Goal: Task Accomplishment & Management: Manage account settings

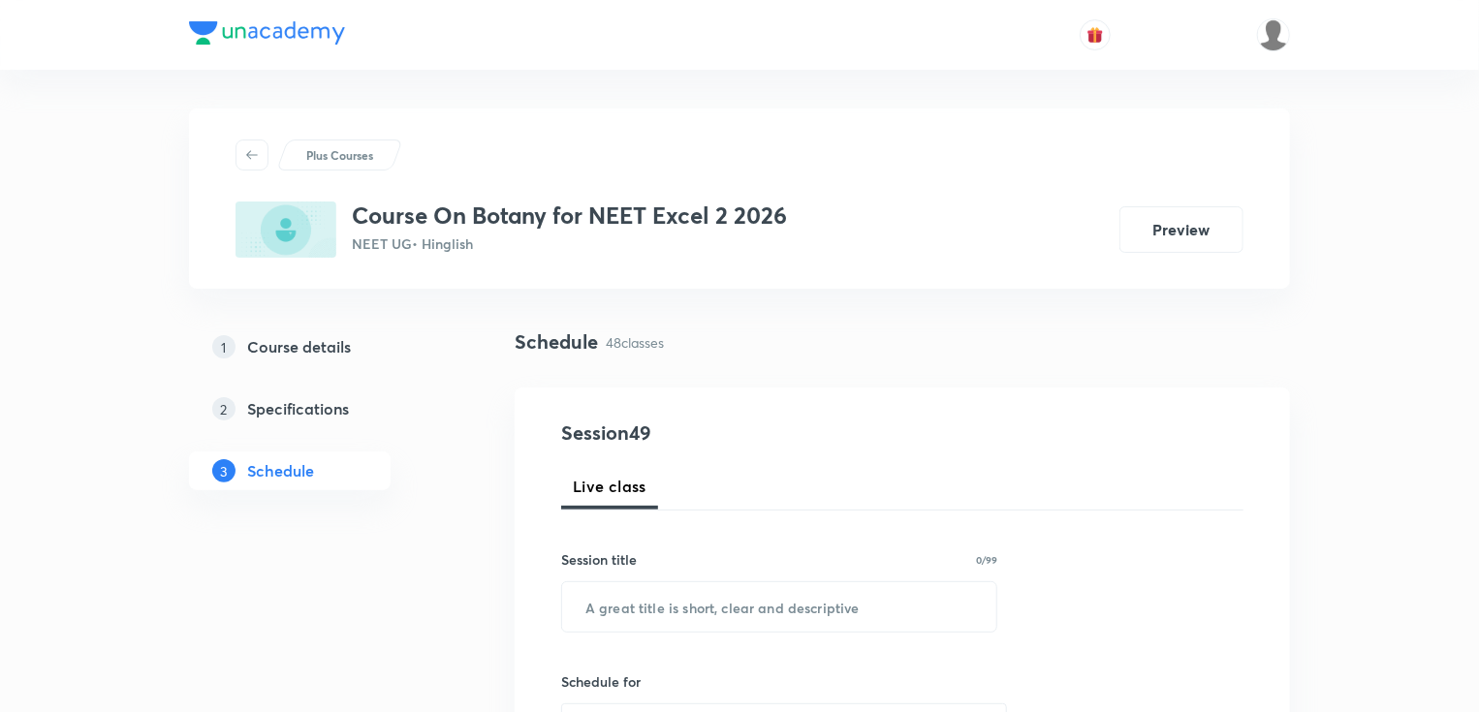
scroll to position [8031, 0]
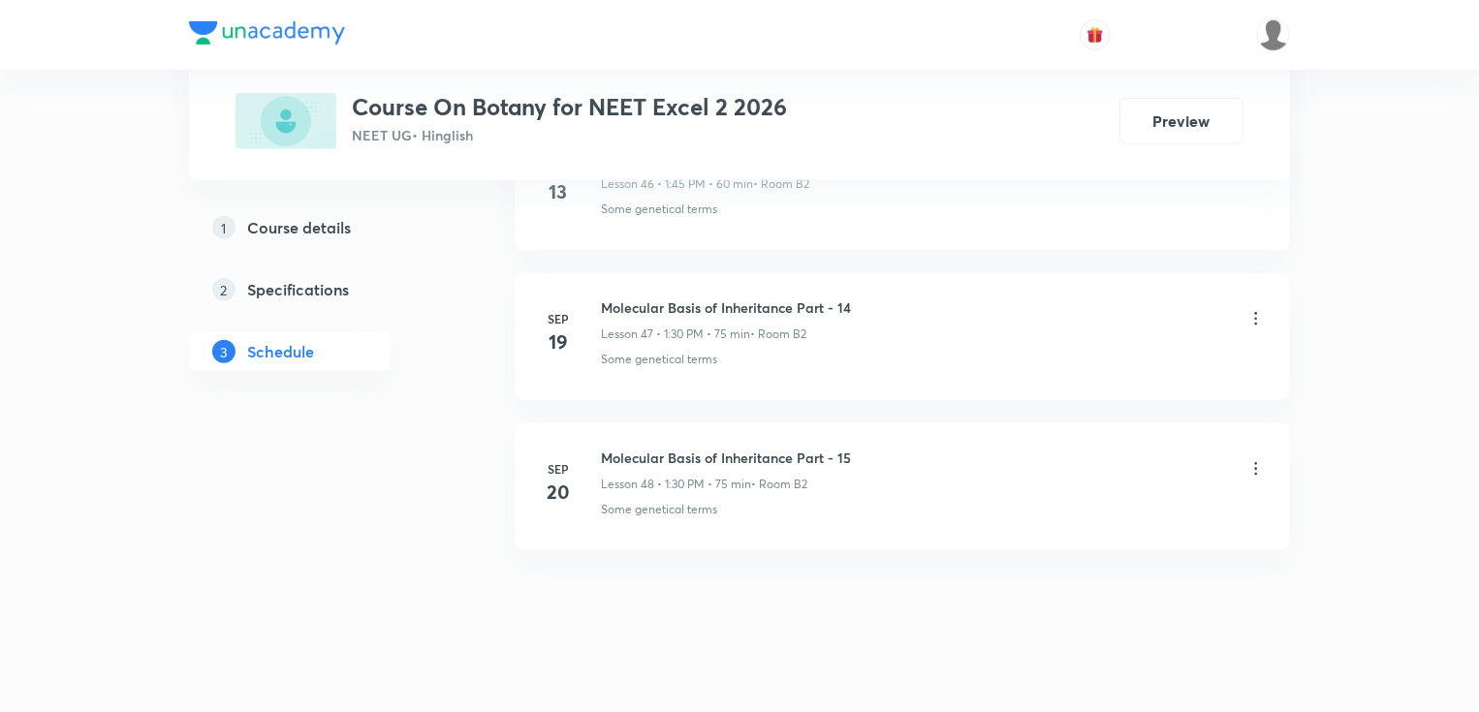
click at [723, 448] on h6 "Molecular Basis of Inheritance Part - 15" at bounding box center [726, 458] width 250 height 20
copy h6 "Molecular Basis of Inheritance Part - 15"
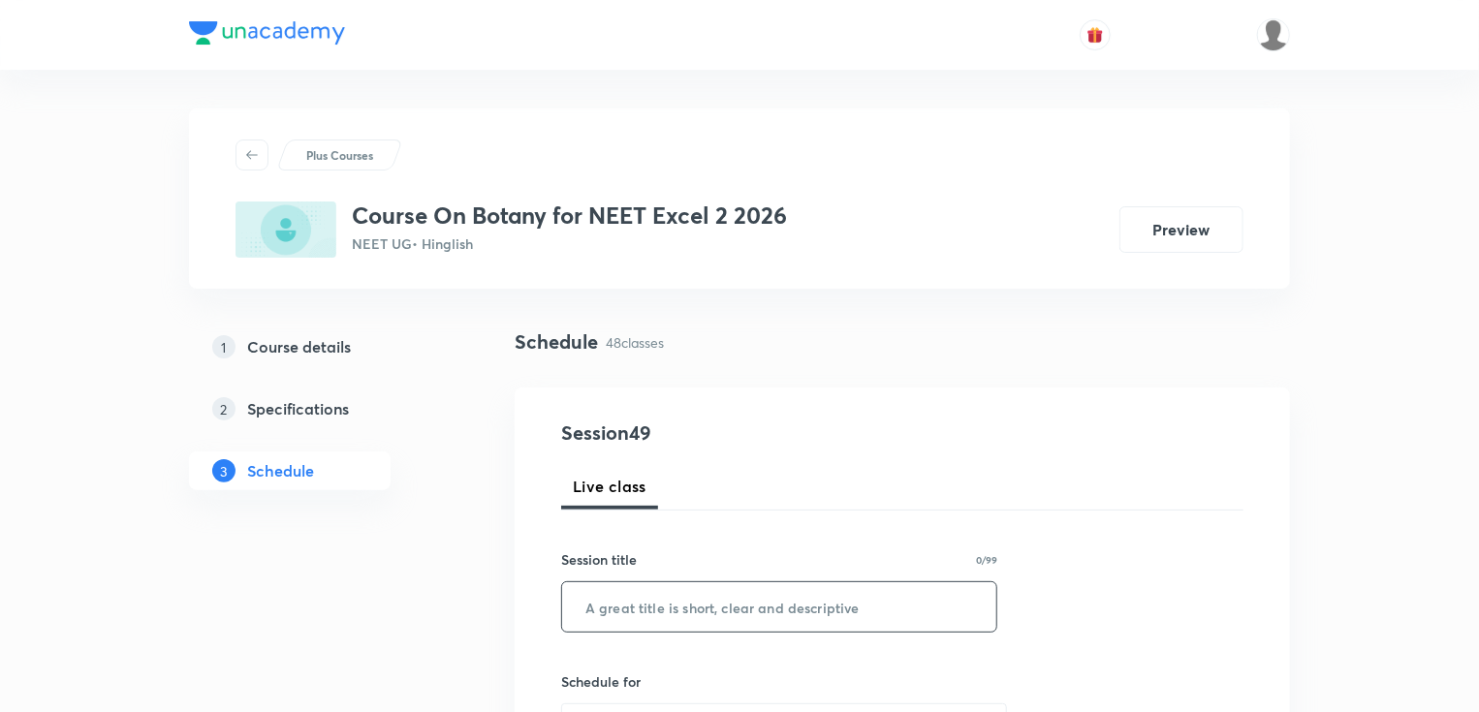
click at [687, 600] on input "text" at bounding box center [779, 606] width 434 height 49
paste input "Molecular Basis of Inheritance Part - 15"
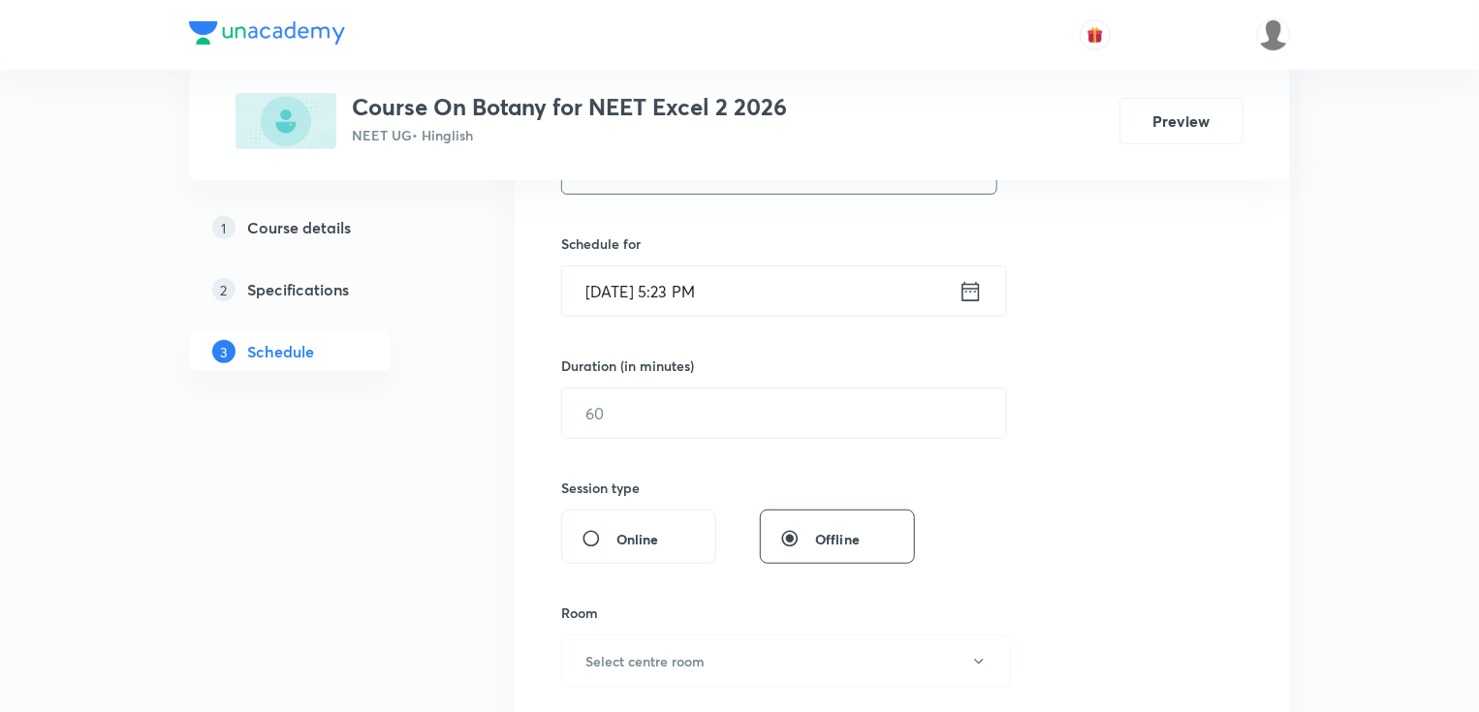
scroll to position [465, 0]
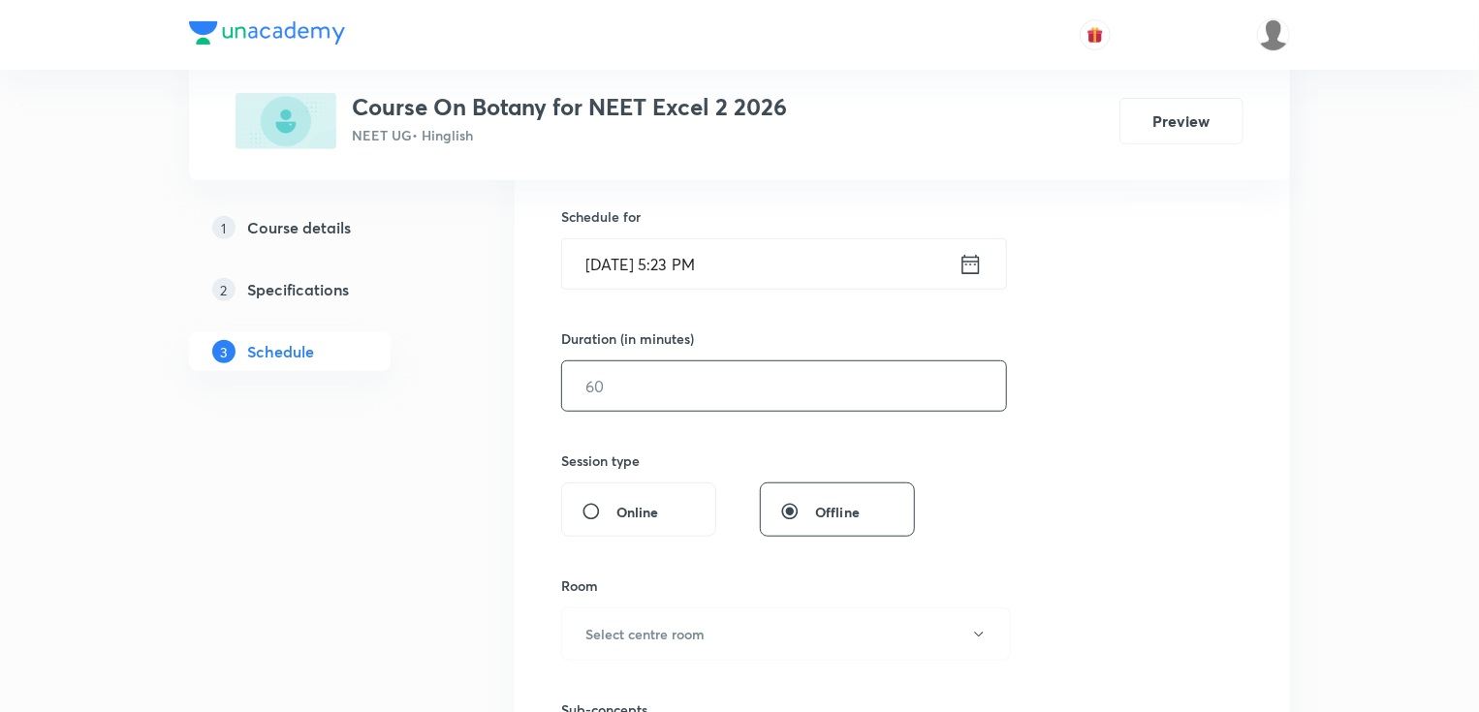
type input "Molecular Basis of Inheritance Part - 16"
click at [787, 384] on input "text" at bounding box center [784, 385] width 444 height 49
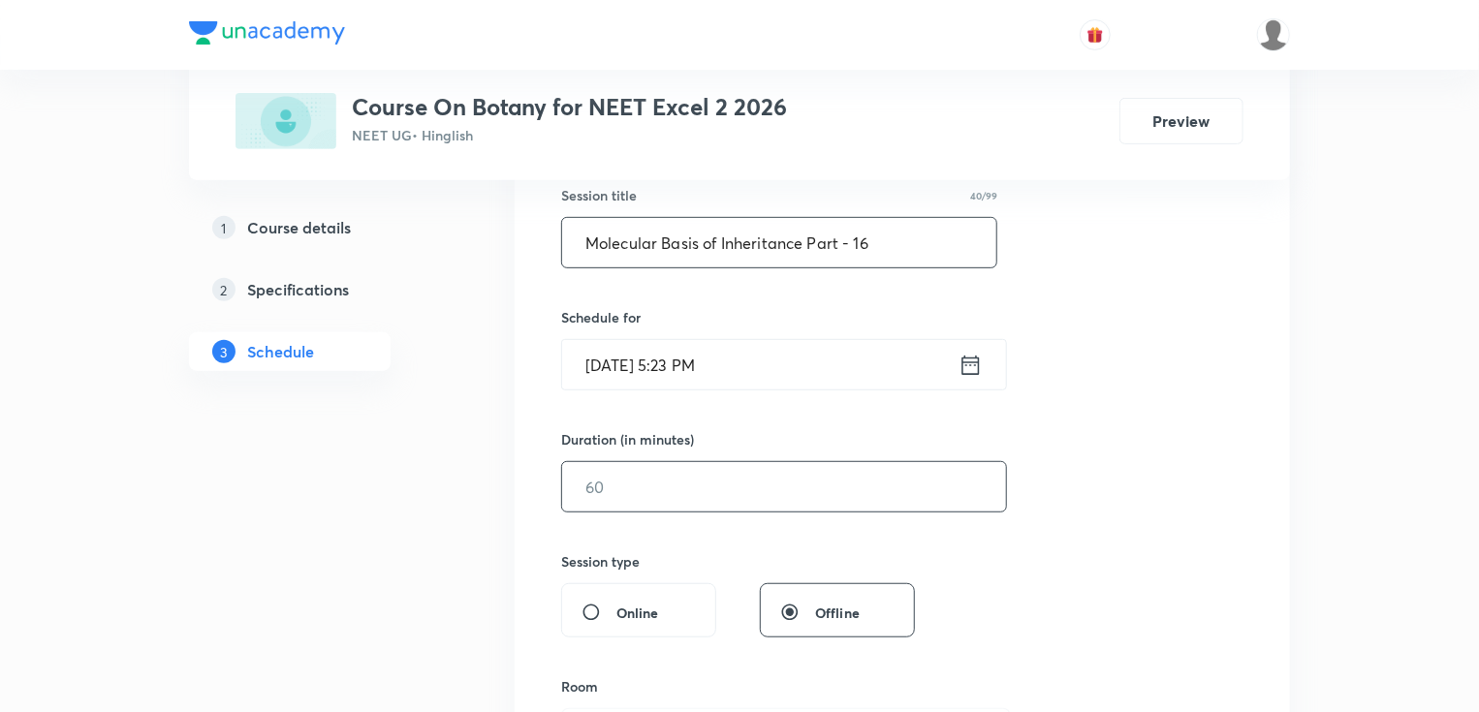
scroll to position [233, 0]
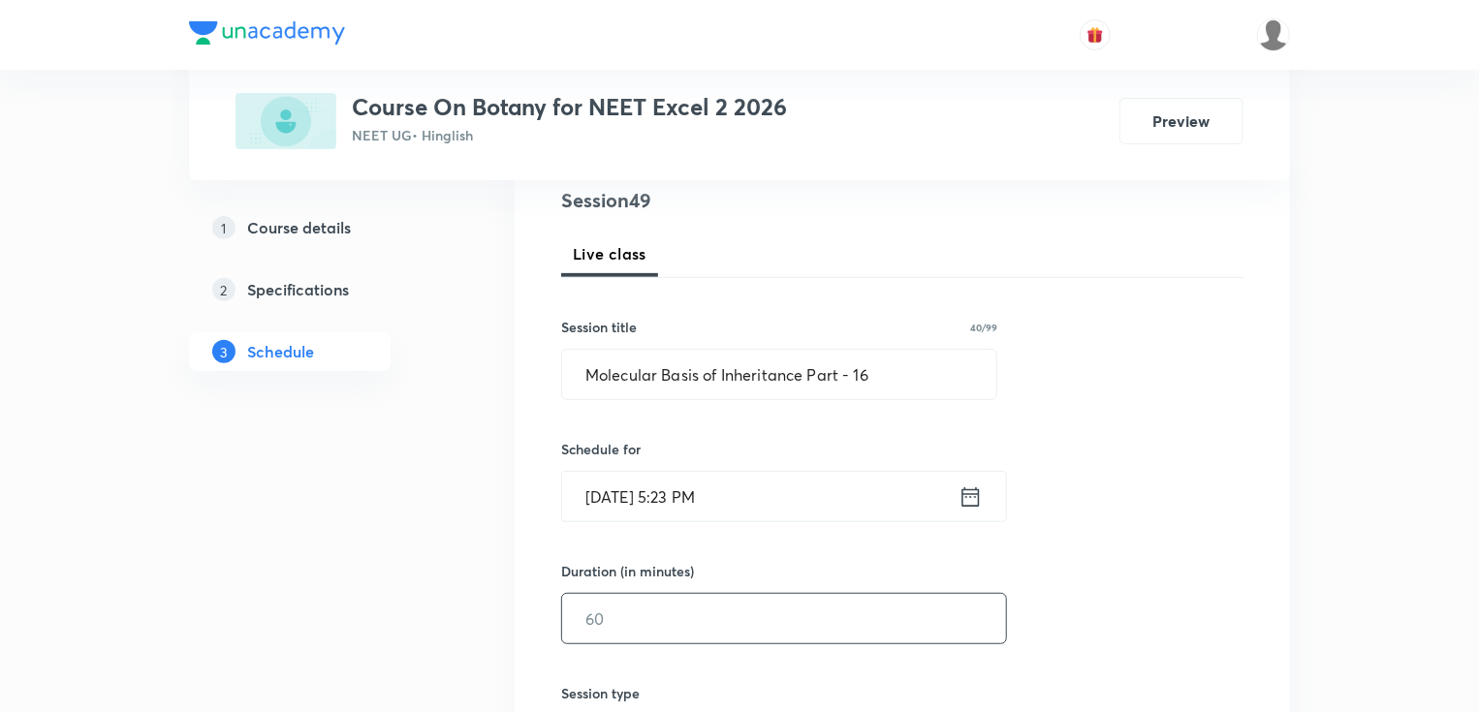
click at [973, 500] on icon at bounding box center [970, 497] width 24 height 27
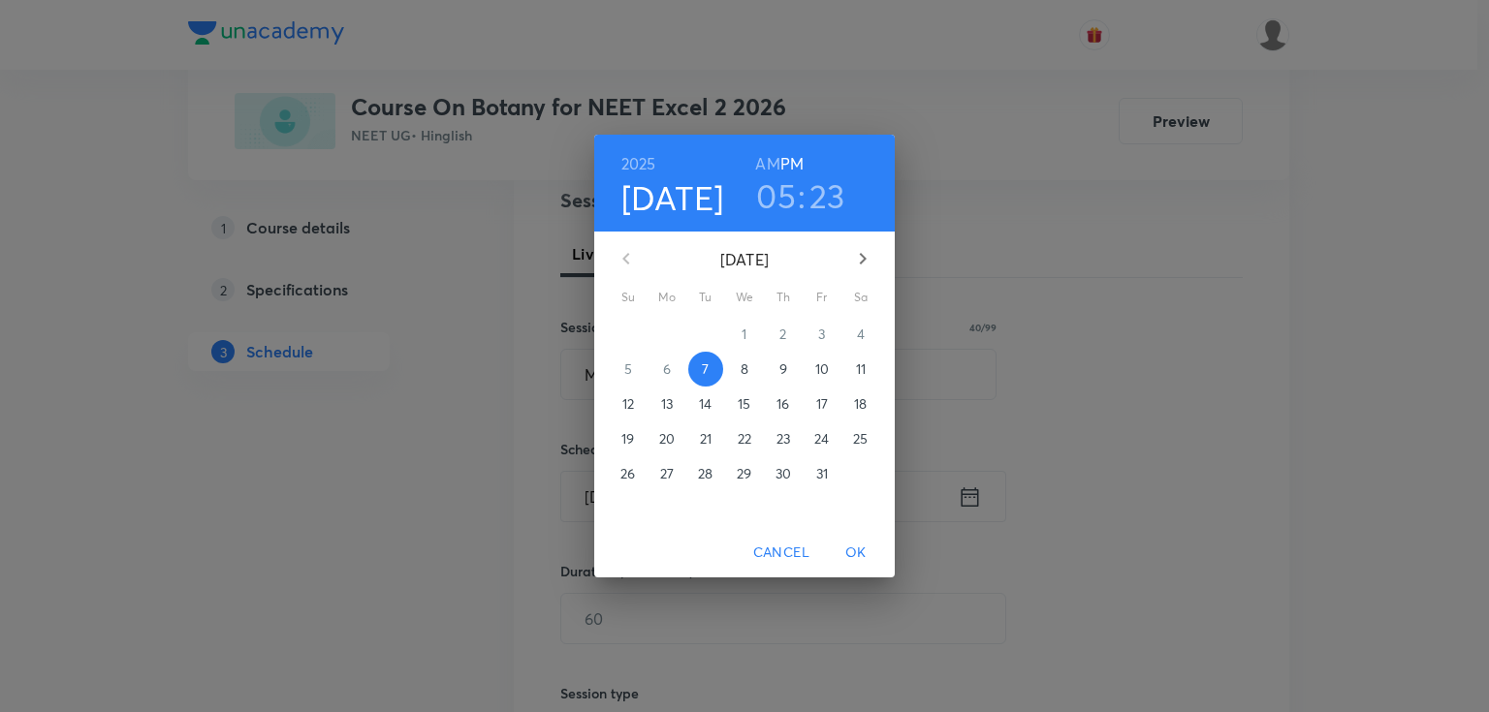
click at [814, 364] on span "10" at bounding box center [821, 369] width 35 height 19
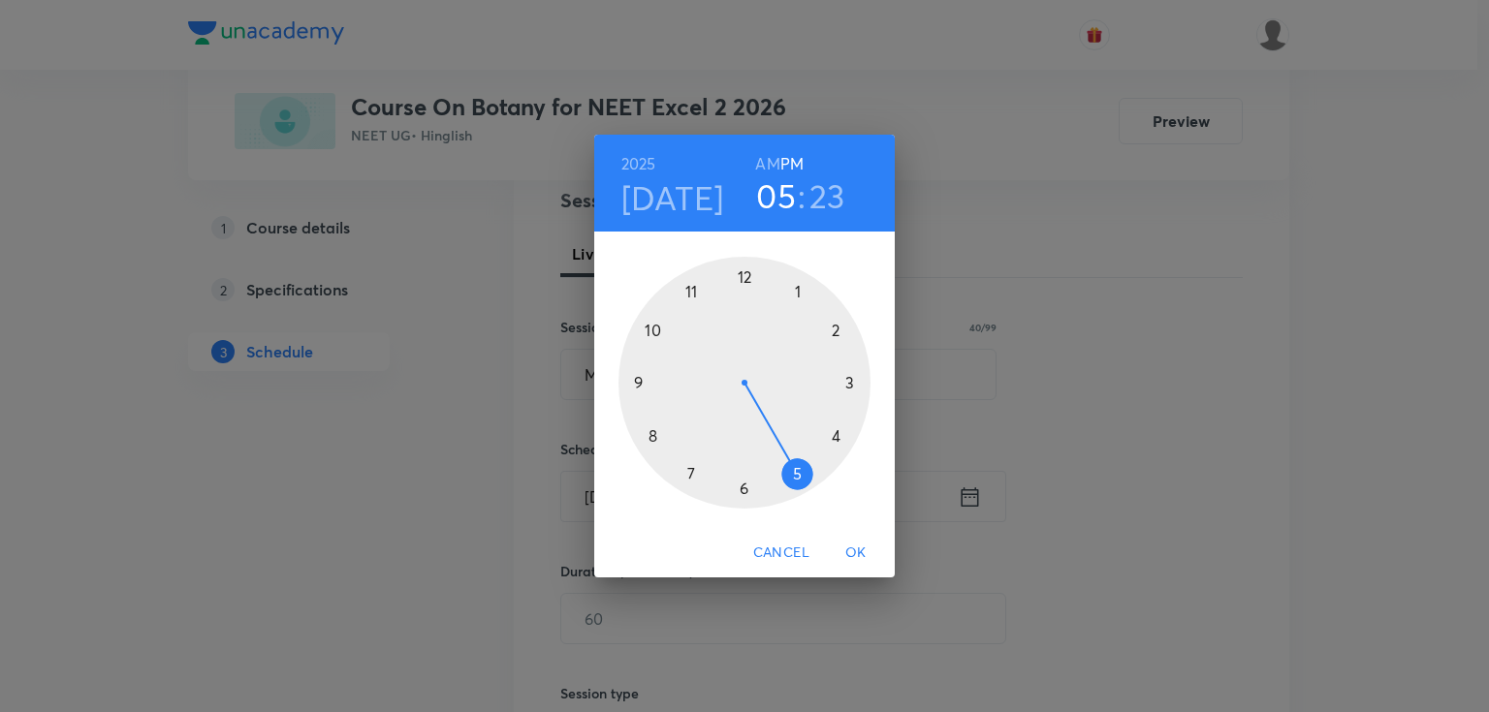
click at [797, 287] on div at bounding box center [744, 383] width 252 height 252
click at [743, 487] on div at bounding box center [744, 383] width 252 height 252
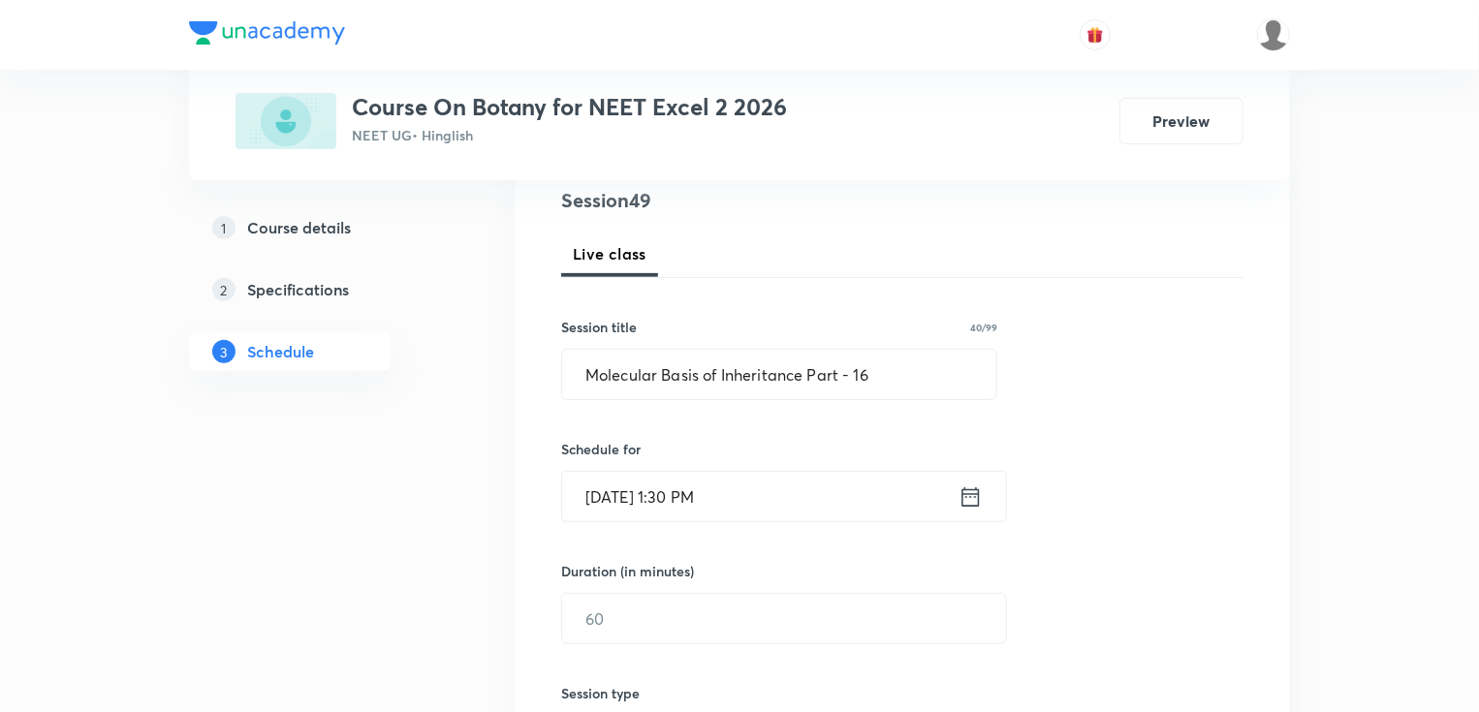
scroll to position [310, 0]
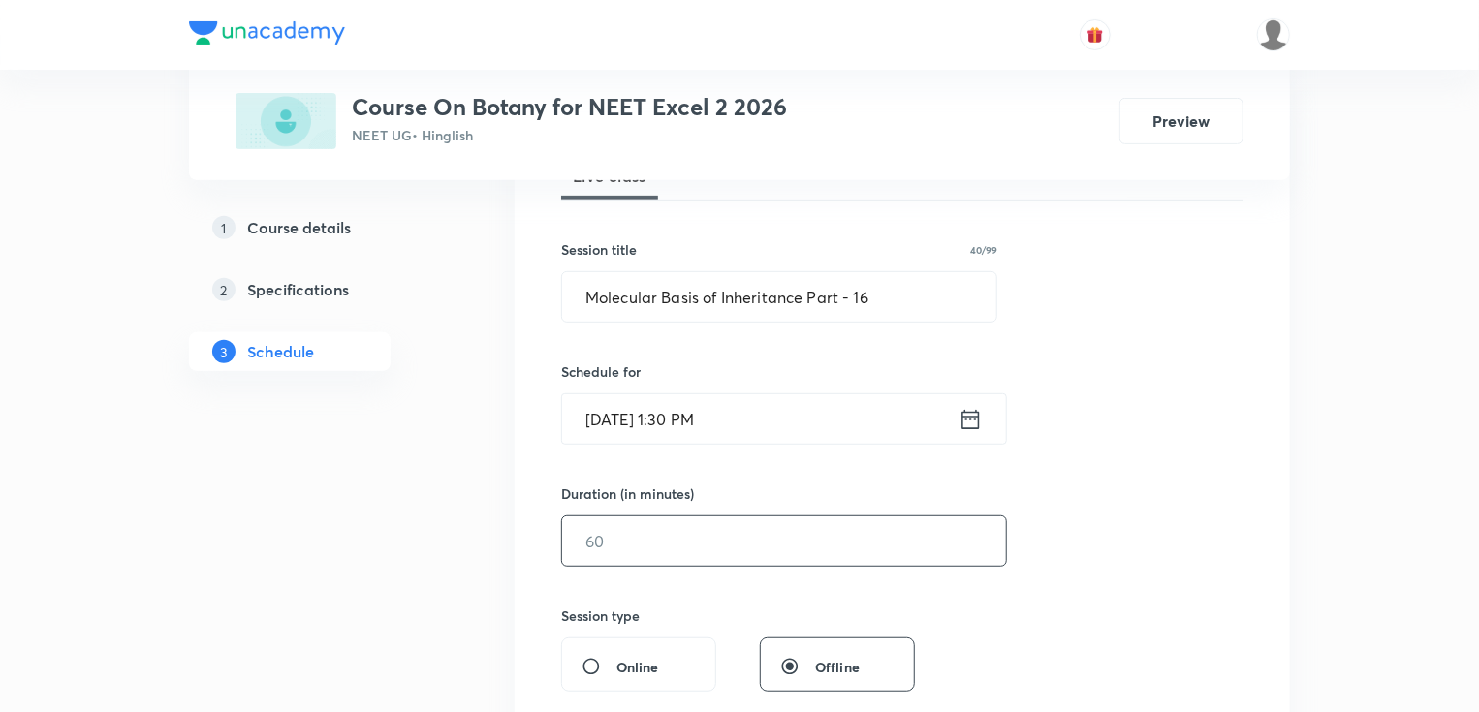
click at [663, 554] on input "text" at bounding box center [784, 541] width 444 height 49
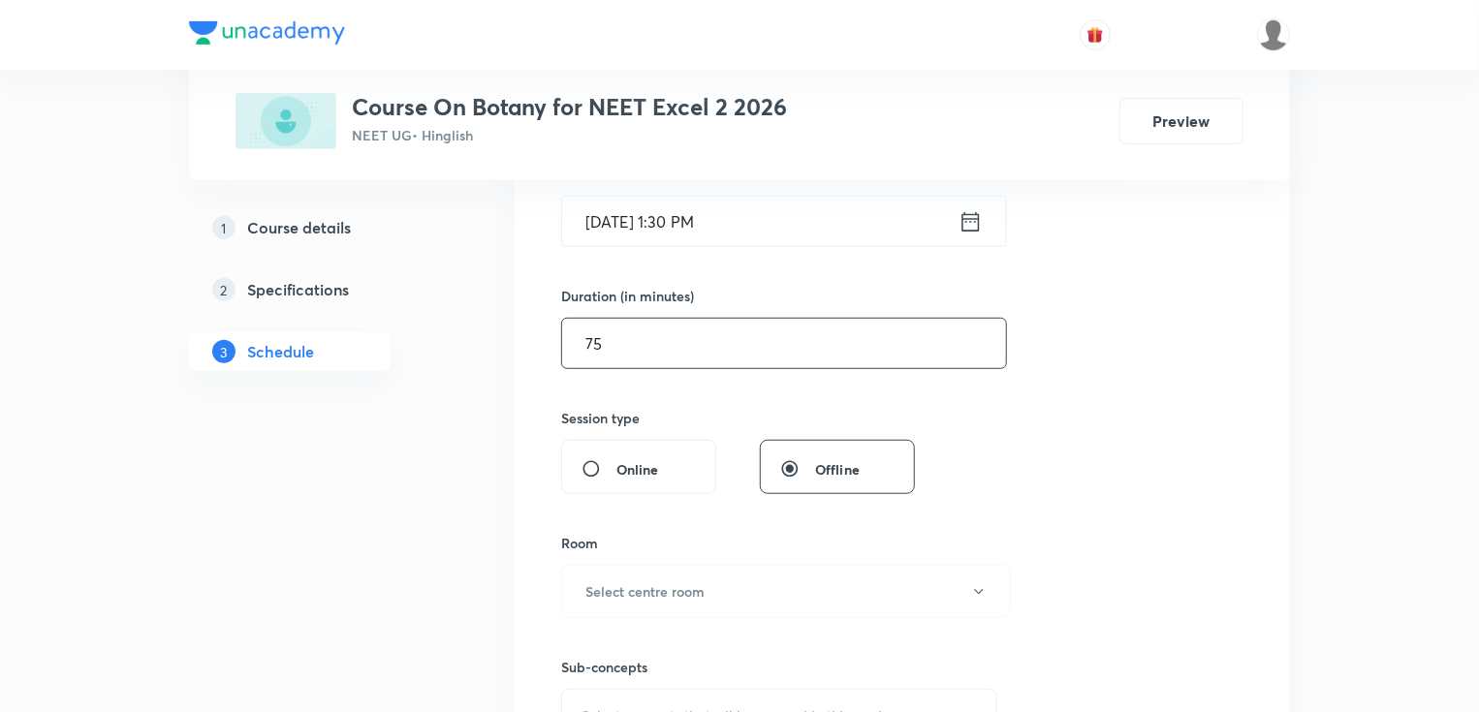
scroll to position [543, 0]
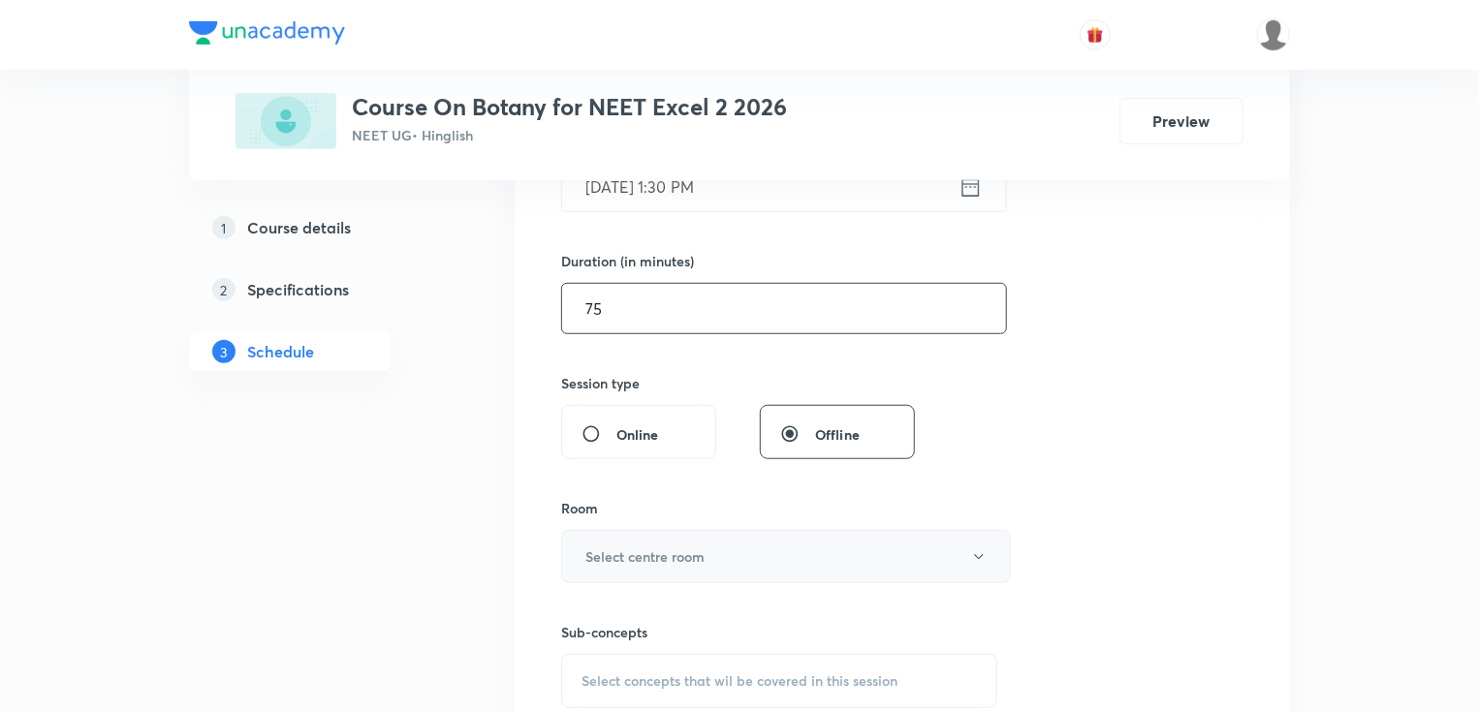
type input "75"
click at [663, 542] on button "Select centre room" at bounding box center [786, 556] width 450 height 53
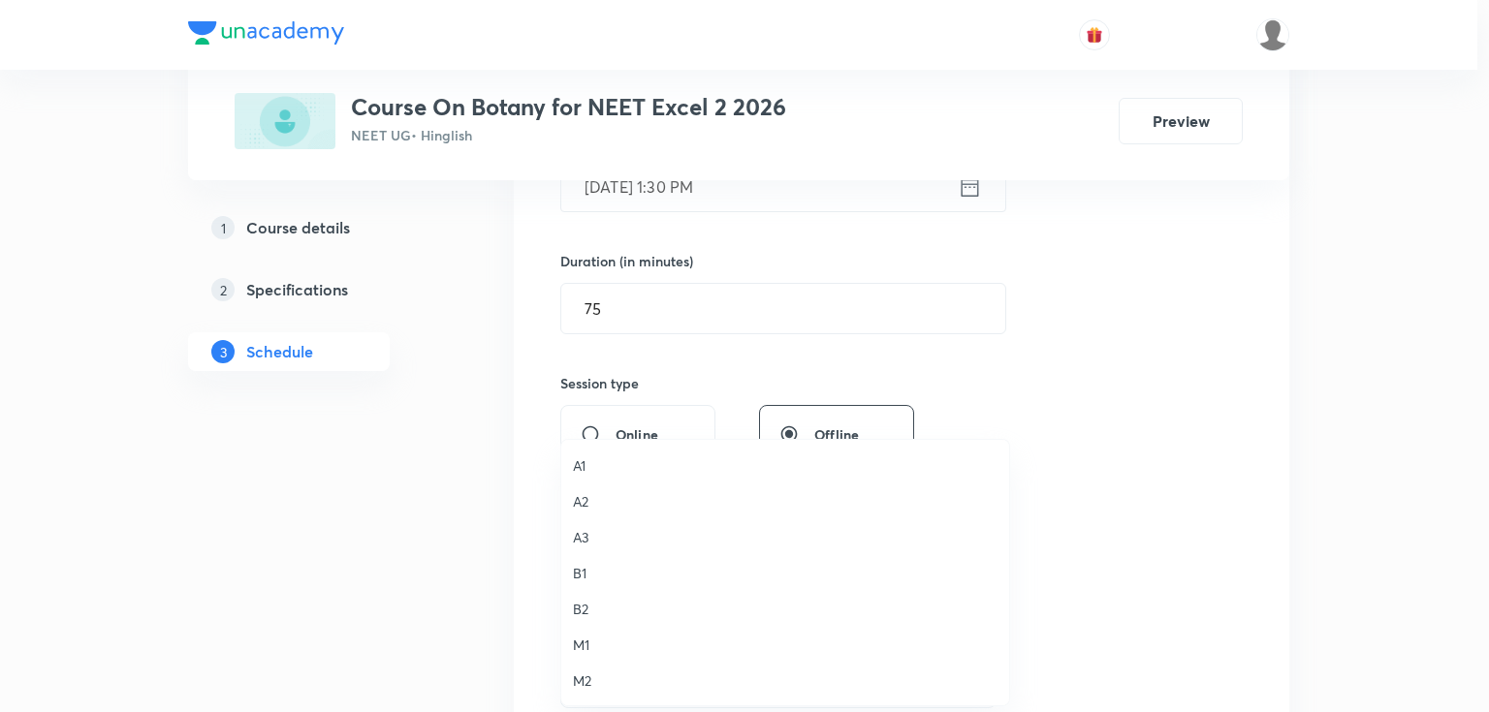
click at [589, 607] on span "B2" at bounding box center [785, 609] width 424 height 20
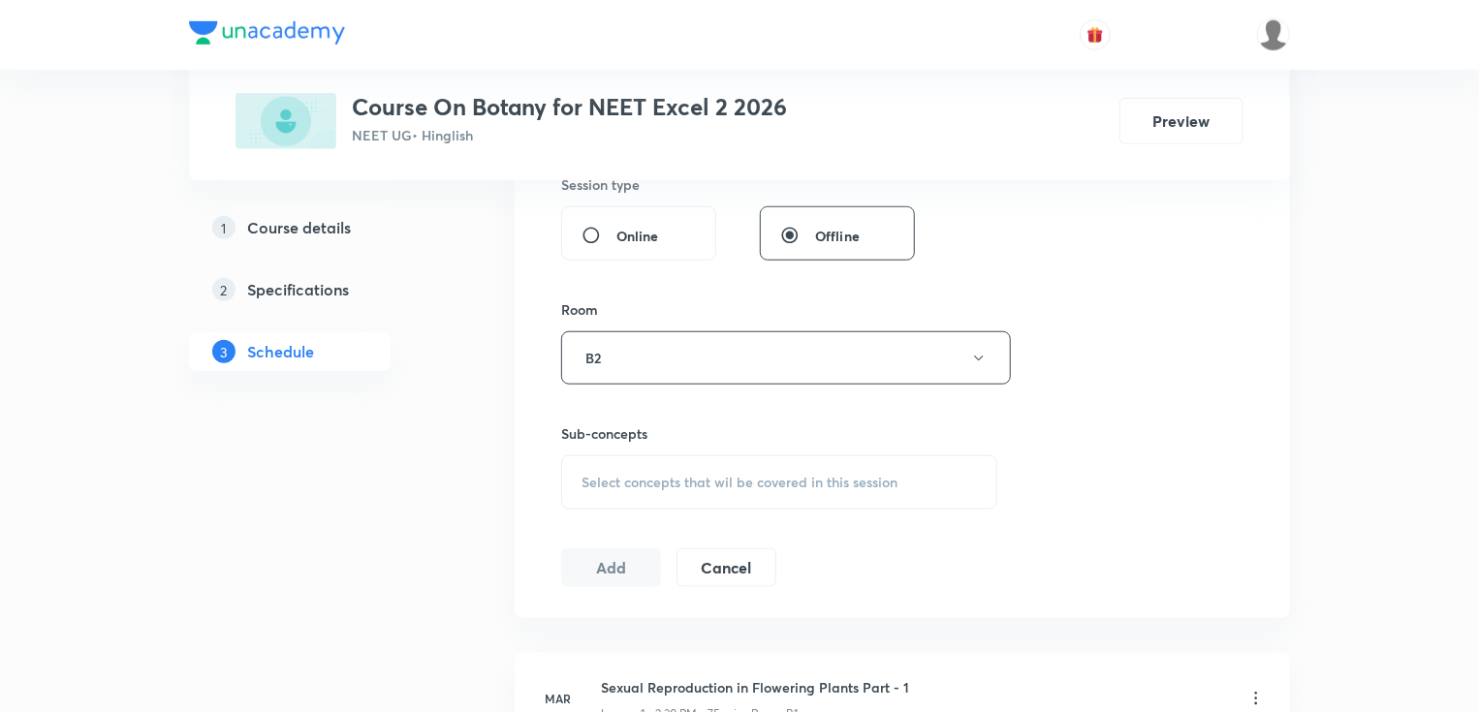
scroll to position [775, 0]
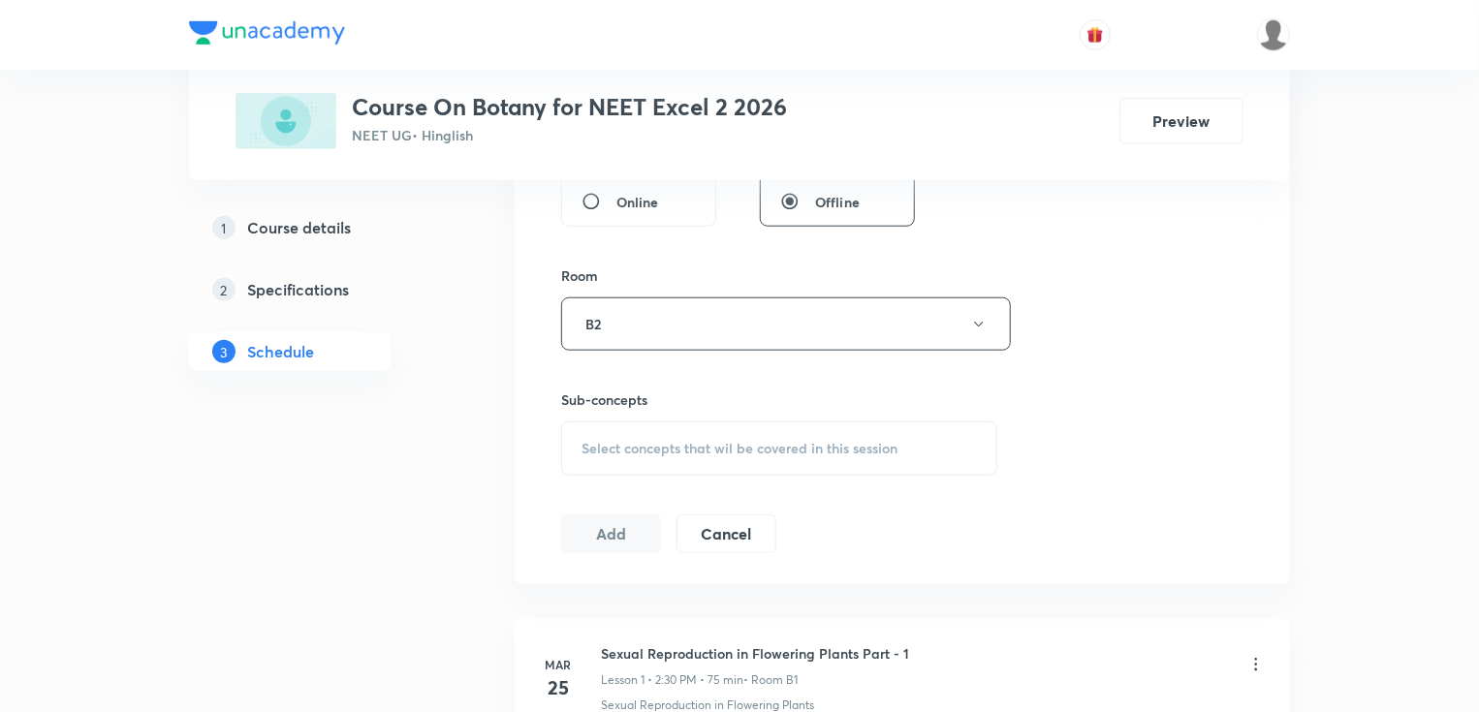
click at [657, 452] on span "Select concepts that wil be covered in this session" at bounding box center [739, 449] width 316 height 16
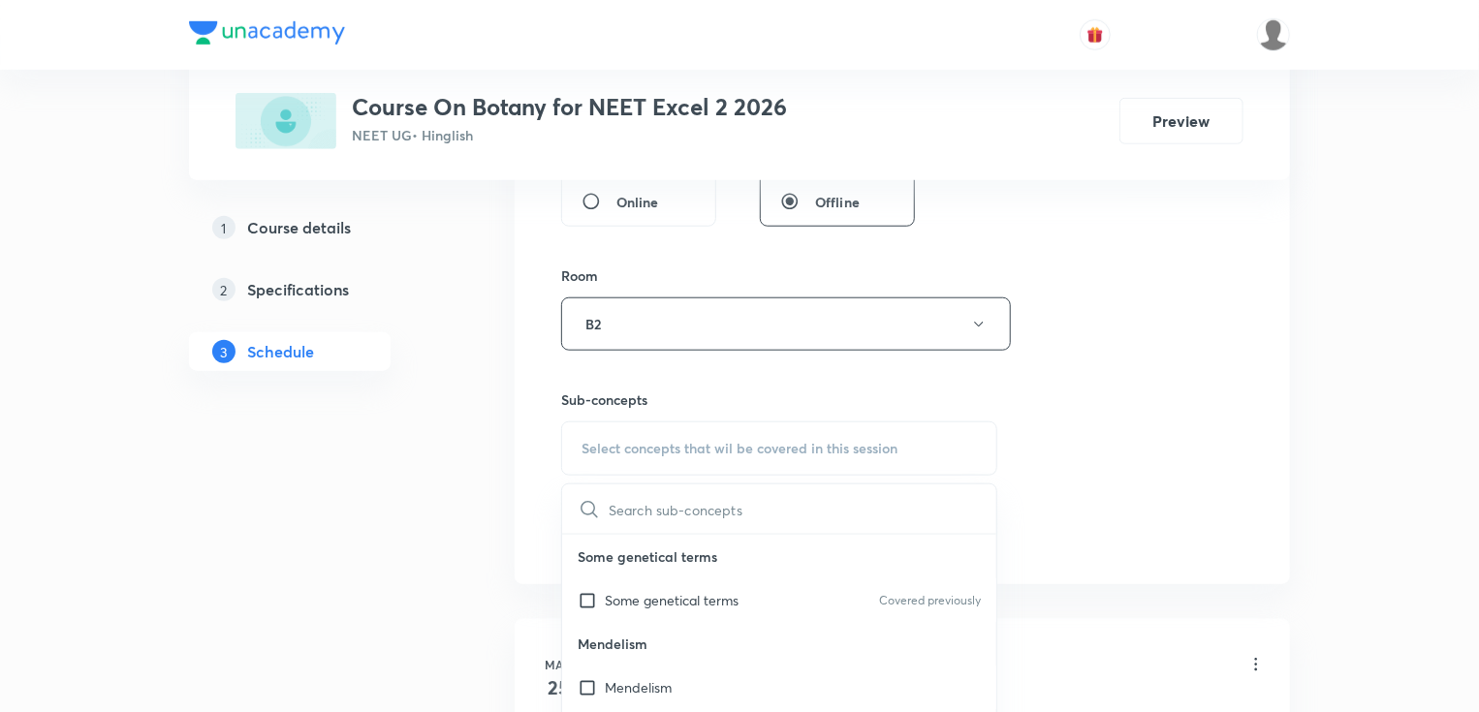
type input "Molecular Basis of Inheritance Part - 15"
drag, startPoint x: 678, startPoint y: 511, endPoint x: 509, endPoint y: 518, distance: 169.7
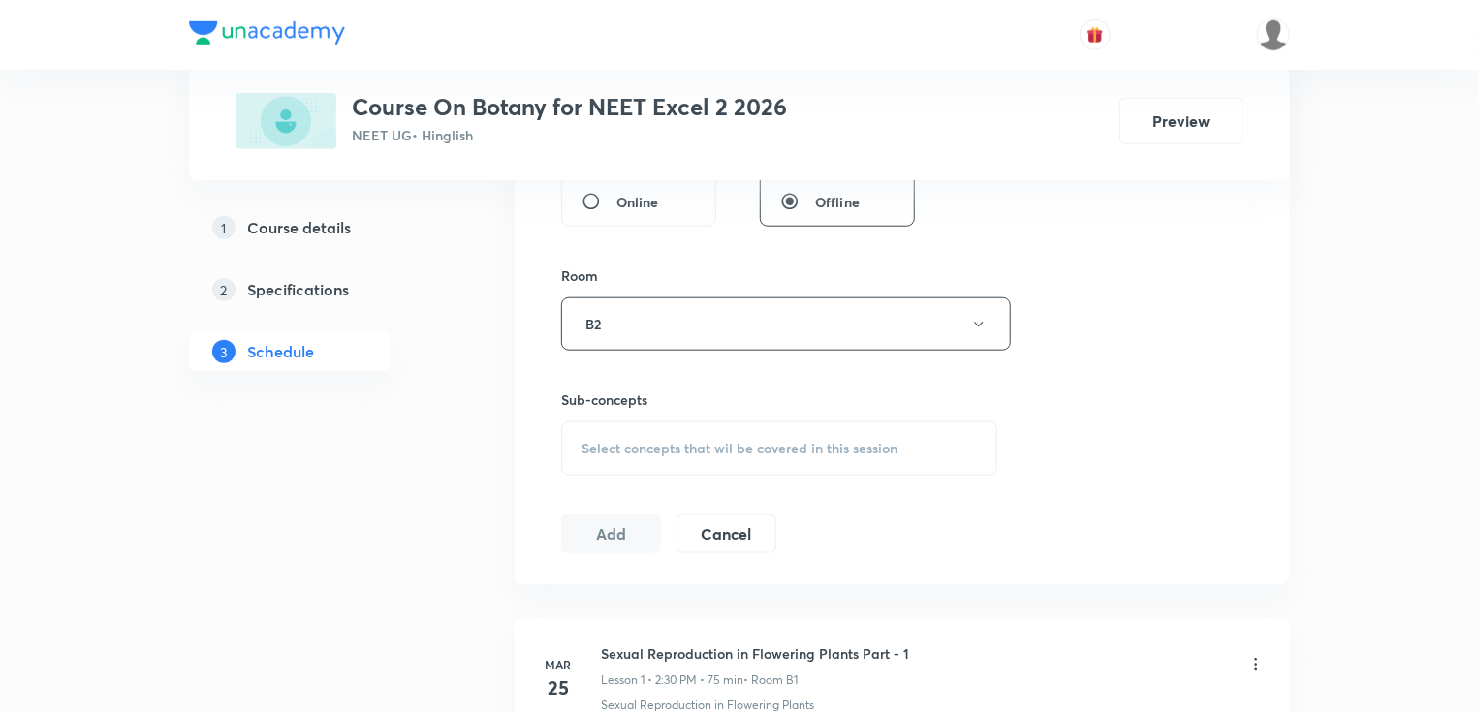
click at [758, 444] on span "Select concepts that wil be covered in this session" at bounding box center [739, 449] width 316 height 16
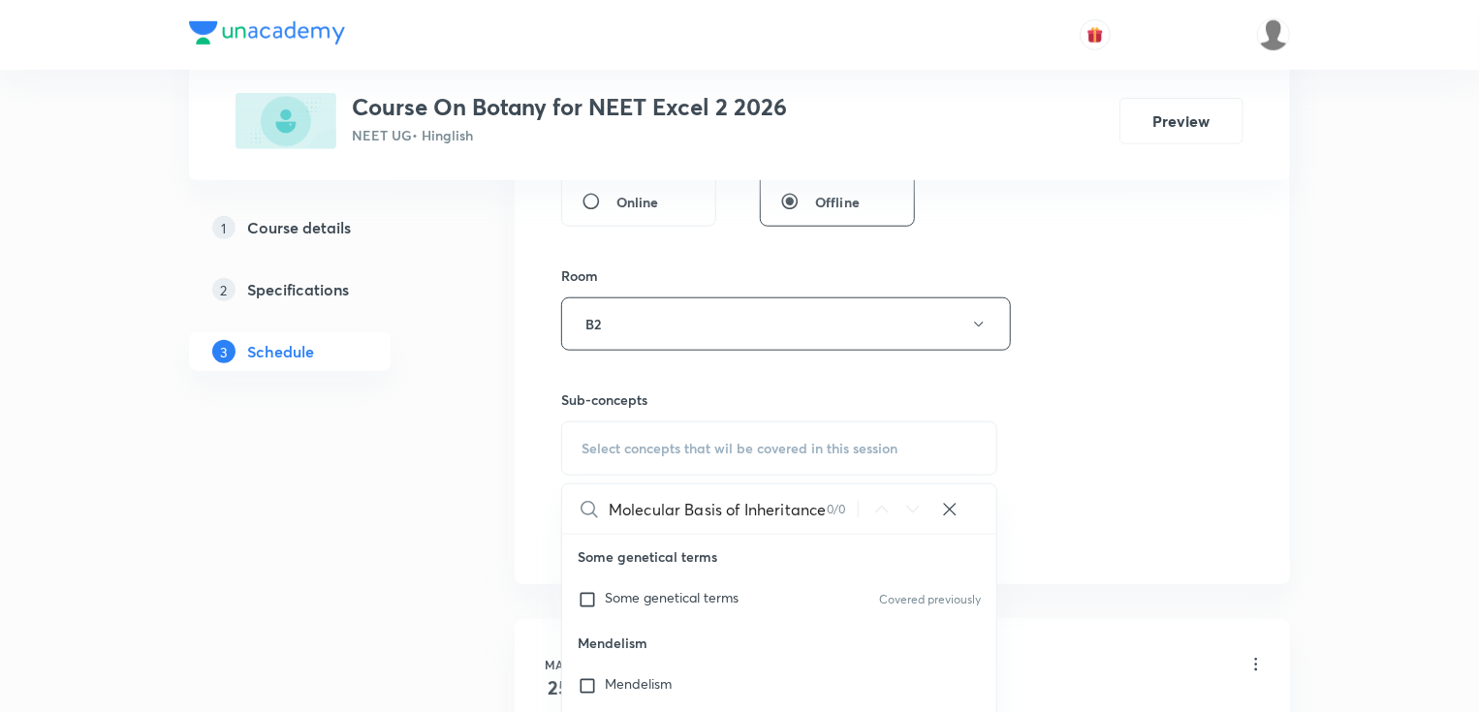
drag, startPoint x: 678, startPoint y: 504, endPoint x: 576, endPoint y: 512, distance: 103.0
click at [576, 512] on div "Molecular Basis of Inheritance Part - 15 0 / 0 ​" at bounding box center [779, 509] width 434 height 49
drag, startPoint x: 698, startPoint y: 505, endPoint x: 815, endPoint y: 511, distance: 117.4
click at [815, 511] on input "Inheritance Part - 15" at bounding box center [718, 509] width 218 height 49
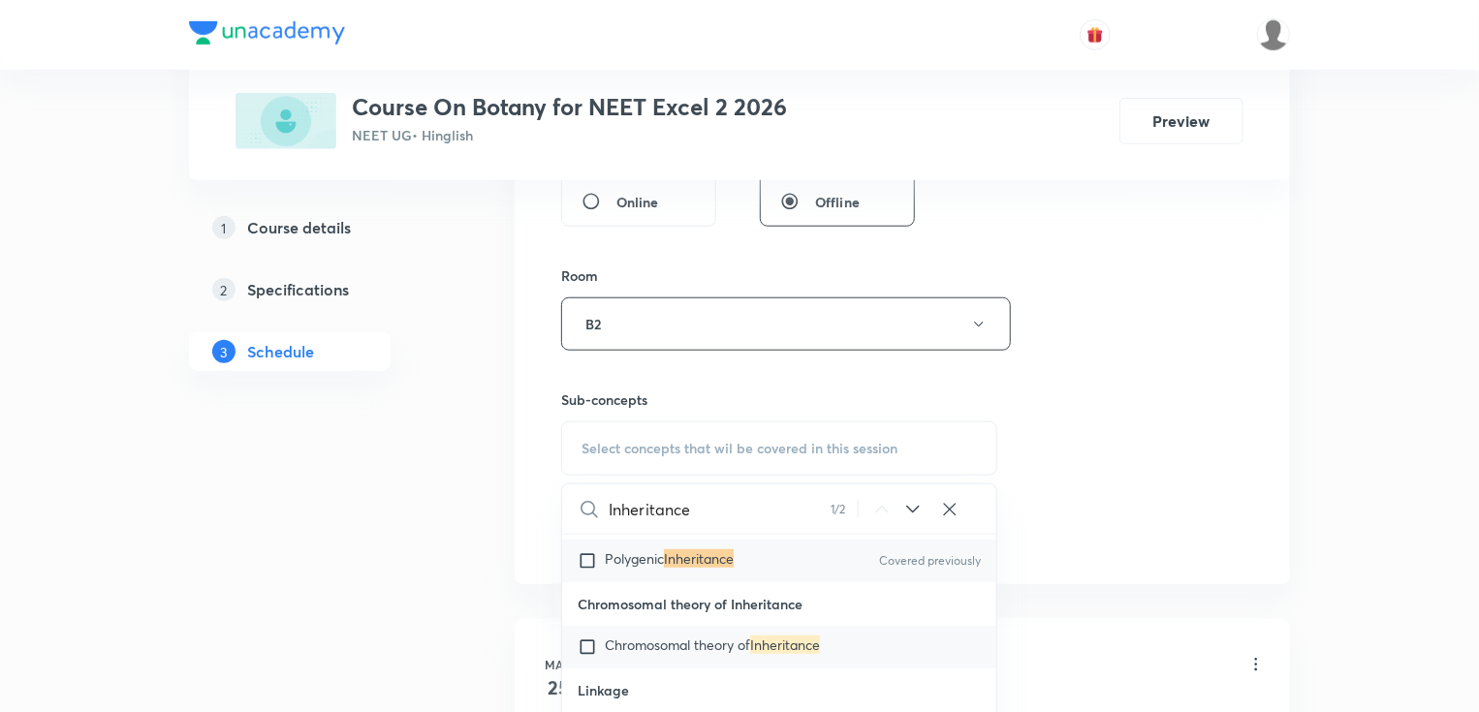
scroll to position [737, 0]
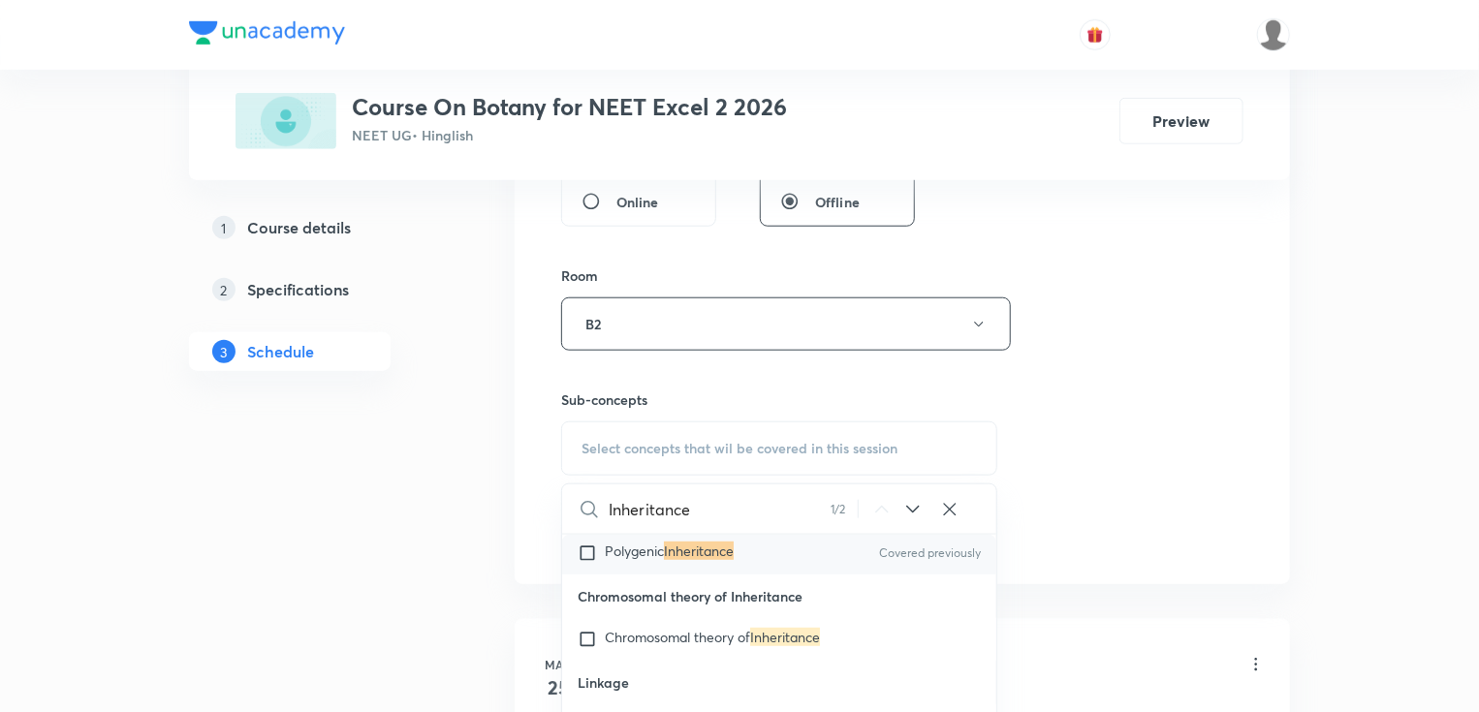
type input "Inheritance"
click at [709, 546] on mark "Inheritance" at bounding box center [699, 551] width 70 height 18
checkbox input "true"
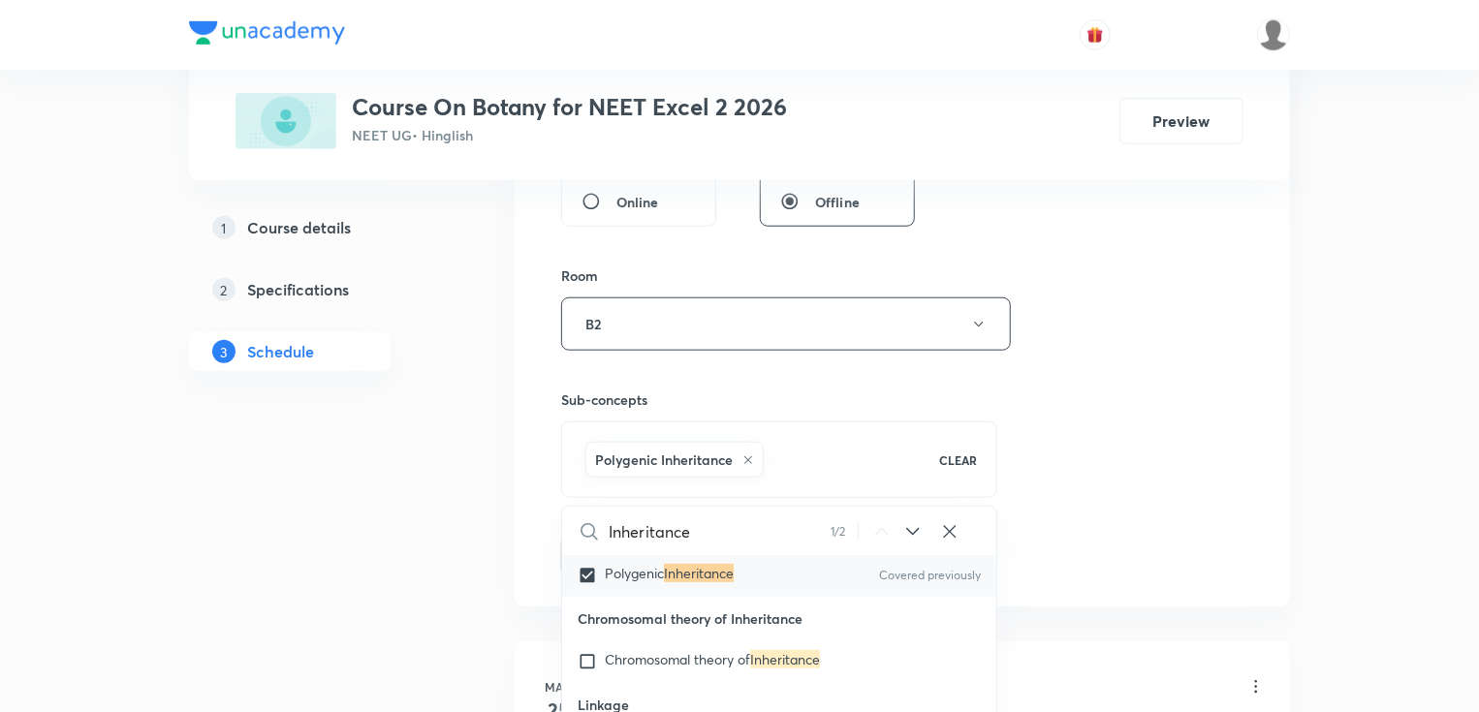
click at [1082, 329] on div "Session 49 Live class Session title 40/99 Molecular Basis of Inheritance Part -…" at bounding box center [902, 109] width 682 height 932
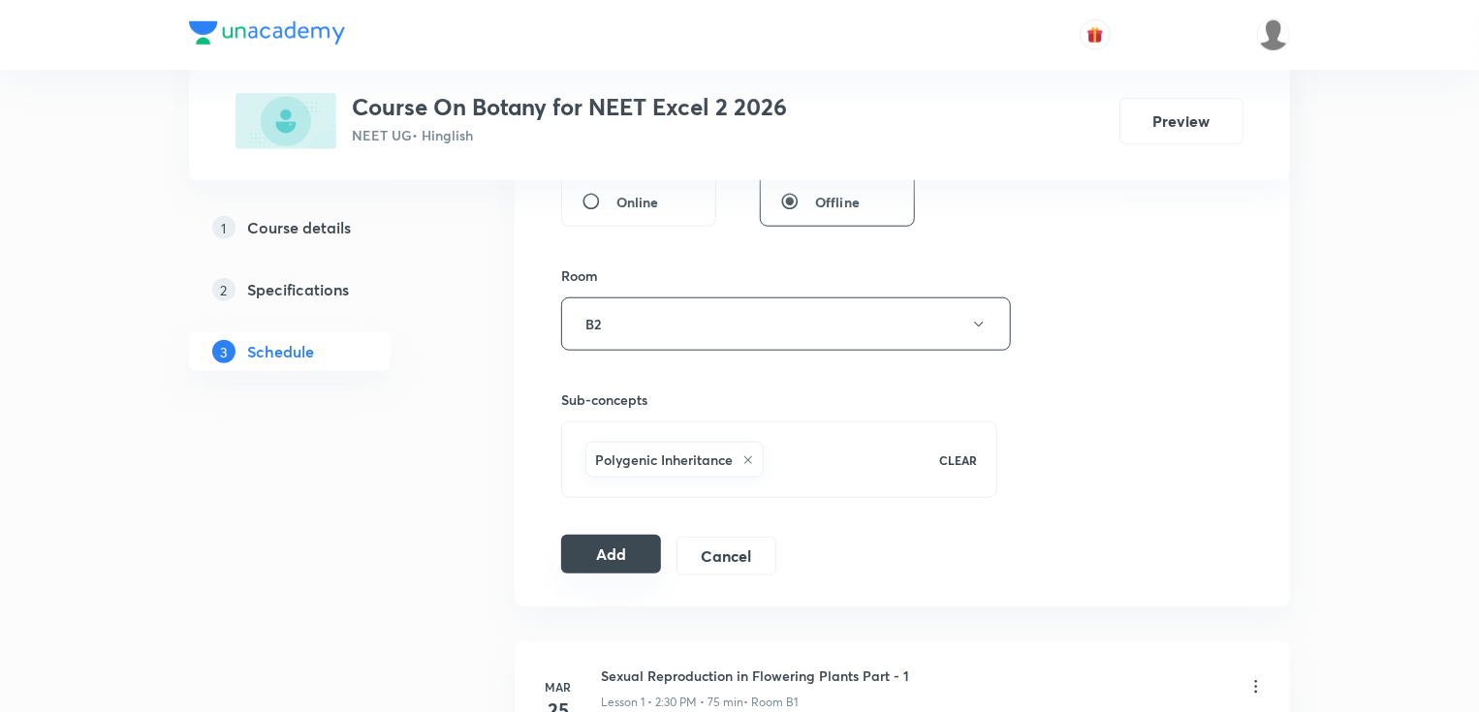
click at [624, 552] on button "Add" at bounding box center [611, 554] width 100 height 39
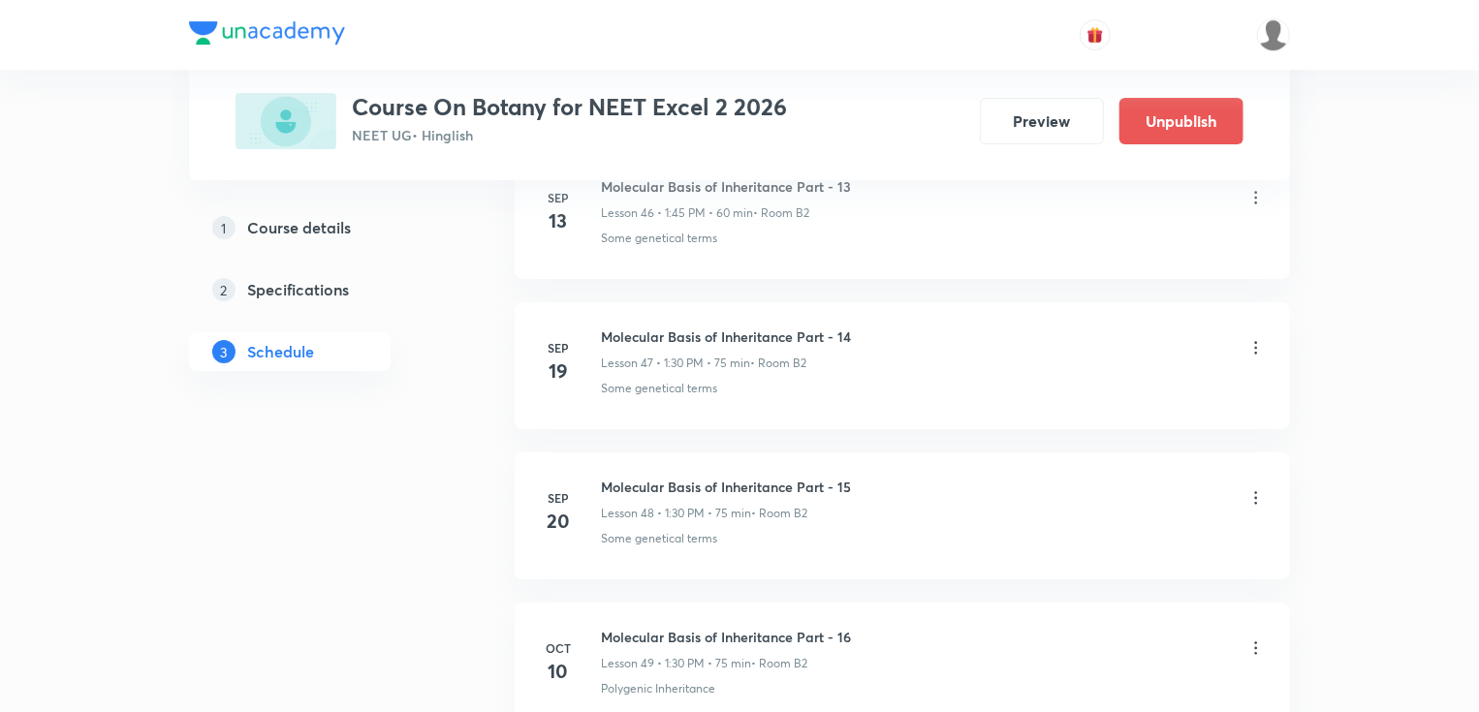
scroll to position [7292, 0]
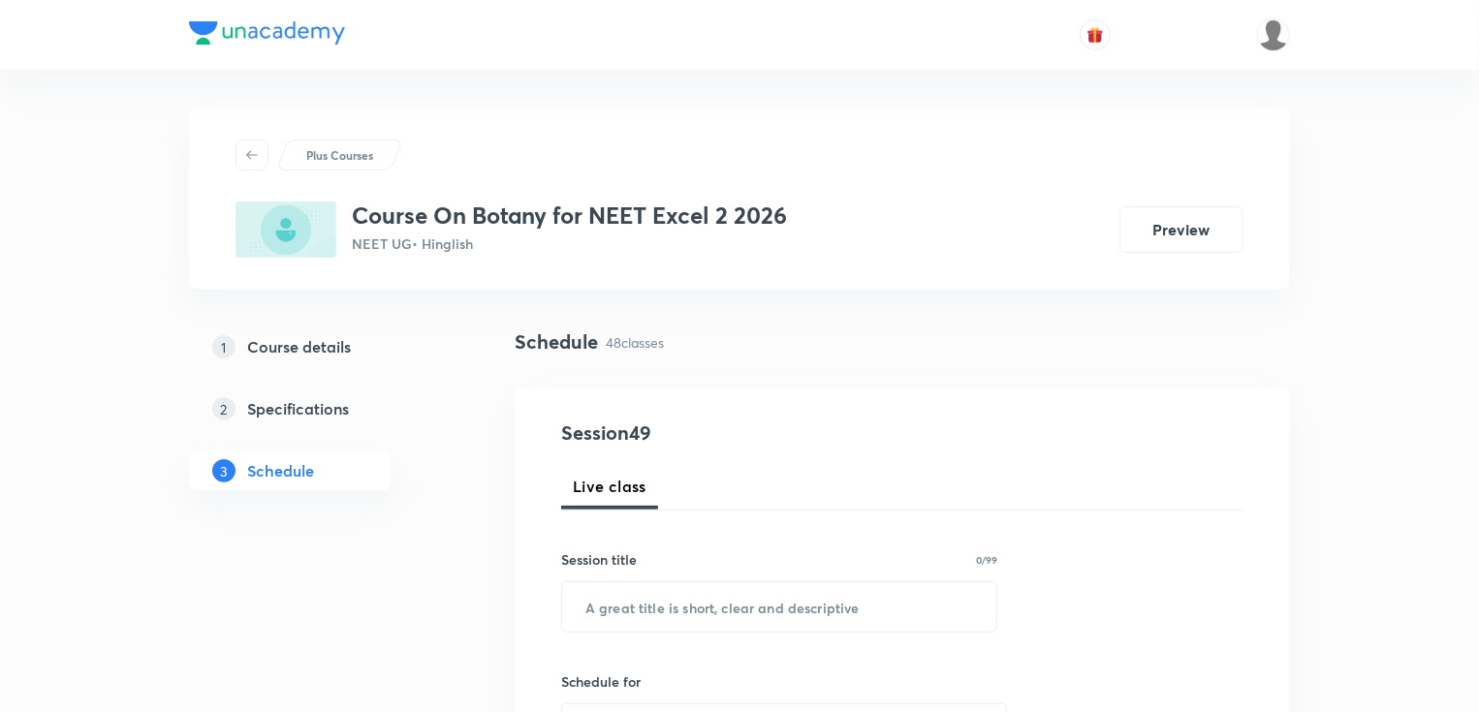
scroll to position [8031, 0]
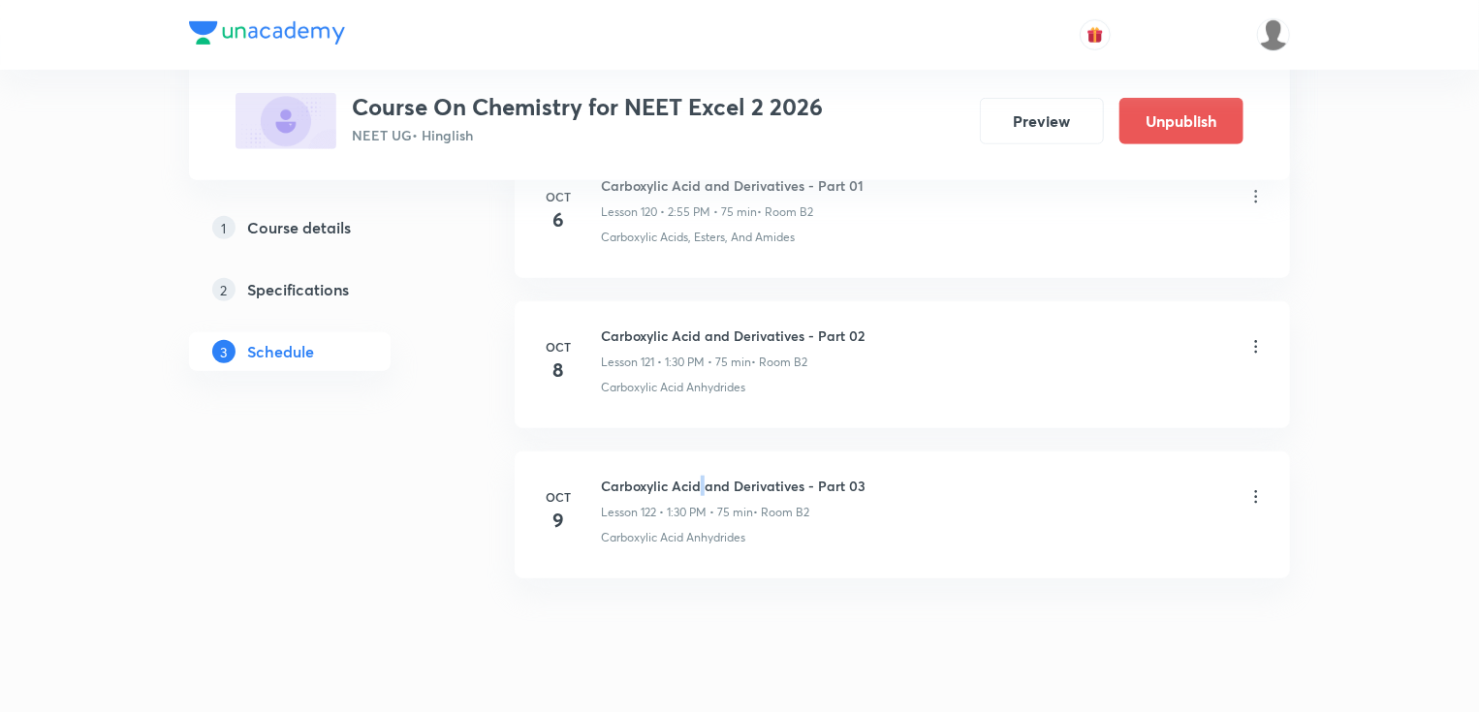
click at [698, 476] on h6 "Carboxylic Acid and Derivatives - Part 03" at bounding box center [733, 486] width 265 height 20
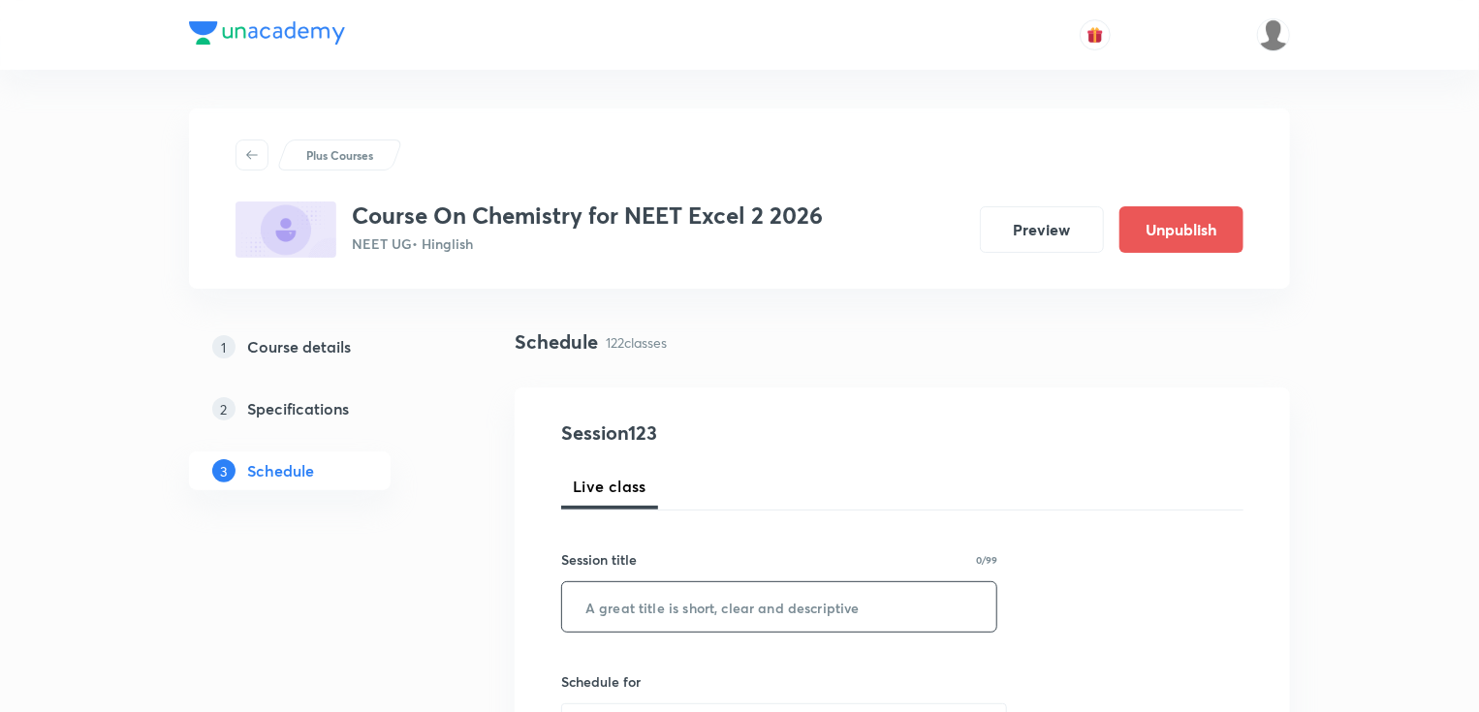
click at [622, 606] on input "text" at bounding box center [779, 606] width 434 height 49
paste input "Carboxylic Acid and Derivatives - Part 03"
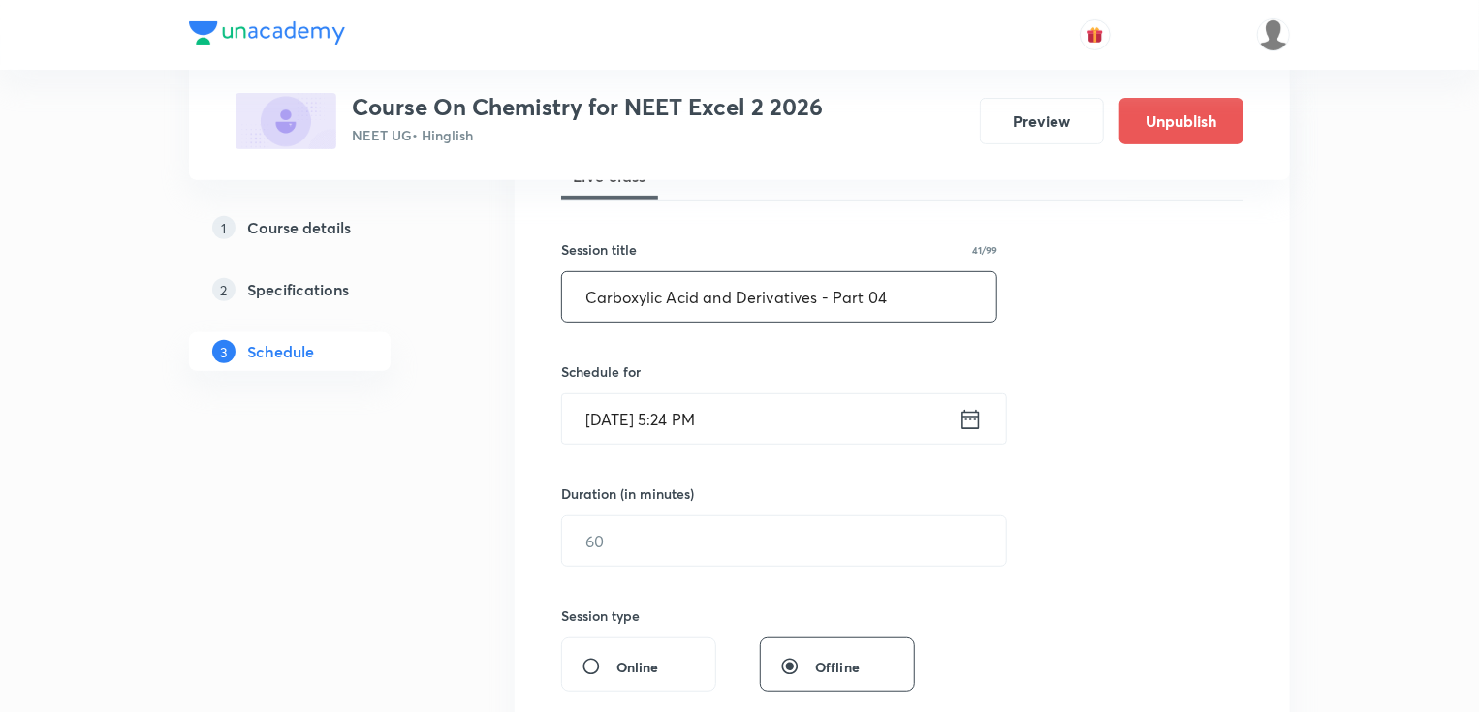
type input "Carboxylic Acid and Derivatives - Part 04"
click at [973, 416] on icon at bounding box center [970, 418] width 17 height 19
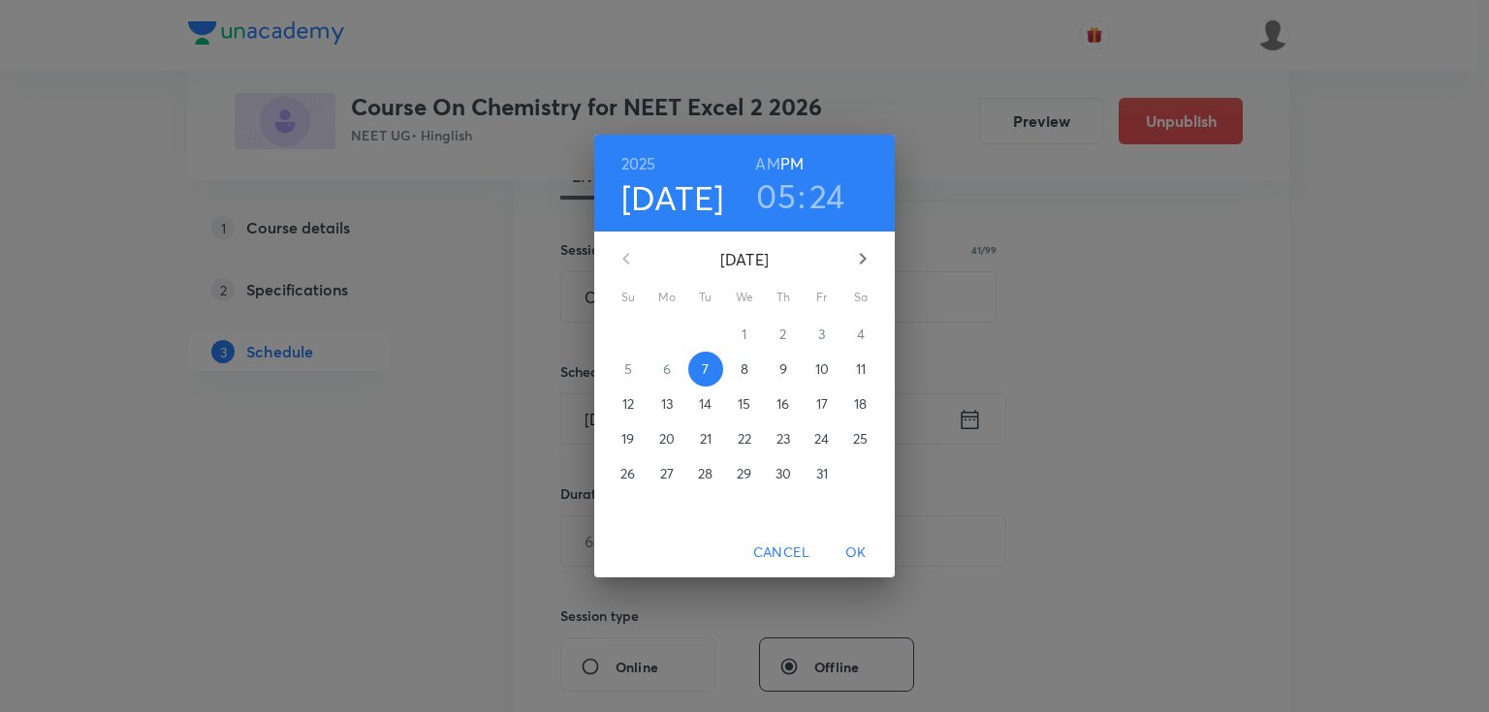
click at [817, 367] on p "10" at bounding box center [822, 369] width 14 height 19
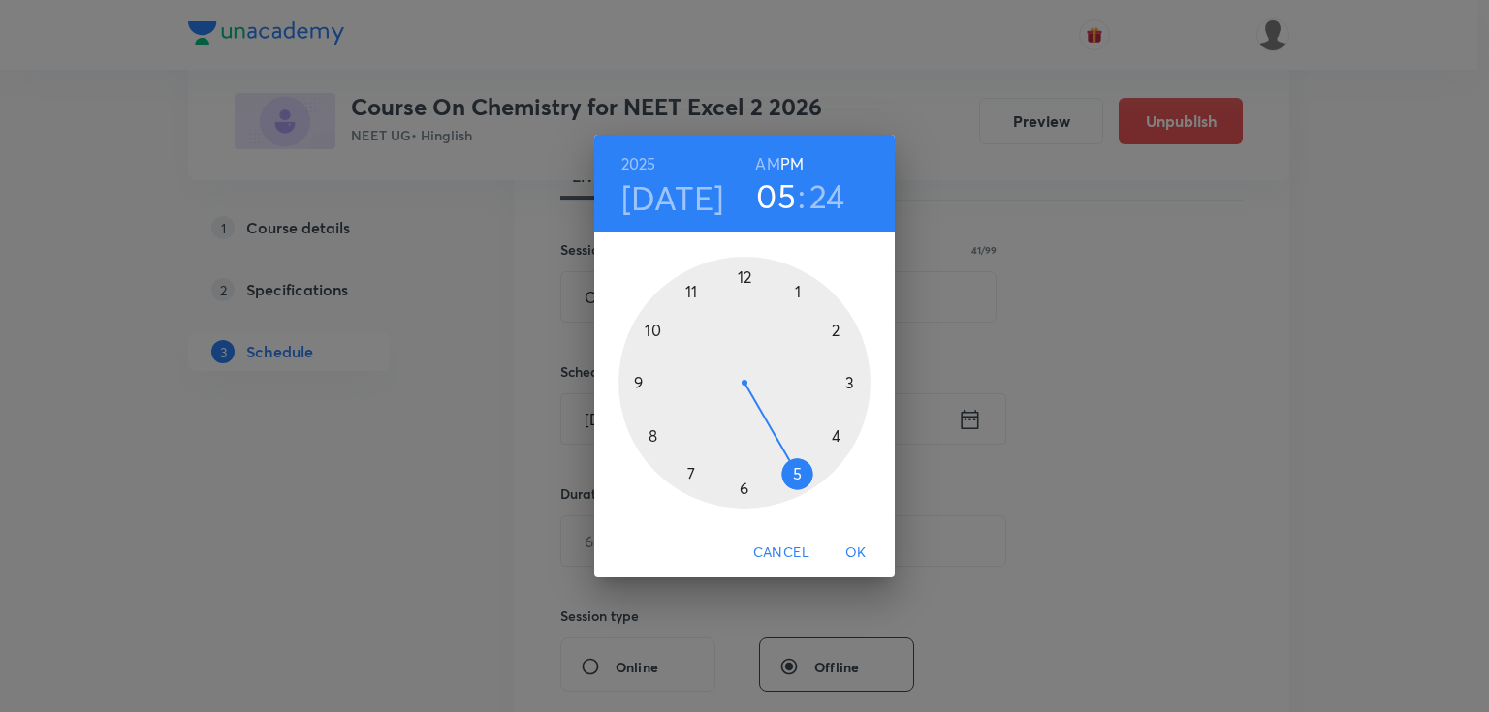
click at [836, 329] on div at bounding box center [744, 383] width 252 height 252
click at [692, 290] on div at bounding box center [744, 383] width 252 height 252
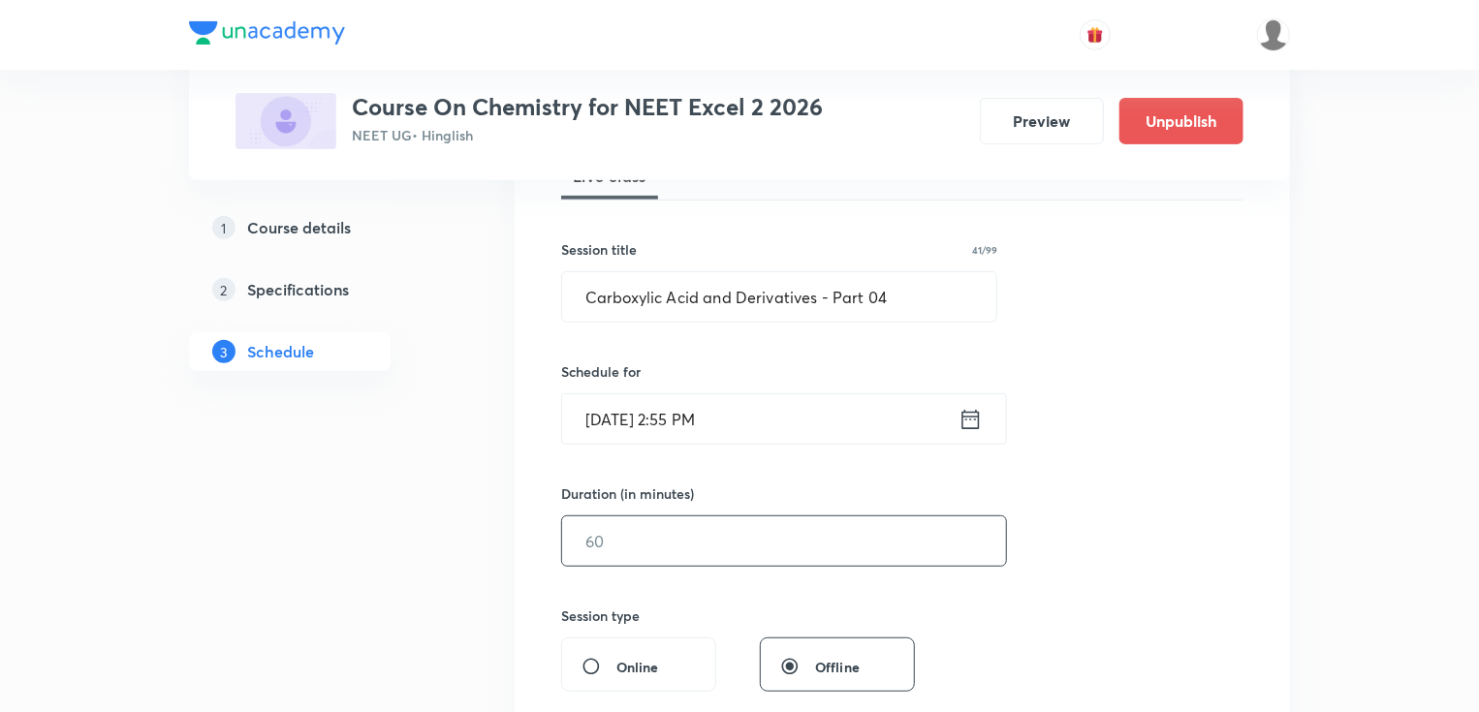
click at [706, 517] on input "text" at bounding box center [784, 541] width 444 height 49
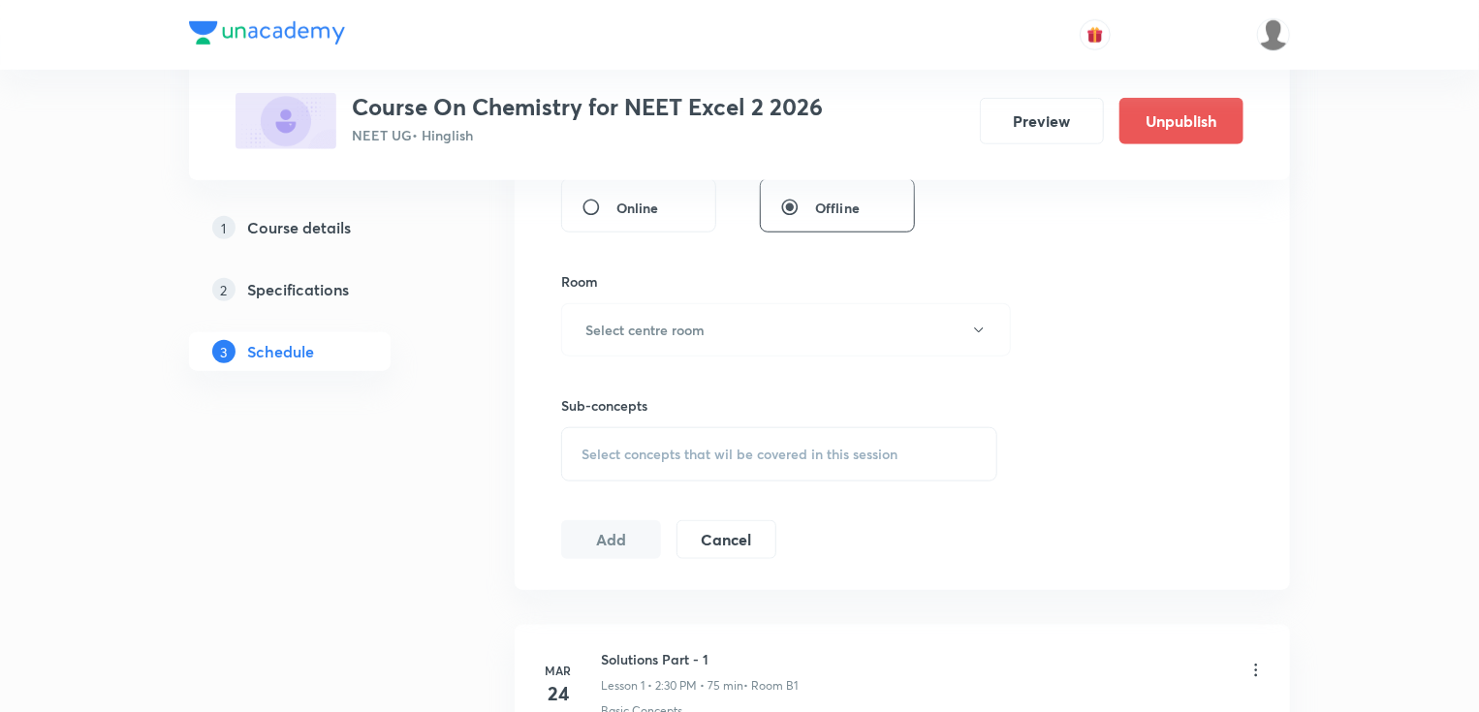
scroll to position [775, 0]
type input "75"
click at [678, 319] on h6 "Select centre room" at bounding box center [644, 324] width 119 height 20
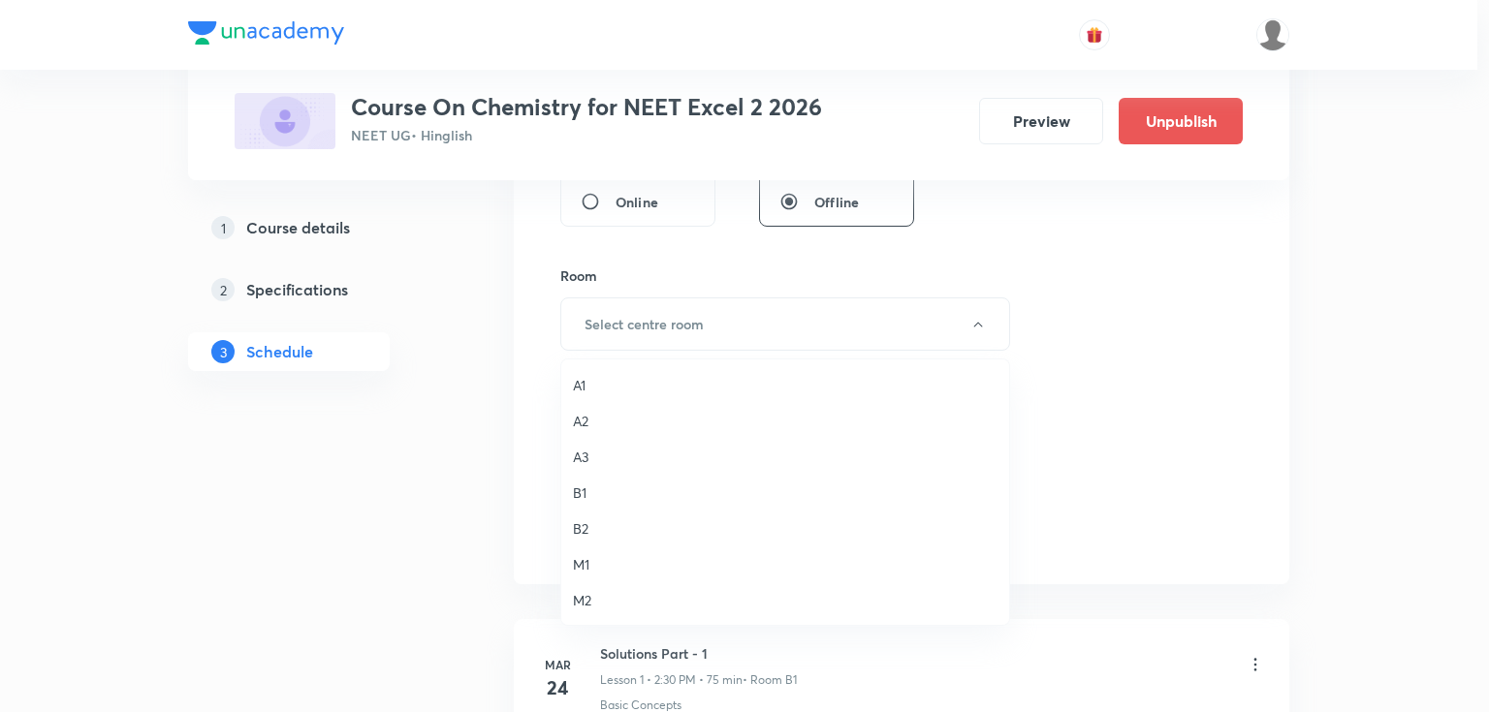
click at [588, 522] on span "B2" at bounding box center [785, 528] width 424 height 20
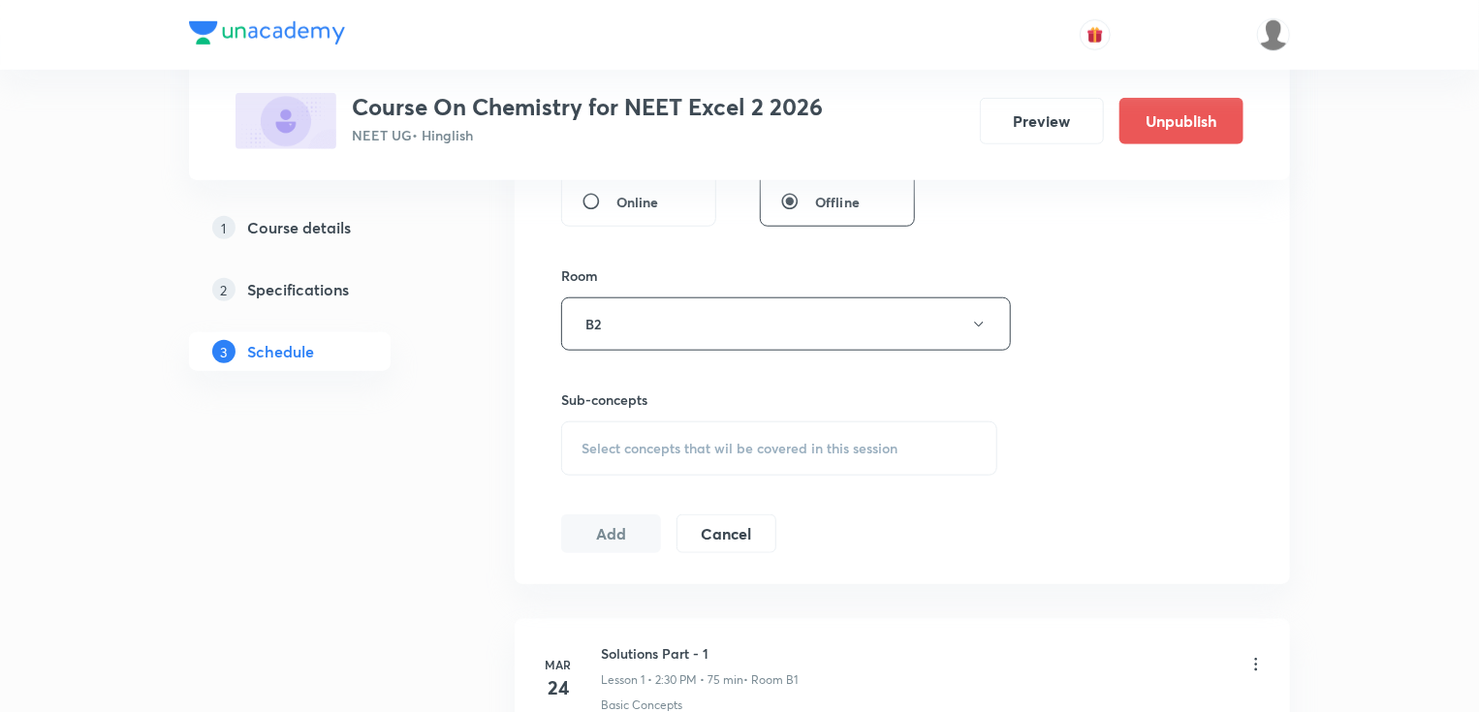
click at [650, 441] on span "Select concepts that wil be covered in this session" at bounding box center [739, 449] width 316 height 16
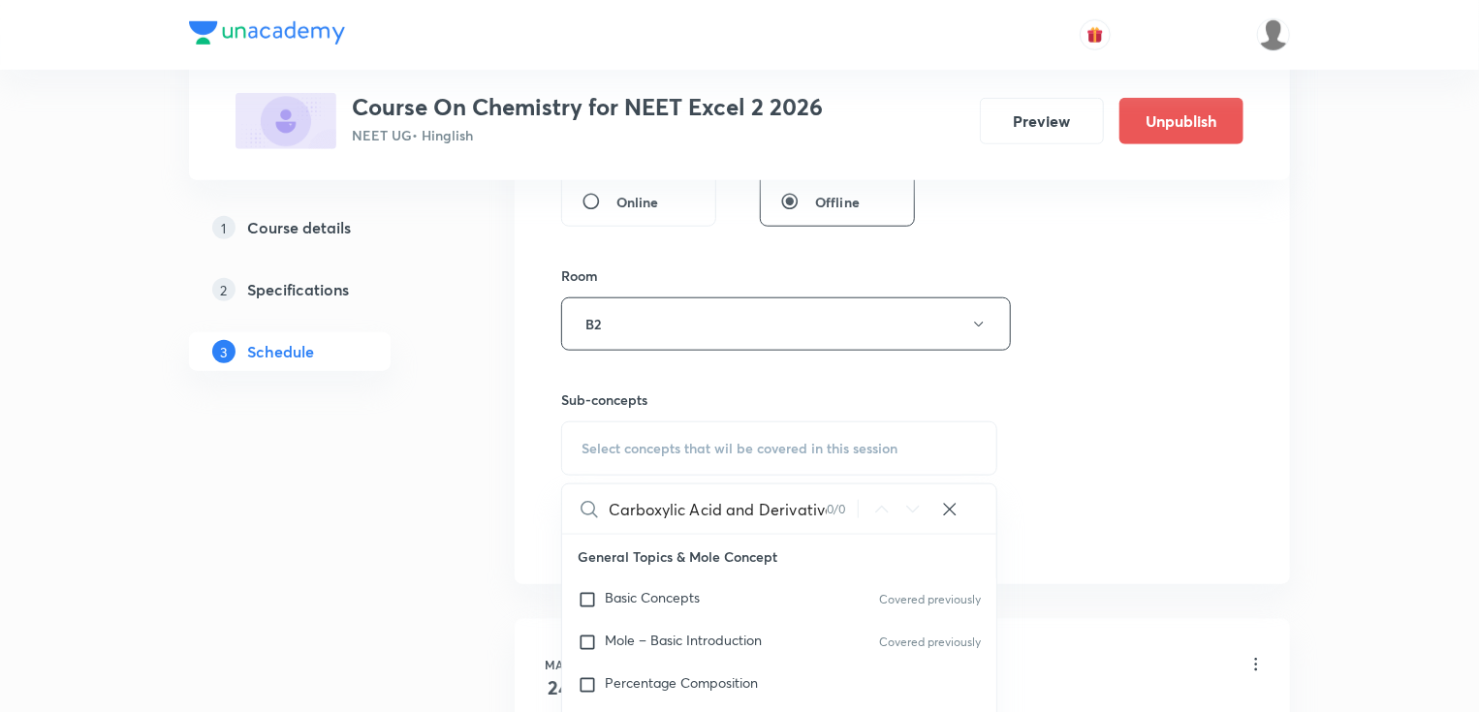
scroll to position [0, 79]
drag, startPoint x: 765, startPoint y: 504, endPoint x: 893, endPoint y: 503, distance: 127.9
click at [893, 503] on div "Carboxylic Acid and Derivatives - Part 03 0 / 0 ​" at bounding box center [779, 509] width 434 height 49
drag, startPoint x: 716, startPoint y: 509, endPoint x: 912, endPoint y: 510, distance: 195.8
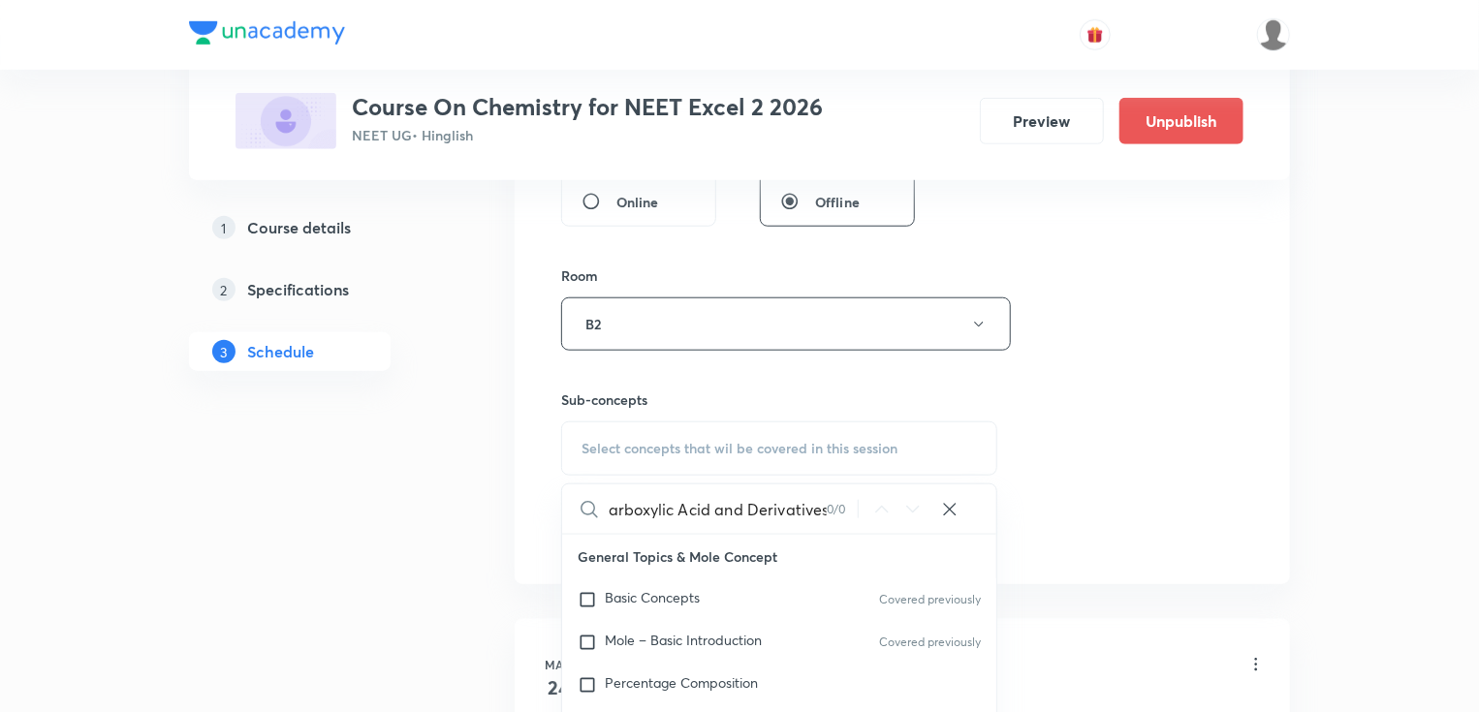
click at [912, 510] on div "Carboxylic Acid and Derivatives 0 / 0 ​" at bounding box center [779, 509] width 434 height 49
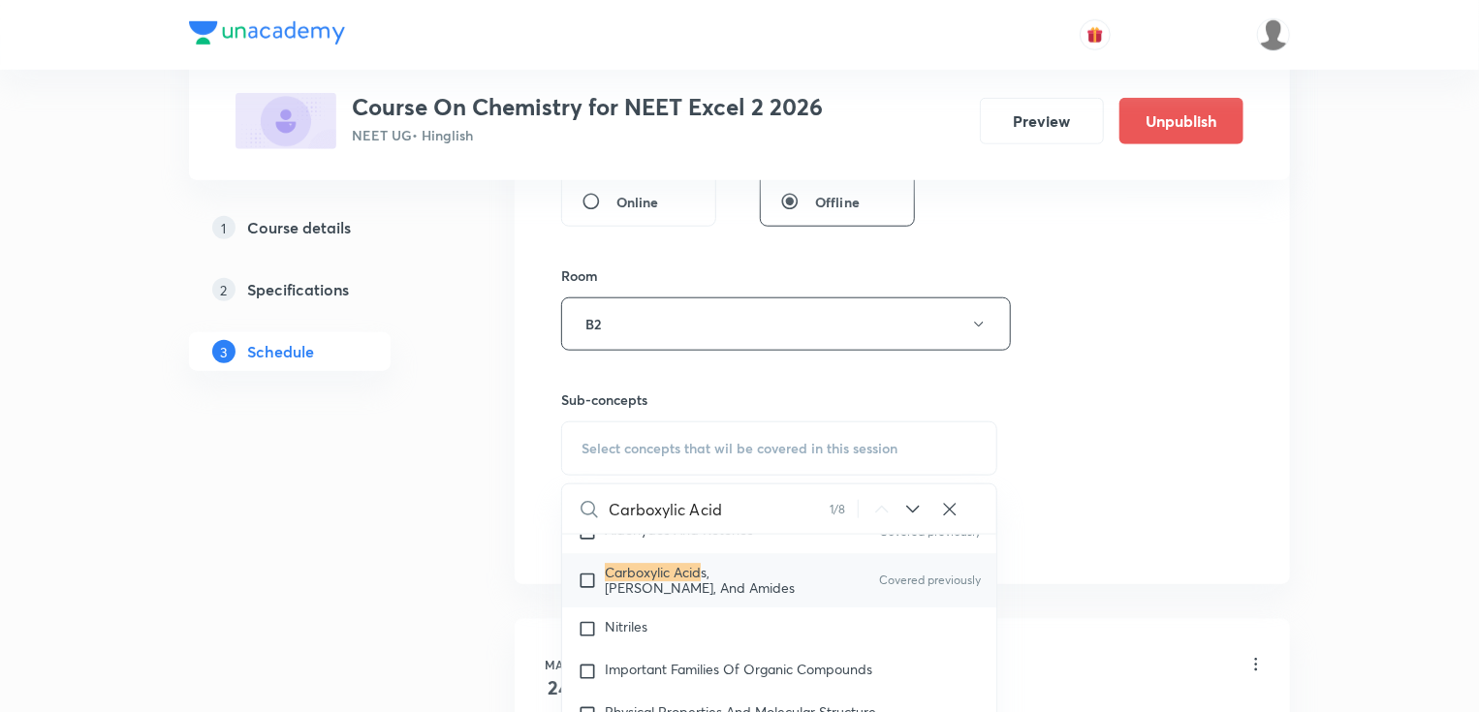
scroll to position [36450, 0]
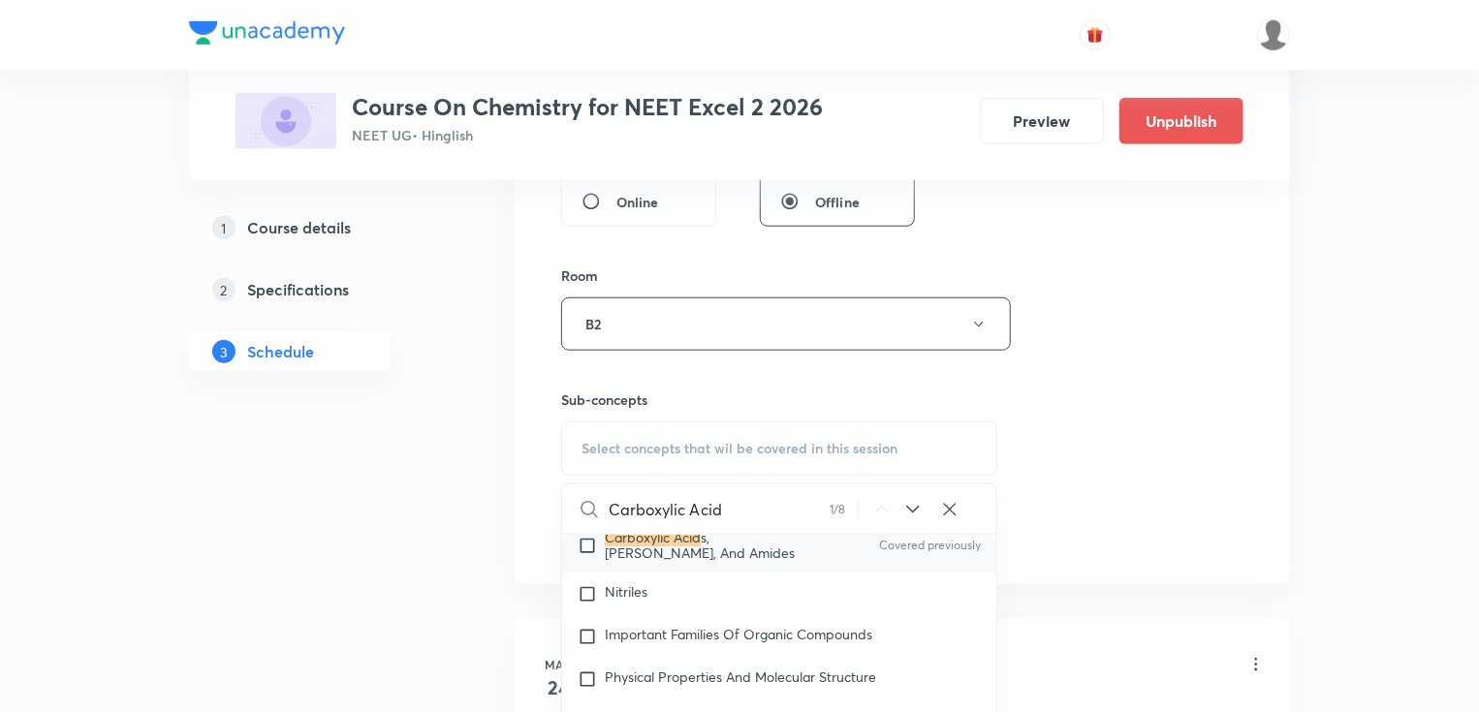
type input "Carboxylic Acid"
click at [758, 561] on p "Carboxylic Acid s, Esters, And Amides" at bounding box center [703, 546] width 196 height 31
click at [1132, 345] on div "Session 123 Live class Session title 41/99 Carboxylic Acid and Derivatives - Pa…" at bounding box center [902, 98] width 682 height 910
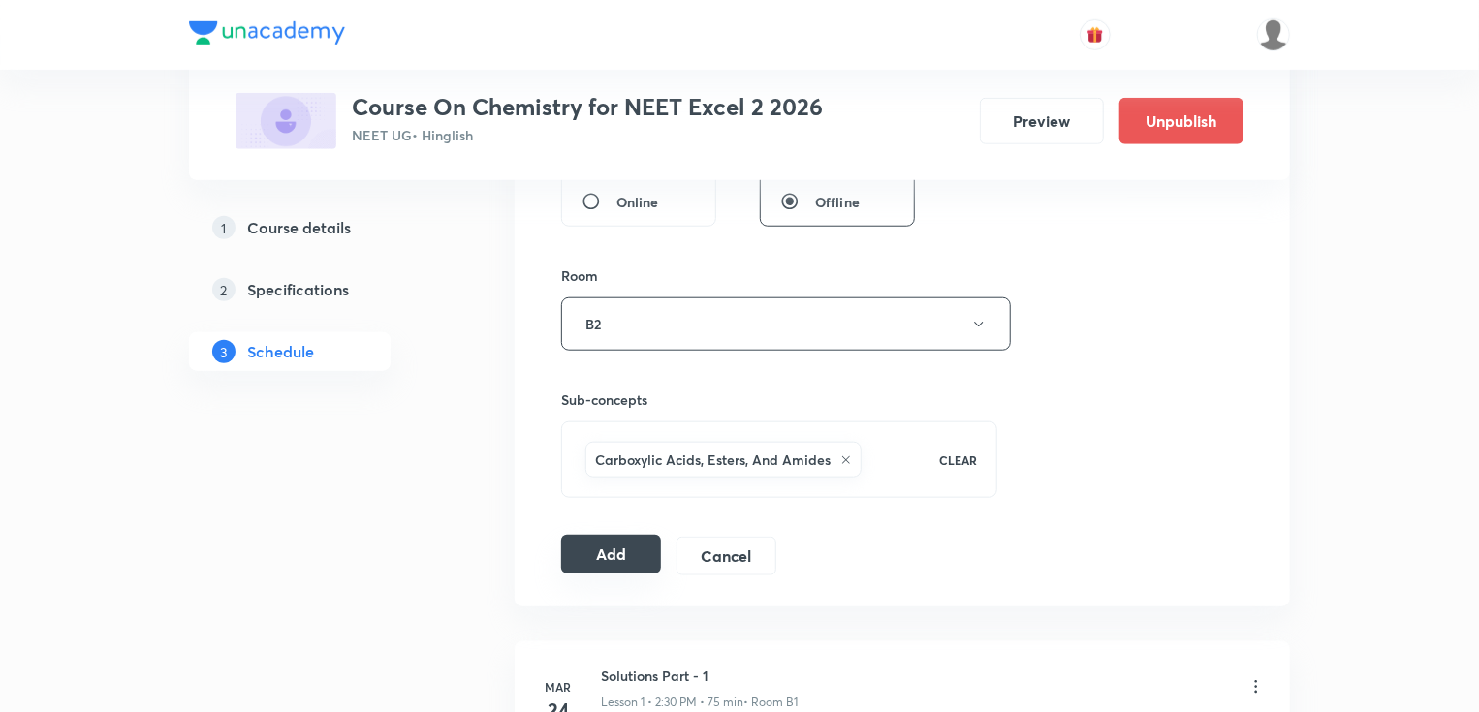
click at [620, 556] on button "Add" at bounding box center [611, 554] width 100 height 39
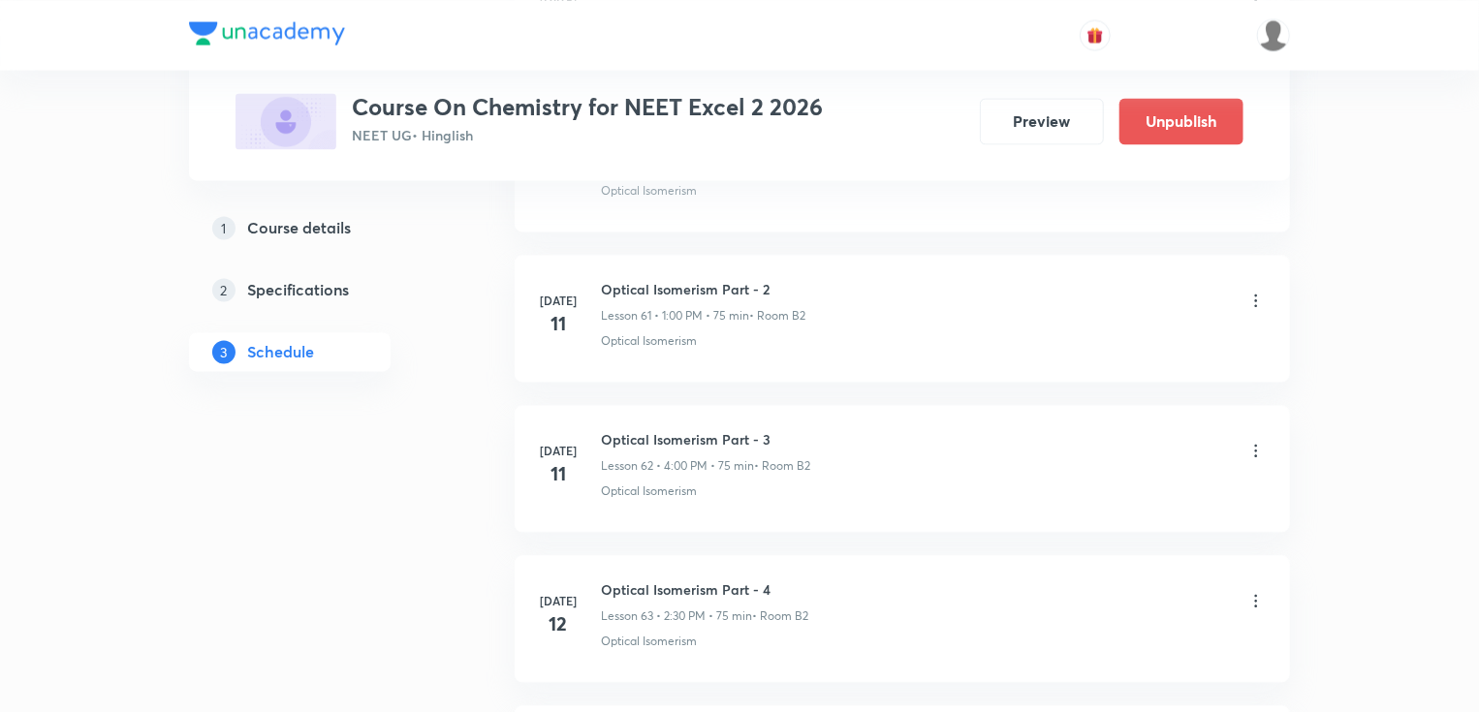
scroll to position [18378, 0]
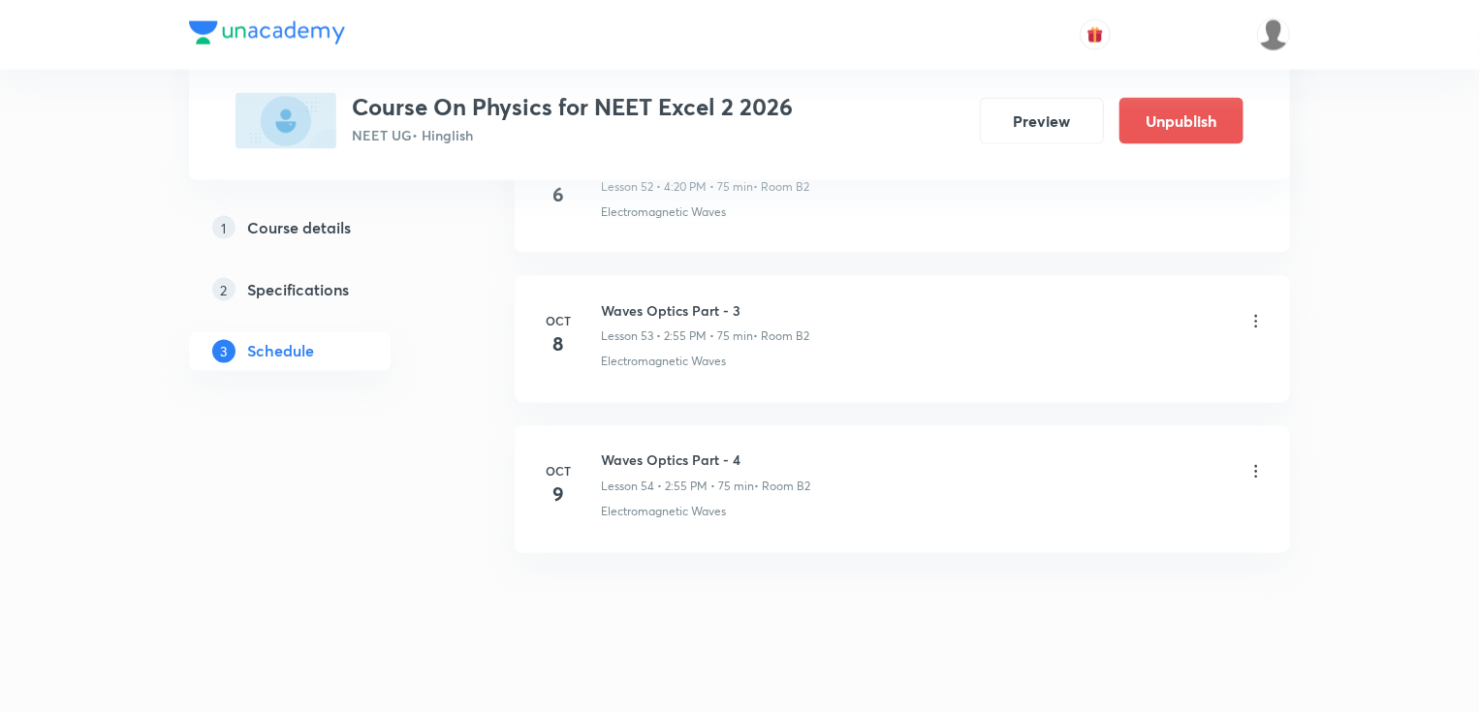
scroll to position [8929, 0]
click at [617, 451] on h6 "Waves Optics Part - 4" at bounding box center [705, 461] width 209 height 20
copy h6 "Waves Optics Part - 4"
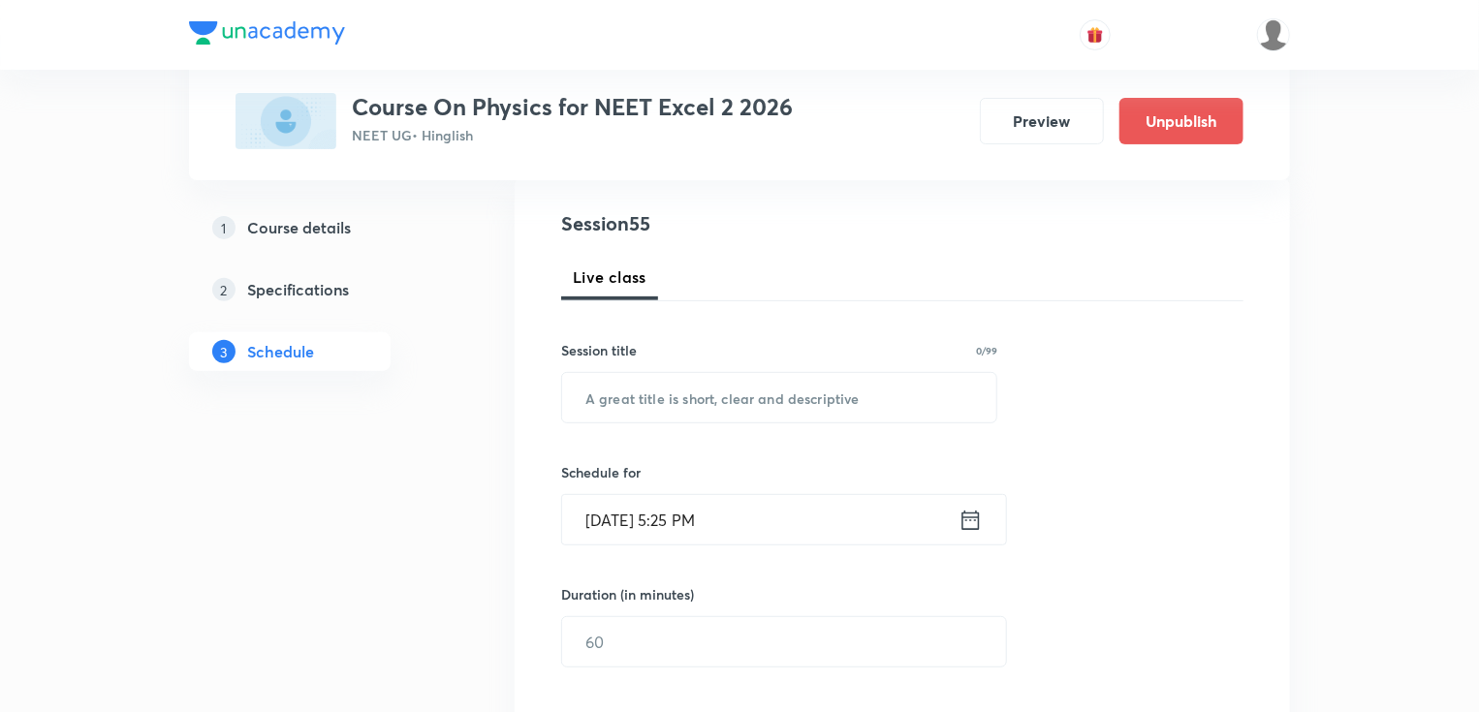
scroll to position [105, 0]
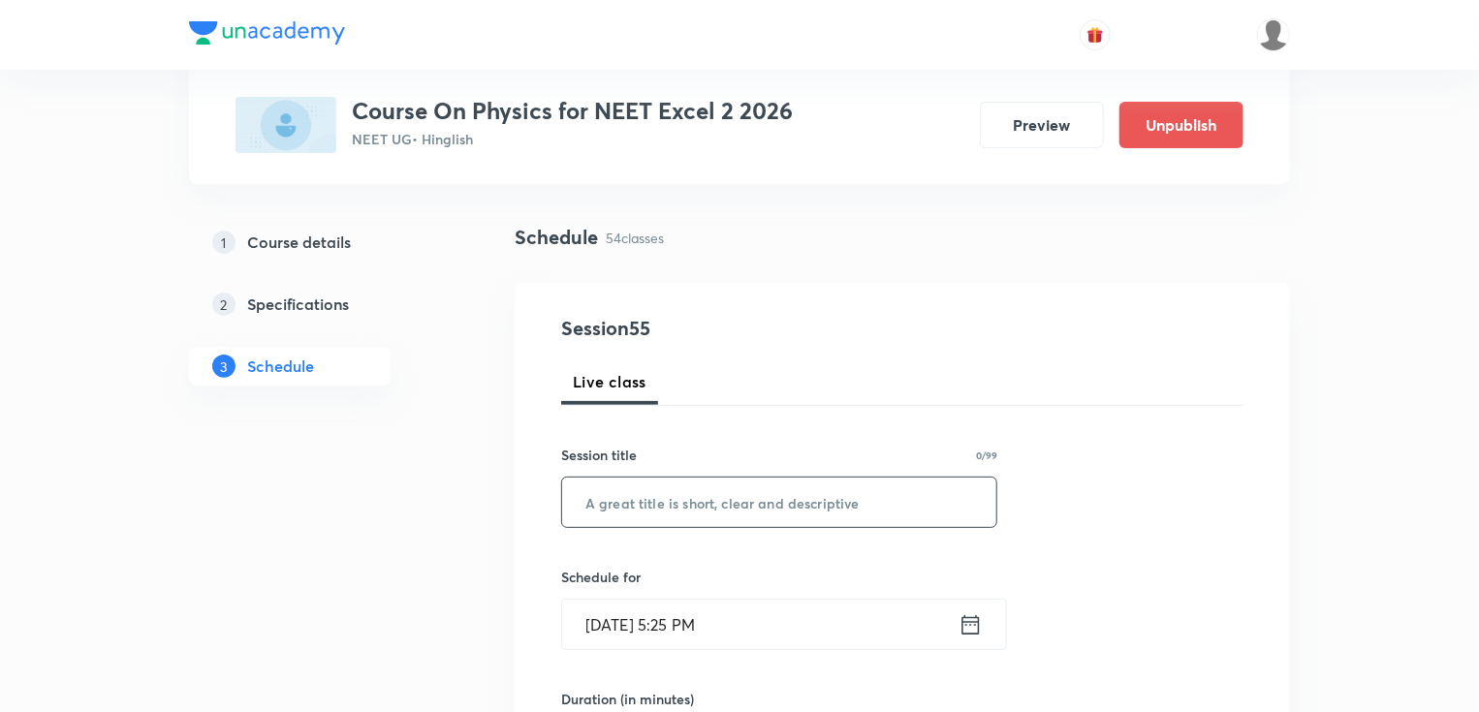
click at [727, 495] on input "text" at bounding box center [779, 502] width 434 height 49
paste input "Waves Optics Part - 4"
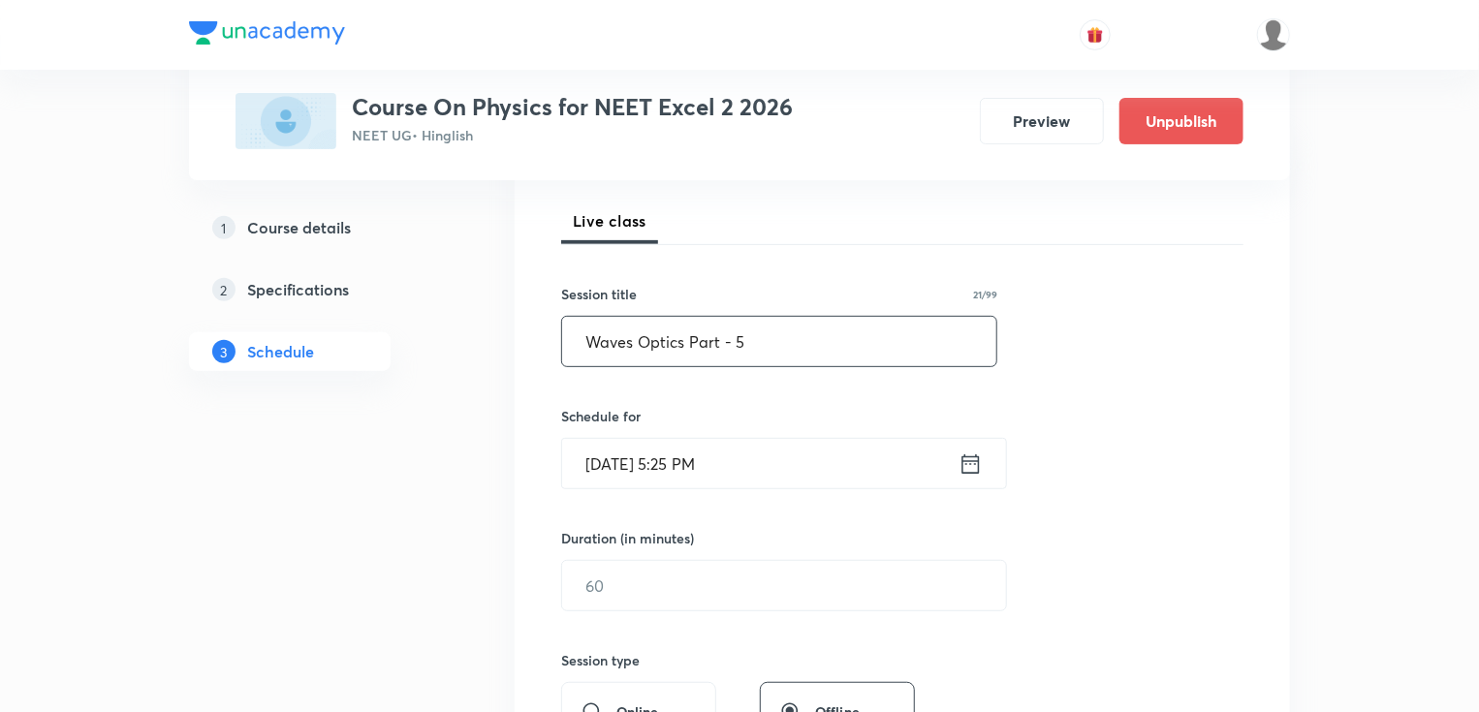
scroll to position [337, 0]
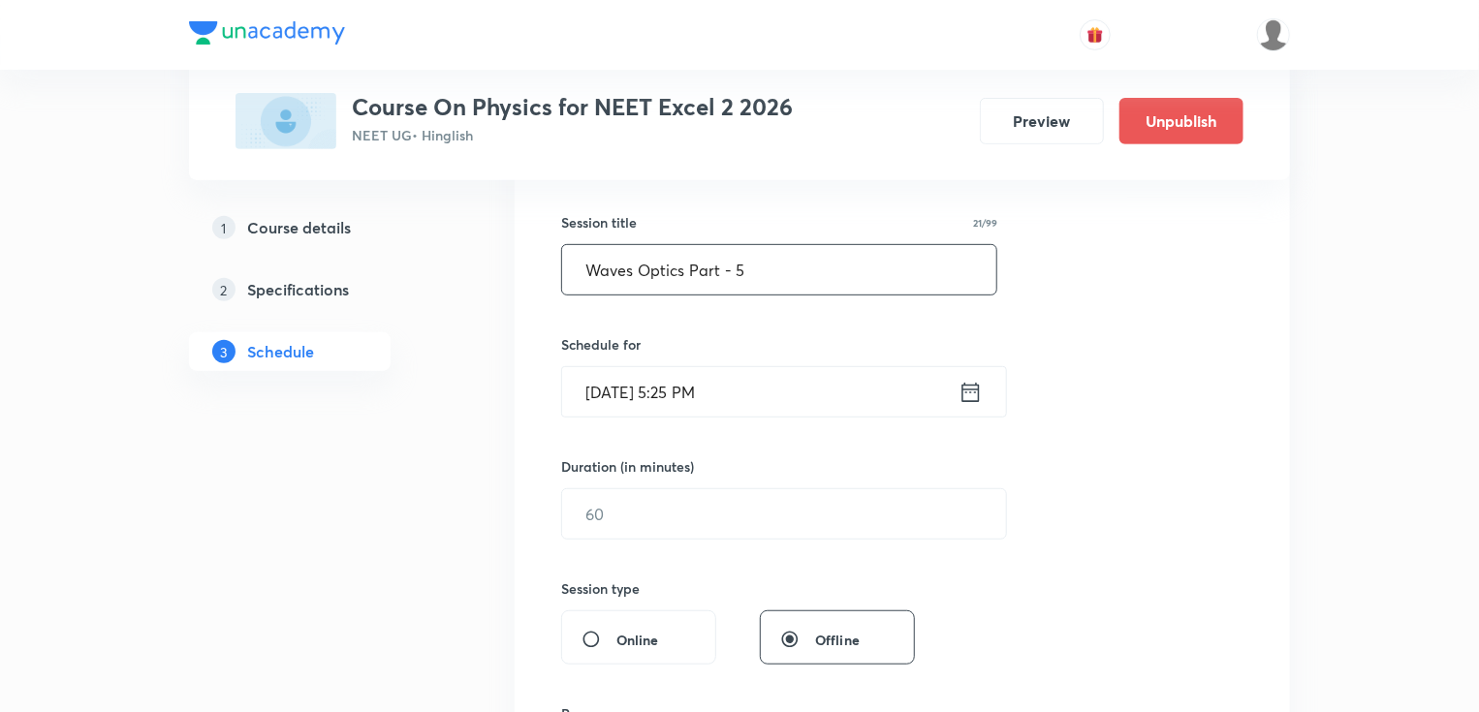
type input "Waves Optics Part - 5"
click at [973, 395] on icon at bounding box center [970, 392] width 24 height 27
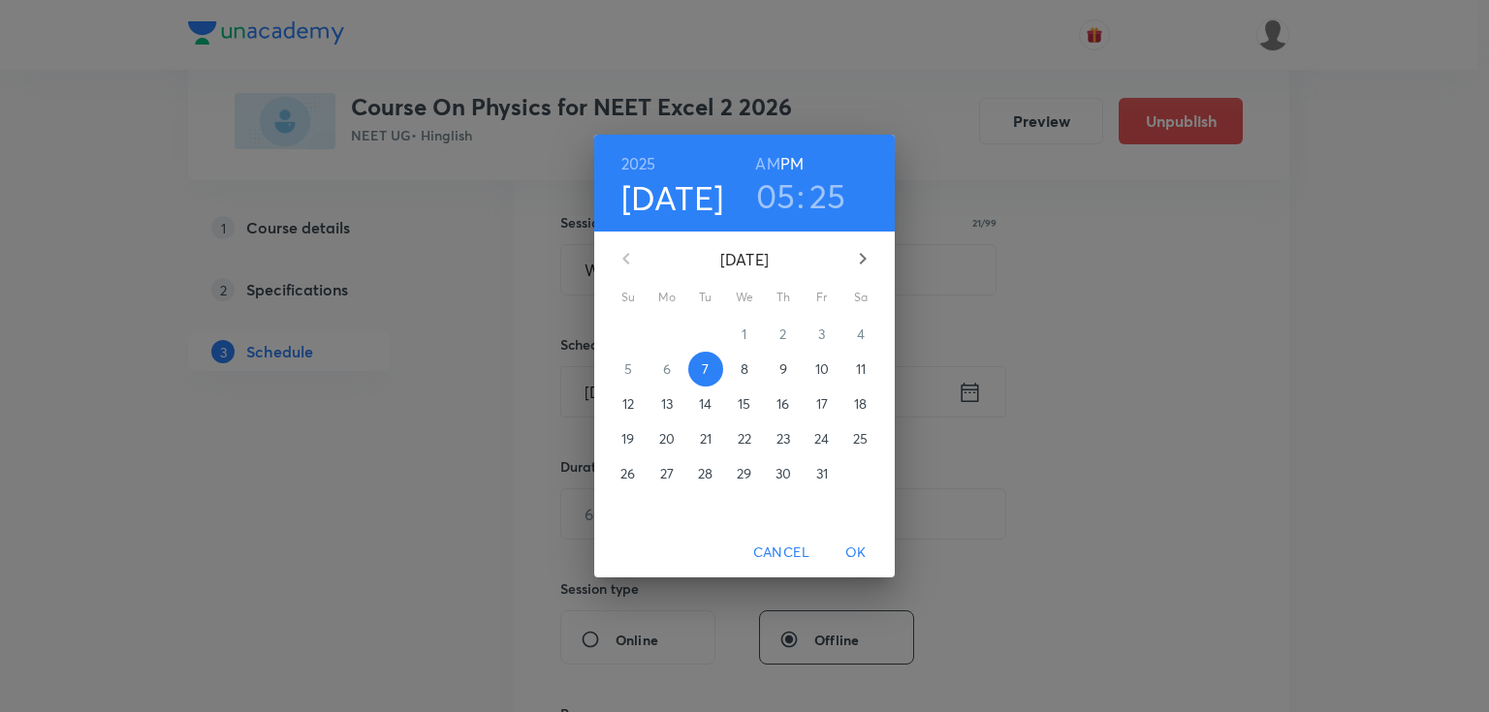
click at [833, 371] on span "10" at bounding box center [821, 369] width 35 height 19
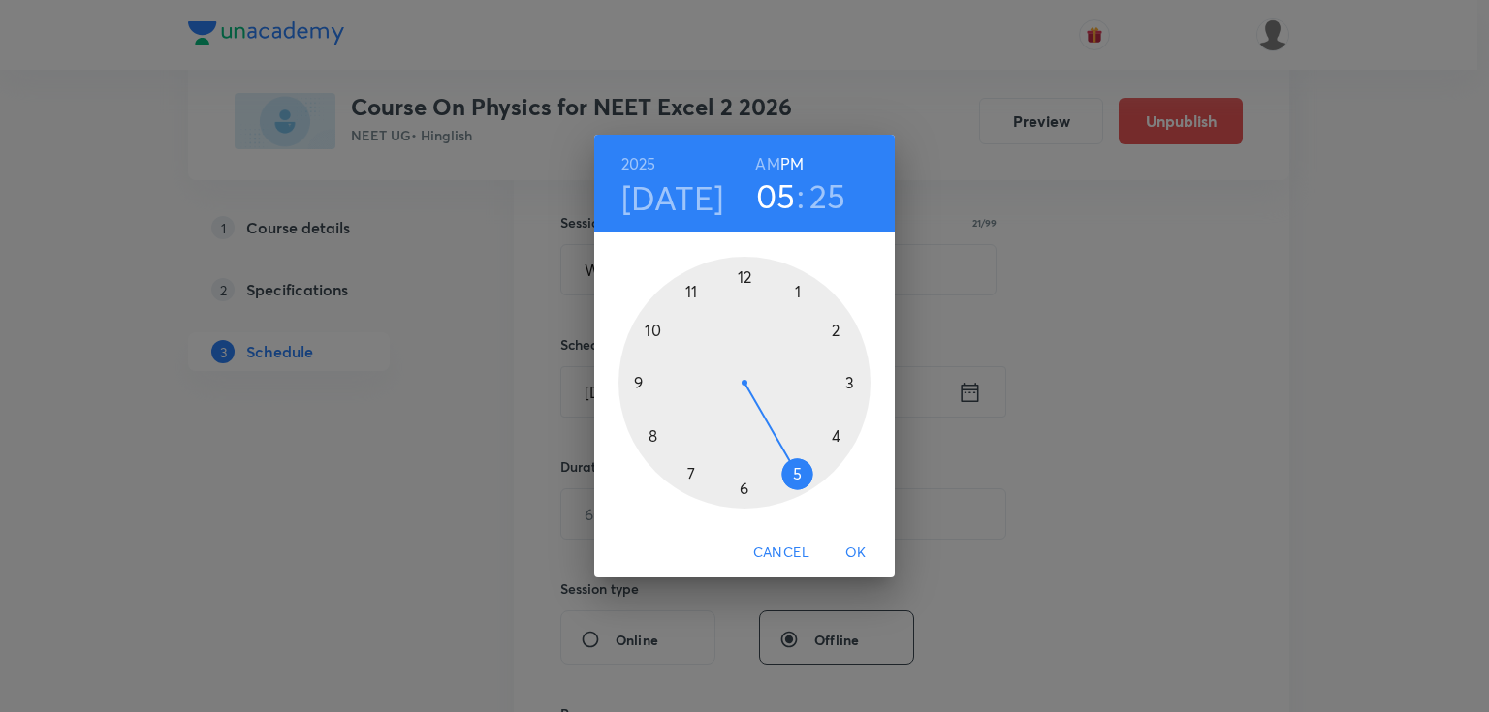
click at [838, 434] on div at bounding box center [744, 383] width 252 height 252
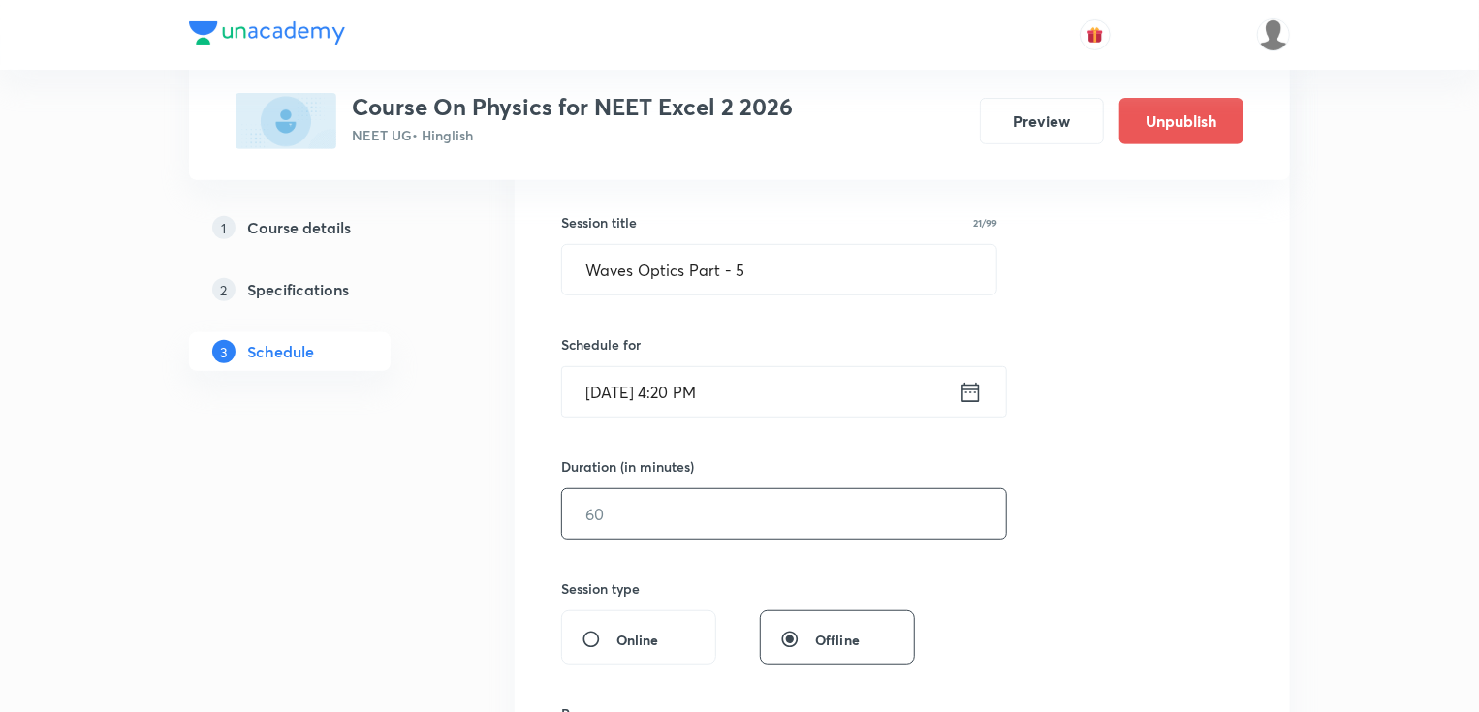
click at [715, 488] on div "​" at bounding box center [784, 513] width 446 height 51
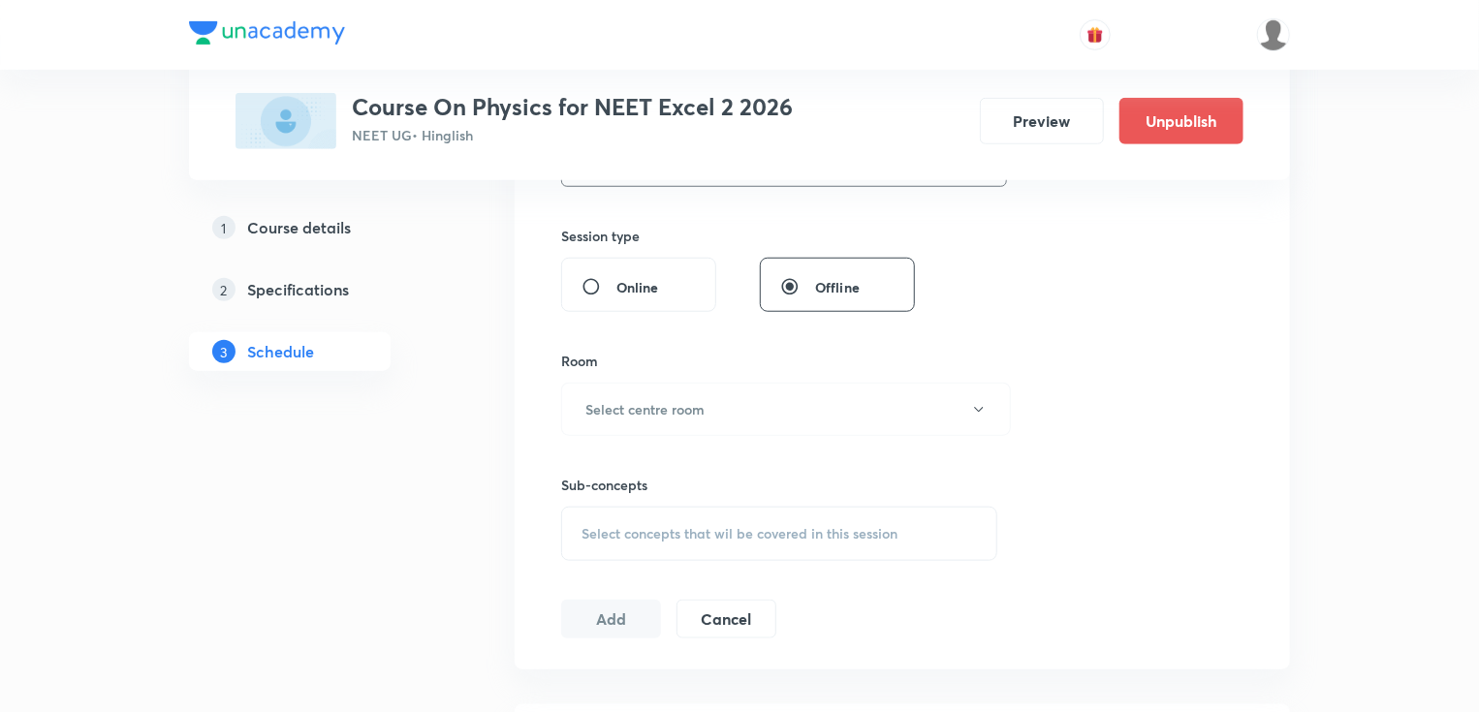
scroll to position [802, 0]
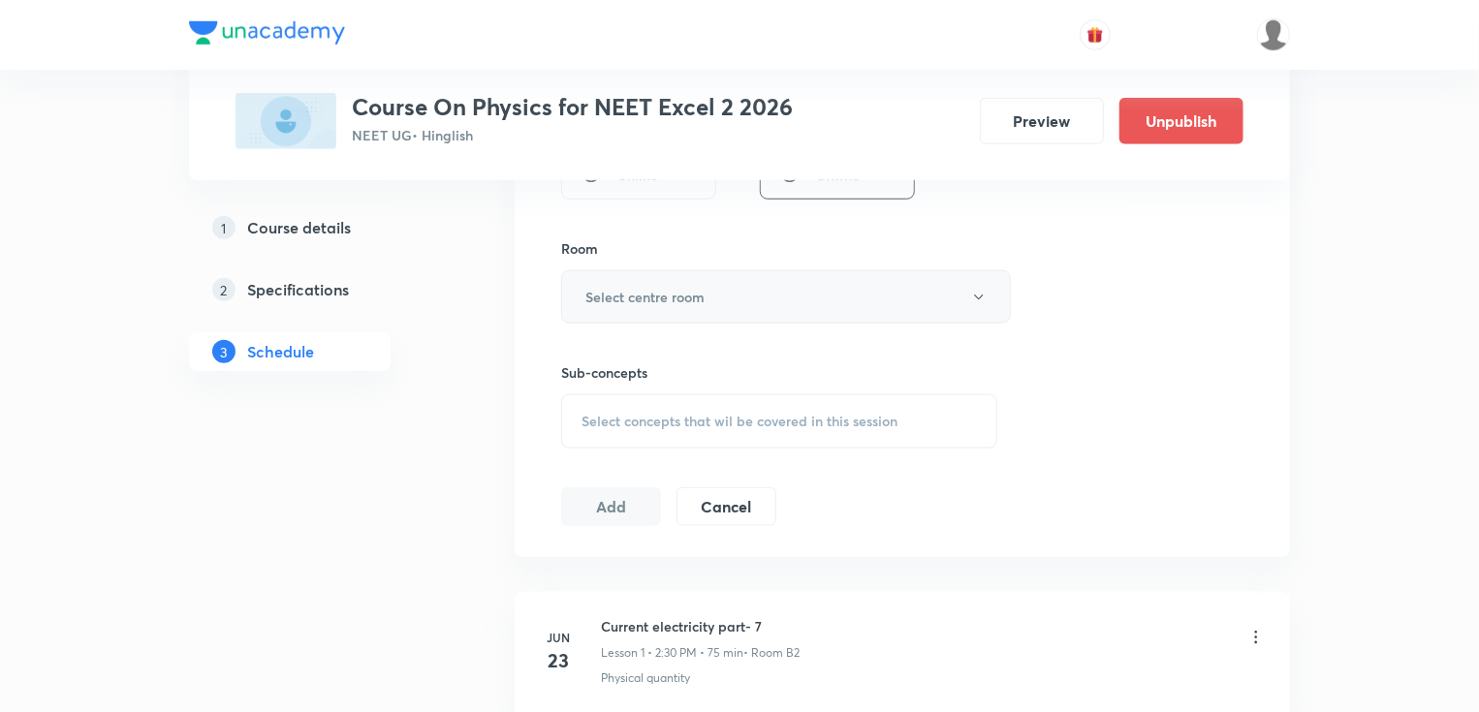
type input "75"
click at [689, 302] on h6 "Select centre room" at bounding box center [644, 297] width 119 height 20
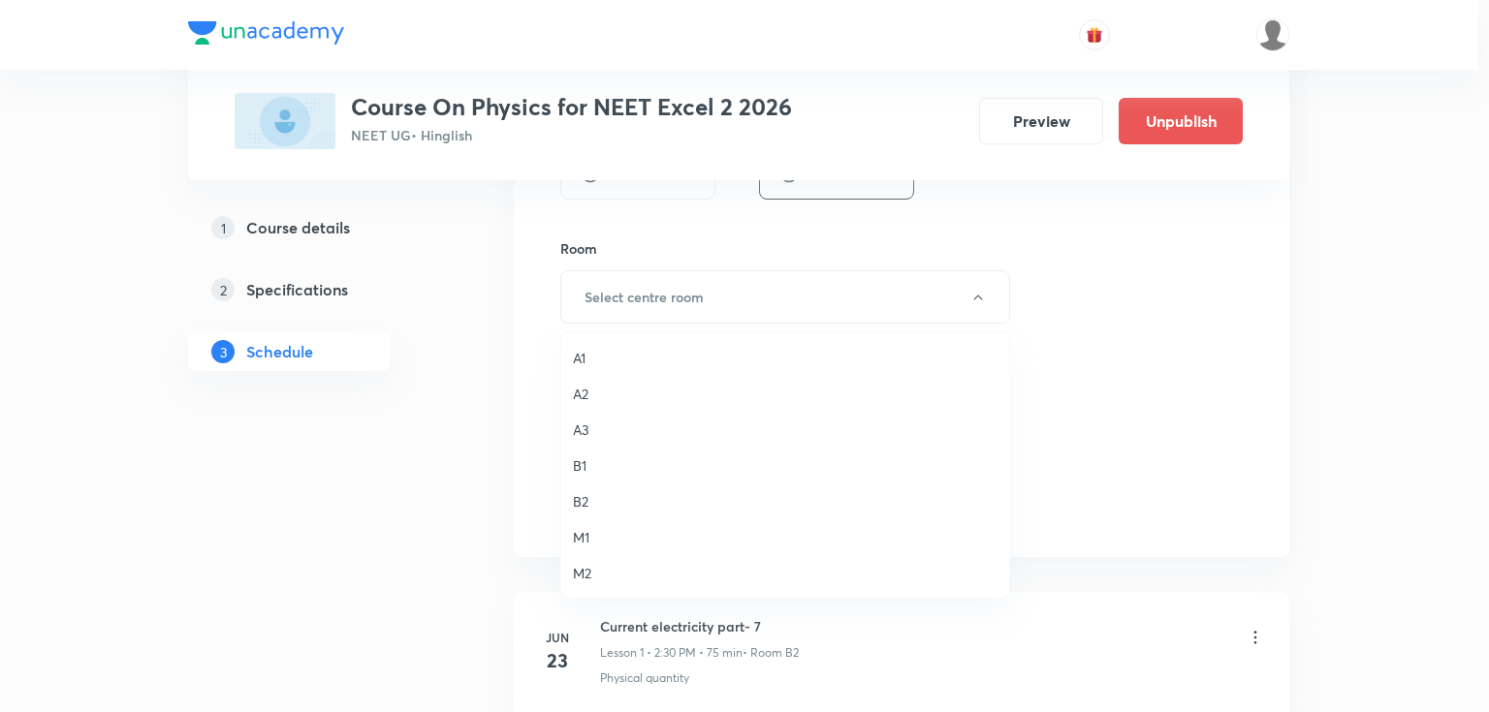
click at [577, 497] on span "B2" at bounding box center [785, 501] width 424 height 20
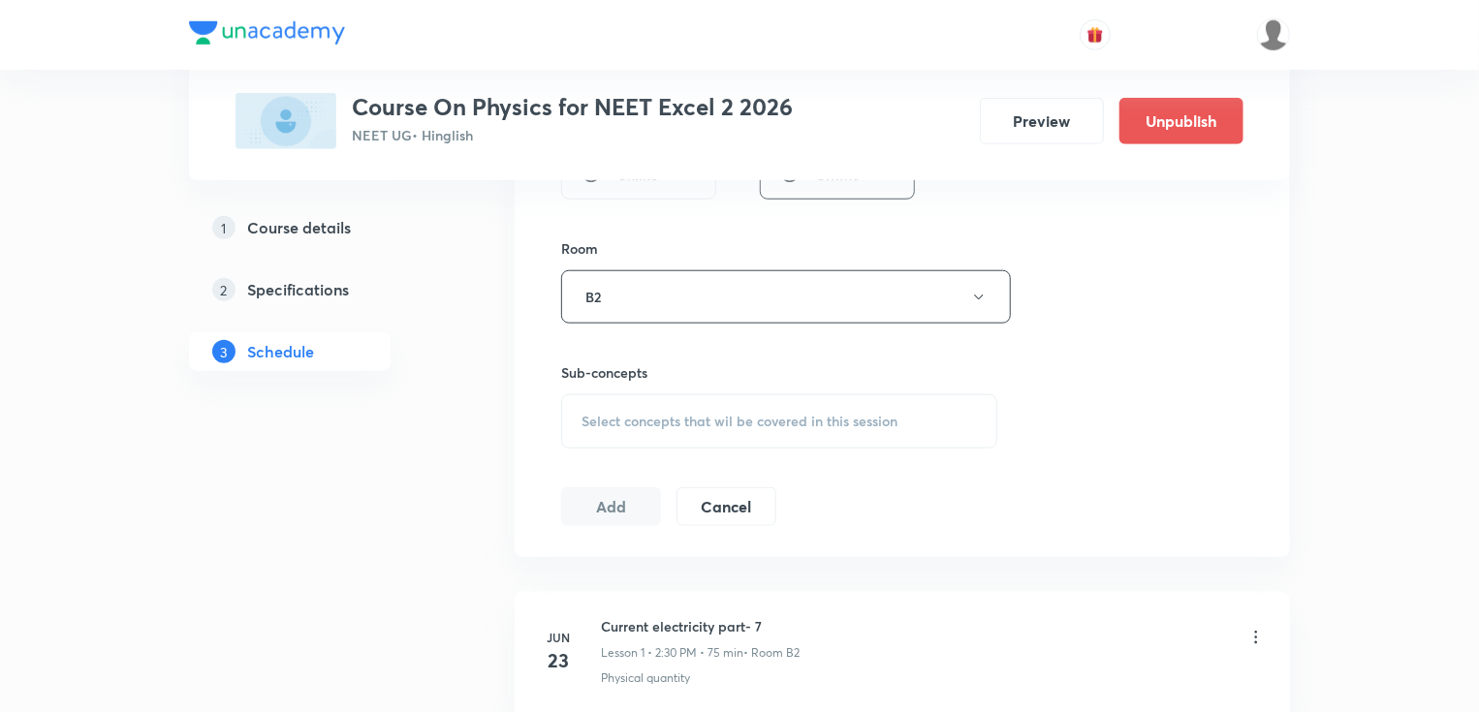
click at [642, 425] on span "Select concepts that wil be covered in this session" at bounding box center [739, 422] width 316 height 16
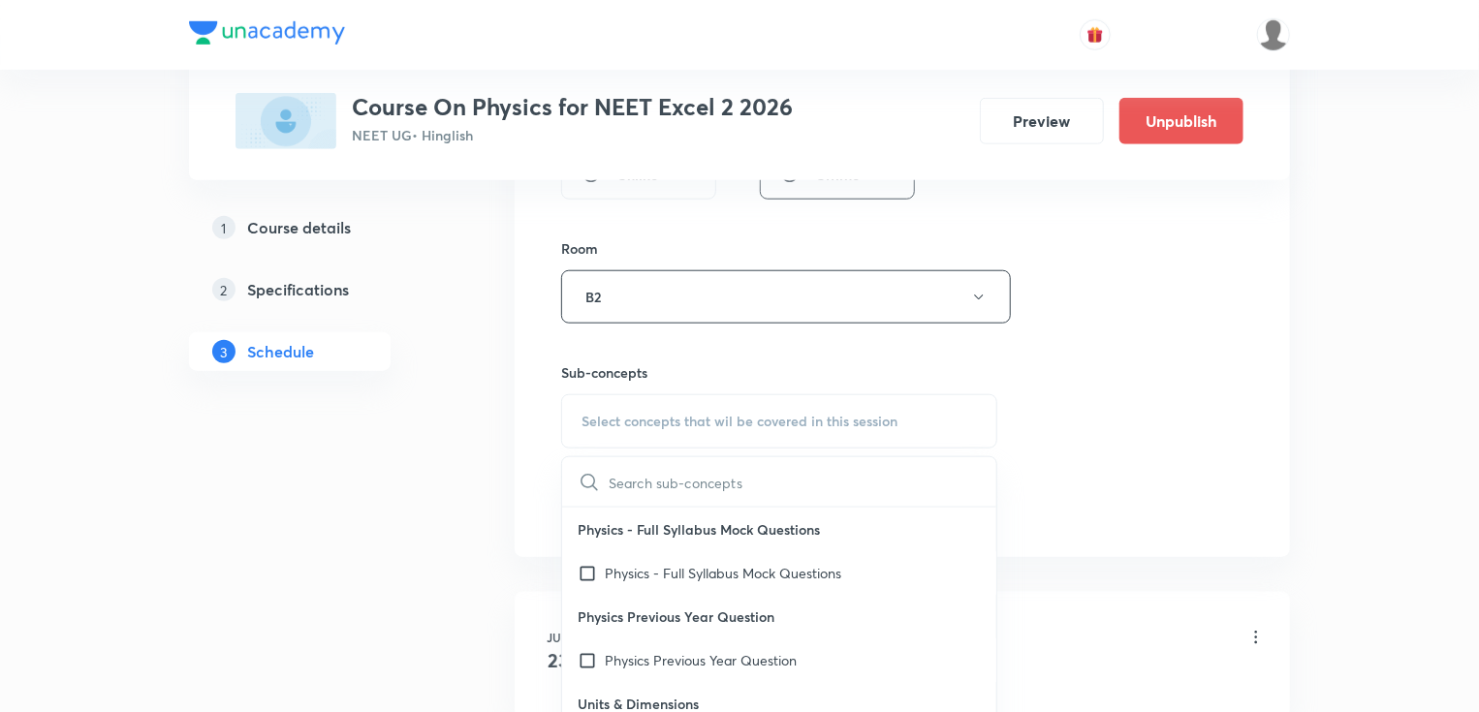
paste input "Waves Optics Part - 4"
drag, startPoint x: 711, startPoint y: 482, endPoint x: 881, endPoint y: 467, distance: 170.2
click at [881, 467] on div "Waves Optics Part - 4 0 / 0 ​" at bounding box center [779, 481] width 434 height 49
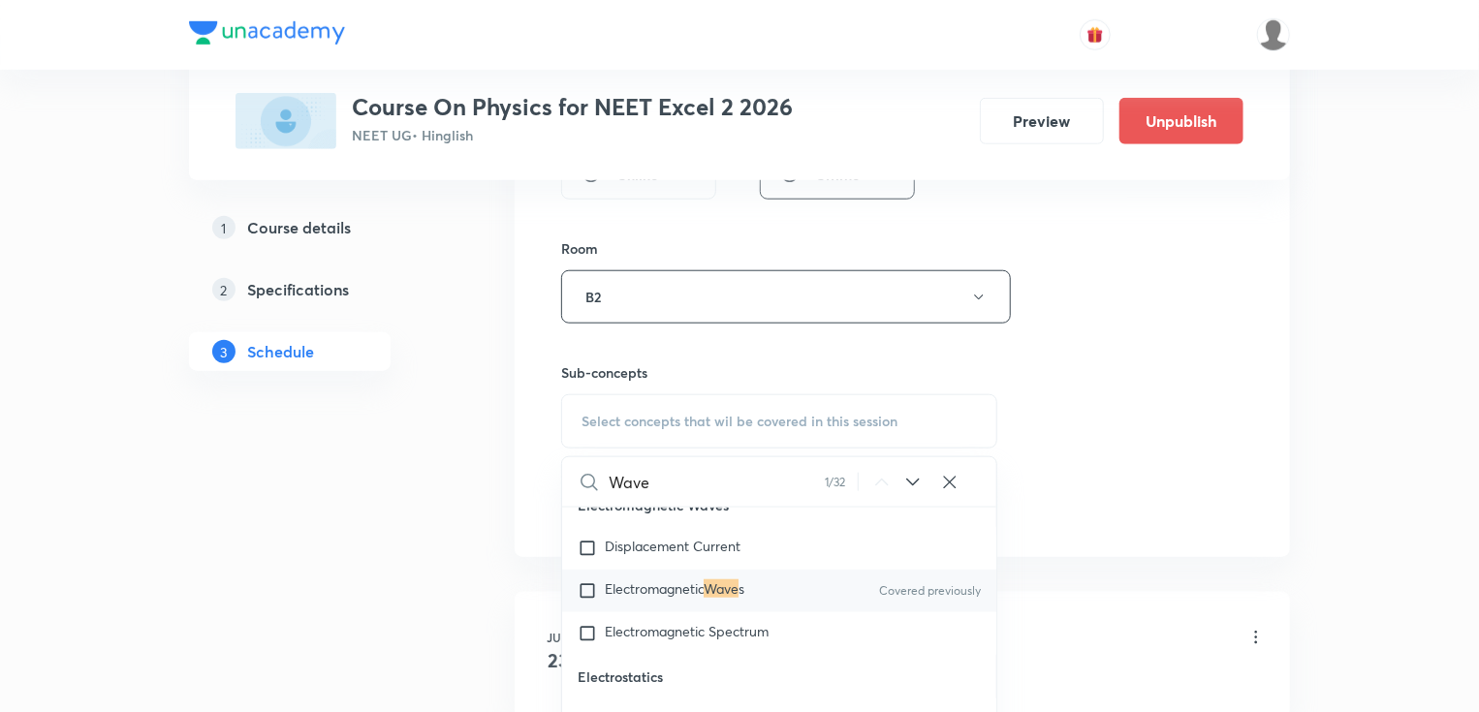
scroll to position [19425, 0]
type input "Wave"
click at [713, 601] on p "Electromagnetic Wave s" at bounding box center [675, 590] width 140 height 19
click at [1170, 298] on div "Session 55 Live class Session title 21/99 Waves Optics Part - 5 ​ Schedule for …" at bounding box center [902, 71] width 682 height 910
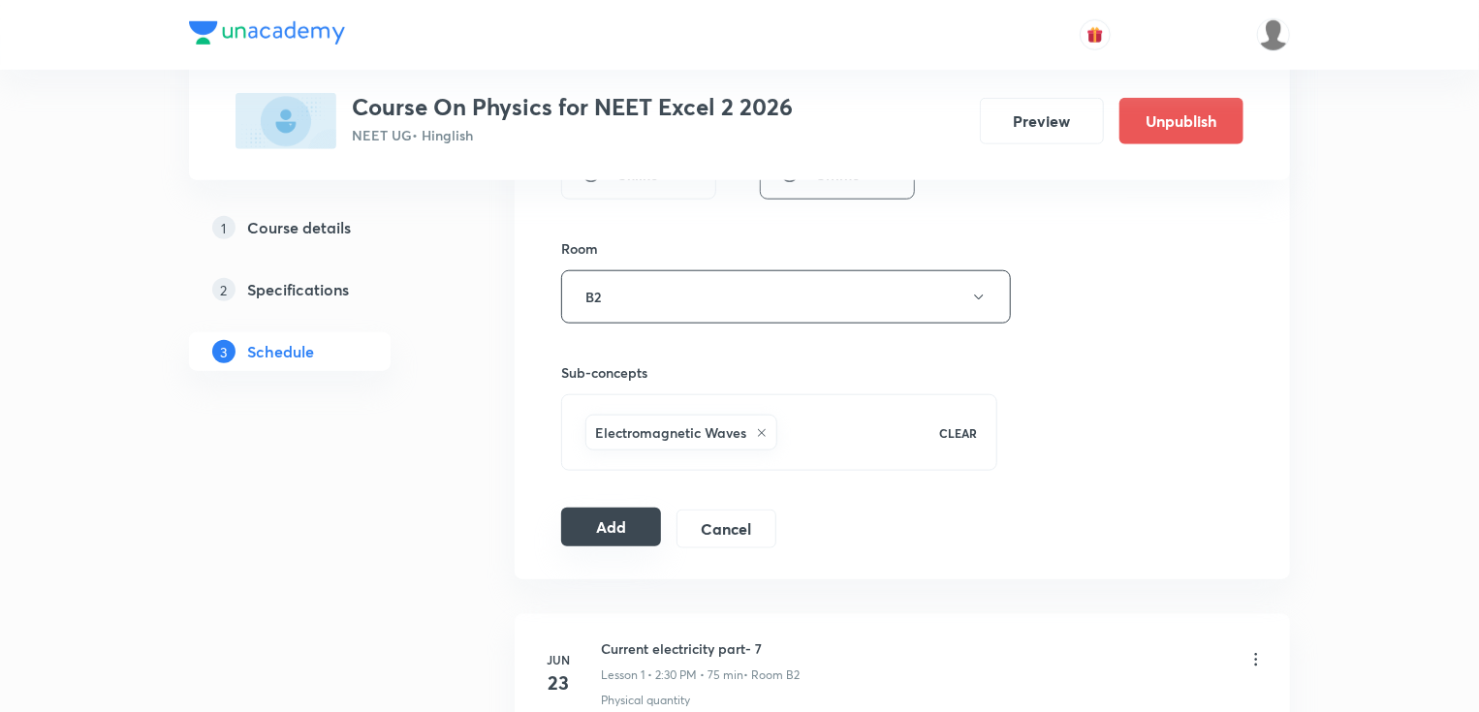
click at [620, 527] on button "Add" at bounding box center [611, 527] width 100 height 39
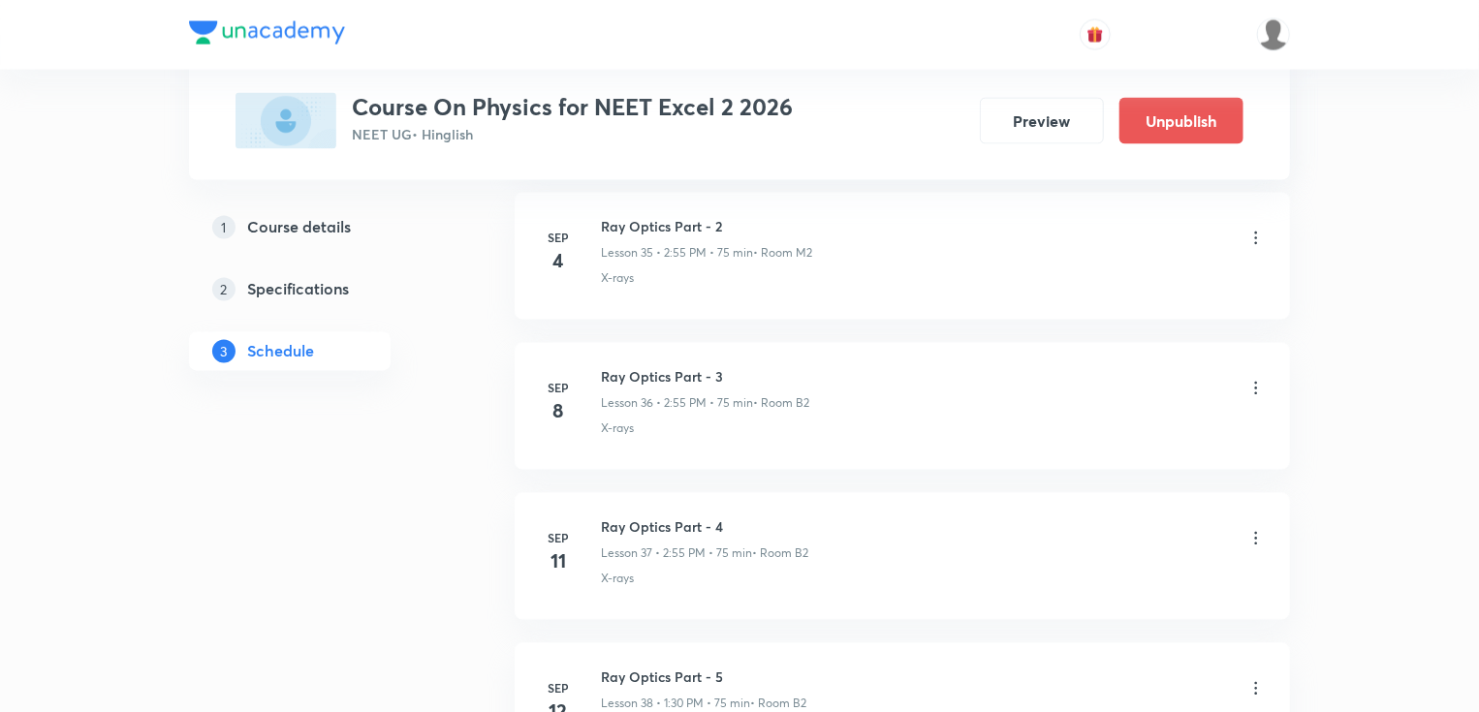
scroll to position [8191, 0]
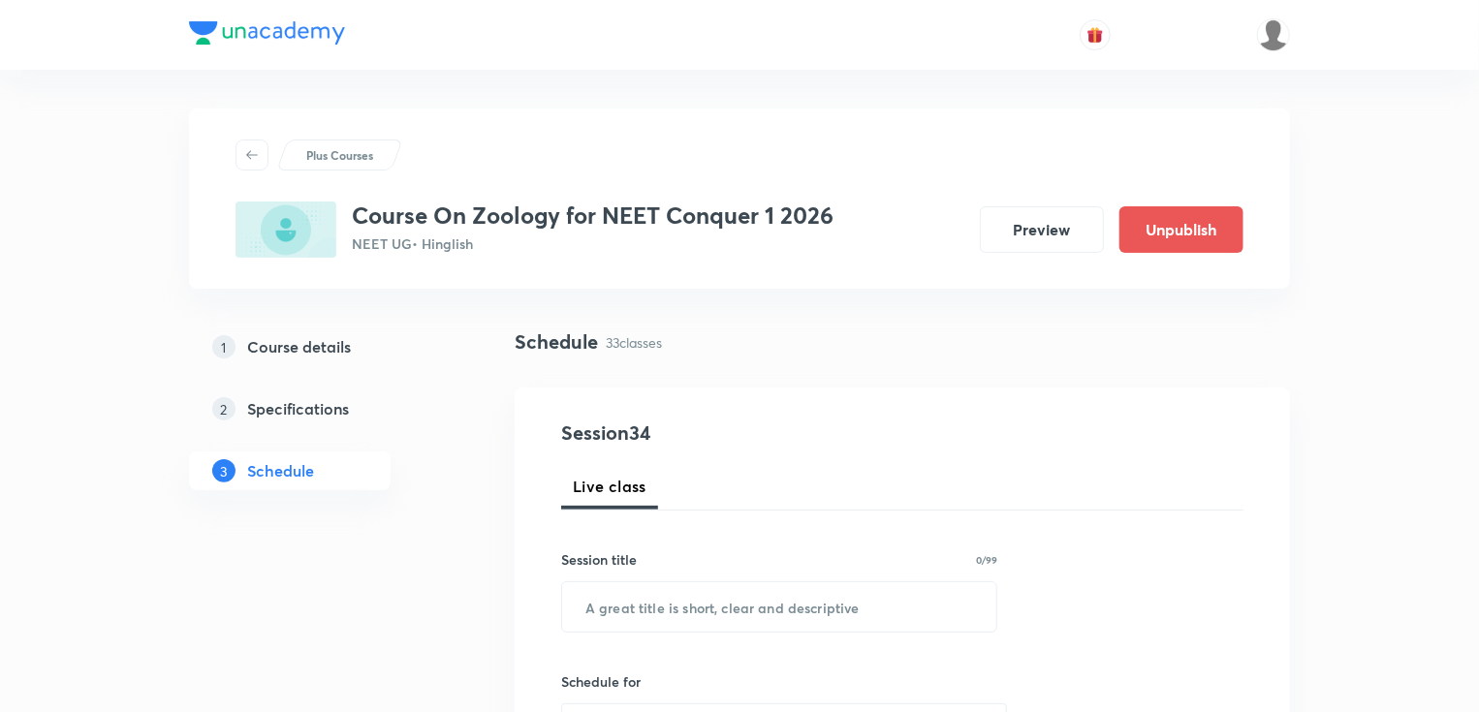
scroll to position [5784, 0]
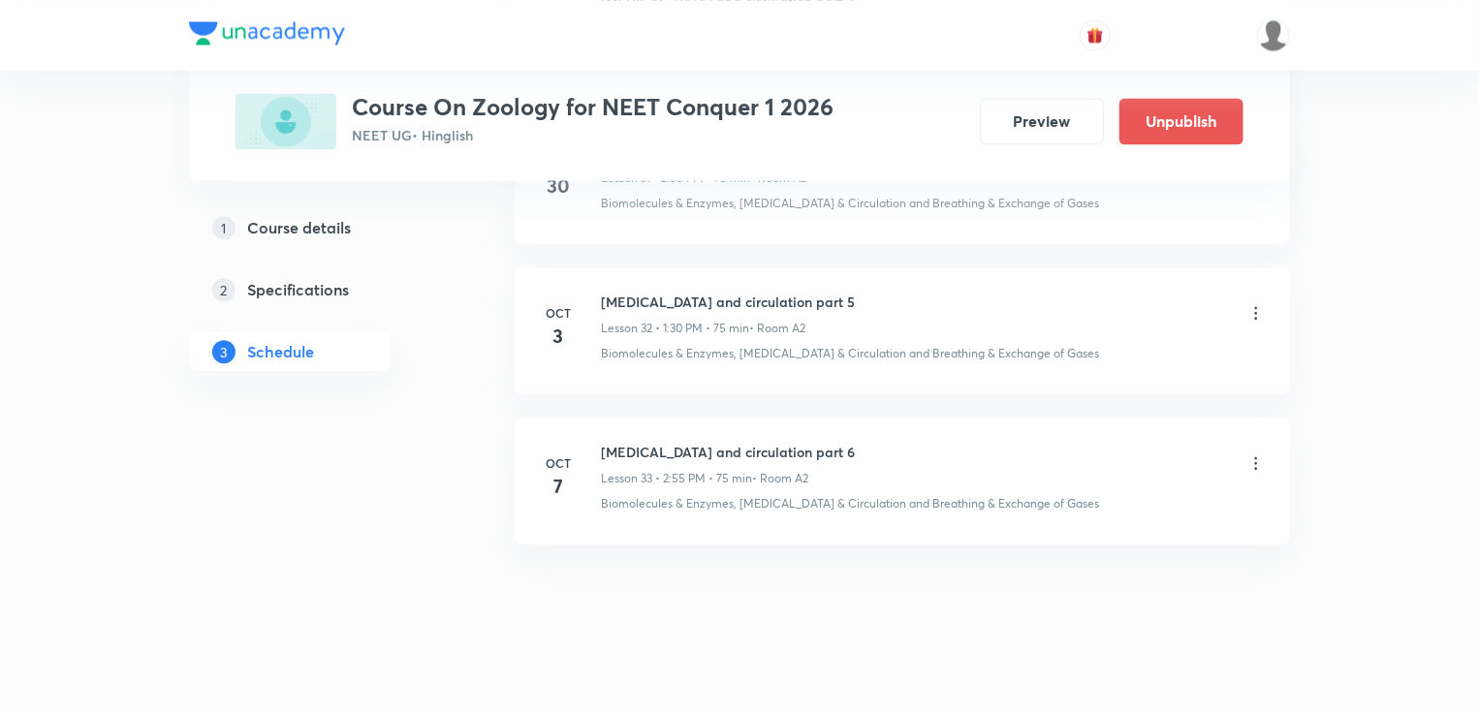
click at [762, 442] on h6 "[MEDICAL_DATA] and circulation part 6" at bounding box center [728, 452] width 254 height 20
copy h6 "[MEDICAL_DATA] and circulation part 6"
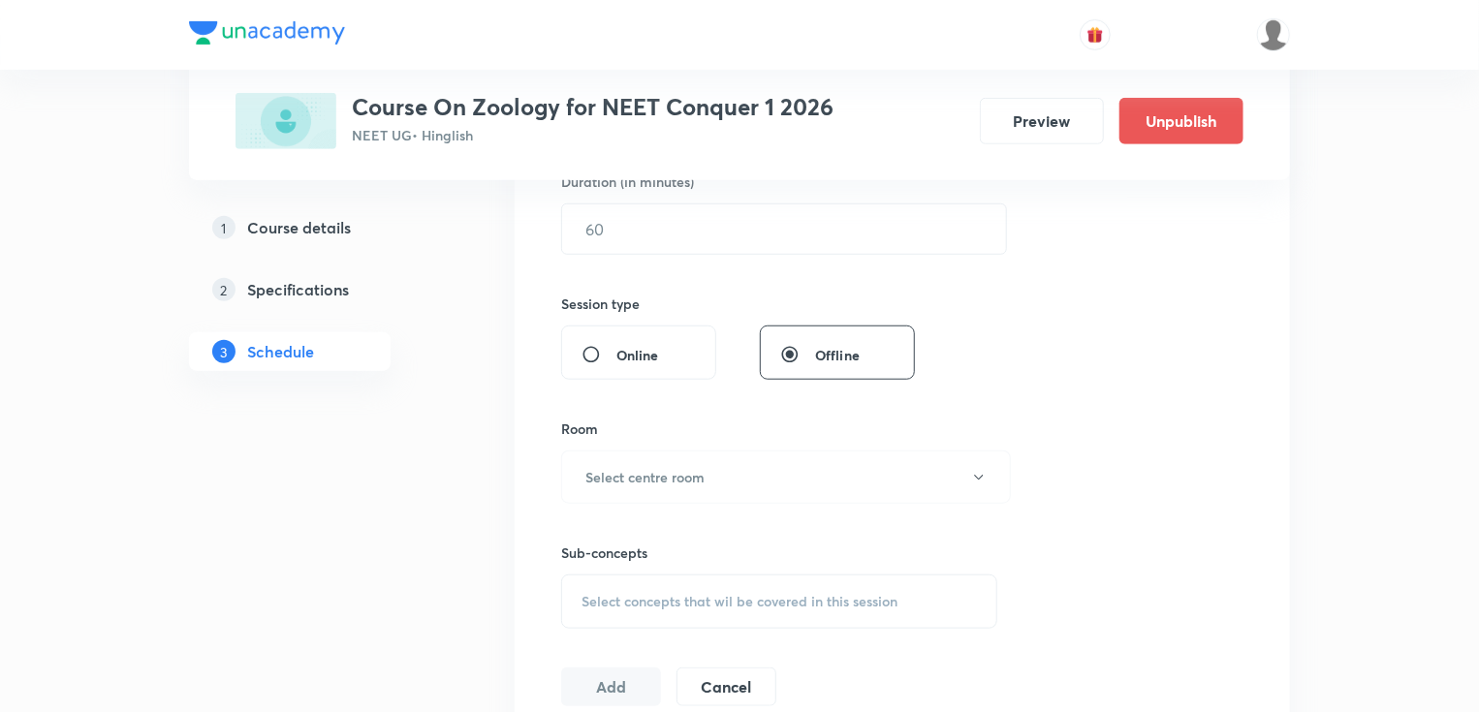
scroll to position [0, 0]
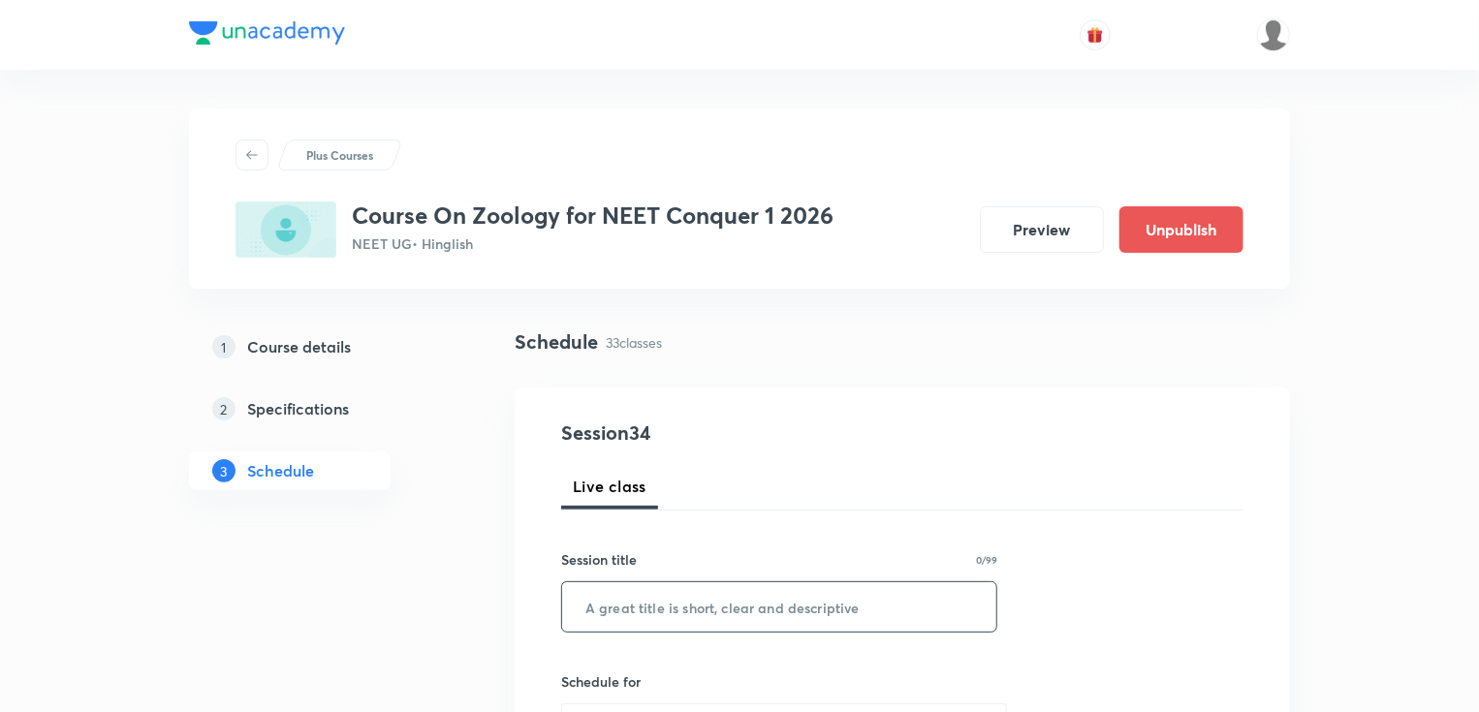
click at [647, 611] on input "text" at bounding box center [779, 606] width 434 height 49
paste input "[MEDICAL_DATA] and circulation part 6"
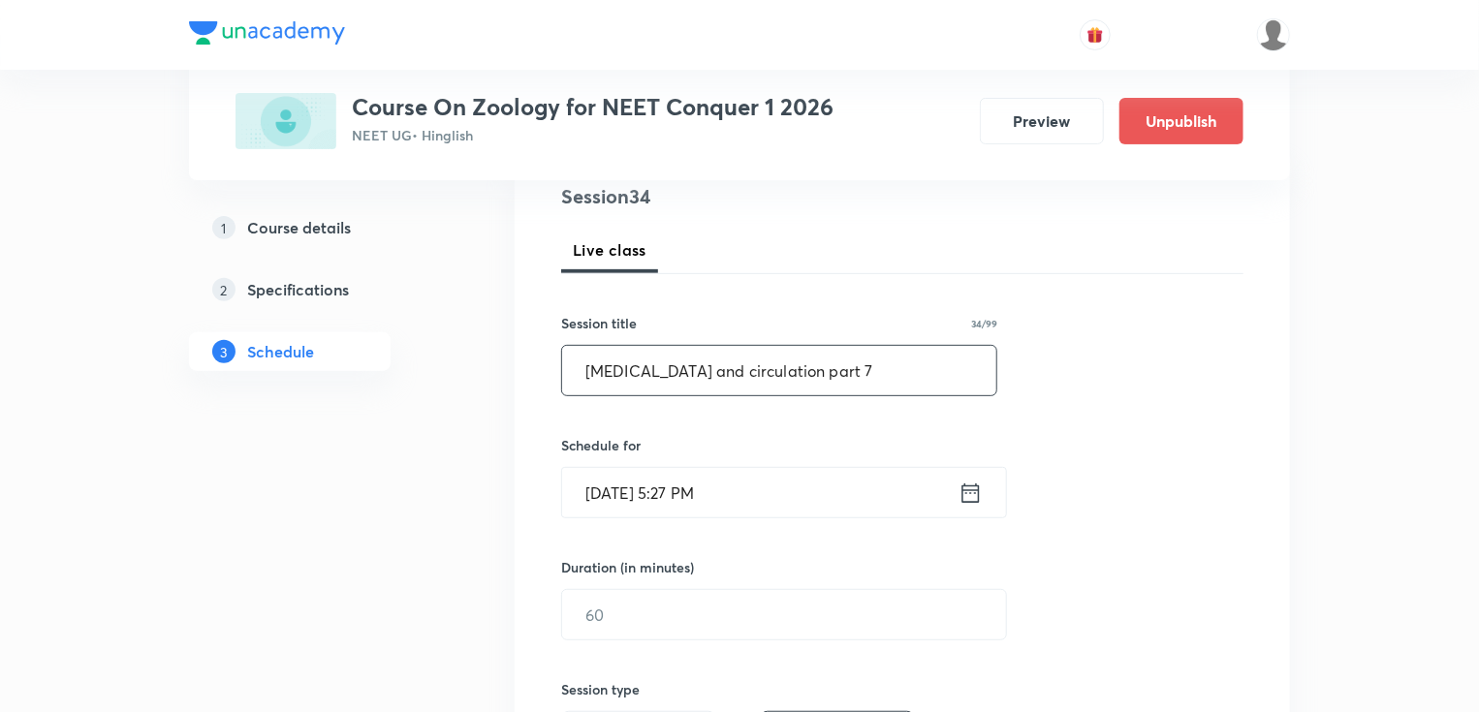
scroll to position [388, 0]
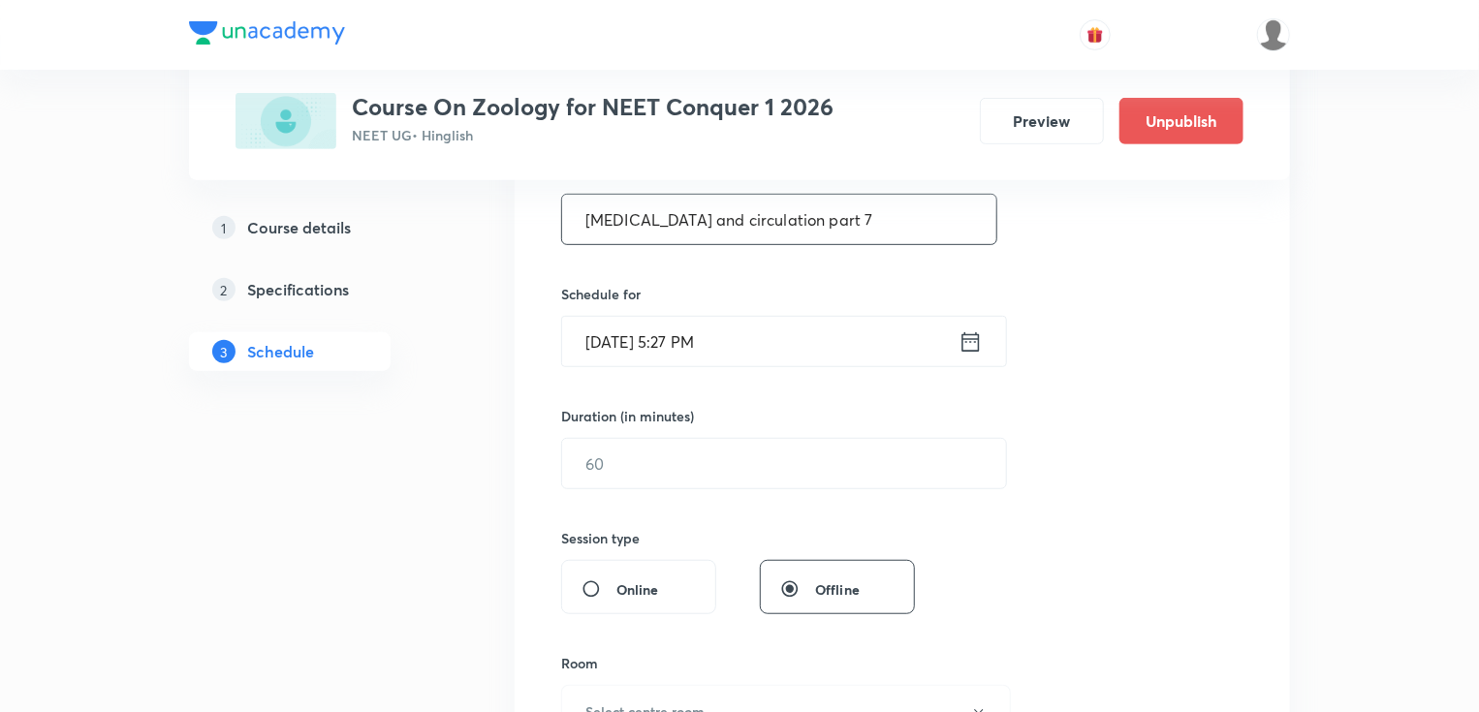
type input "[MEDICAL_DATA] and circulation part 7"
click at [964, 335] on icon at bounding box center [970, 342] width 24 height 27
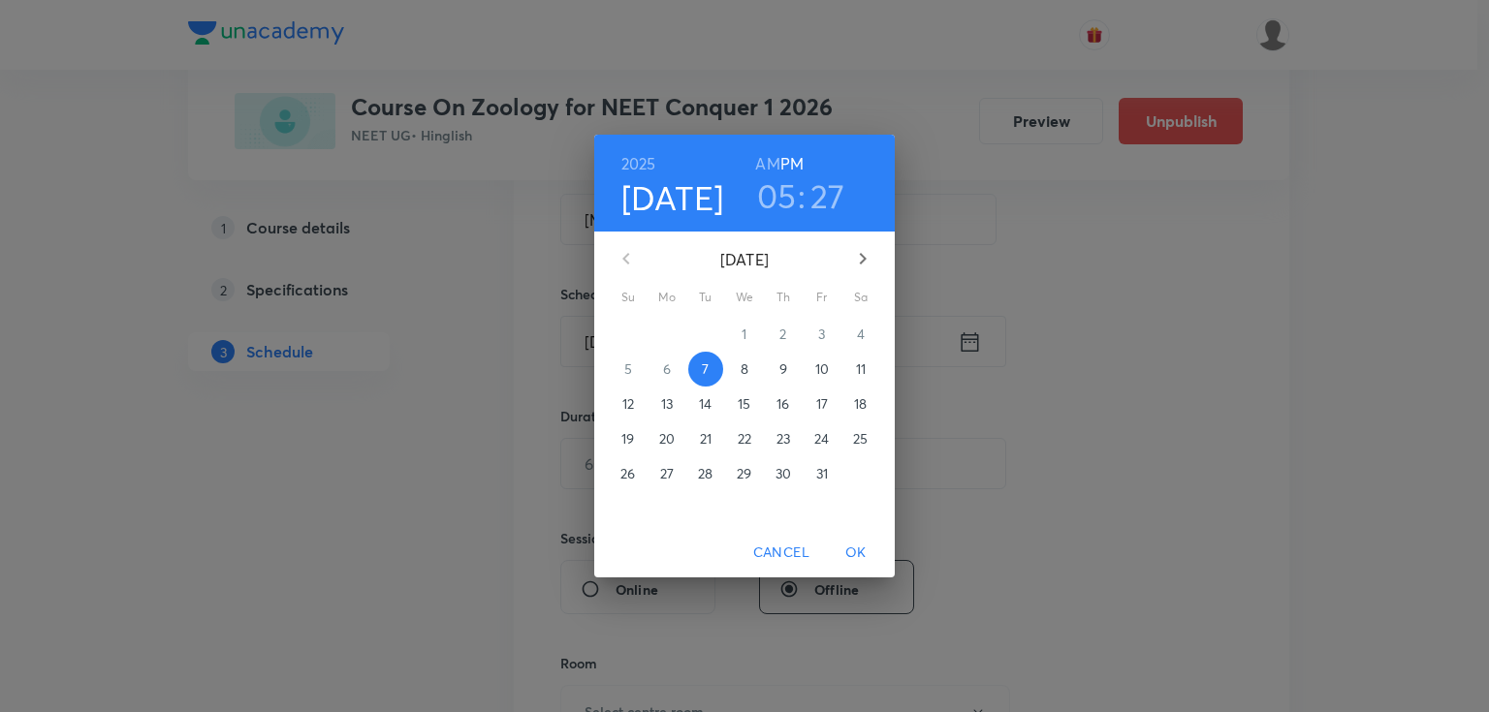
click at [822, 366] on p "10" at bounding box center [822, 369] width 14 height 19
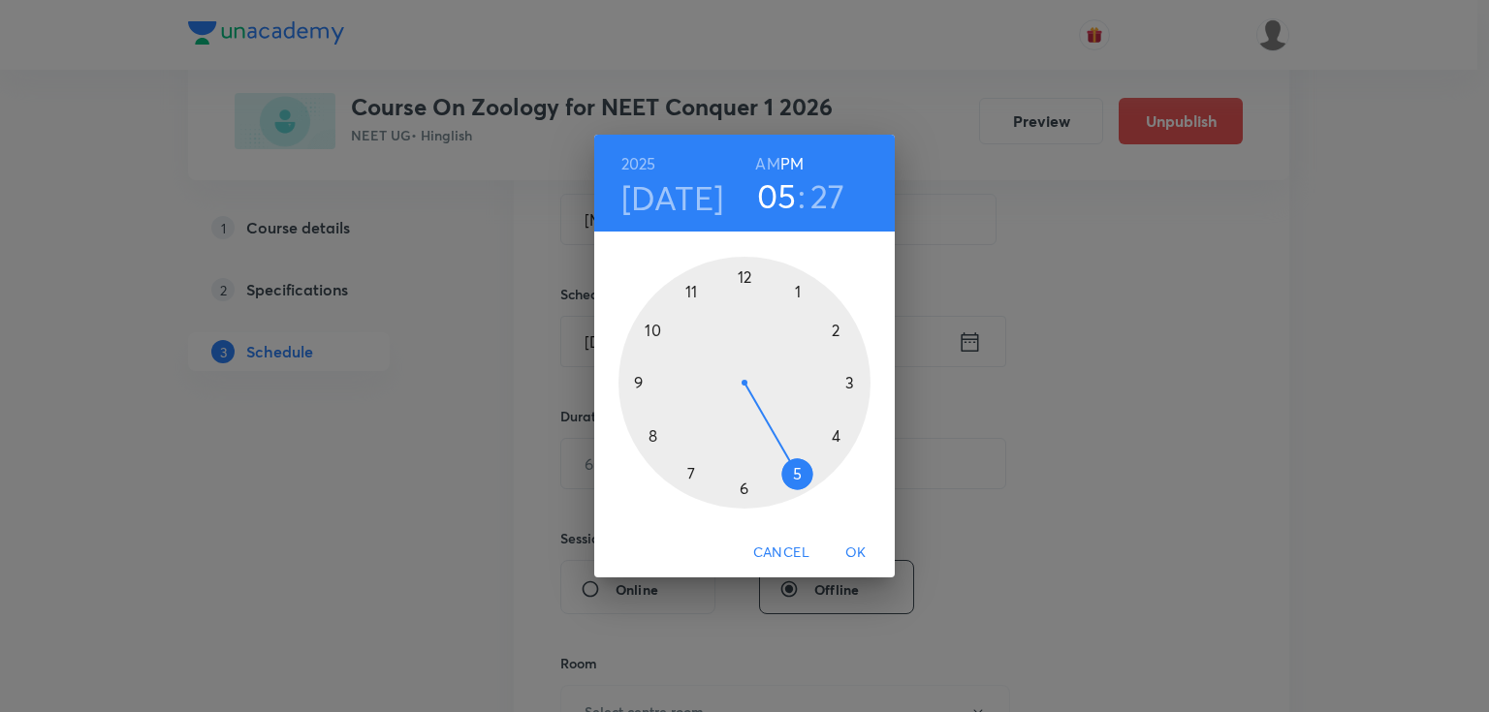
click at [799, 292] on div at bounding box center [744, 383] width 252 height 252
click at [746, 487] on div at bounding box center [744, 383] width 252 height 252
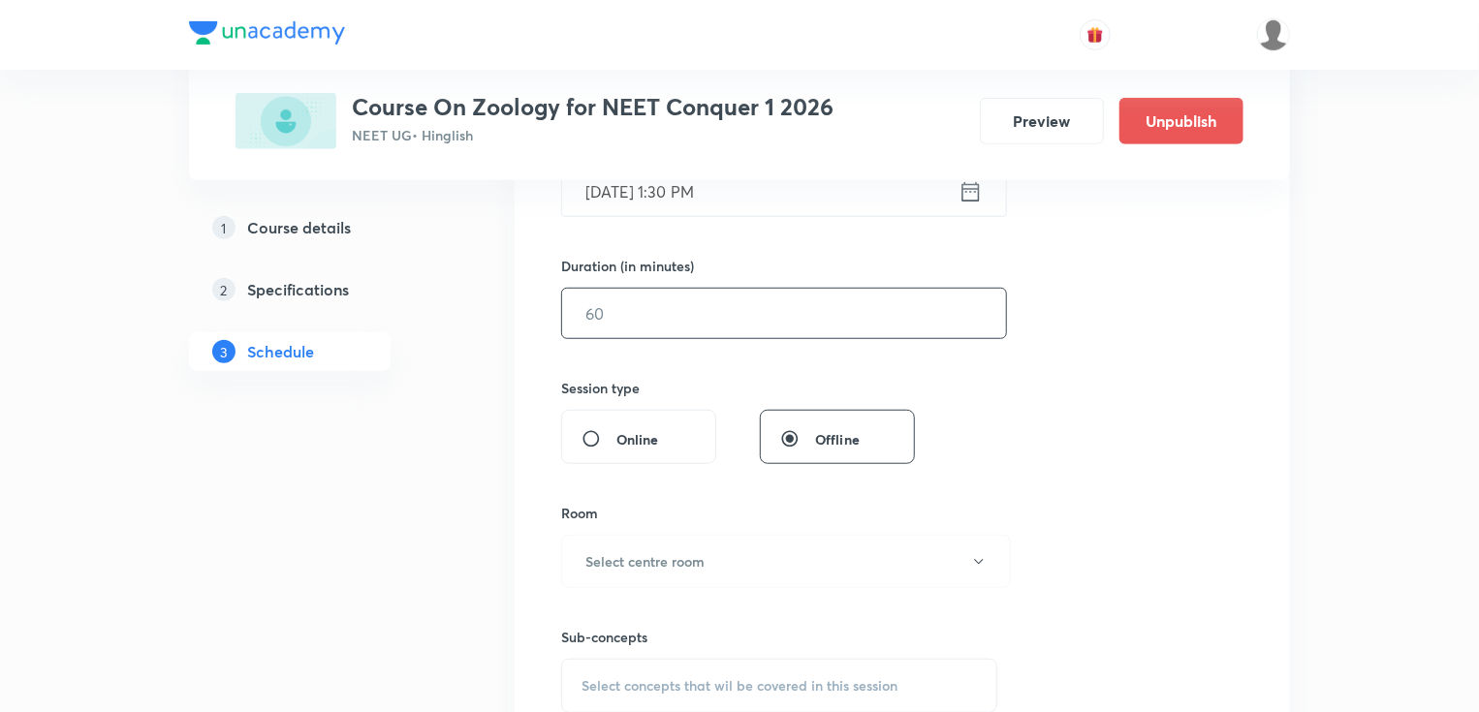
scroll to position [543, 0]
click at [694, 316] on input "text" at bounding box center [784, 308] width 444 height 49
type input "75"
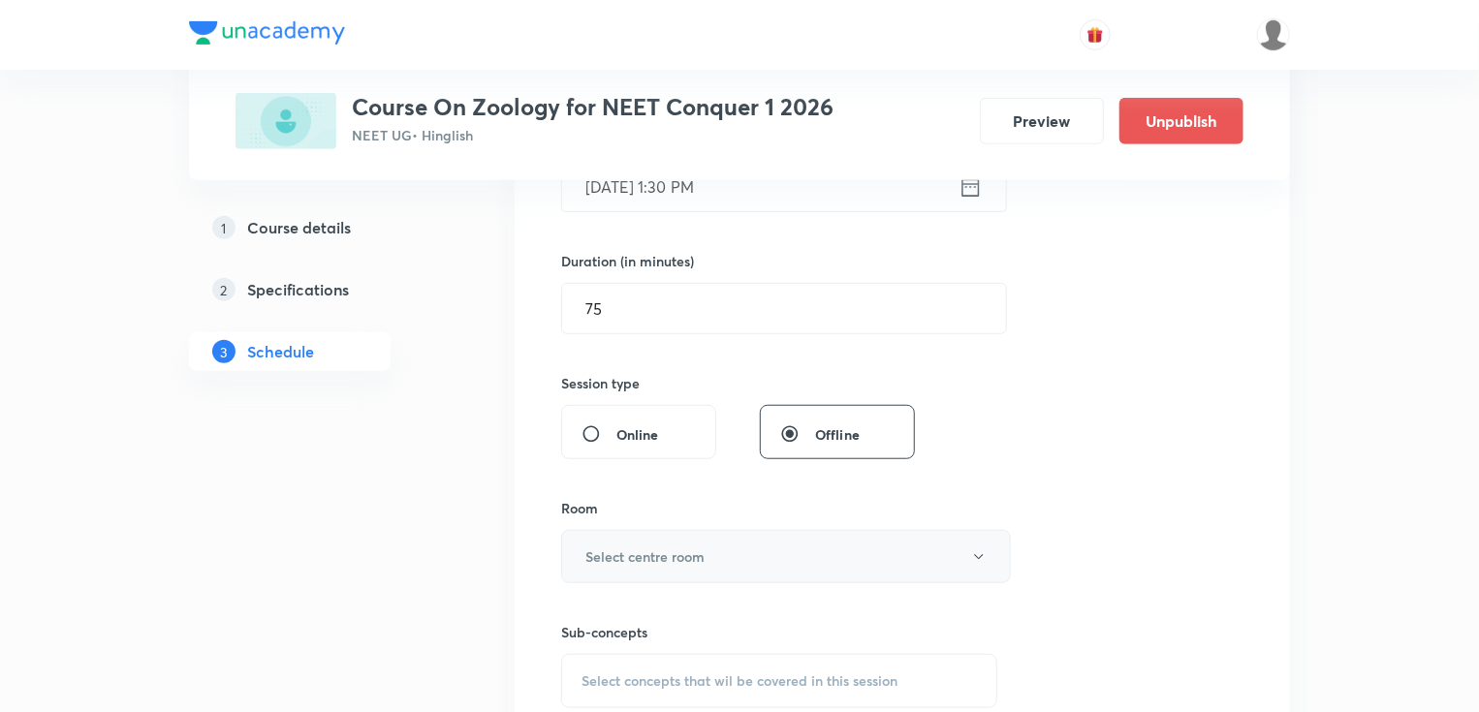
click at [689, 559] on h6 "Select centre room" at bounding box center [644, 557] width 119 height 20
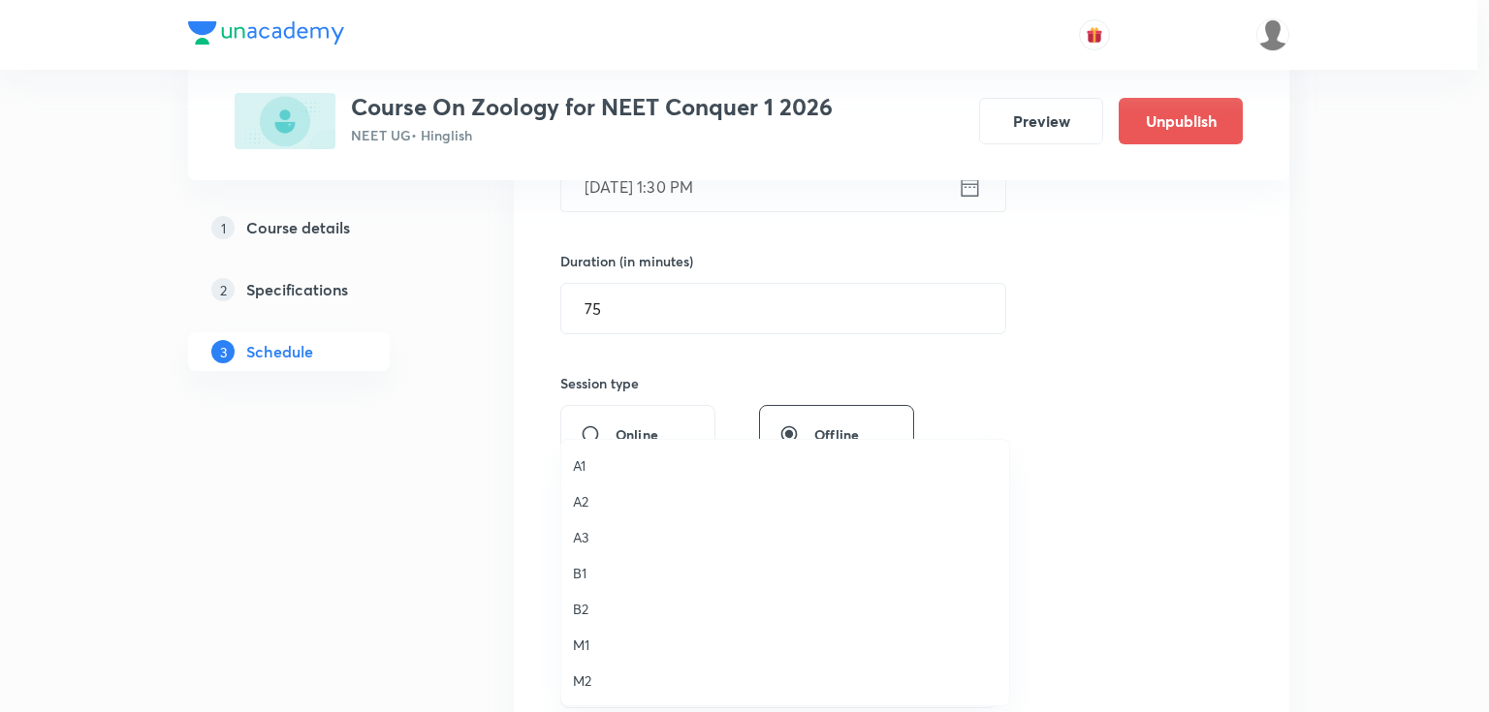
click at [588, 503] on span "A2" at bounding box center [785, 501] width 424 height 20
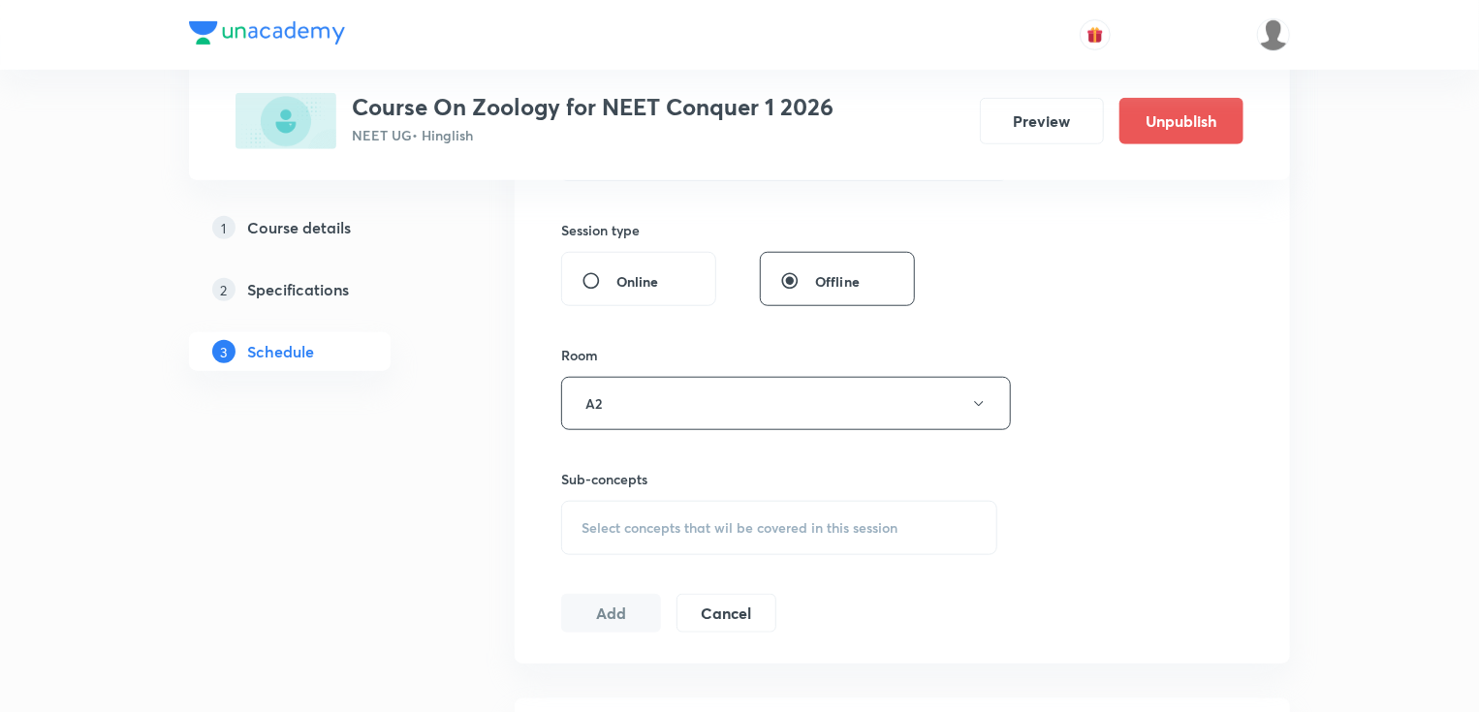
scroll to position [698, 0]
click at [645, 512] on div "Select concepts that wil be covered in this session" at bounding box center [779, 526] width 436 height 54
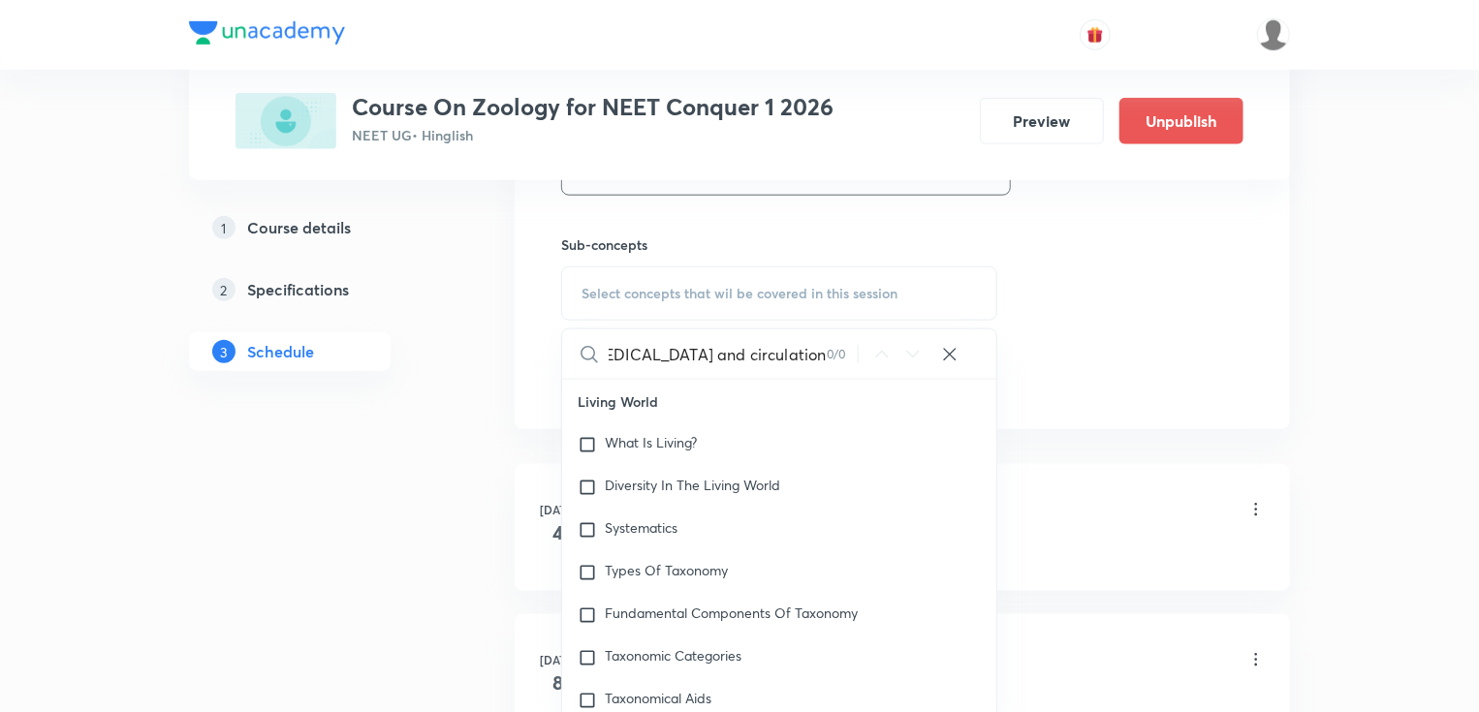
scroll to position [0, 23]
drag, startPoint x: 672, startPoint y: 352, endPoint x: 859, endPoint y: 337, distance: 187.6
click at [859, 337] on div "[MEDICAL_DATA] and circulation part 6 0 / 0 ​" at bounding box center [779, 353] width 434 height 49
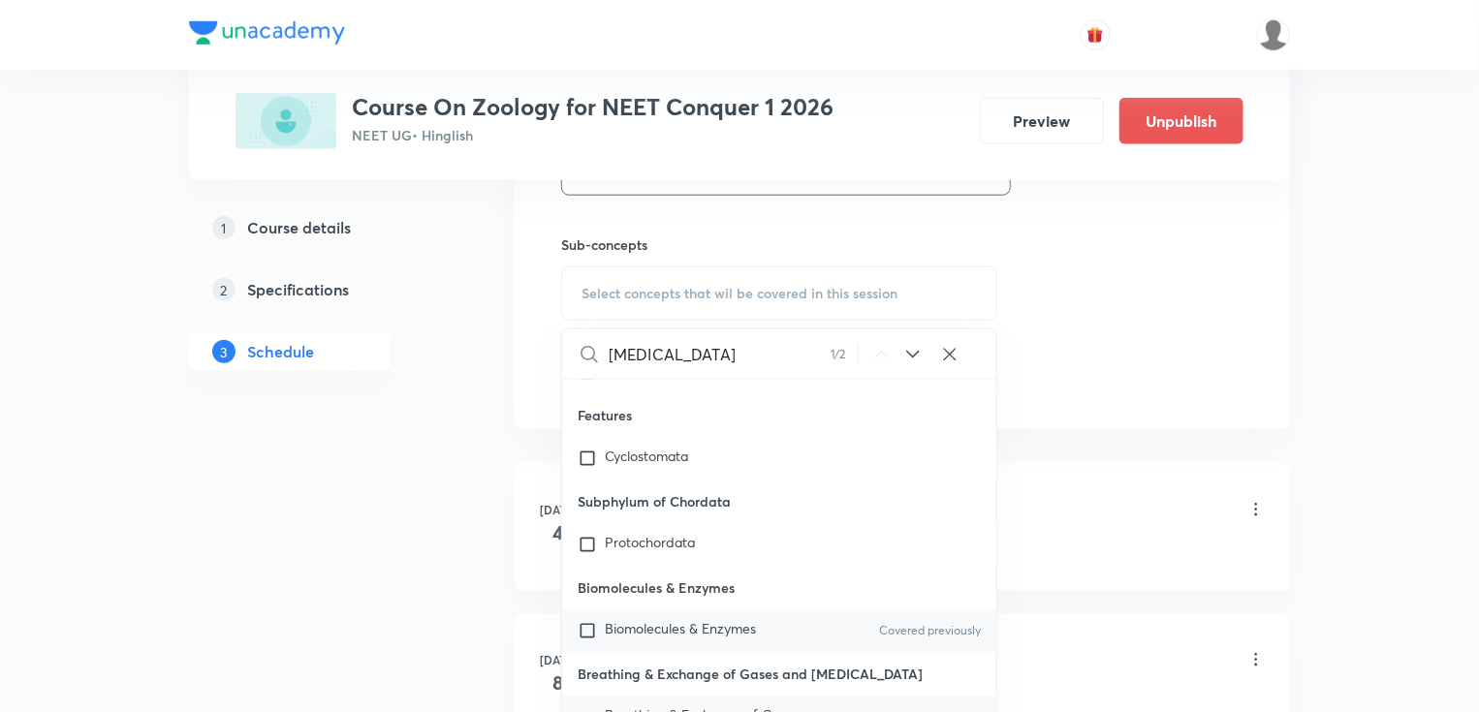
scroll to position [88716, 0]
type input "[MEDICAL_DATA]"
click at [731, 703] on span "Breathing & Exchange of Gases and" at bounding box center [702, 720] width 195 height 34
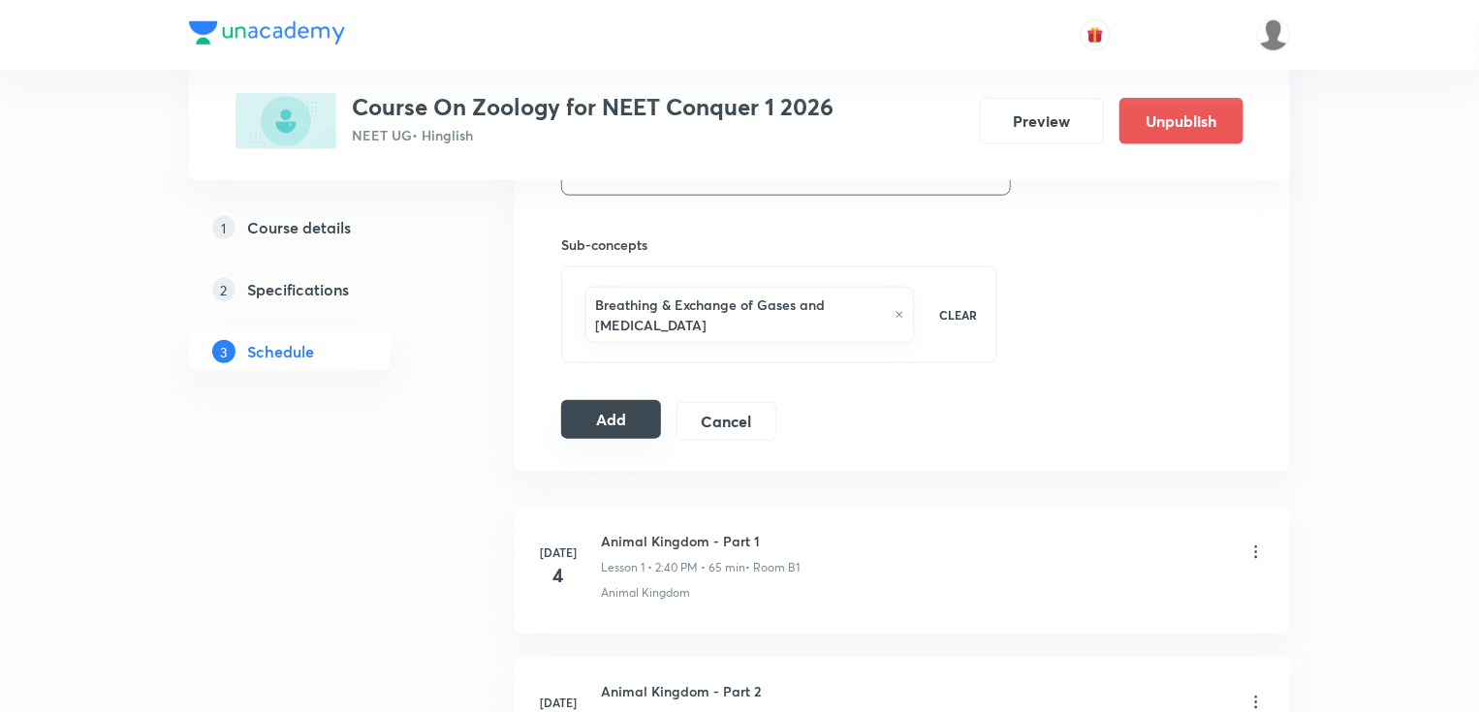
click at [620, 422] on button "Add" at bounding box center [611, 419] width 100 height 39
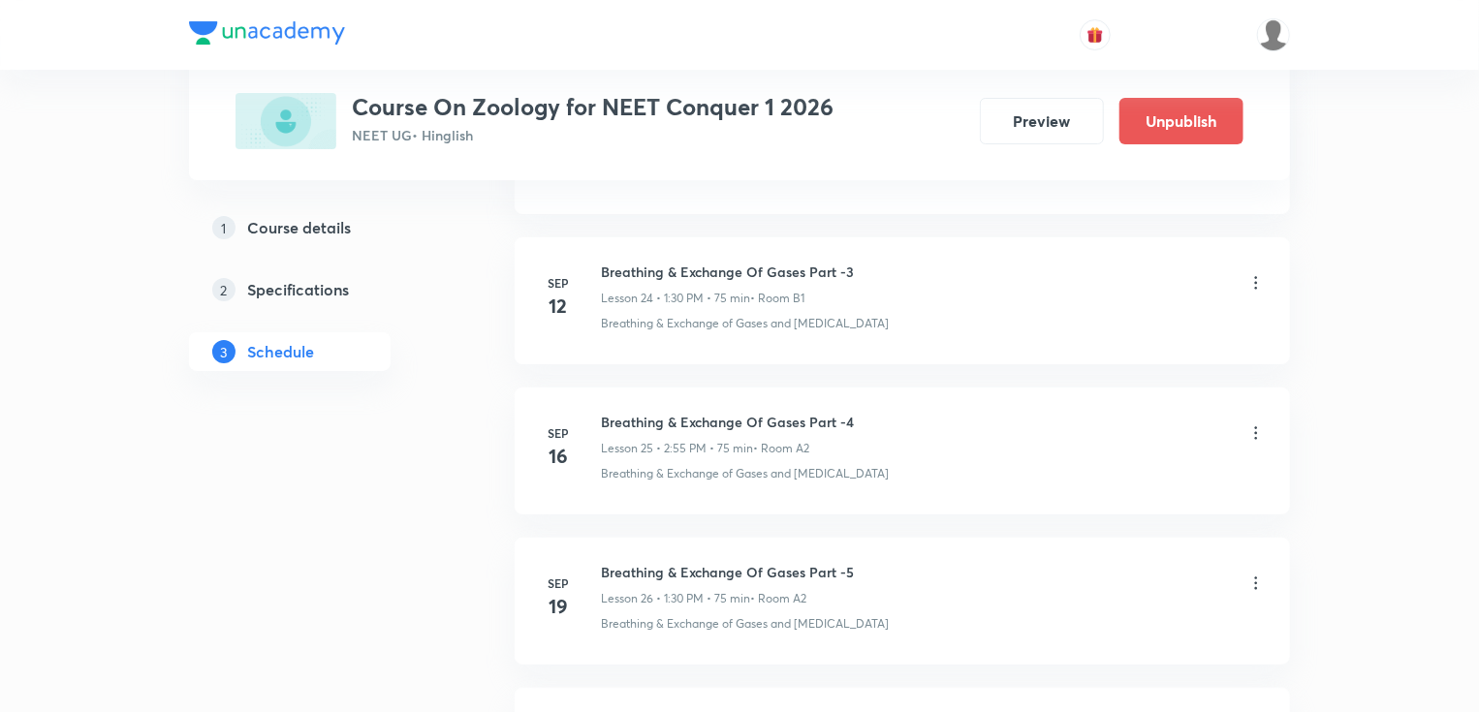
scroll to position [5044, 0]
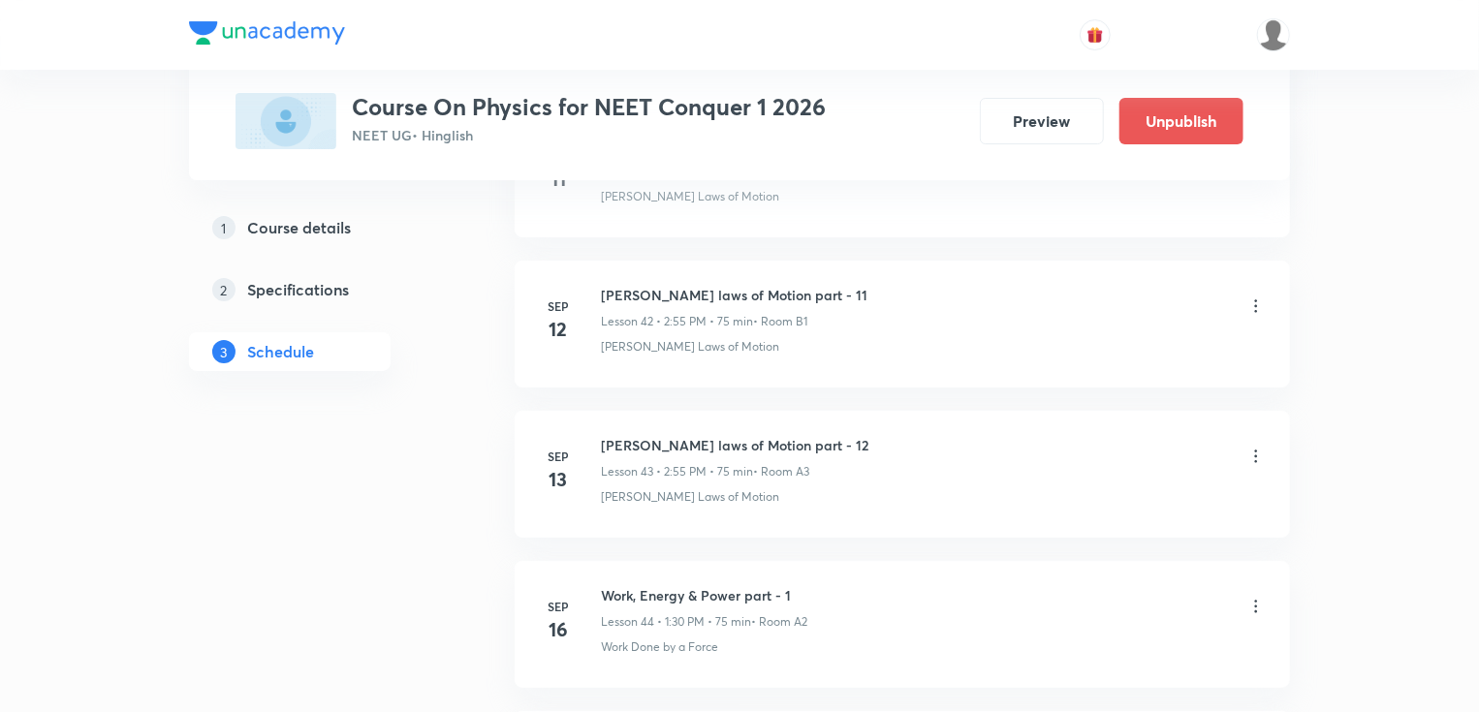
scroll to position [9379, 0]
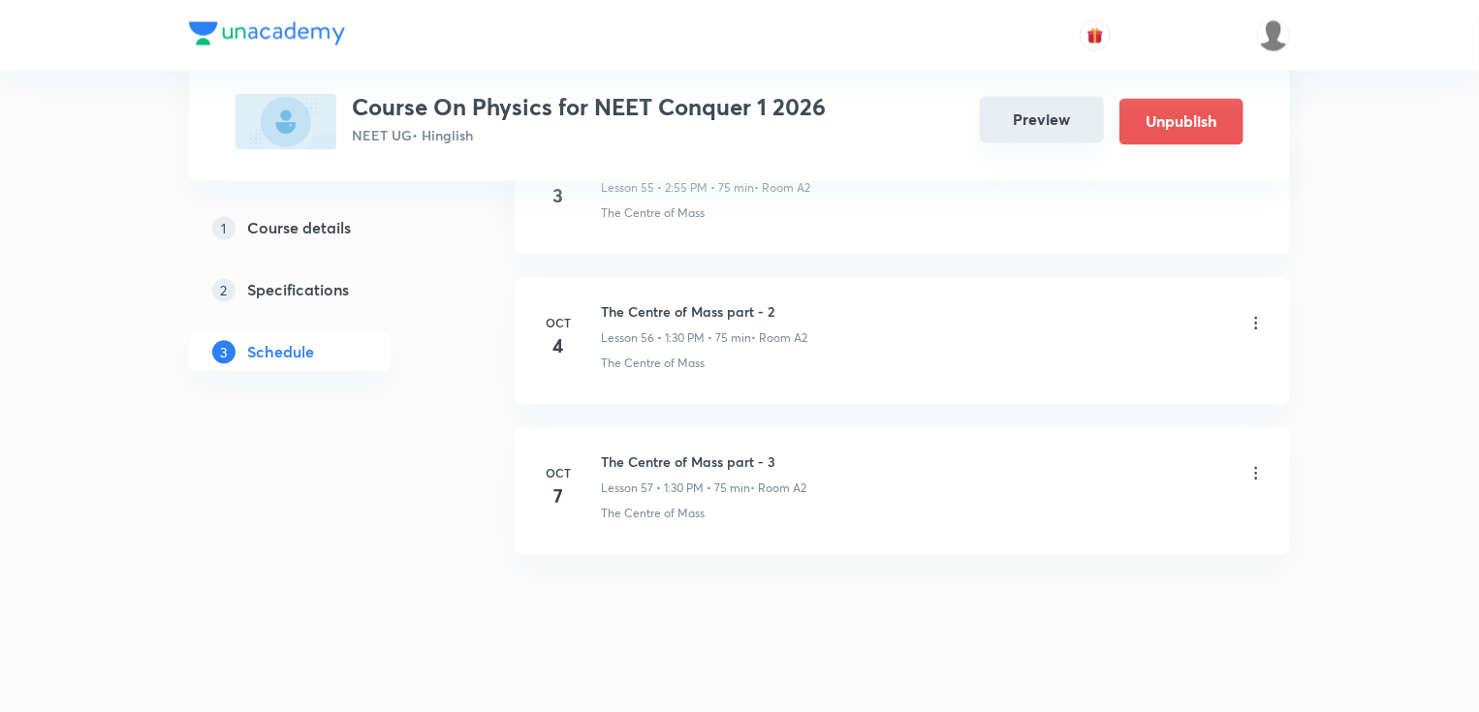
click at [1040, 123] on button "Preview" at bounding box center [1042, 119] width 124 height 47
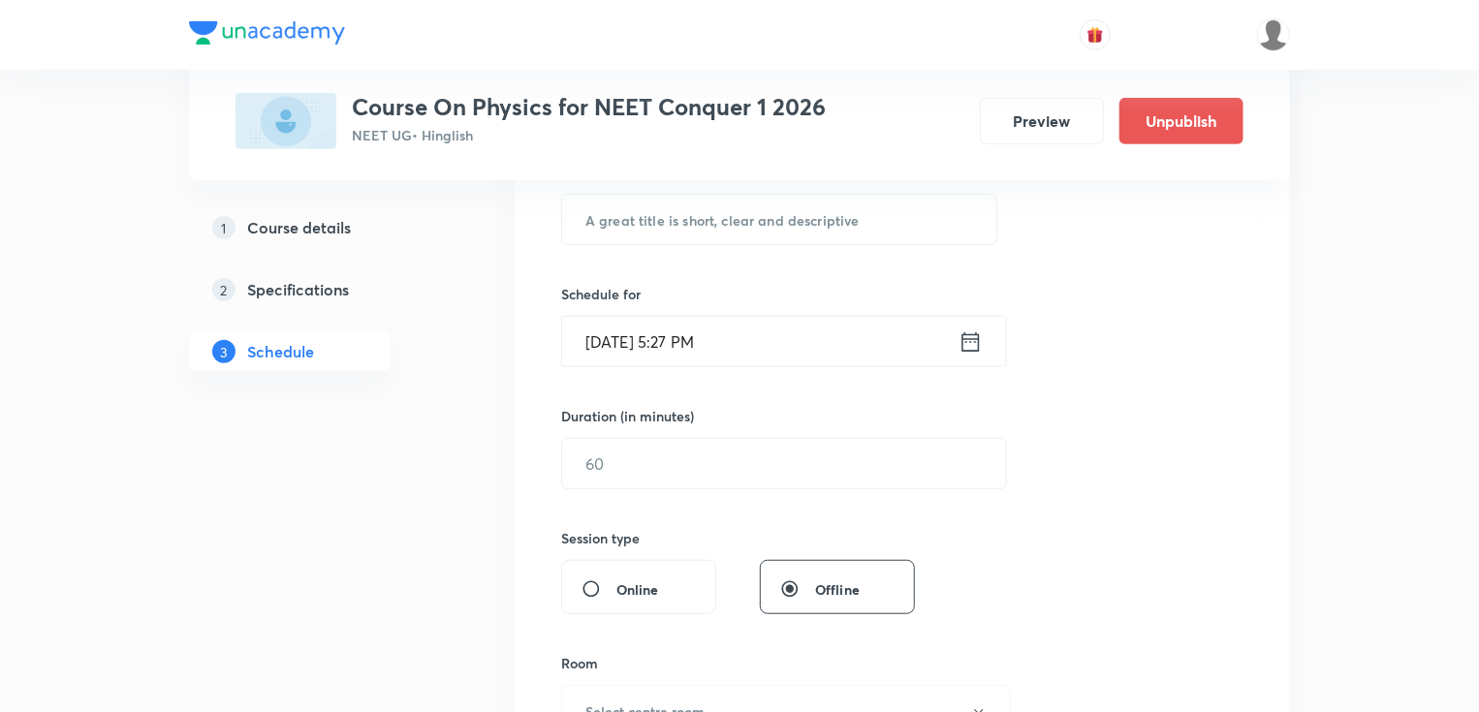
scroll to position [9379, 0]
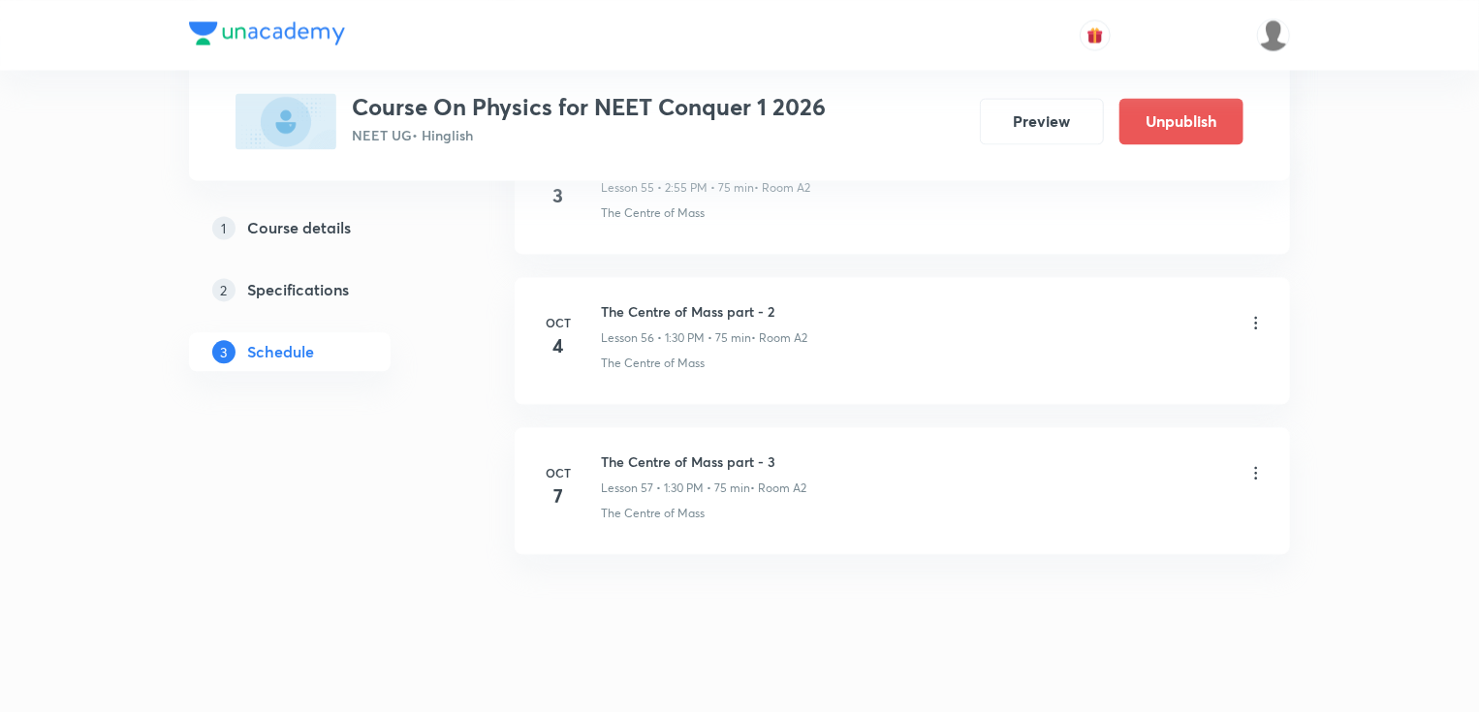
click at [659, 452] on h6 "The Centre of Mass part - 3" at bounding box center [703, 462] width 205 height 20
copy h6 "The Centre of Mass part - 3"
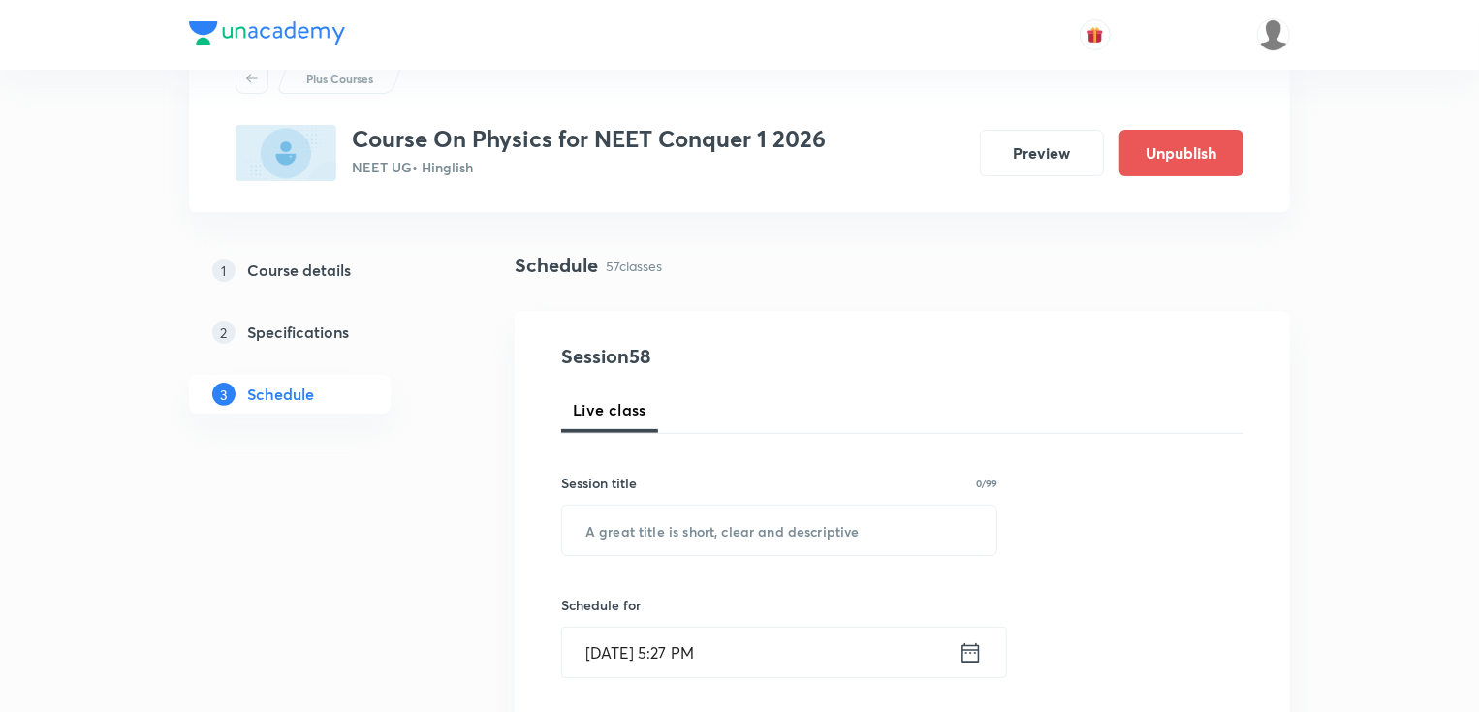
scroll to position [54, 0]
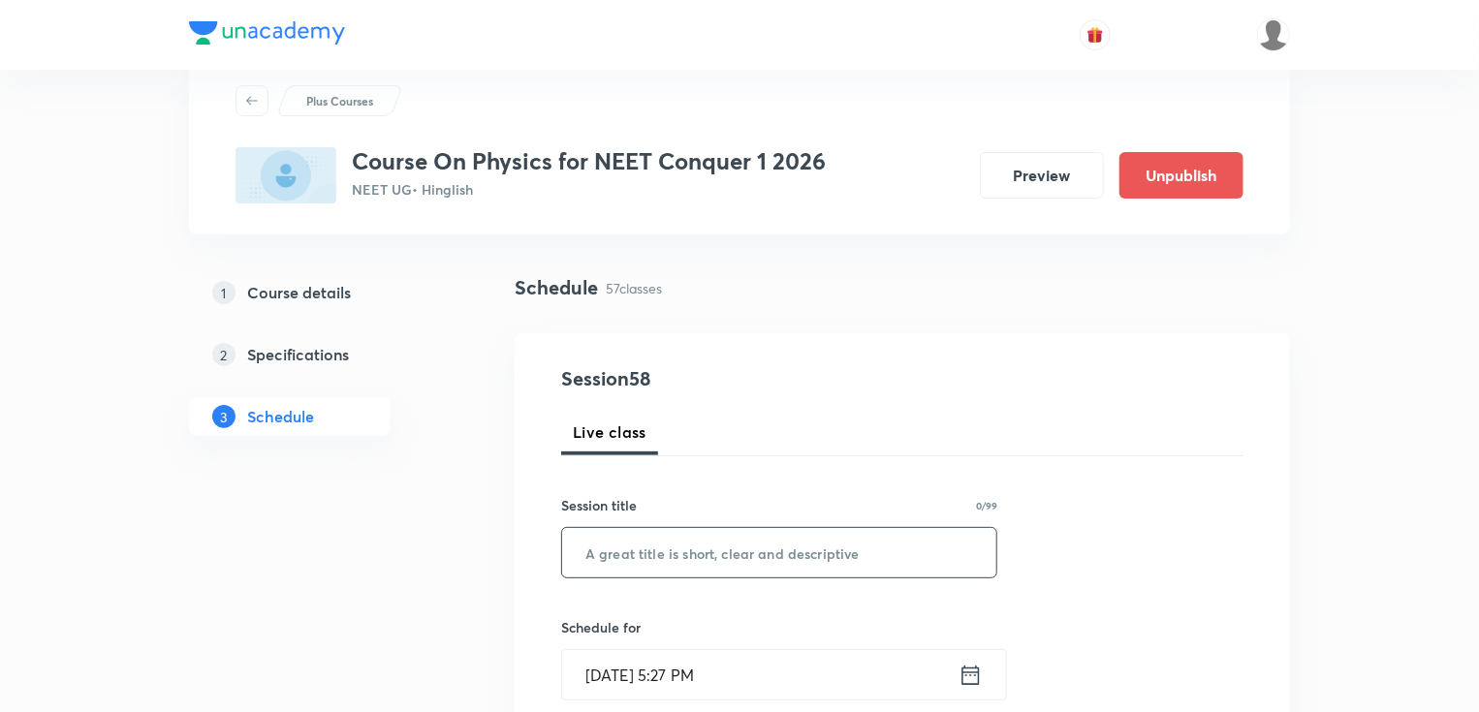
click at [691, 550] on input "text" at bounding box center [779, 552] width 434 height 49
paste input "The Centre of Mass part - 3"
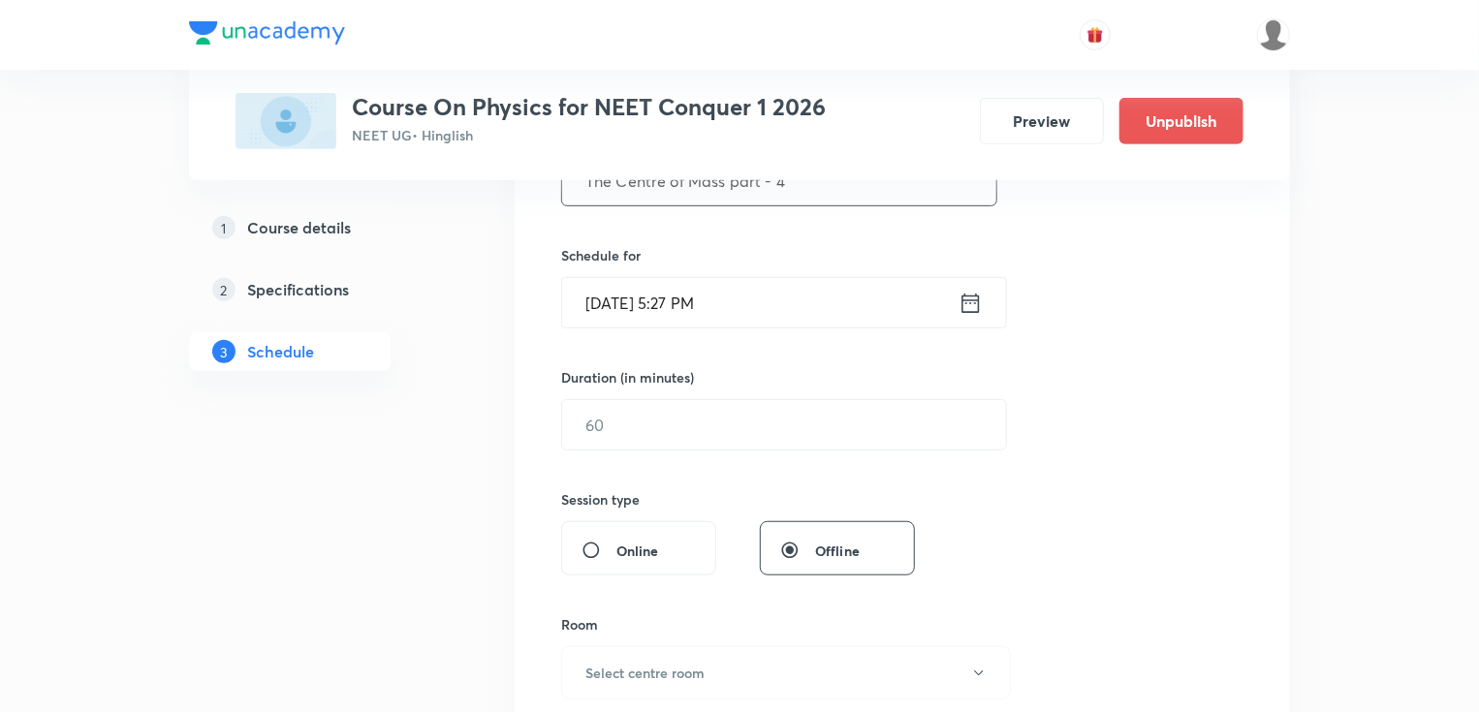
scroll to position [442, 0]
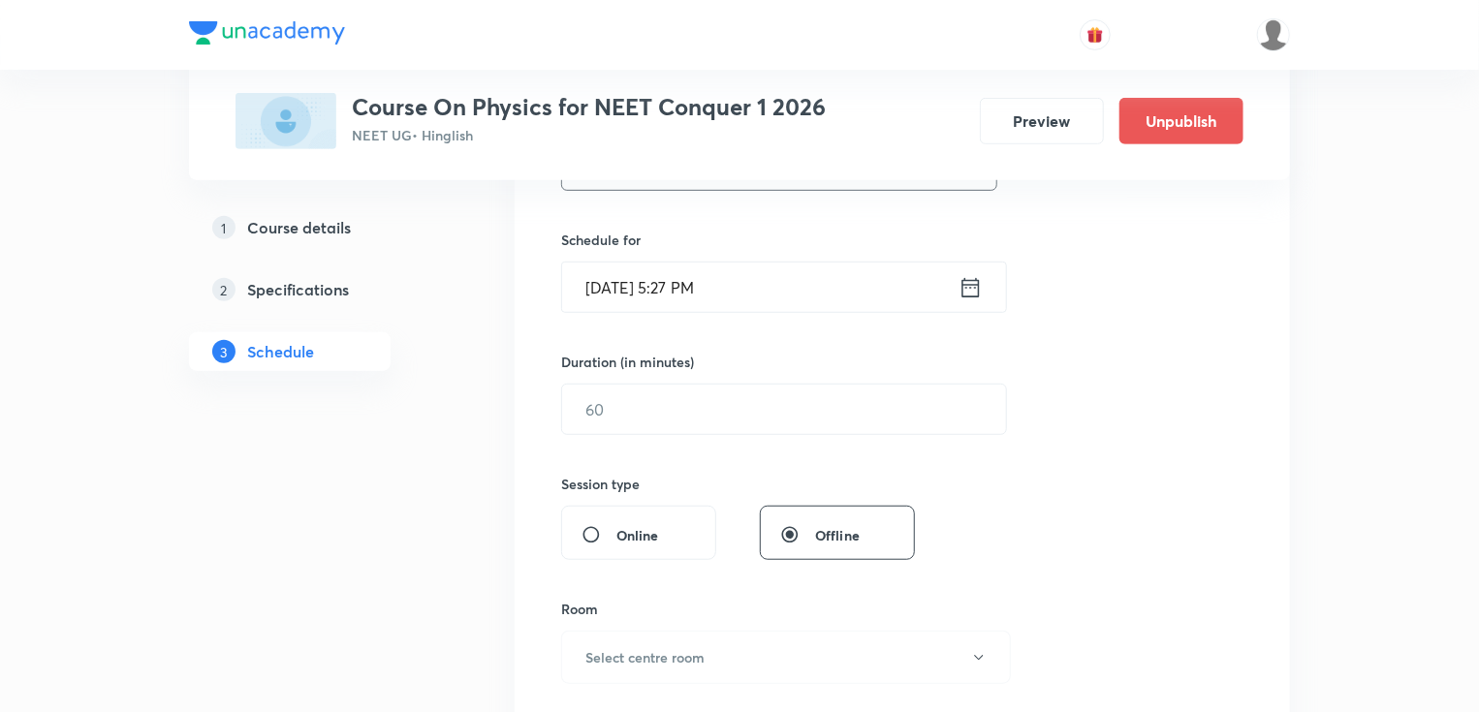
type input "The Centre of Mass part - 4"
click at [973, 285] on icon at bounding box center [970, 287] width 24 height 27
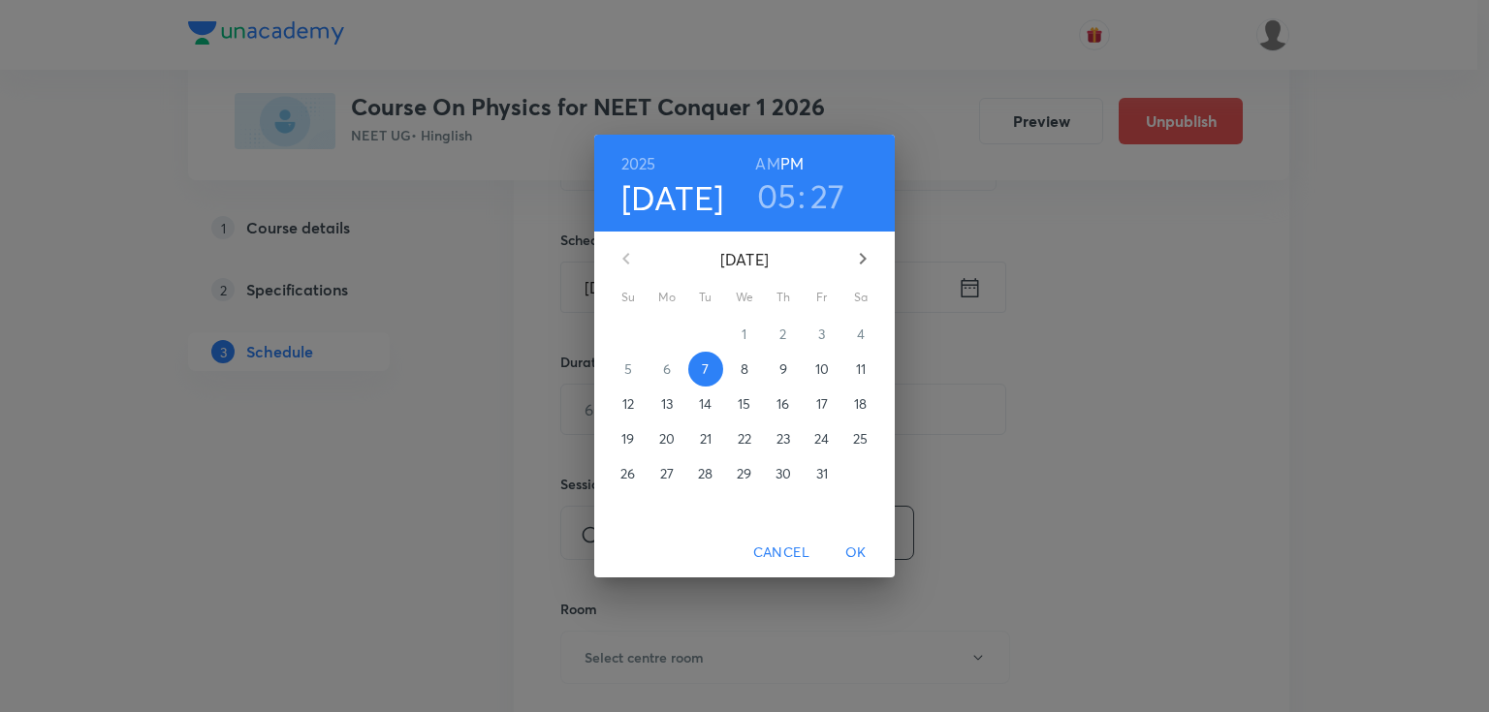
click at [822, 368] on p "10" at bounding box center [822, 369] width 14 height 19
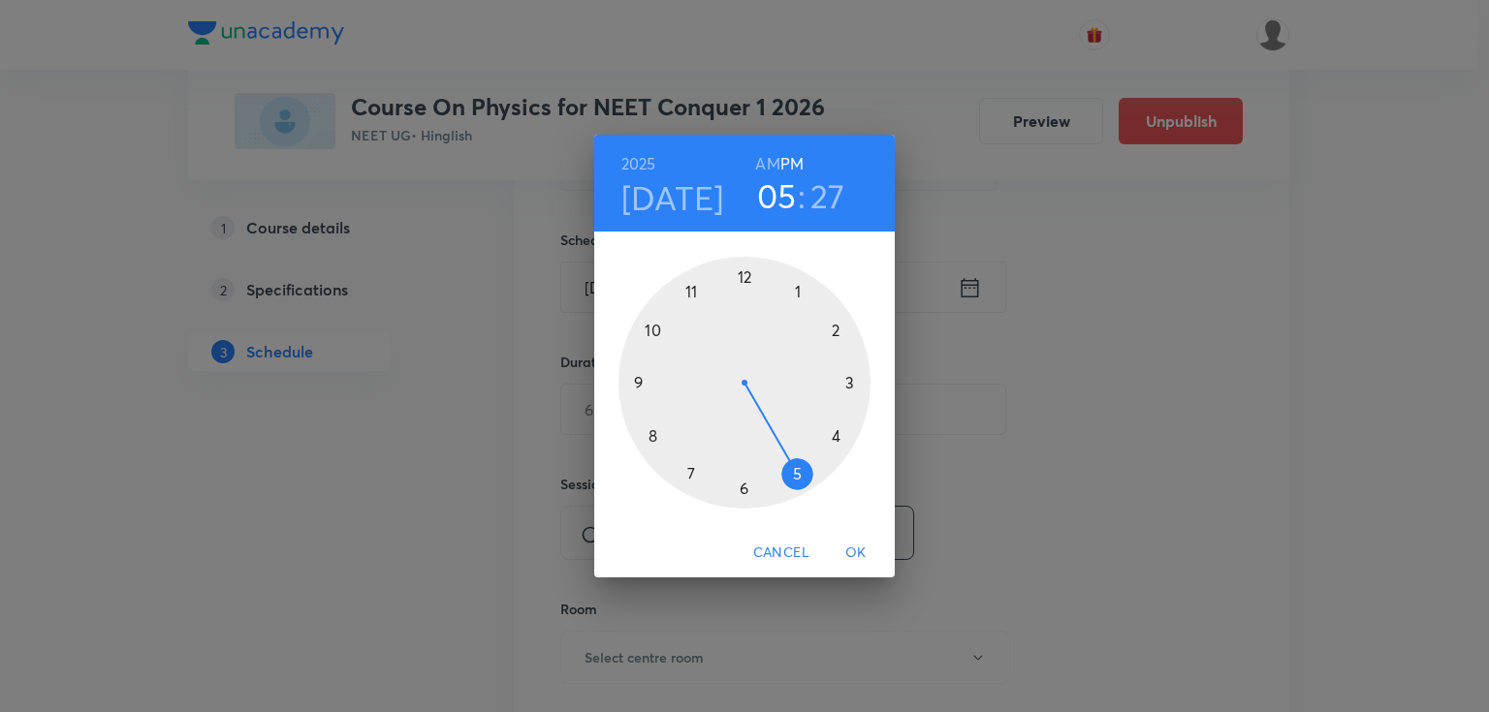
click at [833, 329] on div at bounding box center [744, 383] width 252 height 252
click at [689, 291] on div at bounding box center [744, 383] width 252 height 252
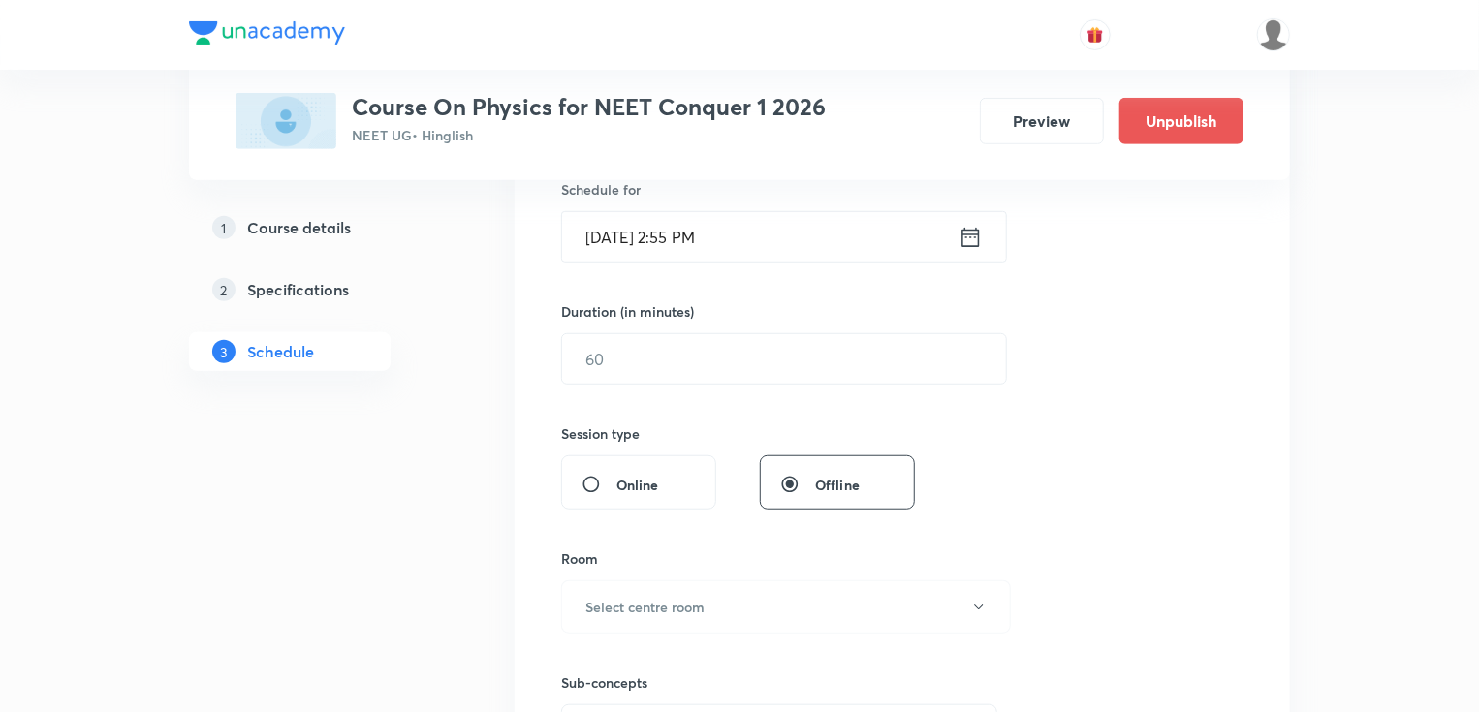
scroll to position [519, 0]
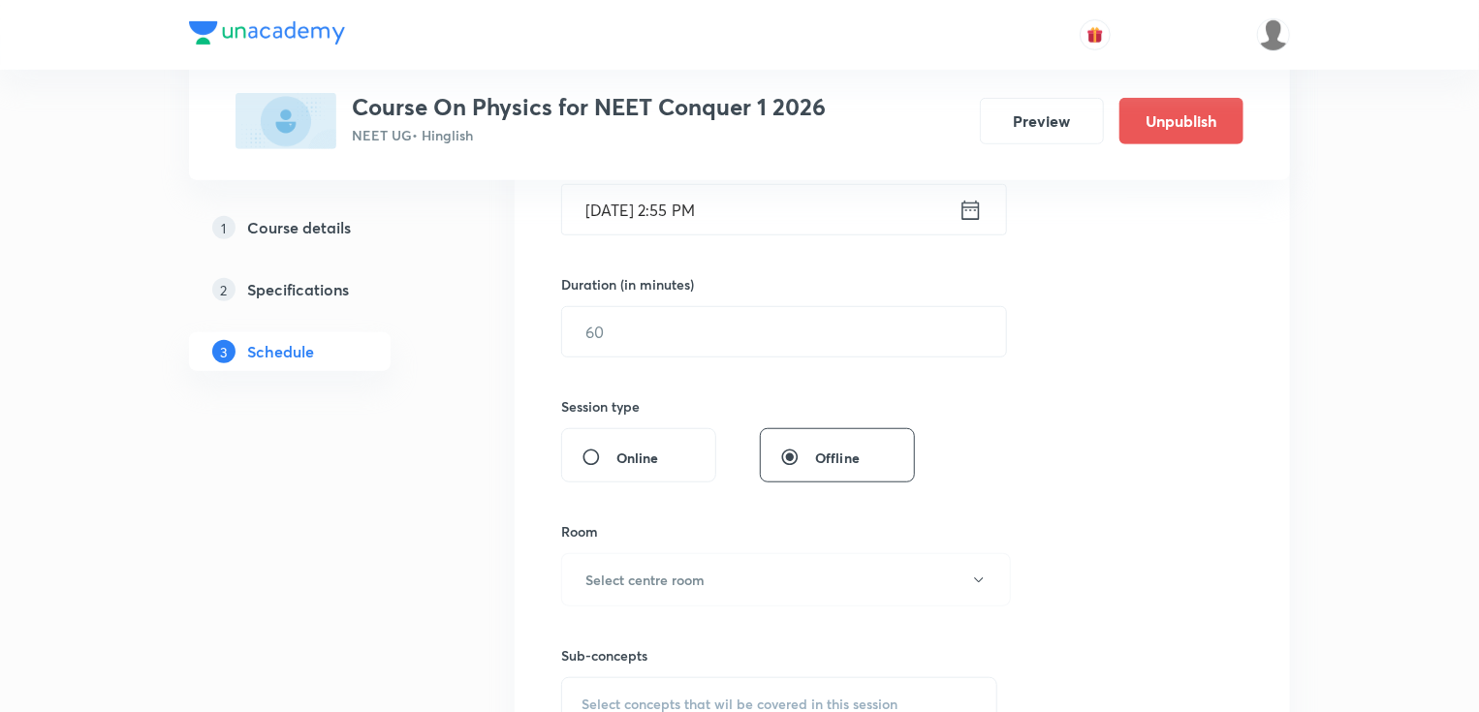
click at [684, 302] on div "Duration (in minutes) ​" at bounding box center [738, 315] width 354 height 83
click at [664, 349] on input "text" at bounding box center [784, 331] width 444 height 49
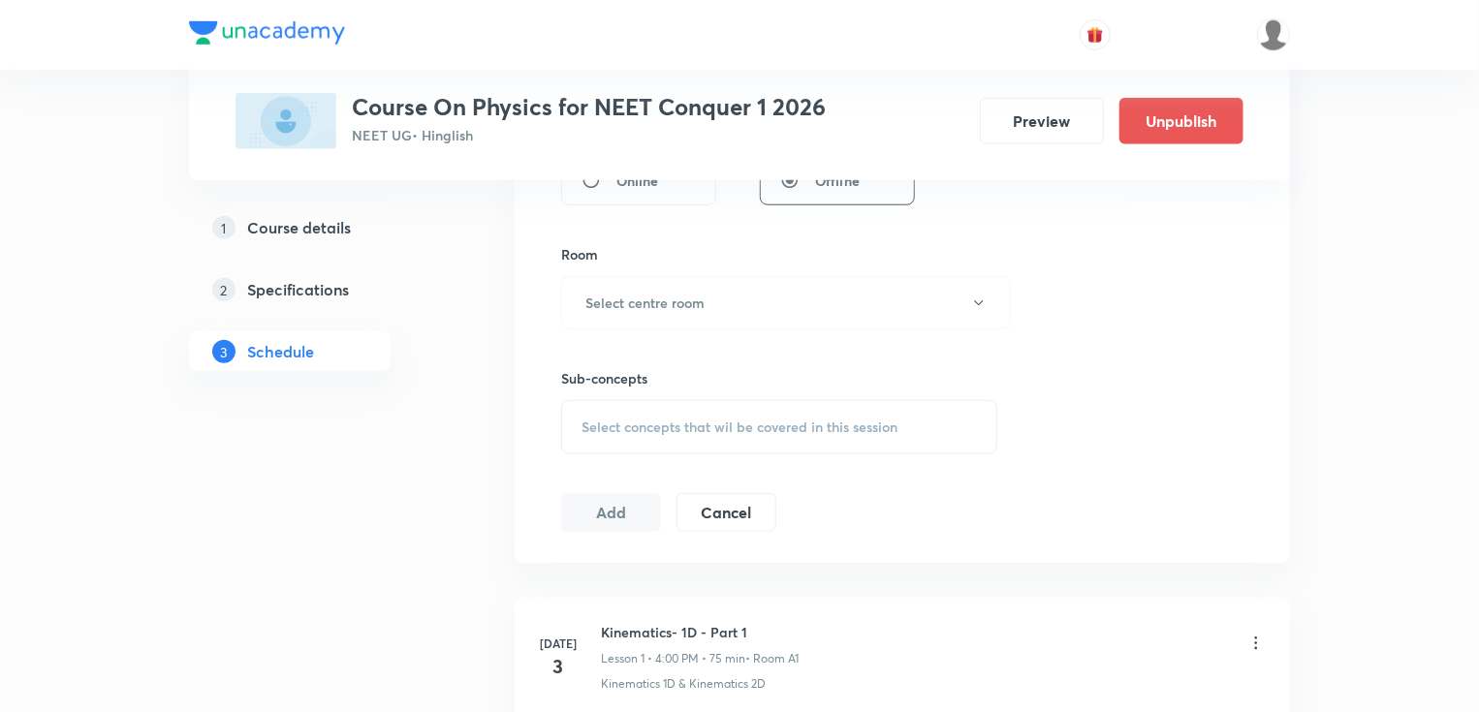
scroll to position [830, 0]
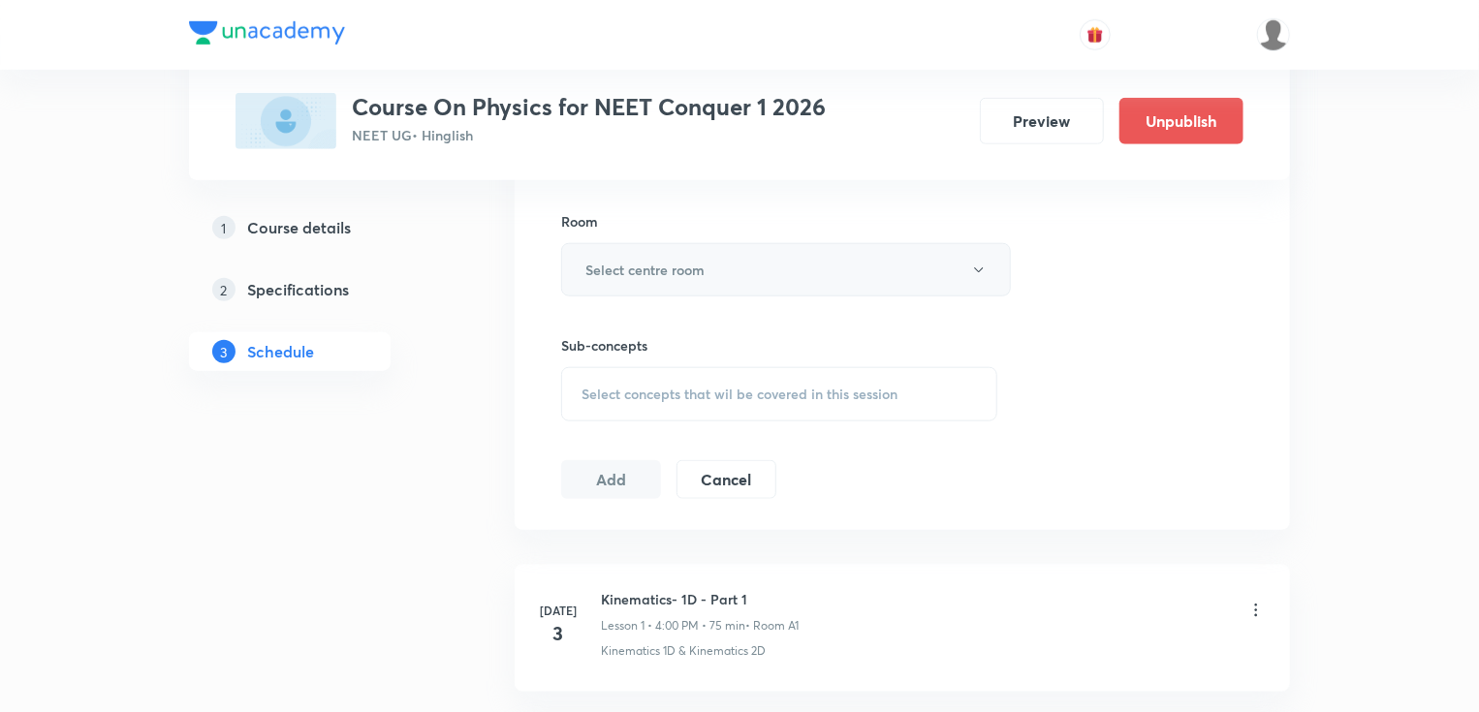
type input "75"
click at [706, 253] on button "Select centre room" at bounding box center [786, 269] width 450 height 53
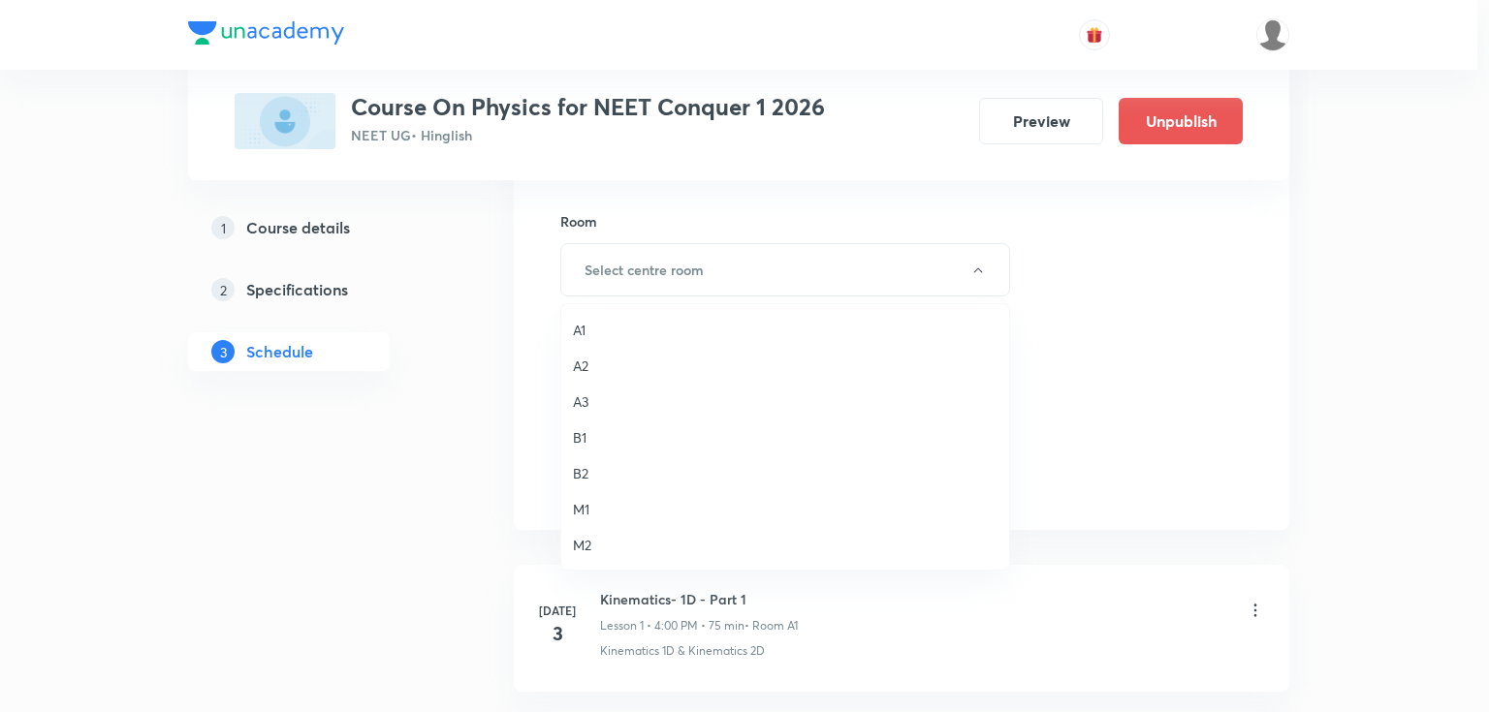
click at [586, 368] on span "A2" at bounding box center [785, 366] width 424 height 20
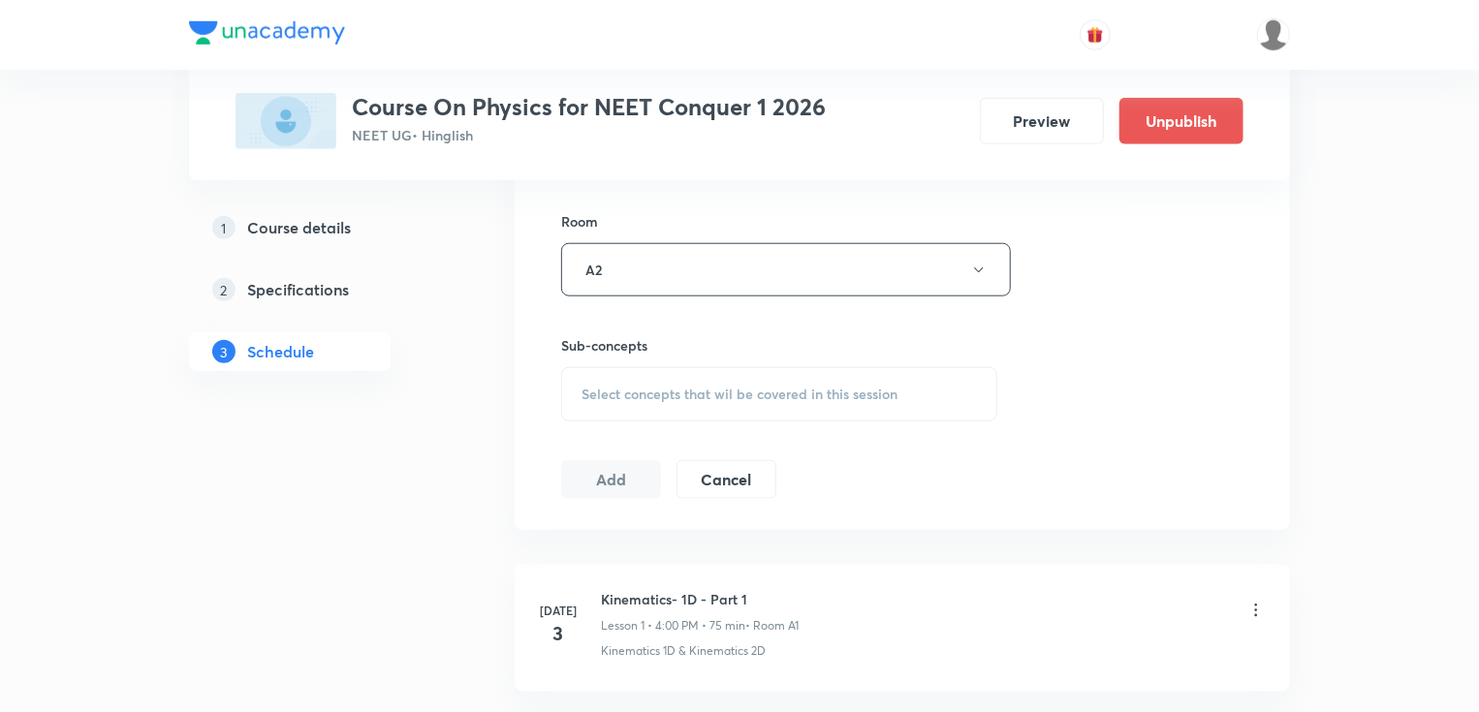
click at [610, 392] on span "Select concepts that wil be covered in this session" at bounding box center [739, 395] width 316 height 16
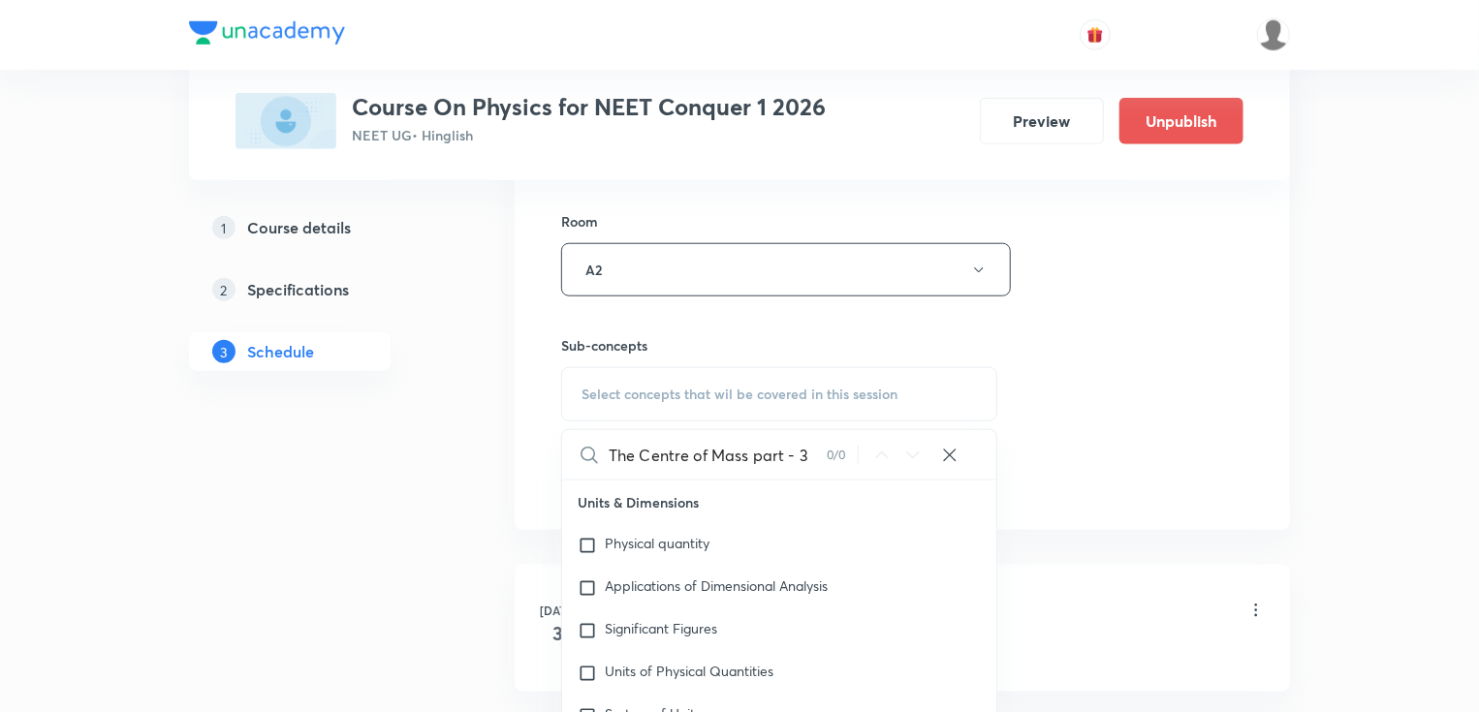
drag, startPoint x: 765, startPoint y: 449, endPoint x: 836, endPoint y: 451, distance: 71.7
click at [836, 451] on div "The Centre of Mass part - 3 0 / 0 ​" at bounding box center [779, 454] width 434 height 49
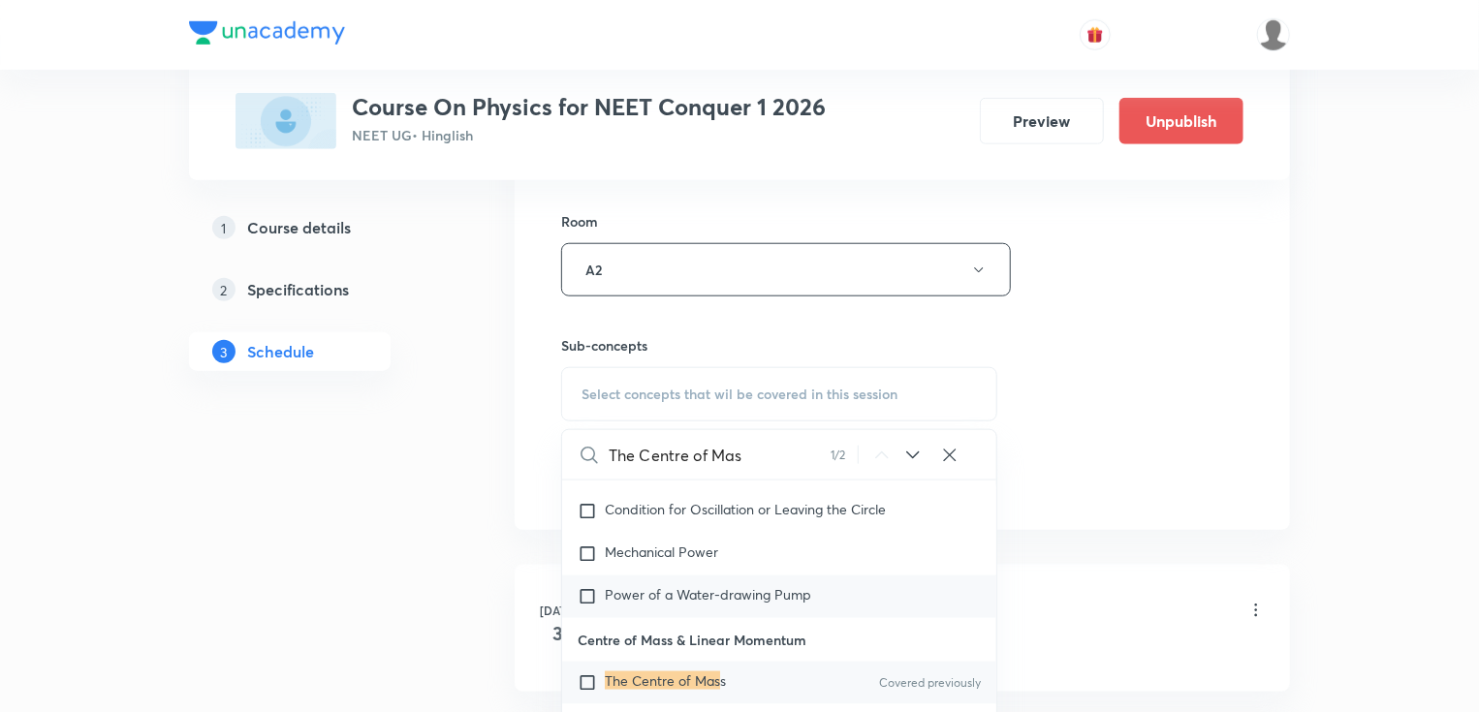
scroll to position [5263, 0]
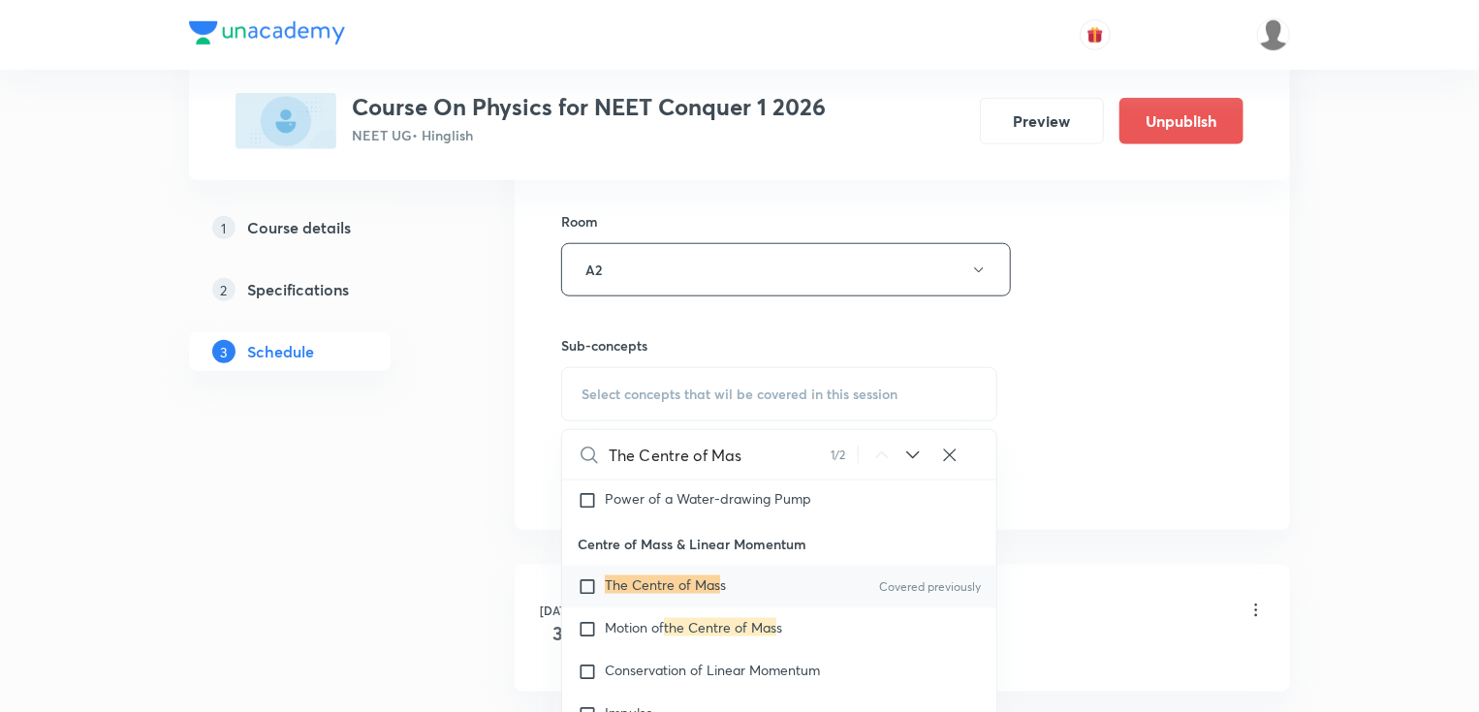
type input "The Centre of Mas"
click at [729, 566] on div "The Centre of Mas s Covered previously" at bounding box center [779, 587] width 434 height 43
click at [1079, 392] on div "Session 58 Live class Session title 27/99 The Centre of Mass part - 4 ​ Schedul…" at bounding box center [902, 44] width 682 height 910
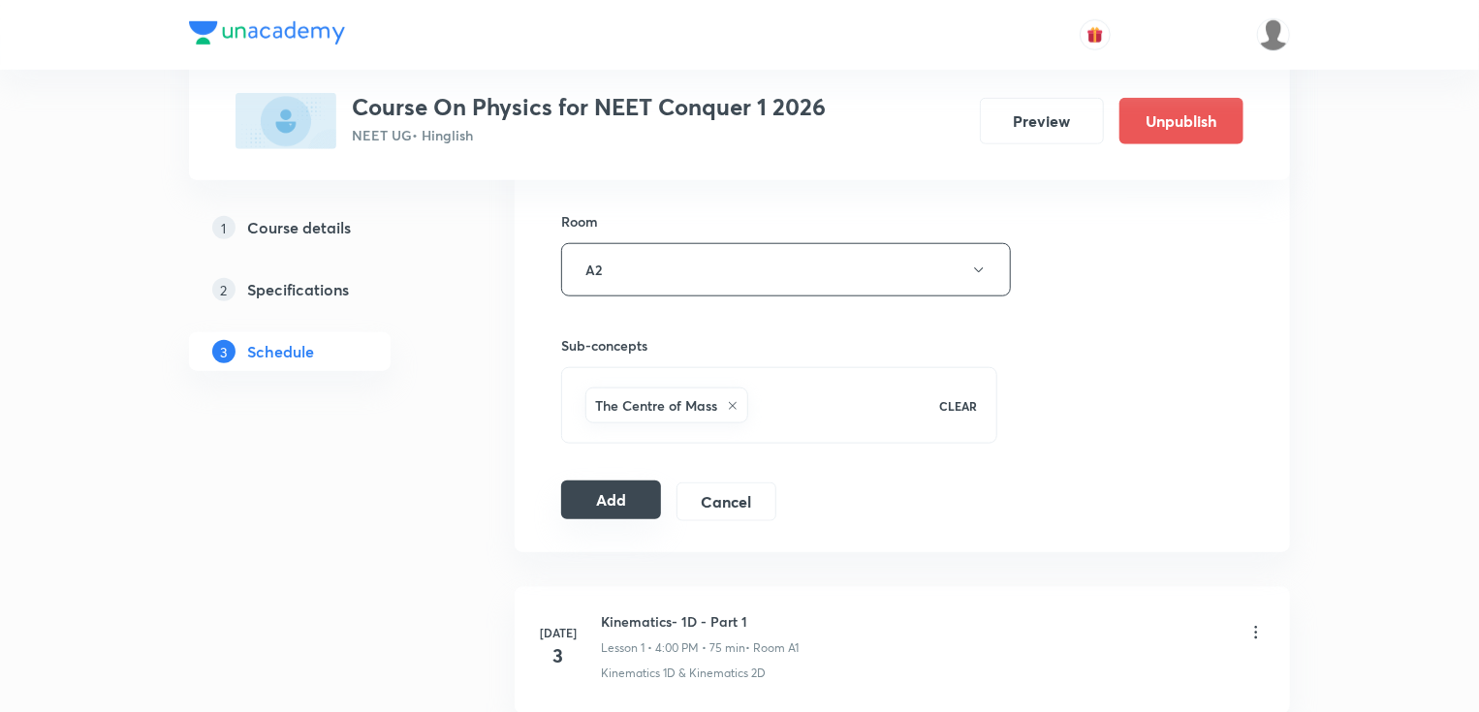
click at [628, 496] on button "Add" at bounding box center [611, 500] width 100 height 39
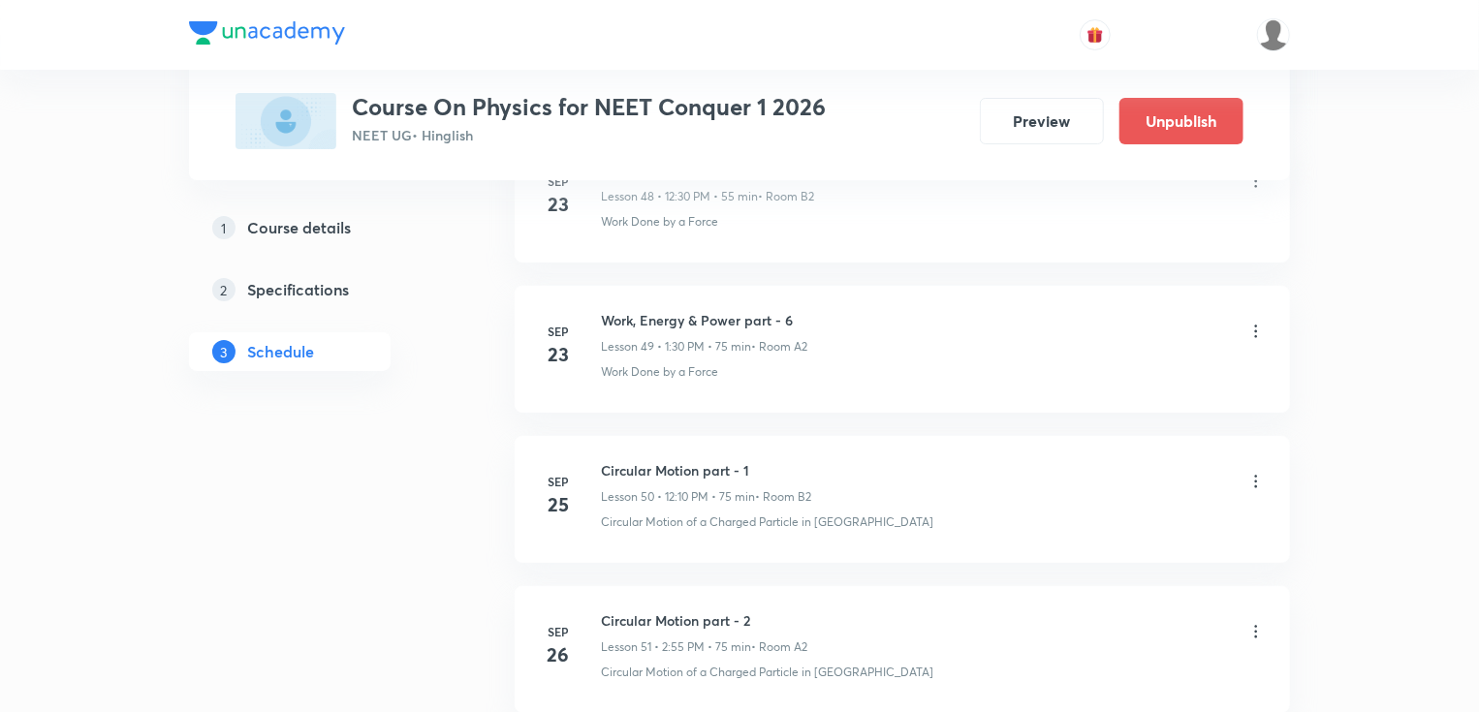
scroll to position [8641, 0]
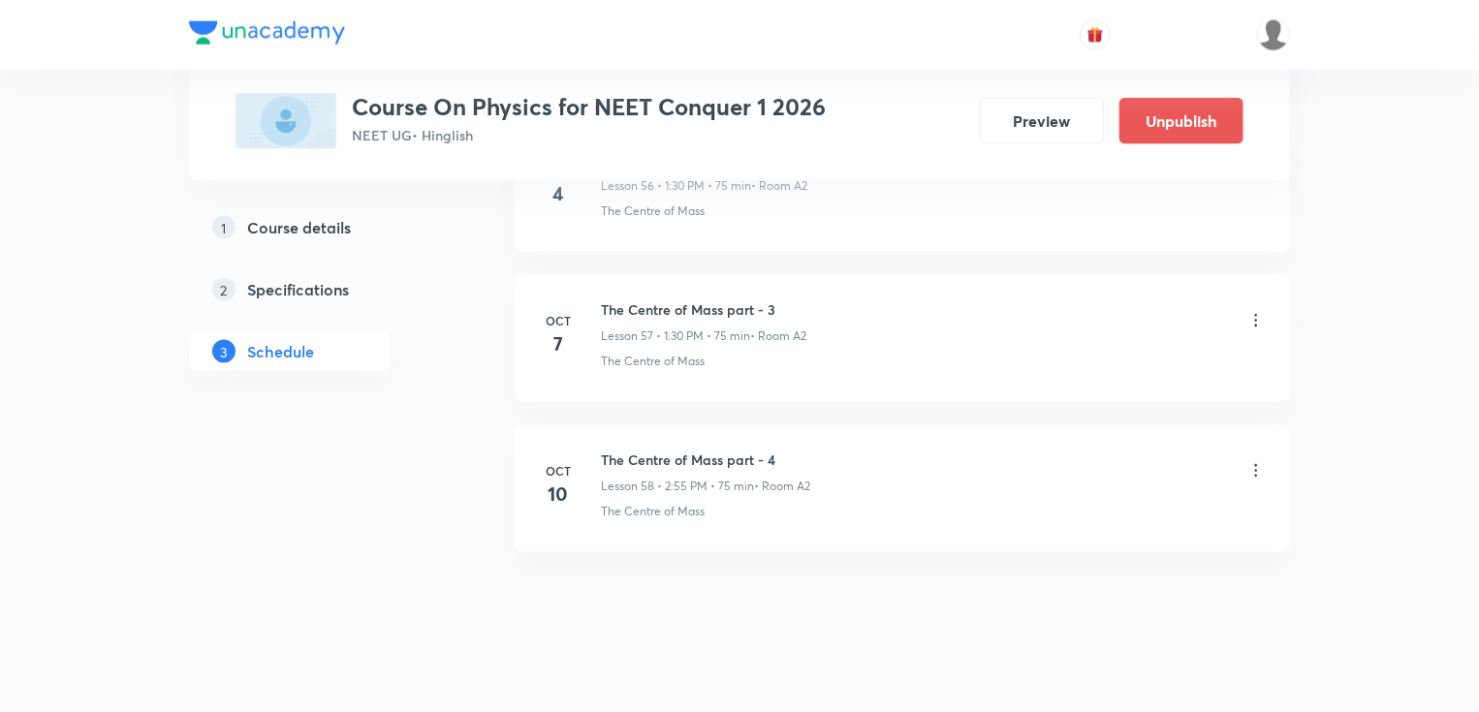
click at [701, 450] on h6 "The Centre of Mass part - 4" at bounding box center [705, 460] width 209 height 20
copy h6 "The Centre of Mass part - 4"
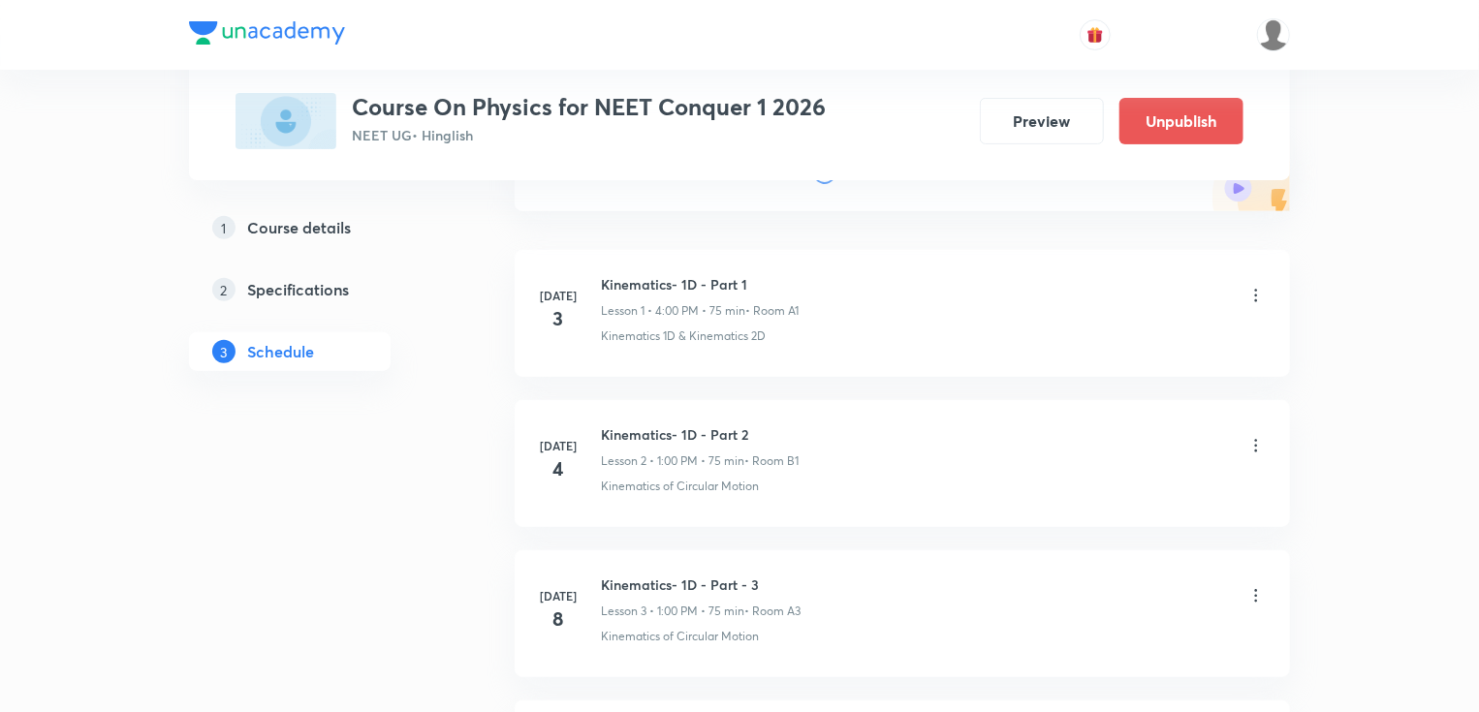
scroll to position [121, 0]
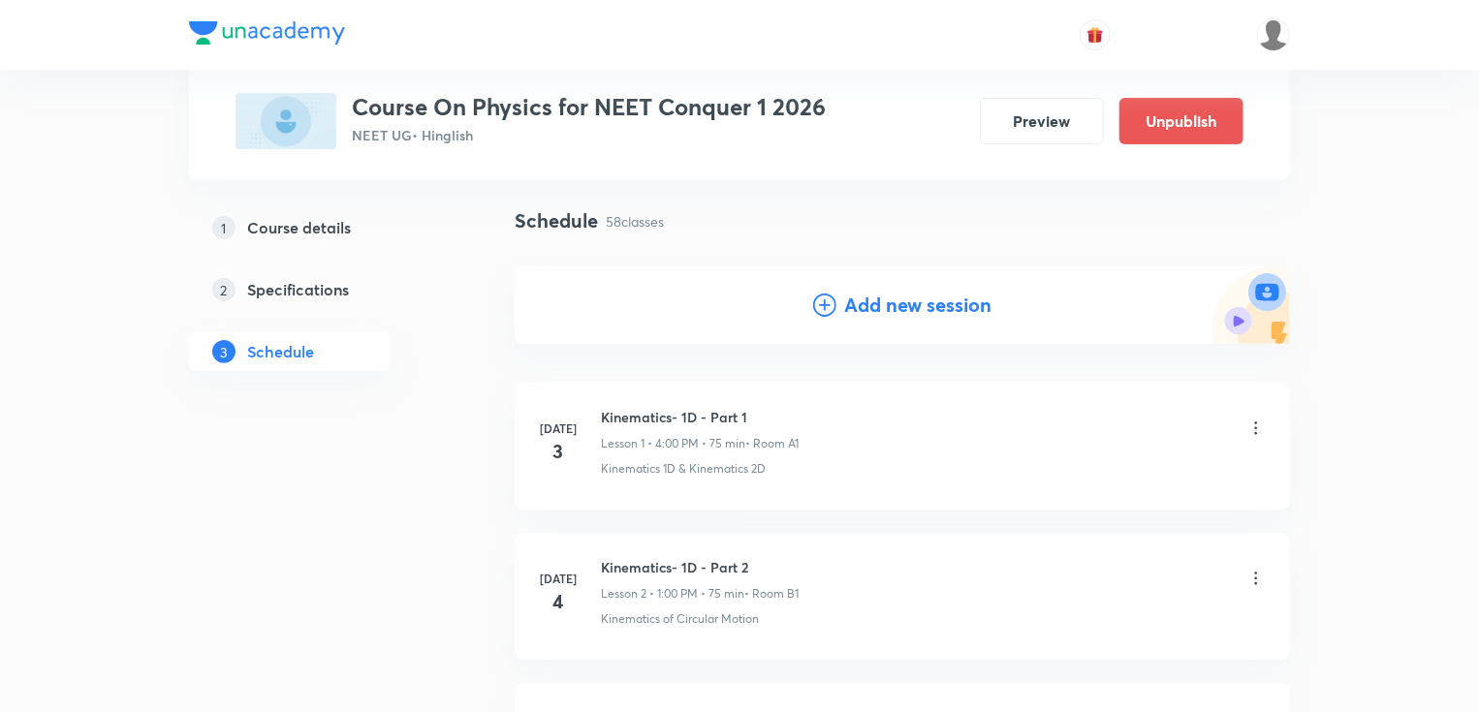
click at [822, 307] on icon at bounding box center [824, 305] width 23 height 23
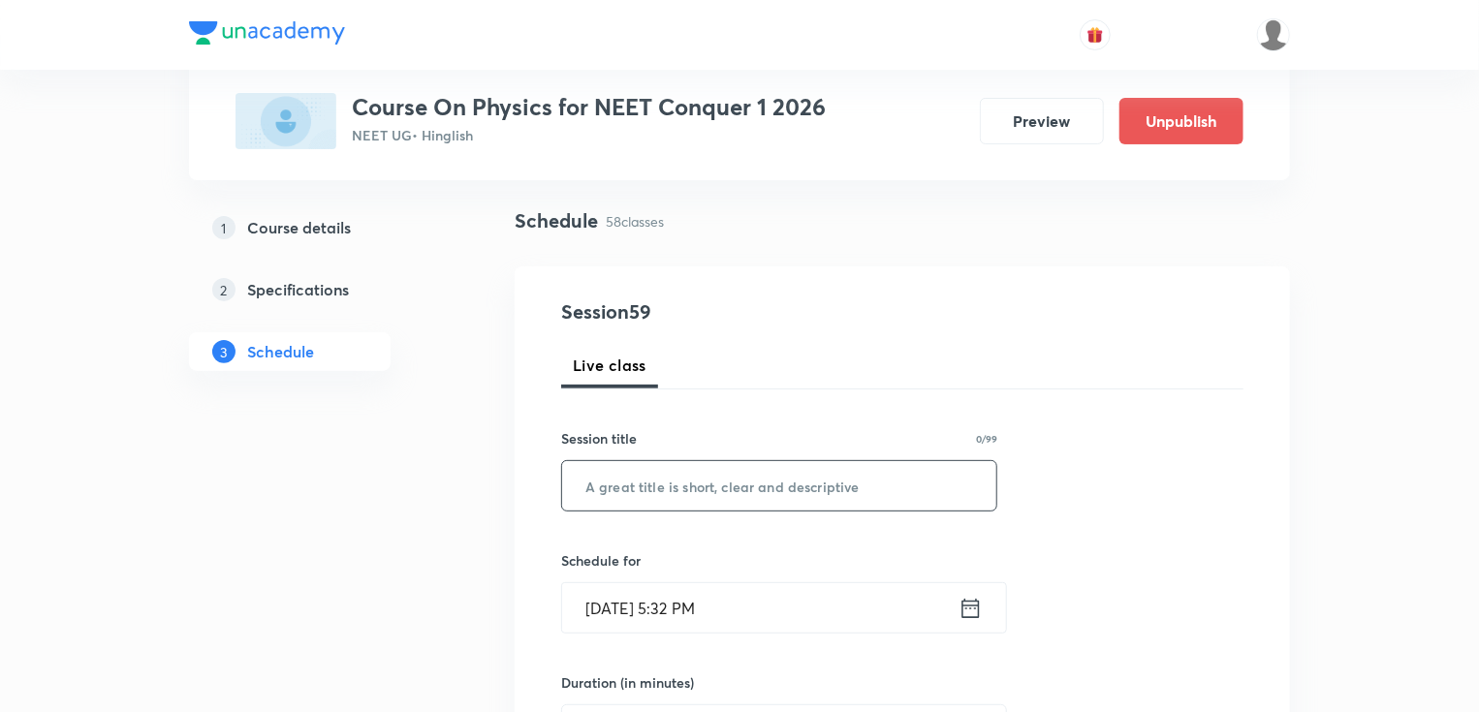
click at [656, 491] on input "text" at bounding box center [779, 485] width 434 height 49
paste input "The Centre of Mass part - 4"
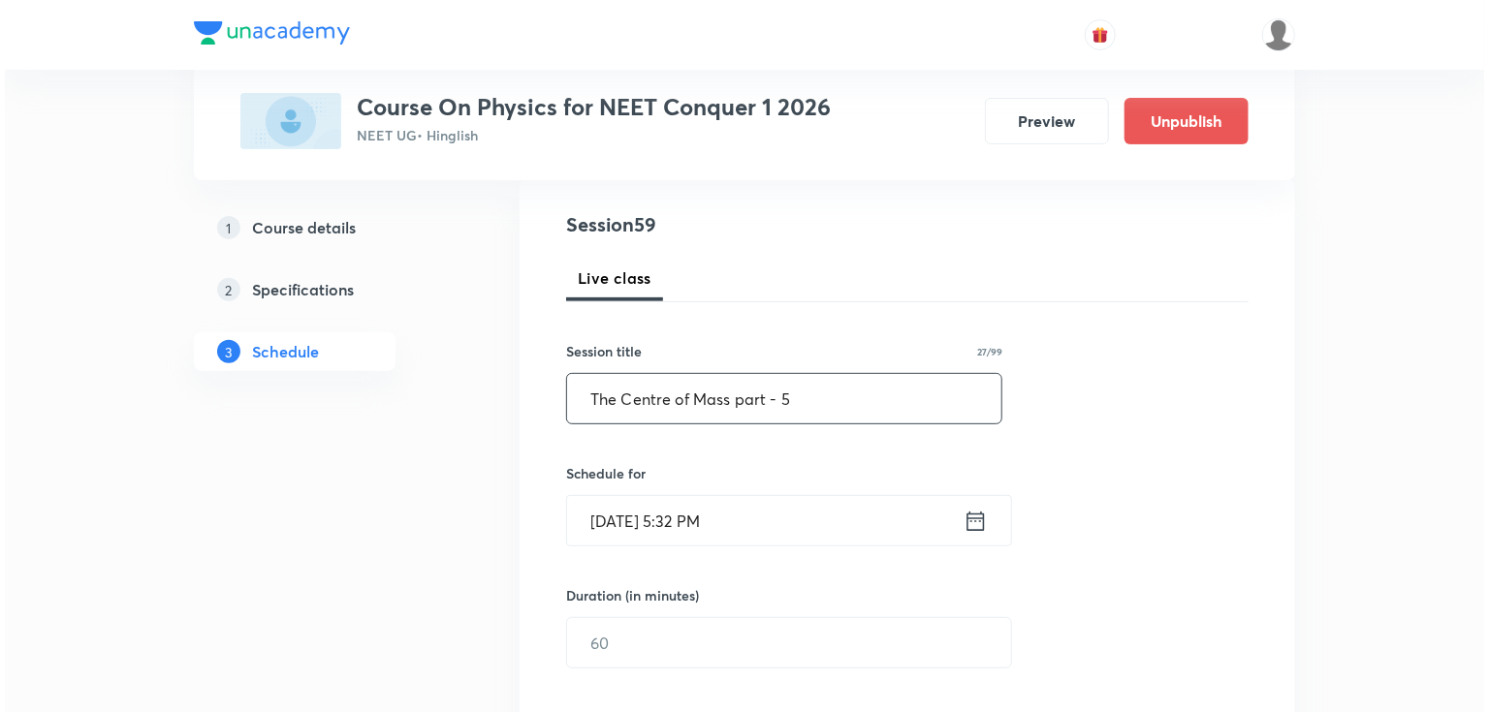
scroll to position [354, 0]
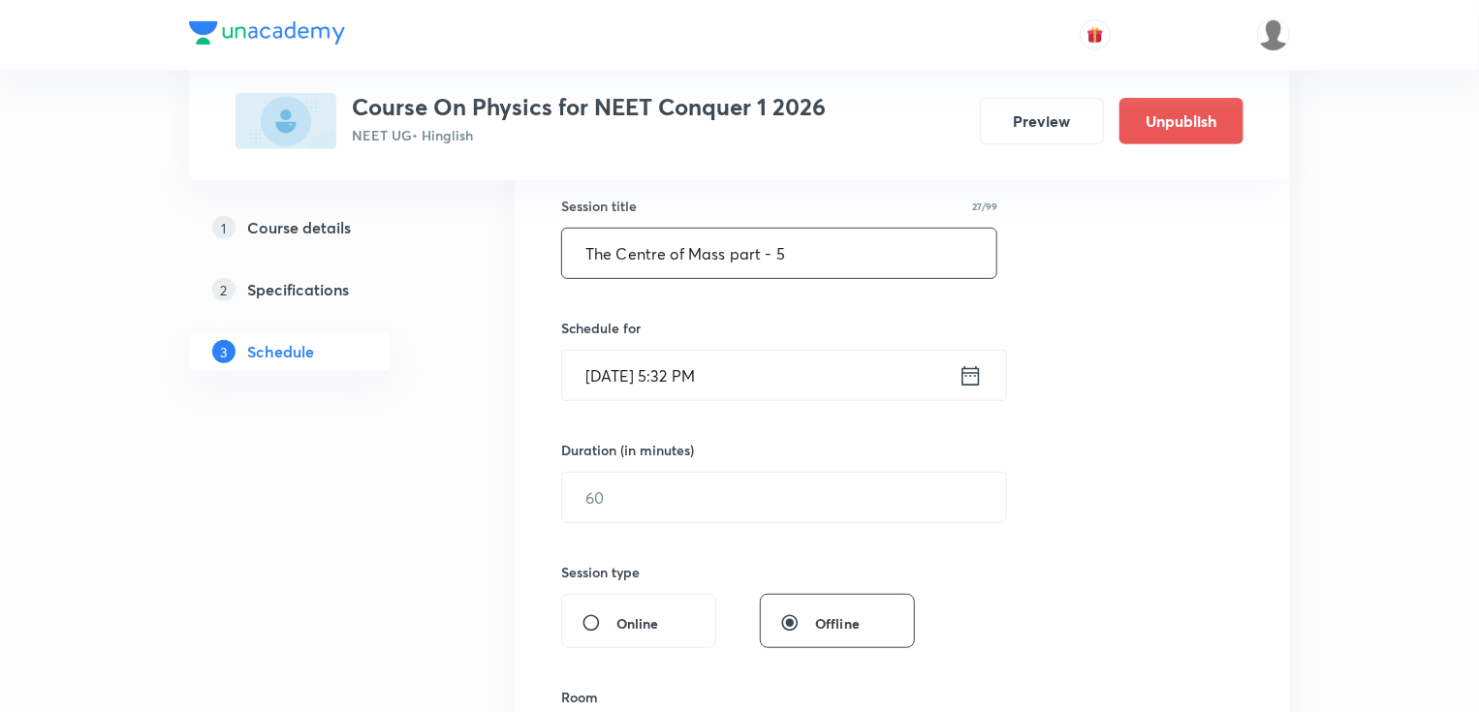
type input "The Centre of Mass part - 5"
click at [961, 371] on icon at bounding box center [970, 375] width 24 height 27
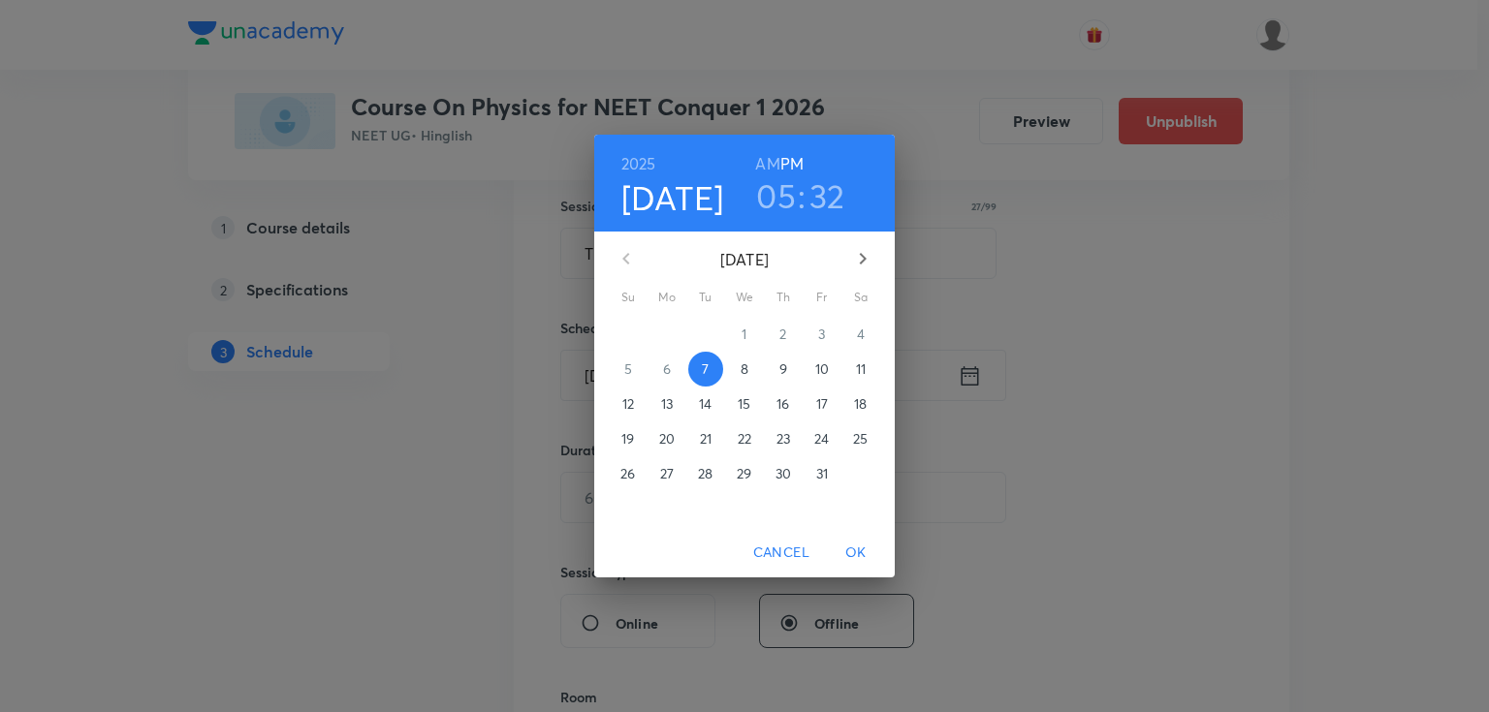
click at [868, 368] on span "11" at bounding box center [860, 369] width 35 height 19
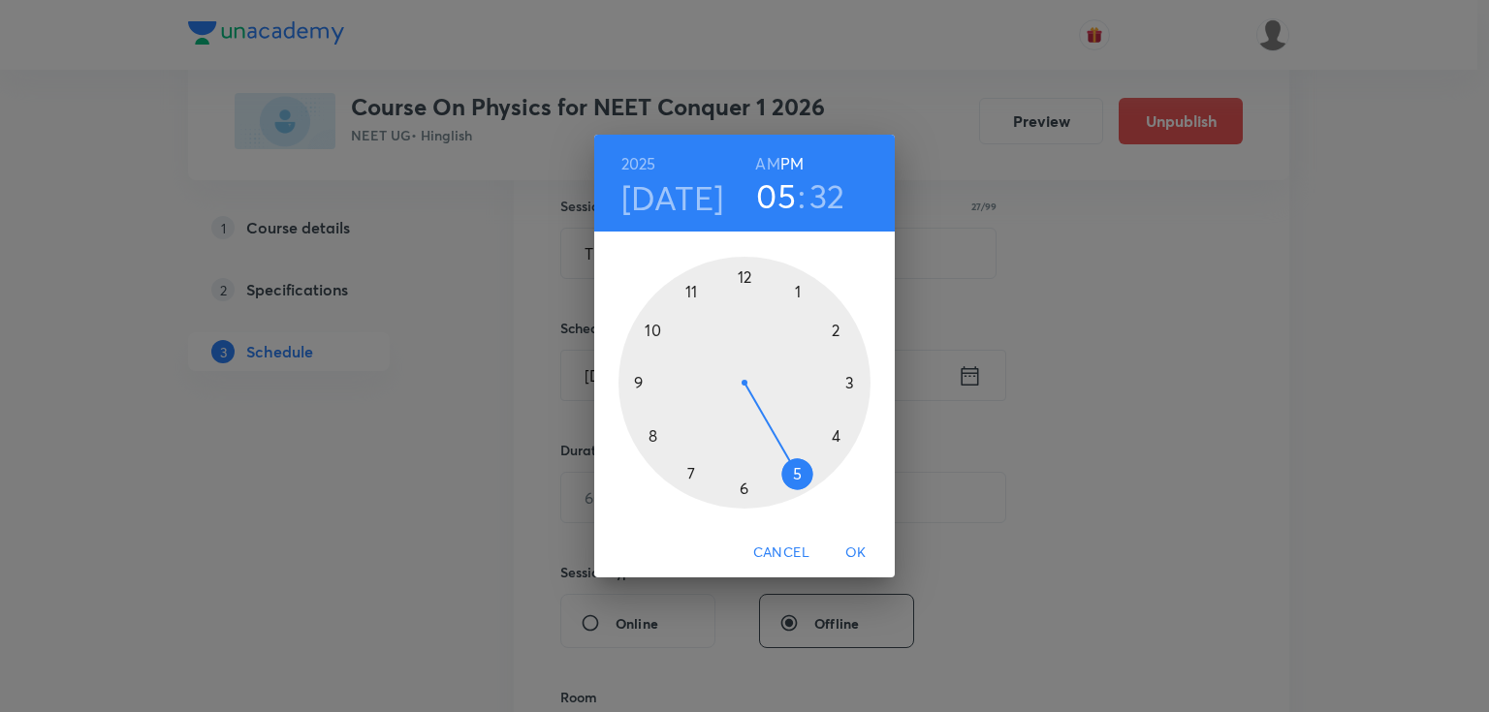
click at [799, 291] on div at bounding box center [744, 383] width 252 height 252
click at [747, 491] on div at bounding box center [744, 383] width 252 height 252
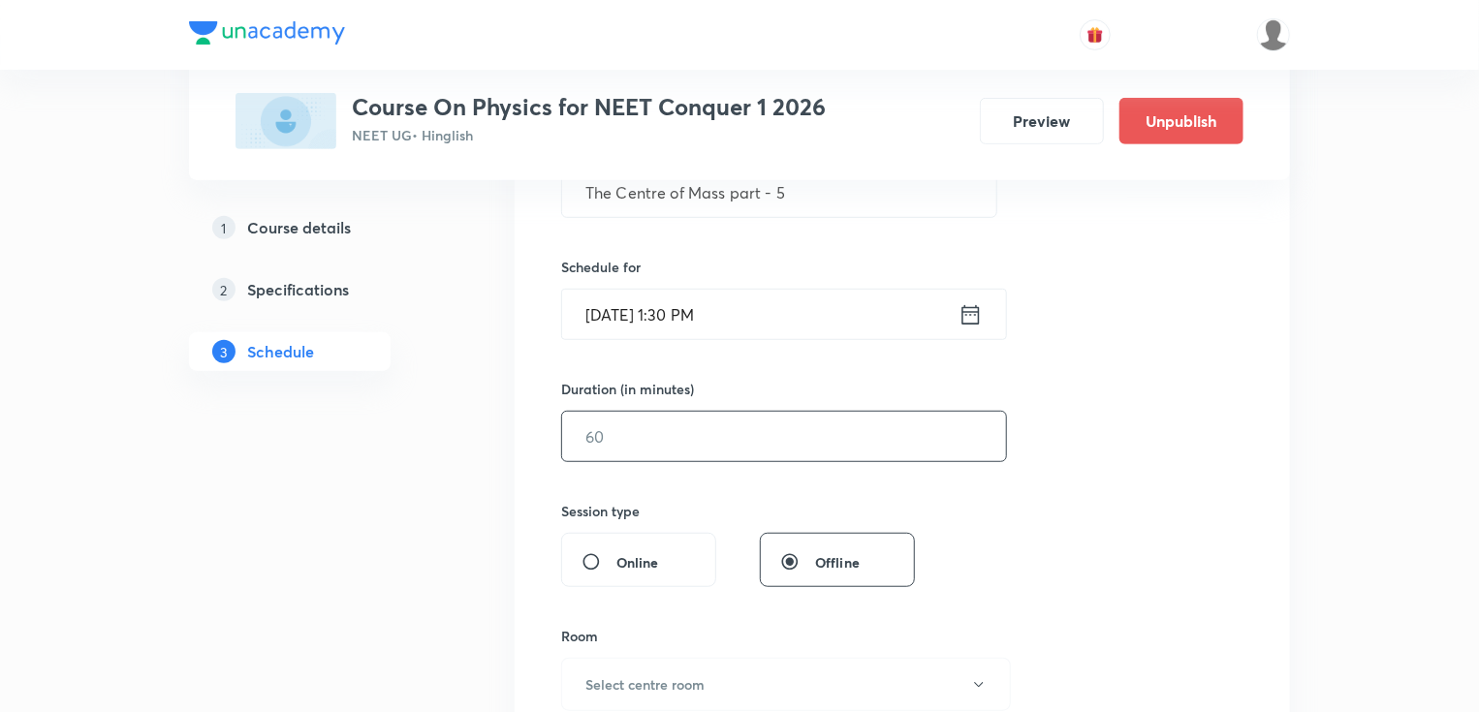
scroll to position [431, 0]
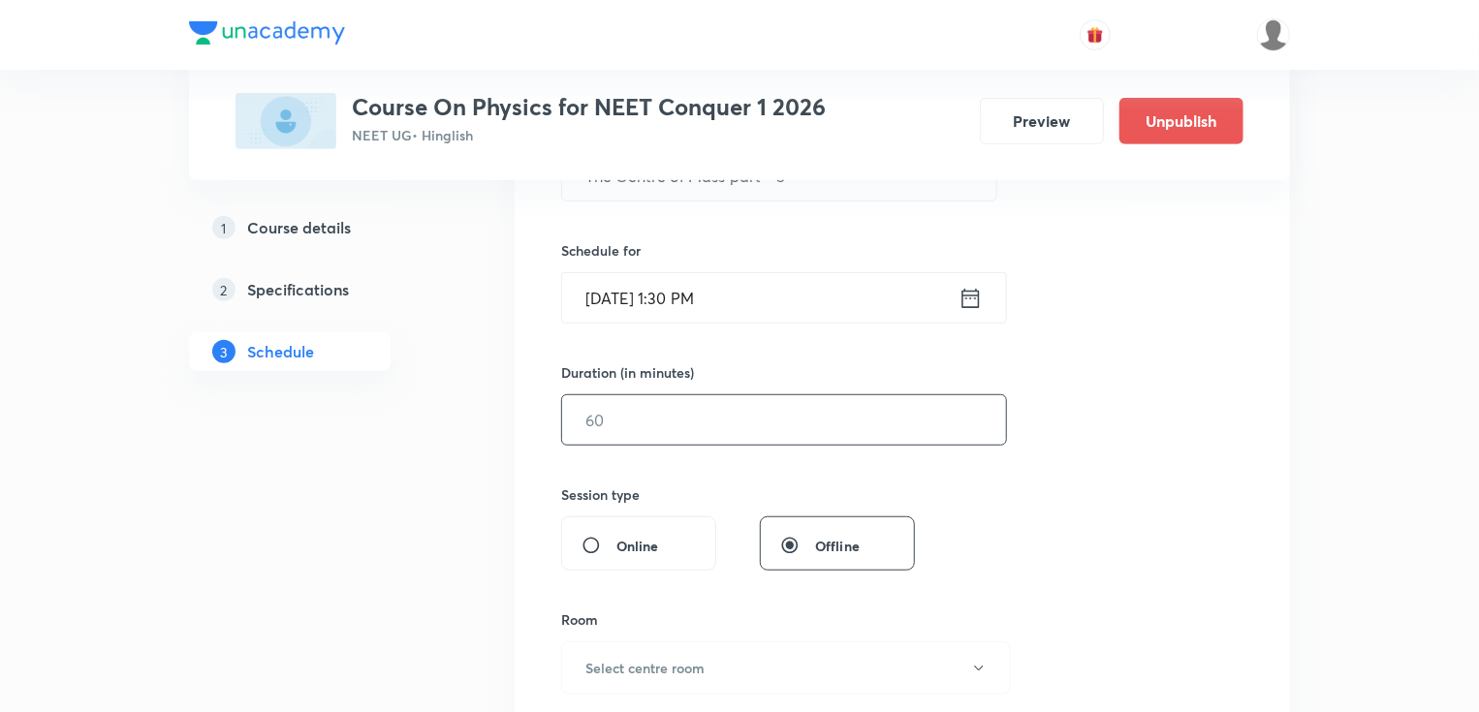
click at [702, 440] on input "text" at bounding box center [784, 419] width 444 height 49
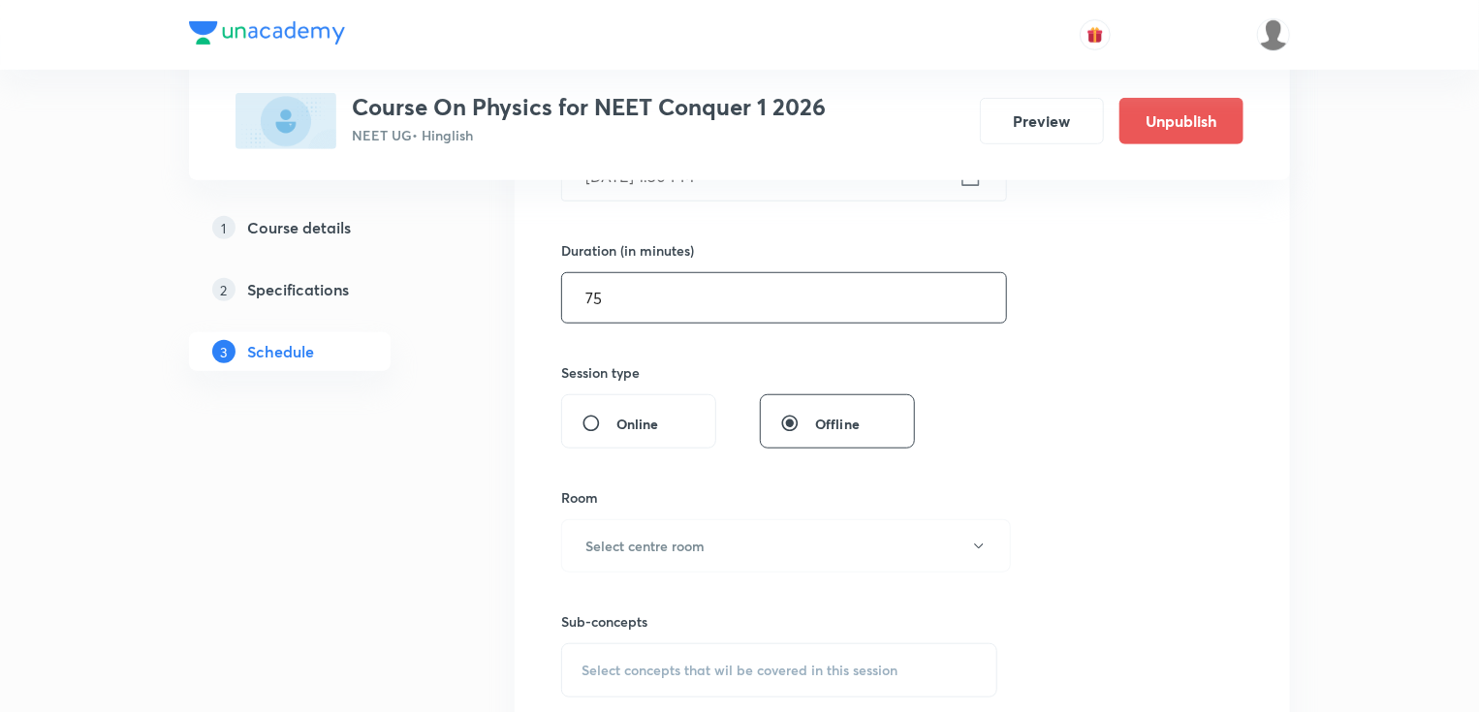
scroll to position [741, 0]
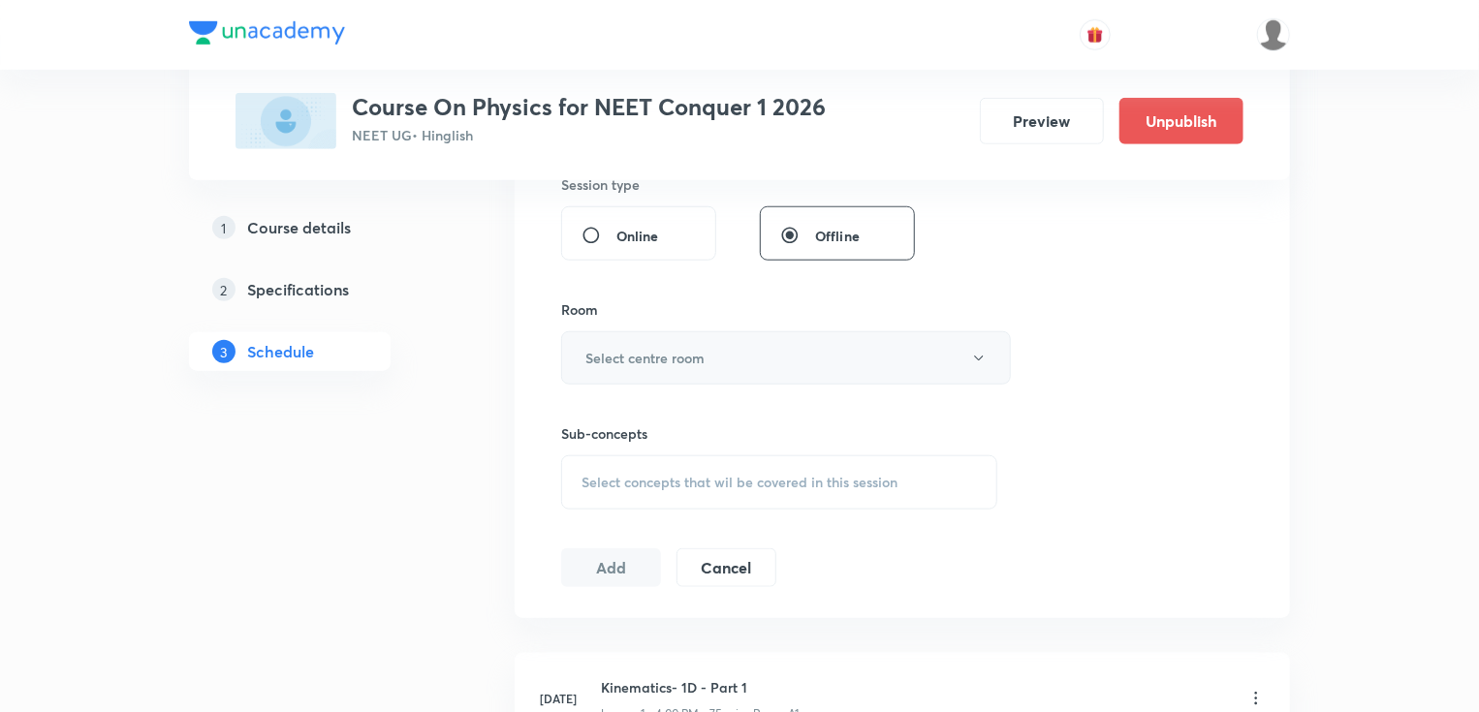
type input "75"
click at [702, 355] on h6 "Select centre room" at bounding box center [644, 358] width 119 height 20
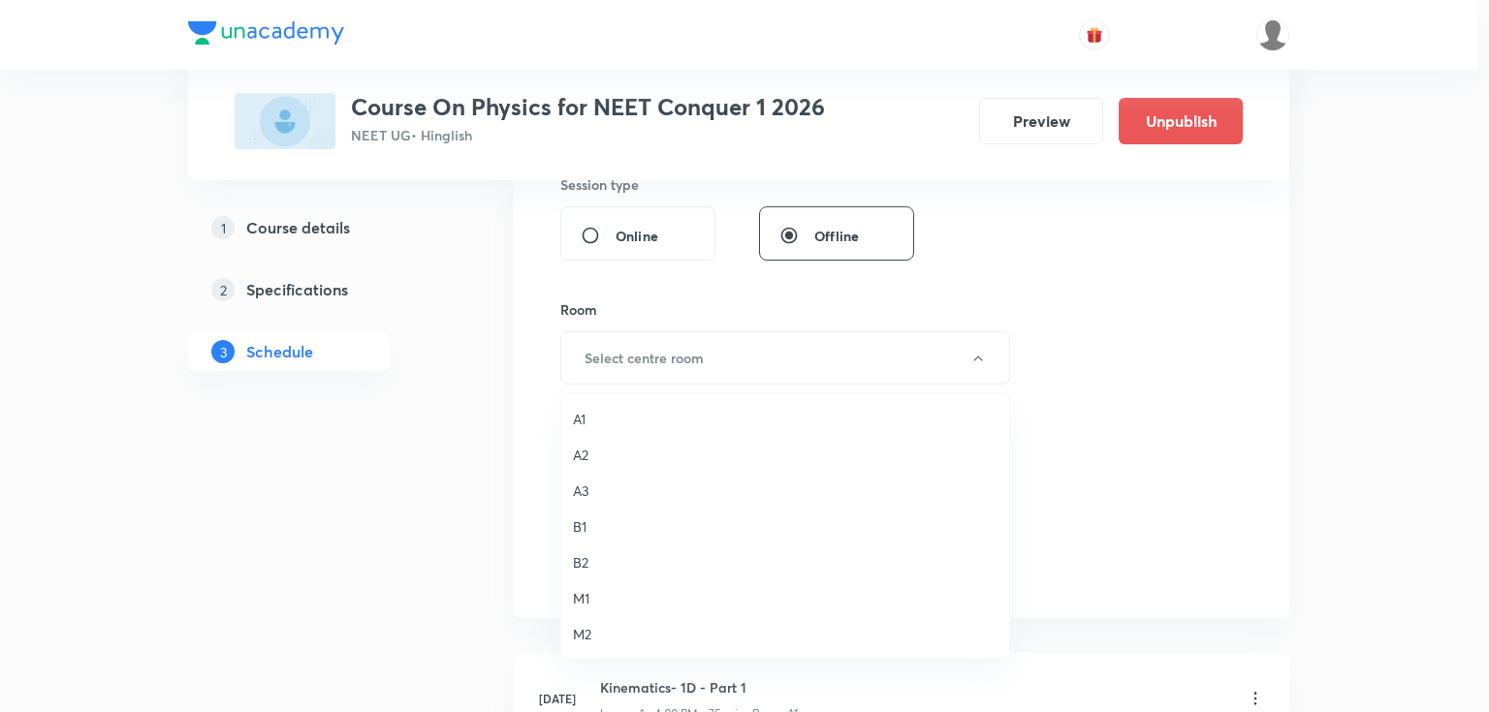
click at [578, 451] on span "A2" at bounding box center [785, 455] width 424 height 20
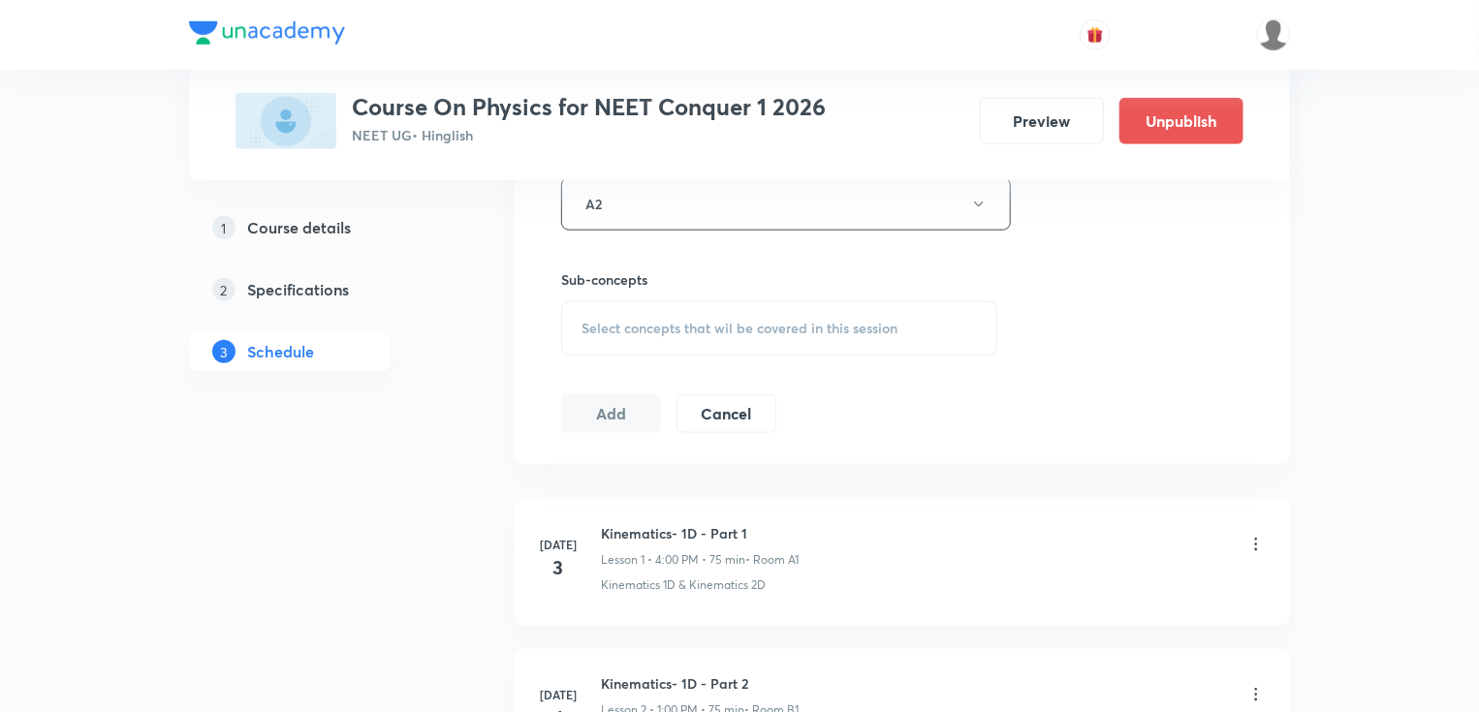
scroll to position [896, 0]
click at [732, 330] on span "Select concepts that wil be covered in this session" at bounding box center [739, 328] width 316 height 16
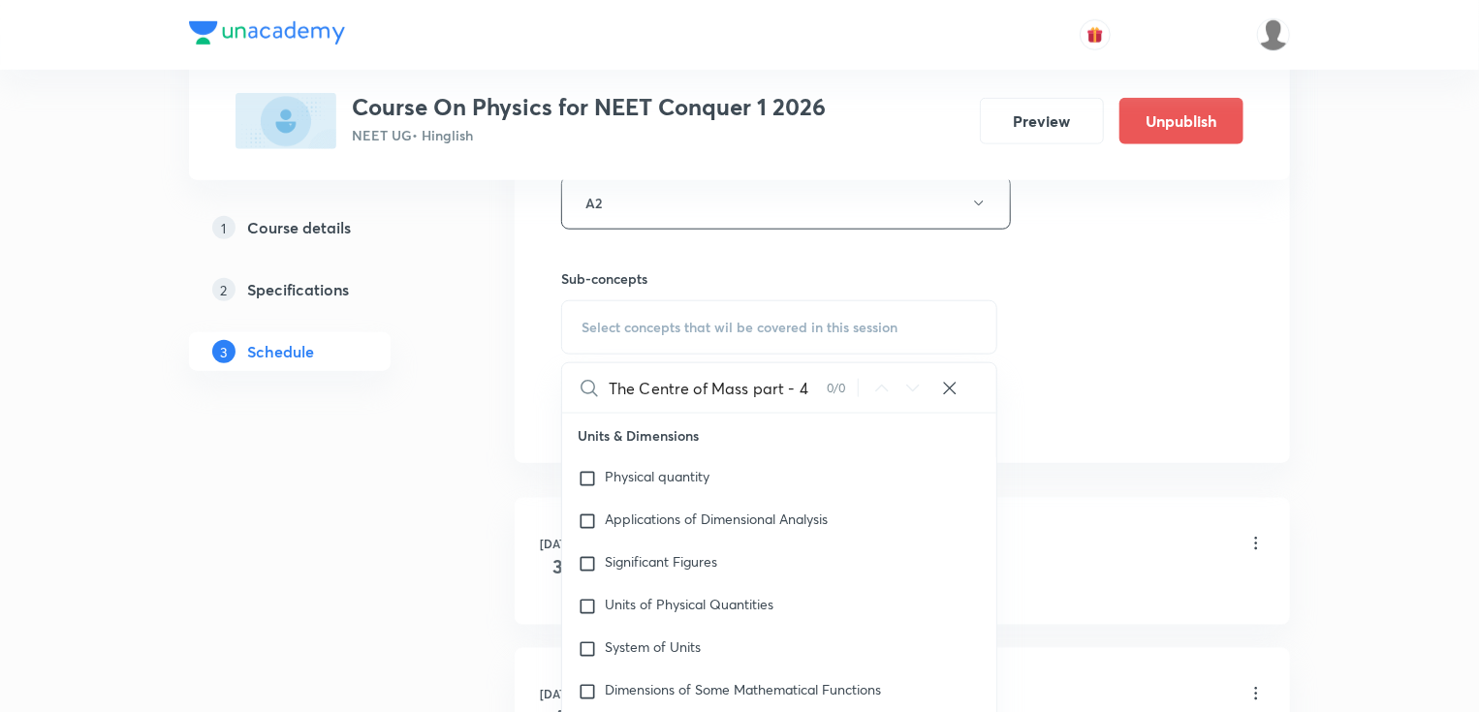
drag, startPoint x: 756, startPoint y: 392, endPoint x: 837, endPoint y: 395, distance: 81.5
click at [837, 395] on div "The Centre of Mass part - 4 0 / 0 ​" at bounding box center [779, 387] width 434 height 49
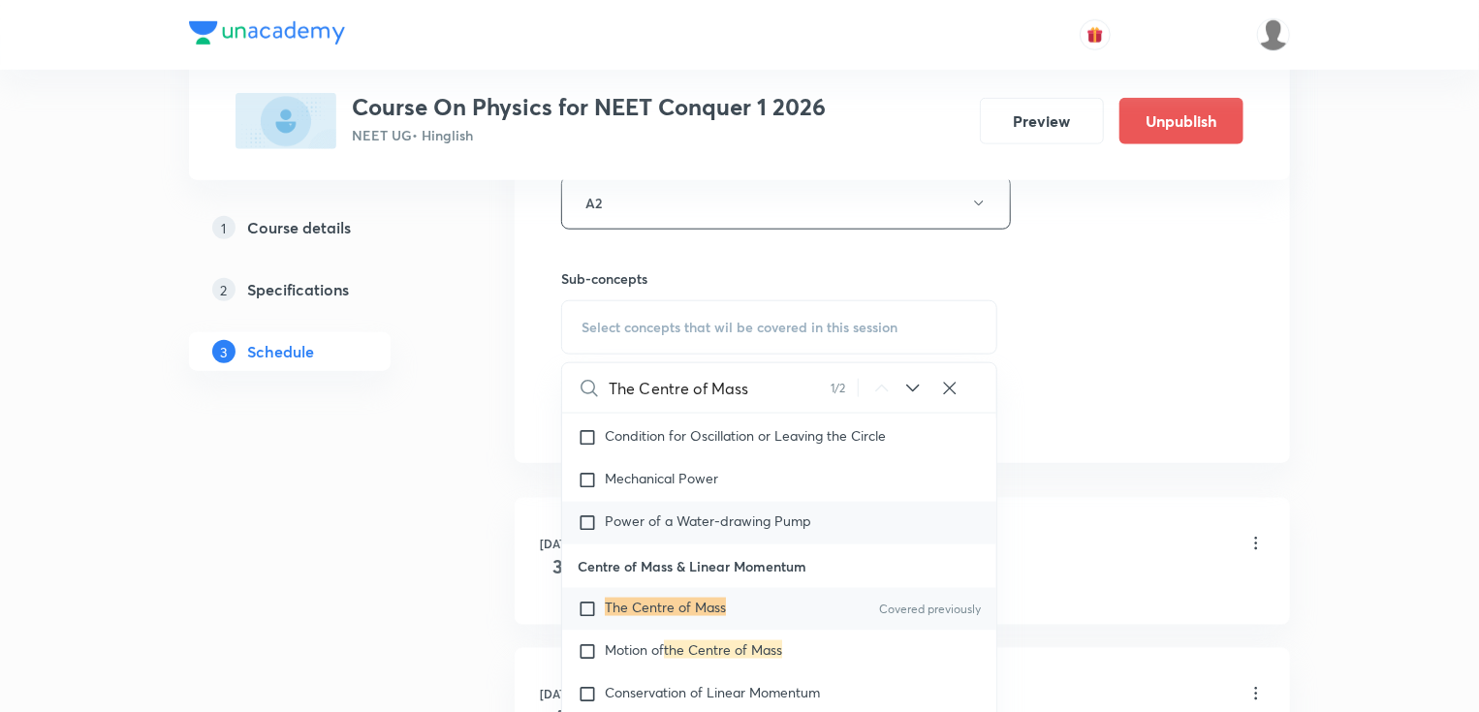
scroll to position [5181, 0]
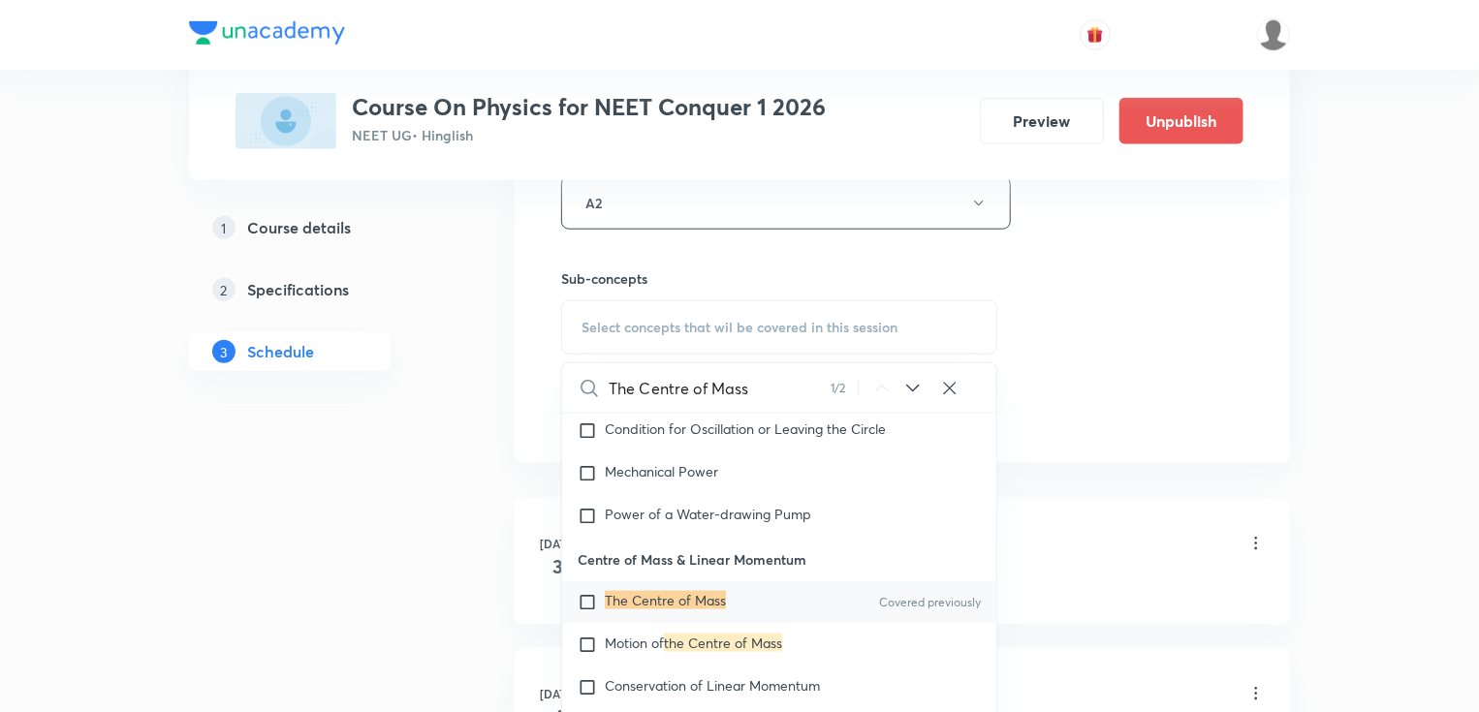
type input "The Centre of Mass"
click at [768, 581] on div "The Centre of Mass Covered previously" at bounding box center [779, 602] width 434 height 43
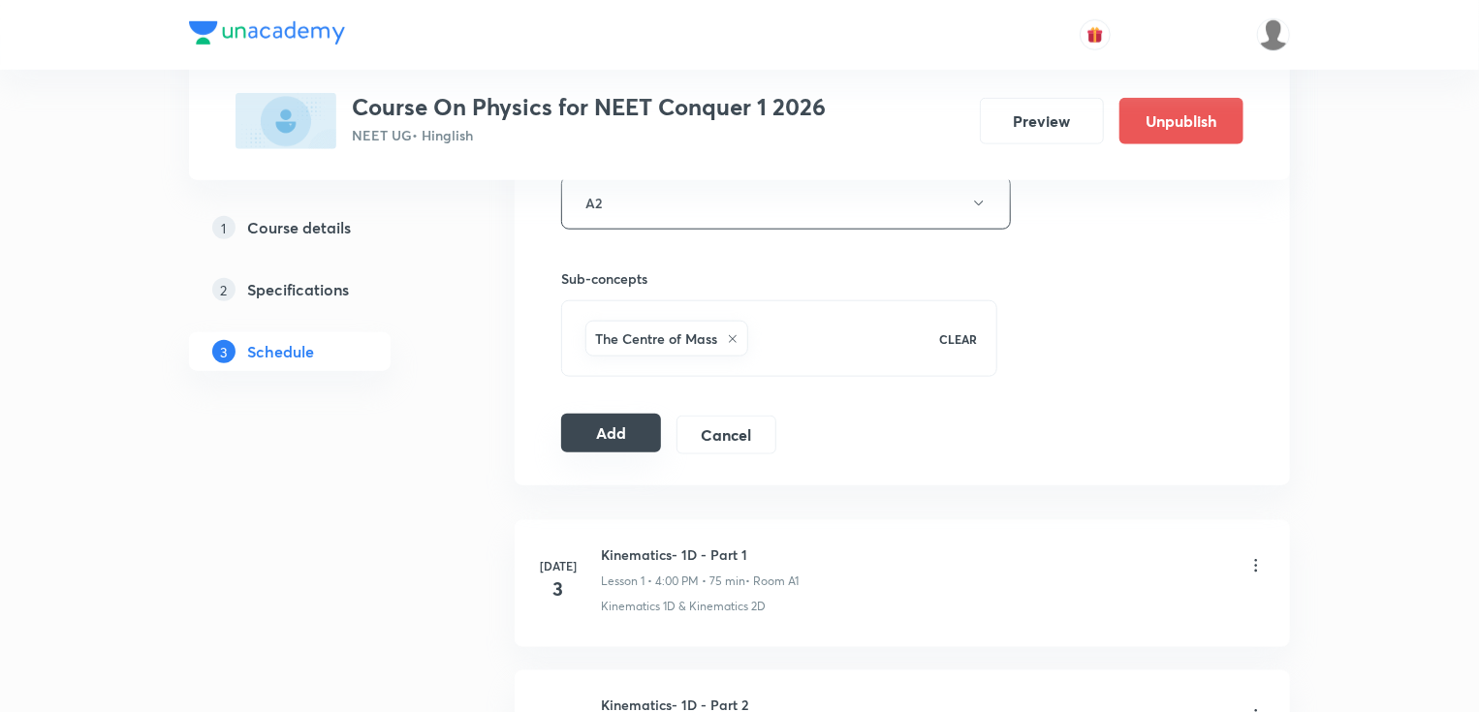
click at [634, 446] on button "Add" at bounding box center [611, 433] width 100 height 39
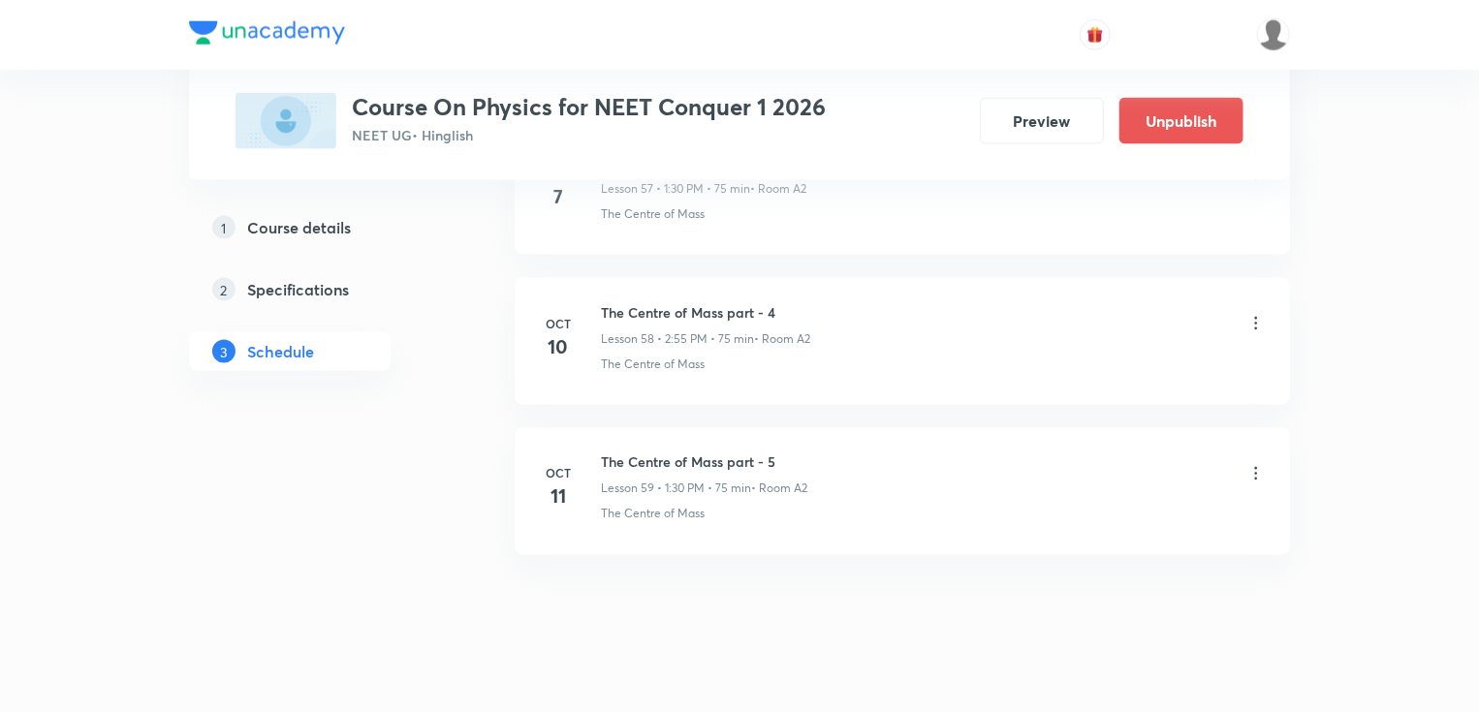
scroll to position [8790, 0]
click at [735, 455] on h6 "Thermodynamics Part -14" at bounding box center [704, 465] width 207 height 20
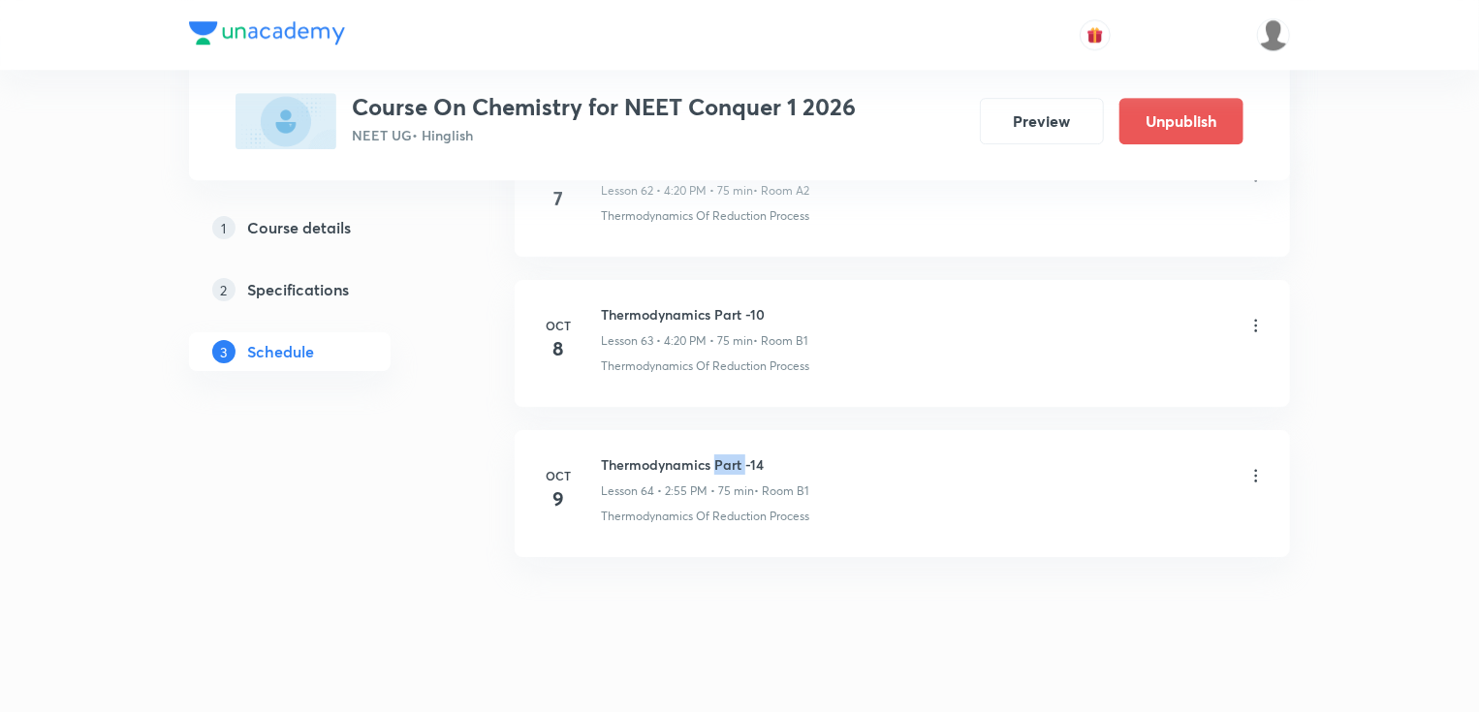
click at [735, 455] on h6 "Thermodynamics Part -14" at bounding box center [704, 465] width 207 height 20
copy h6 "Thermodynamics Part -14"
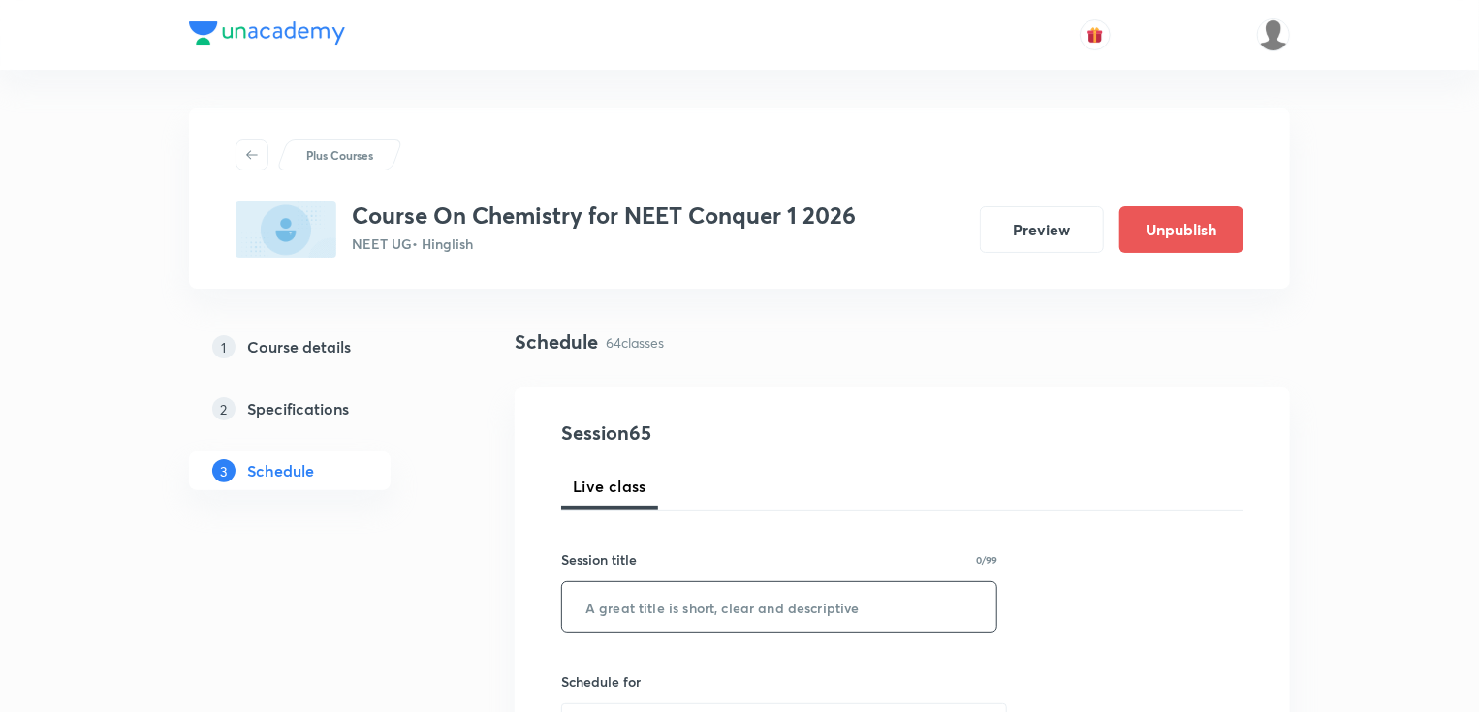
click at [639, 623] on input "text" at bounding box center [779, 606] width 434 height 49
paste input "Thermodynamics Part -14"
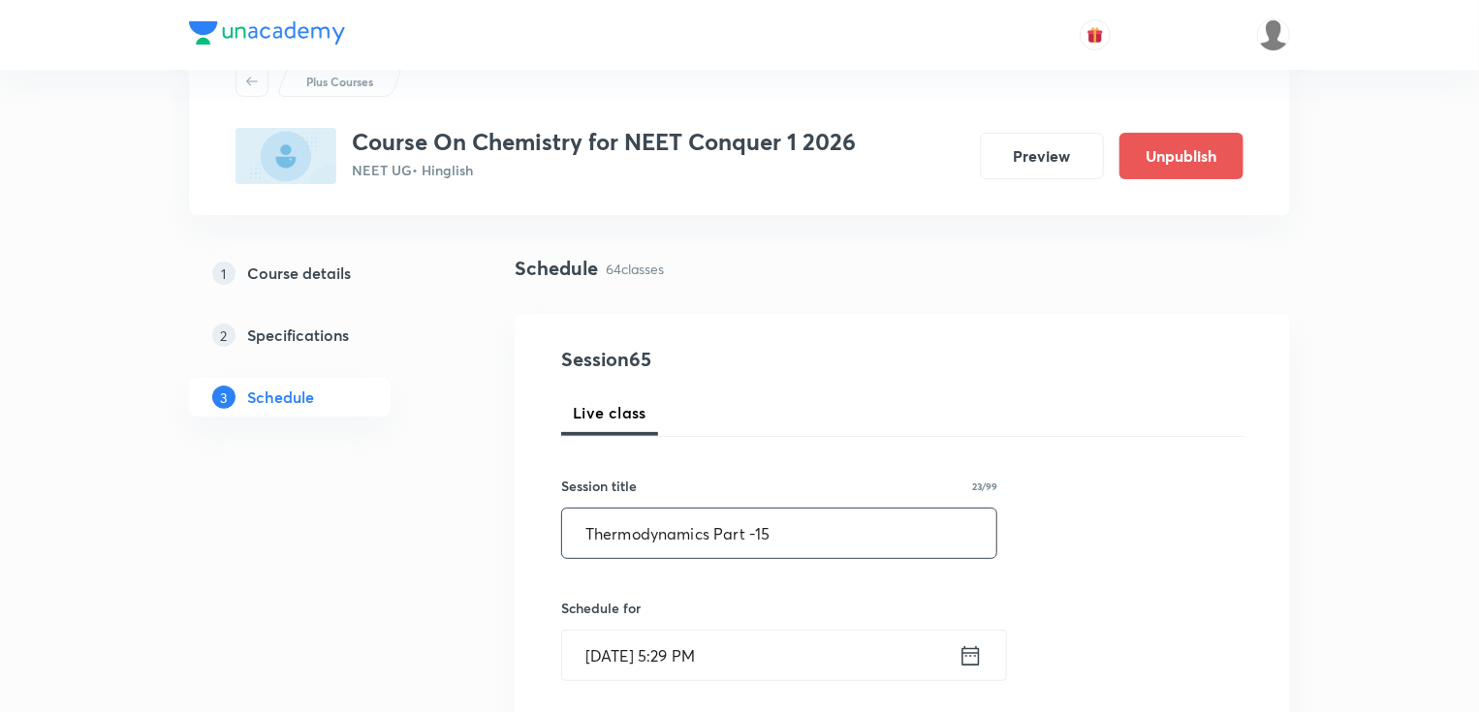
scroll to position [310, 0]
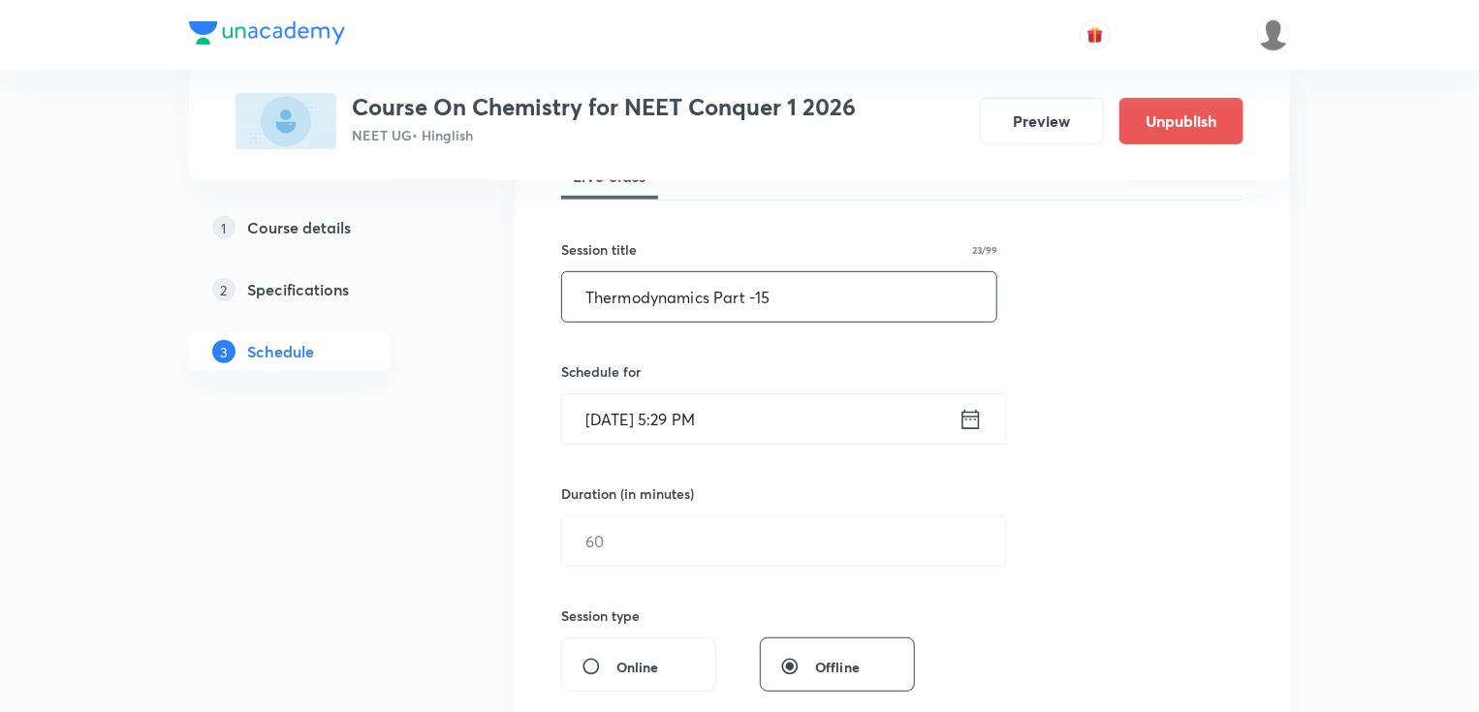
type input "Thermodynamics Part -15"
click at [959, 421] on icon at bounding box center [970, 419] width 24 height 27
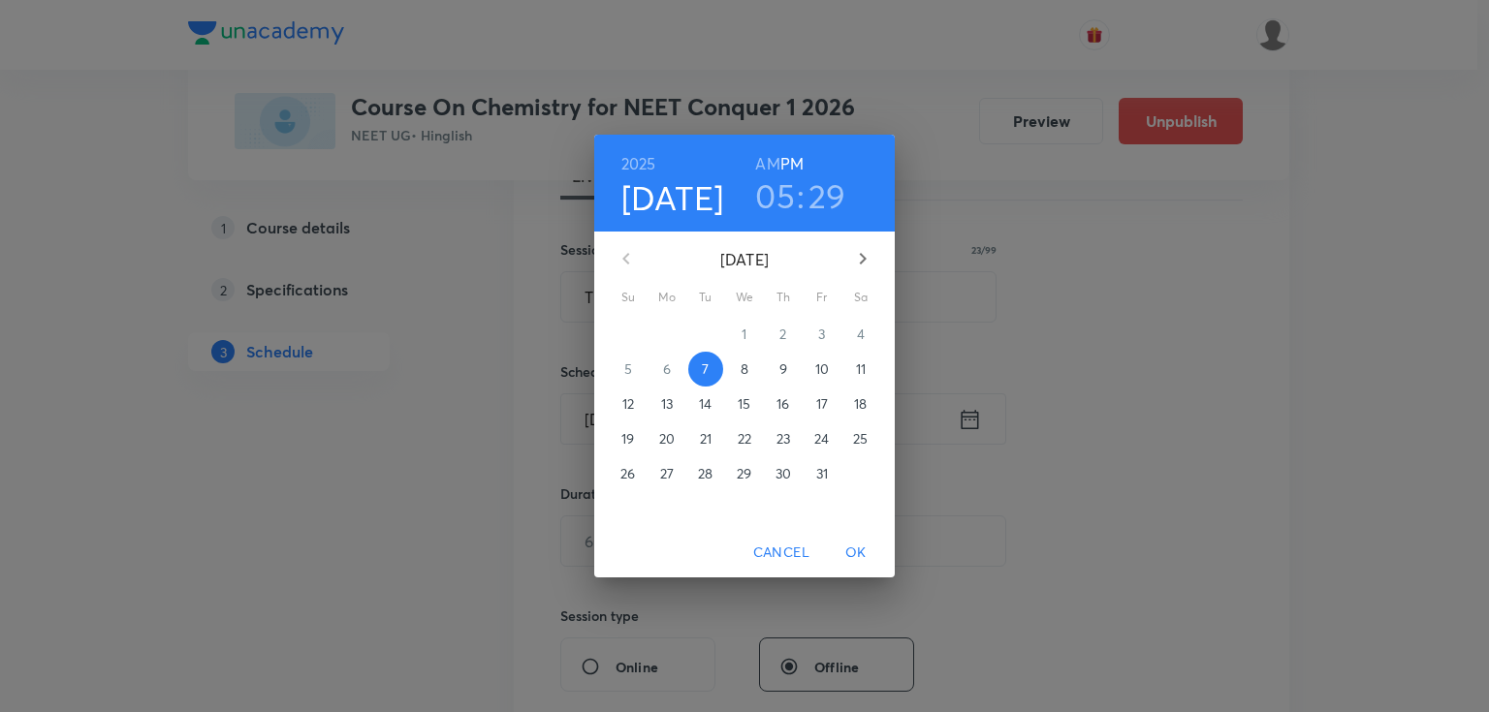
click at [822, 371] on p "10" at bounding box center [822, 369] width 14 height 19
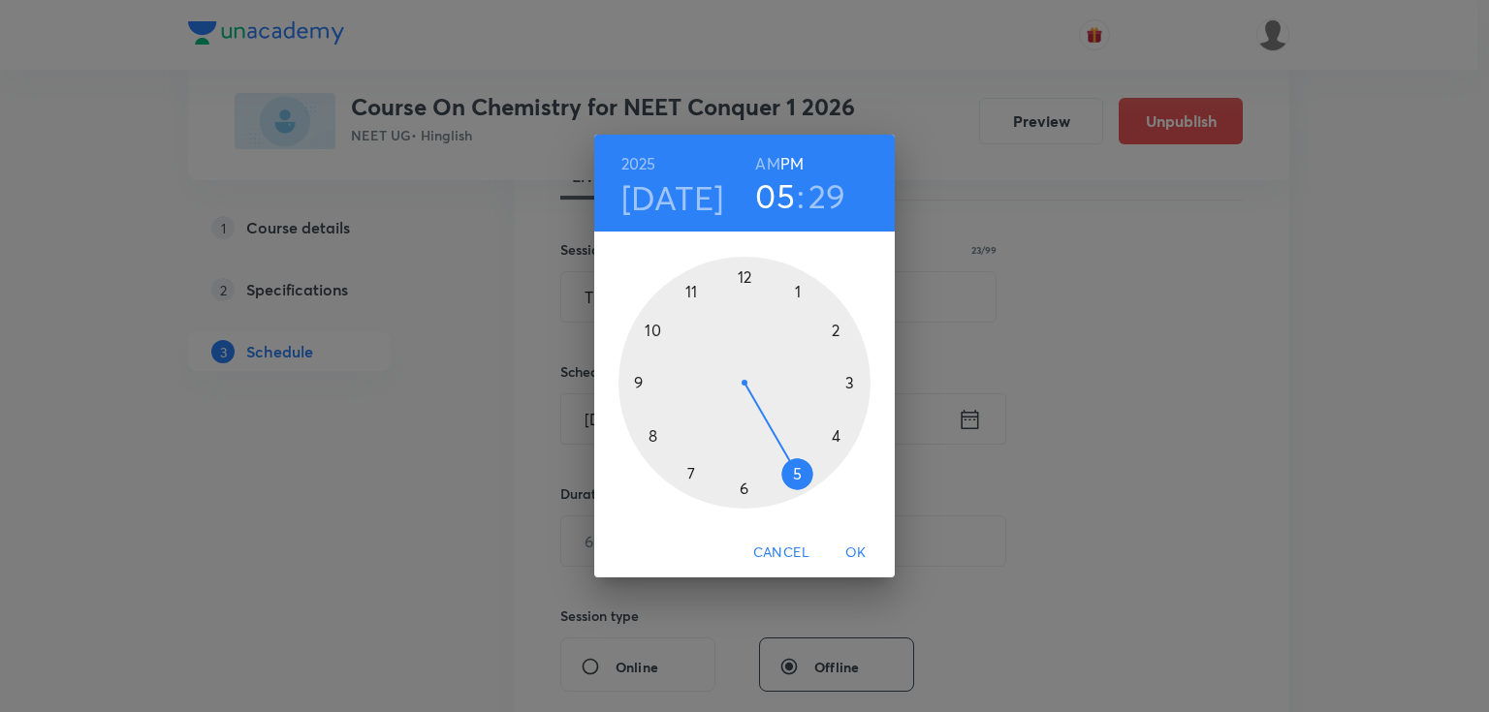
click at [833, 434] on div at bounding box center [744, 383] width 252 height 252
click at [833, 436] on div at bounding box center [744, 383] width 252 height 252
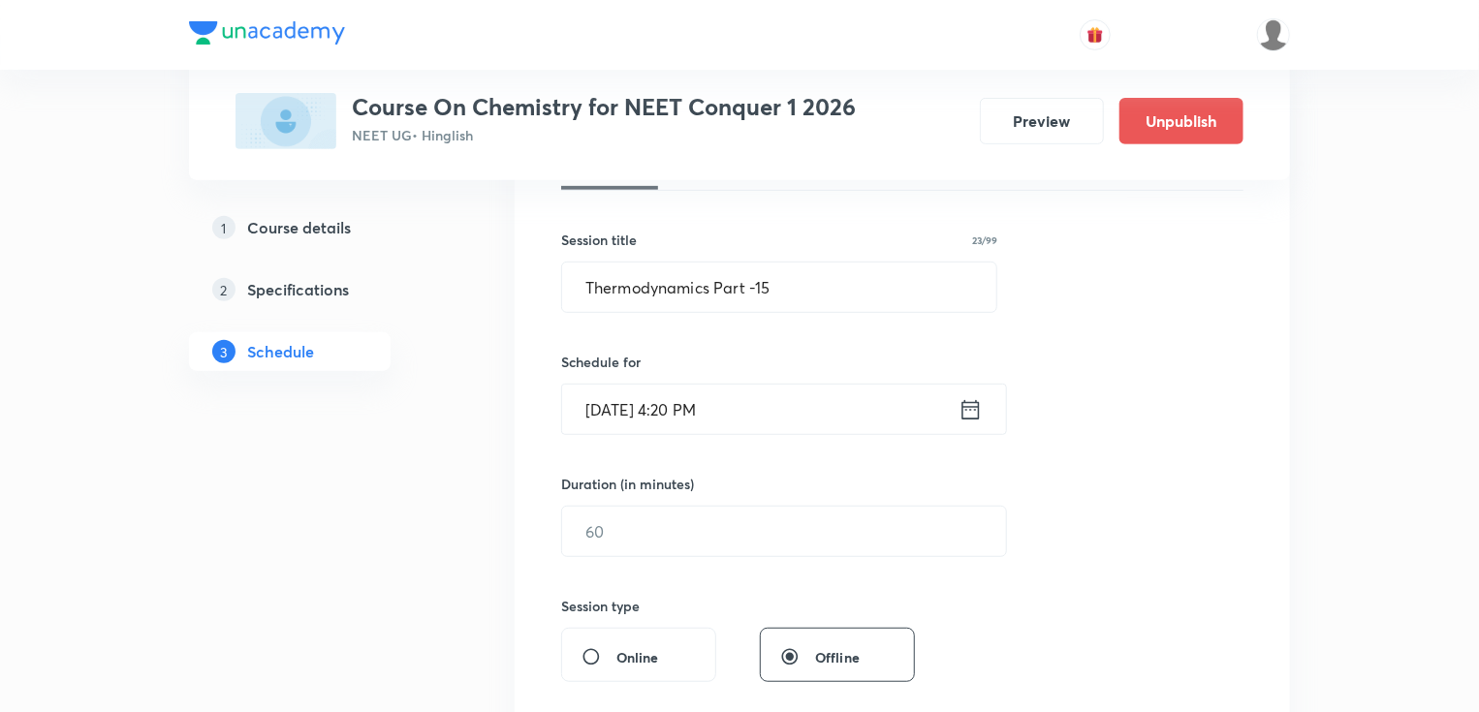
scroll to position [388, 0]
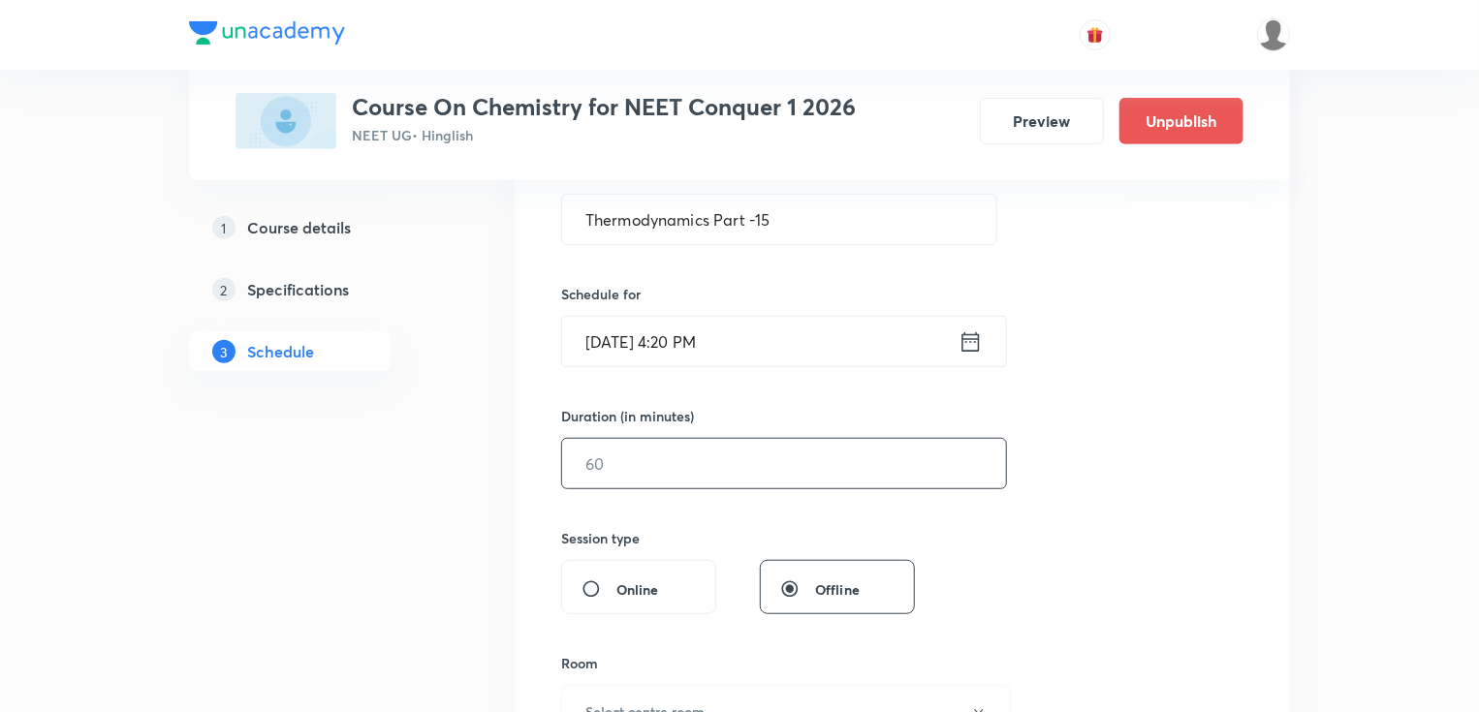
click at [716, 461] on input "text" at bounding box center [784, 463] width 444 height 49
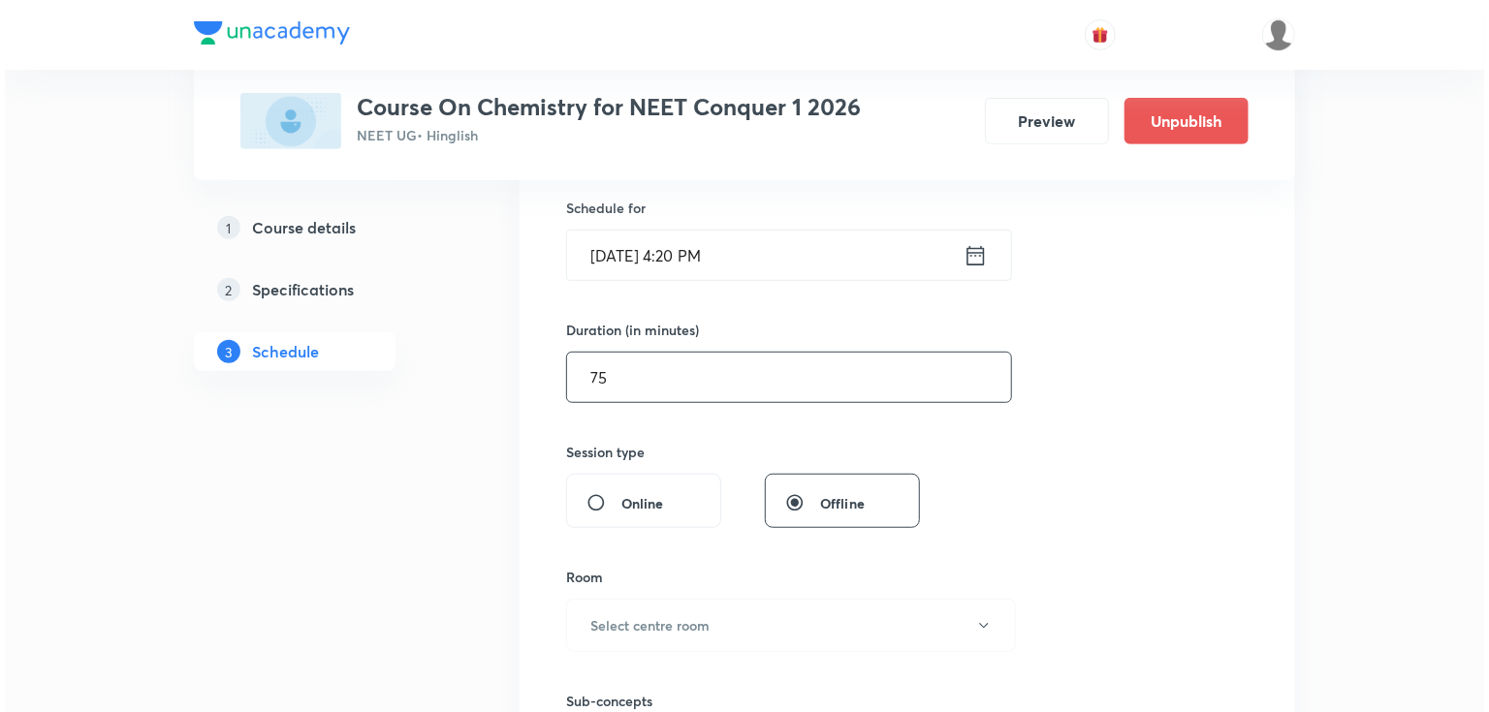
scroll to position [620, 0]
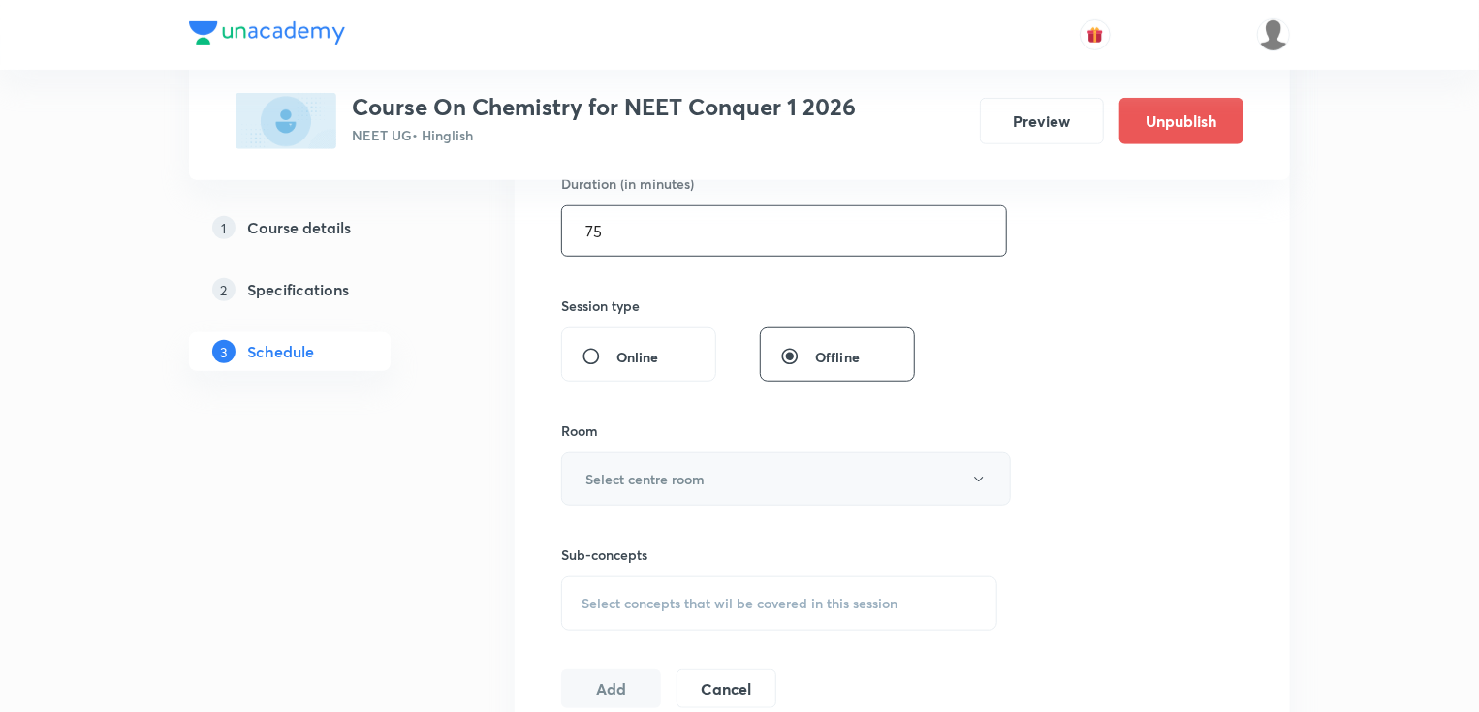
type input "75"
click at [702, 473] on h6 "Select centre room" at bounding box center [644, 479] width 119 height 20
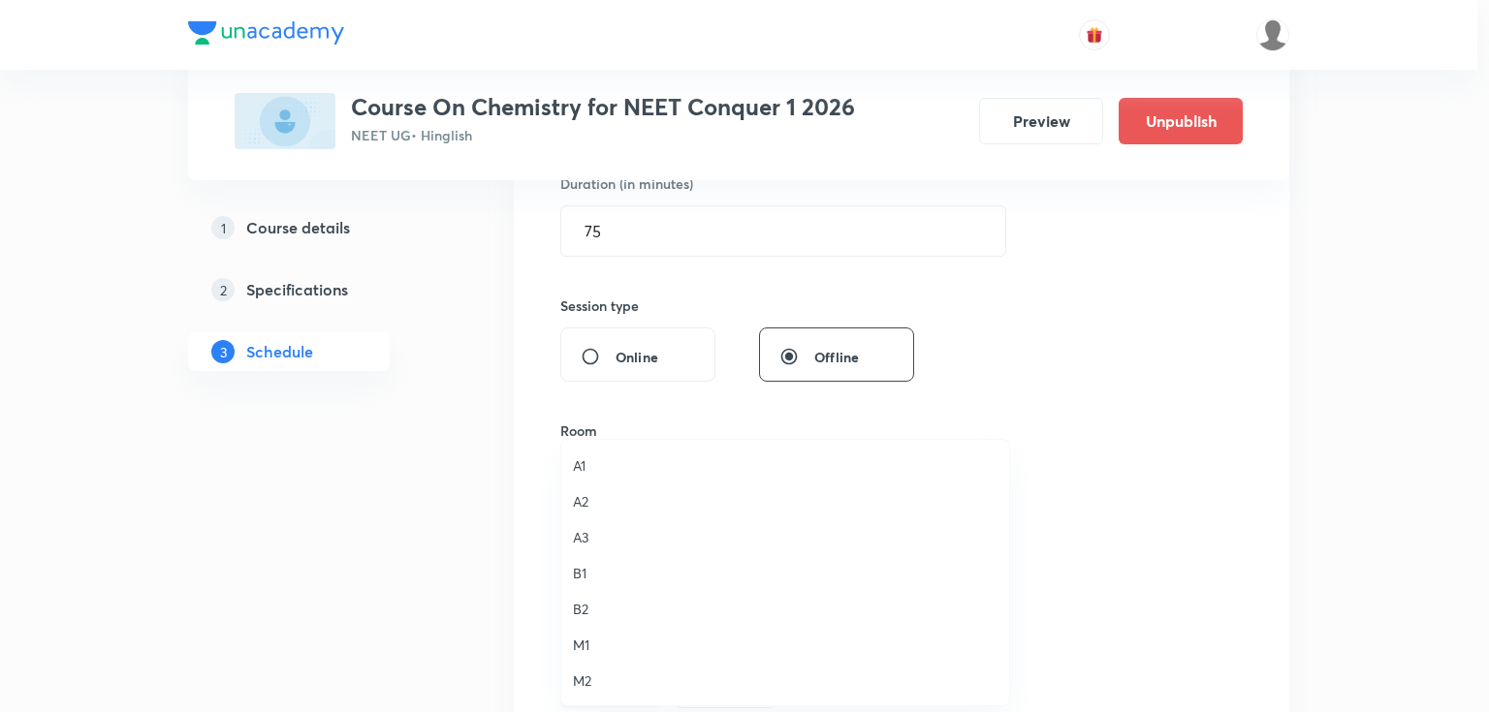
click at [593, 496] on span "A2" at bounding box center [785, 501] width 424 height 20
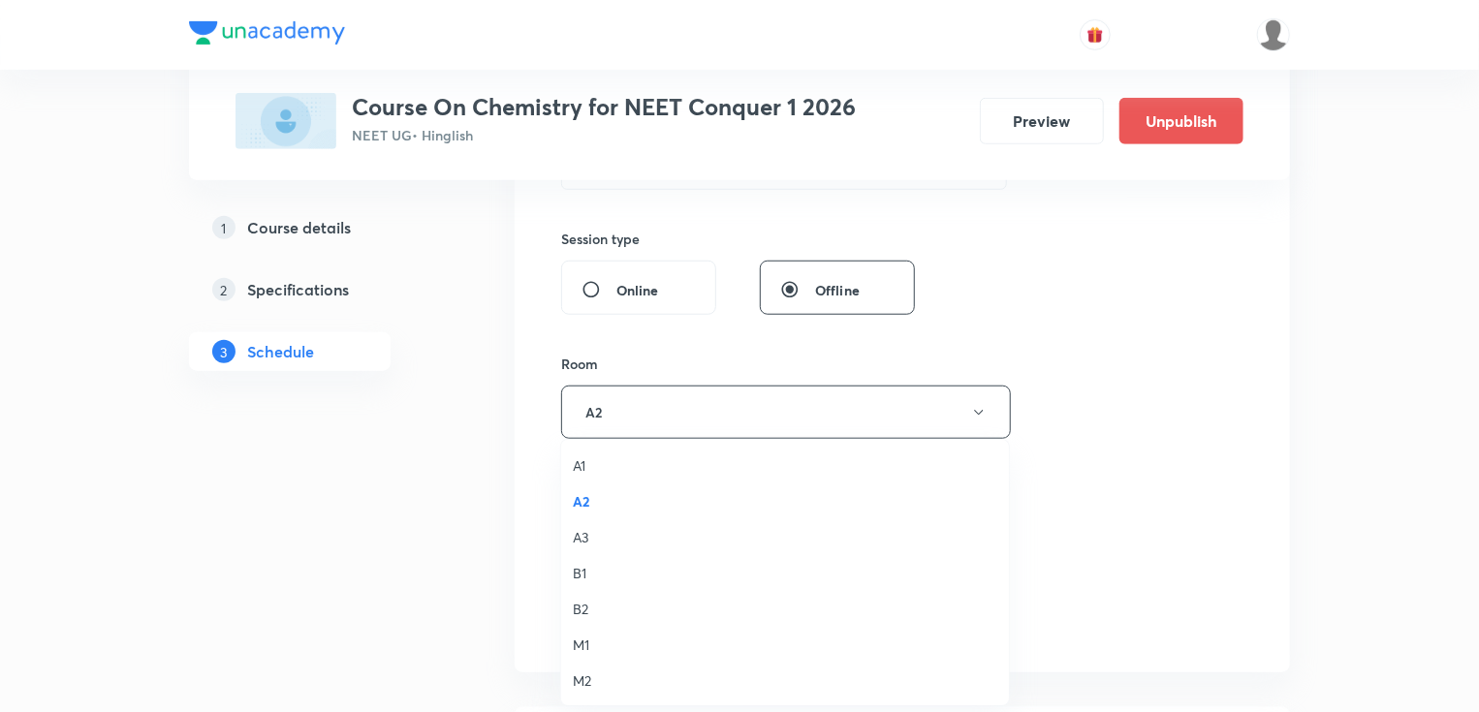
scroll to position [775, 0]
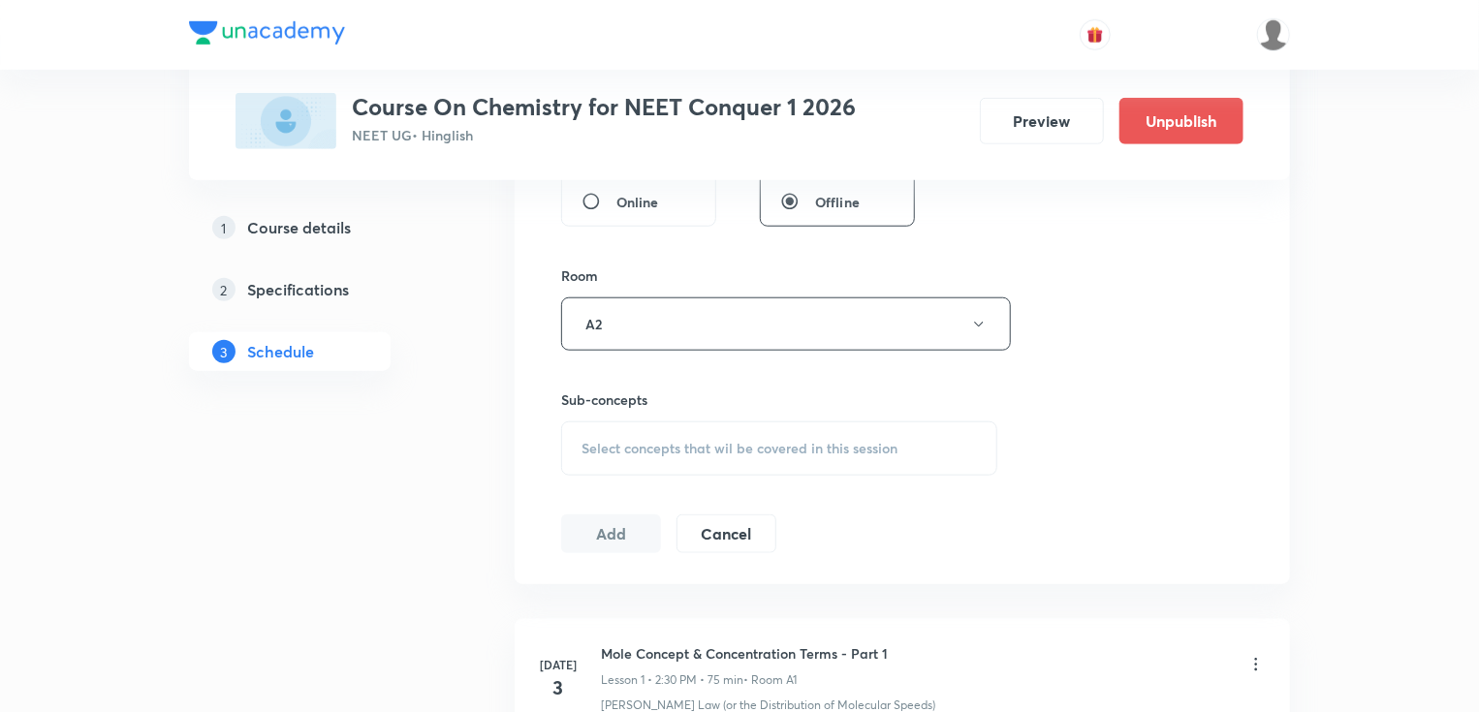
click at [647, 451] on span "Select concepts that wil be covered in this session" at bounding box center [739, 449] width 316 height 16
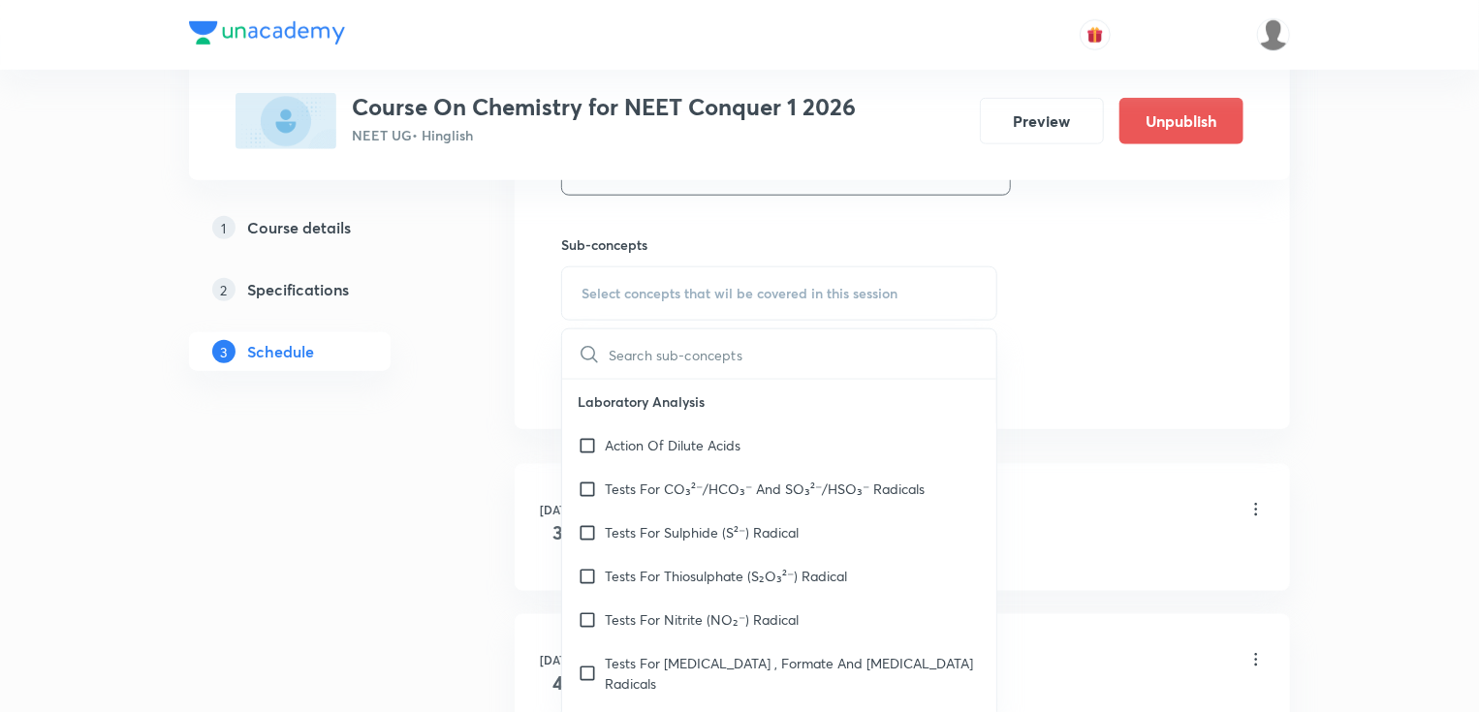
scroll to position [1008, 0]
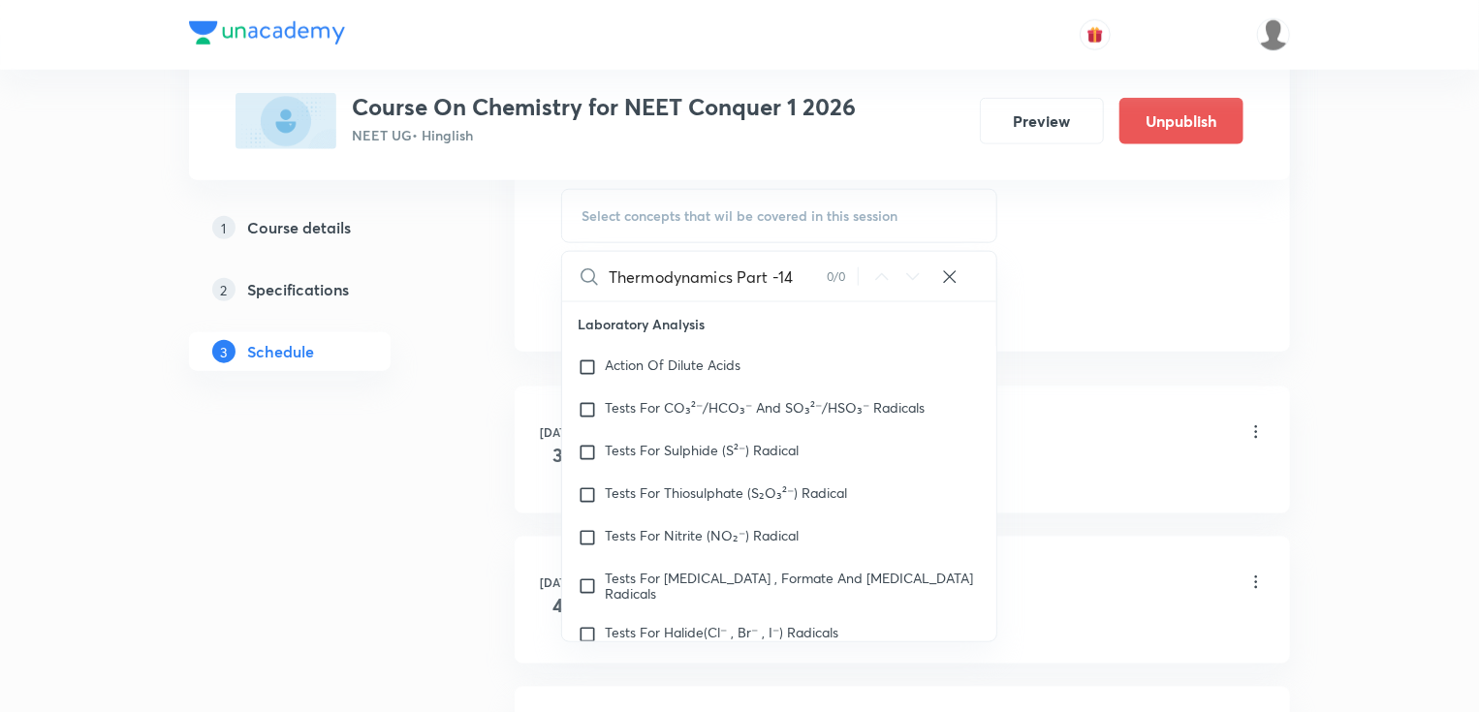
drag, startPoint x: 815, startPoint y: 264, endPoint x: 795, endPoint y: 275, distance: 23.4
click at [815, 264] on input "Thermodynamics Part -14" at bounding box center [718, 276] width 218 height 49
type input "Thermodynamics"
drag, startPoint x: 666, startPoint y: 579, endPoint x: 1005, endPoint y: 351, distance: 408.6
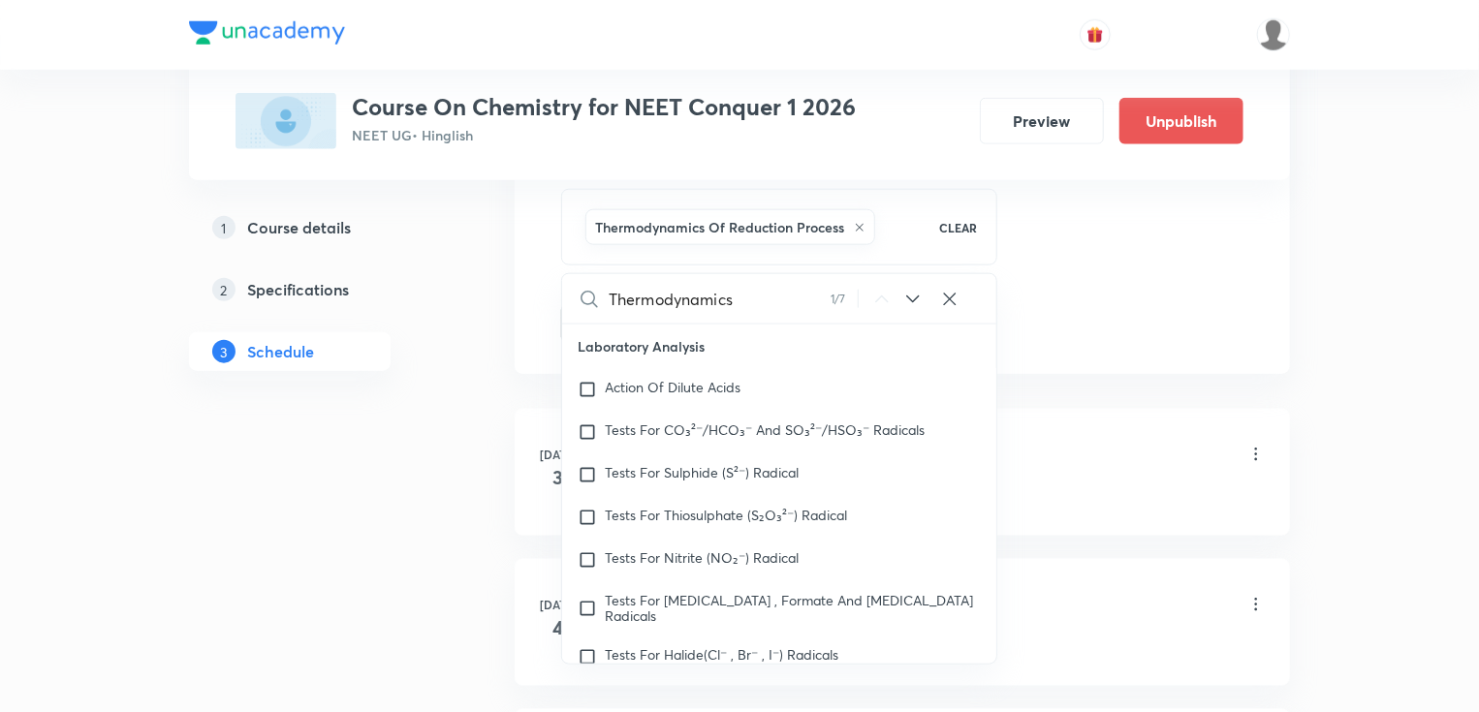
checkbox input "true"
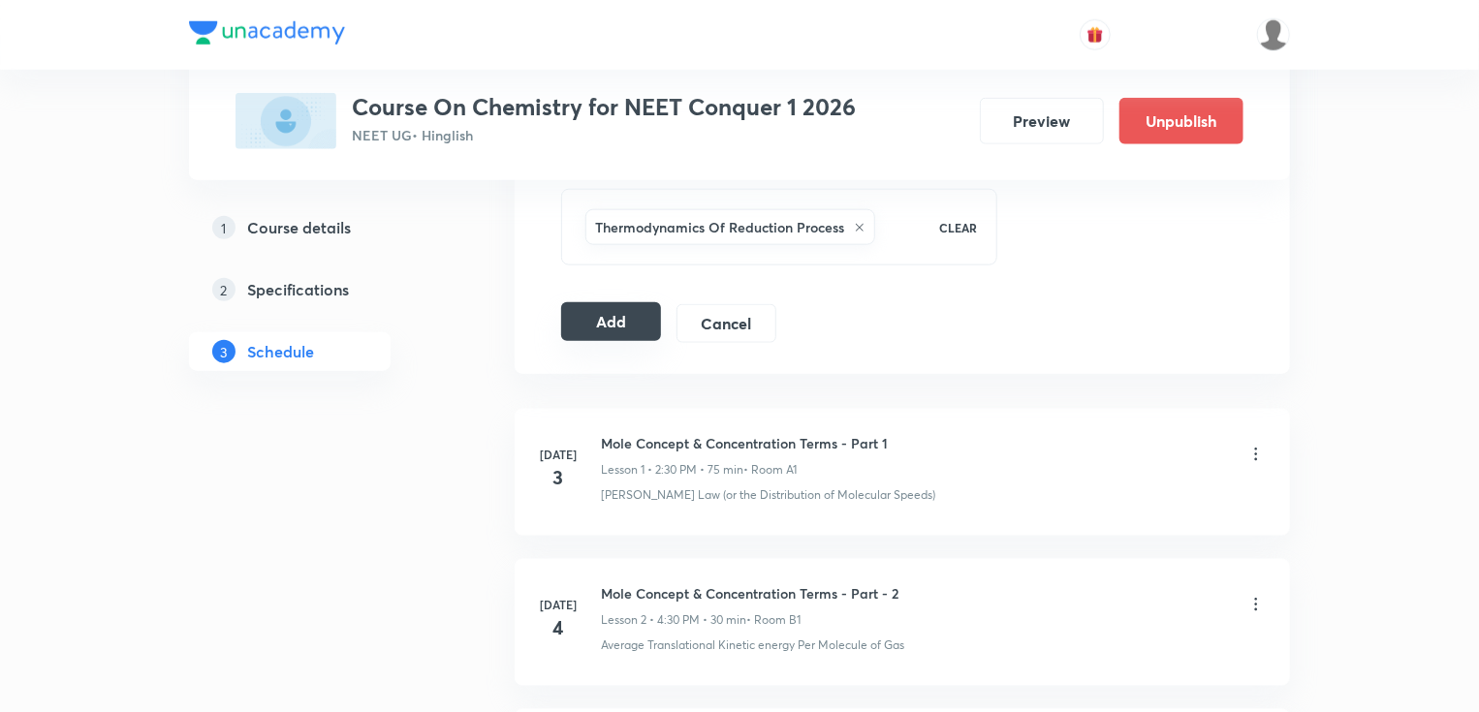
click at [580, 326] on button "Add" at bounding box center [611, 321] width 100 height 39
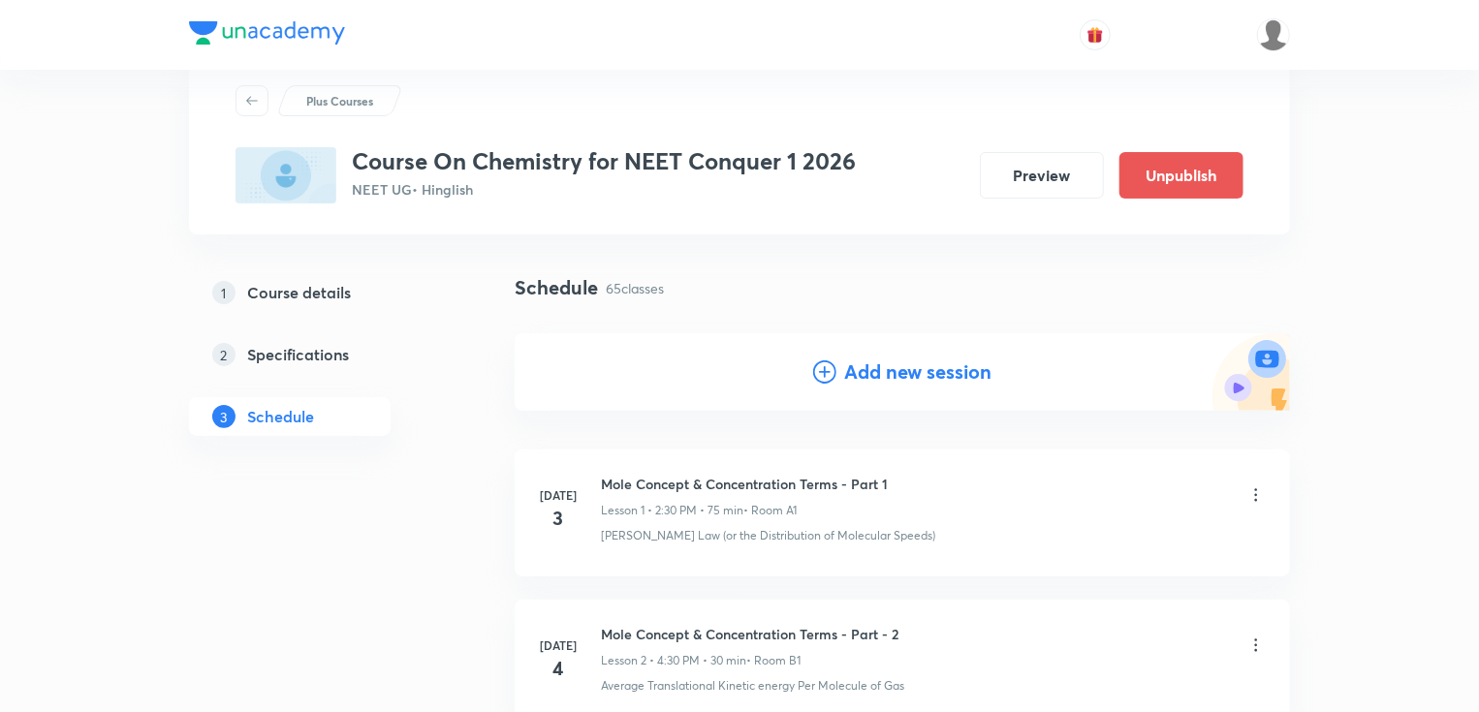
scroll to position [48, 0]
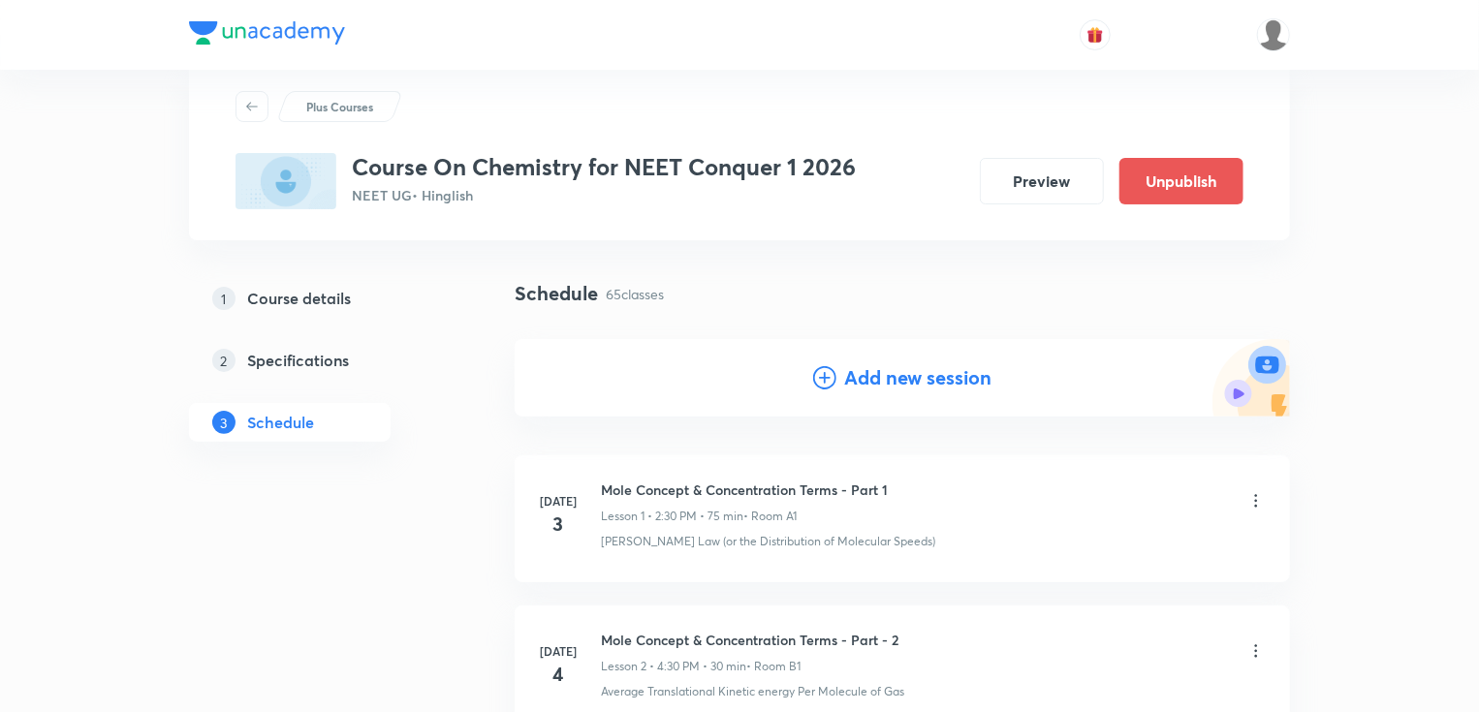
click at [827, 386] on icon at bounding box center [824, 377] width 23 height 23
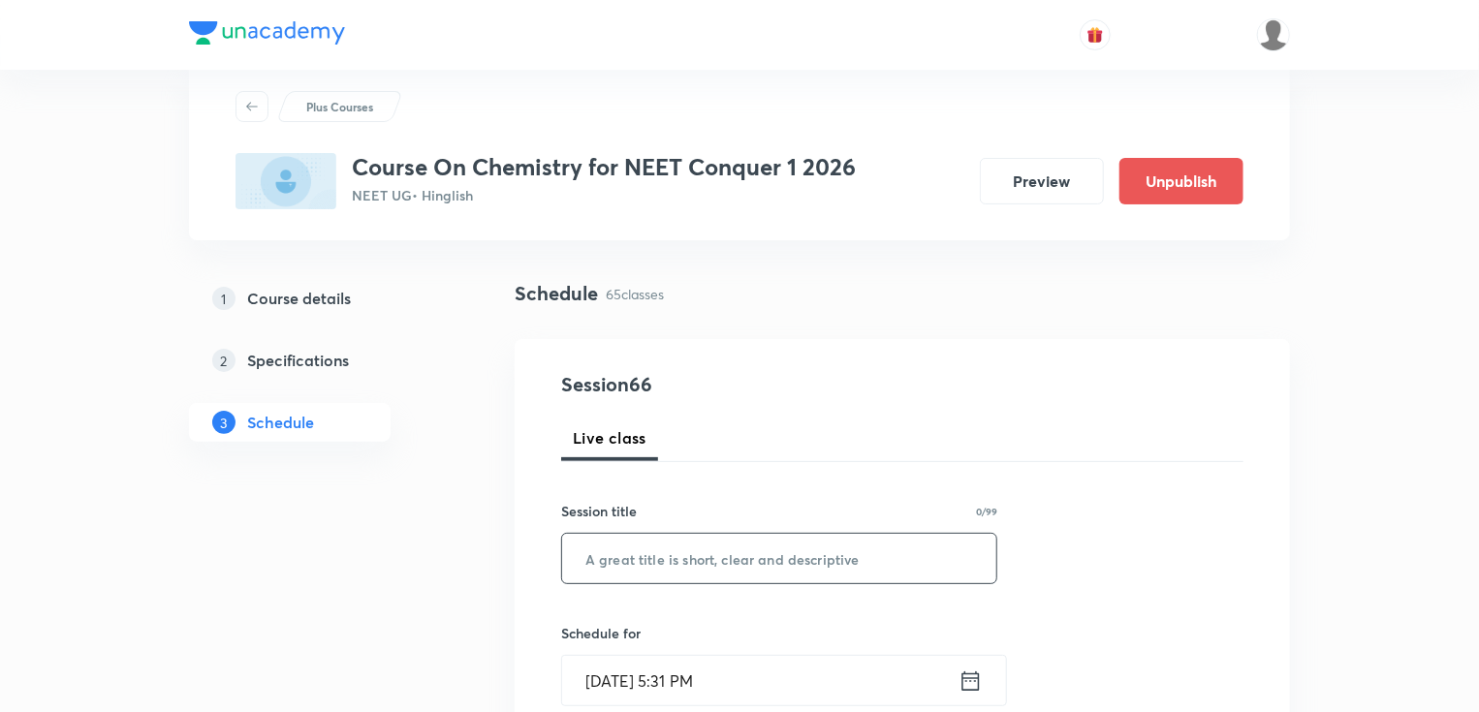
click at [679, 554] on input "text" at bounding box center [779, 558] width 434 height 49
paste input "Thermodynamics Part -14"
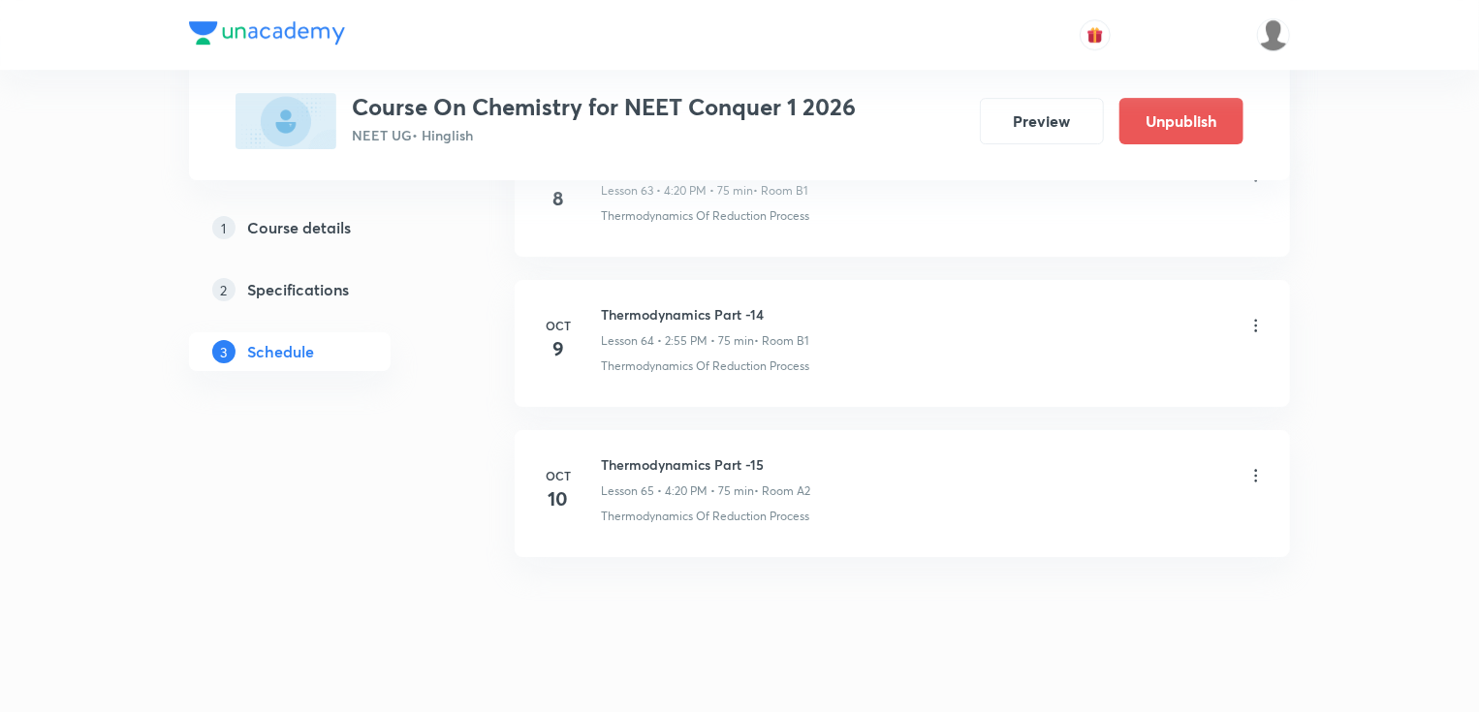
scroll to position [0, 0]
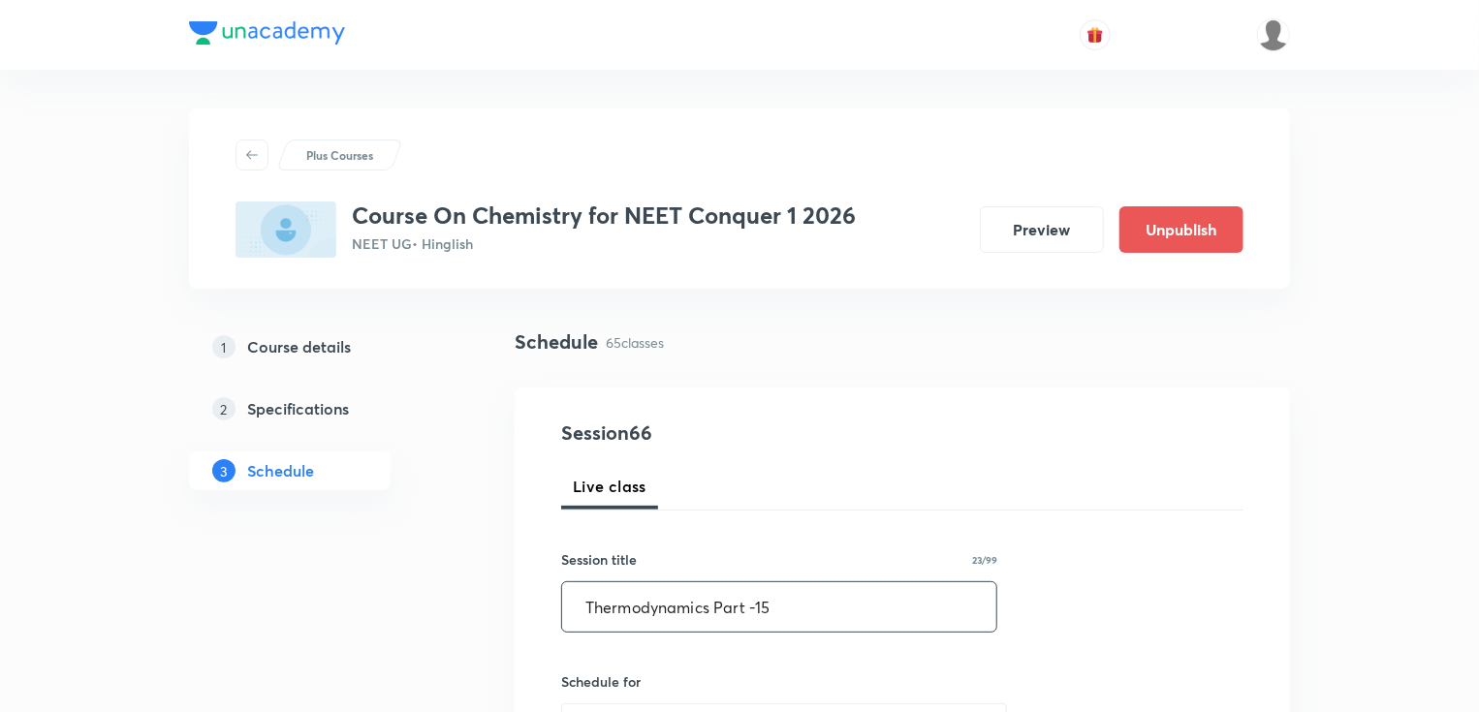
click at [786, 609] on input "Thermodynamics Part -15" at bounding box center [779, 606] width 434 height 49
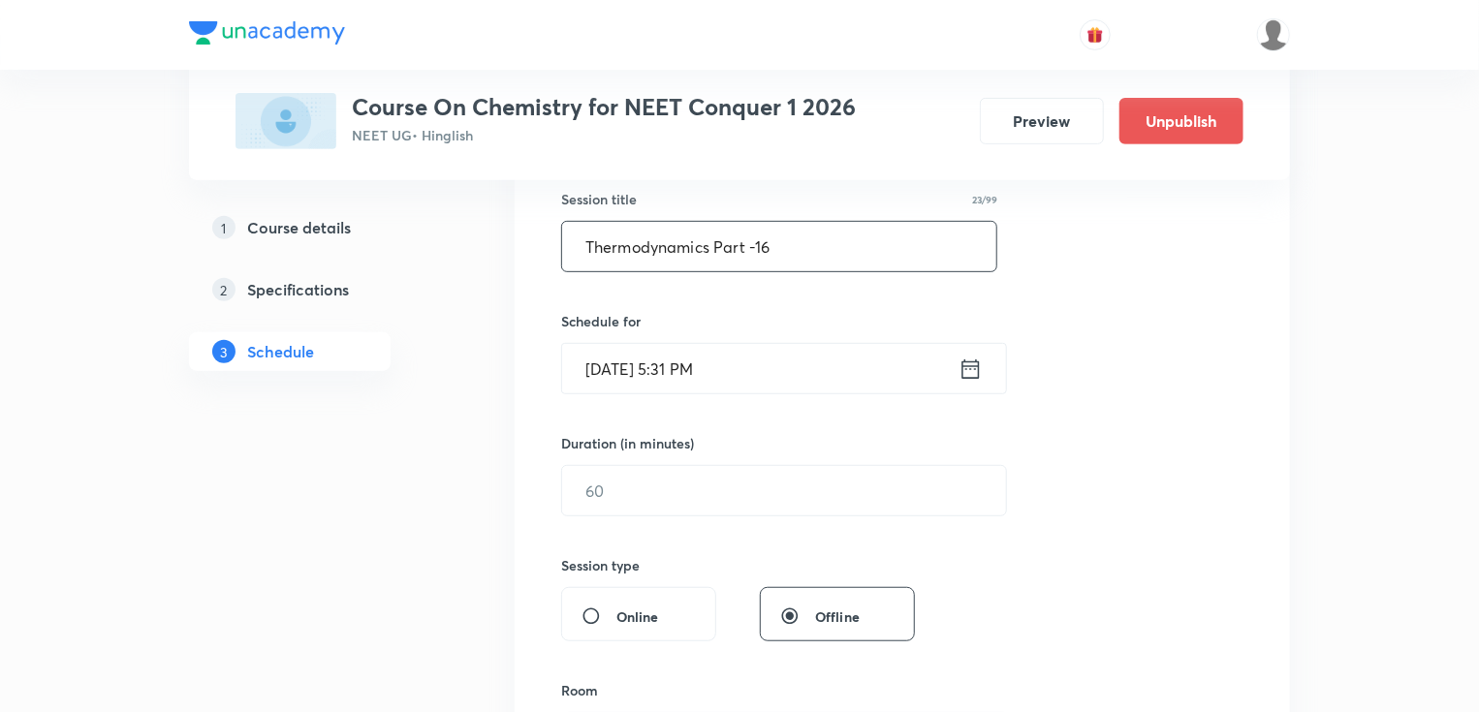
scroll to position [388, 0]
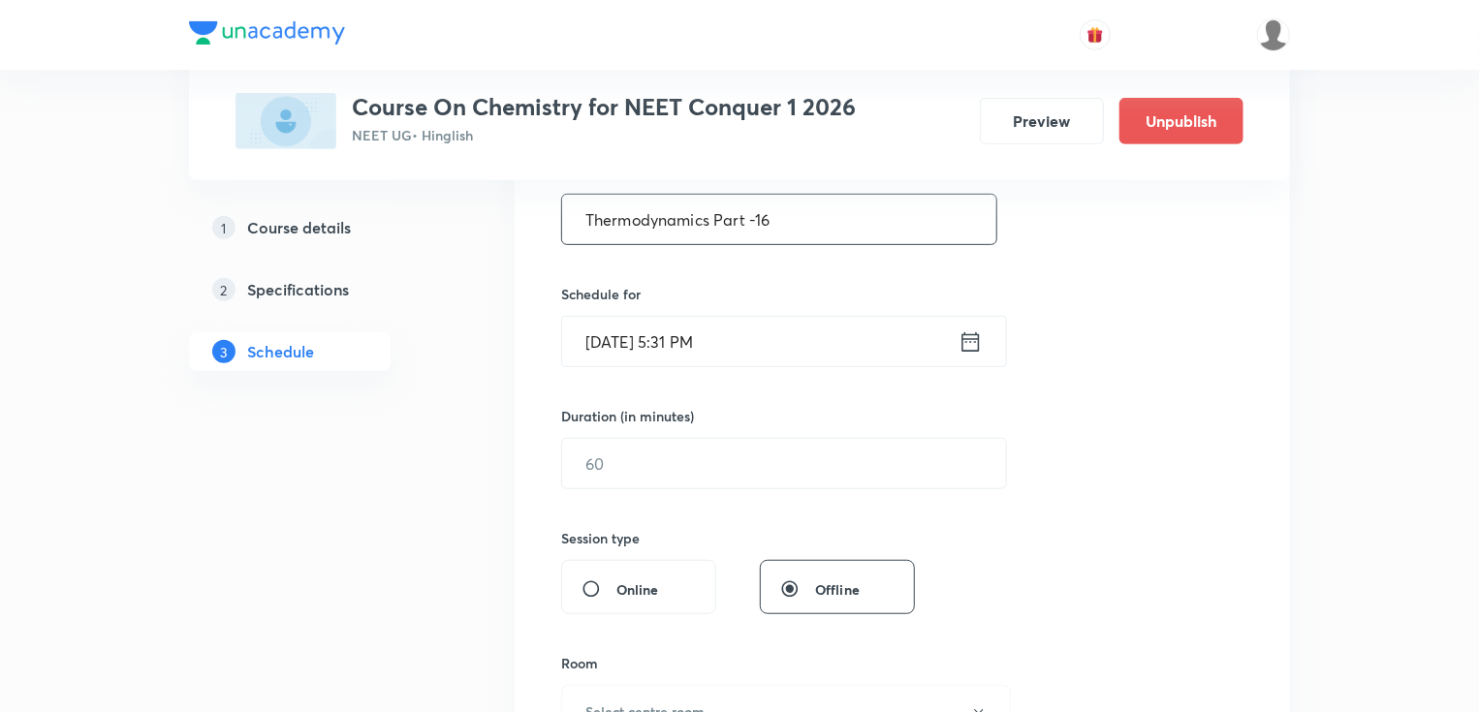
type input "Thermodynamics Part -16"
click at [983, 336] on div "Oct 7, 2025, 5:31 PM ​" at bounding box center [784, 341] width 446 height 51
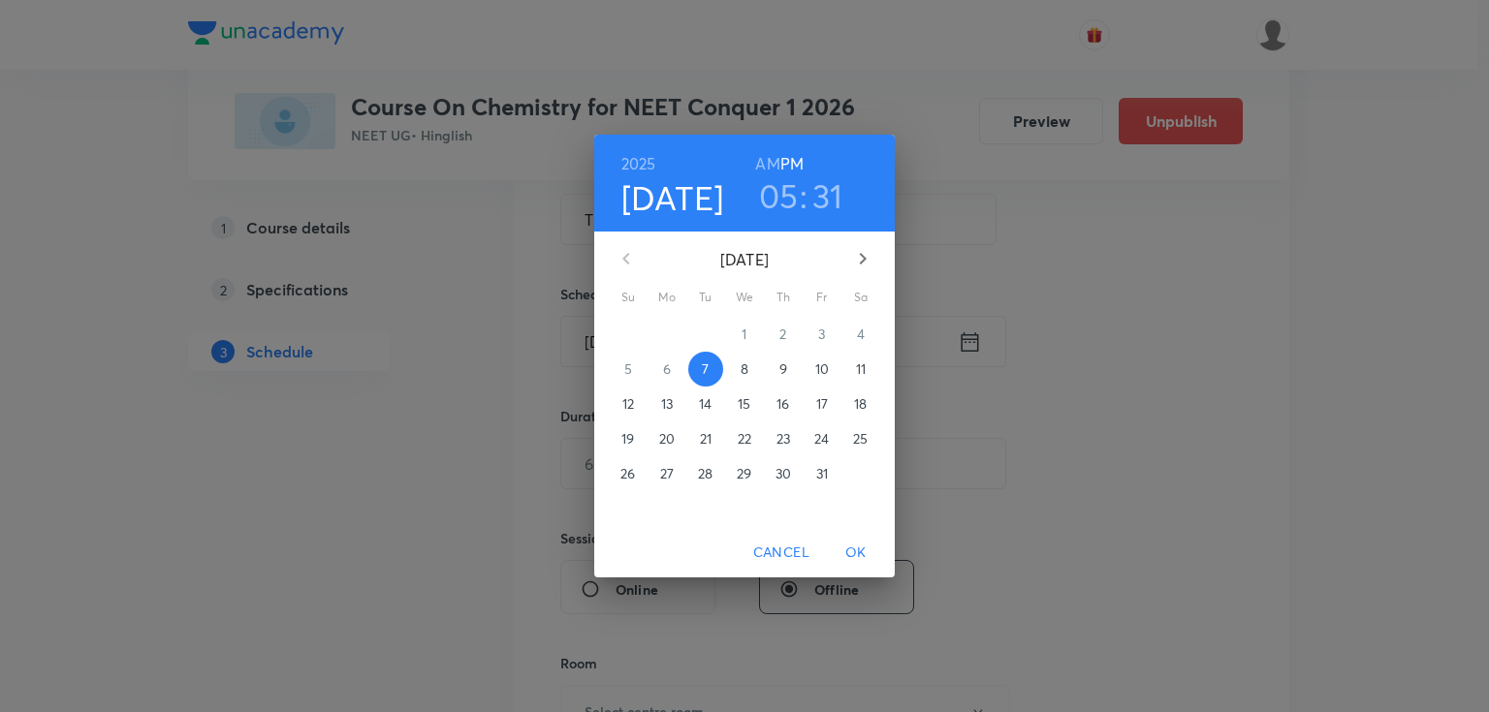
click at [857, 361] on p "11" at bounding box center [861, 369] width 10 height 19
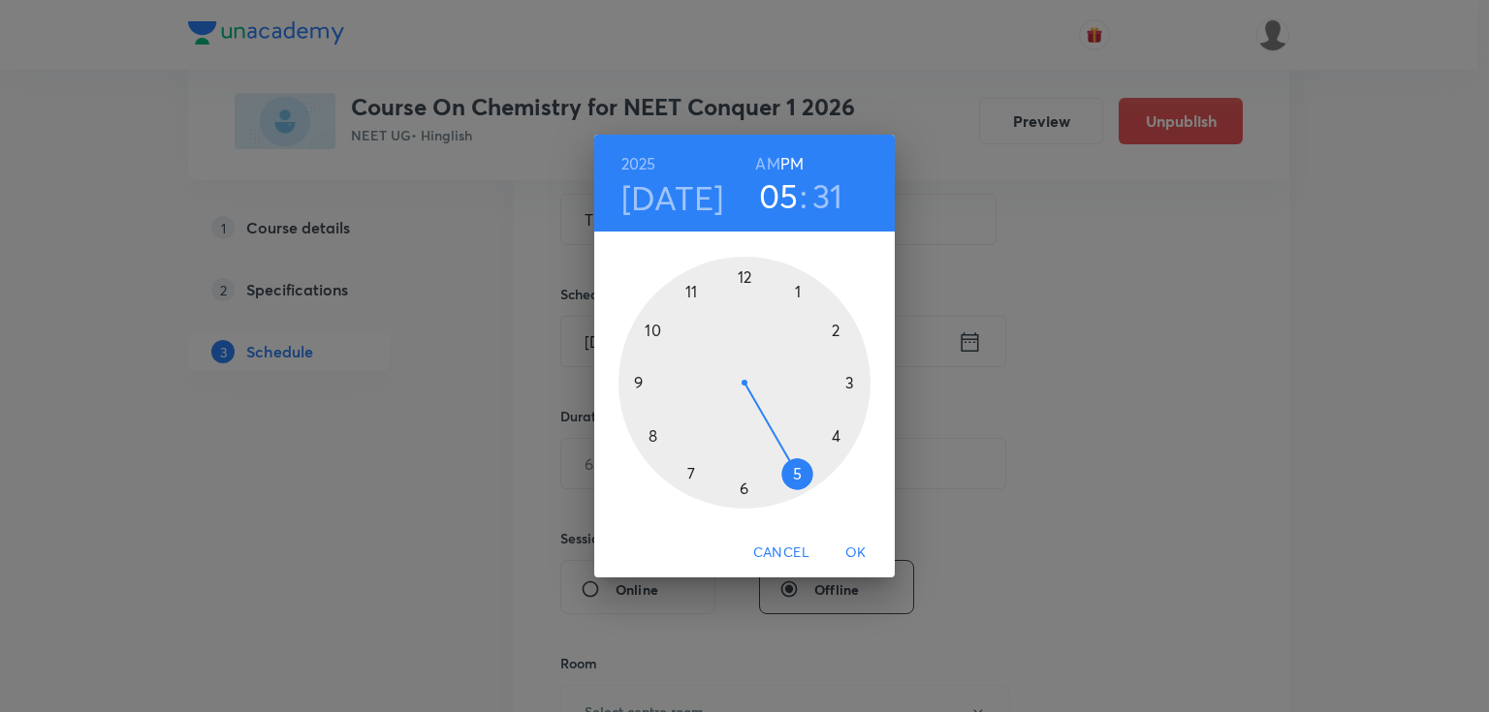
click at [837, 329] on div at bounding box center [744, 383] width 252 height 252
click at [691, 292] on div at bounding box center [744, 383] width 252 height 252
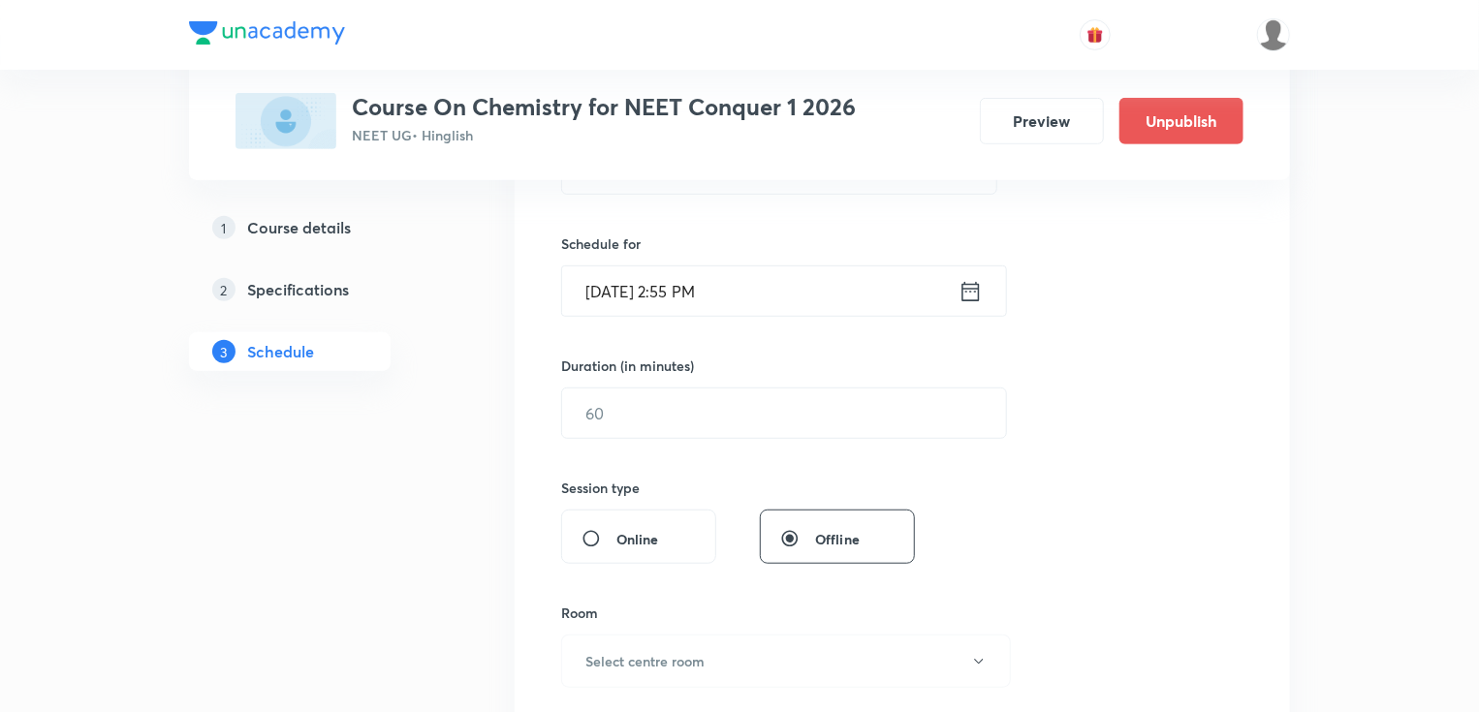
scroll to position [465, 0]
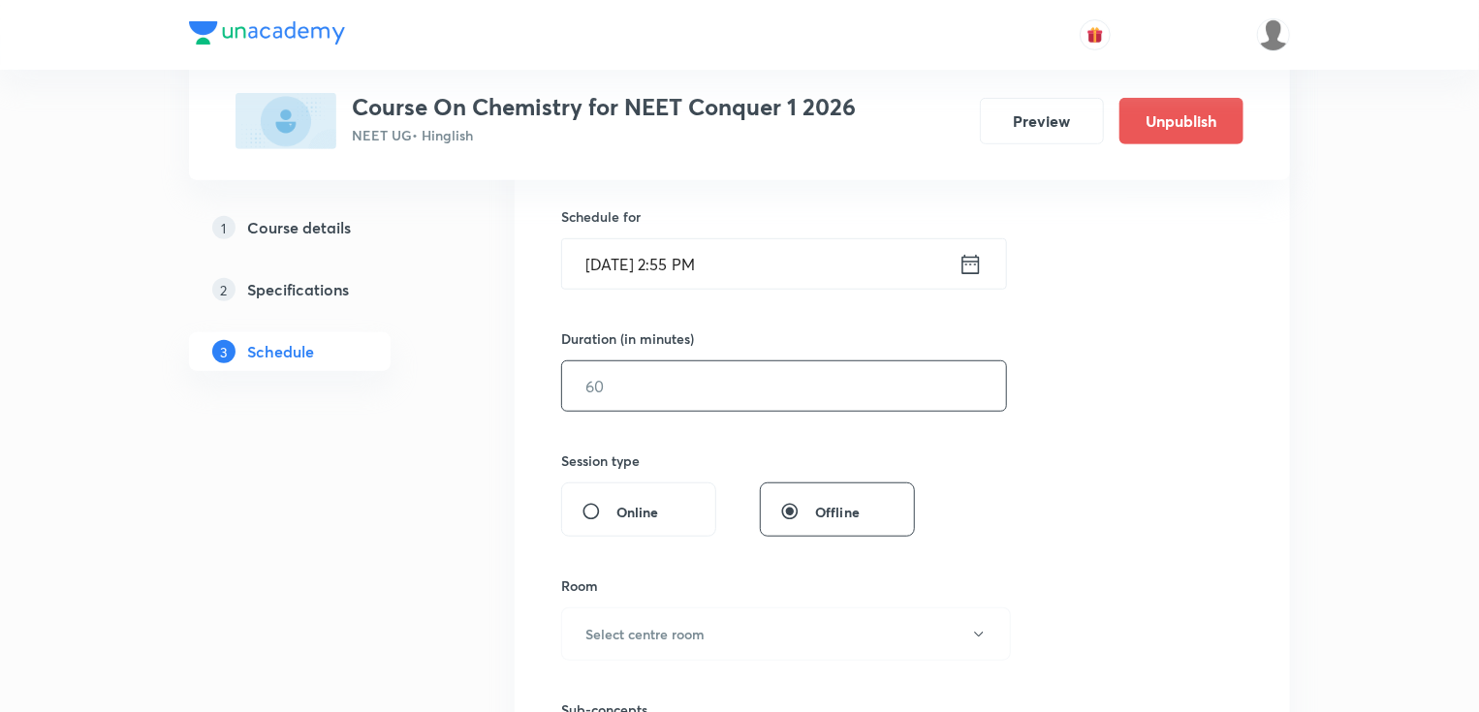
click at [713, 389] on input "text" at bounding box center [784, 385] width 444 height 49
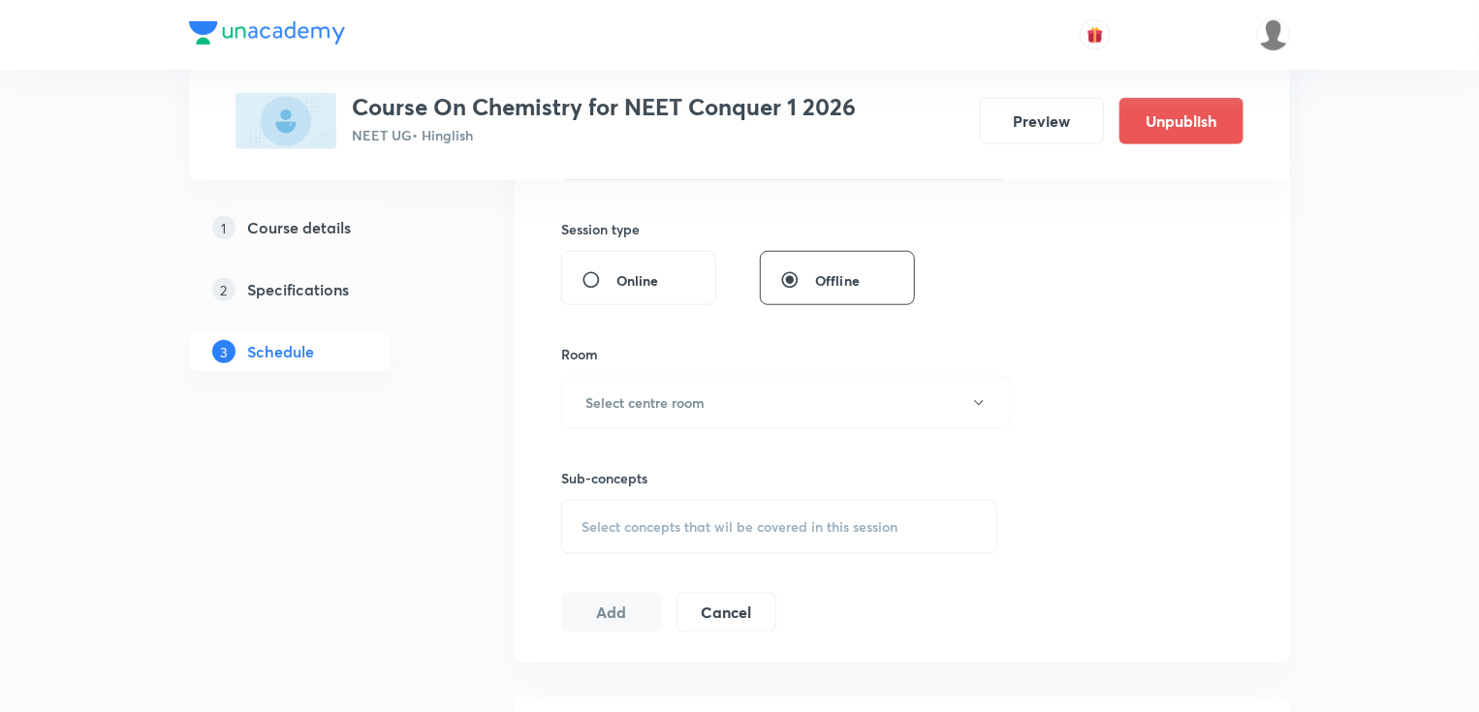
scroll to position [698, 0]
type input "75"
click at [744, 395] on button "Select centre room" at bounding box center [786, 401] width 450 height 53
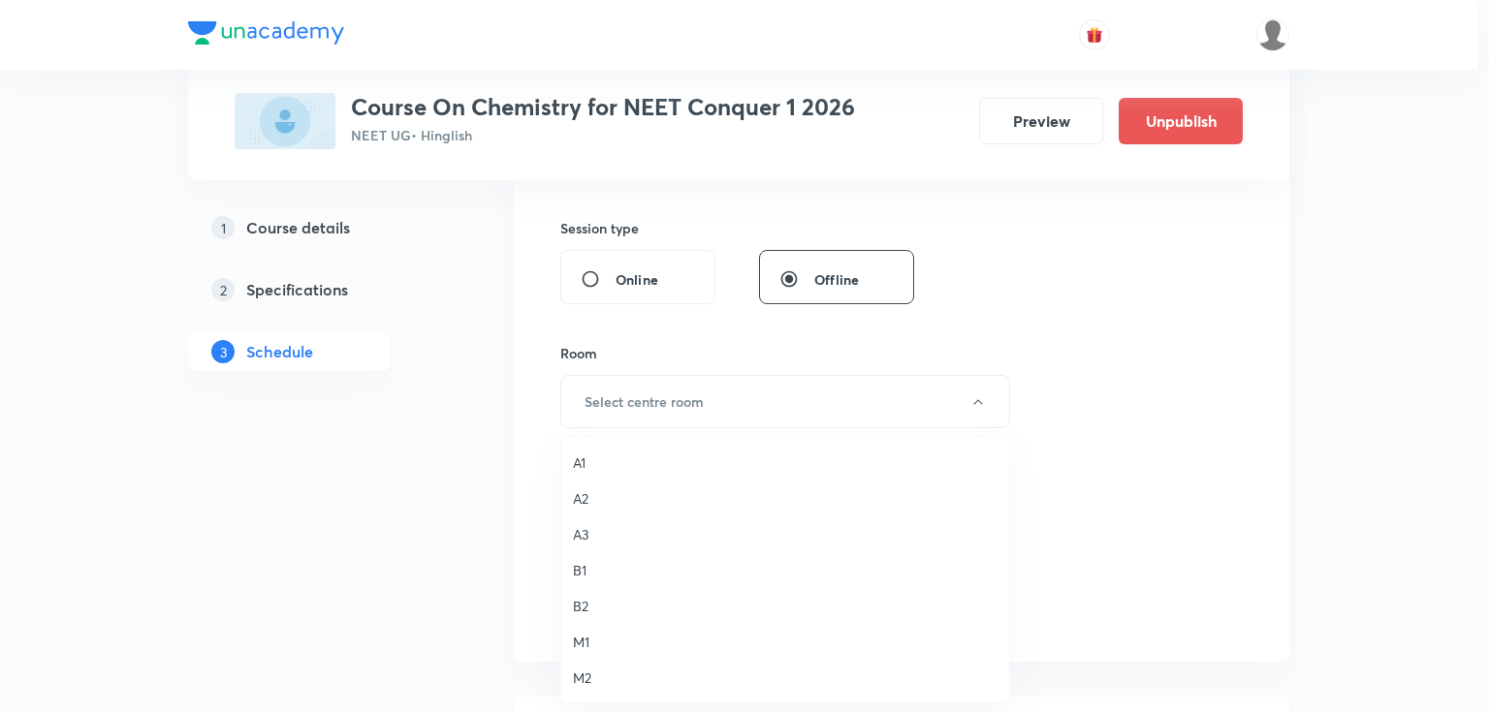
click at [608, 492] on span "A2" at bounding box center [785, 498] width 424 height 20
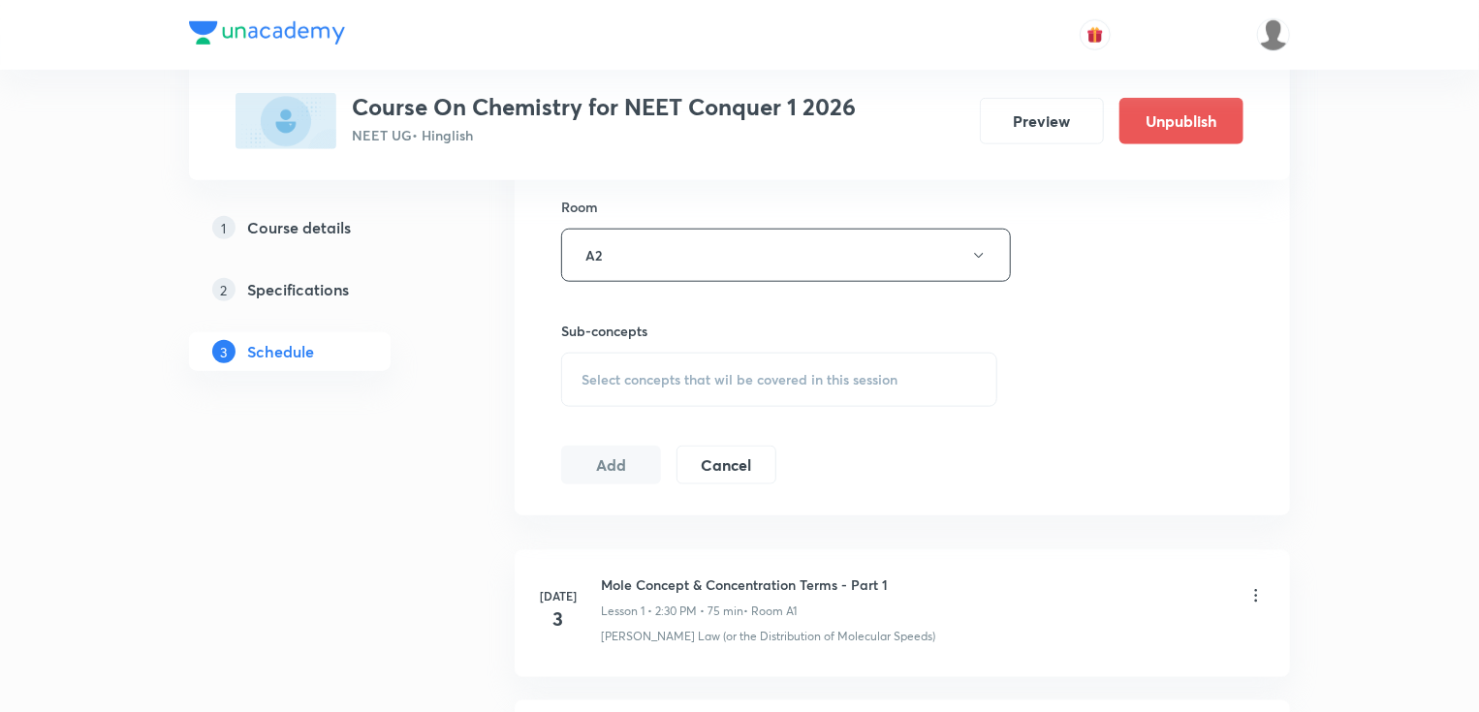
scroll to position [853, 0]
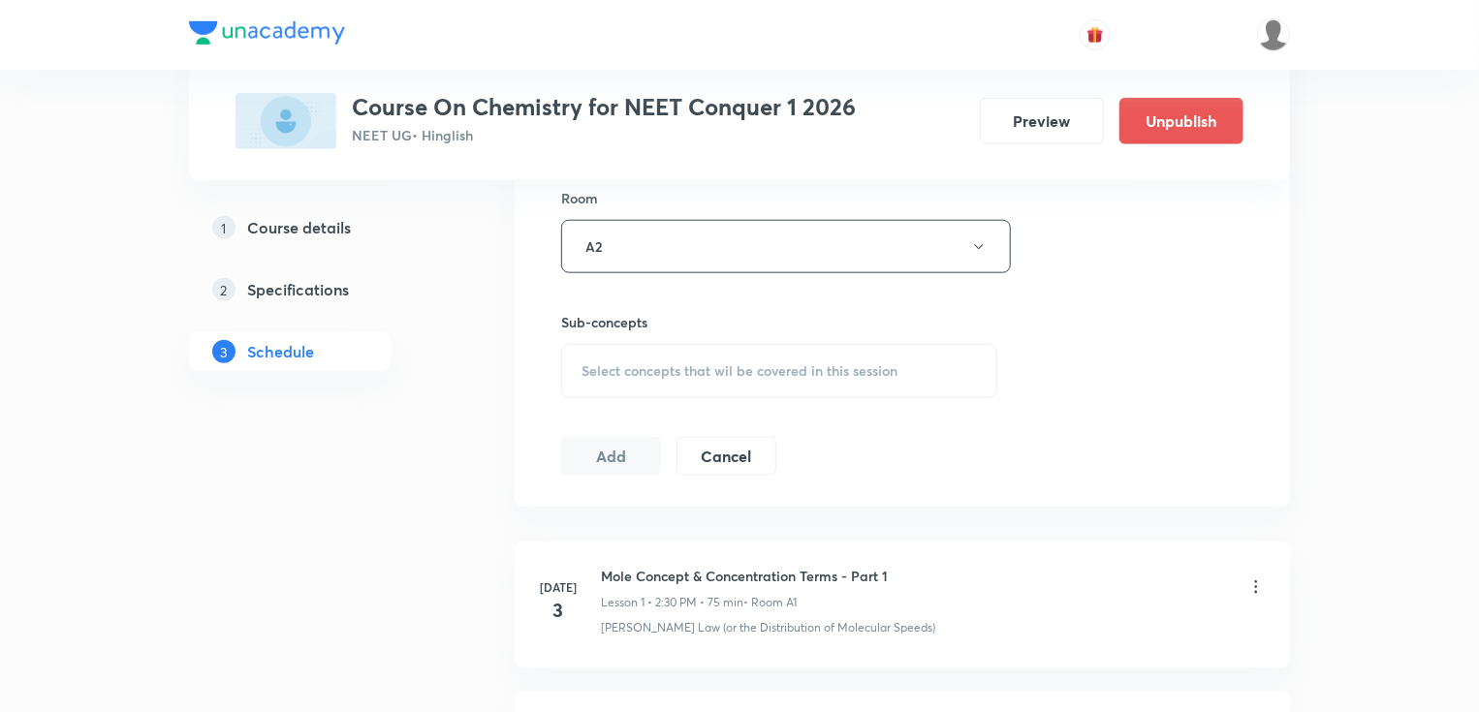
click at [732, 363] on span "Select concepts that wil be covered in this session" at bounding box center [739, 371] width 316 height 16
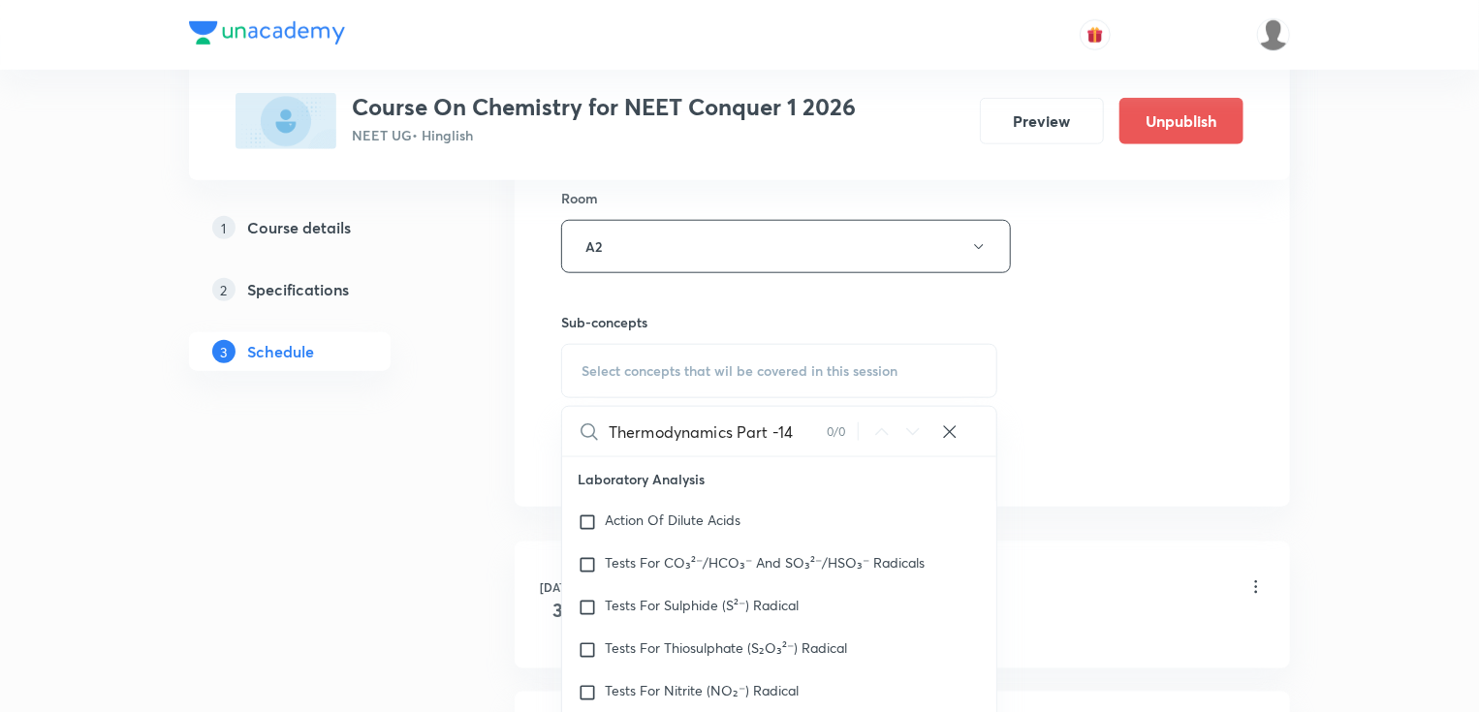
drag, startPoint x: 737, startPoint y: 434, endPoint x: 818, endPoint y: 434, distance: 81.4
click at [818, 434] on input "Thermodynamics Part -14" at bounding box center [718, 431] width 218 height 49
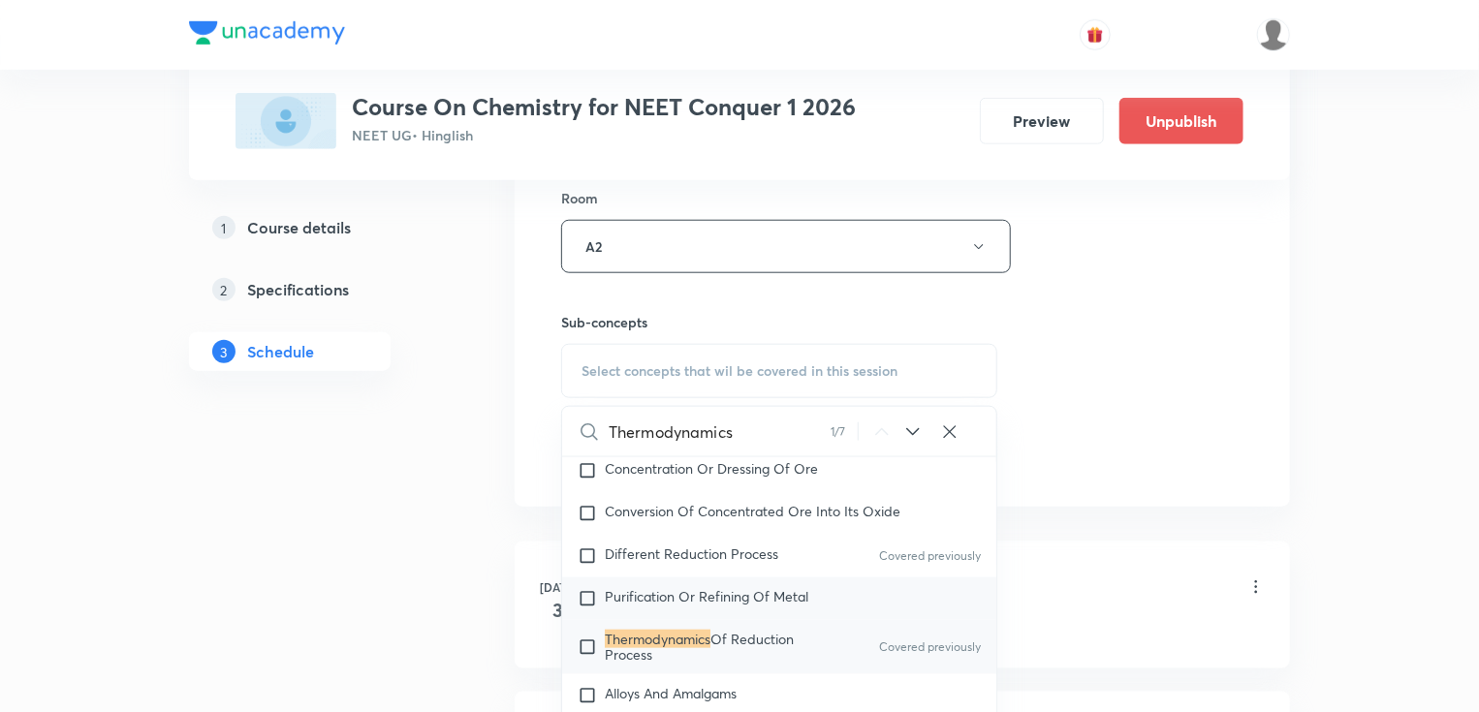
scroll to position [1202, 0]
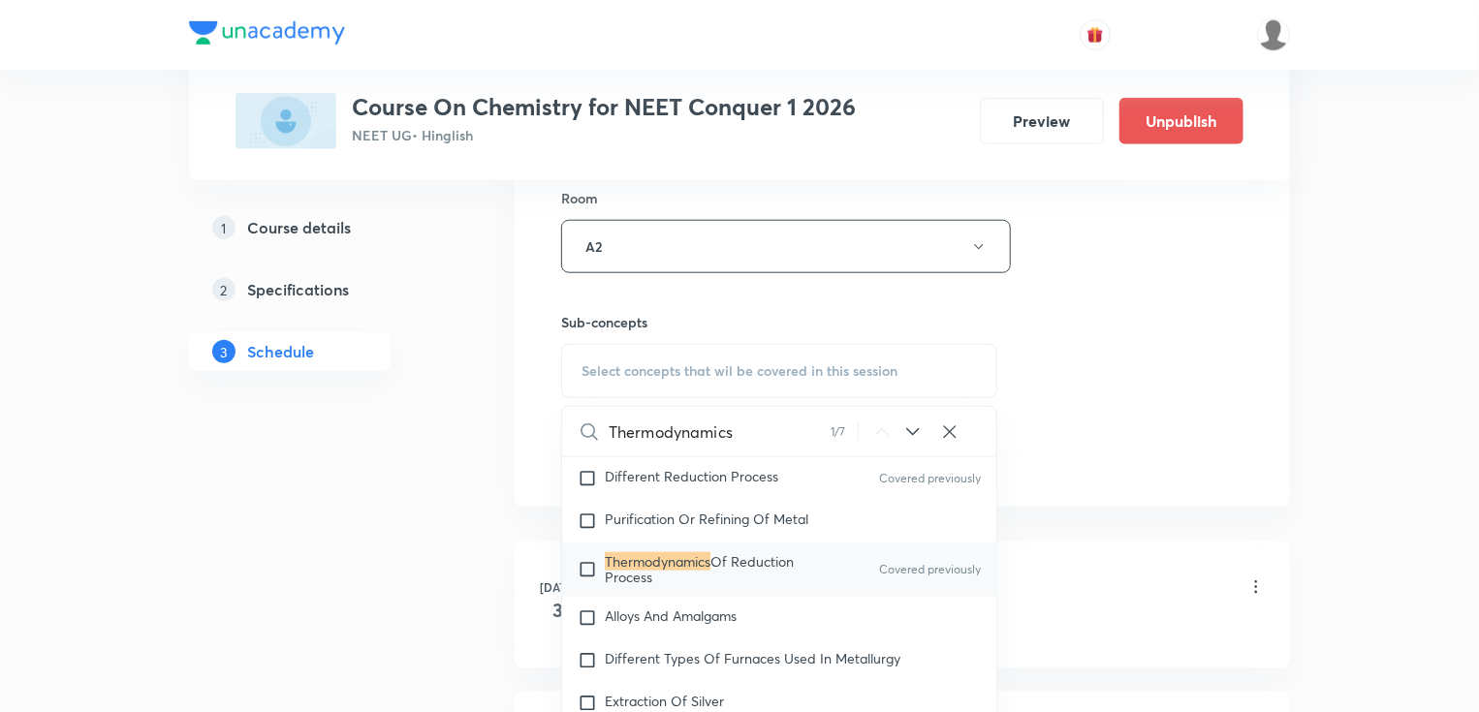
type input "Thermodynamics"
click at [775, 552] on span "Of Reduction Process" at bounding box center [699, 569] width 189 height 34
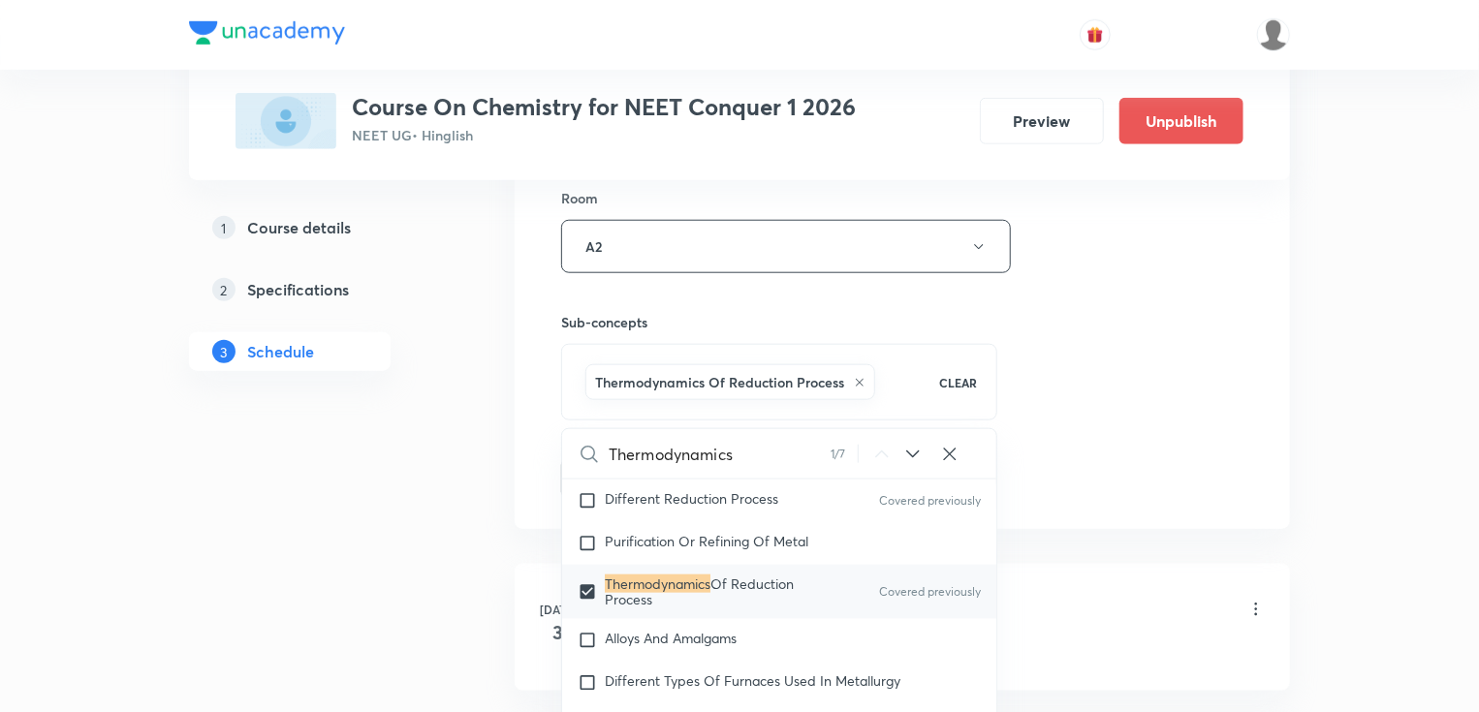
click at [1123, 315] on div "Session 66 Live class Session title 23/99 Thermodynamics Part -16 ​ Schedule fo…" at bounding box center [902, 32] width 682 height 932
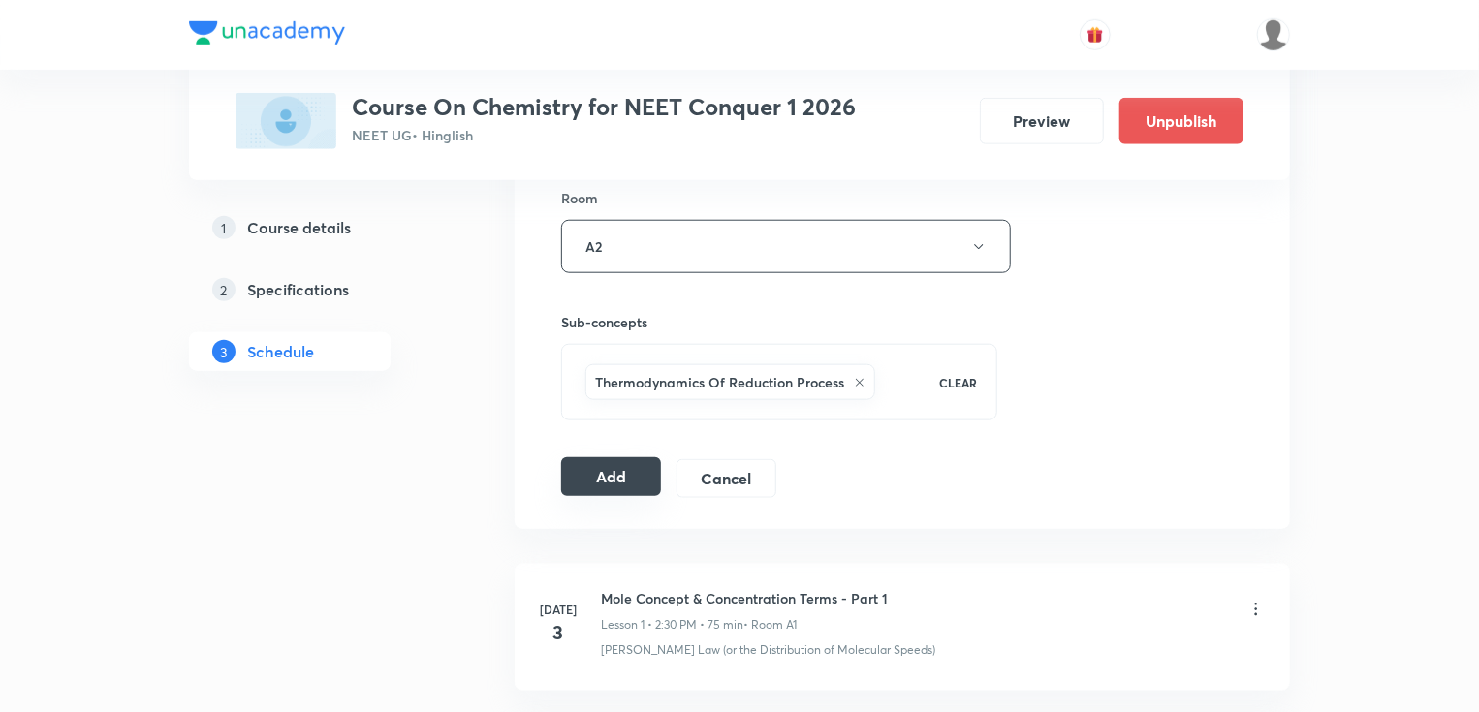
click at [627, 462] on button "Add" at bounding box center [611, 476] width 100 height 39
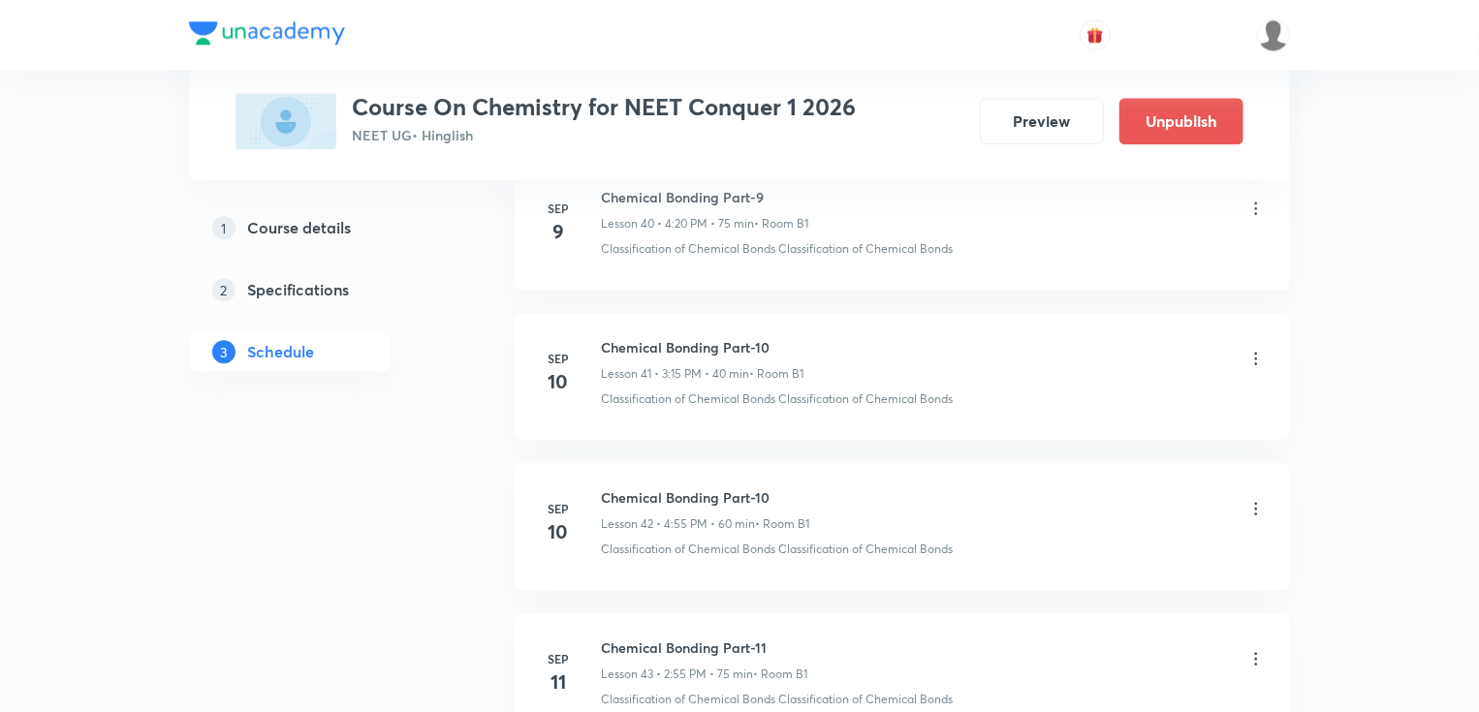
scroll to position [9838, 0]
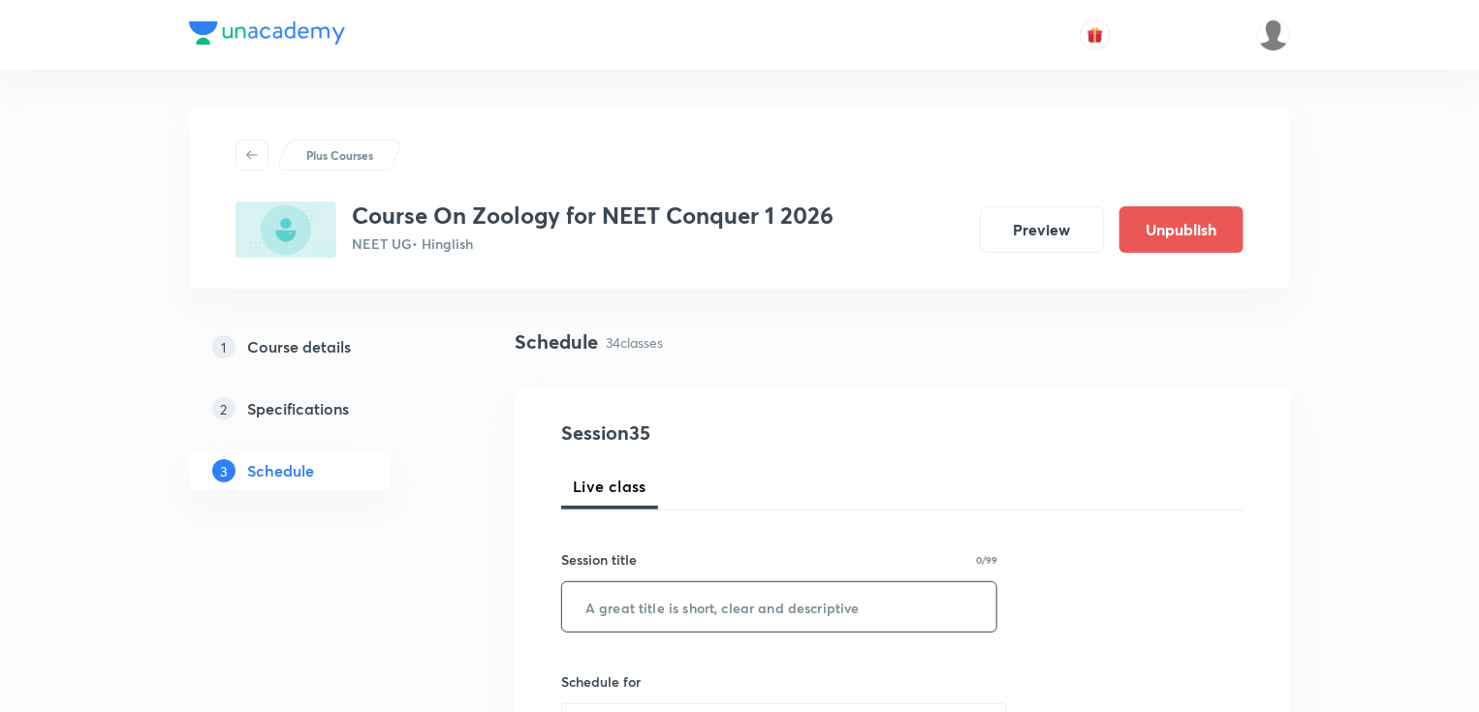
click at [690, 605] on input "text" at bounding box center [779, 606] width 434 height 49
paste input "AXMUTMO6"
type input "AXMUTMO6"
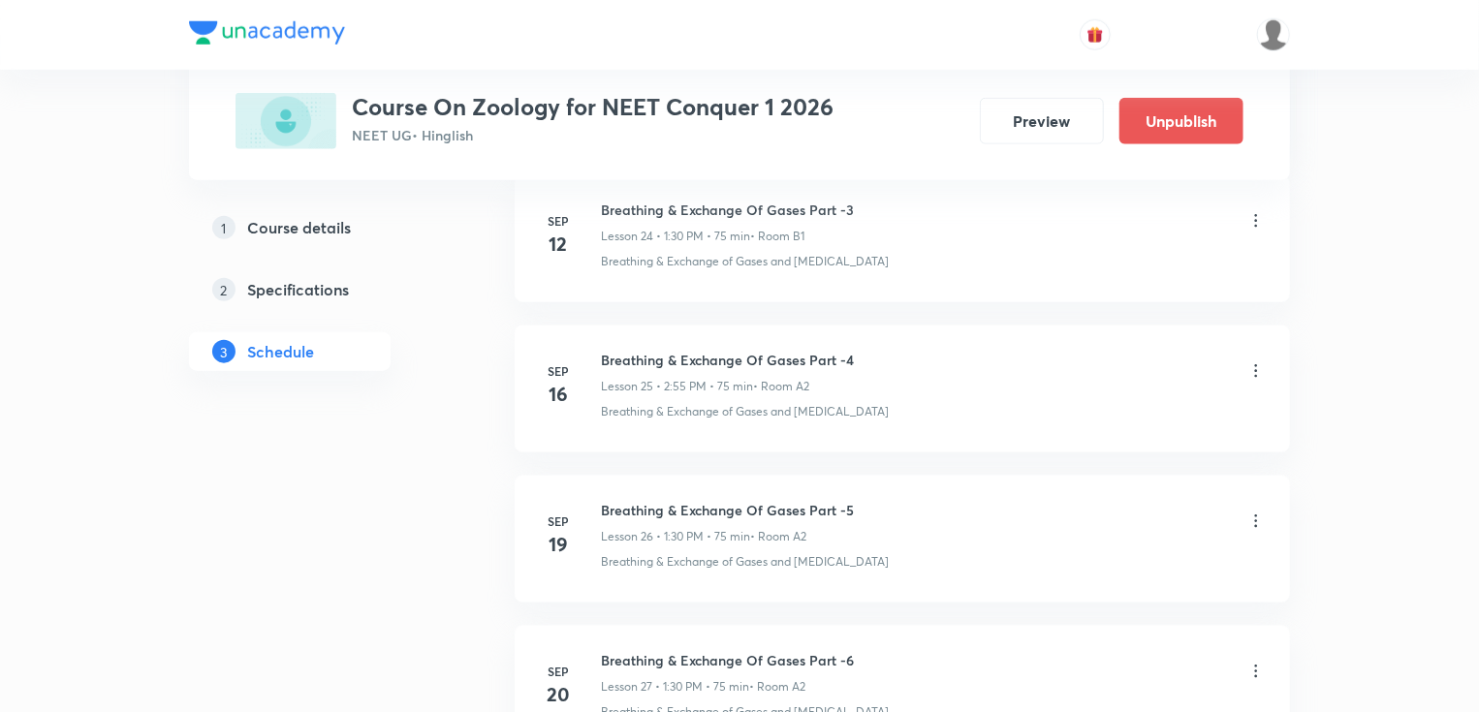
scroll to position [5933, 0]
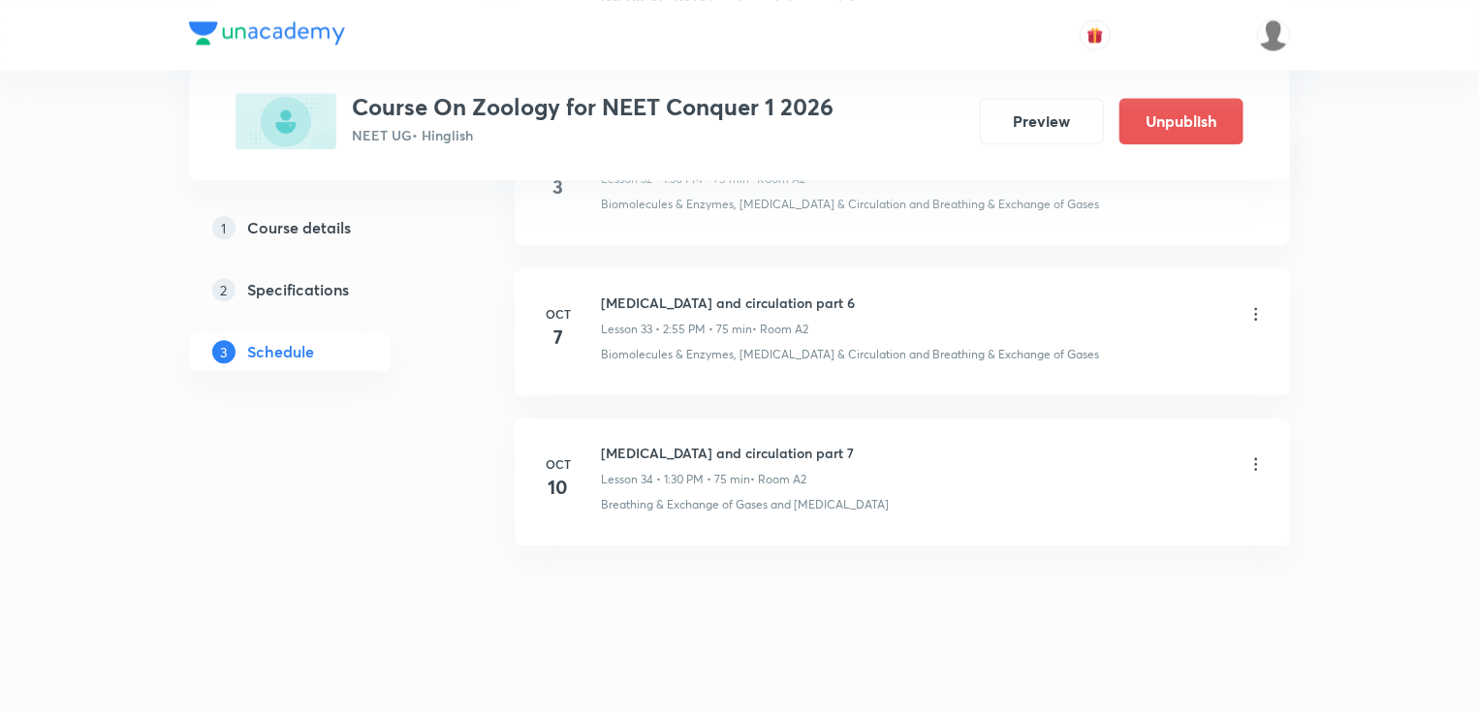
click at [691, 443] on h6 "[MEDICAL_DATA] and circulation part 7" at bounding box center [727, 453] width 253 height 20
copy h6 "[MEDICAL_DATA] and circulation part 7"
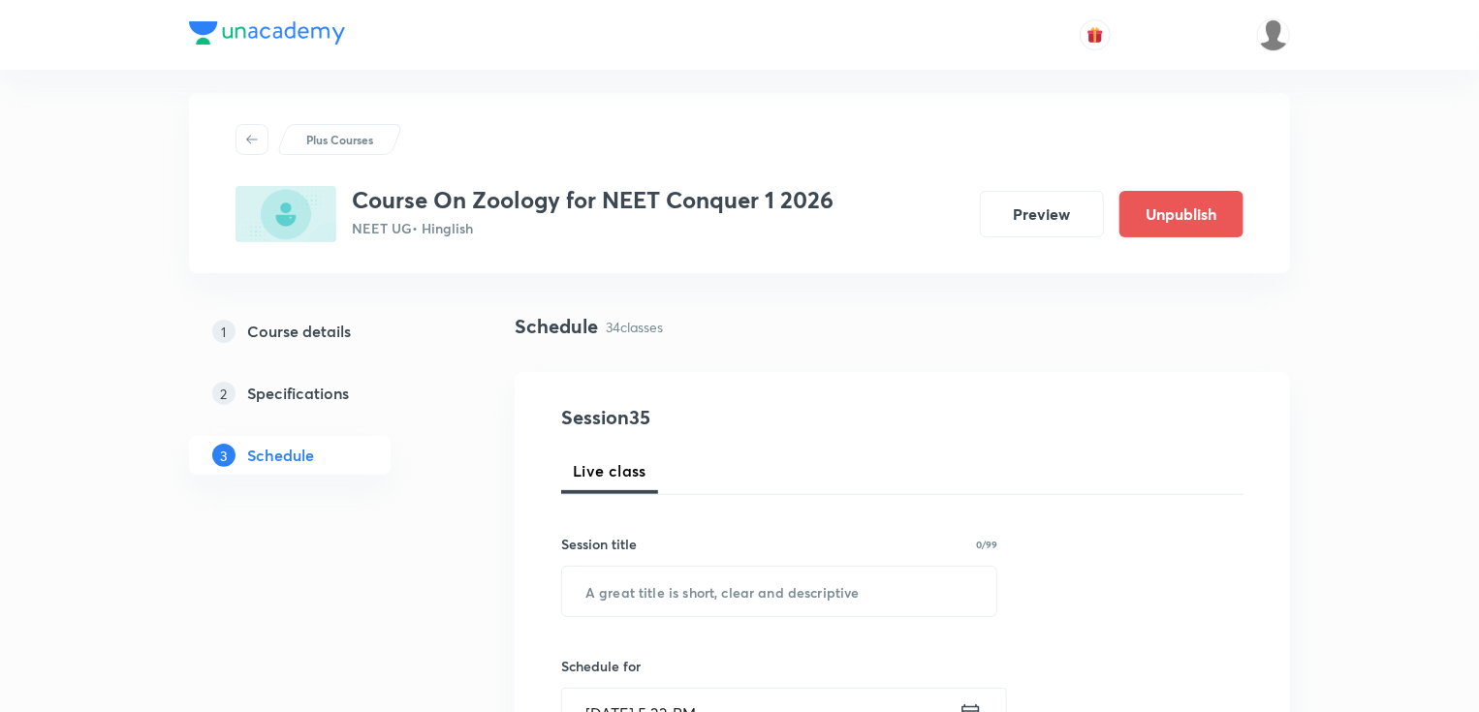
scroll to position [0, 0]
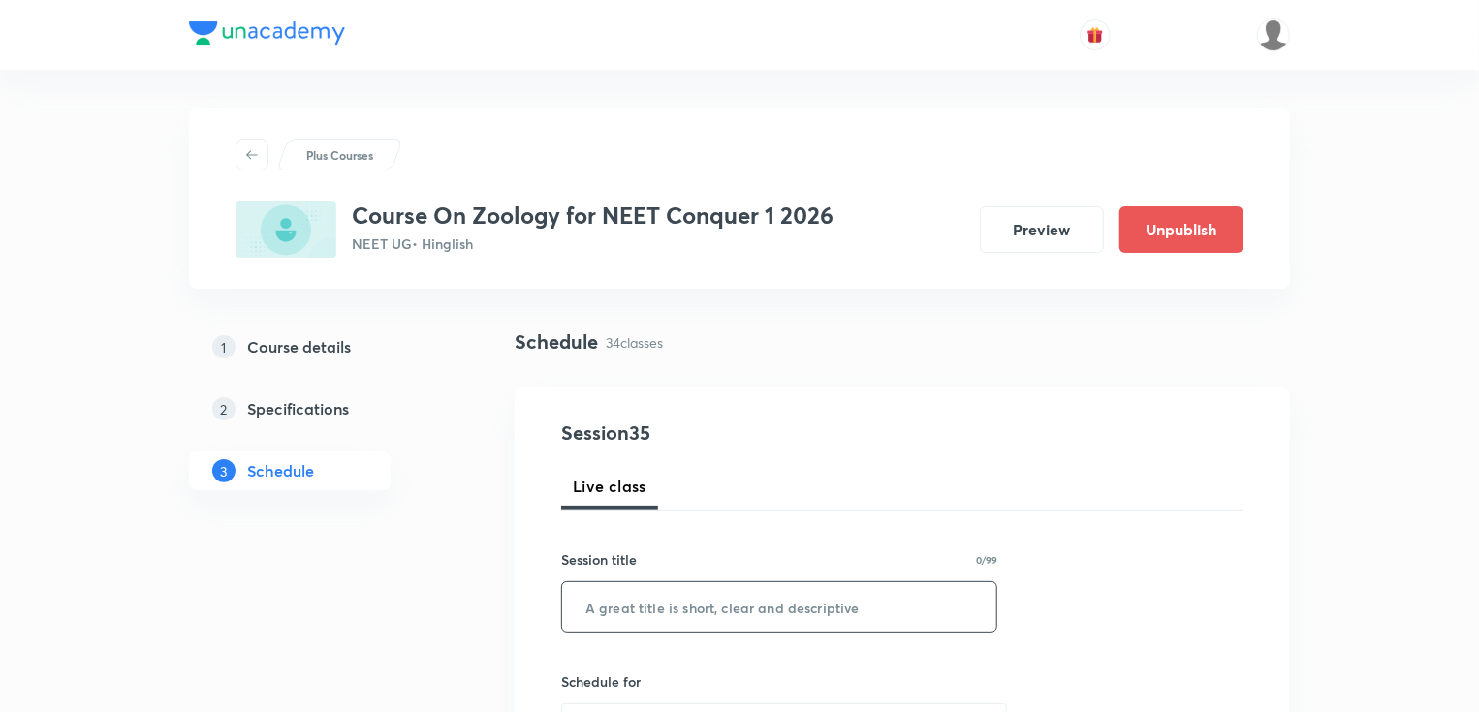
click at [692, 609] on input "text" at bounding box center [779, 606] width 434 height 49
paste input "Body fluids and circulation part 7"
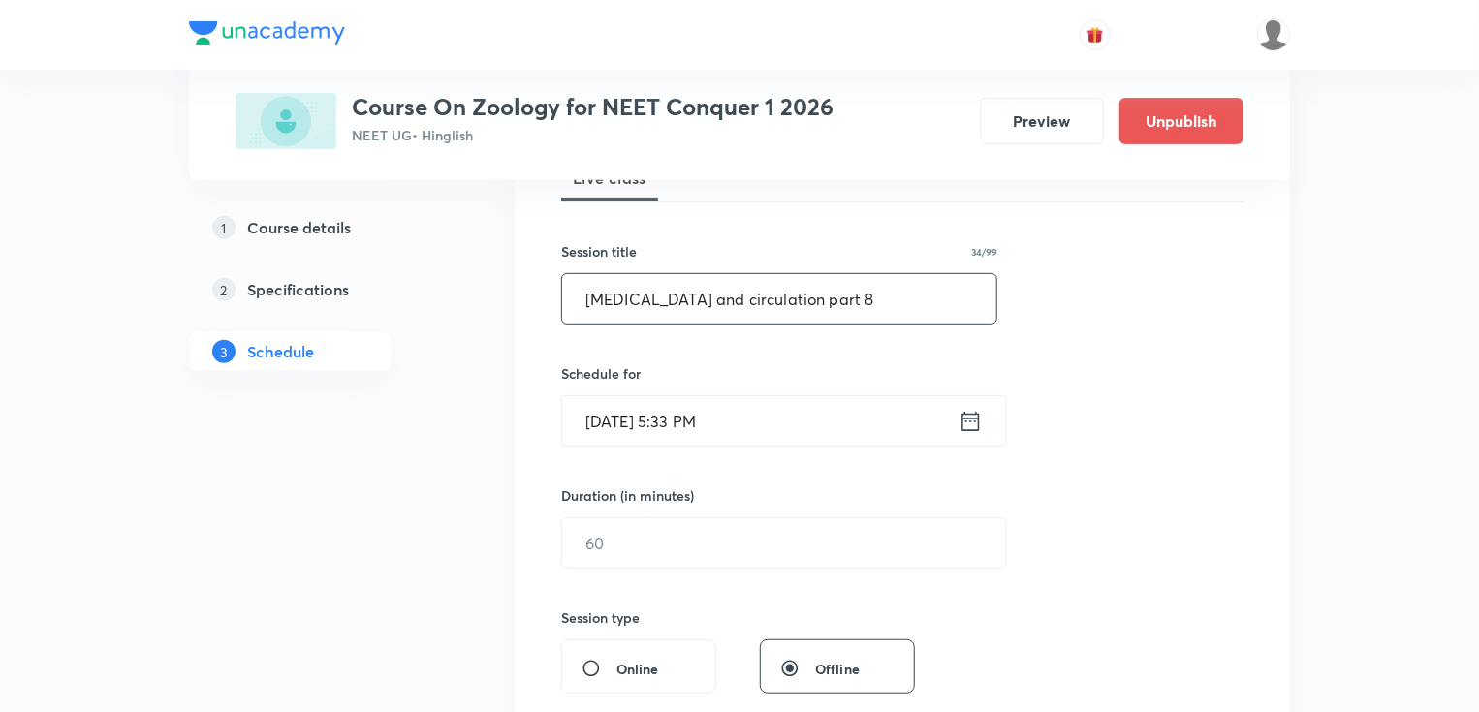
scroll to position [310, 0]
type input "Body fluids and circulation part 8"
click at [965, 420] on icon at bounding box center [970, 419] width 24 height 27
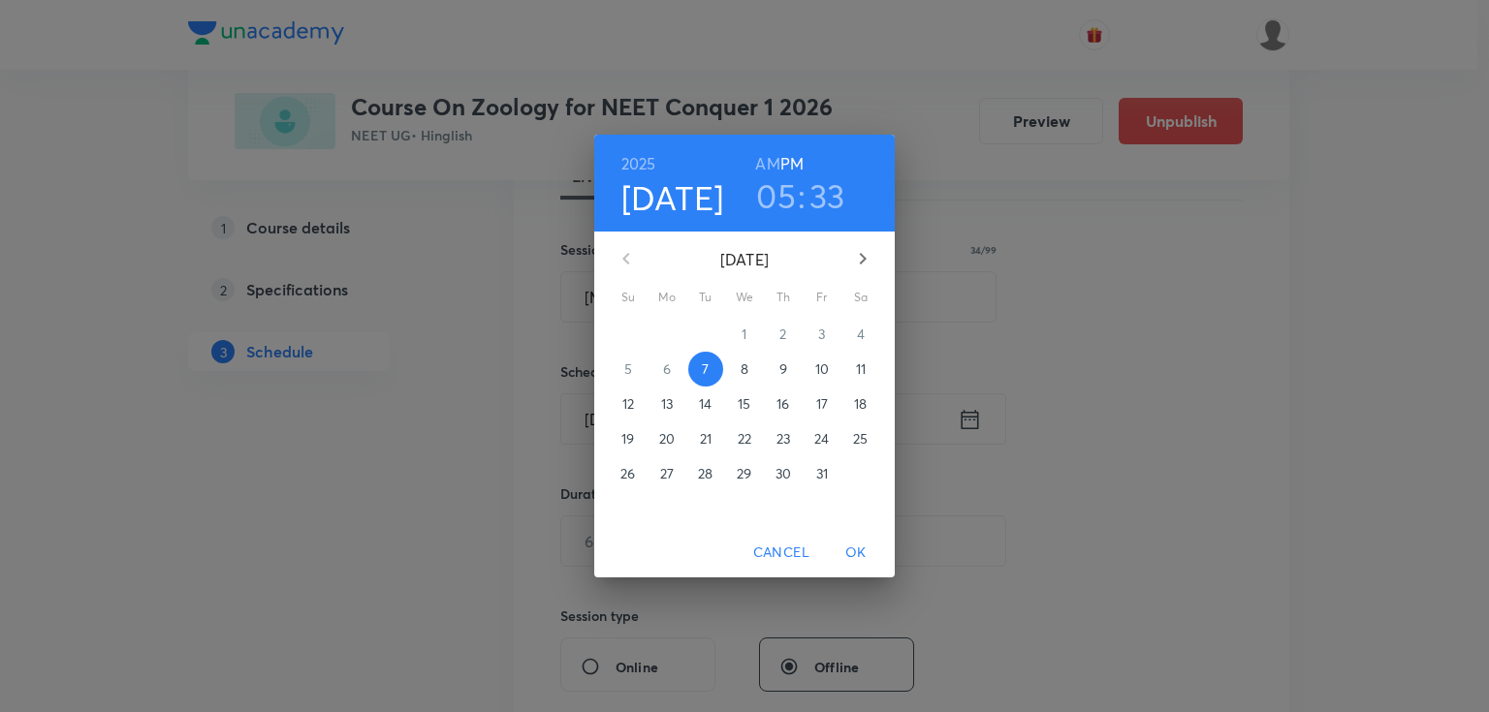
click at [857, 364] on p "11" at bounding box center [861, 369] width 10 height 19
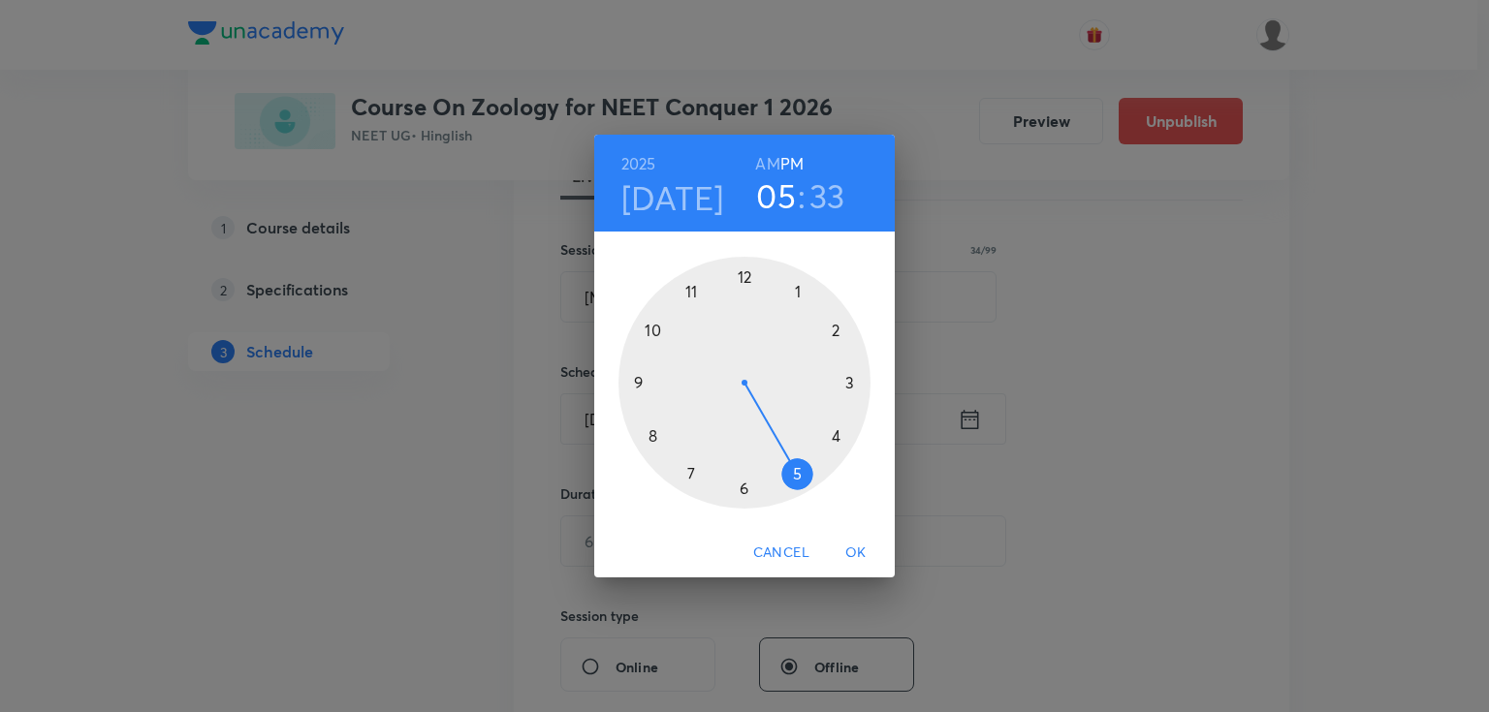
click at [836, 432] on div at bounding box center [744, 383] width 252 height 252
click at [836, 436] on div at bounding box center [744, 383] width 252 height 252
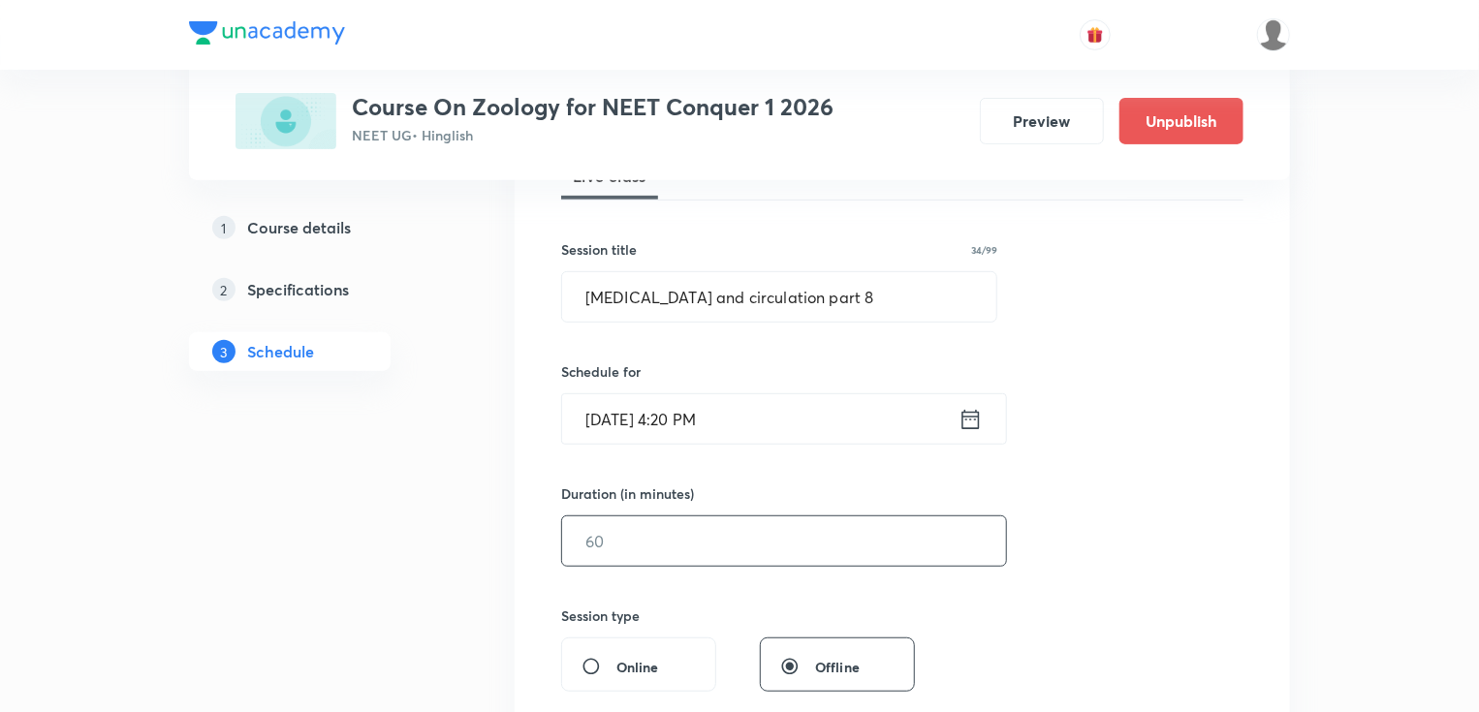
click at [664, 527] on input "text" at bounding box center [784, 541] width 444 height 49
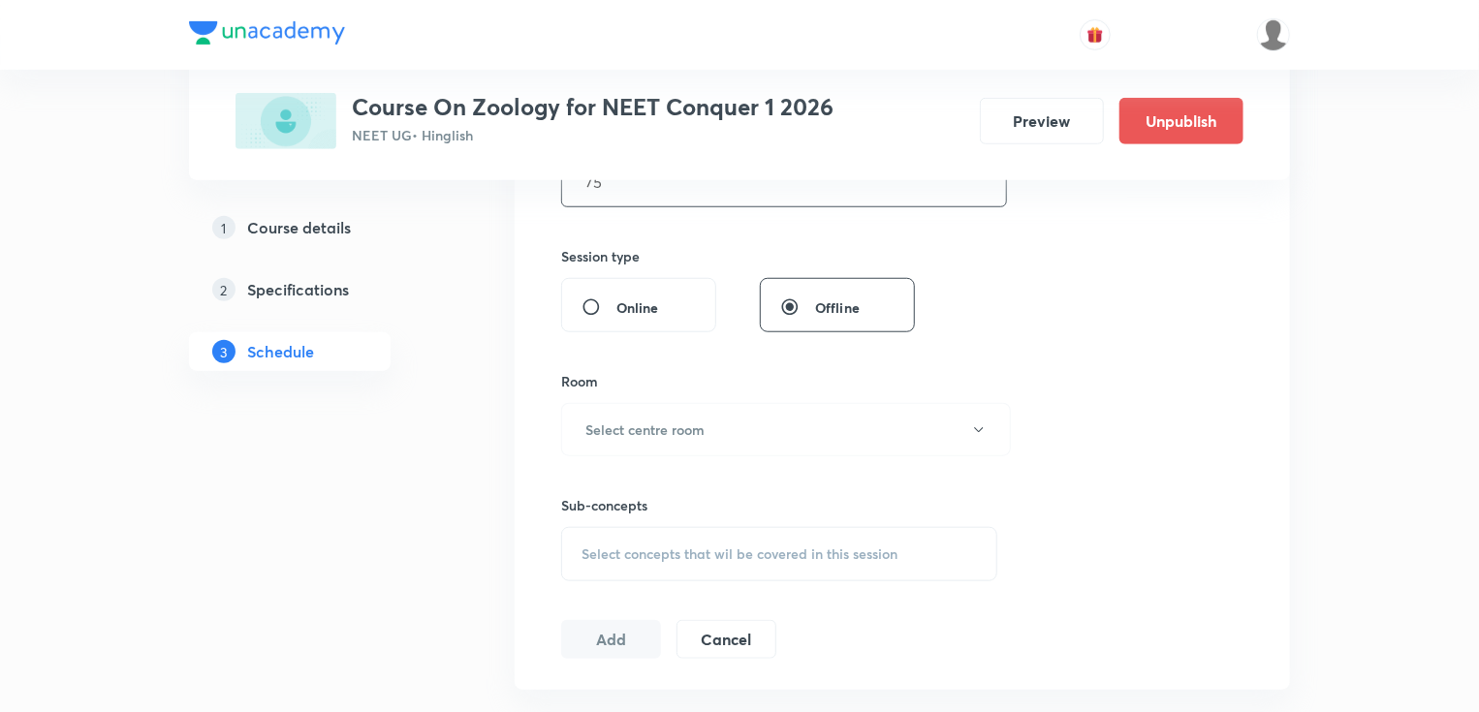
scroll to position [775, 0]
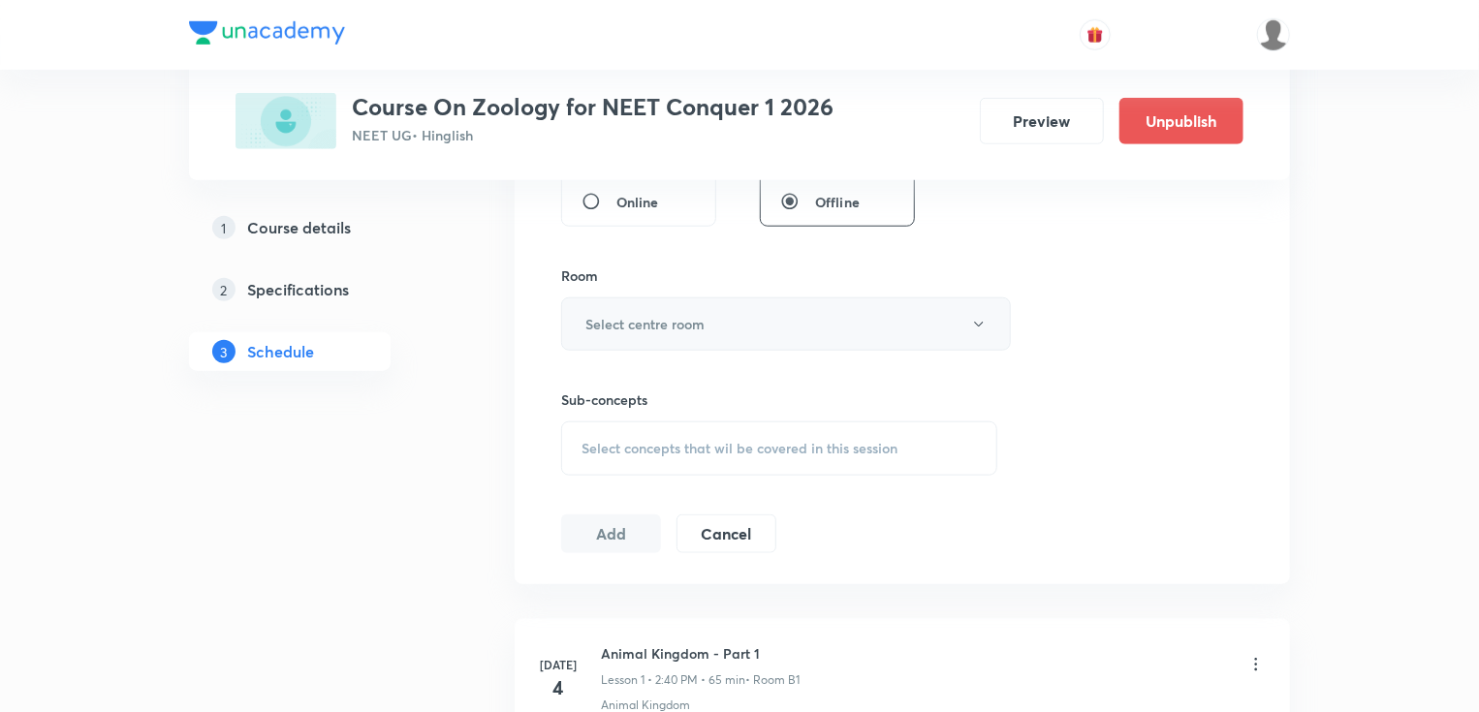
type input "75"
click at [694, 341] on button "Select centre room" at bounding box center [786, 324] width 450 height 53
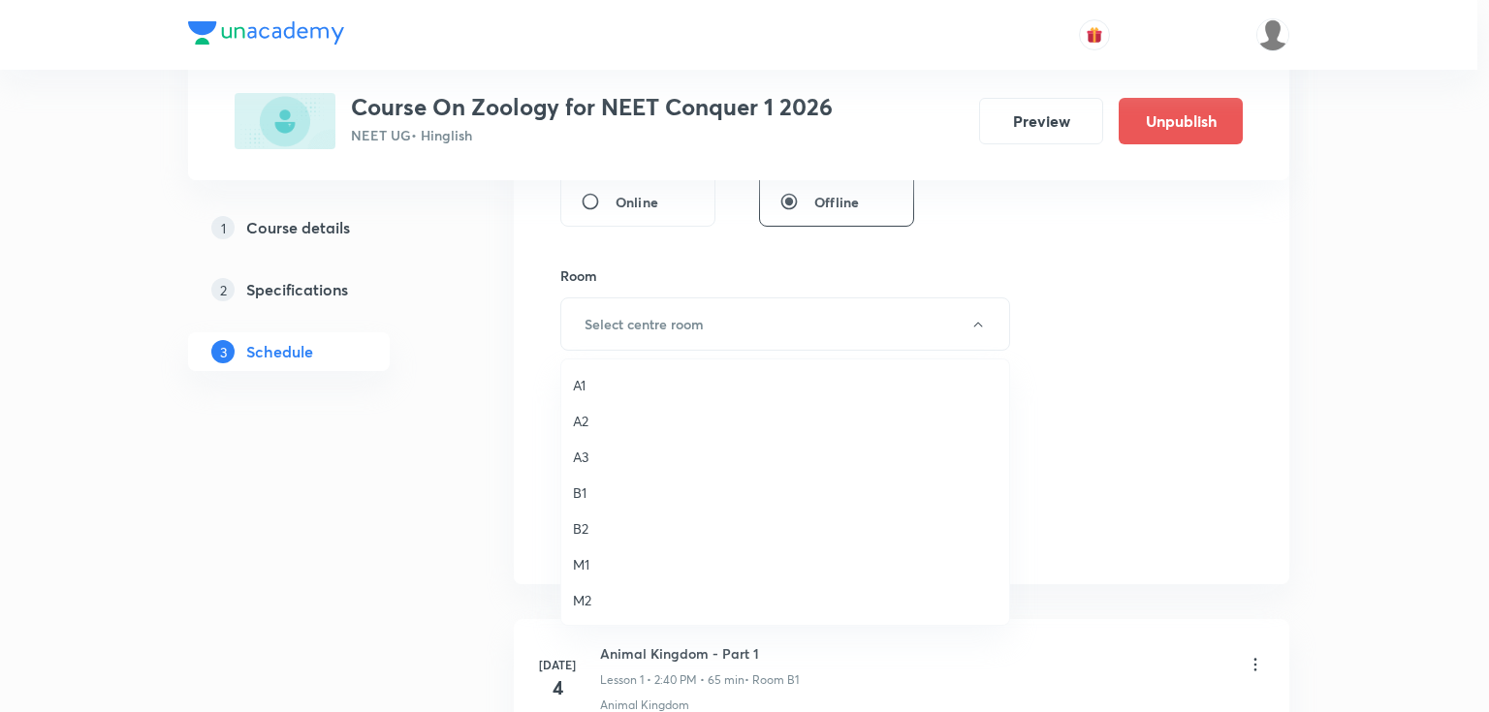
click at [597, 422] on span "A2" at bounding box center [785, 421] width 424 height 20
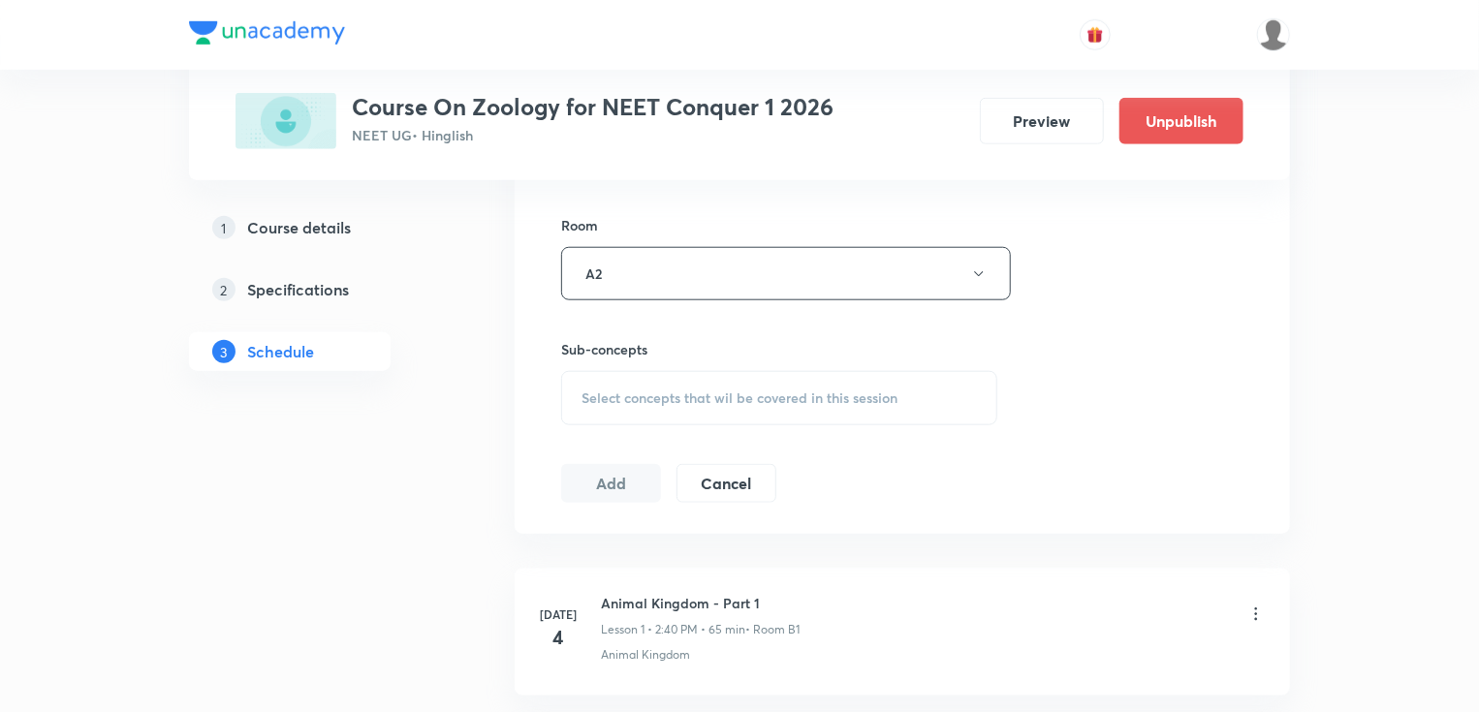
scroll to position [853, 0]
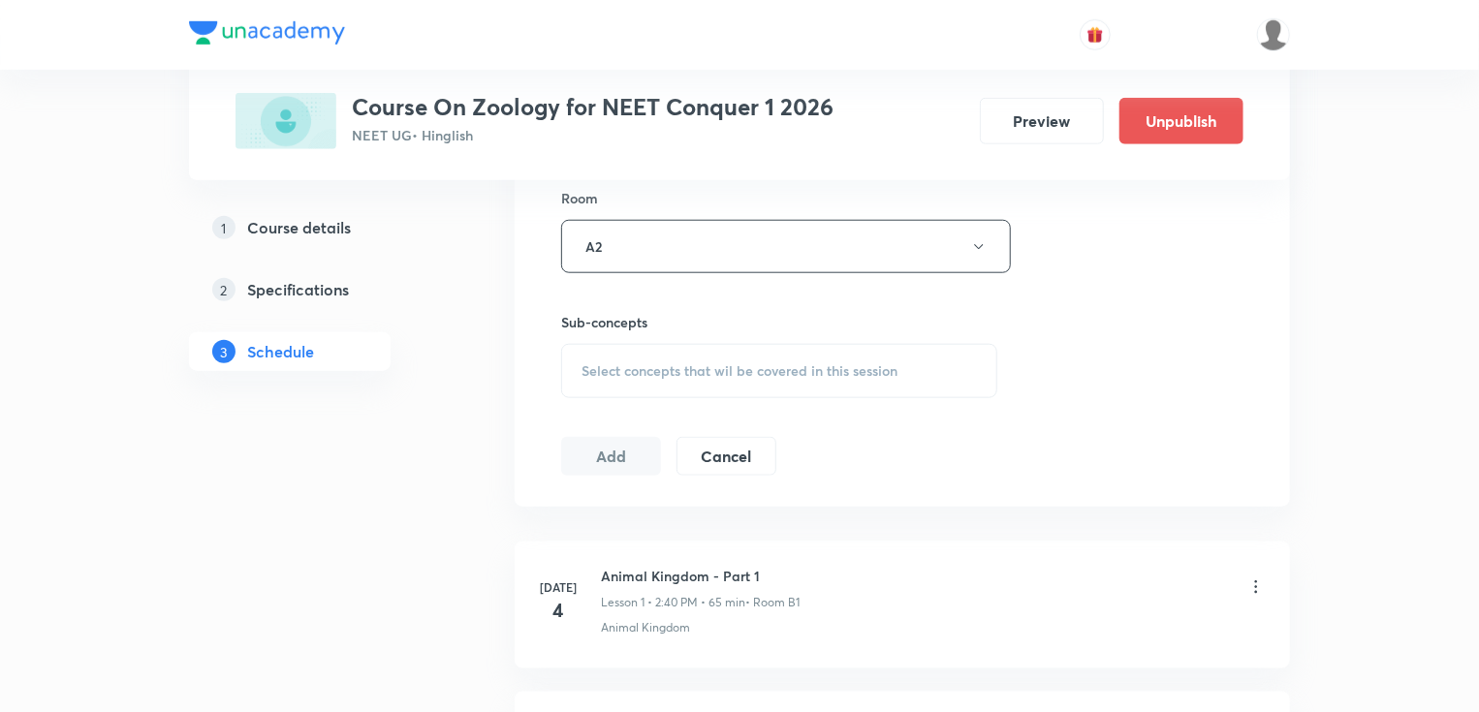
click at [651, 364] on span "Select concepts that wil be covered in this session" at bounding box center [739, 371] width 316 height 16
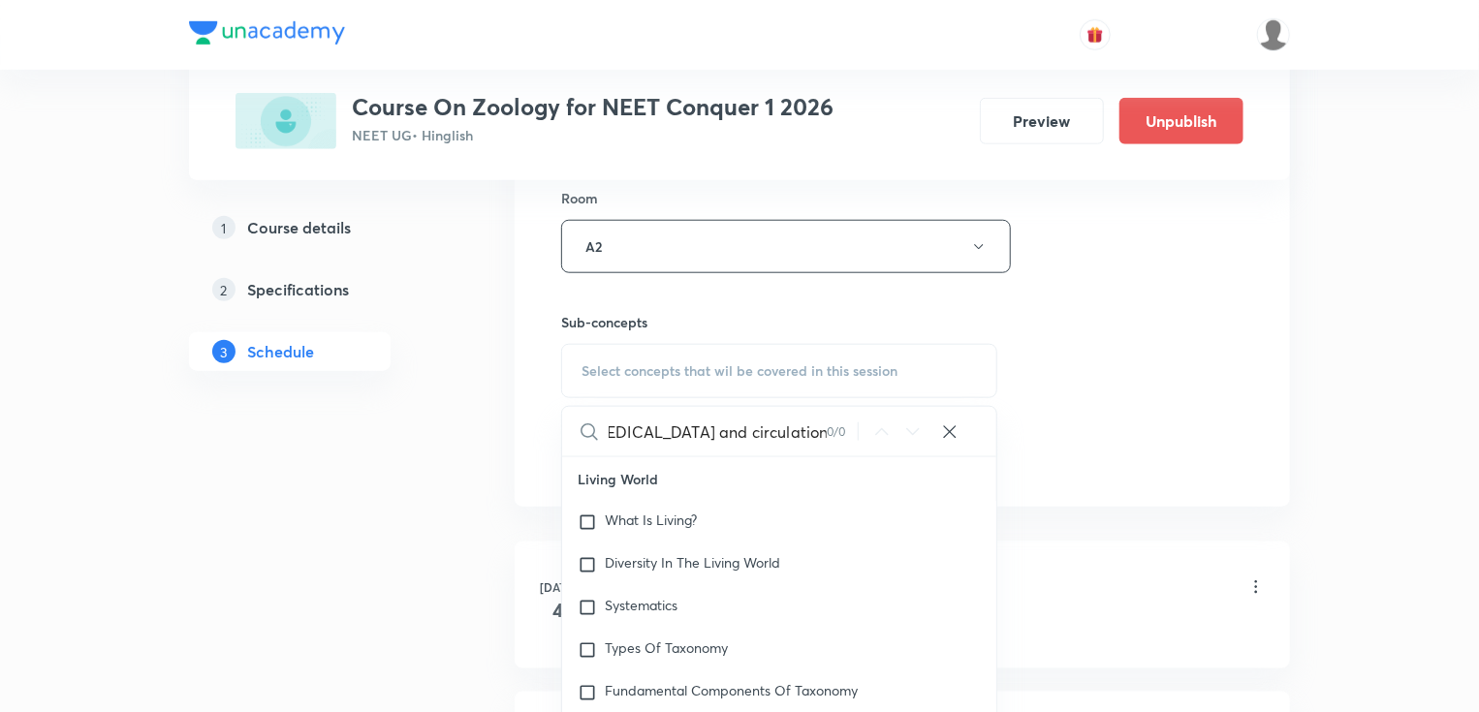
scroll to position [0, 21]
drag, startPoint x: 800, startPoint y: 432, endPoint x: 880, endPoint y: 430, distance: 79.5
click at [880, 430] on div "Body fluids and circulation part 7 0 / 0 ​" at bounding box center [779, 431] width 434 height 49
drag, startPoint x: 694, startPoint y: 433, endPoint x: 934, endPoint y: 444, distance: 240.6
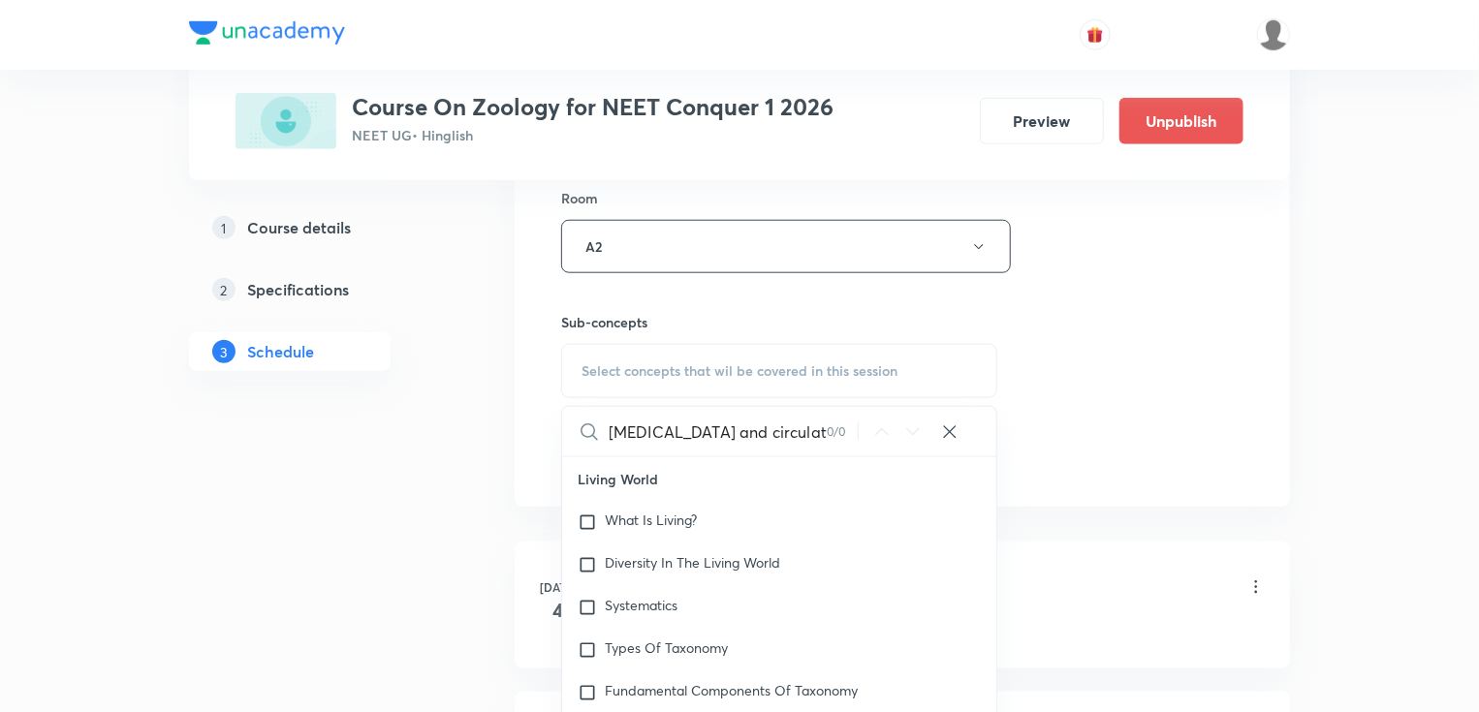
click at [934, 444] on div "Body fluids and circulatio 0 / 0 ​" at bounding box center [779, 431] width 434 height 49
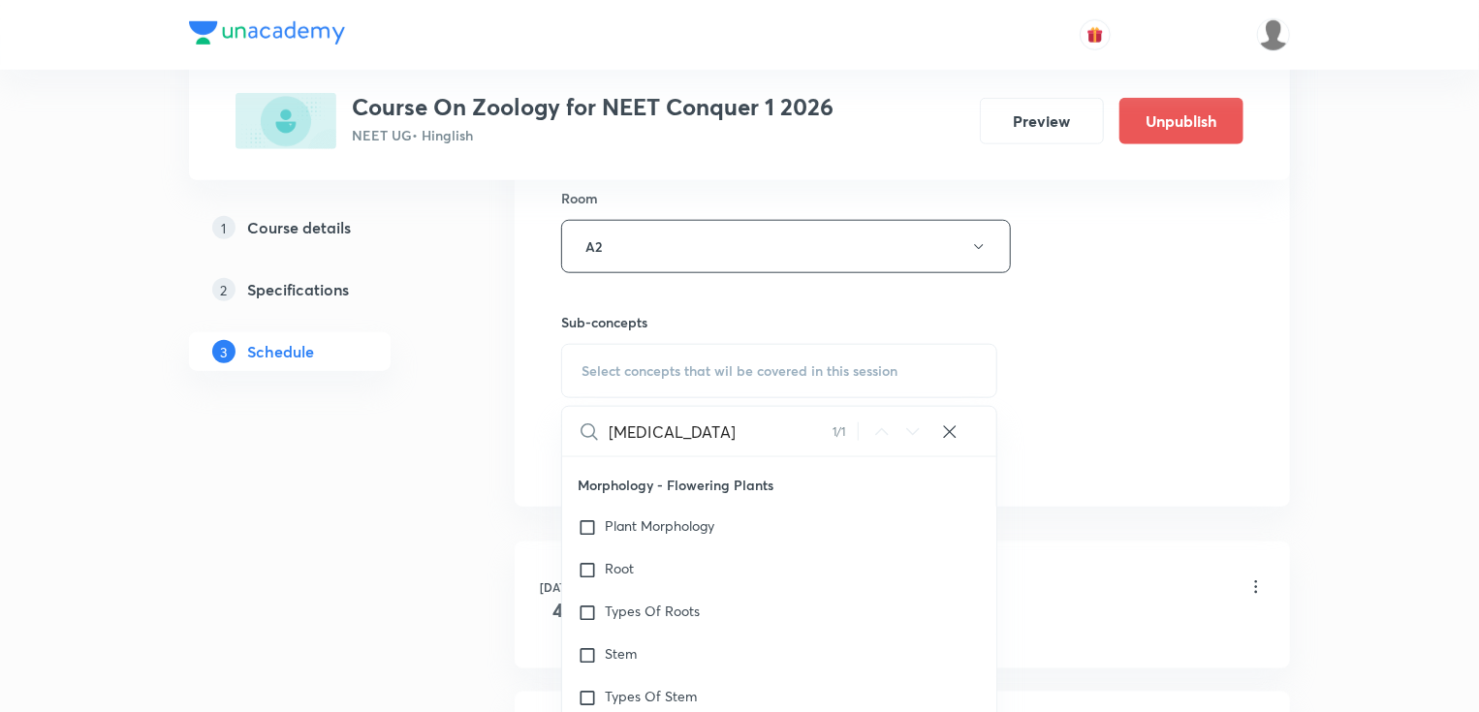
type input "Body fluids"
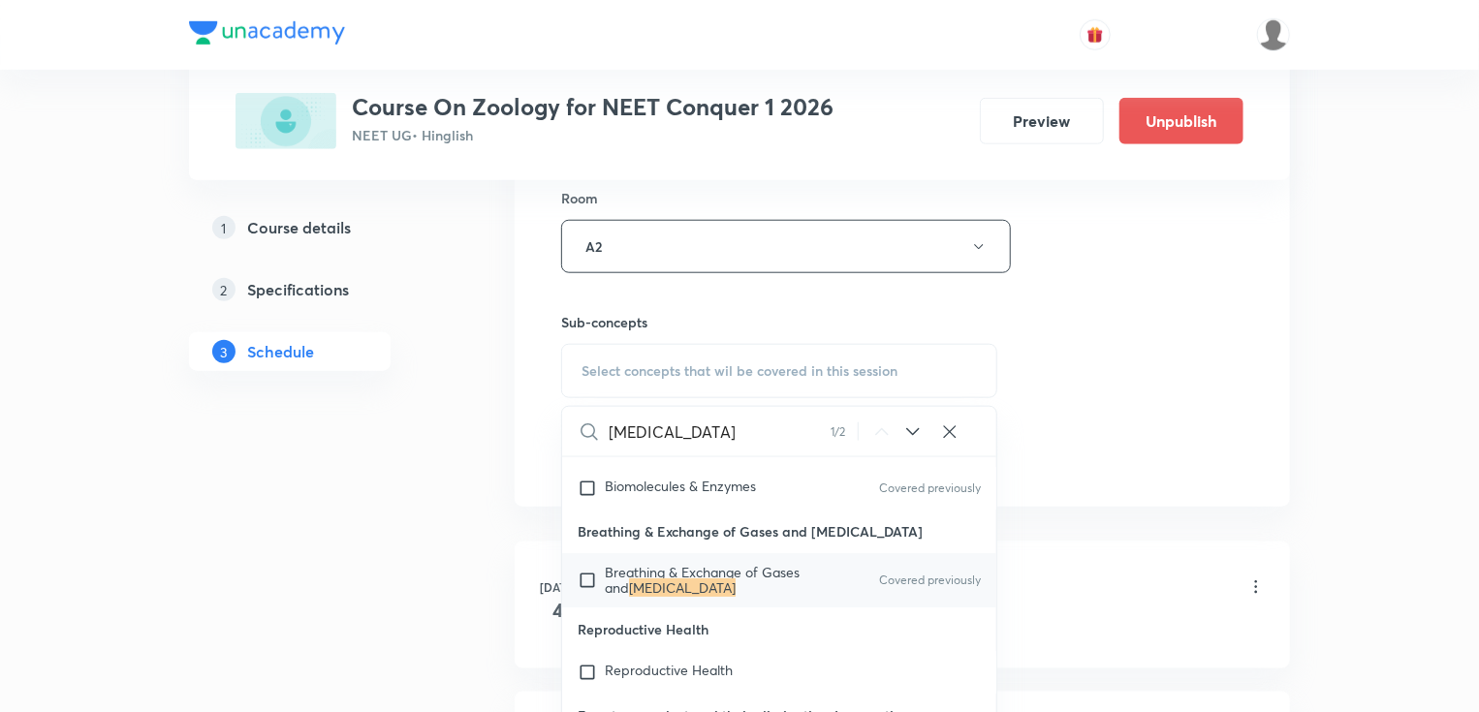
scroll to position [88934, 0]
click at [760, 564] on p "Breathing & Exchange of Gases and Body Fluids" at bounding box center [703, 579] width 196 height 31
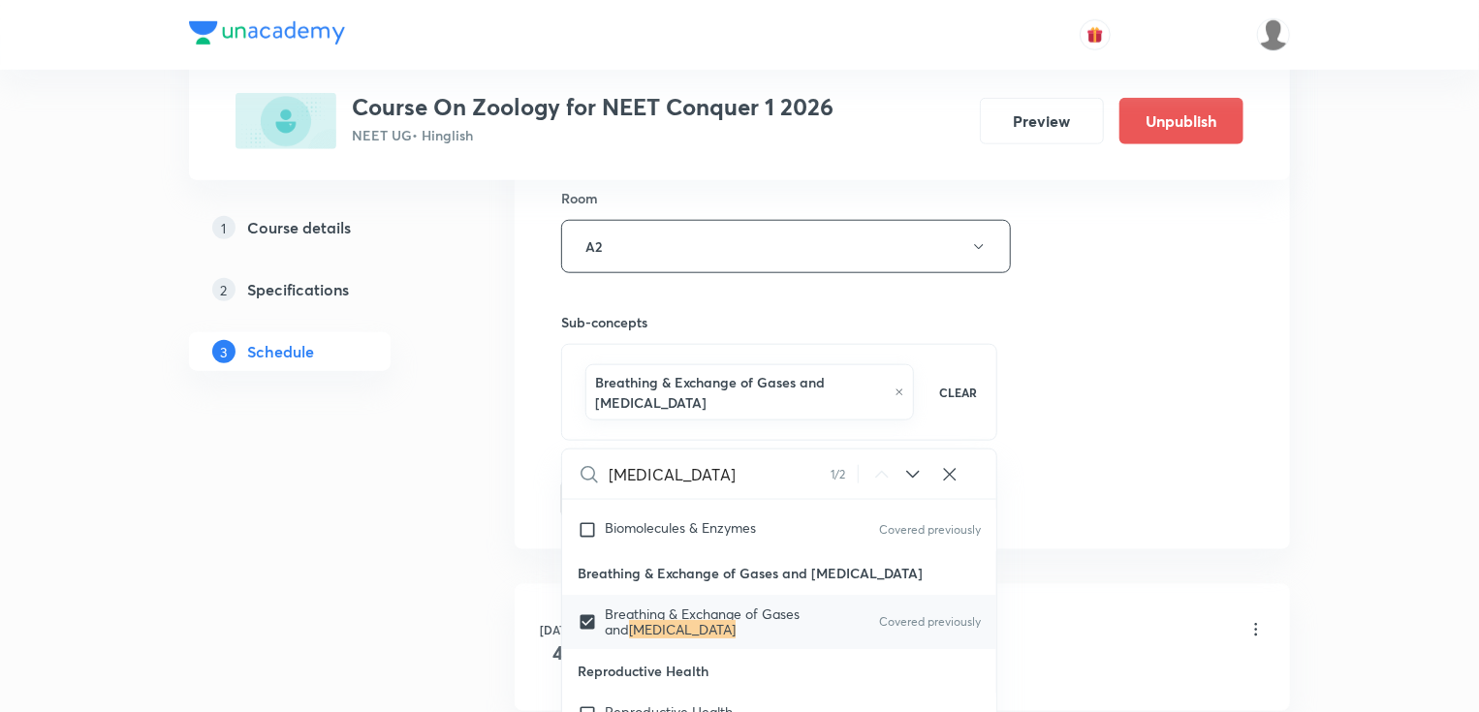
click at [1097, 357] on div "Session 35 Live class Session title 34/99 Body fluids and circulation part 8 ​ …" at bounding box center [902, 42] width 682 height 953
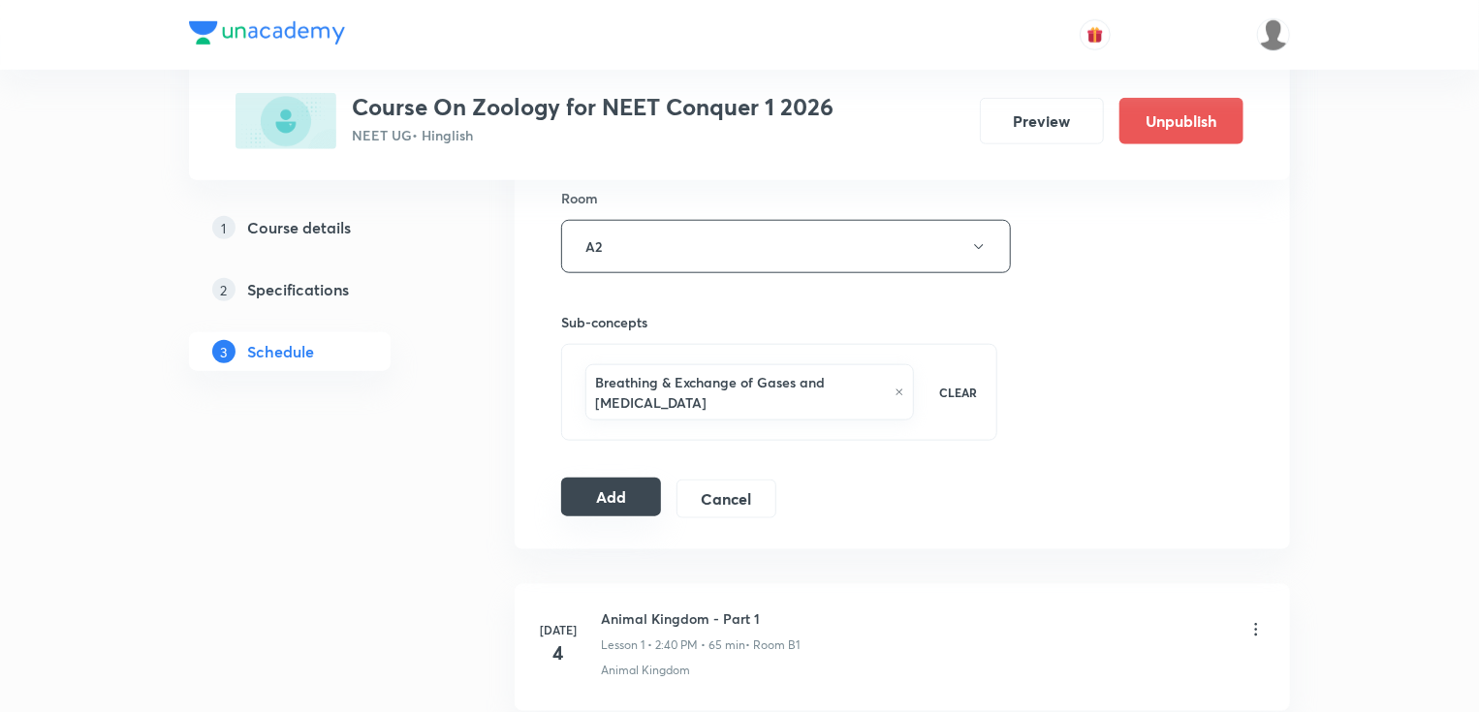
click at [609, 507] on button "Add" at bounding box center [611, 497] width 100 height 39
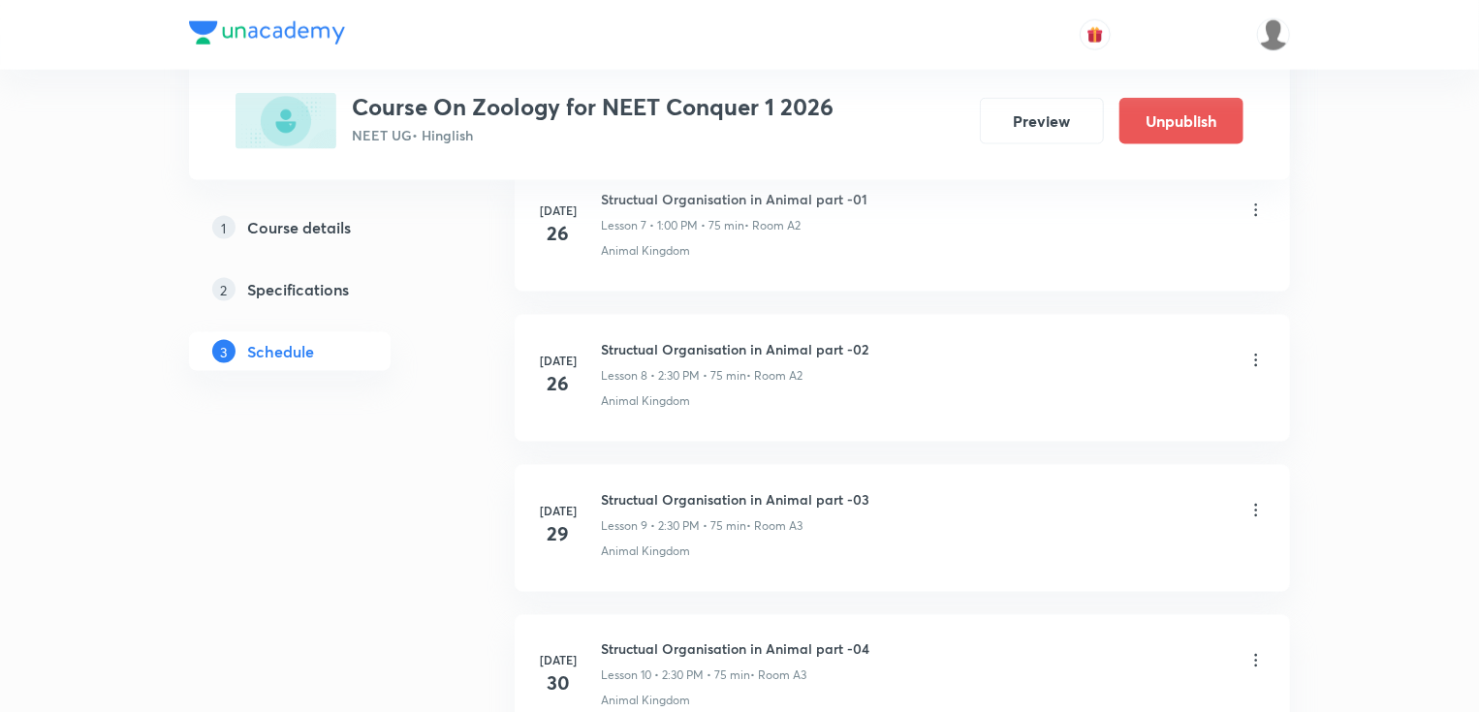
scroll to position [5194, 0]
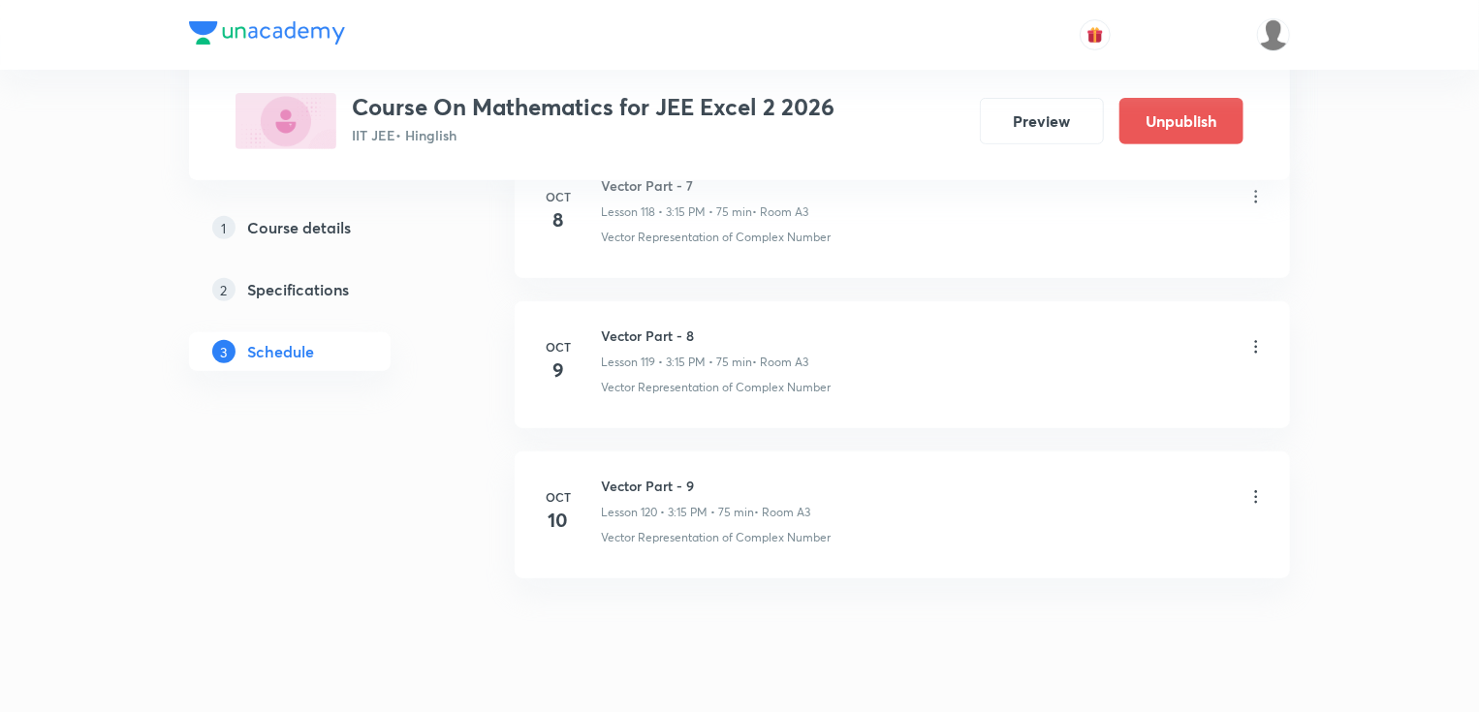
click at [666, 476] on h6 "Vector Part - 9" at bounding box center [705, 486] width 209 height 20
copy h6 "Vector Part - 9"
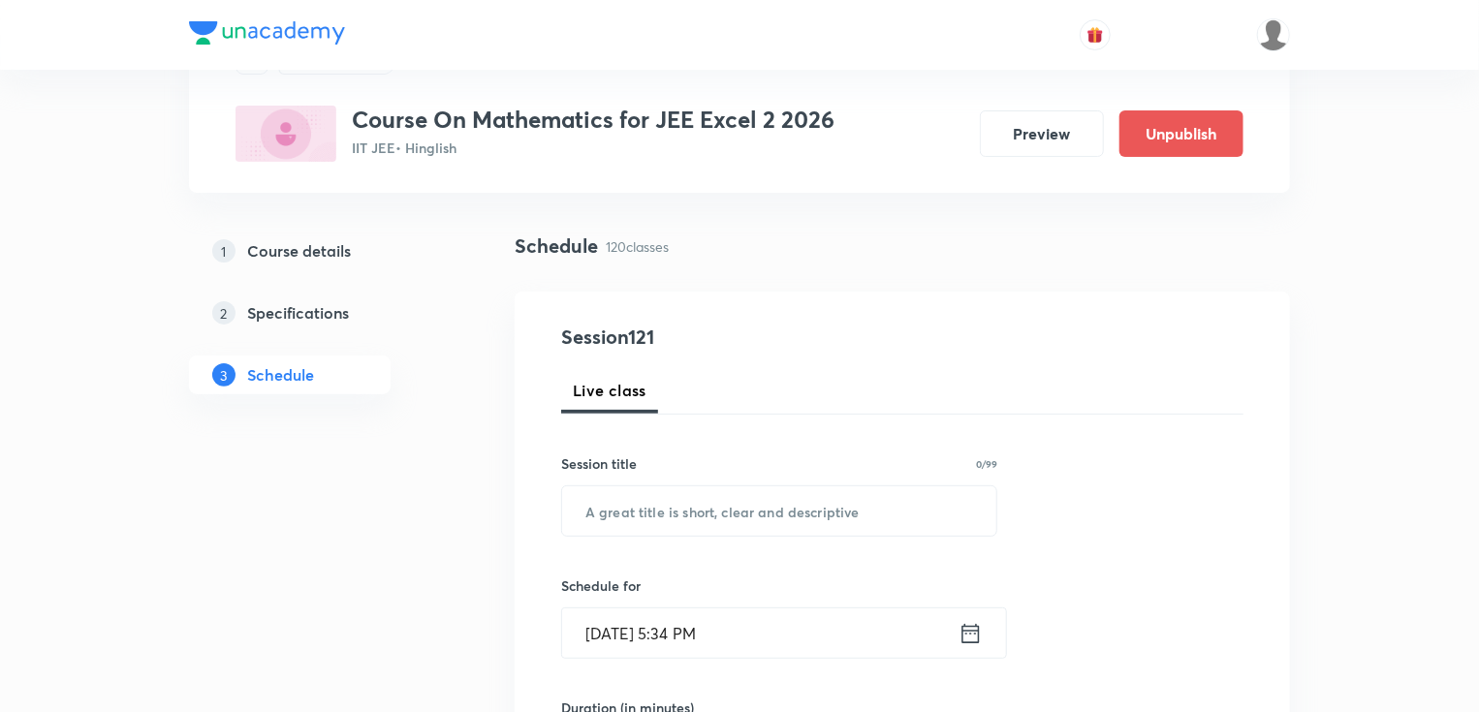
scroll to position [95, 0]
click at [653, 518] on input "text" at bounding box center [779, 511] width 434 height 49
paste input "Vector Part - 9"
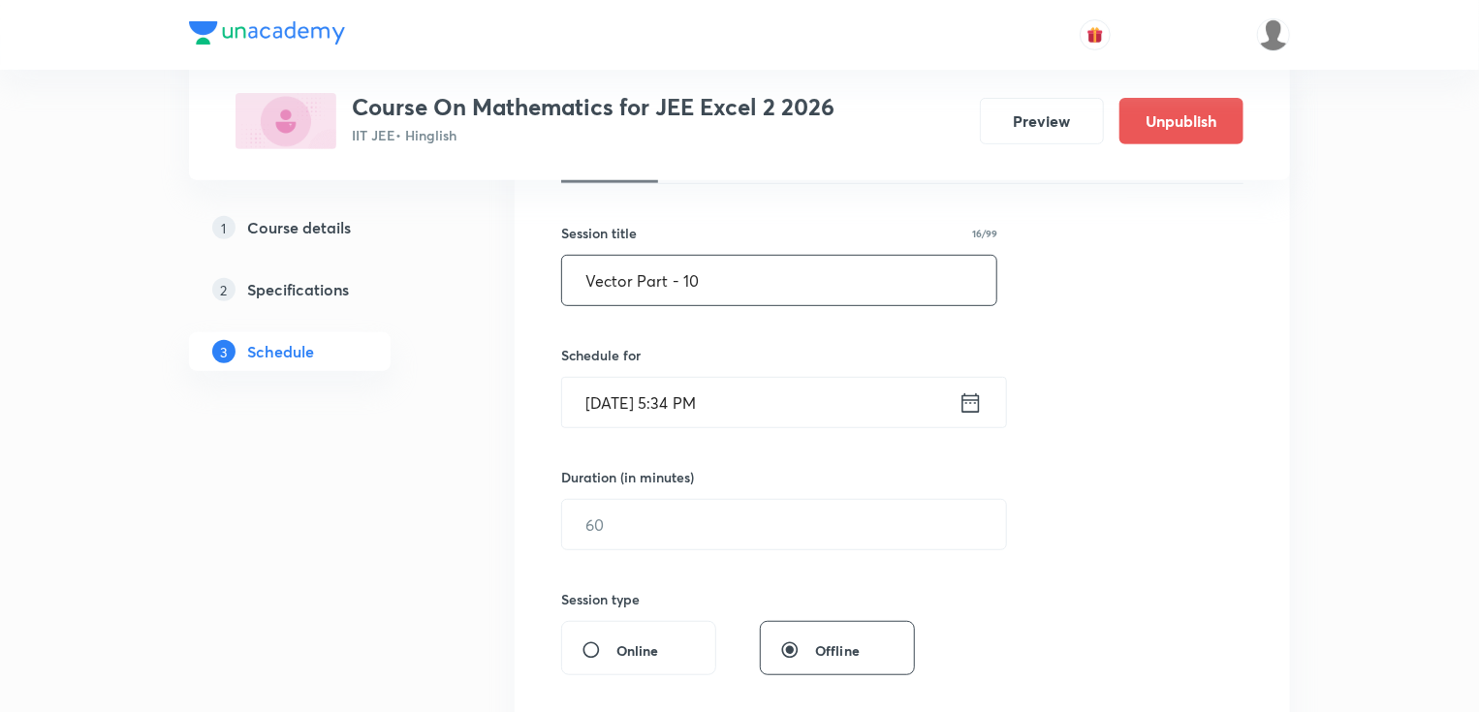
scroll to position [328, 0]
type input "Vector Part - 10"
click at [972, 409] on icon at bounding box center [970, 401] width 17 height 19
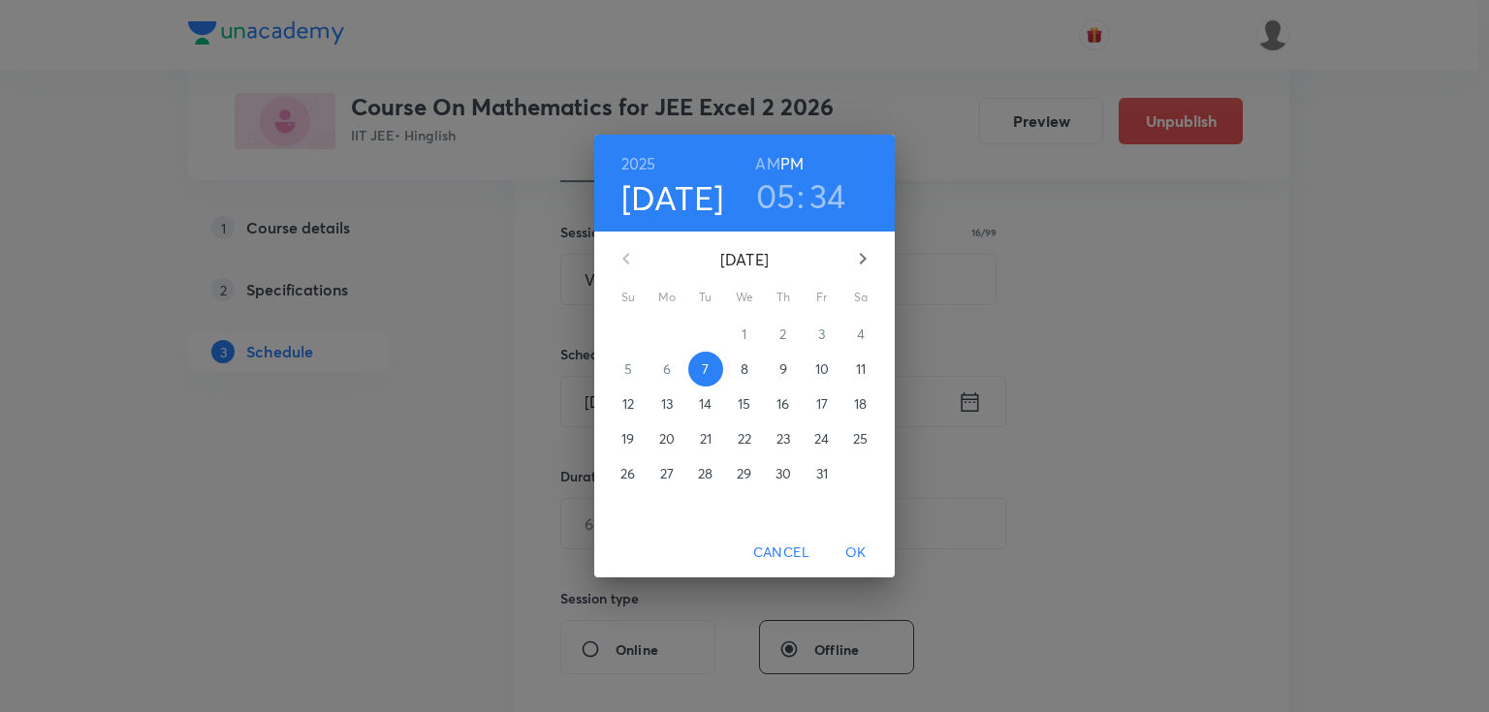
click at [862, 362] on p "11" at bounding box center [861, 369] width 10 height 19
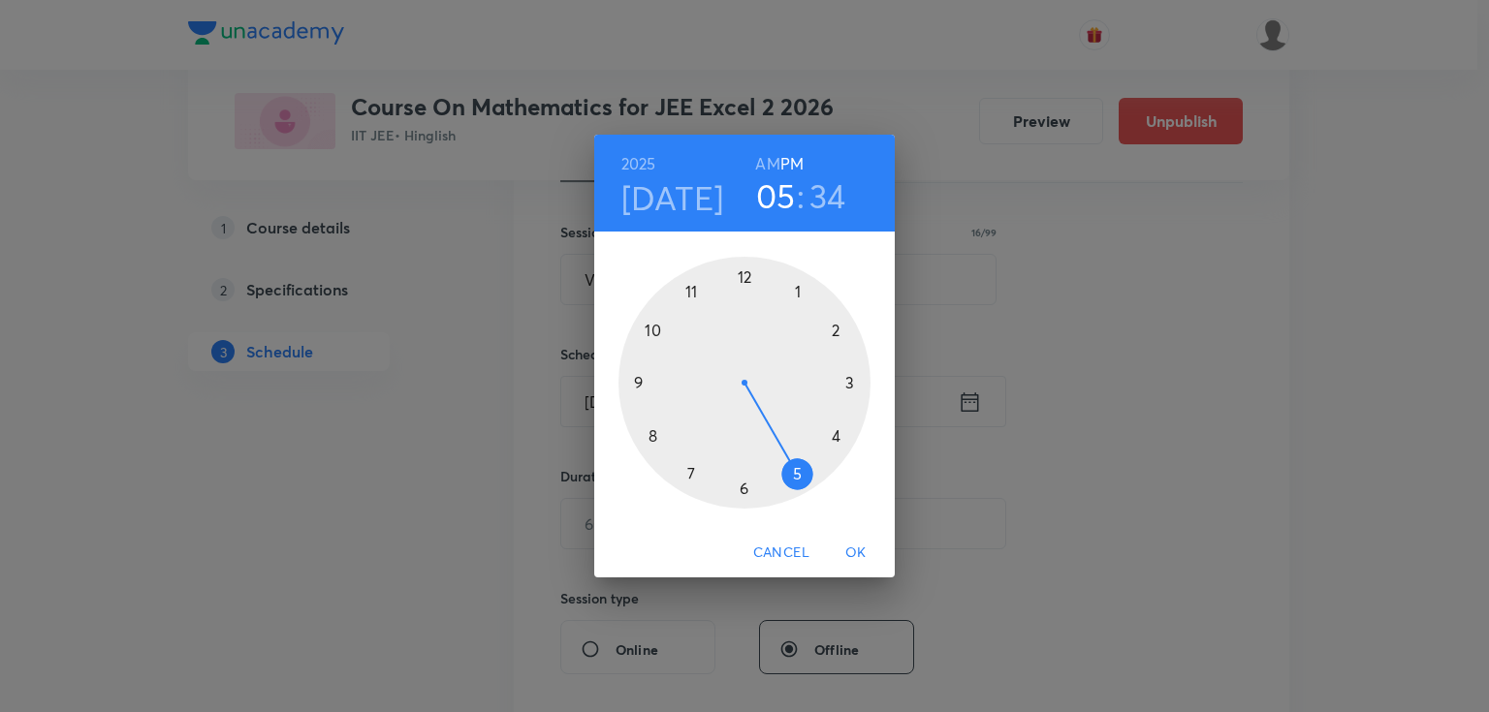
click at [850, 382] on div at bounding box center [744, 383] width 252 height 252
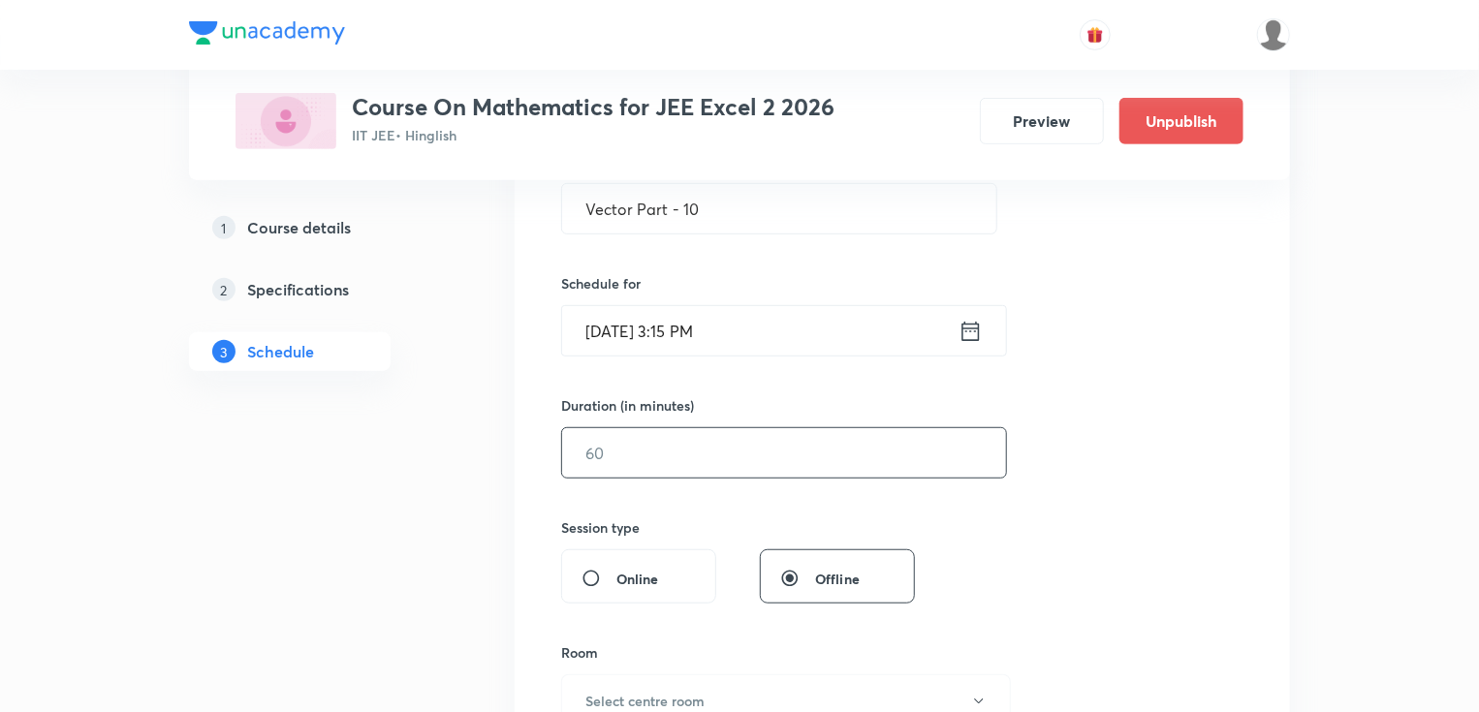
scroll to position [405, 0]
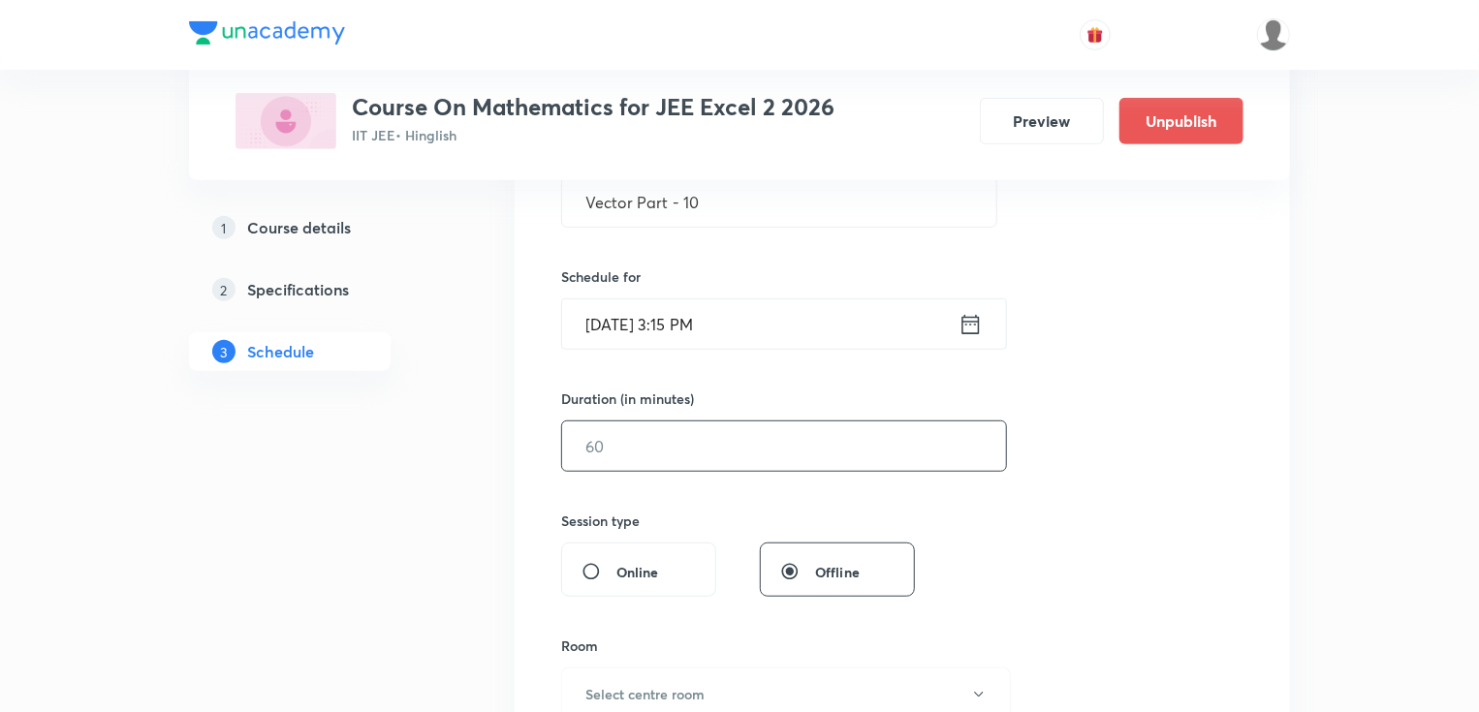
click at [717, 450] on input "text" at bounding box center [784, 446] width 444 height 49
type input "75"
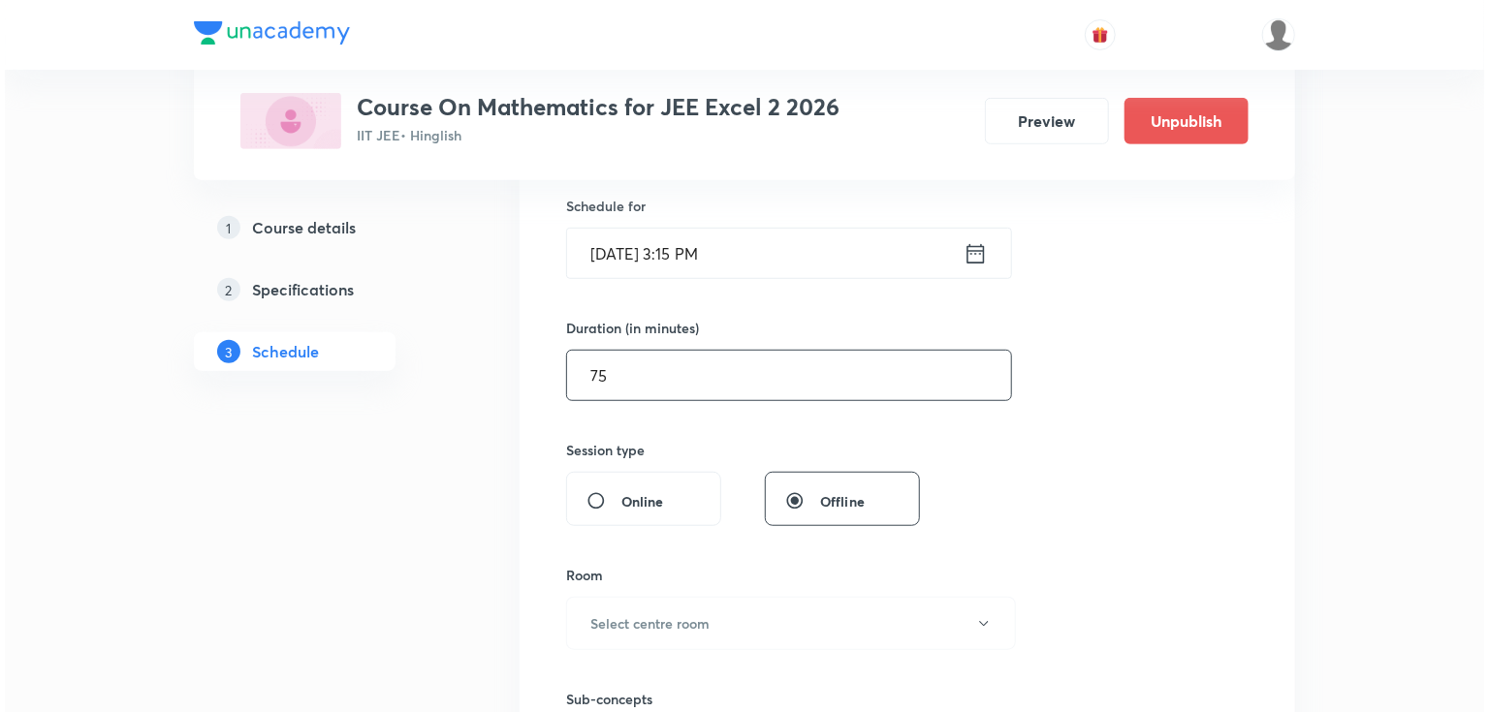
scroll to position [560, 0]
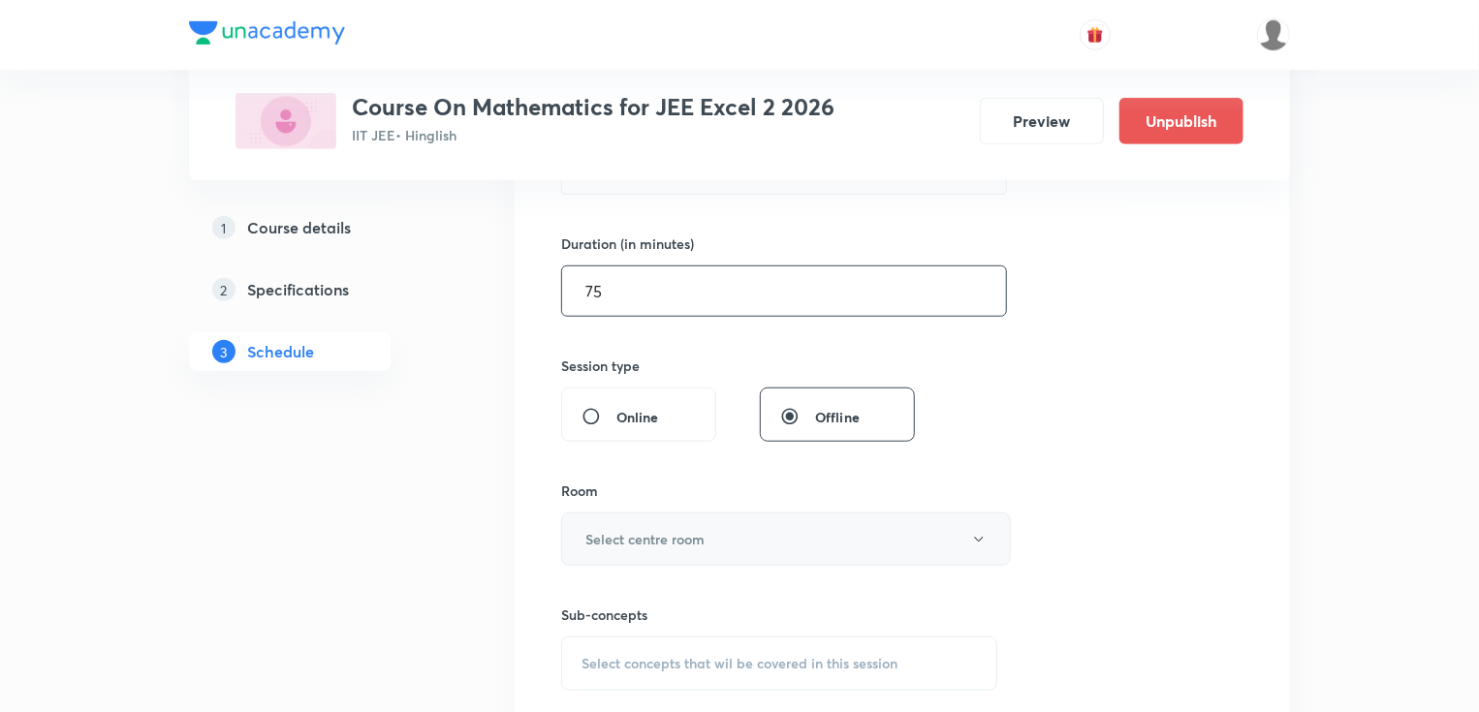
click at [683, 544] on h6 "Select centre room" at bounding box center [644, 539] width 119 height 20
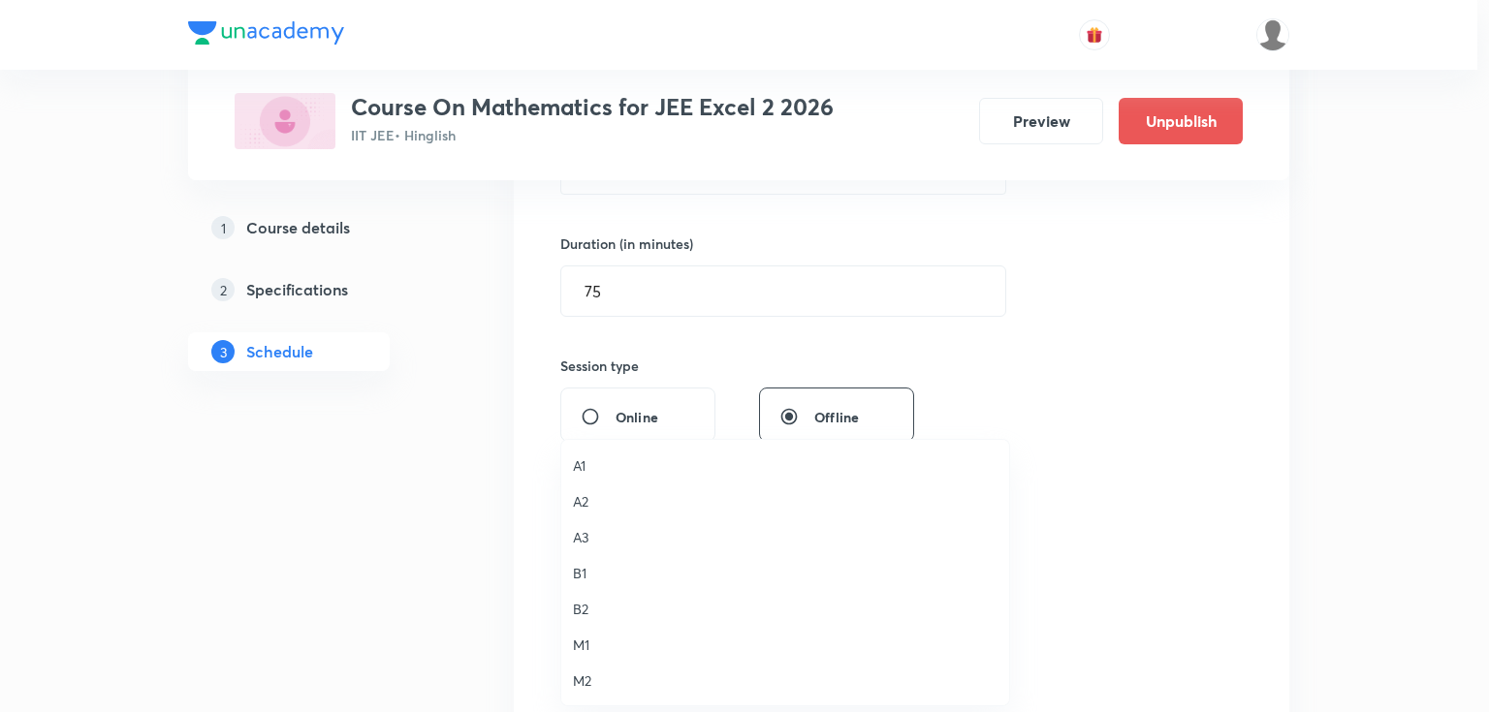
click at [595, 532] on span "A3" at bounding box center [785, 537] width 424 height 20
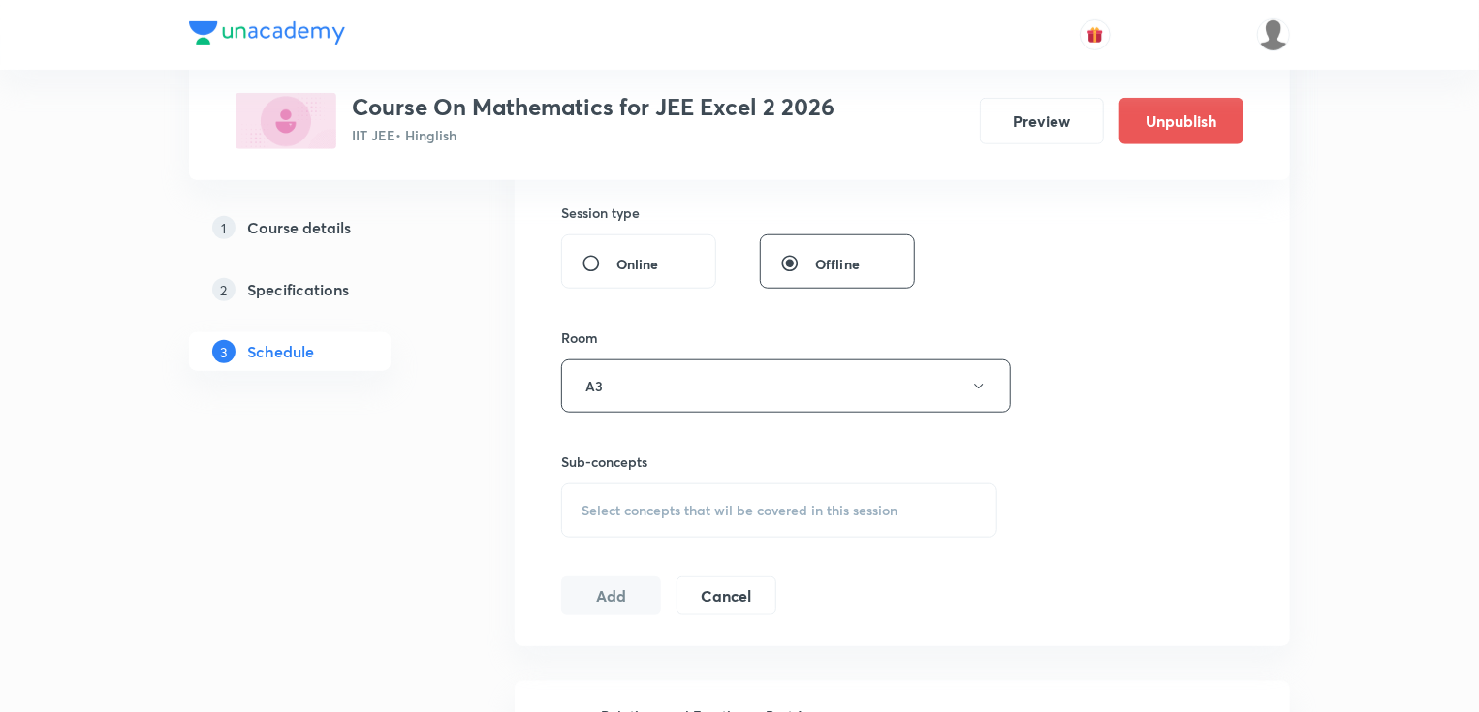
scroll to position [715, 0]
click at [643, 492] on div "Select concepts that wil be covered in this session" at bounding box center [779, 509] width 436 height 54
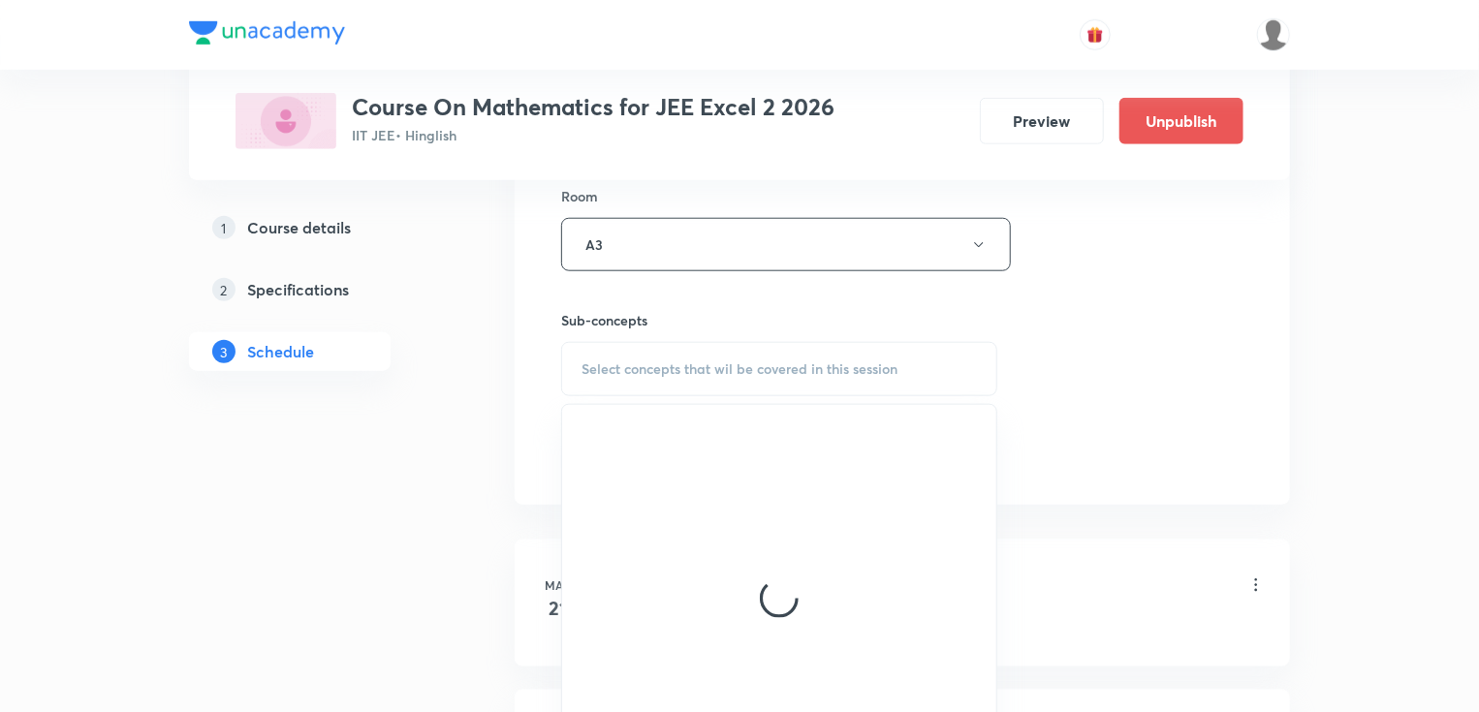
scroll to position [870, 0]
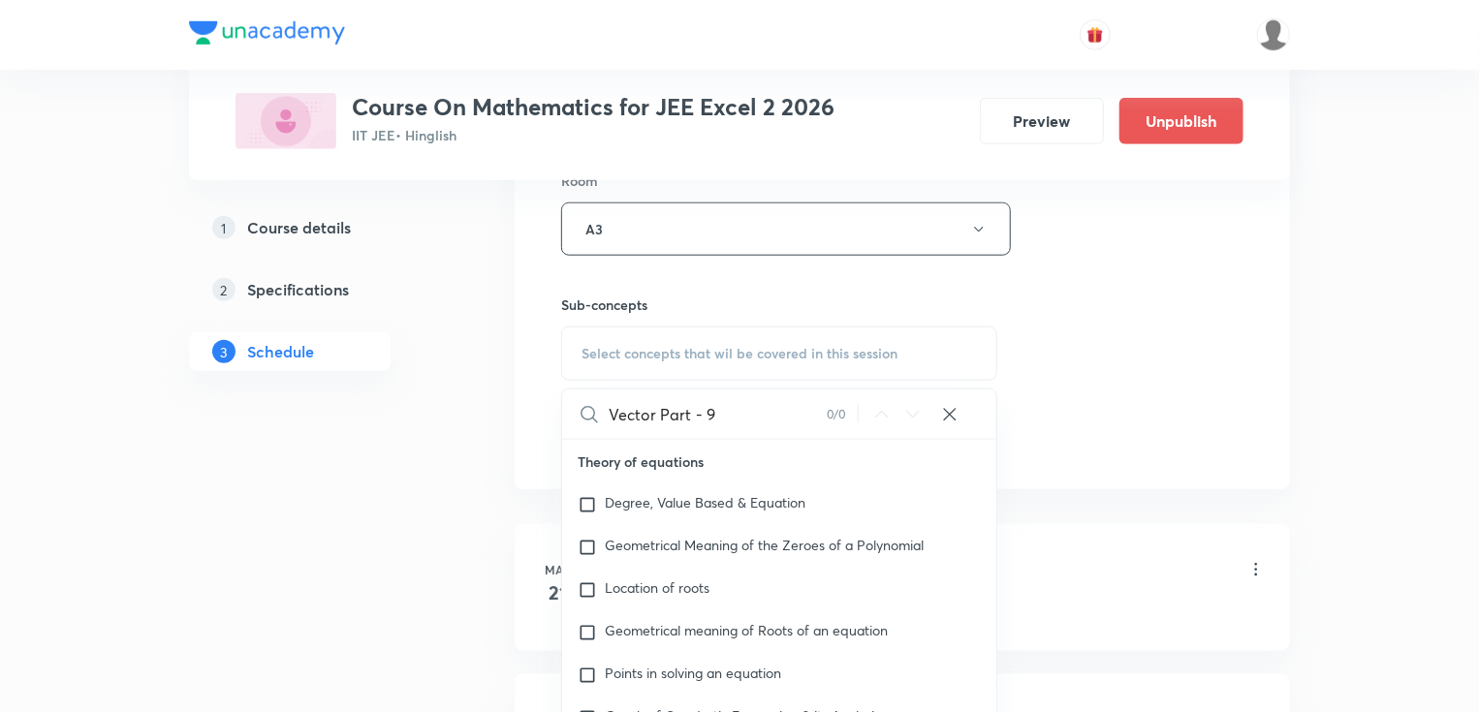
drag, startPoint x: 659, startPoint y: 411, endPoint x: 767, endPoint y: 412, distance: 107.6
click at [767, 412] on input "Vector Part - 9" at bounding box center [718, 414] width 218 height 49
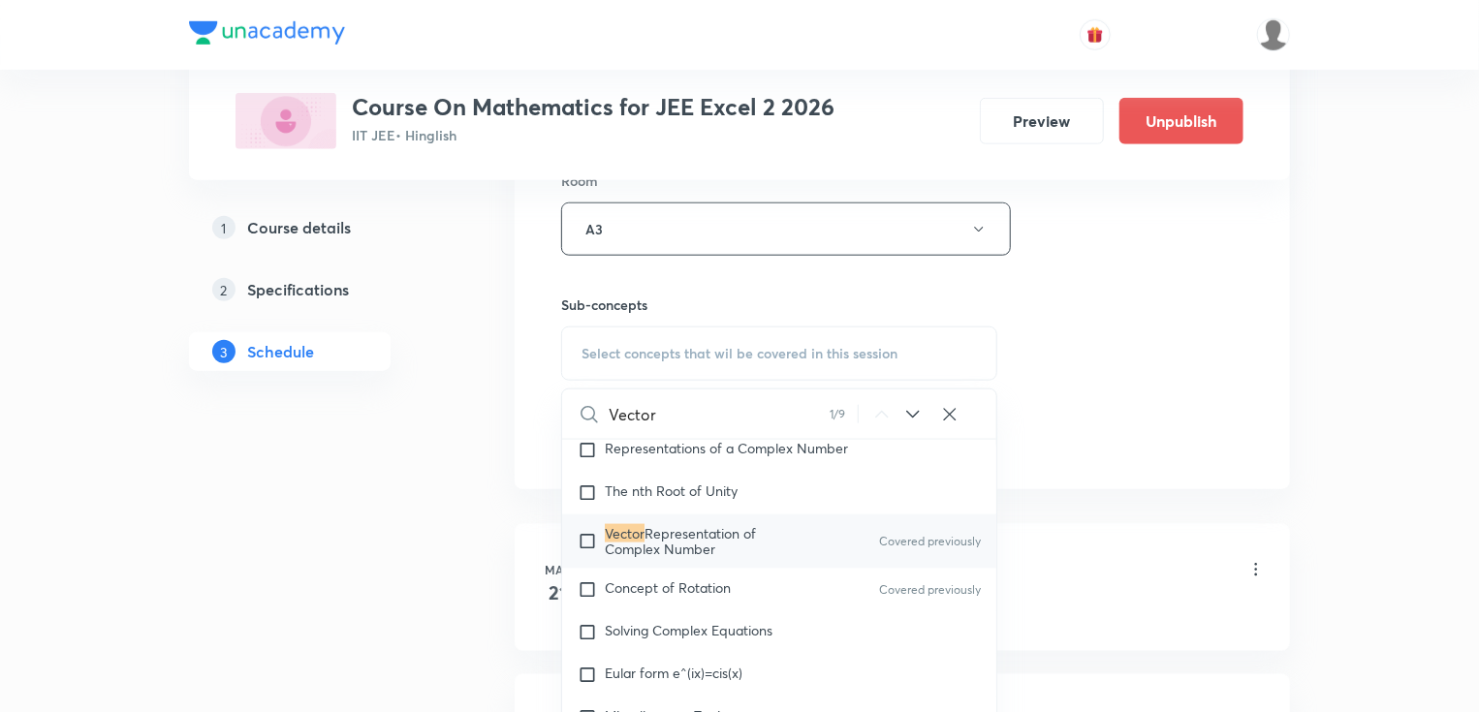
scroll to position [1475, 0]
type input "Vector"
click at [762, 535] on p "Vector Representation of Complex Number" at bounding box center [703, 540] width 196 height 31
click at [1140, 380] on div "Session 121 Live class Session title 16/99 Vector Part - 10 ​ Schedule for Oct …" at bounding box center [902, 3] width 682 height 910
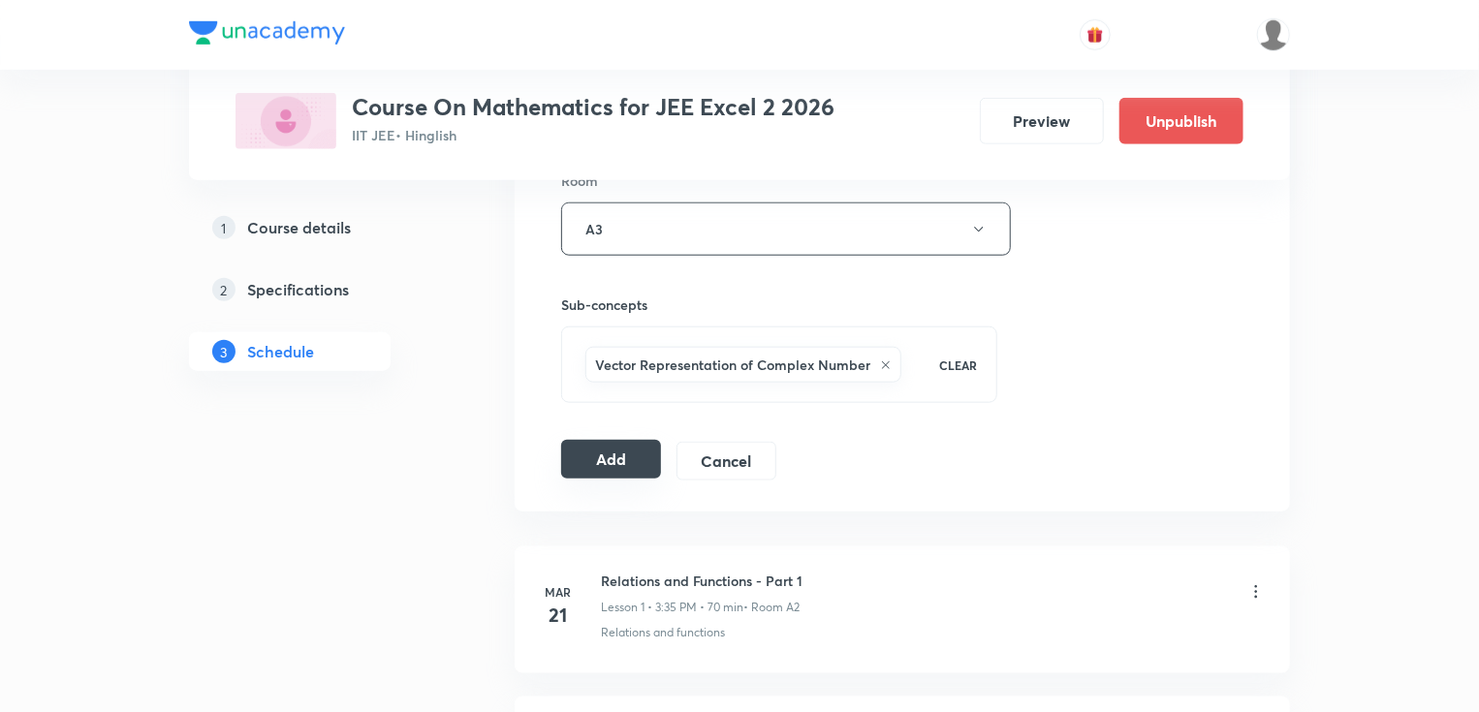
click at [624, 465] on button "Add" at bounding box center [611, 459] width 100 height 39
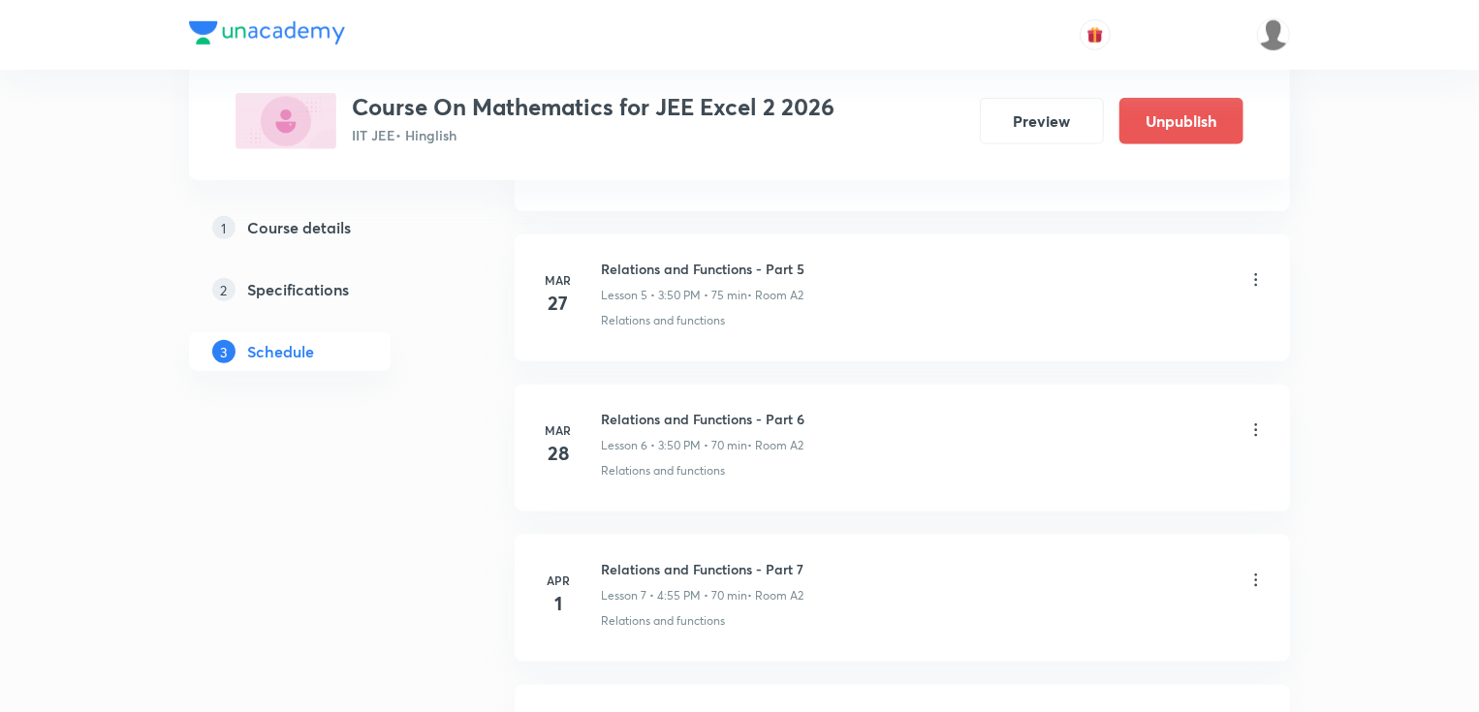
scroll to position [18080, 0]
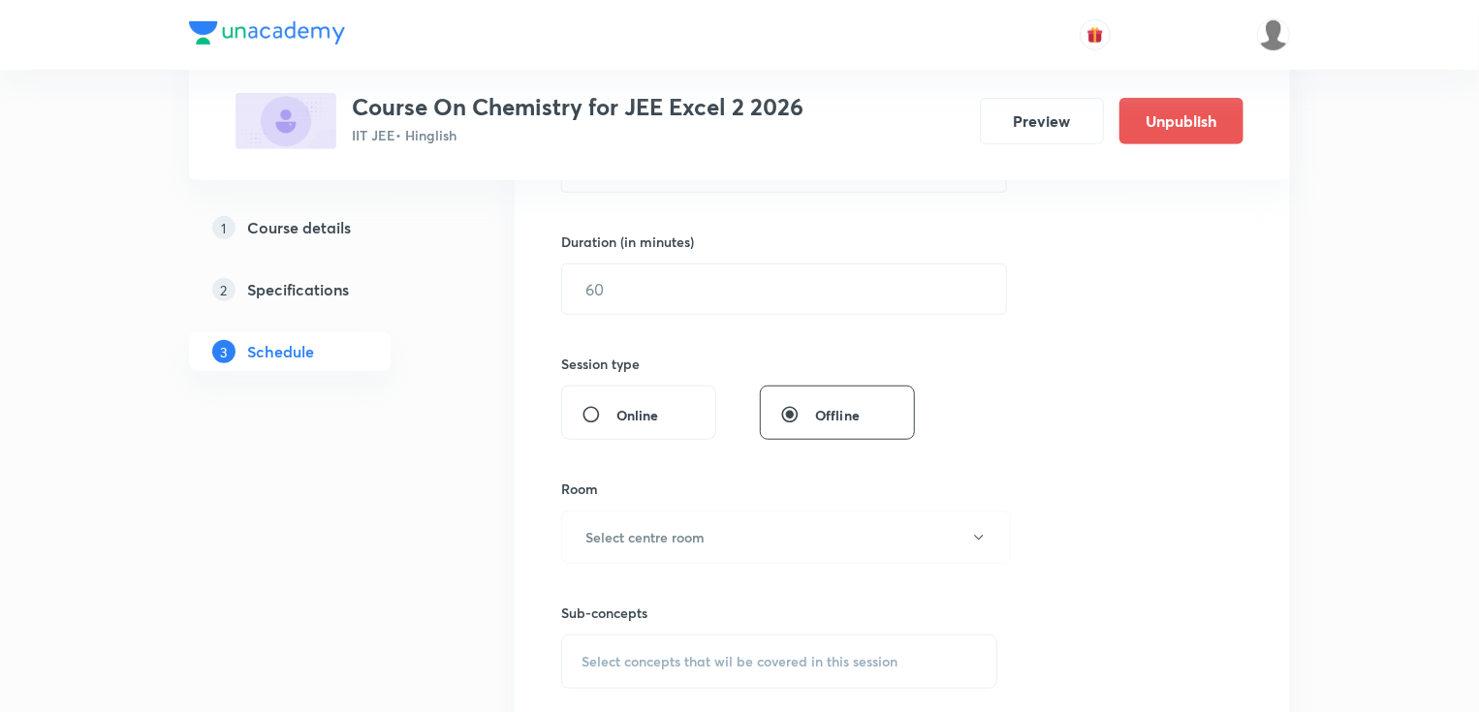
scroll to position [17770, 0]
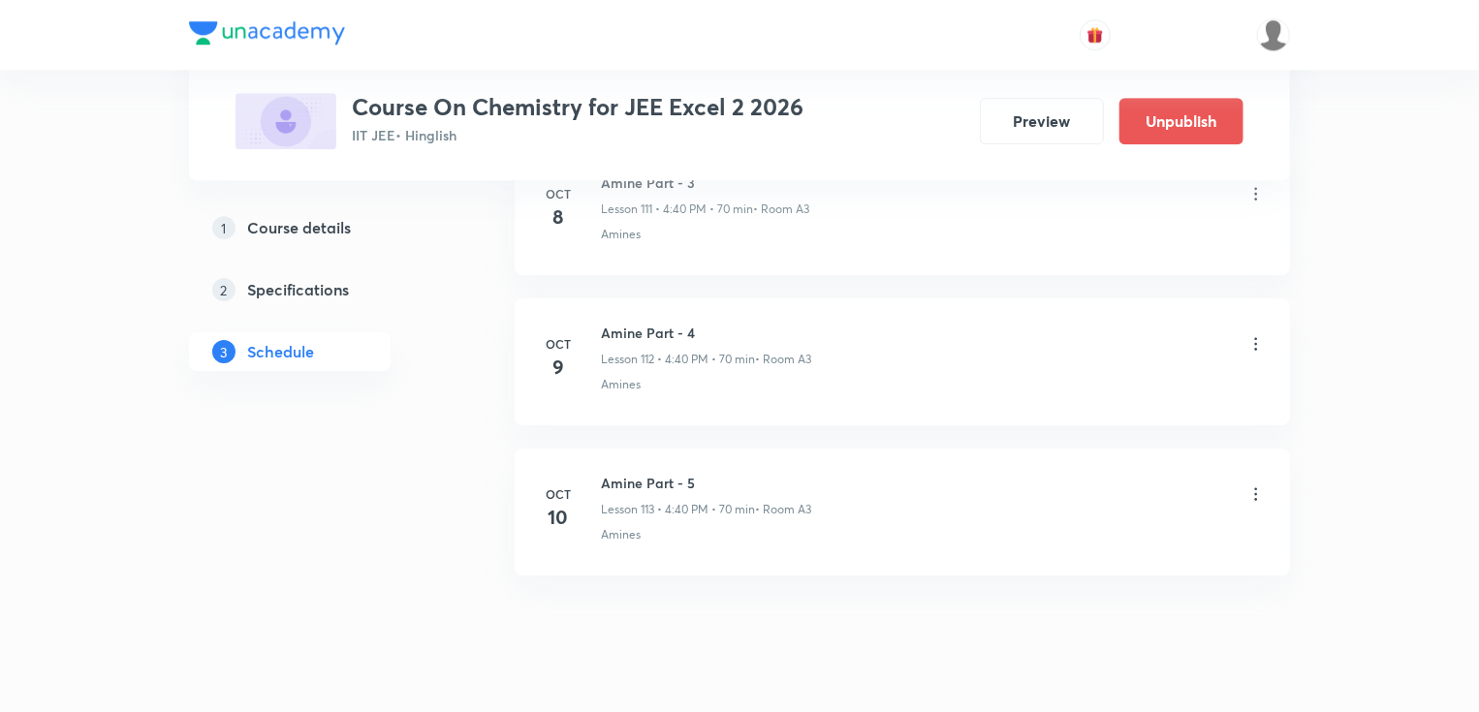
click at [678, 473] on h6 "Amine Part - 5" at bounding box center [706, 483] width 210 height 20
copy h6 "Amine Part - 5"
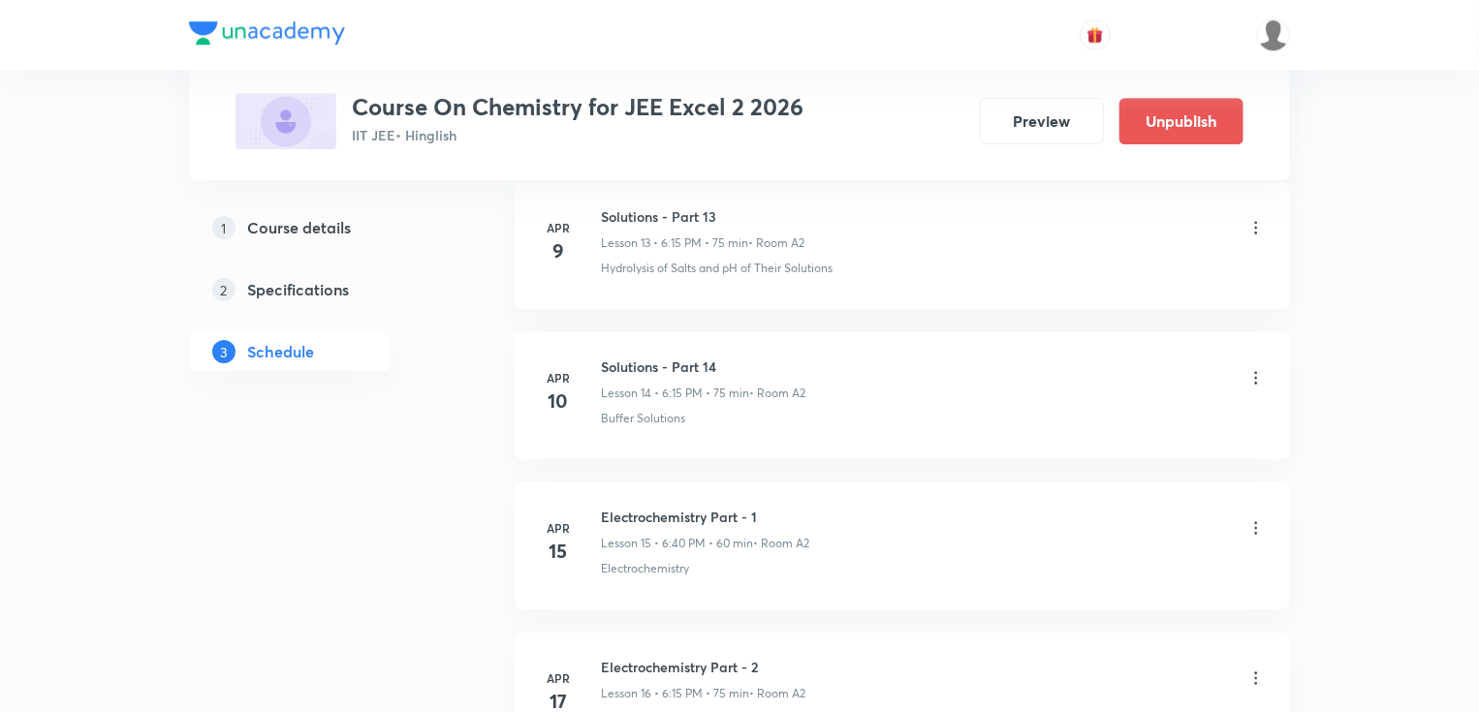
scroll to position [0, 0]
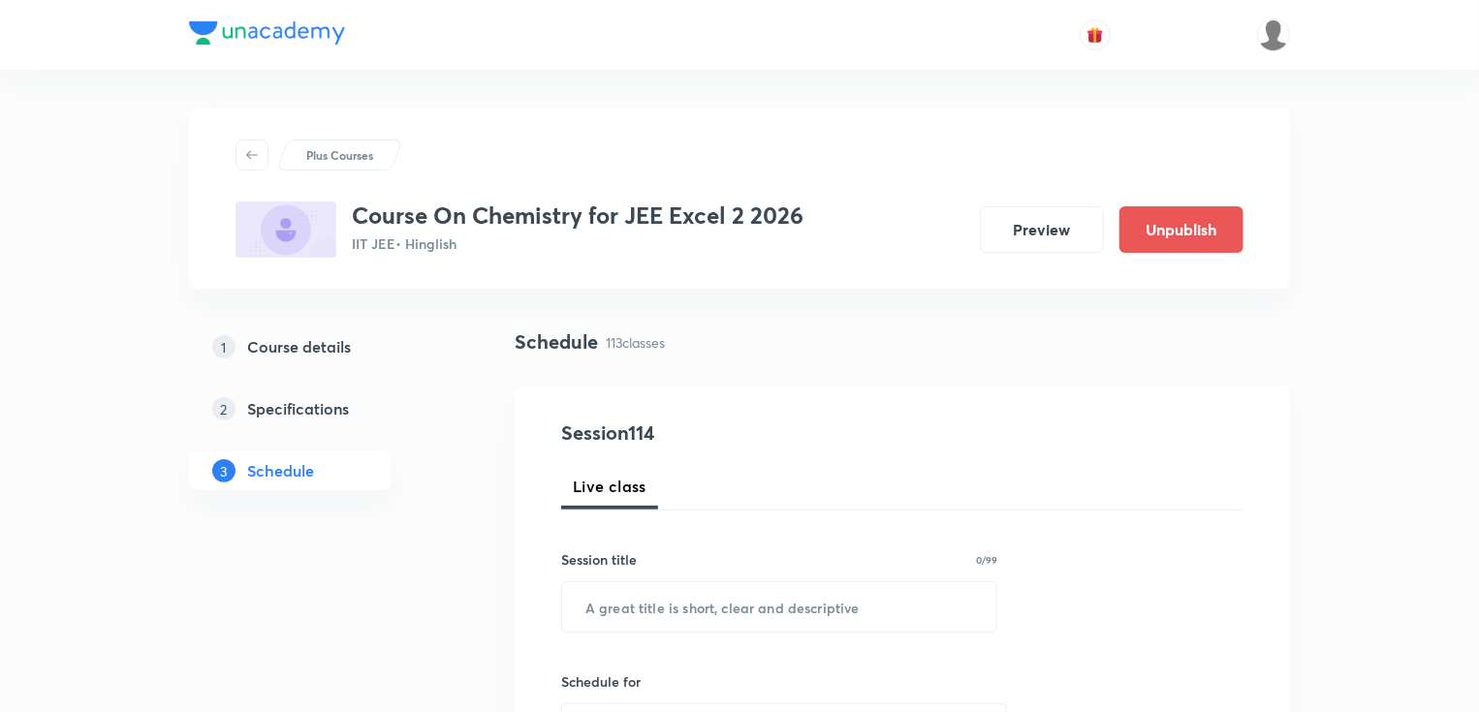
click at [649, 610] on input "text" at bounding box center [779, 606] width 434 height 49
paste input "Amine Part - 5"
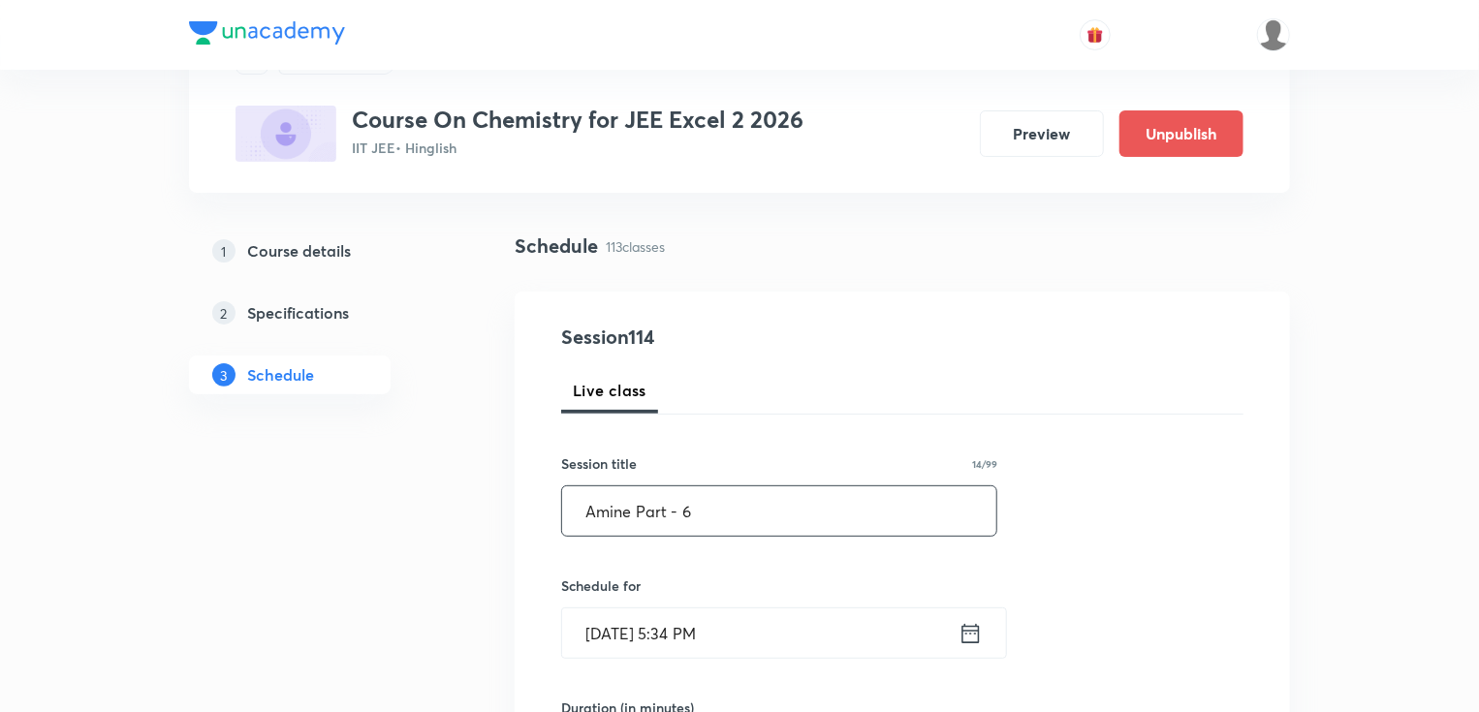
scroll to position [310, 0]
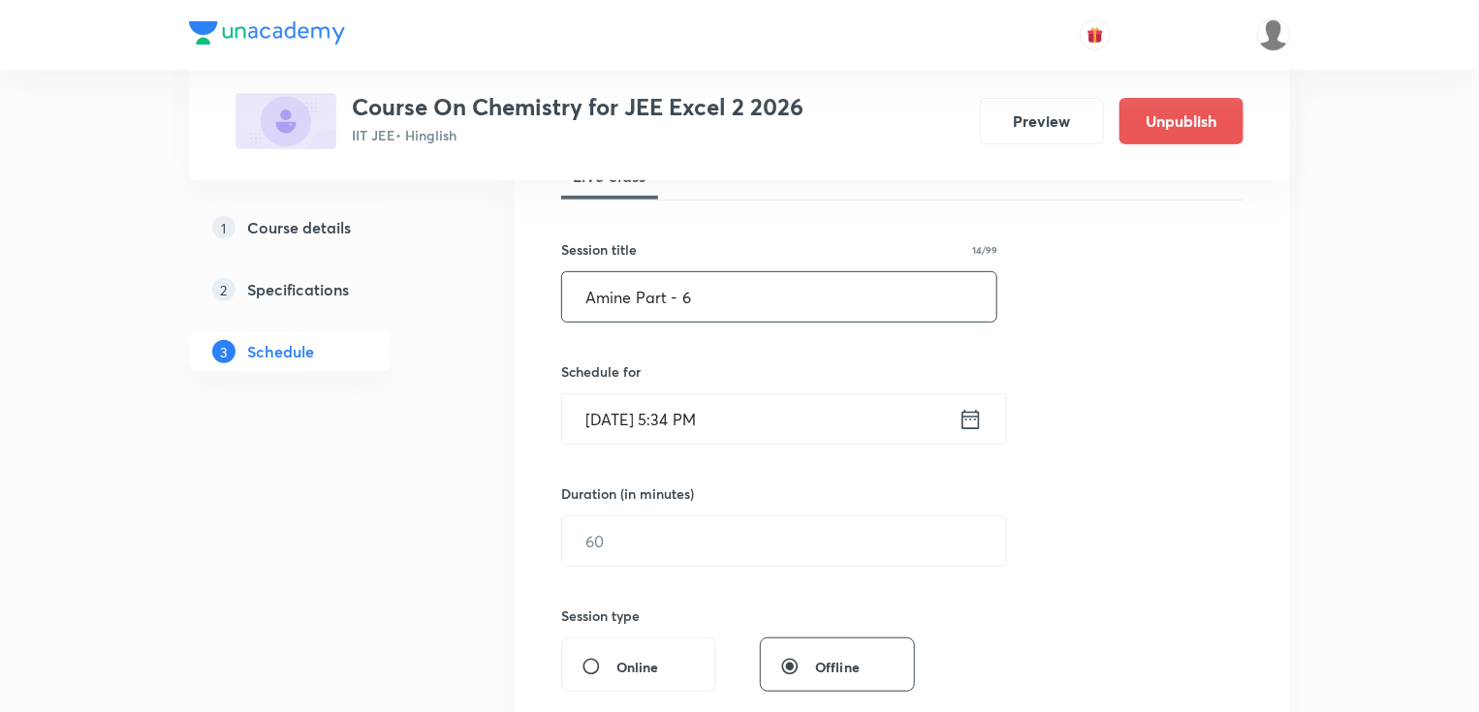
type input "Amine Part - 6"
click at [982, 421] on icon at bounding box center [970, 419] width 24 height 27
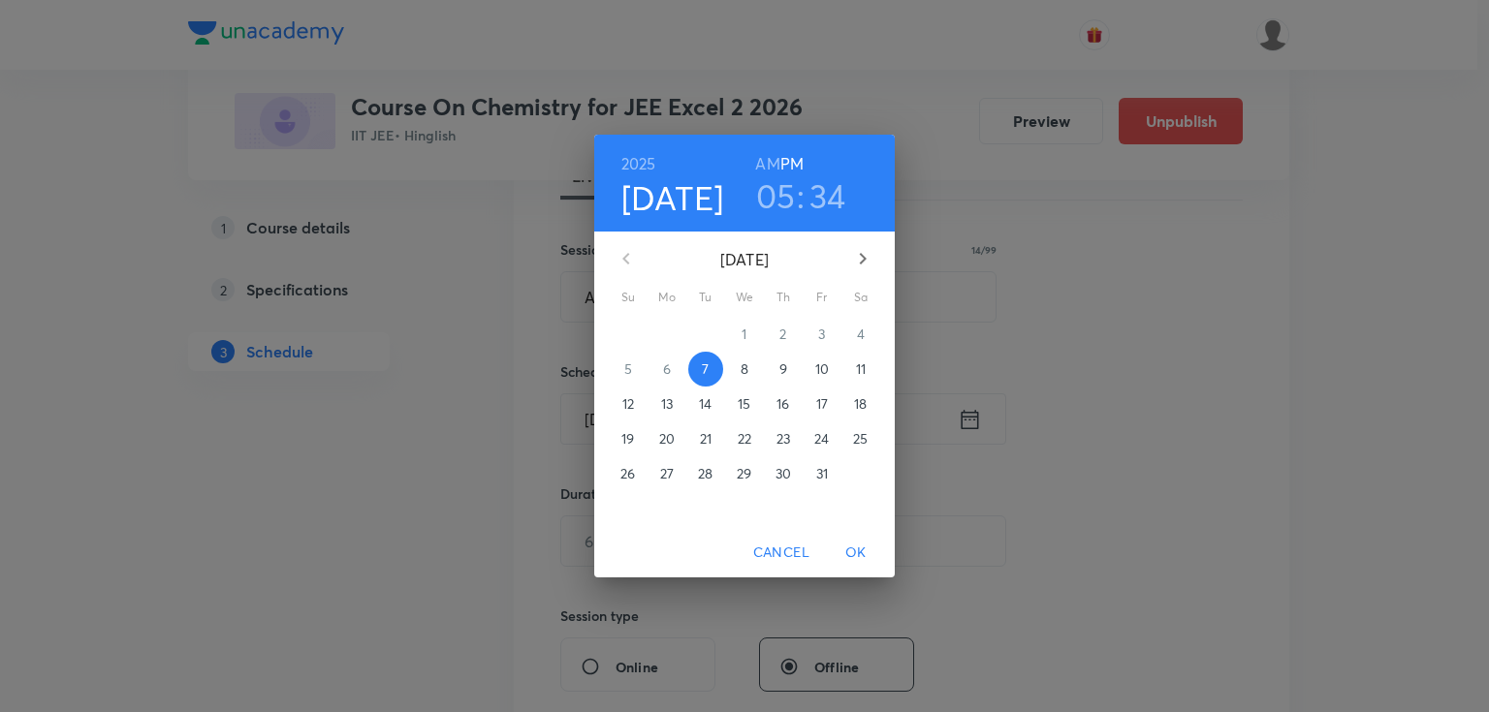
click at [856, 370] on p "11" at bounding box center [861, 369] width 10 height 19
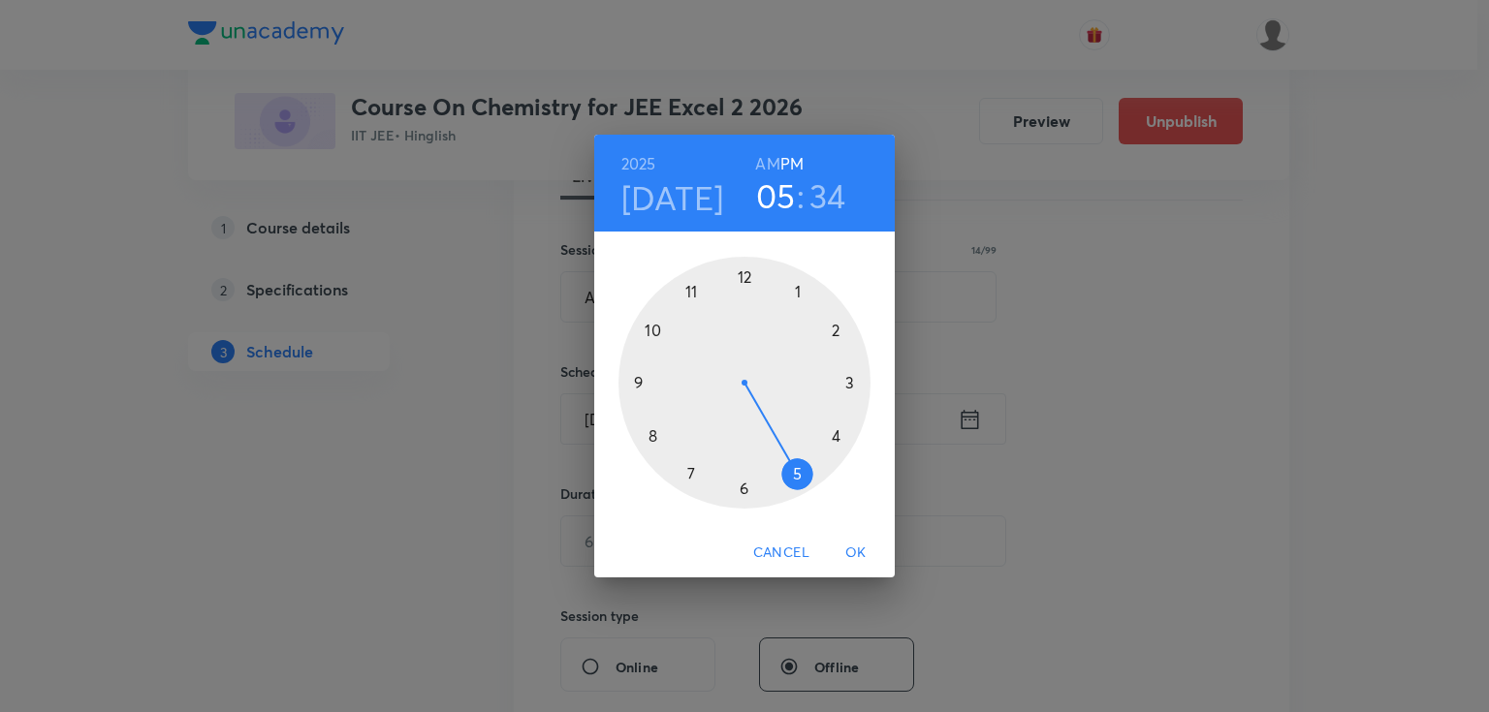
click at [831, 434] on div at bounding box center [744, 383] width 252 height 252
click at [648, 433] on div at bounding box center [744, 383] width 252 height 252
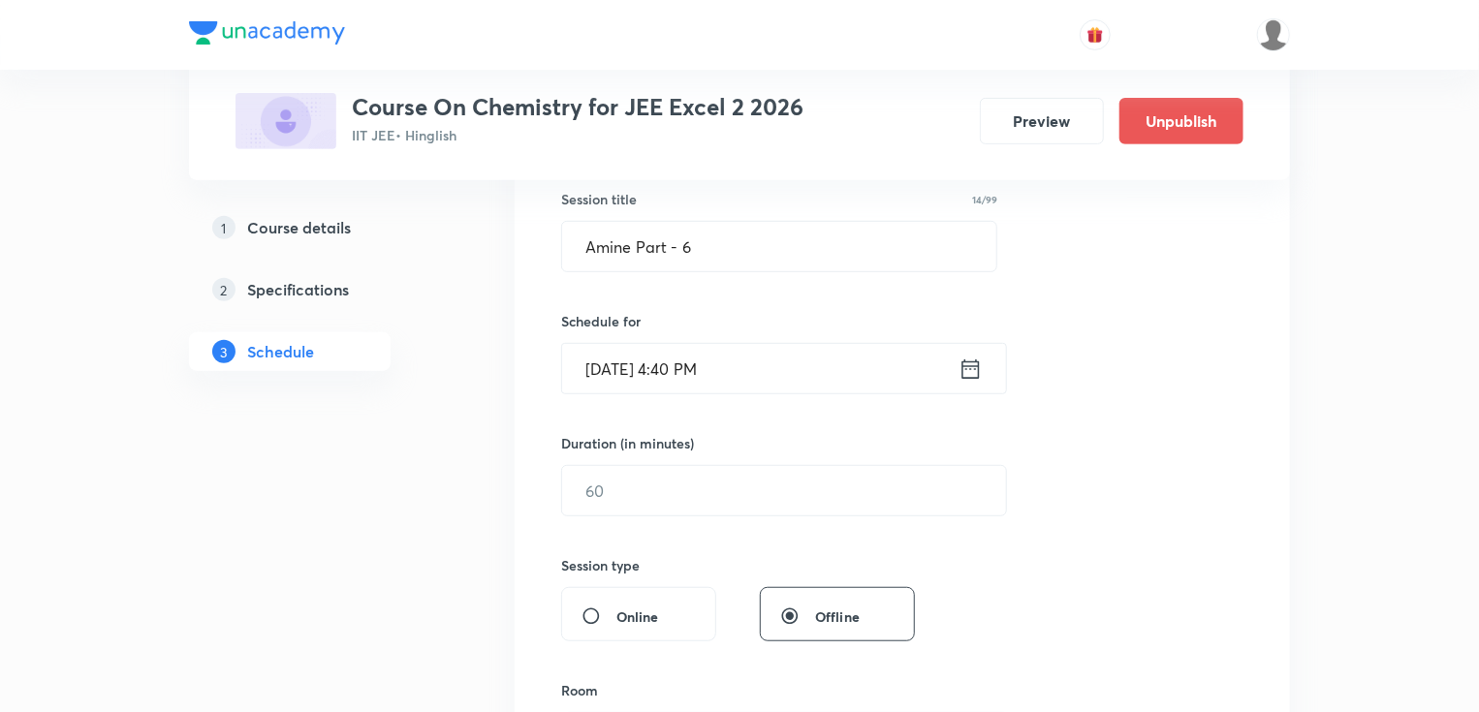
scroll to position [388, 0]
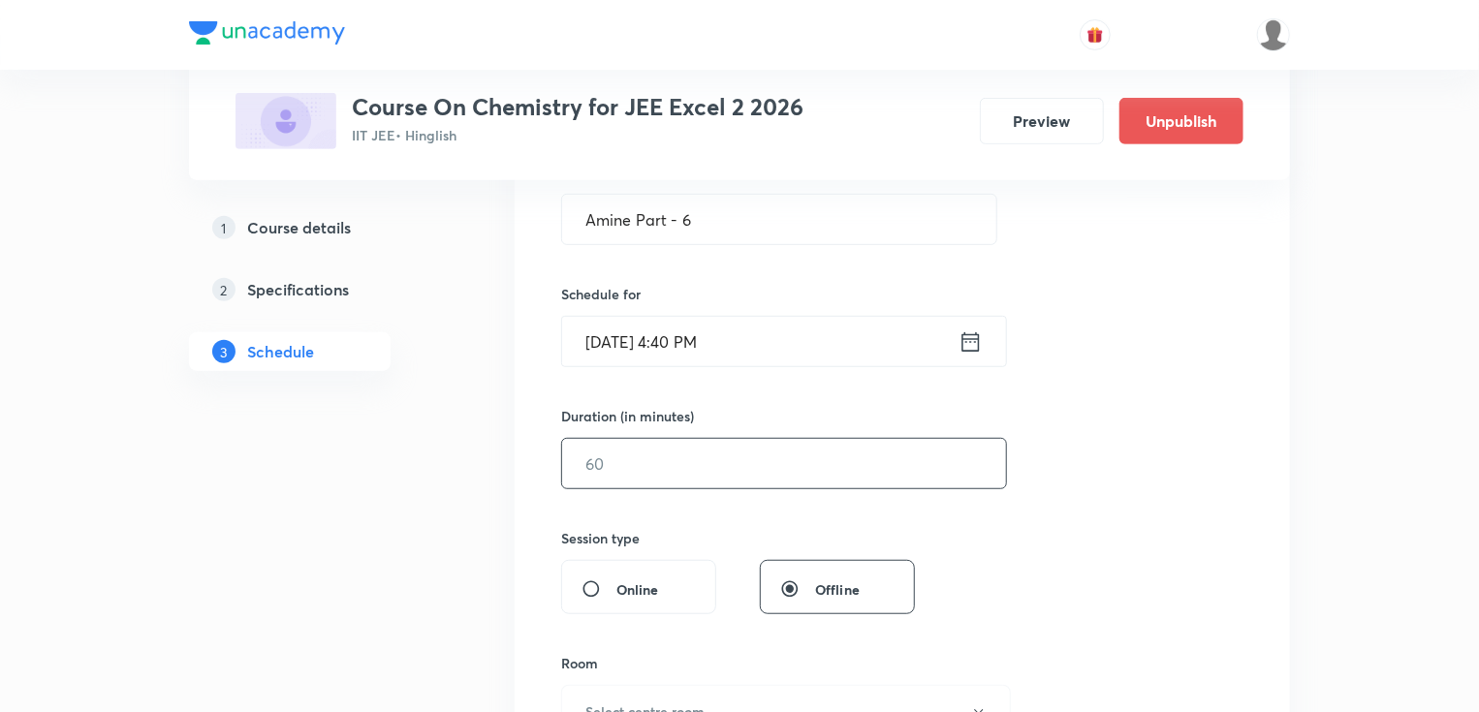
click at [645, 473] on input "text" at bounding box center [784, 463] width 444 height 49
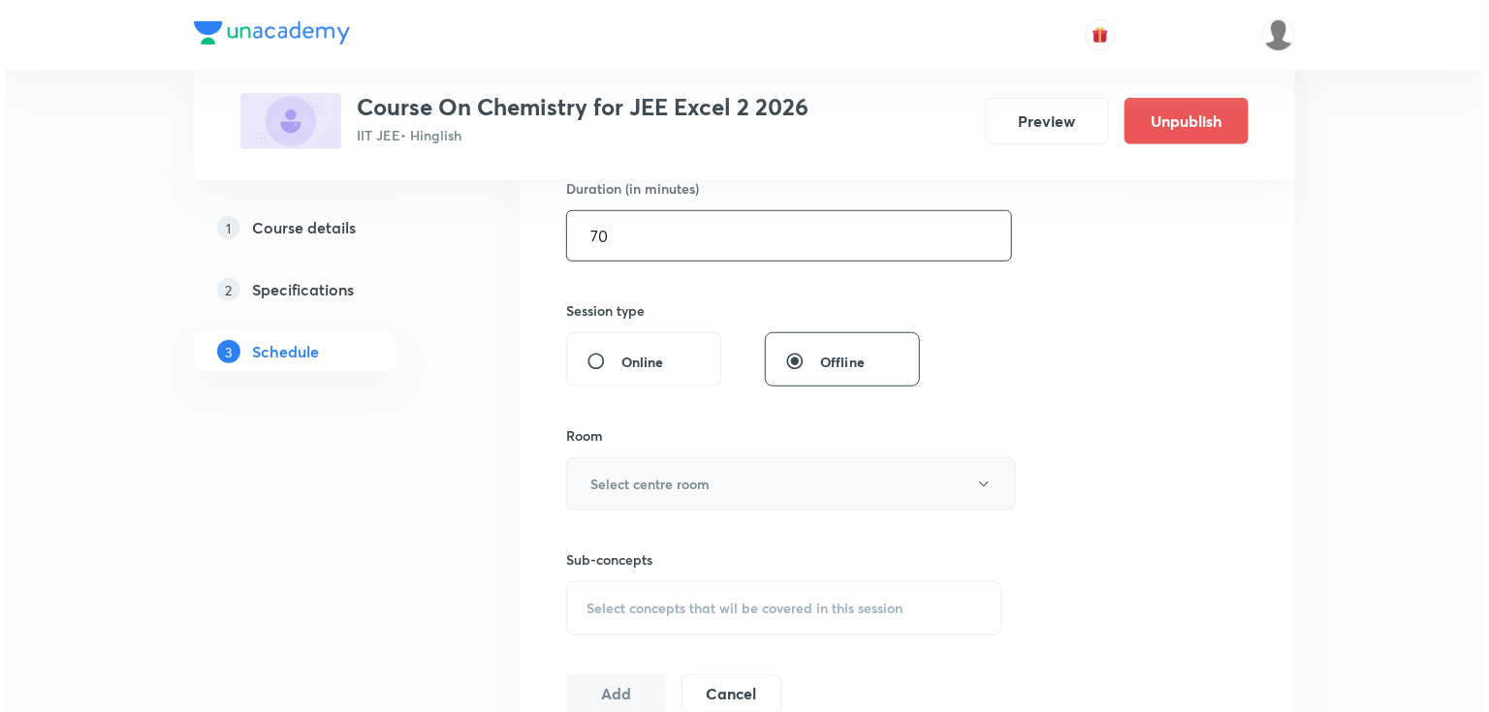
scroll to position [620, 0]
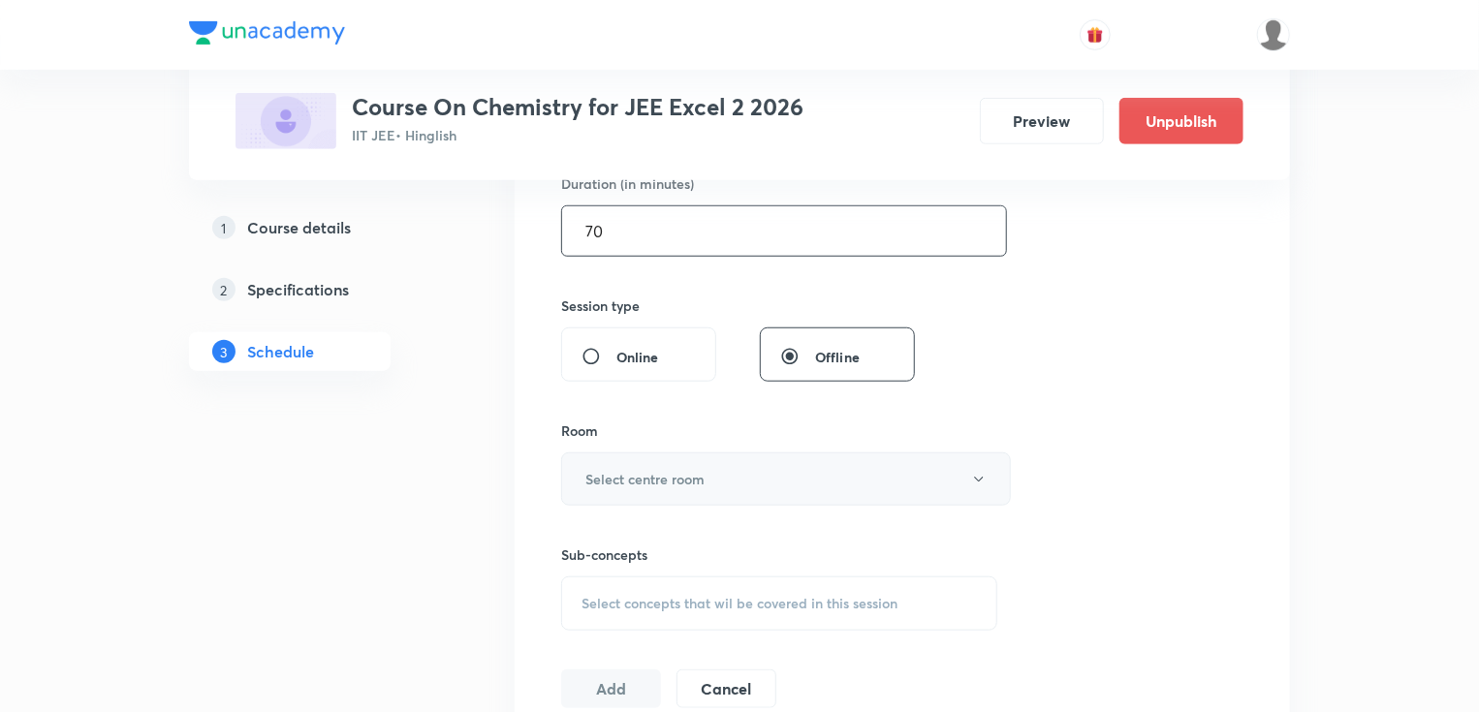
type input "70"
click at [649, 469] on h6 "Select centre room" at bounding box center [644, 479] width 119 height 20
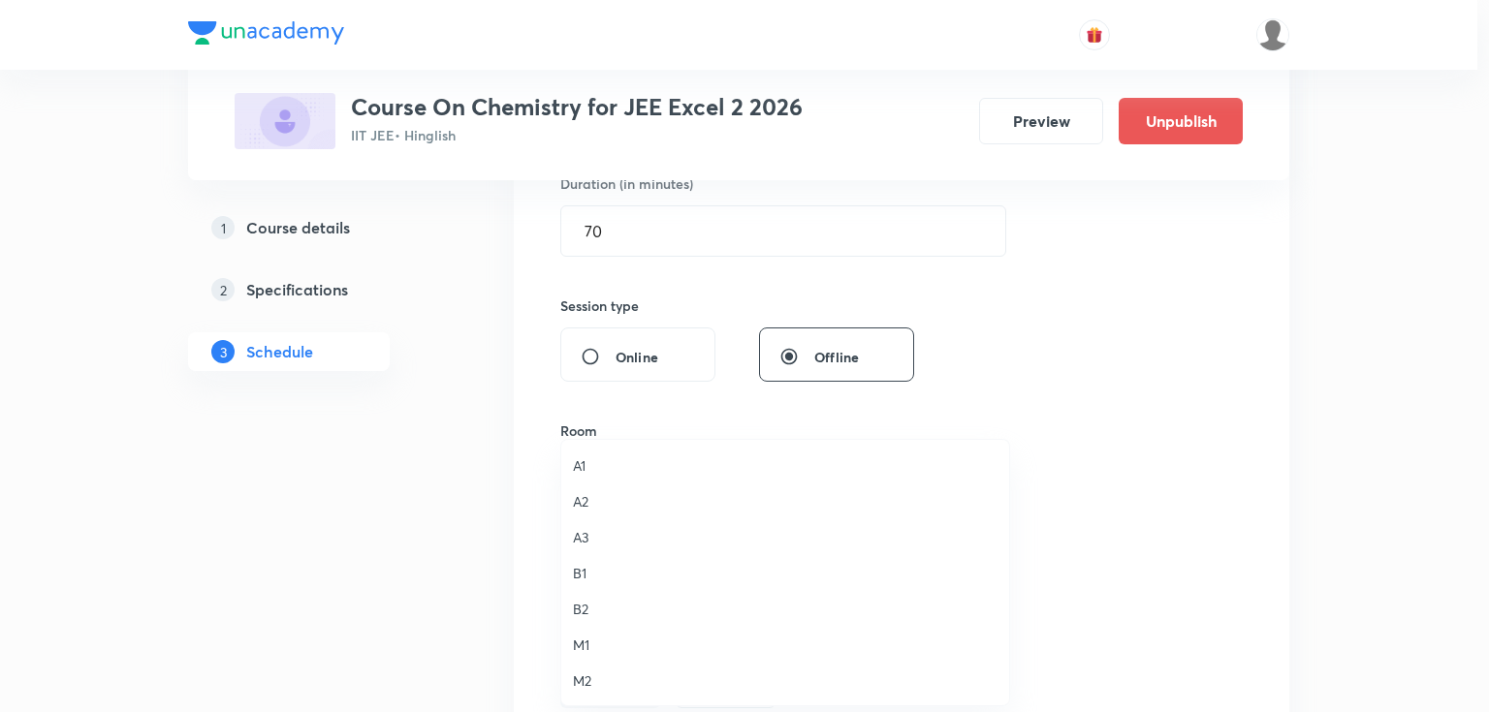
click at [587, 543] on span "A3" at bounding box center [785, 537] width 424 height 20
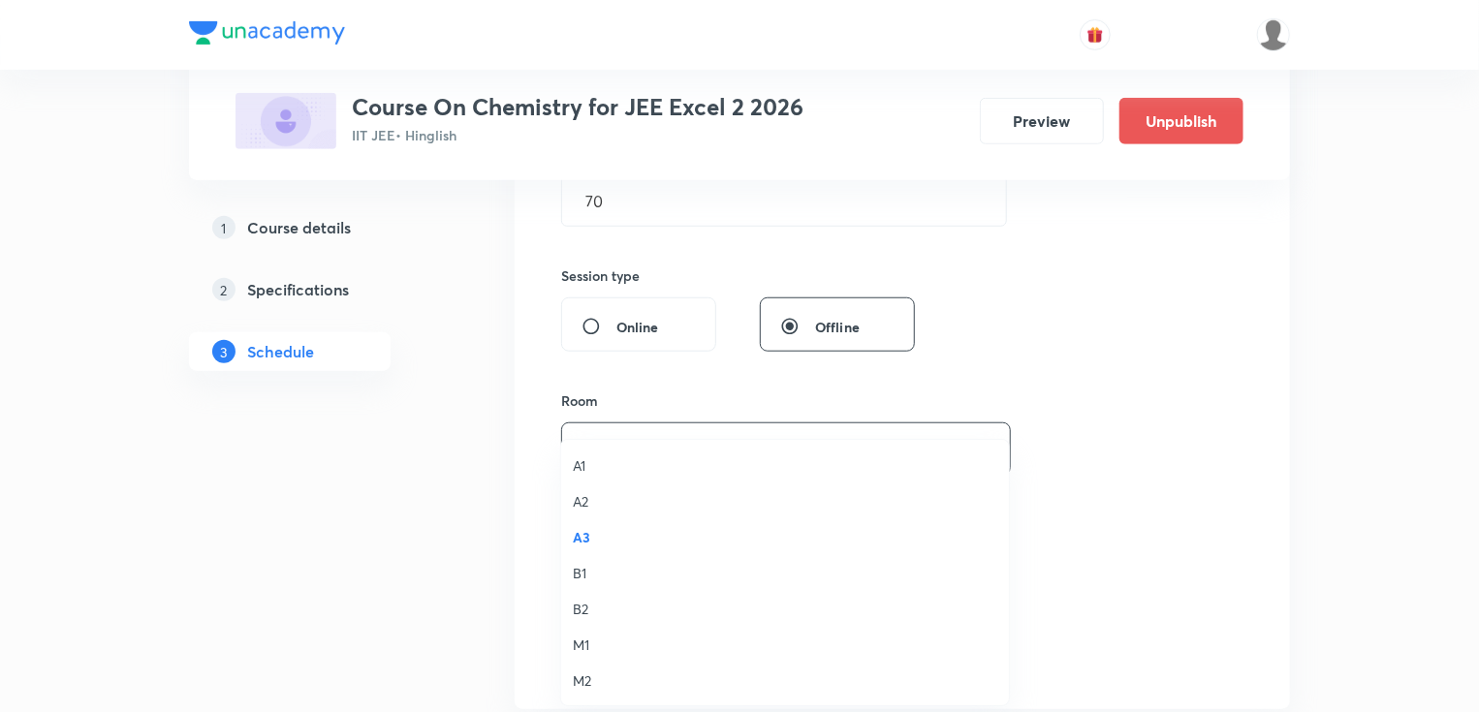
scroll to position [698, 0]
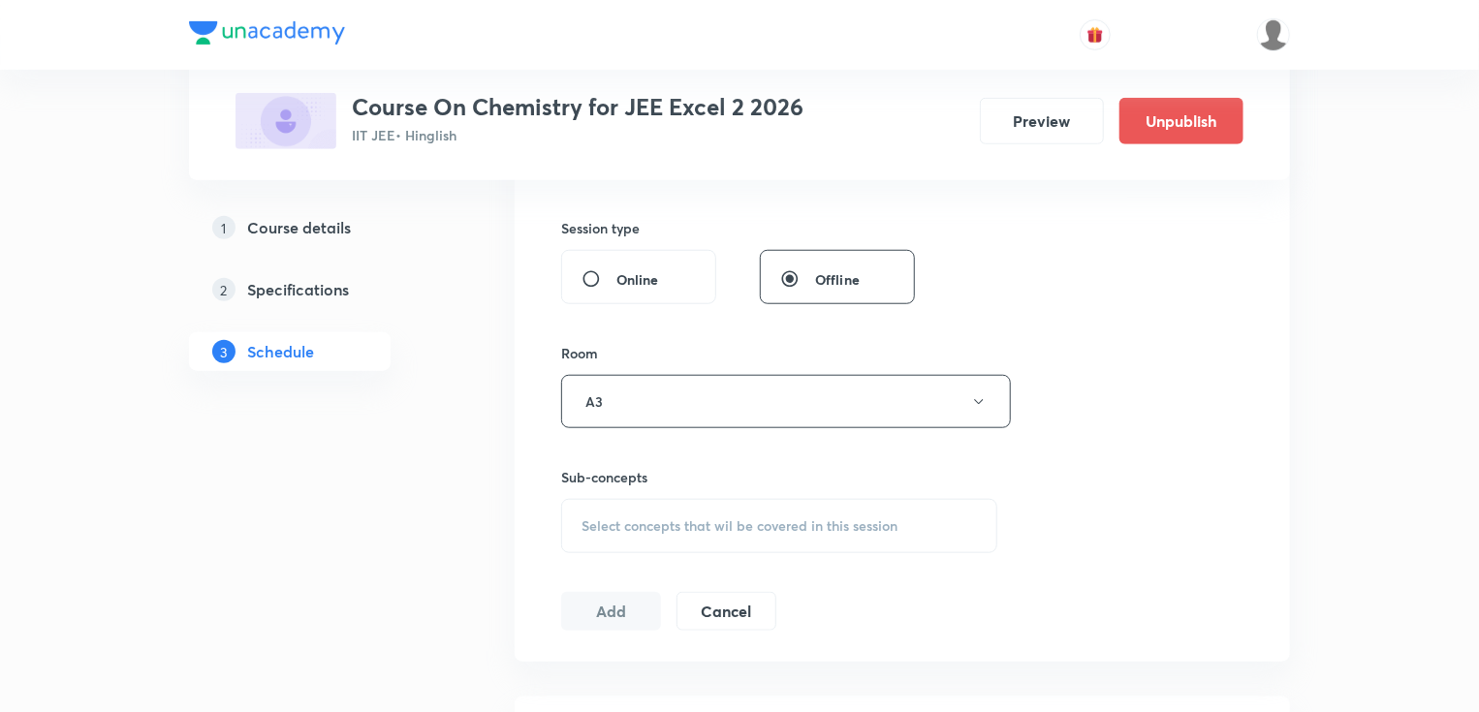
click at [643, 501] on div "Select concepts that wil be covered in this session" at bounding box center [779, 526] width 436 height 54
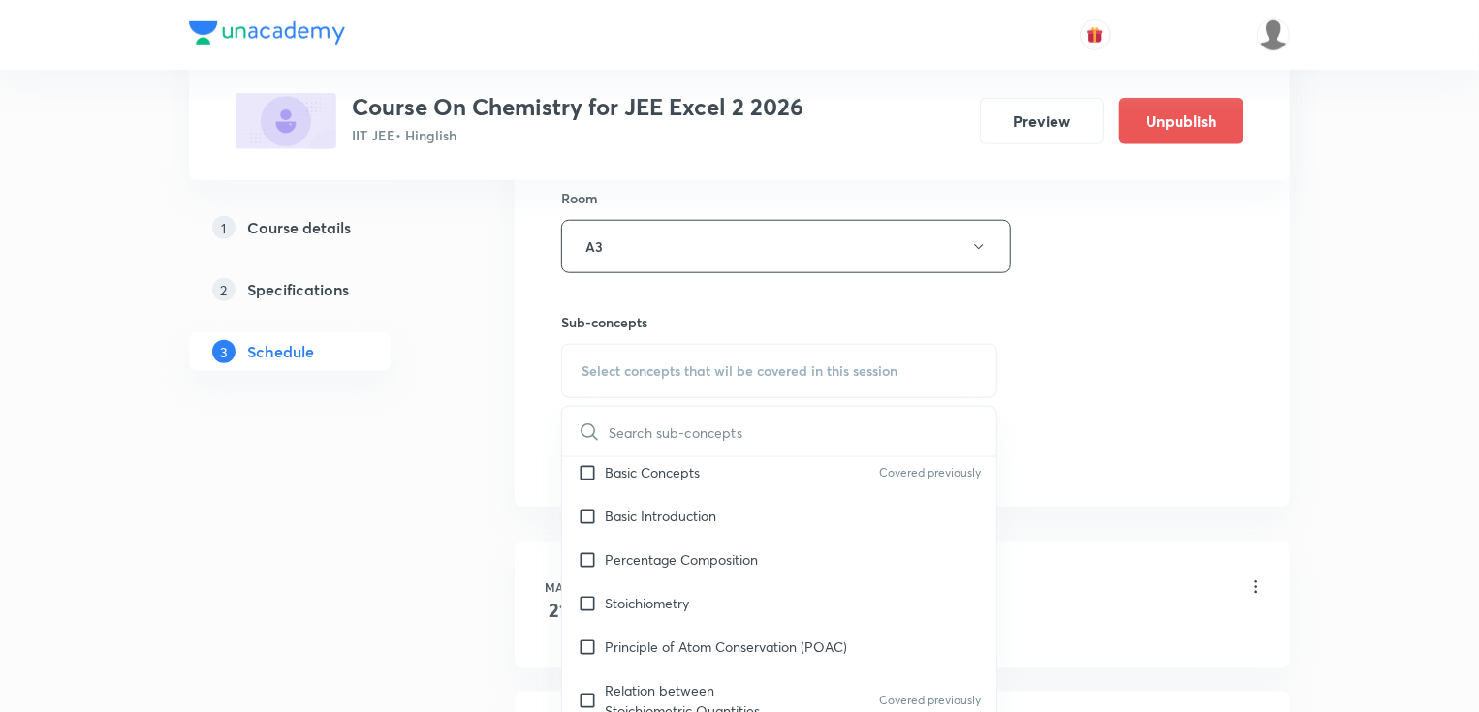
scroll to position [78, 0]
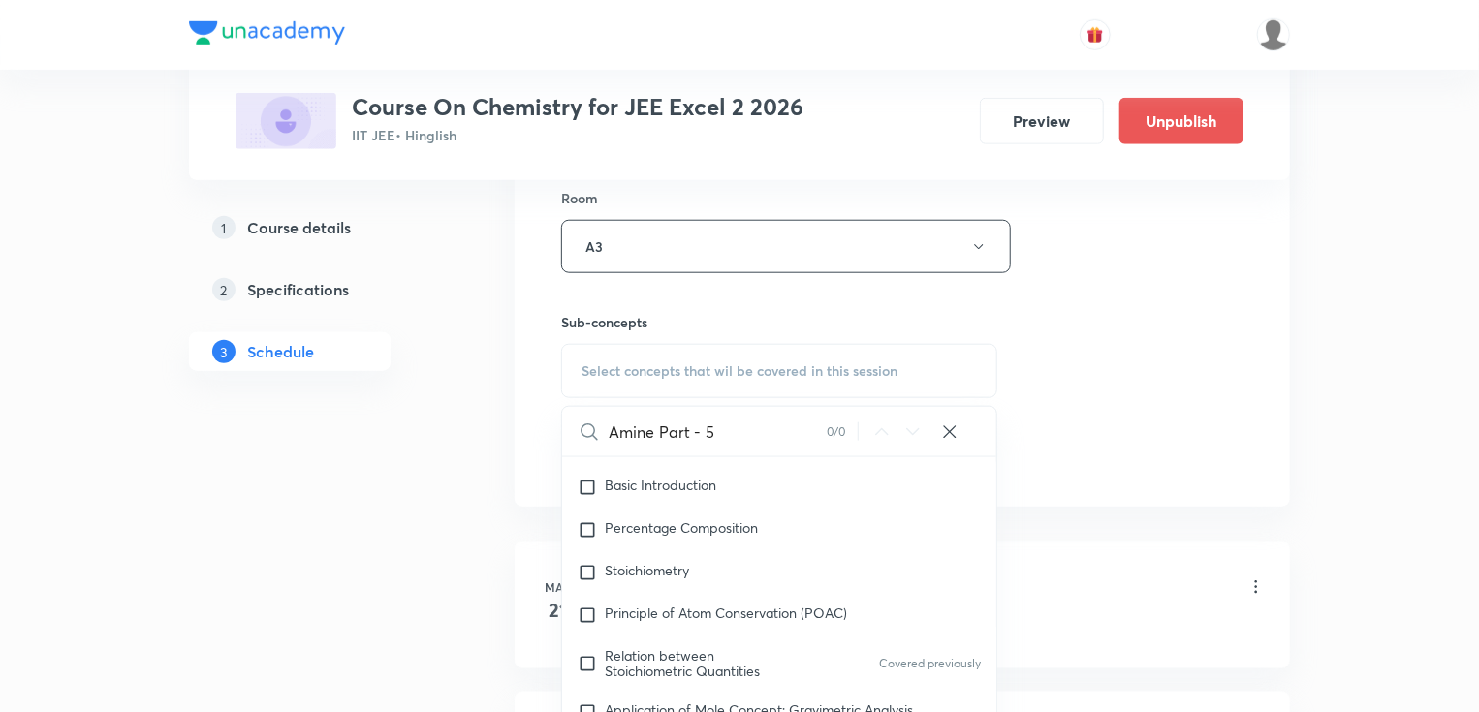
drag, startPoint x: 709, startPoint y: 435, endPoint x: 768, endPoint y: 436, distance: 58.2
click at [768, 436] on input "Amine Part - 5" at bounding box center [718, 431] width 218 height 49
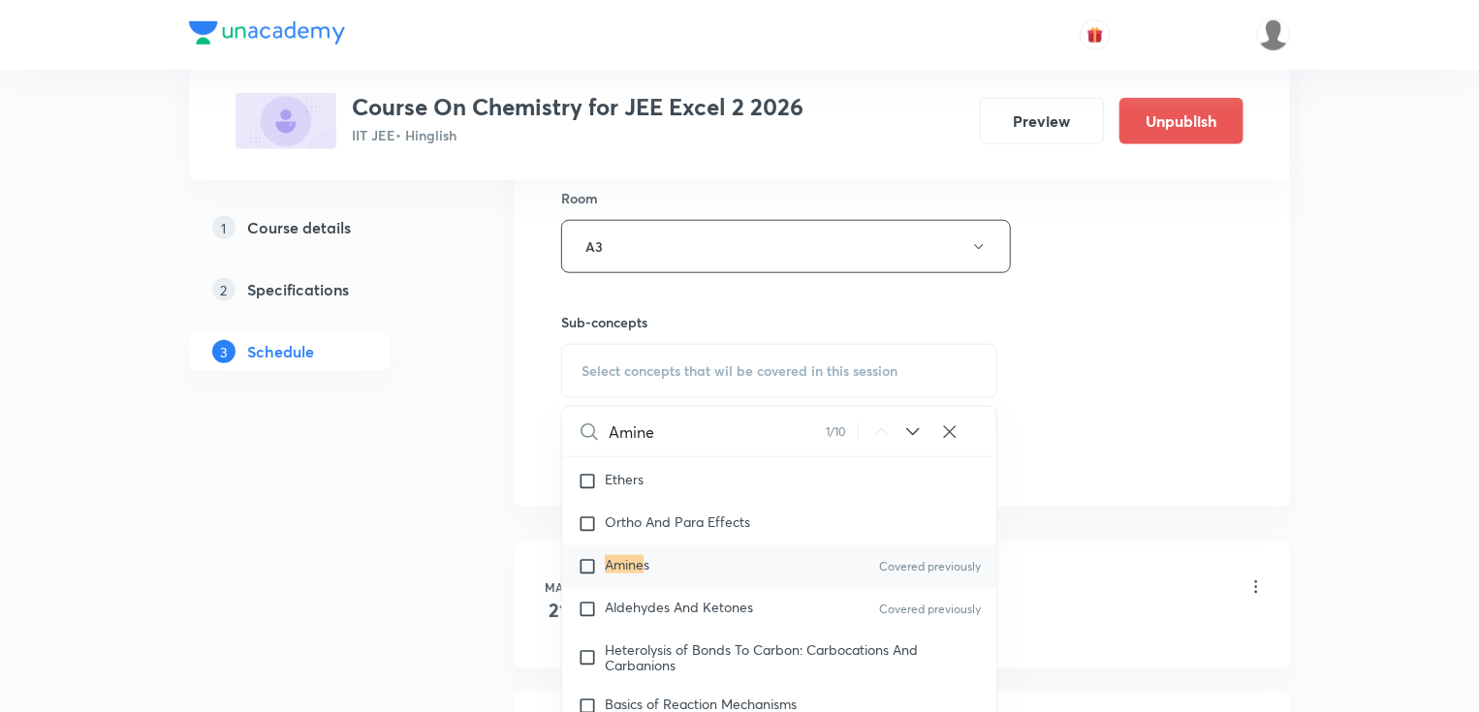
scroll to position [34392, 0]
type input "Amine"
click at [740, 555] on div "[PERSON_NAME] s Covered previously" at bounding box center [779, 564] width 434 height 43
click at [1112, 349] on div "Session 114 Live class Session title 14/99 Amine Part - 6 ​ Schedule for [DATE]…" at bounding box center [902, 21] width 682 height 910
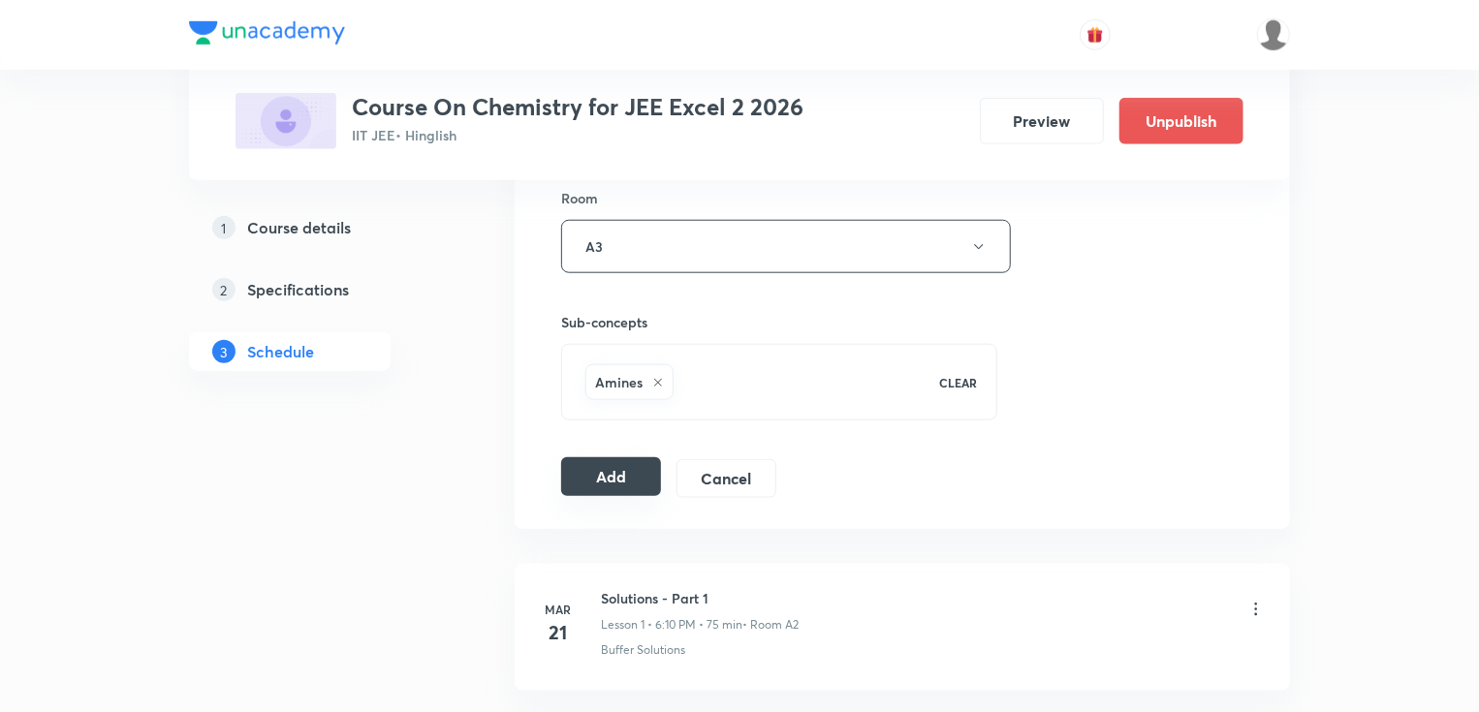
click at [612, 474] on button "Add" at bounding box center [611, 476] width 100 height 39
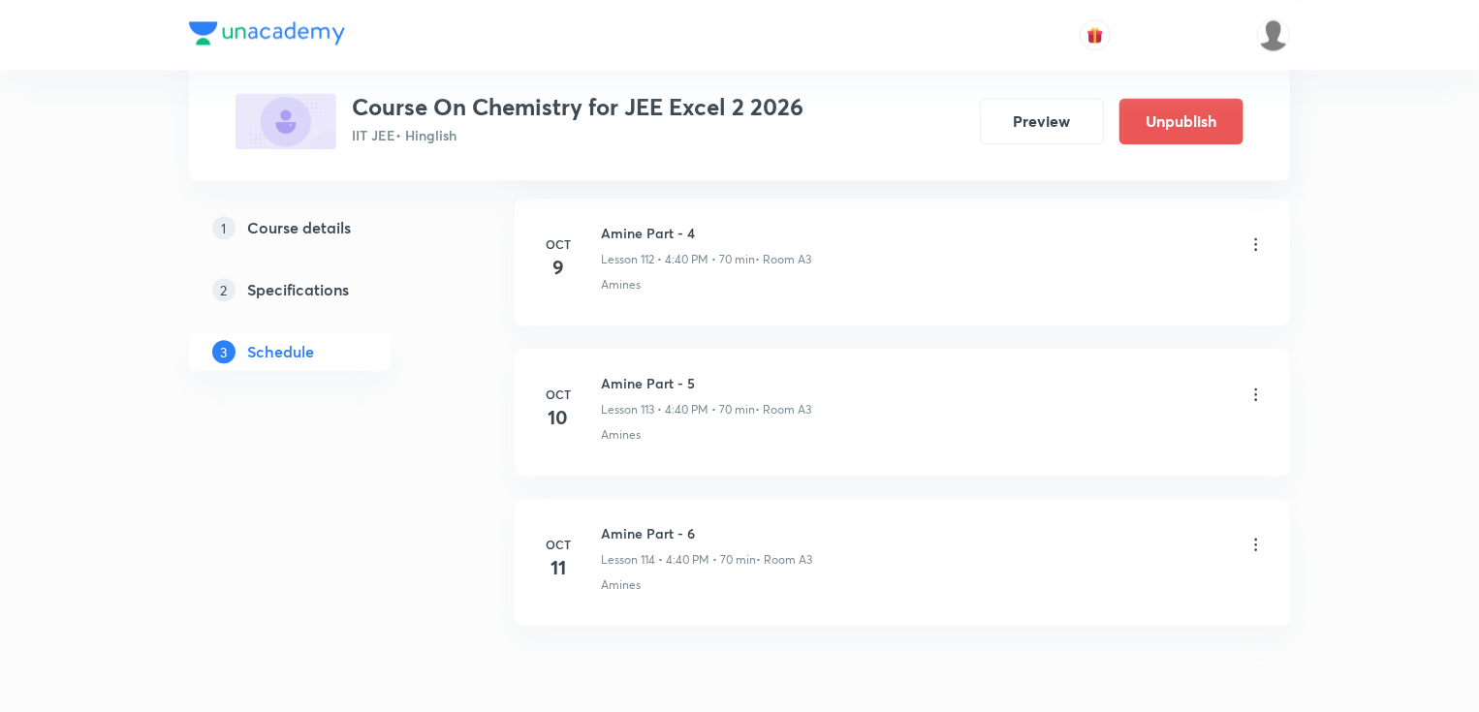
scroll to position [17030, 0]
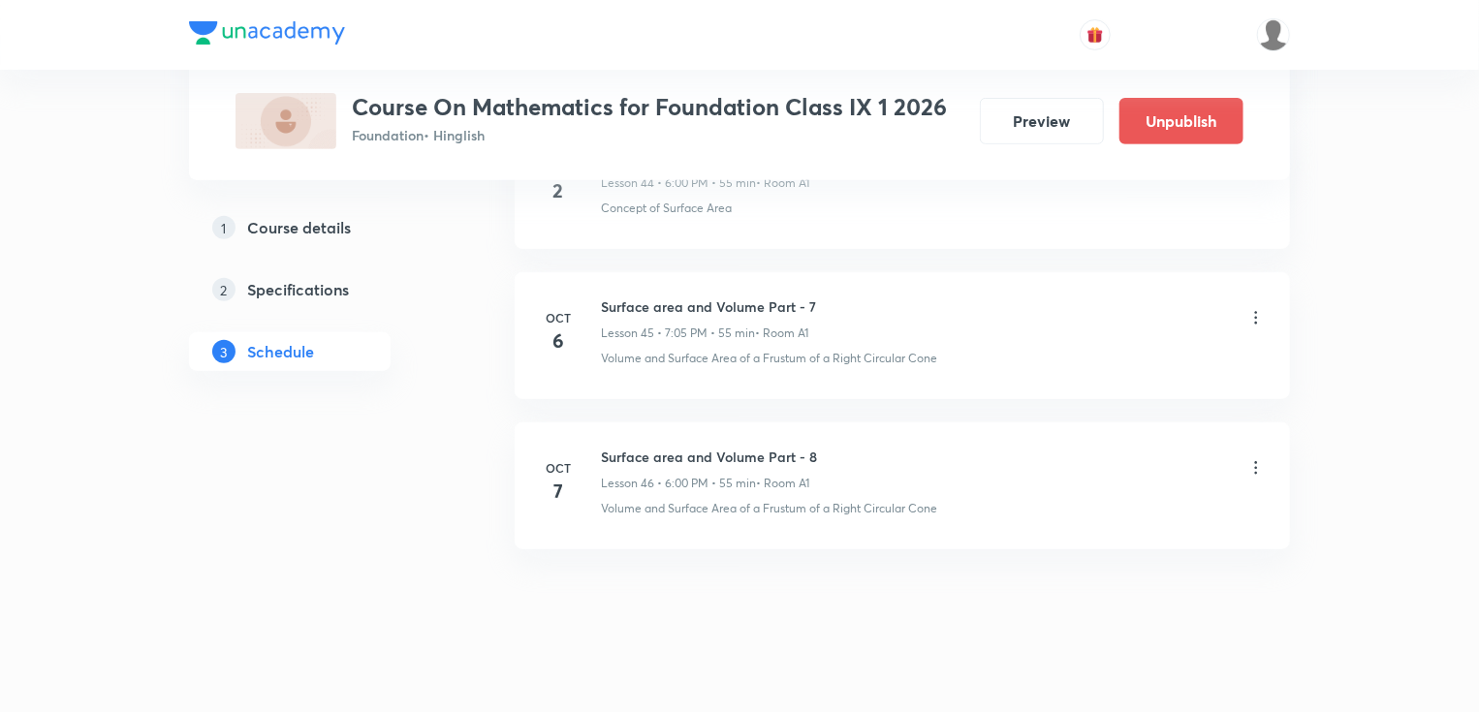
click at [1255, 458] on icon at bounding box center [1255, 467] width 19 height 19
click at [1081, 496] on p "Edit" at bounding box center [1079, 497] width 24 height 20
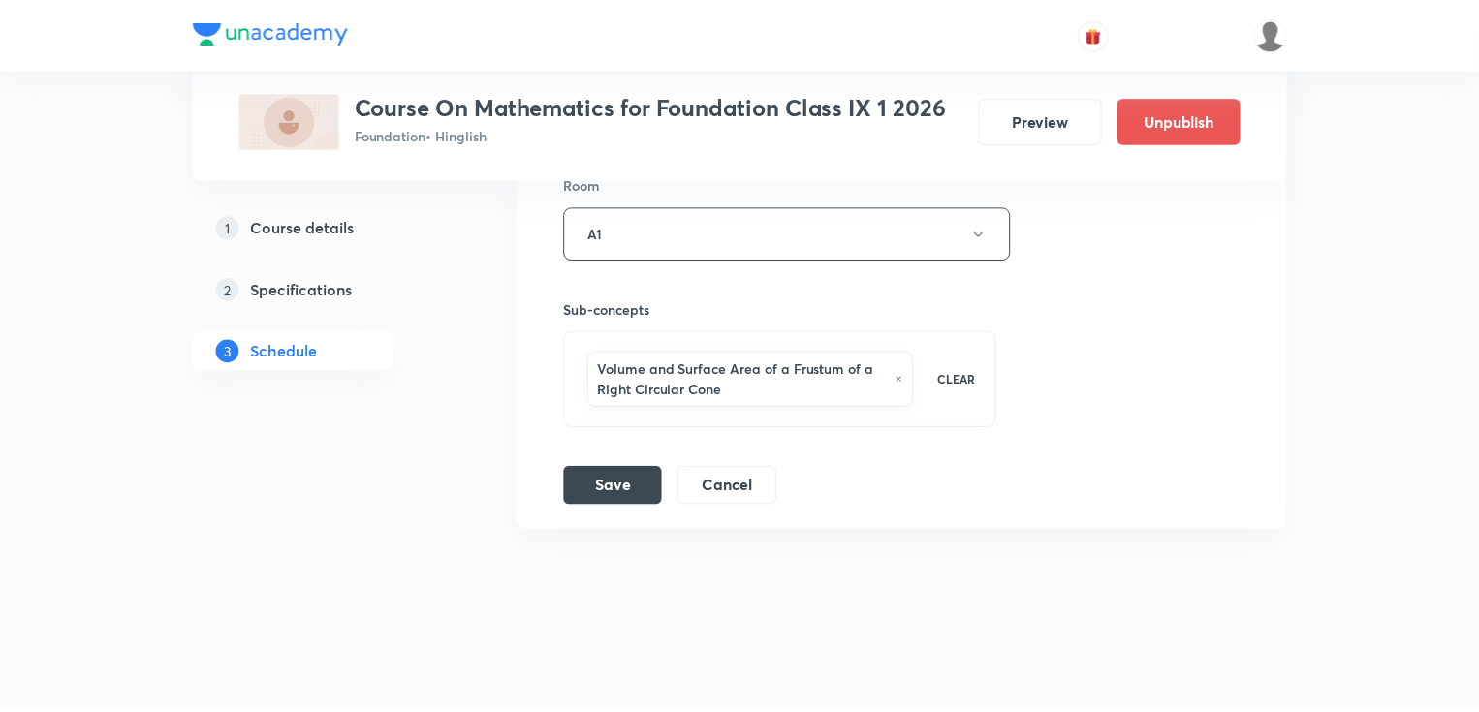
scroll to position [7606, 0]
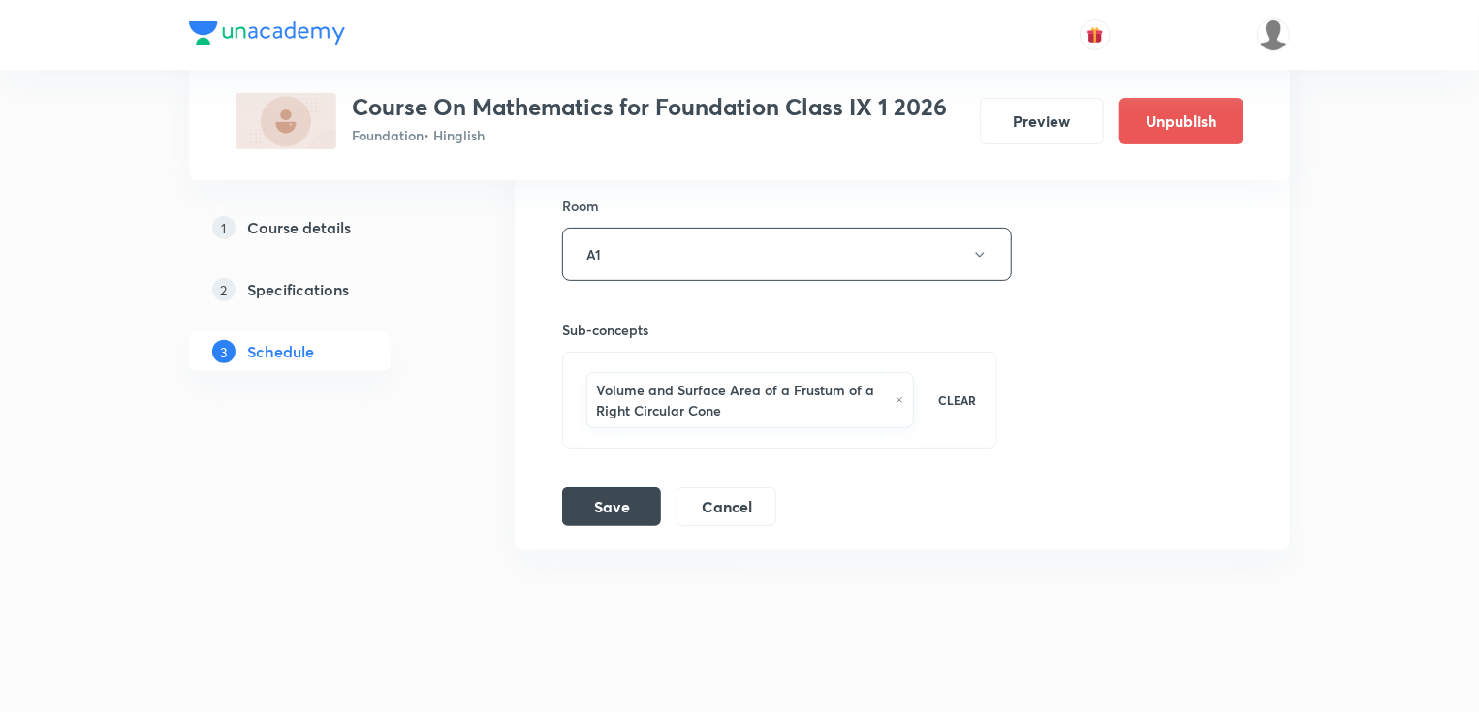
click at [895, 394] on icon at bounding box center [899, 400] width 9 height 12
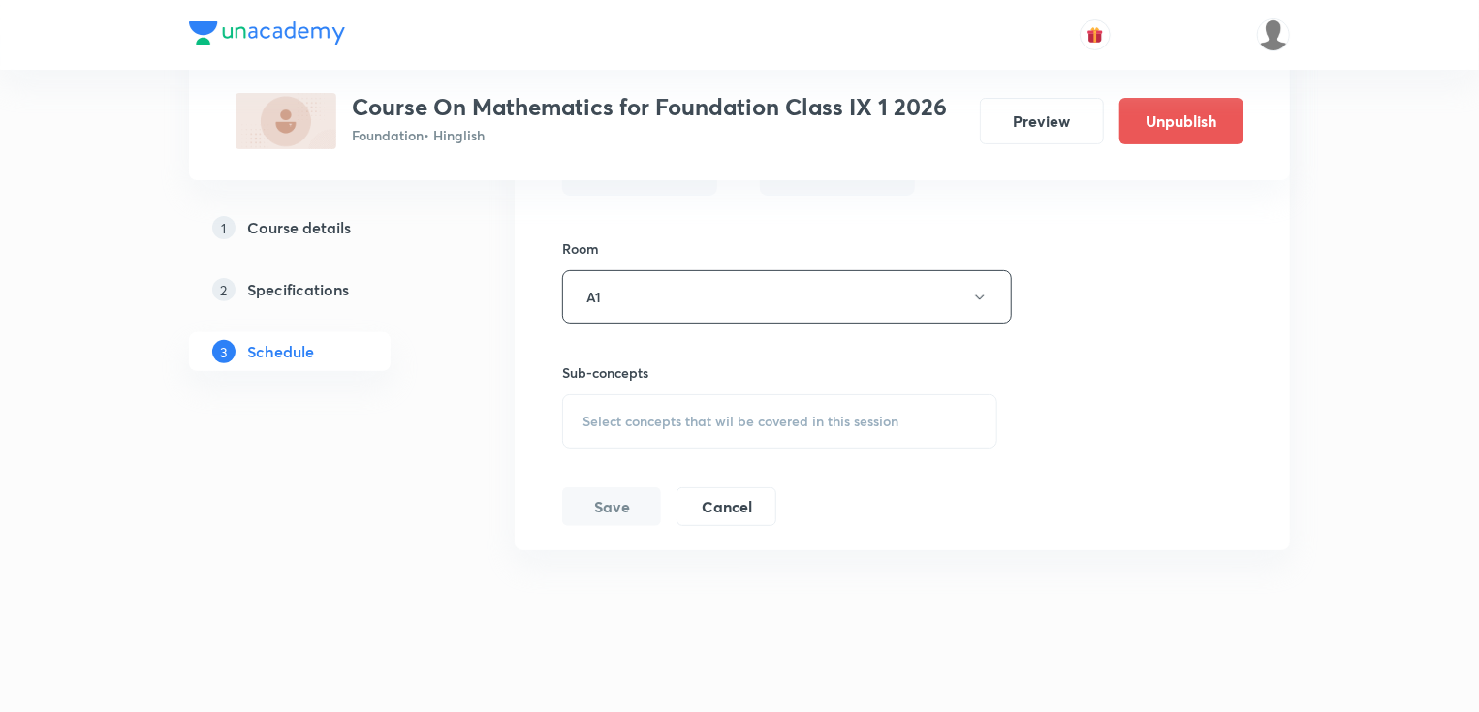
click at [844, 414] on span "Select concepts that wil be covered in this session" at bounding box center [740, 422] width 316 height 16
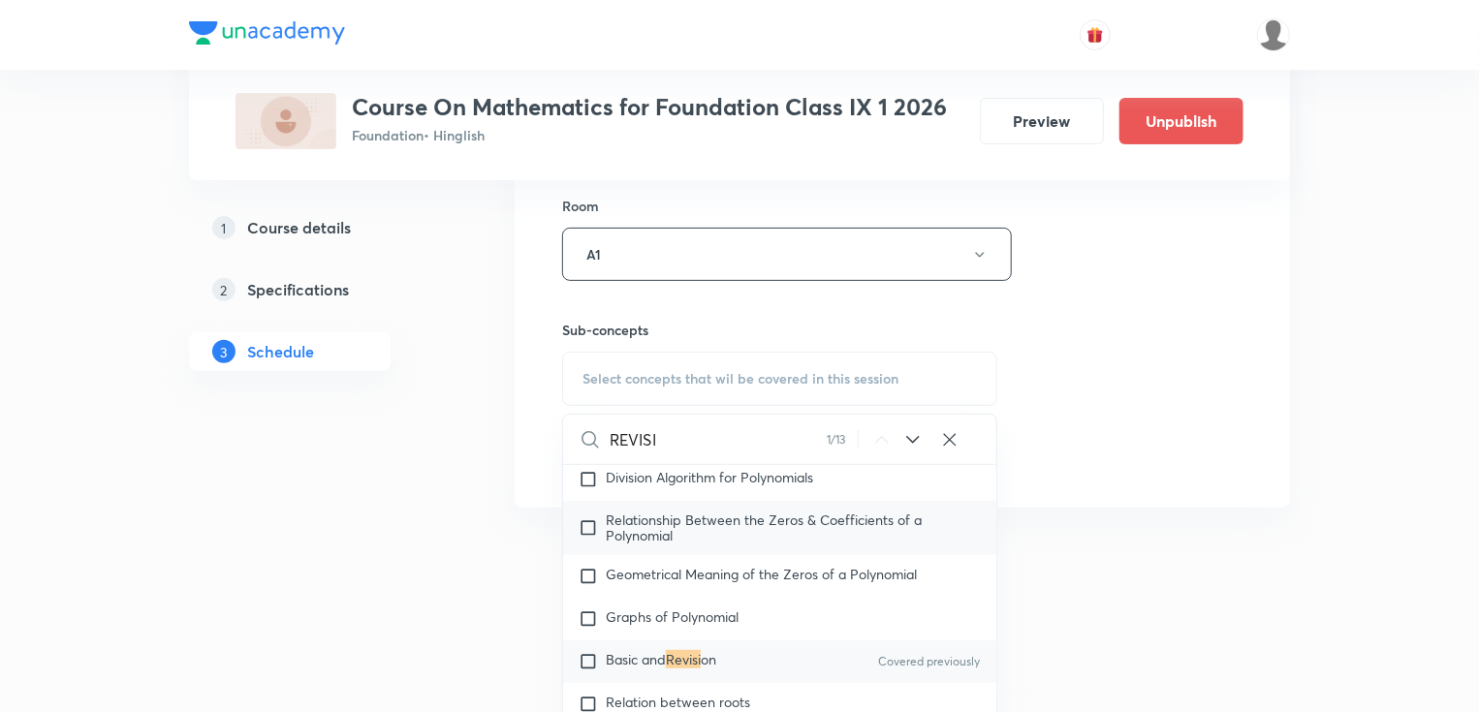
scroll to position [3632, 0]
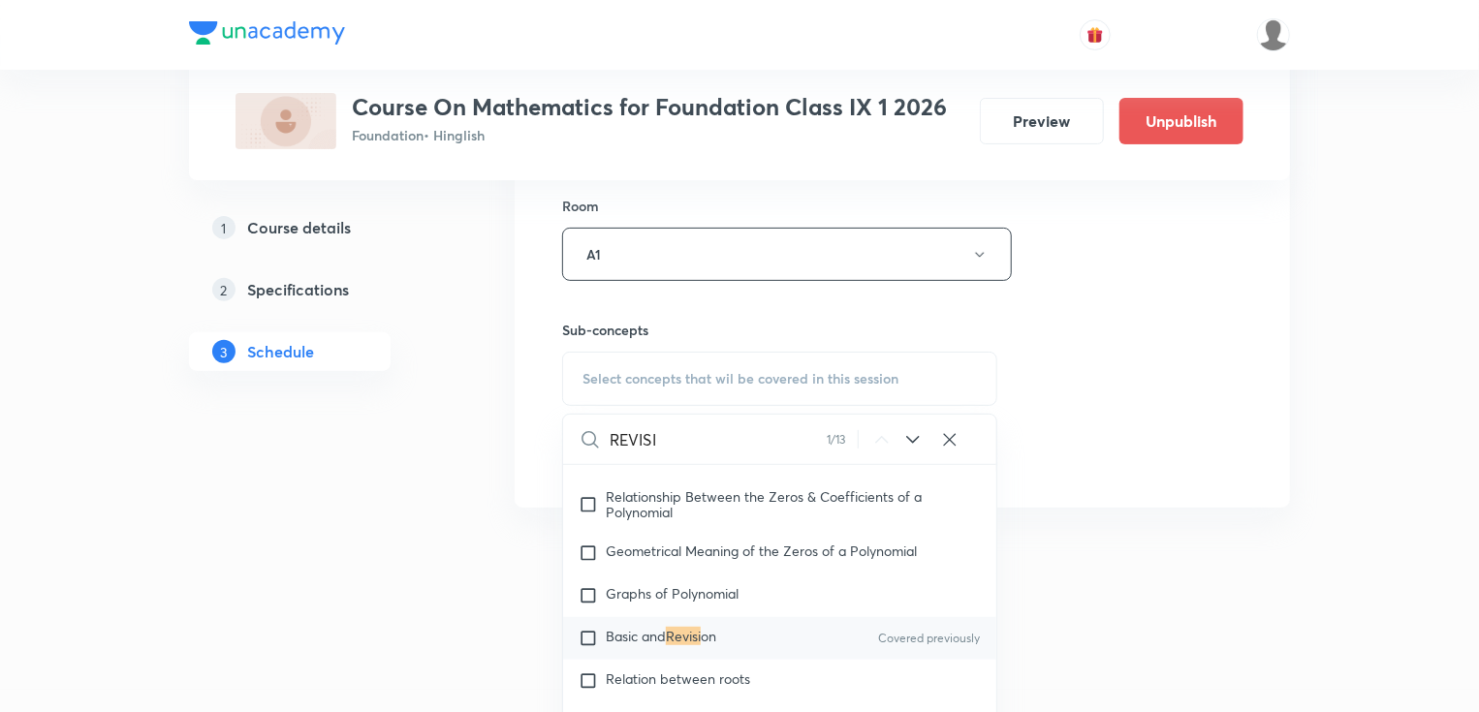
type input "REVISI"
click at [716, 627] on span "on" at bounding box center [709, 636] width 16 height 18
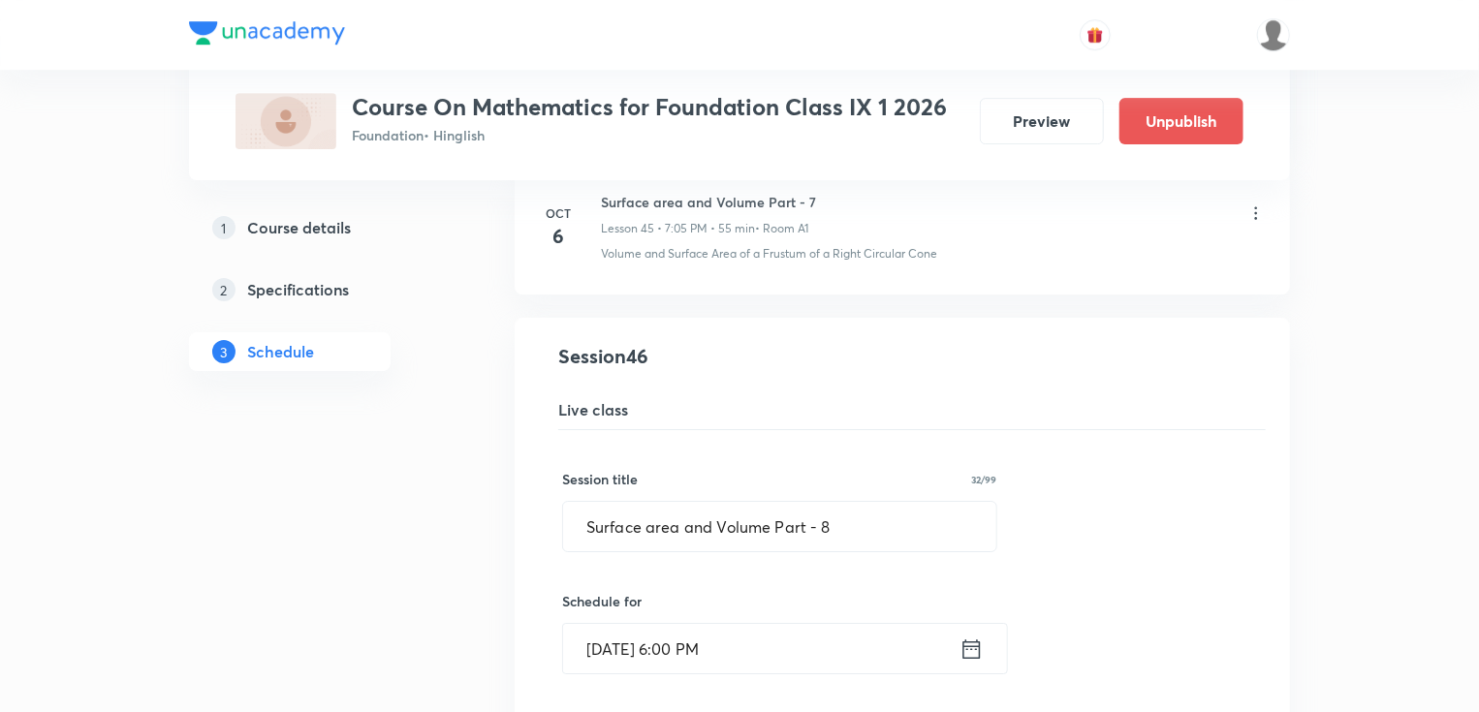
scroll to position [6810, 0]
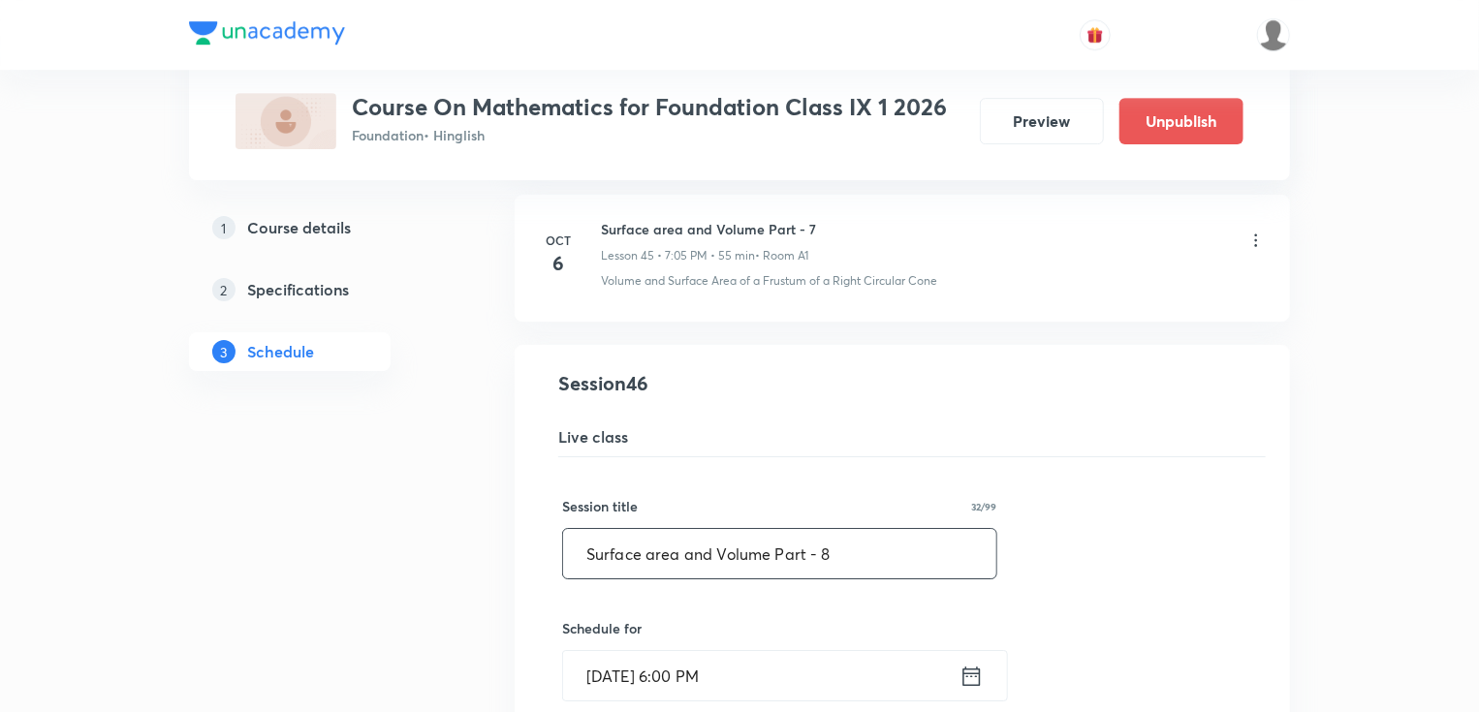
drag, startPoint x: 837, startPoint y: 534, endPoint x: 489, endPoint y: 532, distance: 347.9
type input "REVISION Part - 1"
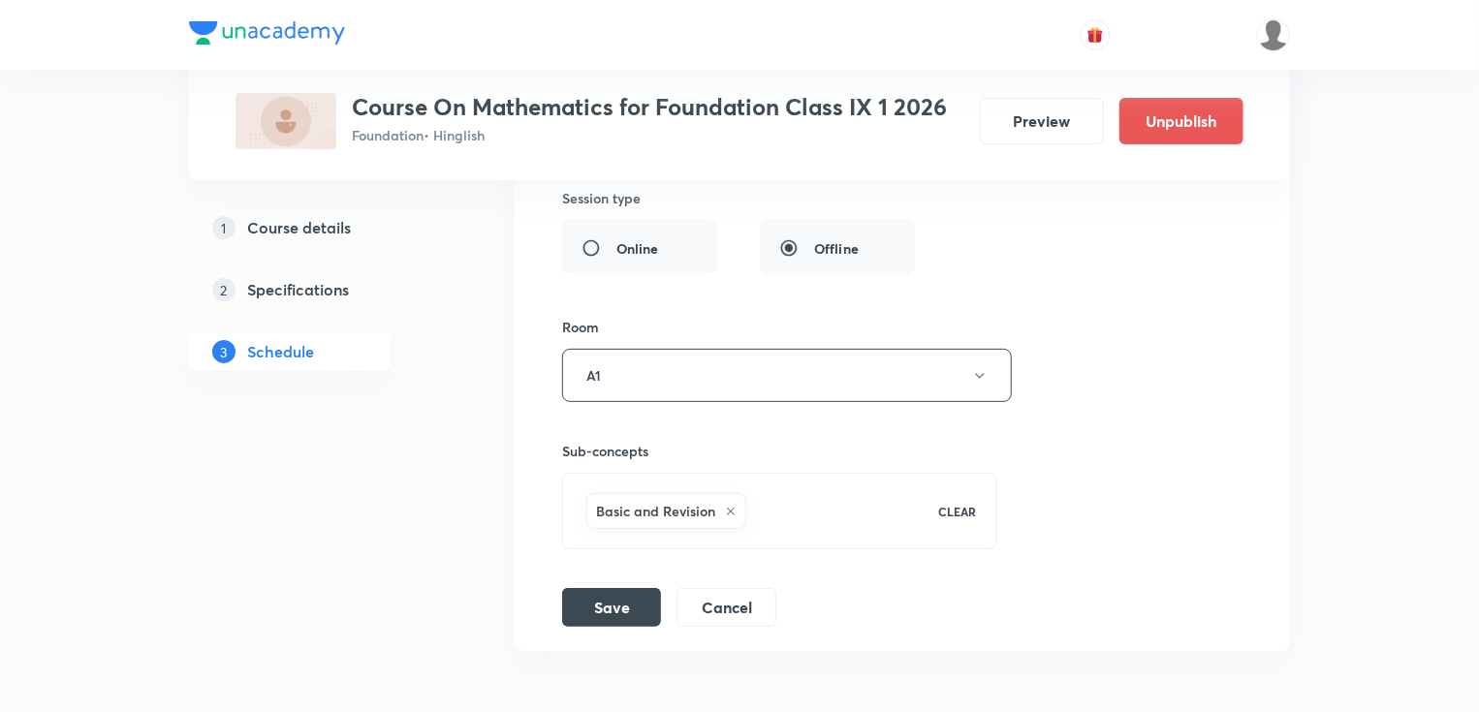
scroll to position [7508, 0]
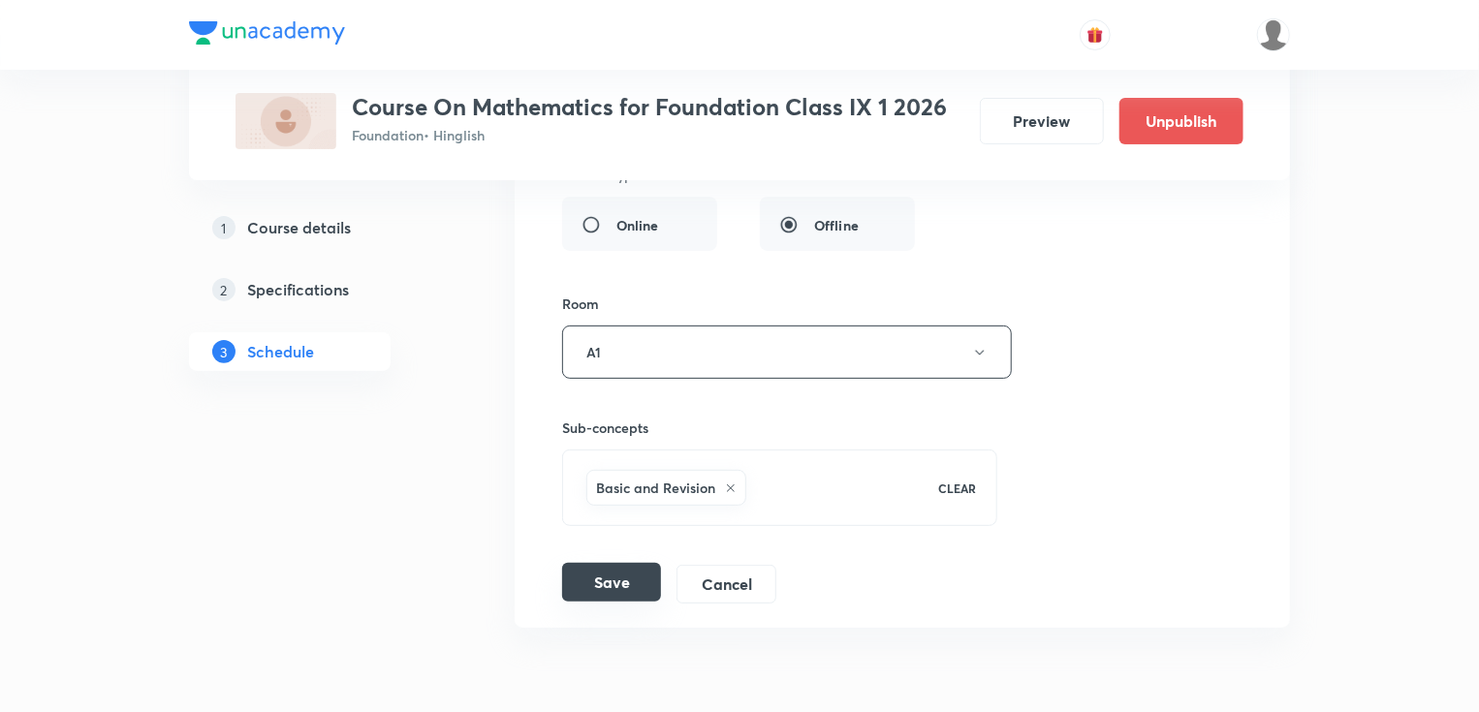
click at [620, 570] on button "Save" at bounding box center [611, 582] width 99 height 39
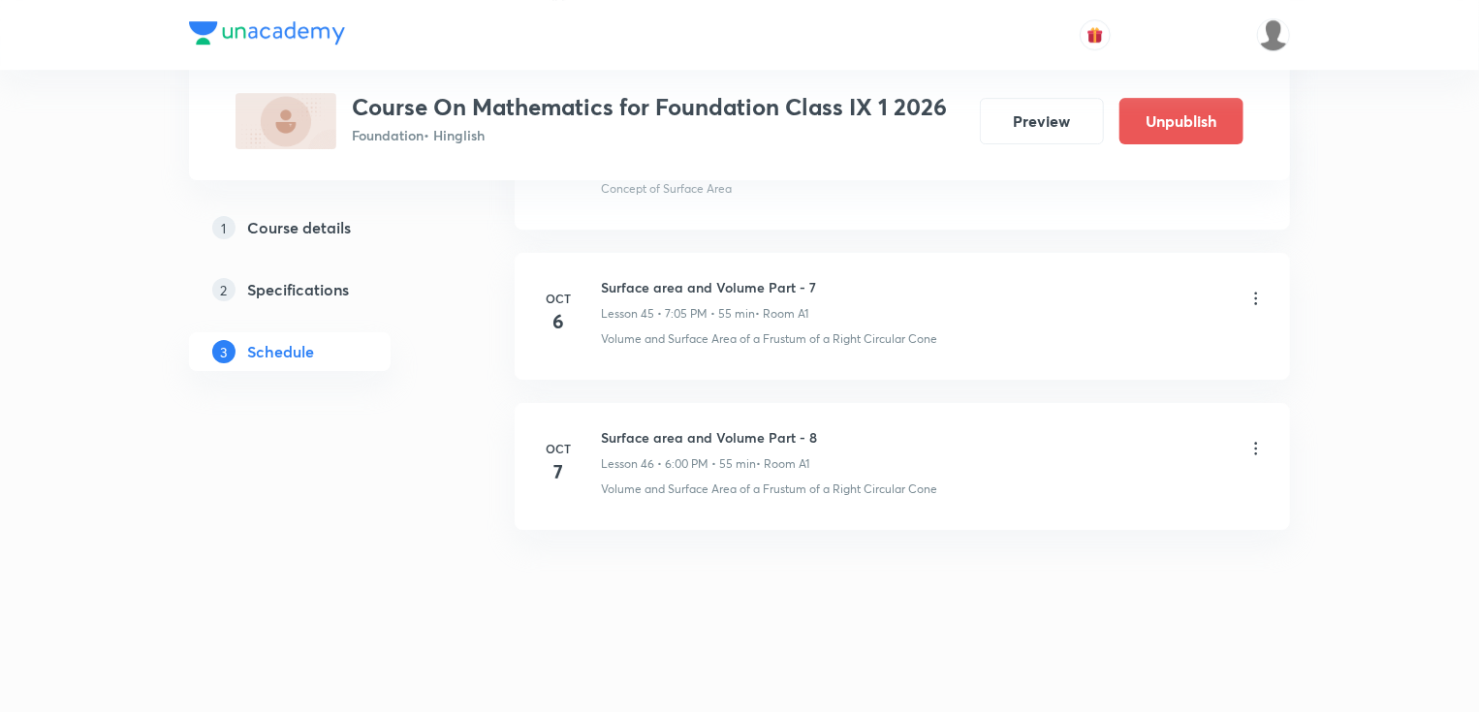
scroll to position [6842, 0]
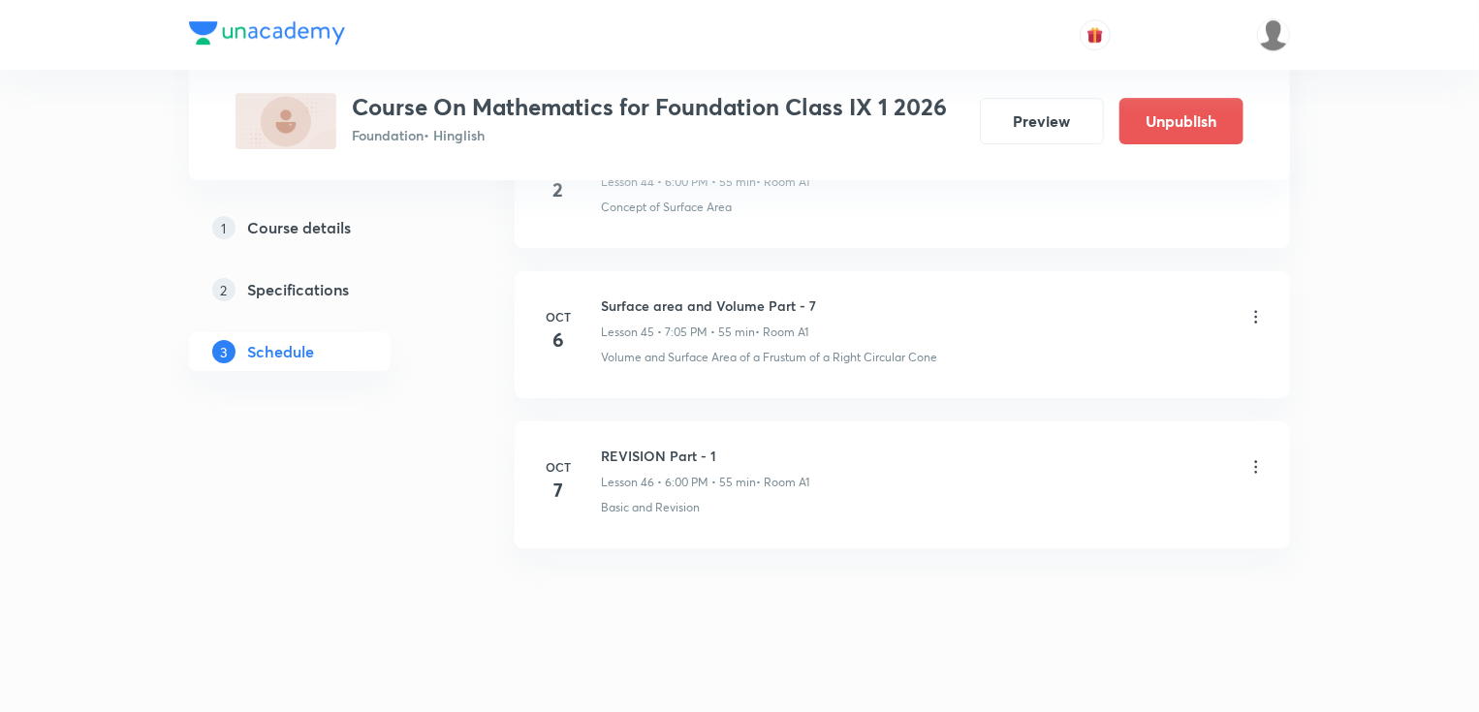
click at [1258, 457] on icon at bounding box center [1255, 466] width 19 height 19
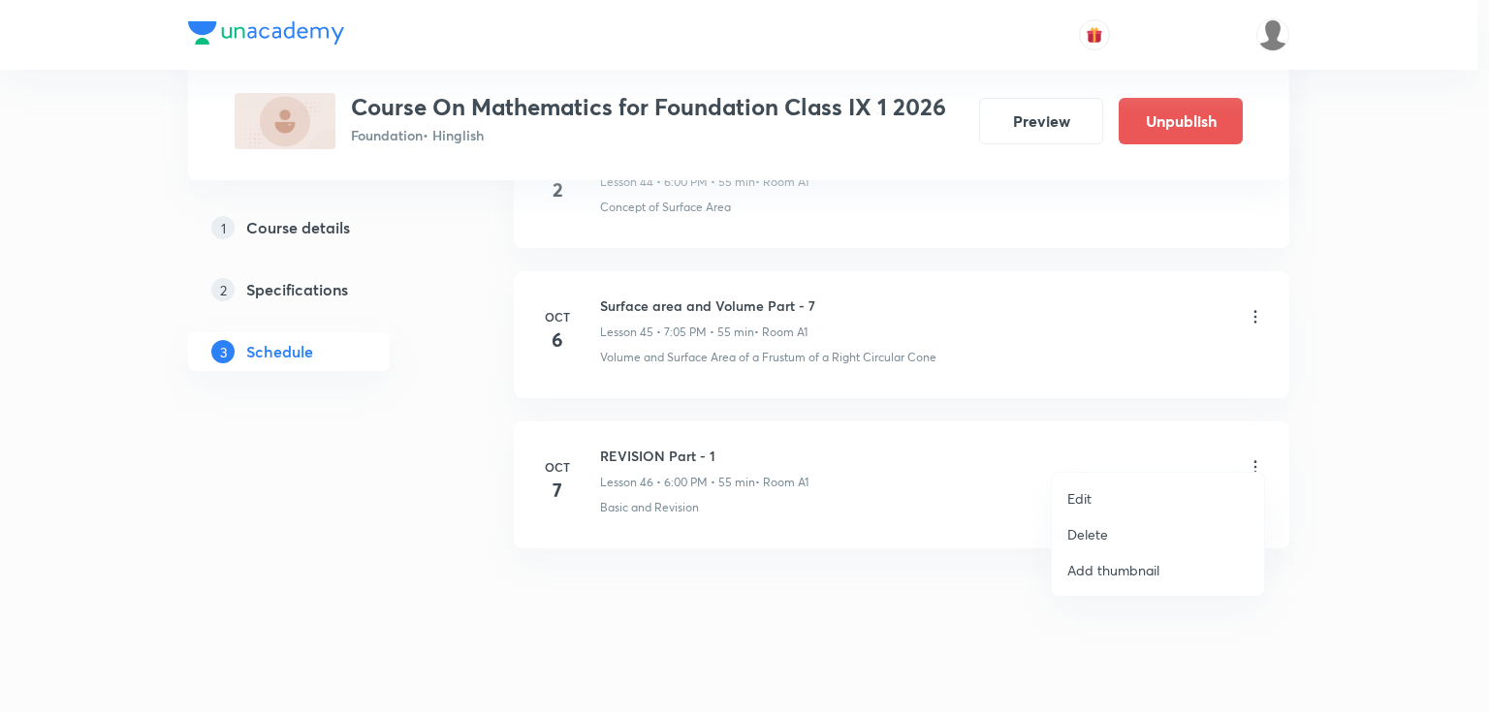
click at [1080, 496] on p "Edit" at bounding box center [1079, 498] width 24 height 20
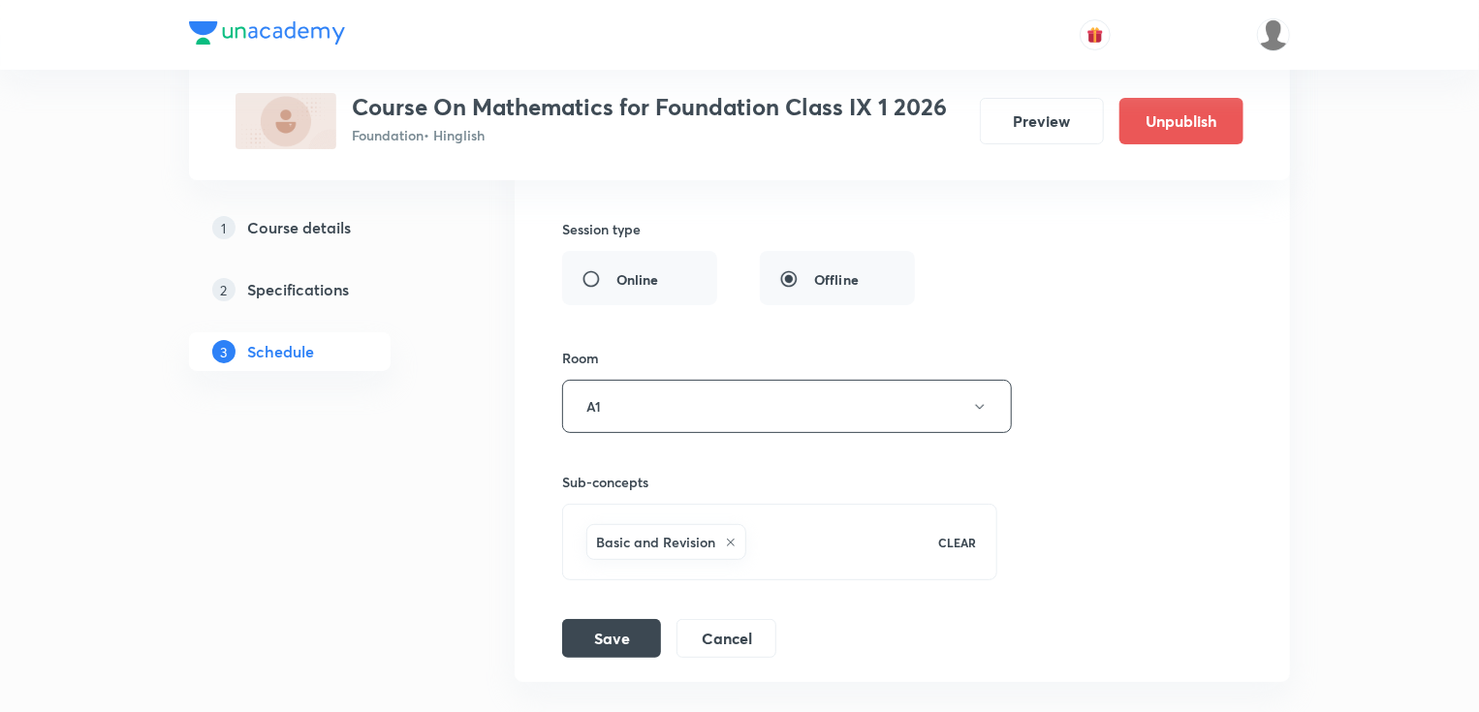
scroll to position [7462, 0]
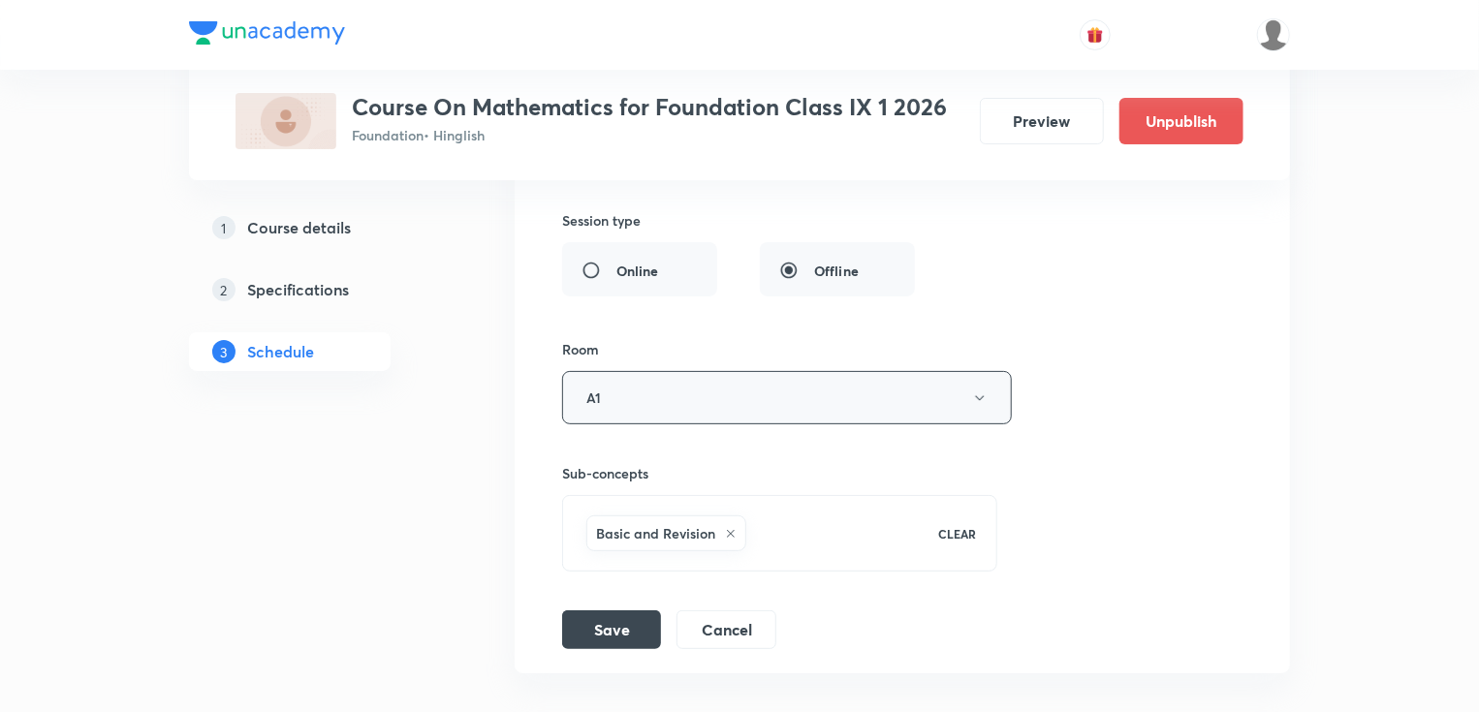
click at [981, 391] on icon "button" at bounding box center [980, 399] width 16 height 16
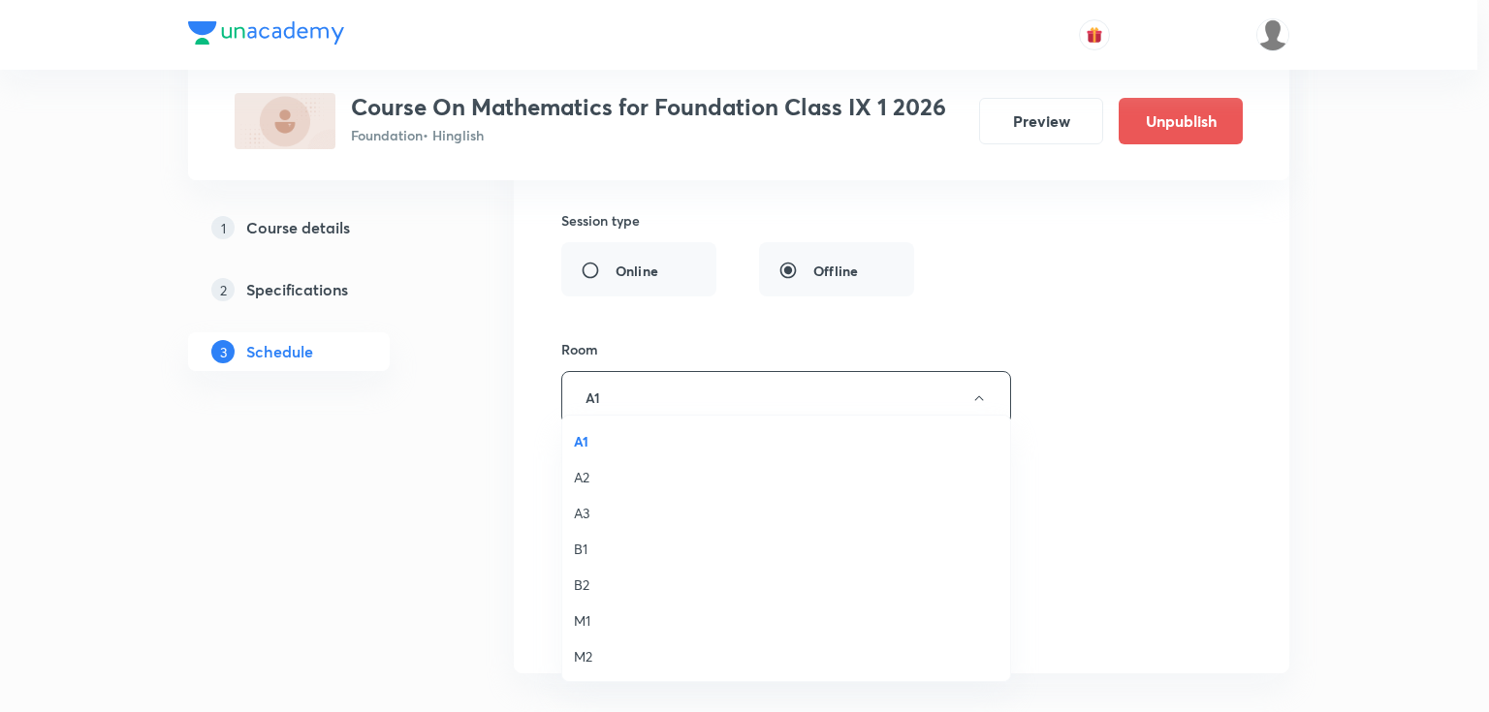
click at [582, 552] on span "B1" at bounding box center [786, 549] width 424 height 20
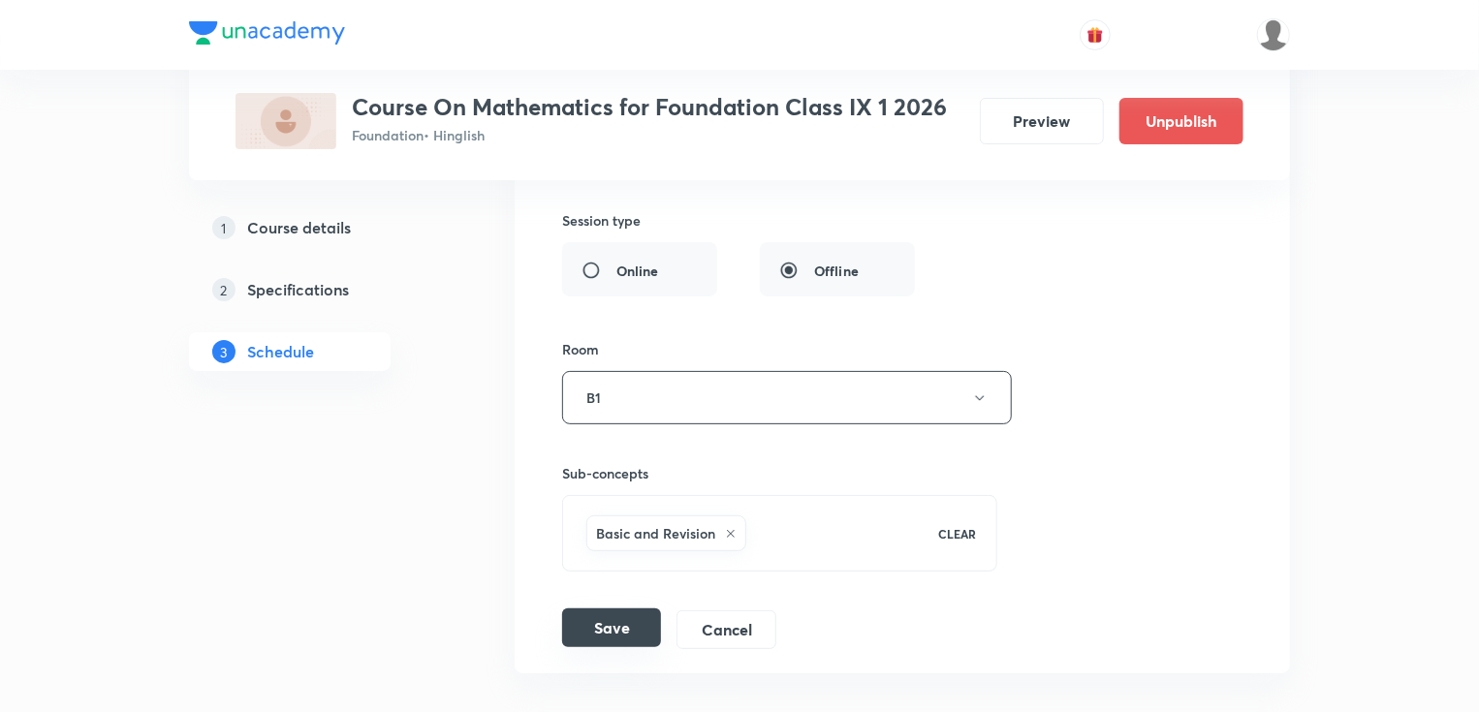
click at [612, 609] on button "Save" at bounding box center [611, 628] width 99 height 39
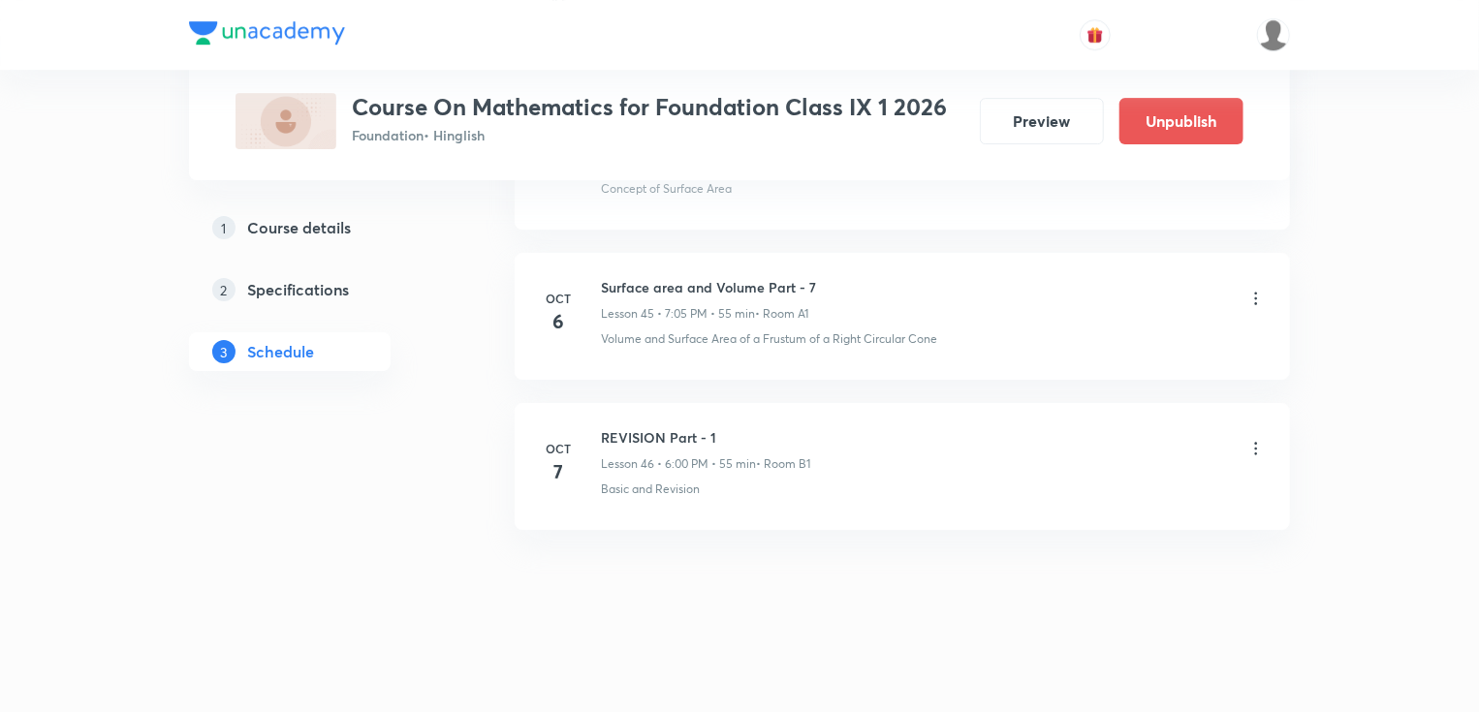
scroll to position [6842, 0]
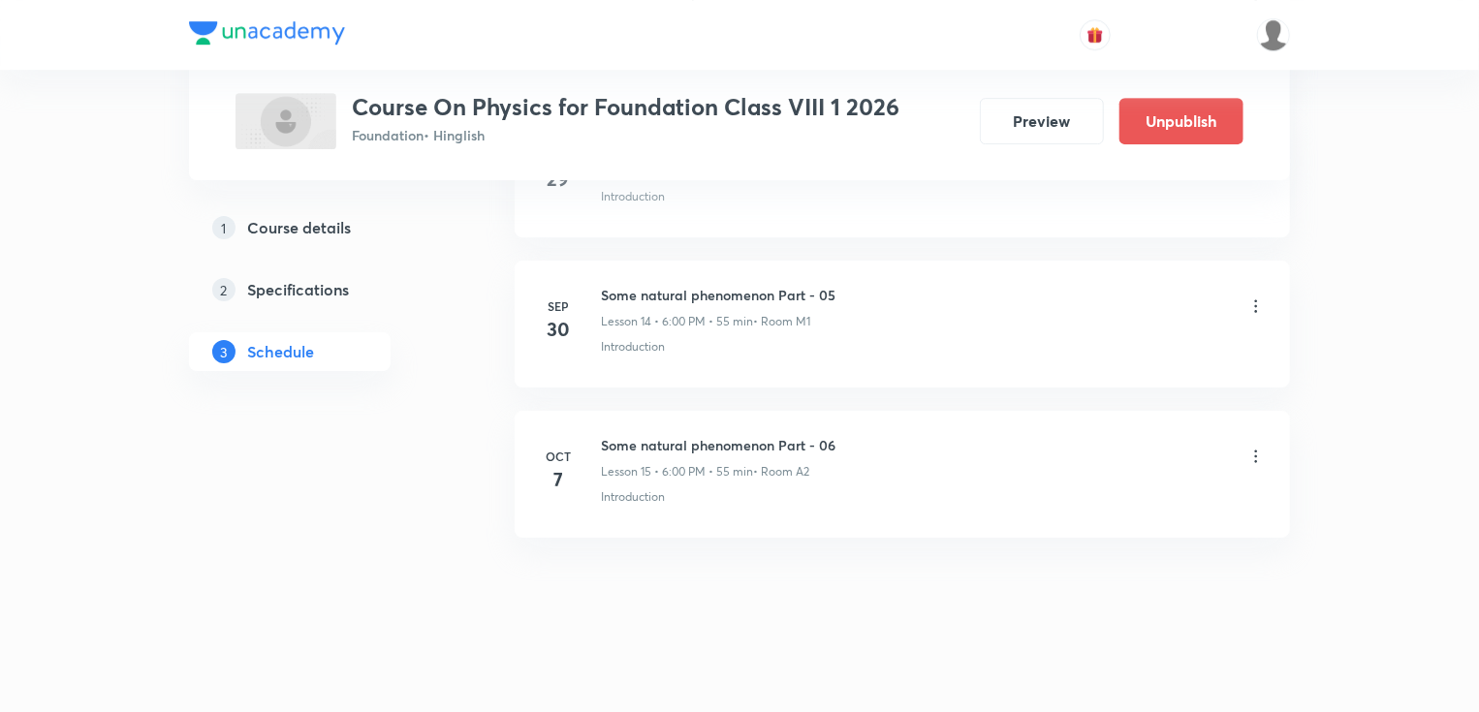
click at [1247, 435] on div "Some natural phenomenon Part - 06 Lesson 15 • 6:00 PM • 55 min • Room A2" at bounding box center [933, 458] width 665 height 46
click at [1257, 451] on icon at bounding box center [1255, 456] width 19 height 19
click at [1098, 498] on li "Edit" at bounding box center [1157, 498] width 212 height 36
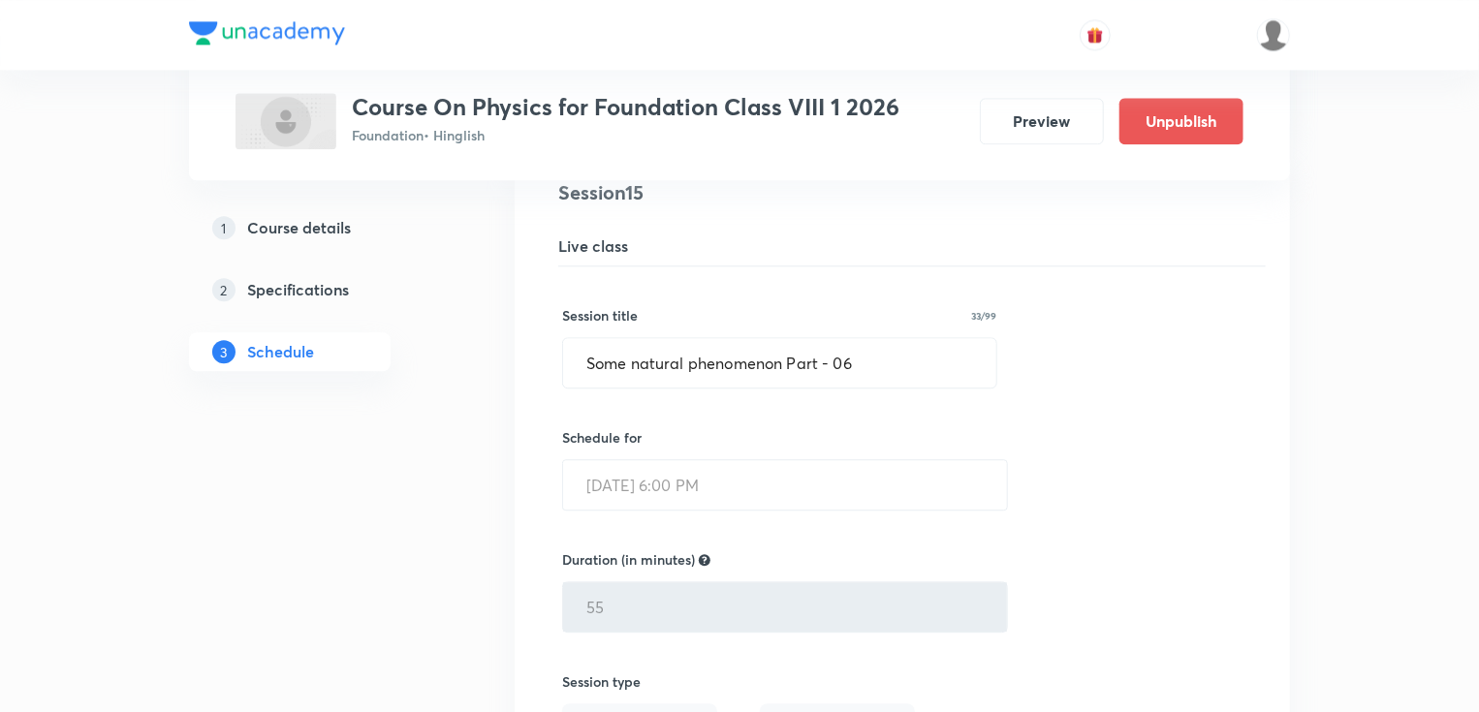
scroll to position [2320, 0]
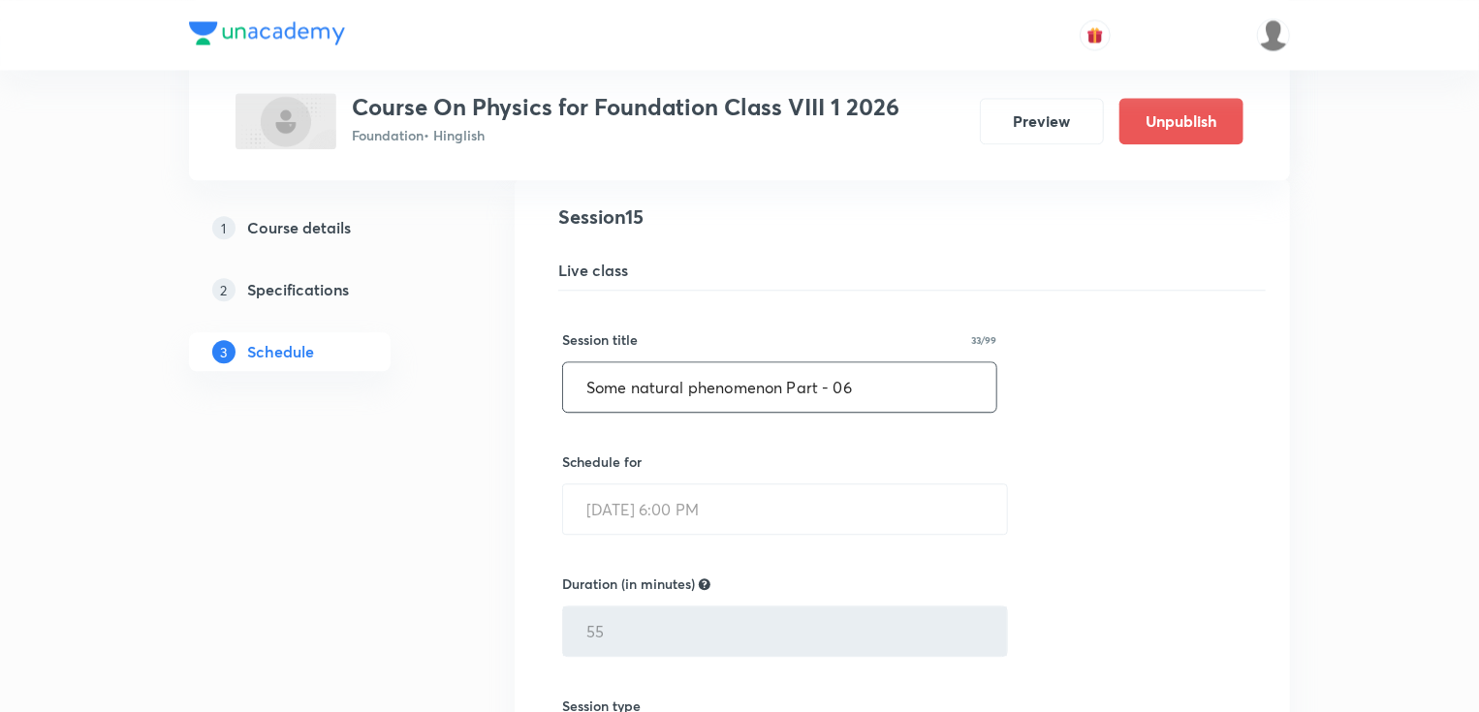
click at [803, 384] on input "Some natural phenomenon Part - 06" at bounding box center [779, 386] width 433 height 49
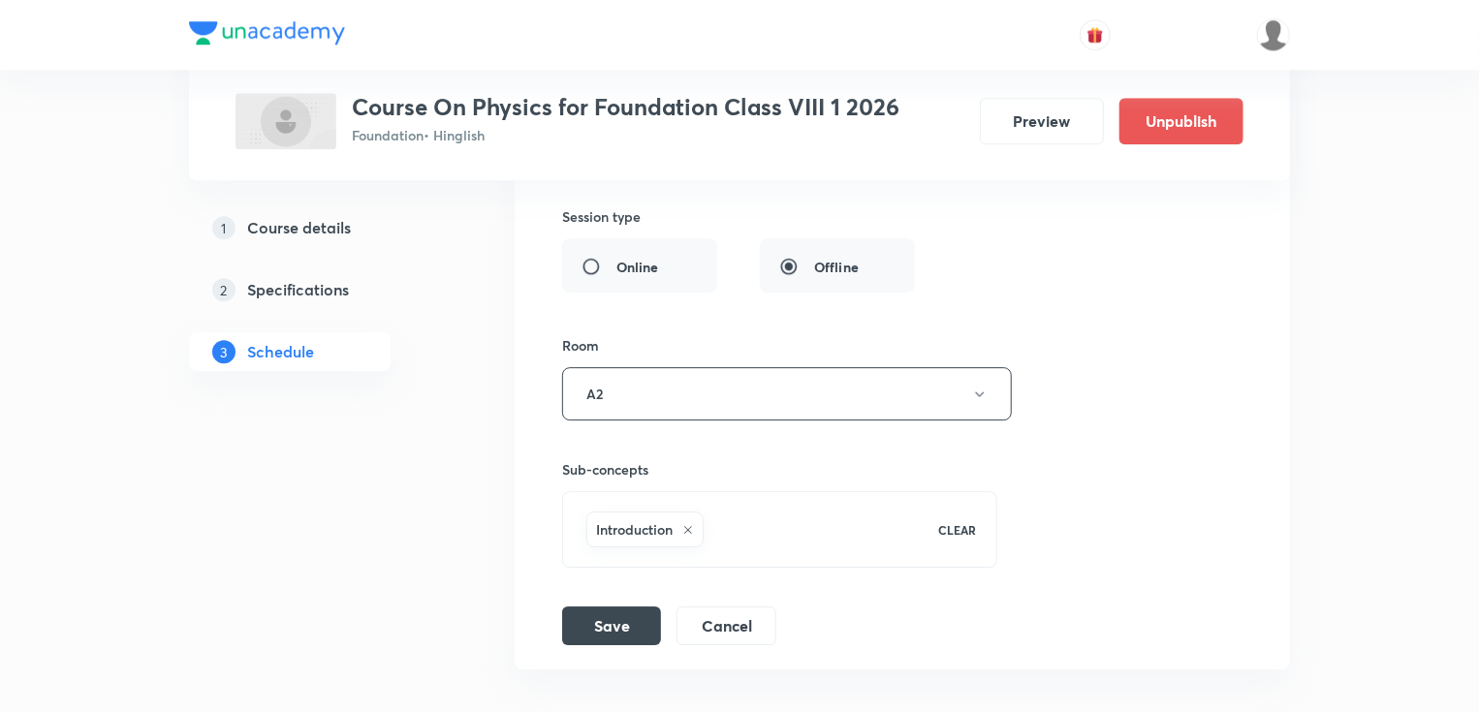
scroll to position [2785, 0]
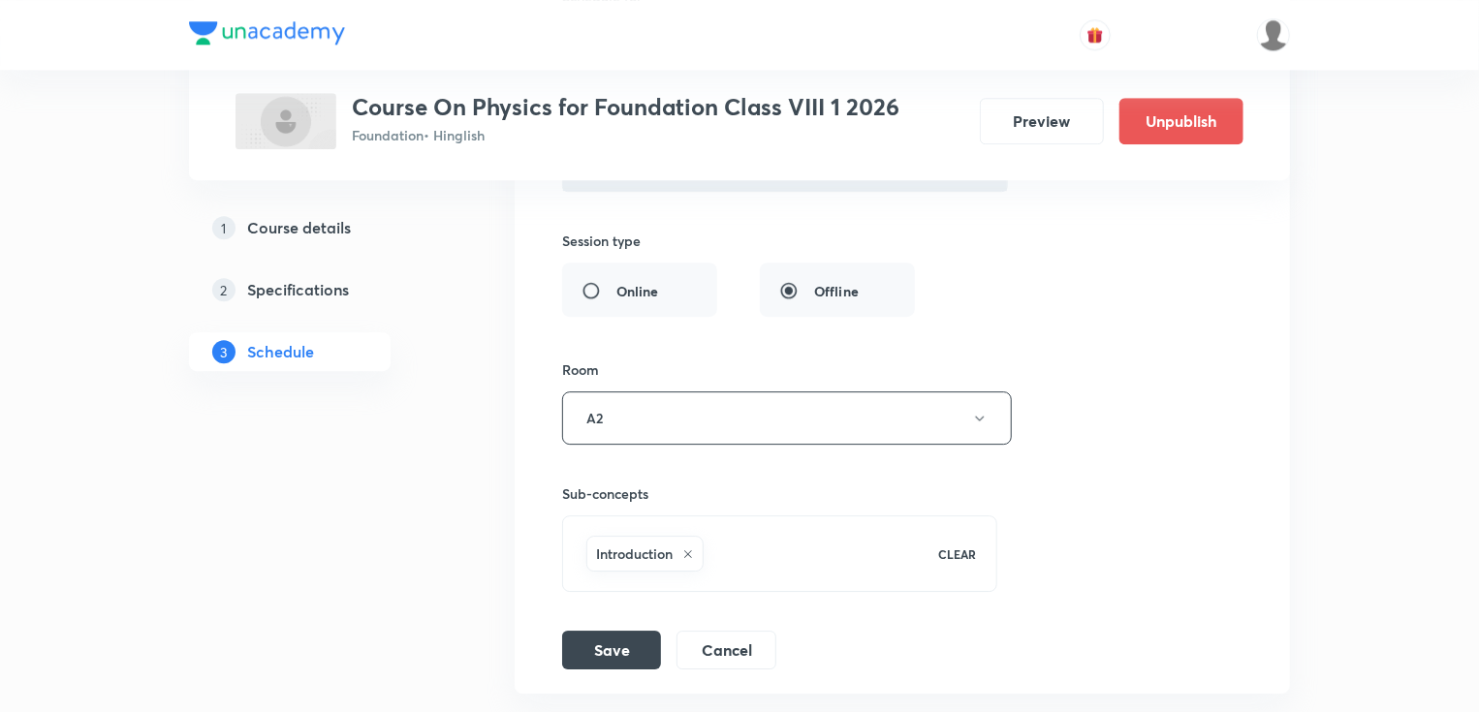
type input "LIGHT PART - 1"
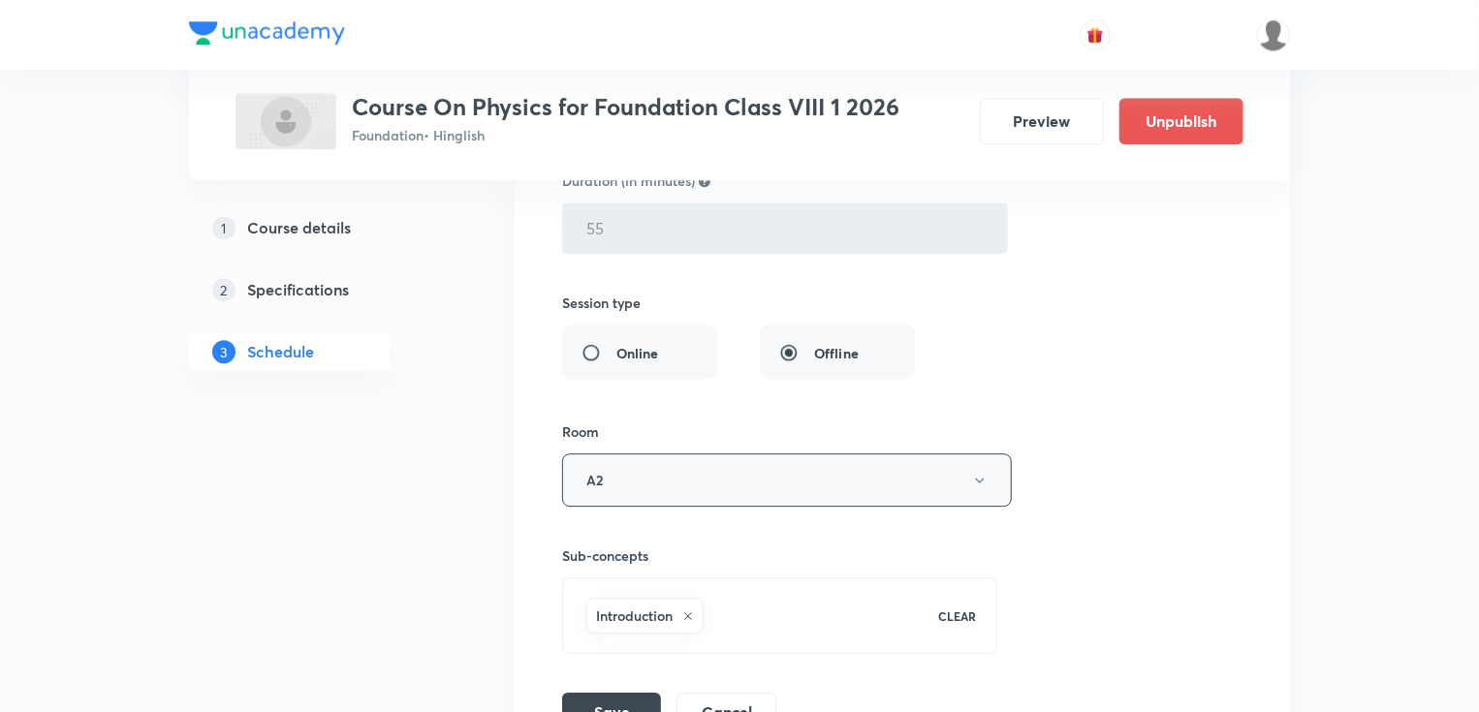
scroll to position [2708, 0]
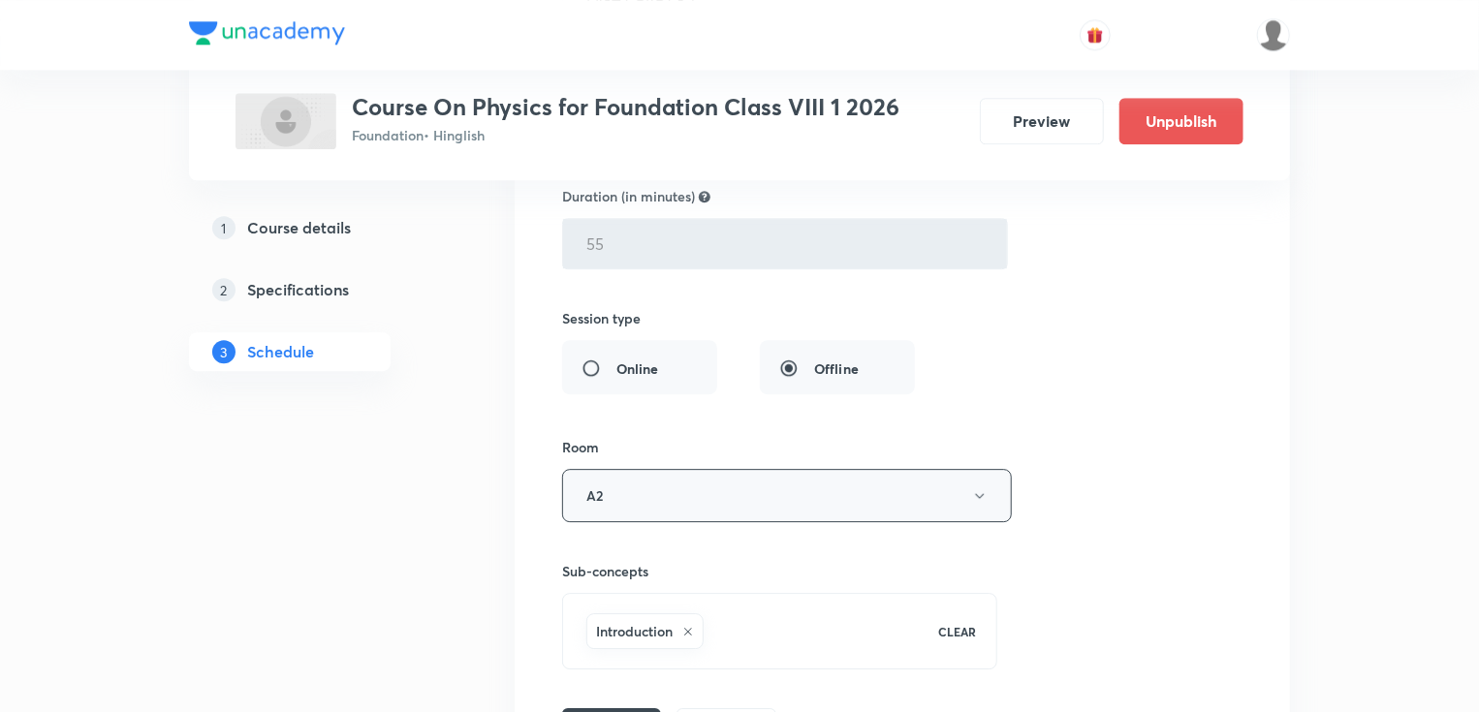
click at [768, 483] on button "A2" at bounding box center [787, 495] width 450 height 53
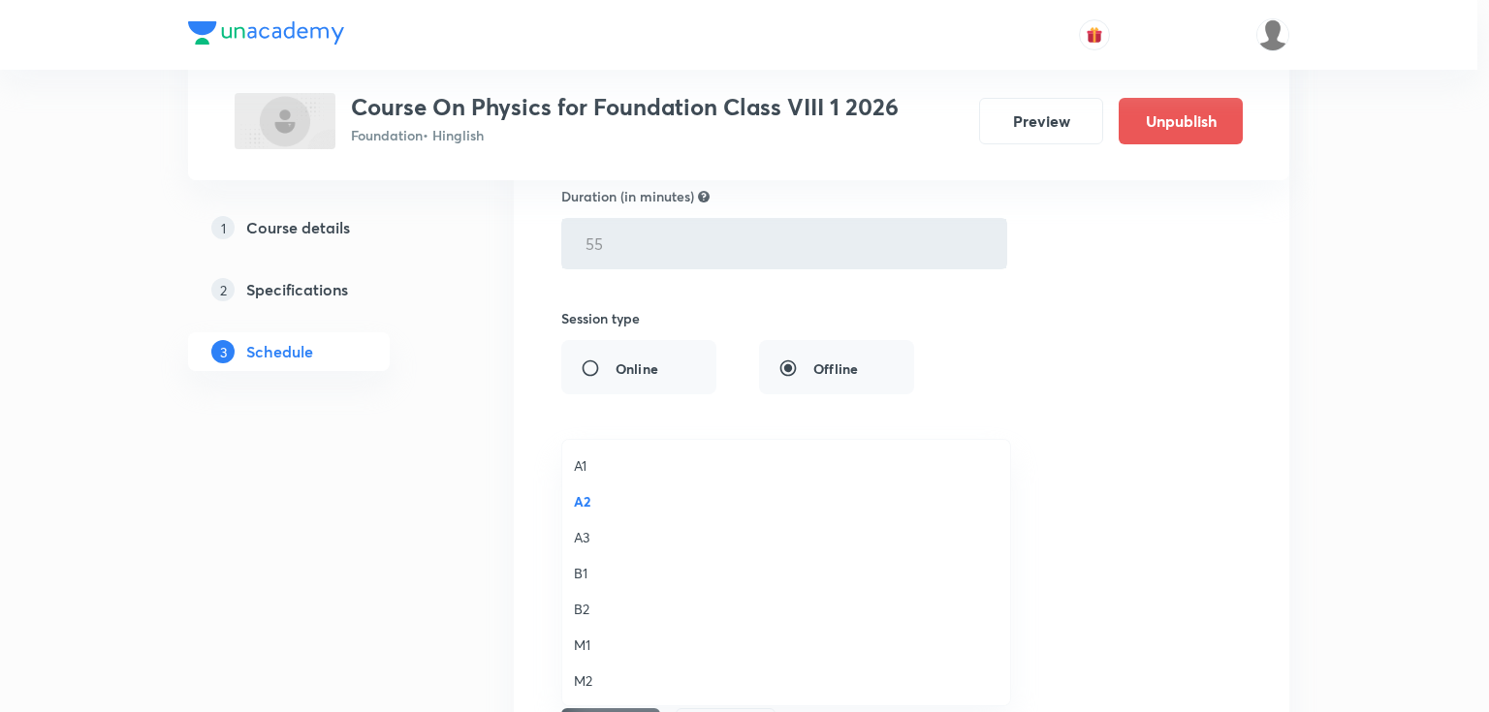
click at [580, 651] on span "M1" at bounding box center [786, 645] width 424 height 20
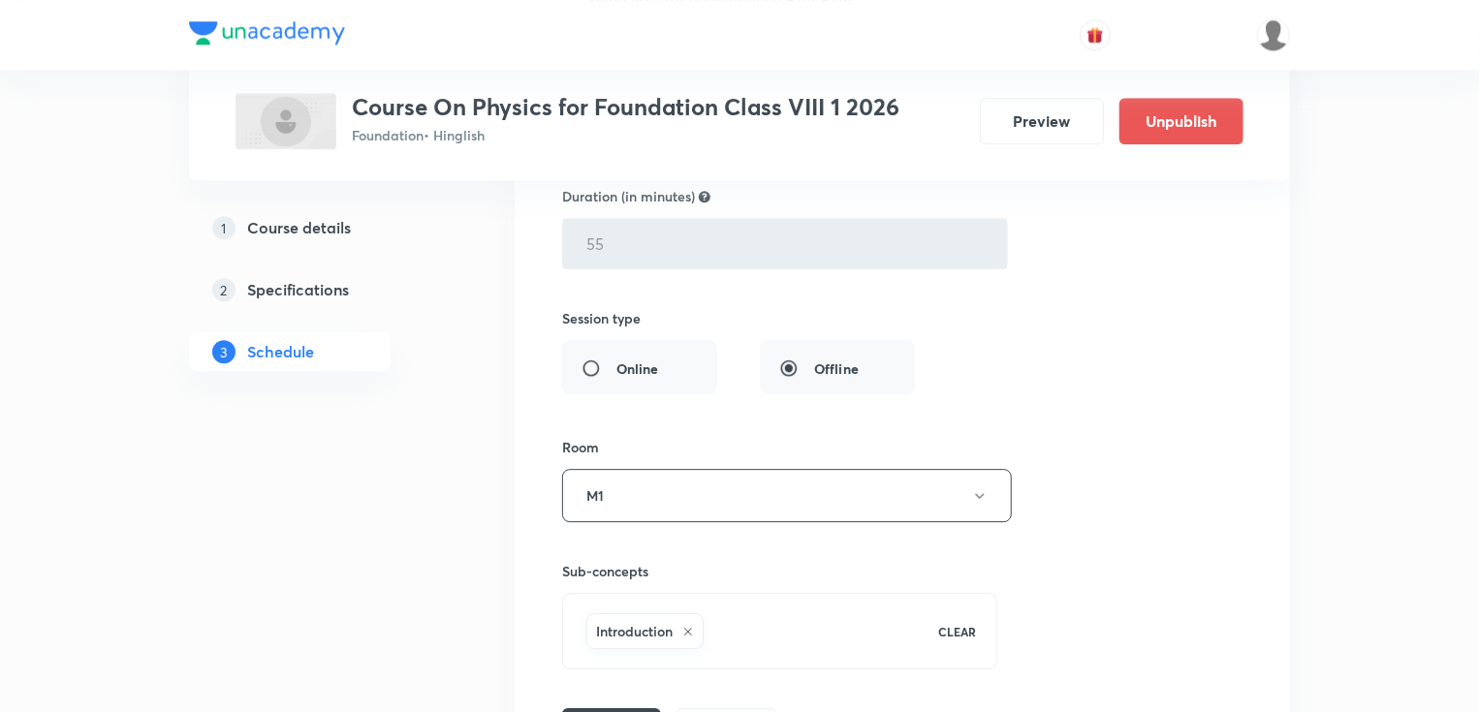
scroll to position [2863, 0]
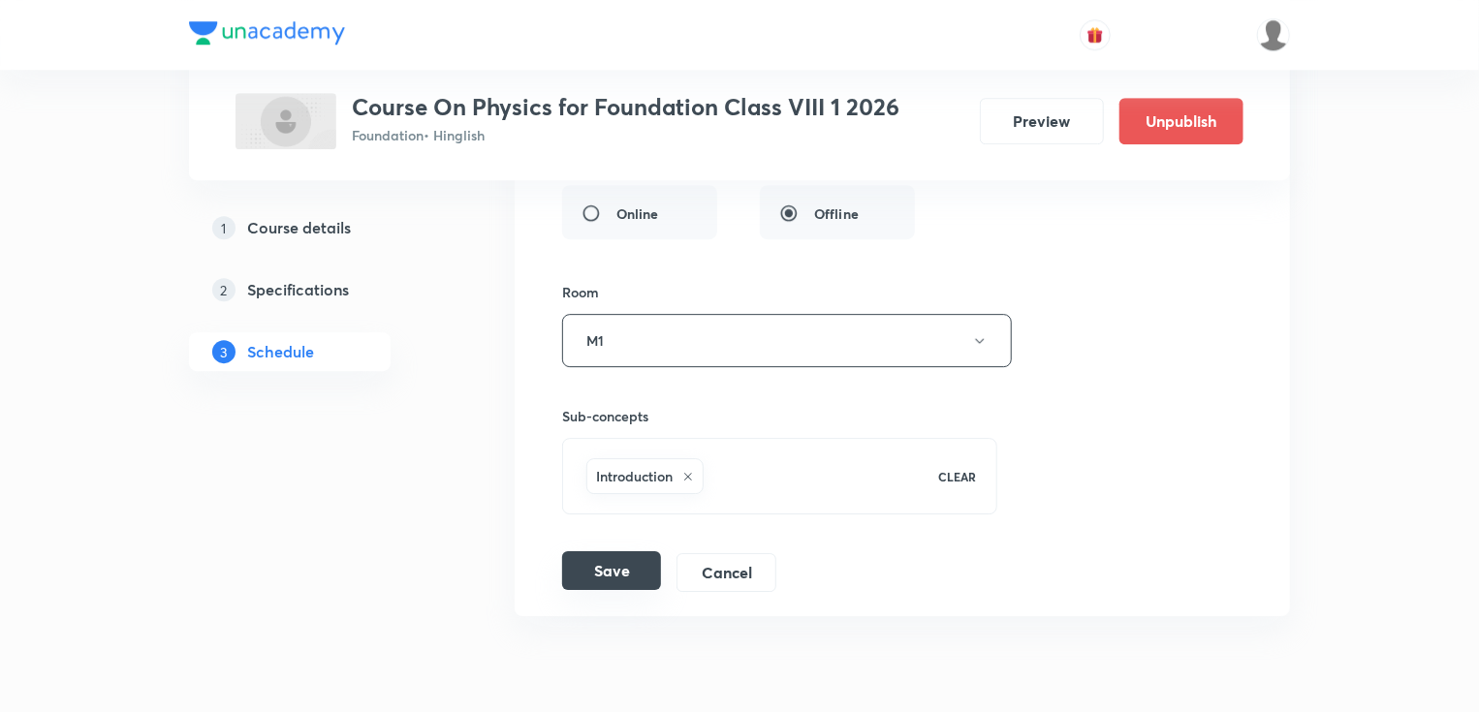
click at [620, 573] on button "Save" at bounding box center [611, 570] width 99 height 39
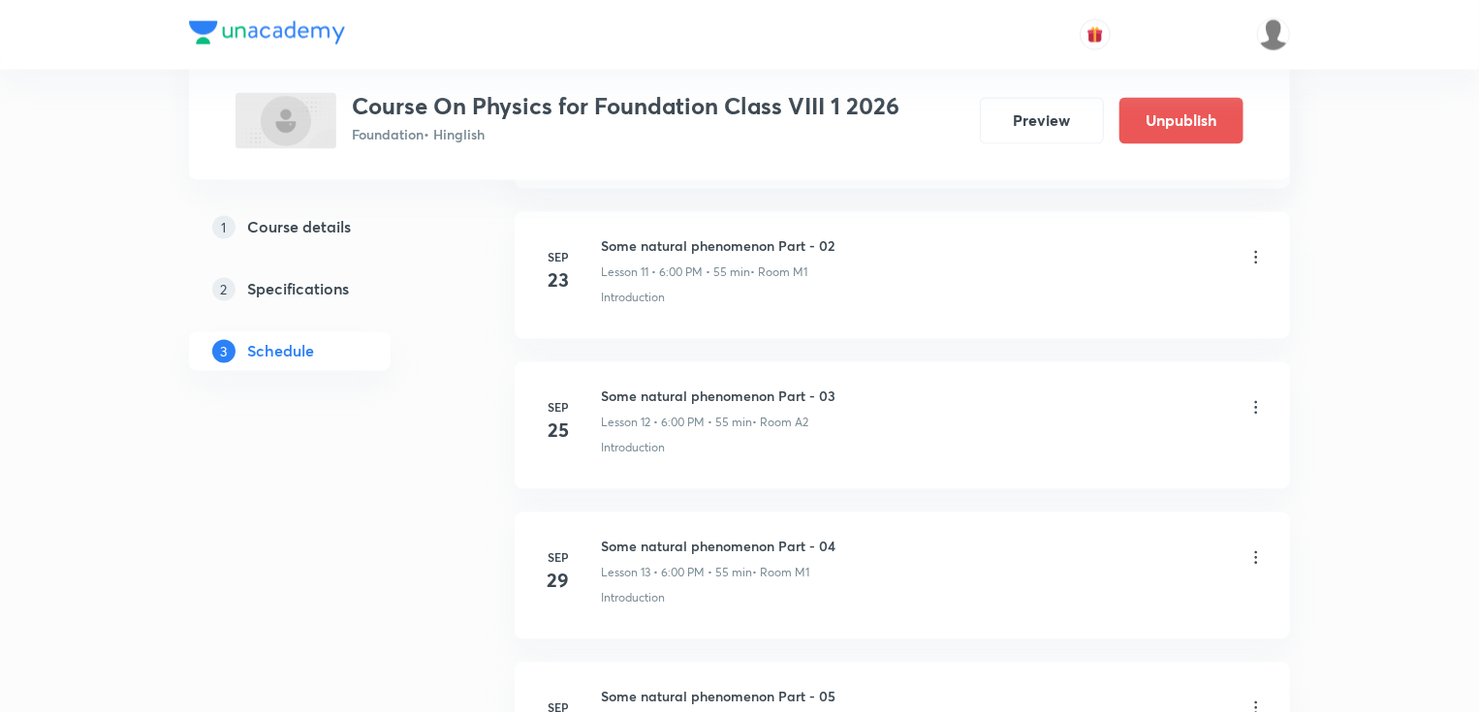
scroll to position [2198, 0]
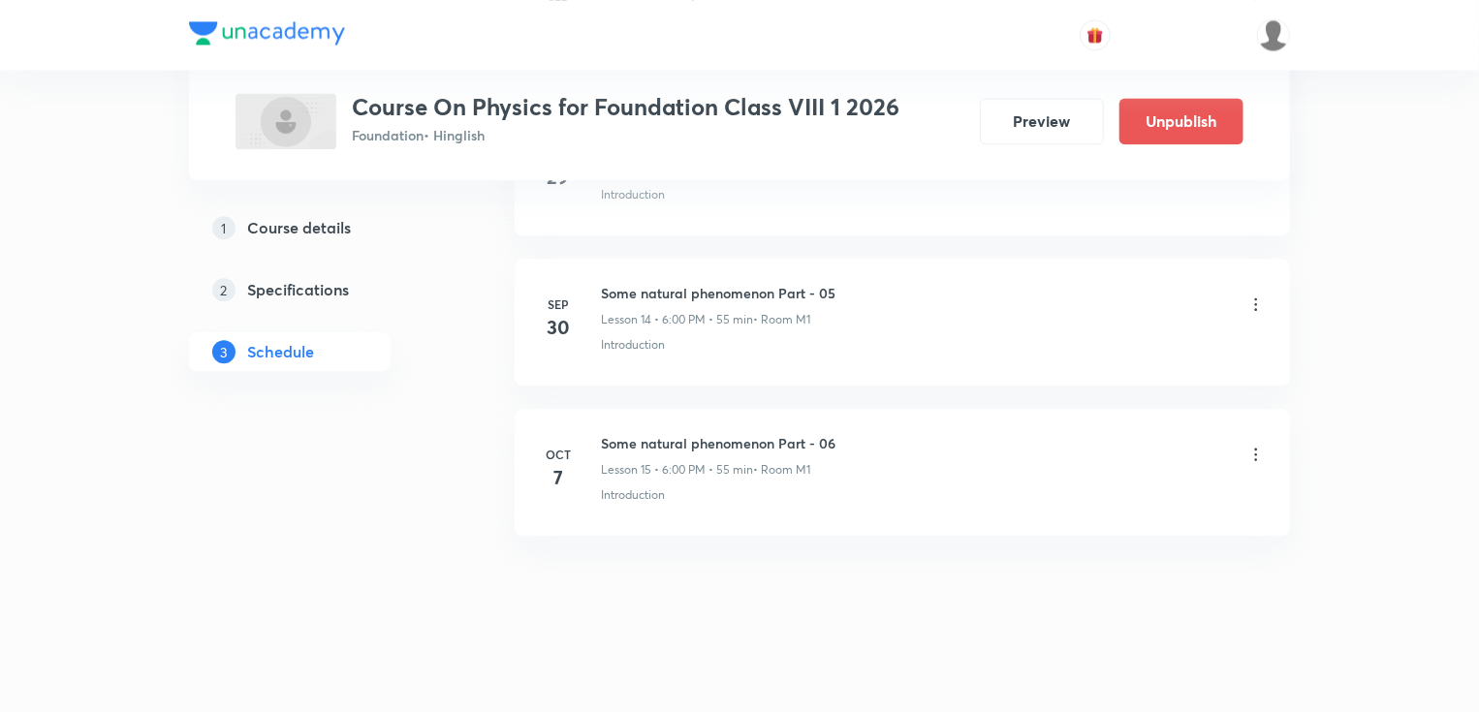
click at [1255, 457] on icon at bounding box center [1255, 454] width 19 height 19
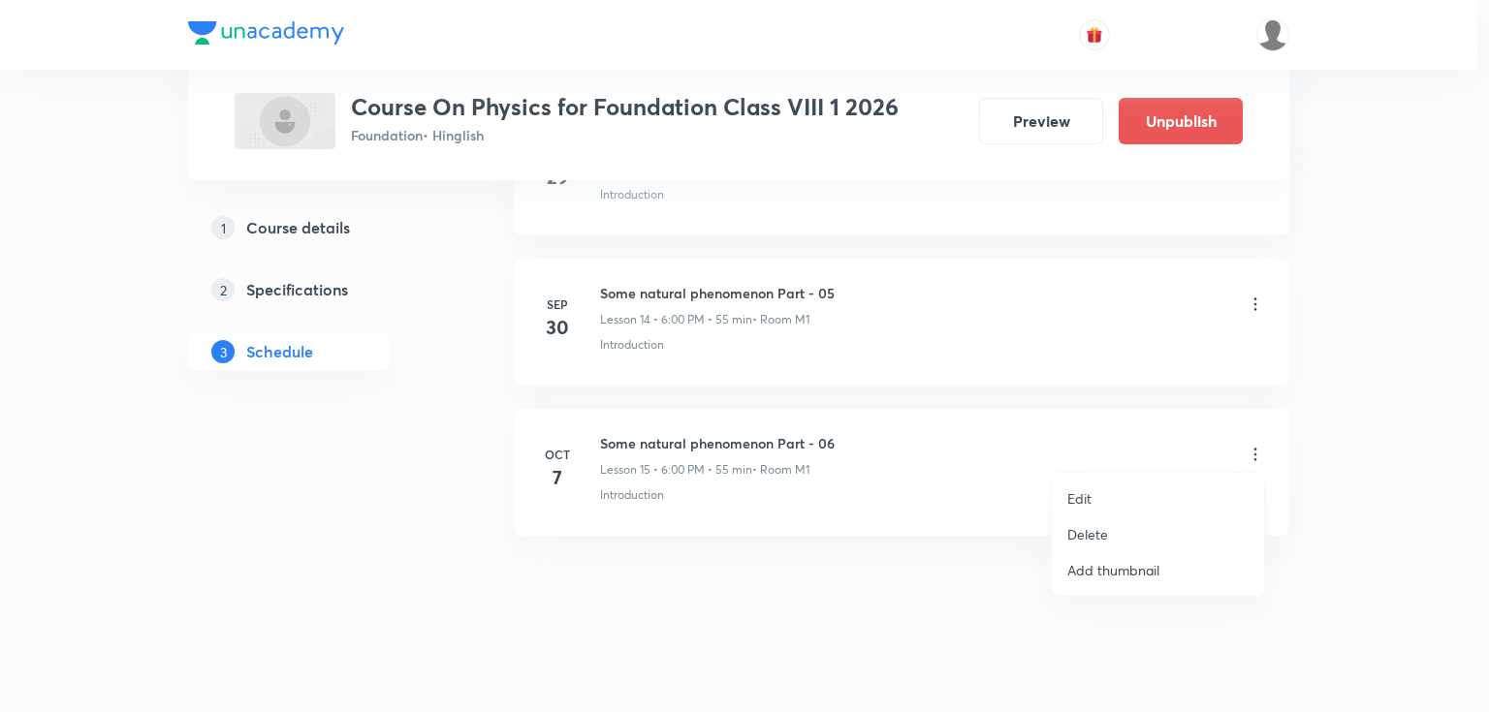
click at [1070, 496] on p "Edit" at bounding box center [1079, 498] width 24 height 20
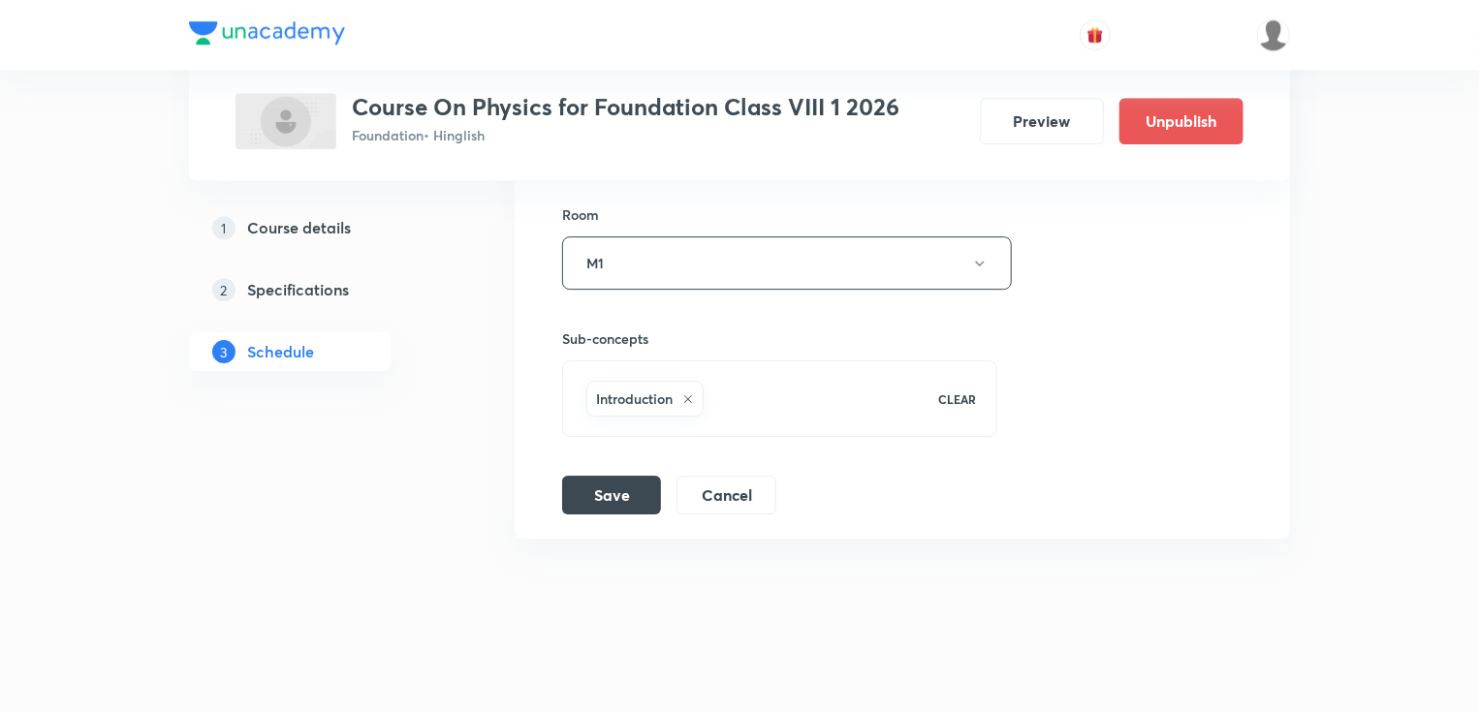
click at [693, 395] on icon at bounding box center [688, 399] width 12 height 12
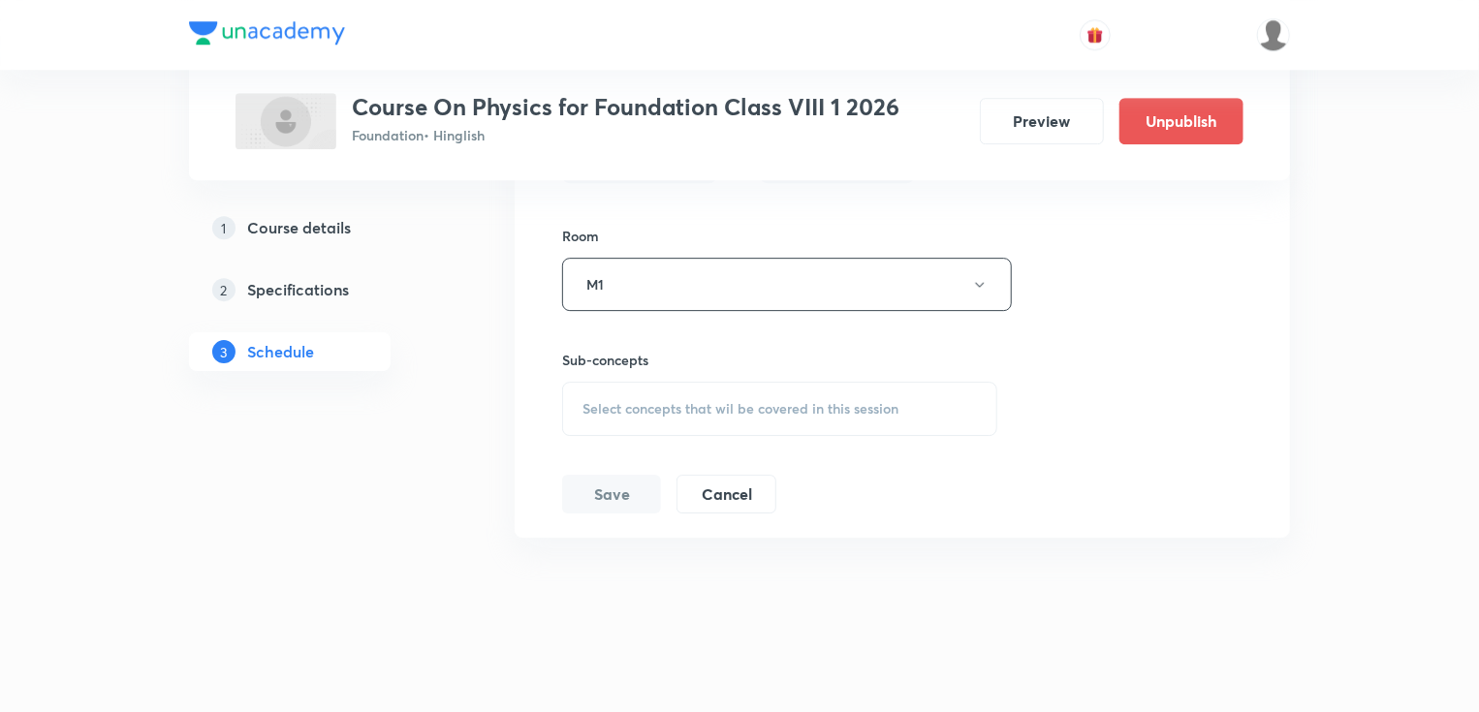
click at [687, 403] on span "Select concepts that wil be covered in this session" at bounding box center [740, 409] width 316 height 16
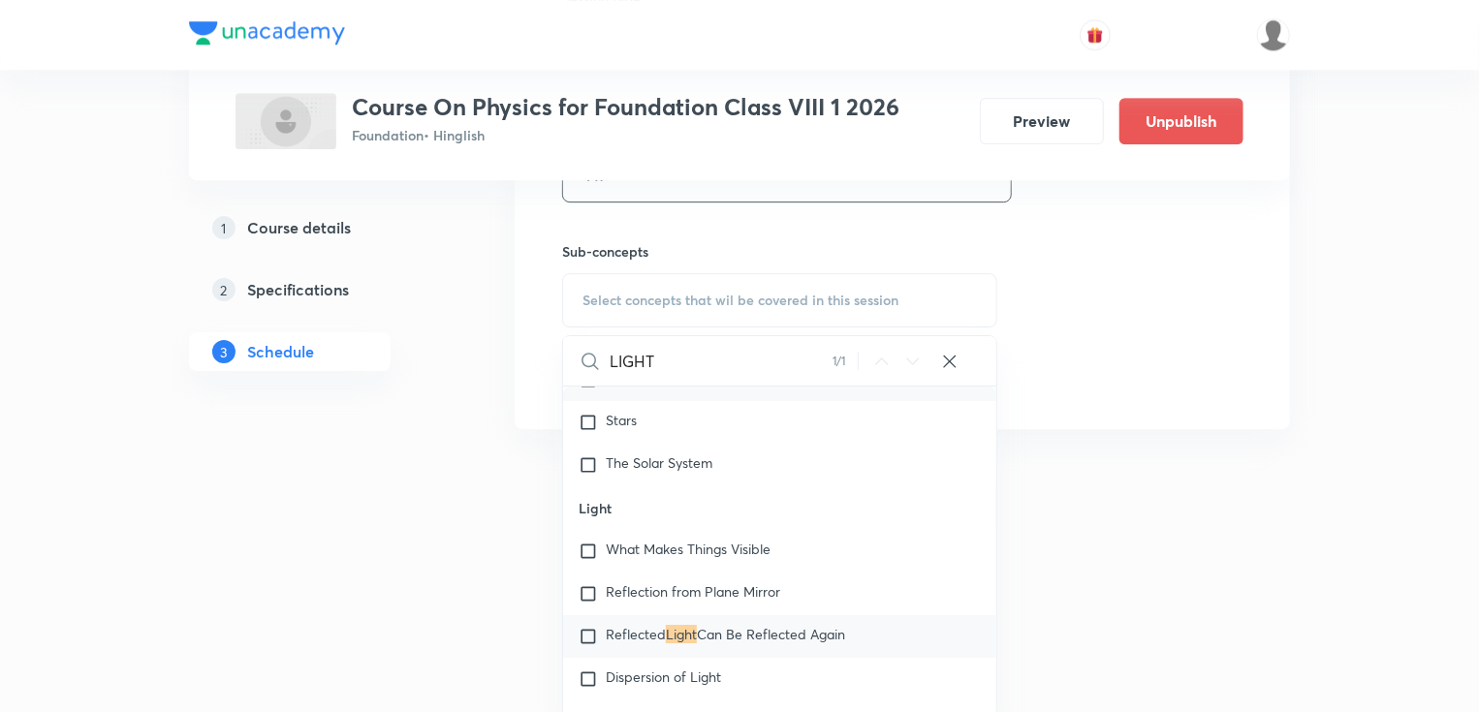
scroll to position [3034, 0]
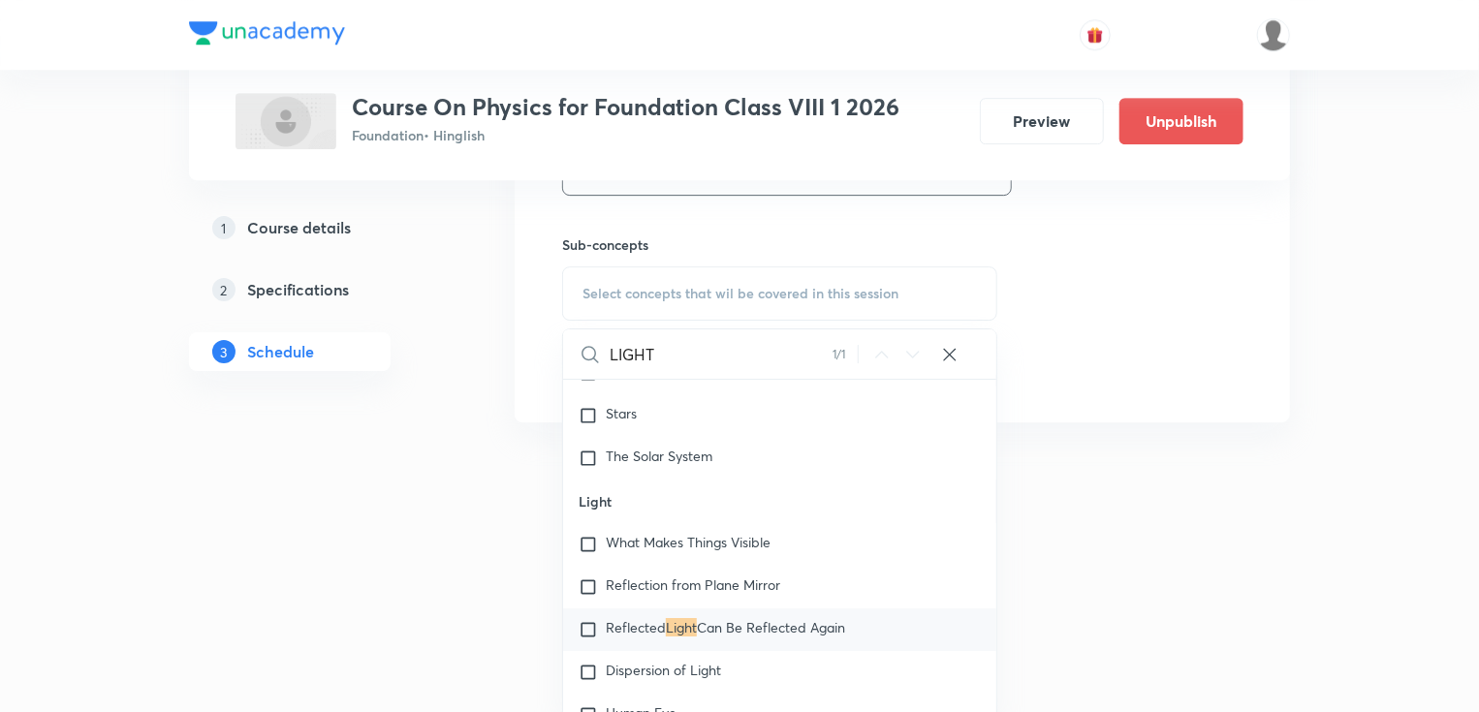
type input "LIGHT"
click at [747, 626] on span "Can Be Reflected Again" at bounding box center [771, 627] width 148 height 18
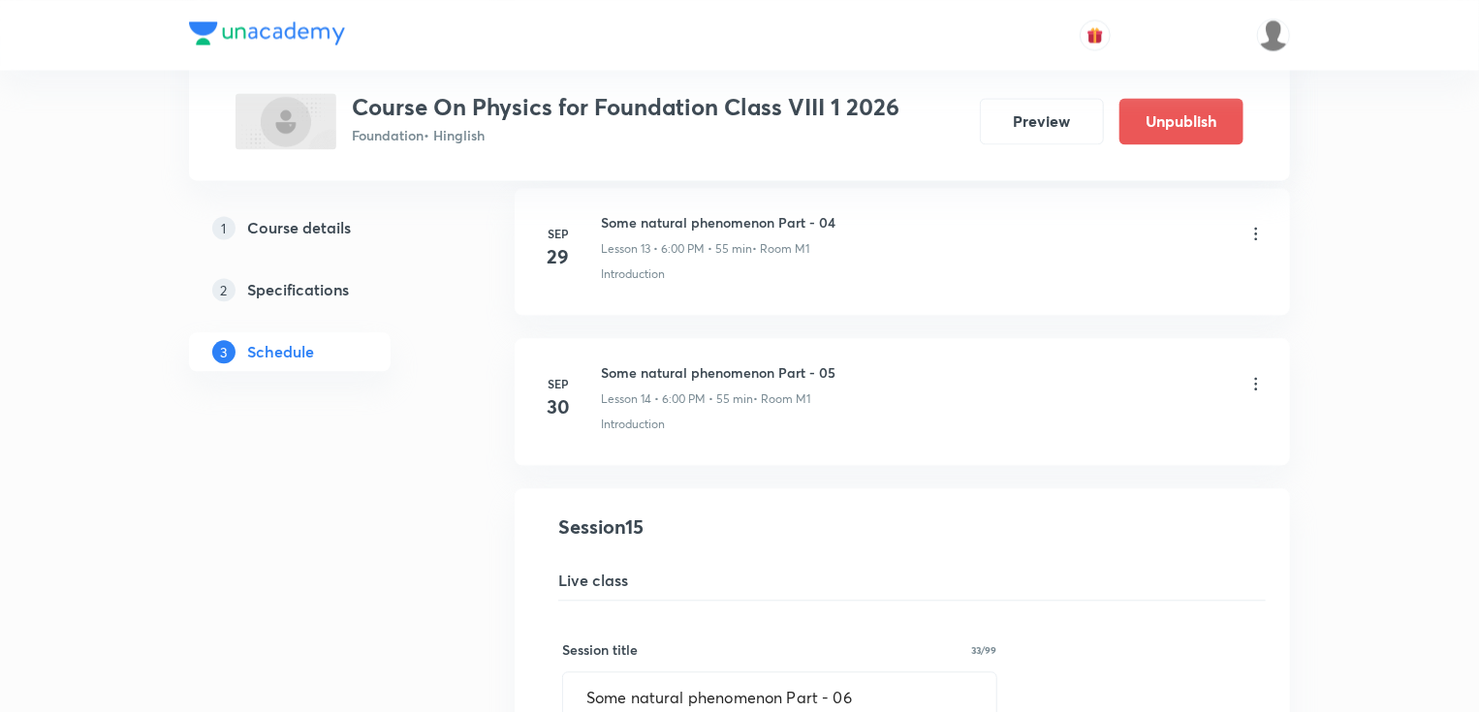
scroll to position [2165, 0]
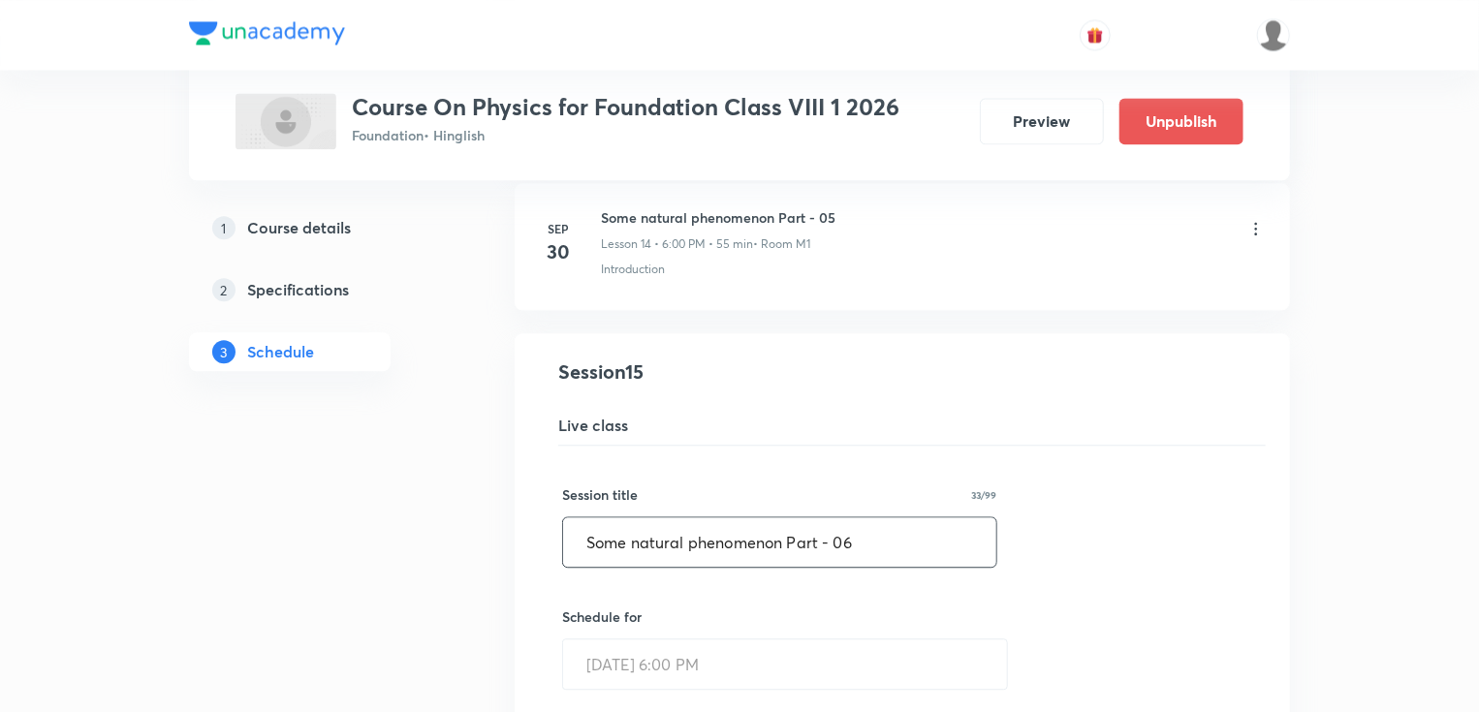
drag, startPoint x: 864, startPoint y: 540, endPoint x: 488, endPoint y: 557, distance: 376.4
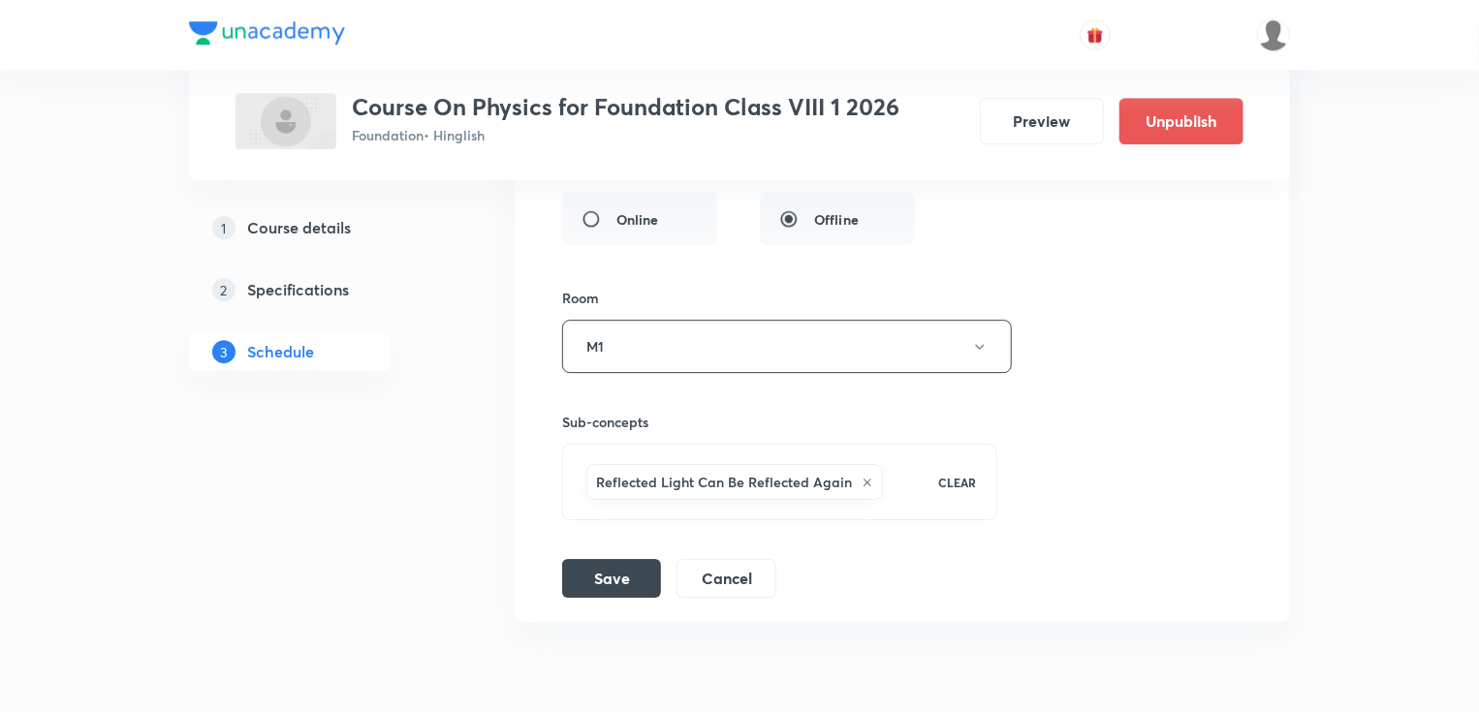
scroll to position [2940, 0]
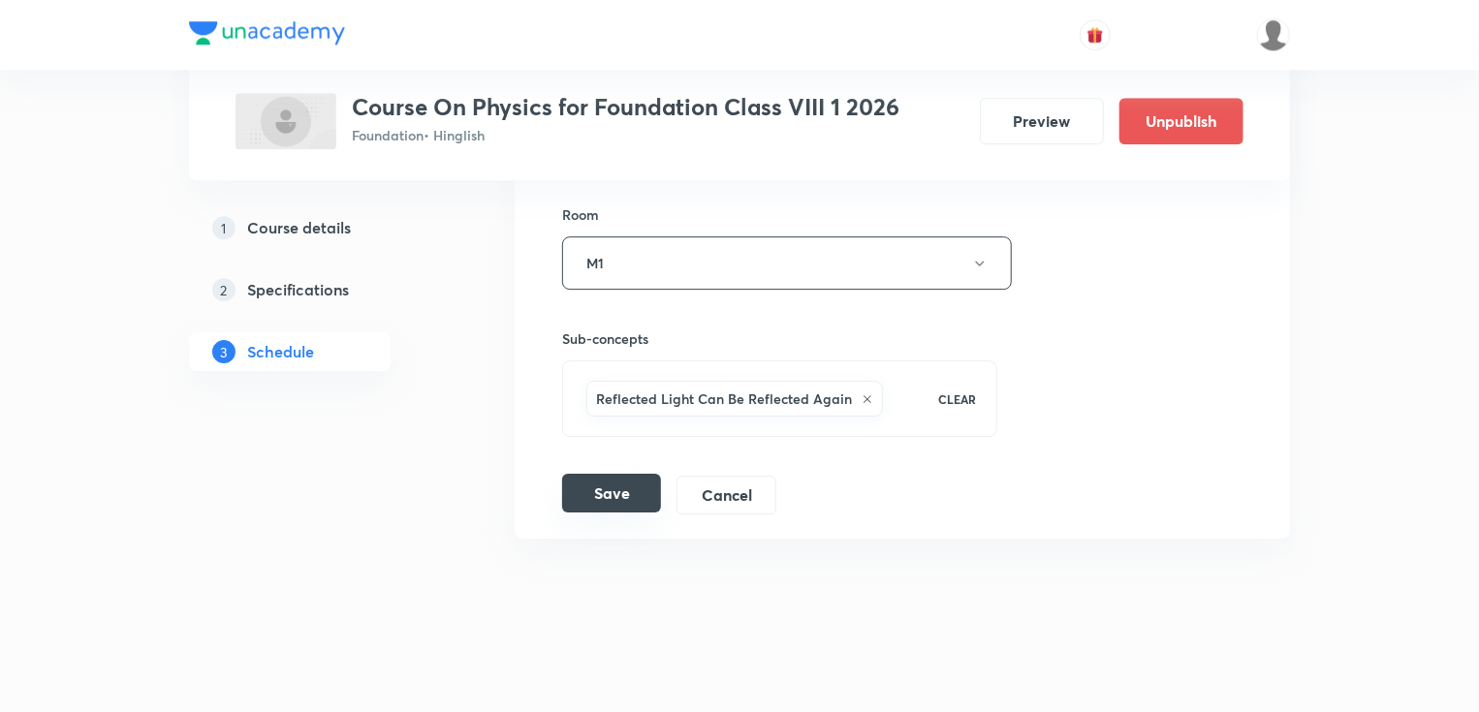
type input "LIGHT PART - 1"
click at [628, 477] on button "Save" at bounding box center [611, 493] width 99 height 39
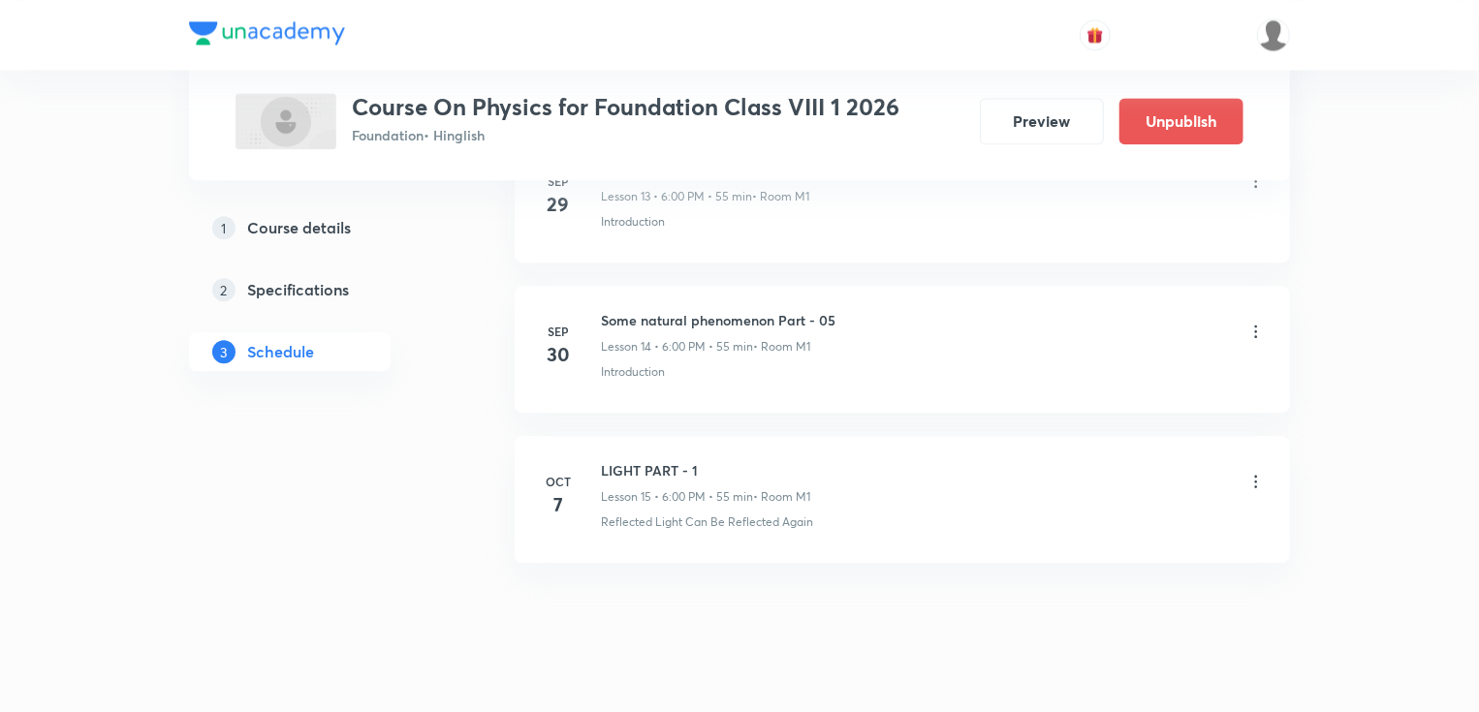
scroll to position [2198, 0]
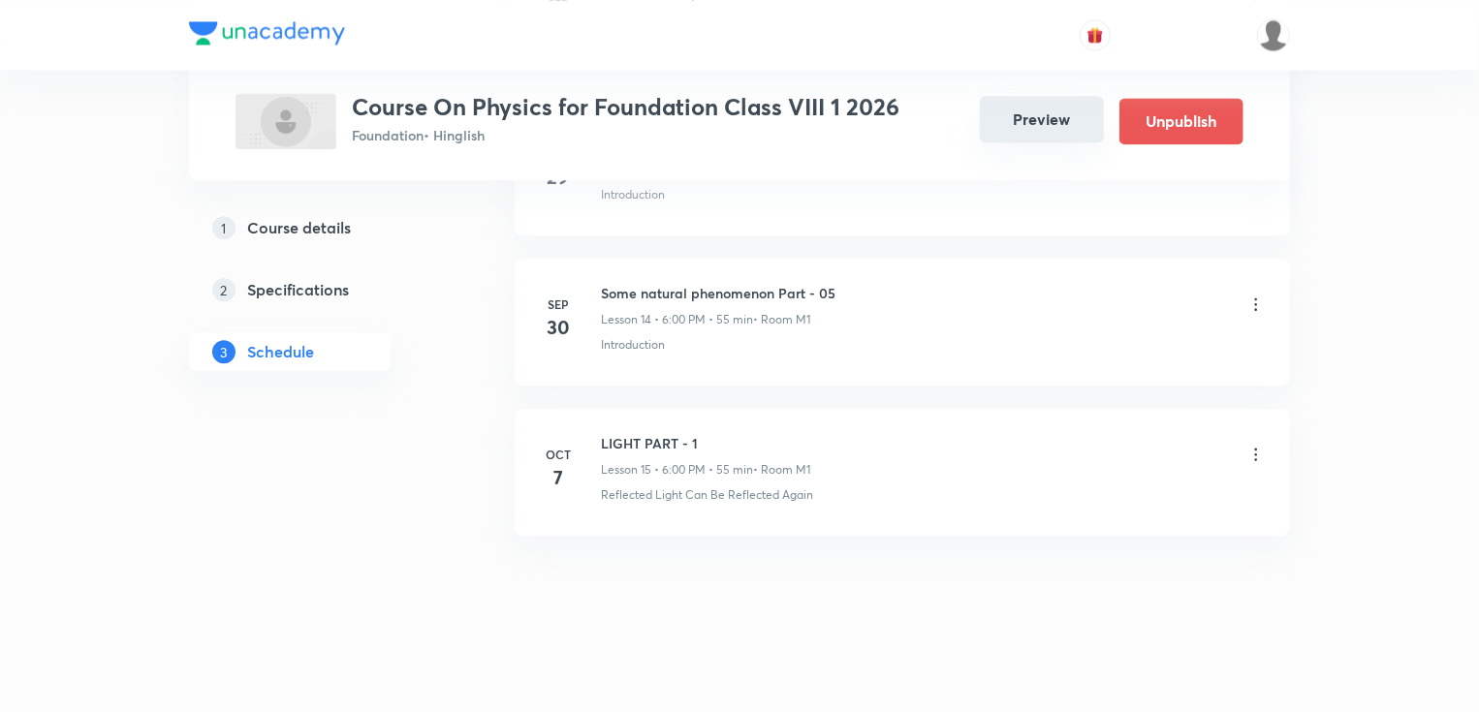
click at [1019, 118] on button "Preview" at bounding box center [1042, 119] width 124 height 47
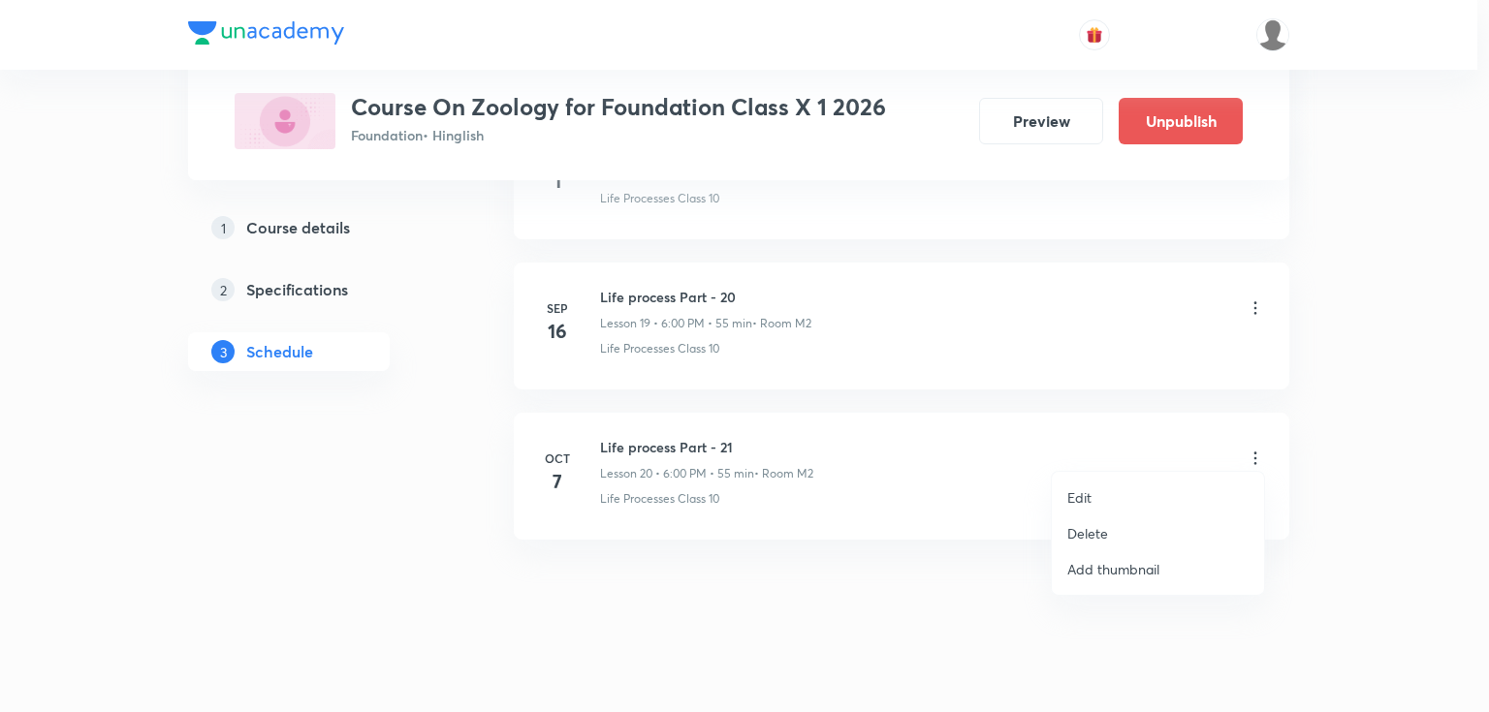
click at [1082, 495] on p "Edit" at bounding box center [1079, 497] width 24 height 20
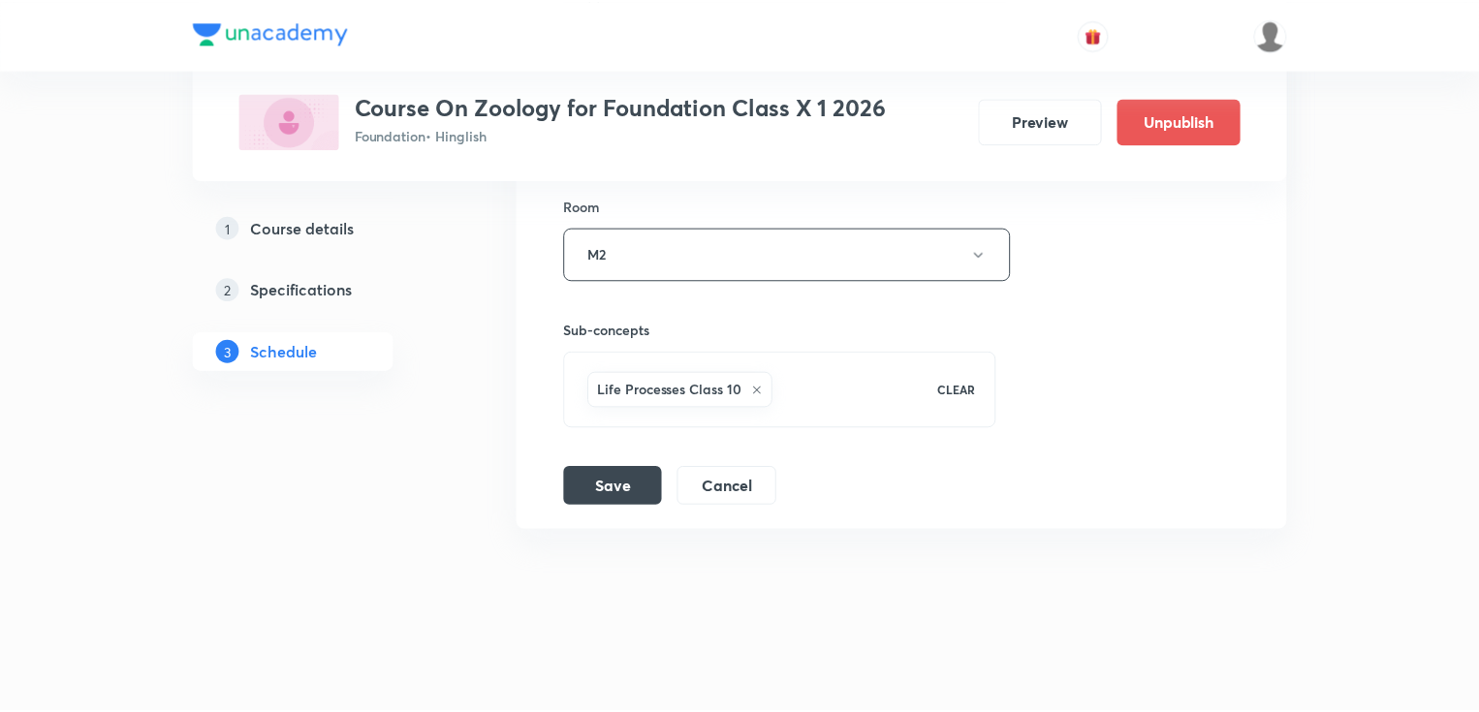
scroll to position [3689, 0]
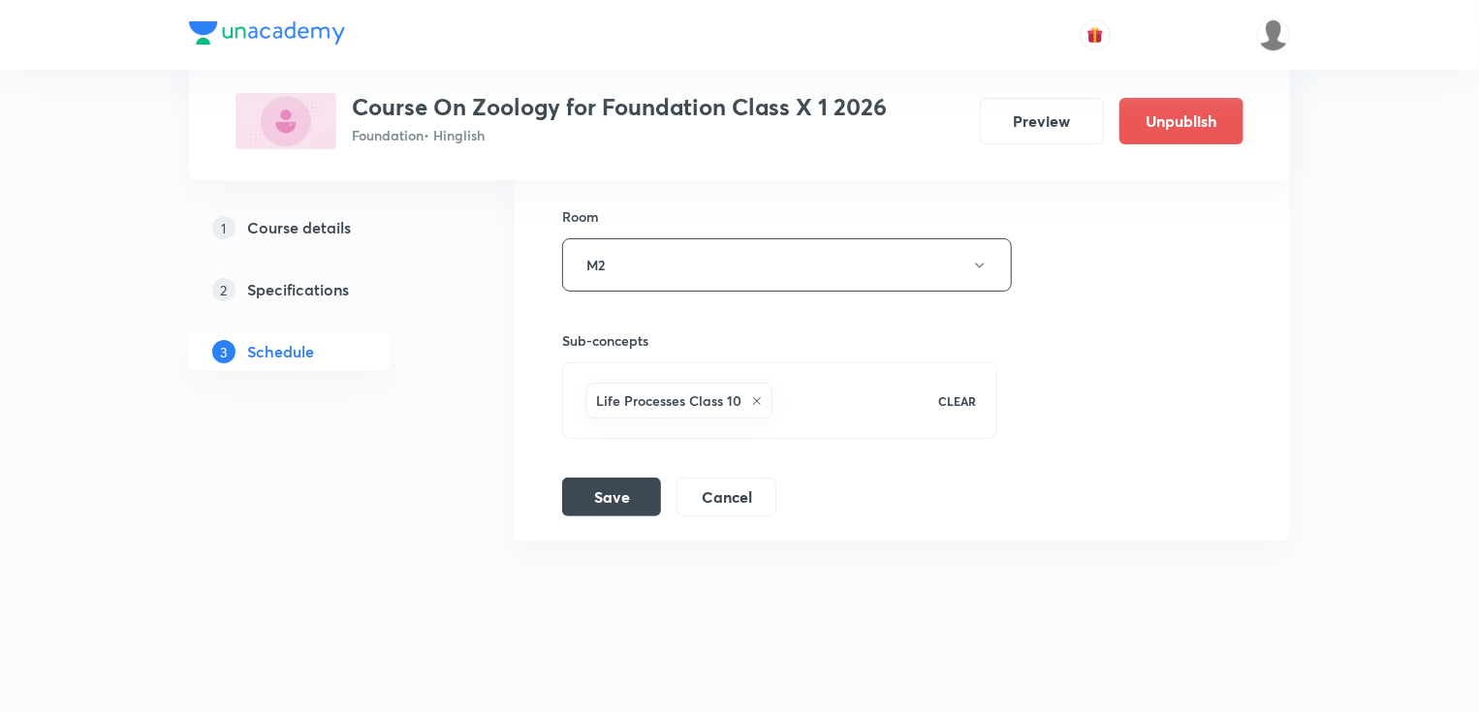
click at [762, 384] on div "Life Processes Class 10" at bounding box center [679, 401] width 186 height 36
click at [760, 395] on icon at bounding box center [757, 401] width 12 height 12
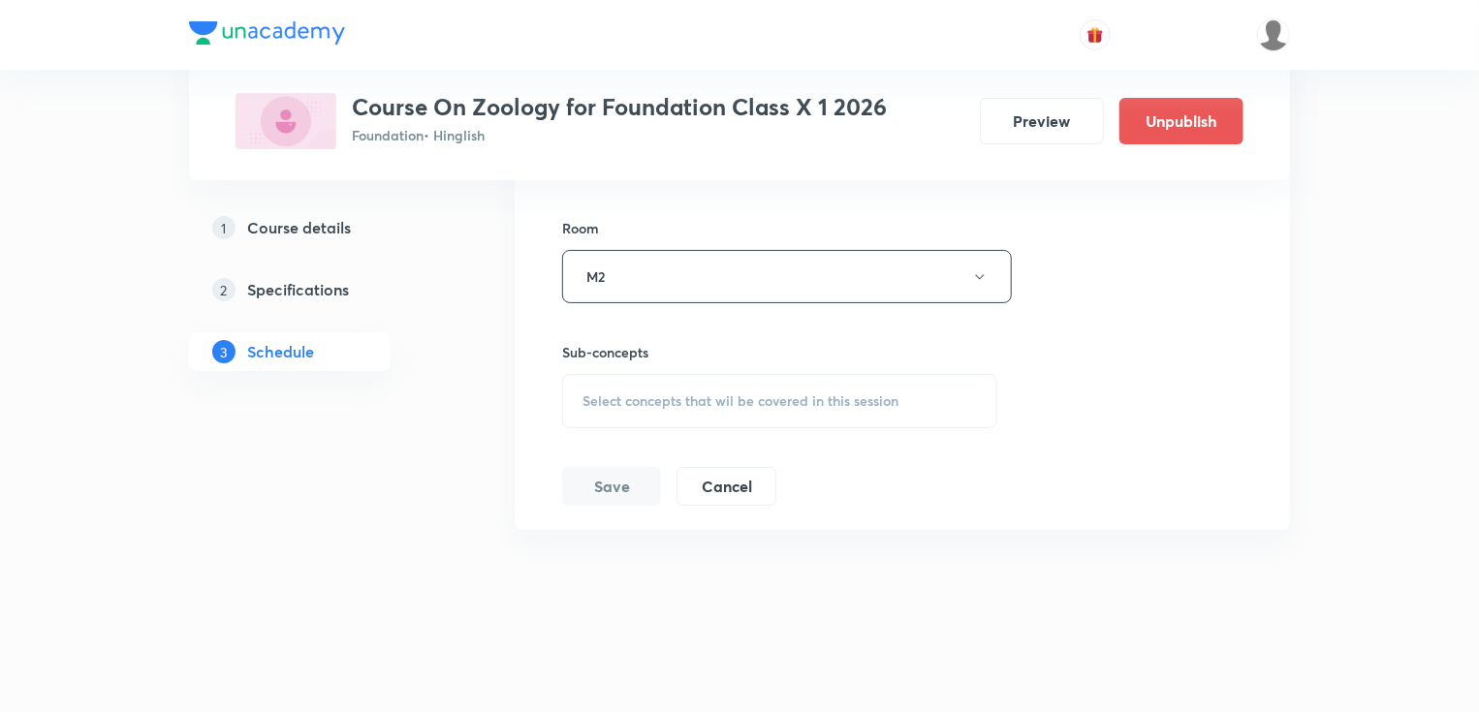
scroll to position [3667, 0]
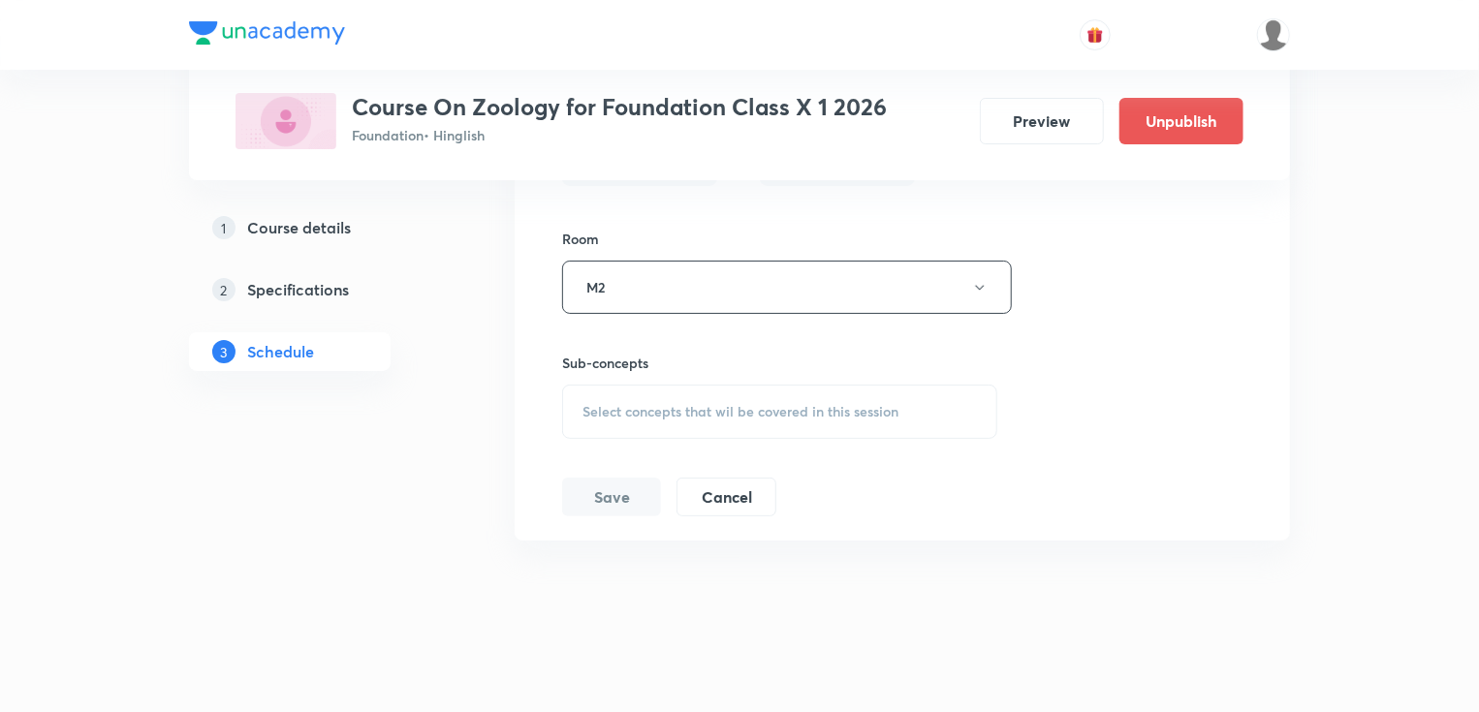
click at [627, 407] on span "Select concepts that wil be covered in this session" at bounding box center [740, 412] width 316 height 16
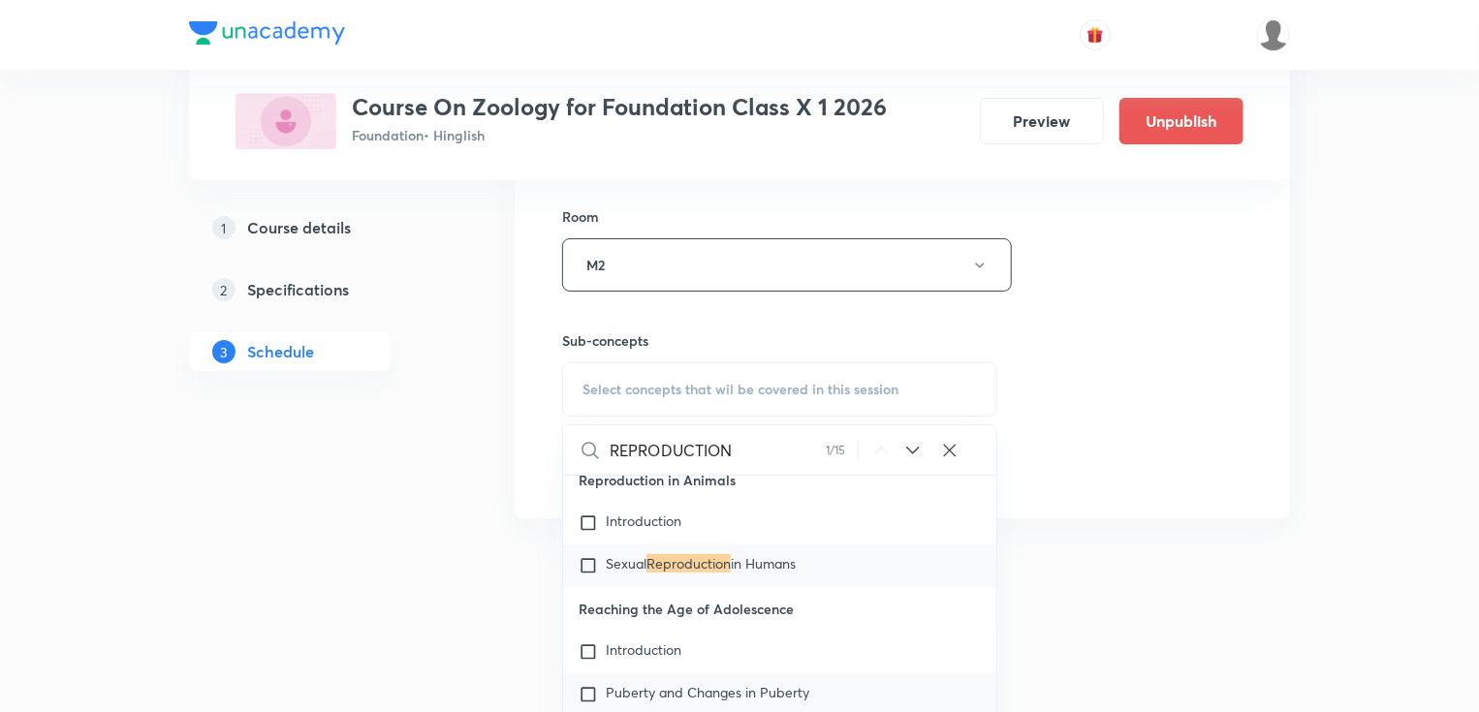
scroll to position [2131, 0]
type input "REPRODUCTION"
click at [750, 559] on span "in Humans" at bounding box center [763, 568] width 65 height 18
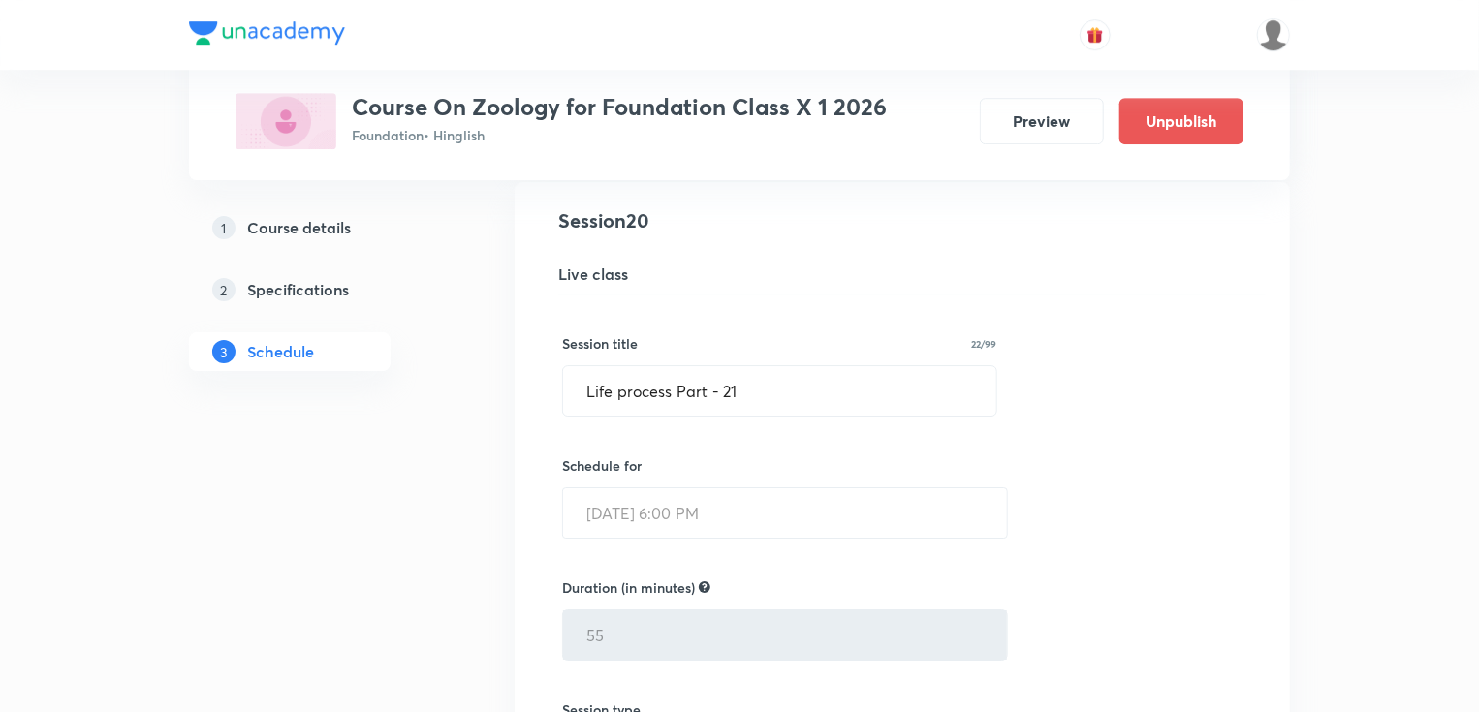
scroll to position [3069, 0]
drag, startPoint x: 740, startPoint y: 368, endPoint x: 748, endPoint y: 388, distance: 20.9
click at [748, 388] on input "Life process Part - 21" at bounding box center [779, 388] width 433 height 49
drag, startPoint x: 748, startPoint y: 388, endPoint x: 522, endPoint y: 390, distance: 225.8
click at [522, 390] on li "Life process Part - 21 Lesson 20 • Room M2 Life Processes Class 10 Session 20 L…" at bounding box center [902, 670] width 775 height 981
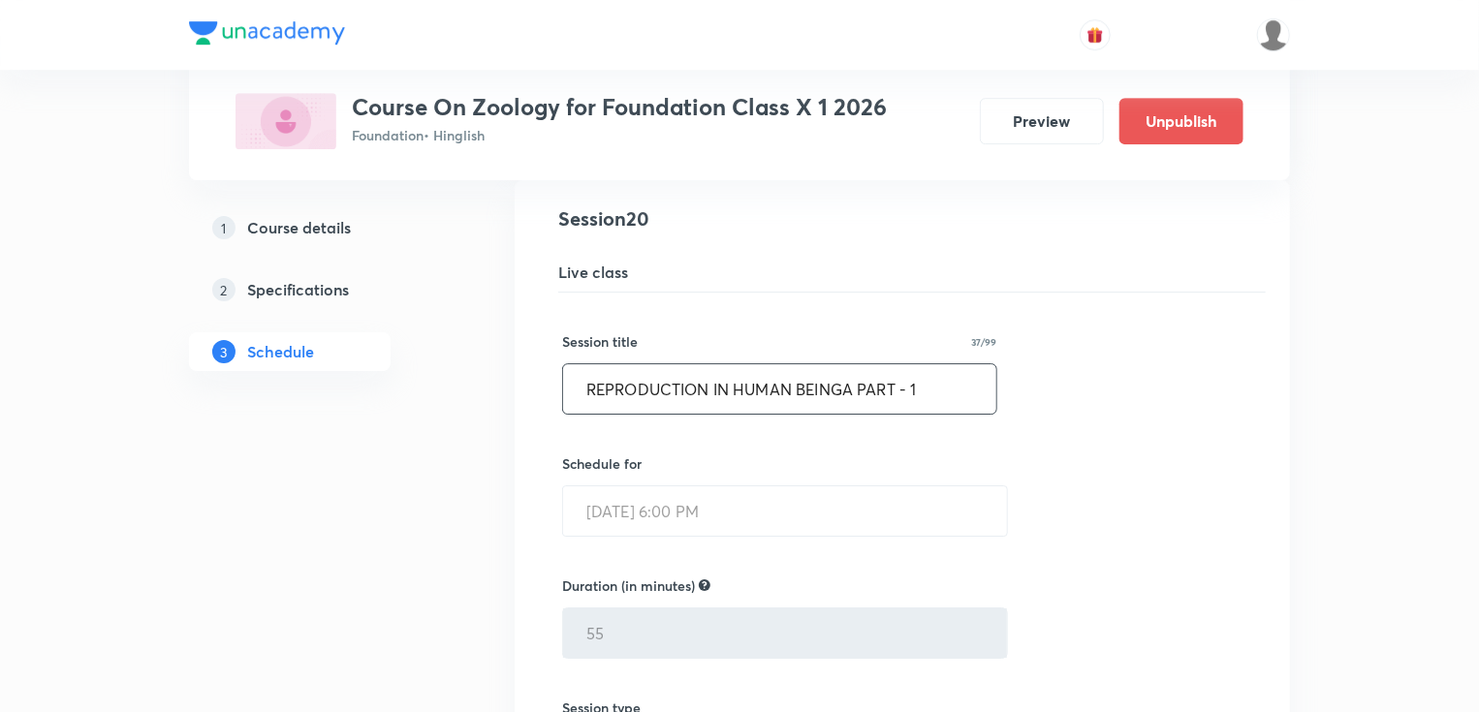
click at [852, 381] on input "REPRODUCTION IN HUMAN BEINGA PART - 1" at bounding box center [779, 388] width 433 height 49
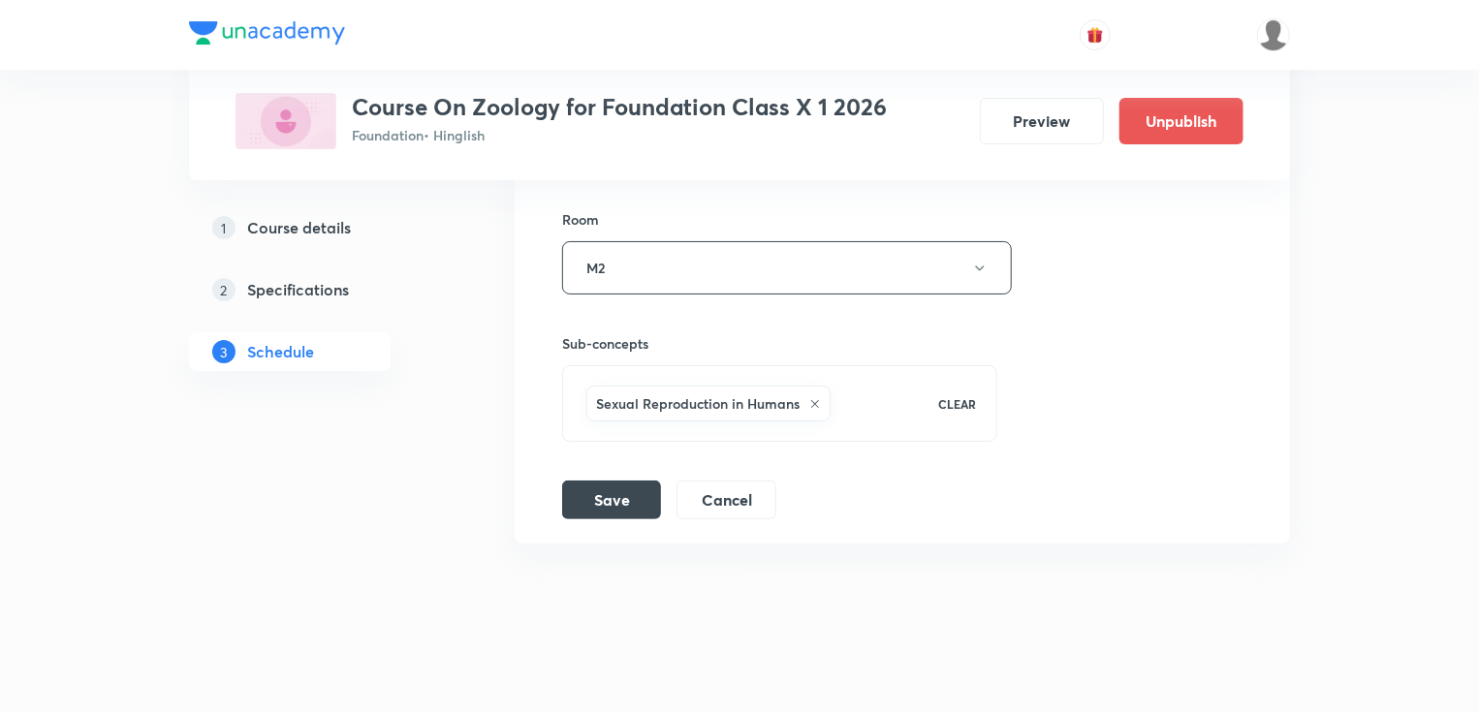
scroll to position [3689, 0]
type input "REPRODUCTION IN HUMAN BEINGS PART - 1"
click at [640, 476] on button "Save" at bounding box center [611, 495] width 99 height 39
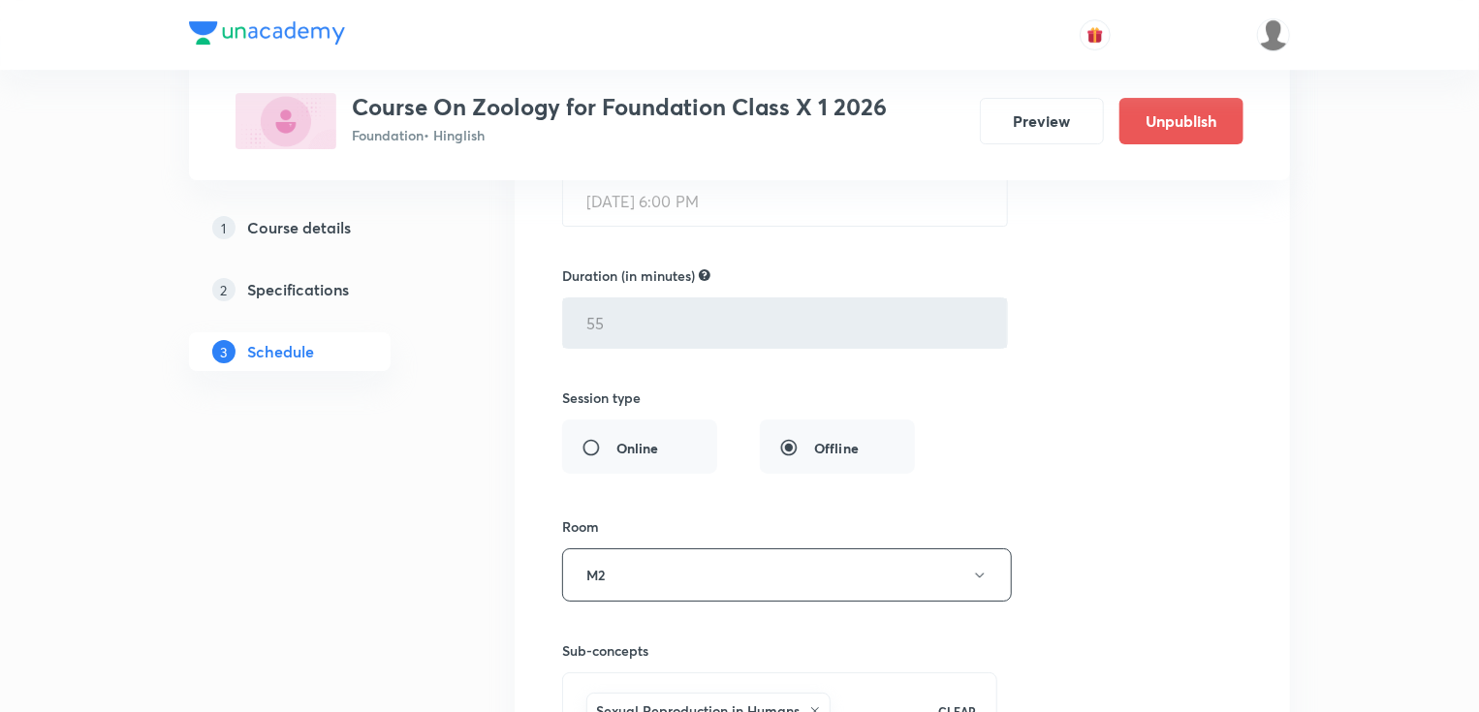
scroll to position [2946, 0]
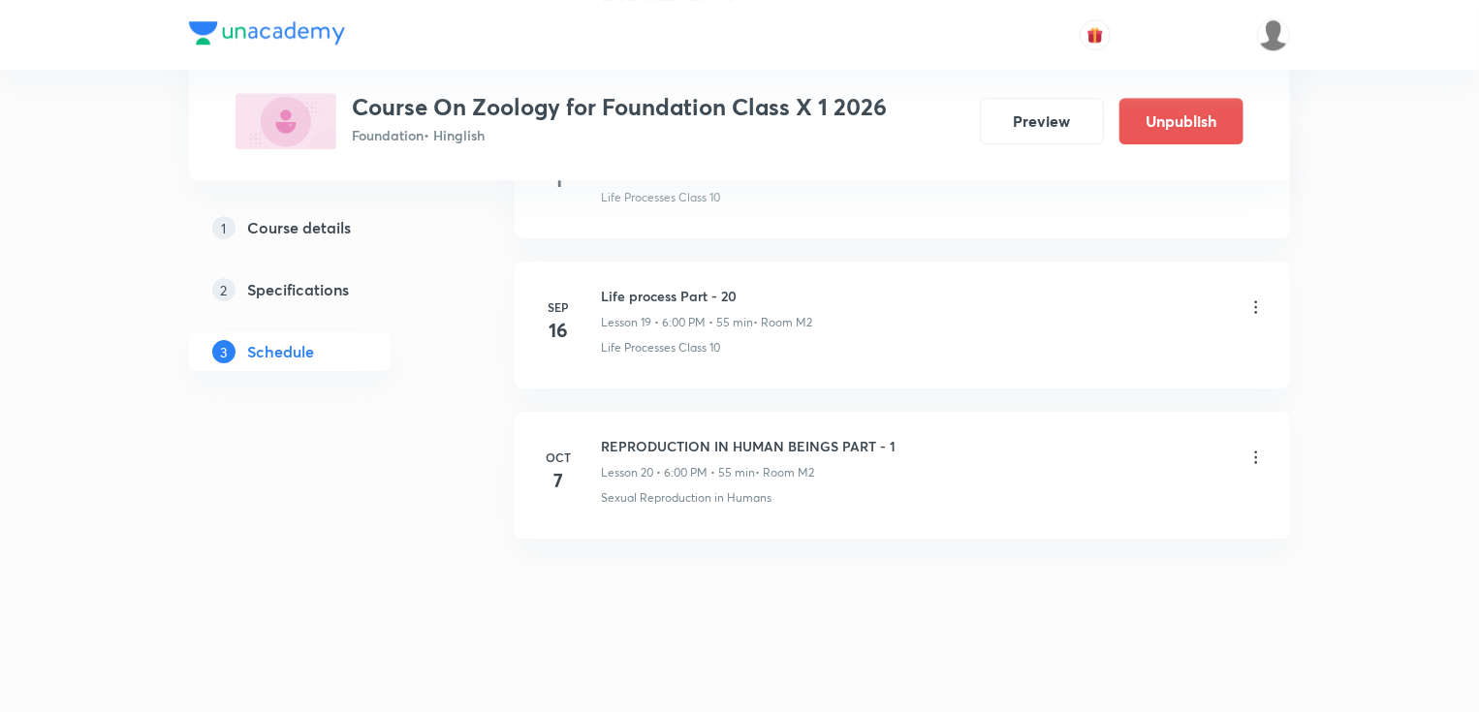
click at [846, 438] on h6 "REPRODUCTION IN HUMAN BEINGS PART - 1" at bounding box center [748, 446] width 295 height 20
copy h6 "REPRODUCTION IN HUMAN BEINGS PART - 1"
click at [1257, 452] on icon at bounding box center [1255, 457] width 19 height 19
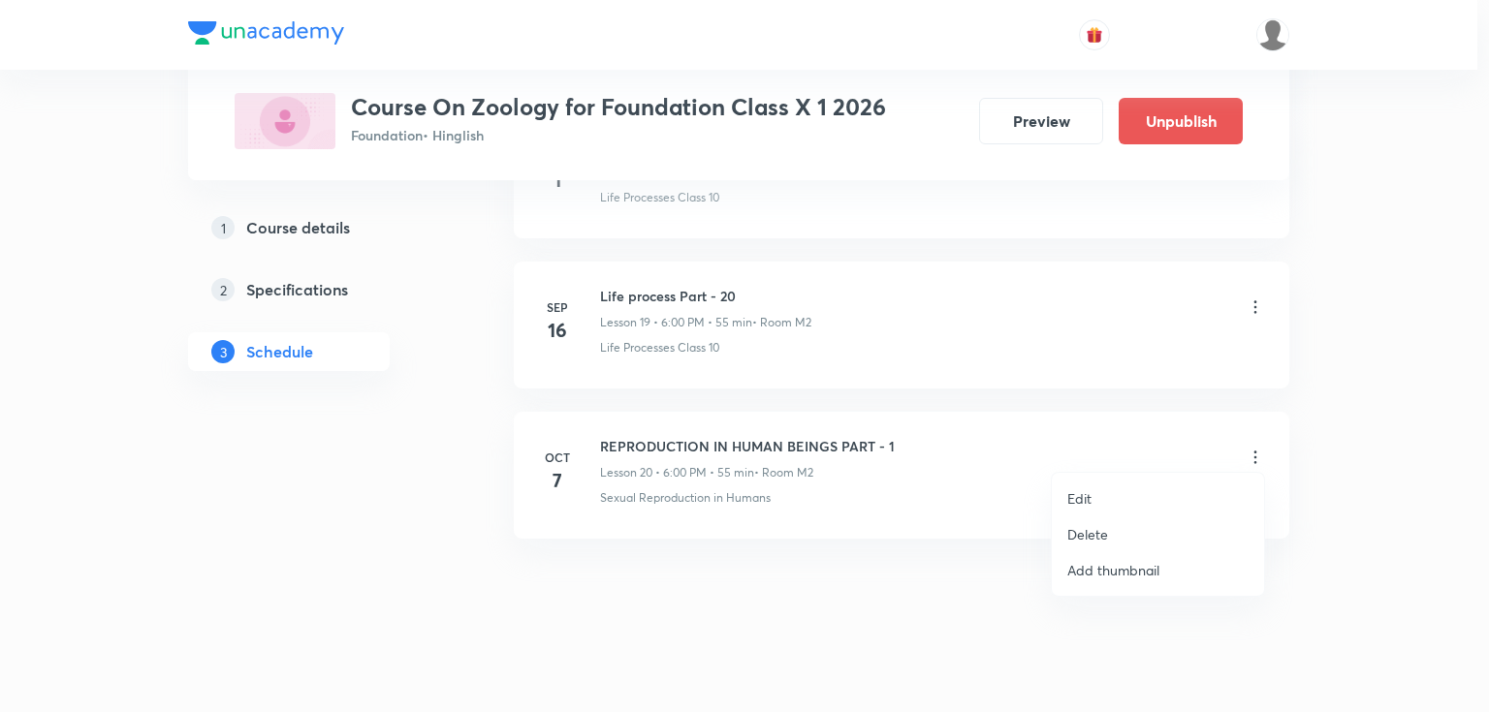
click at [1087, 497] on p "Edit" at bounding box center [1079, 498] width 24 height 20
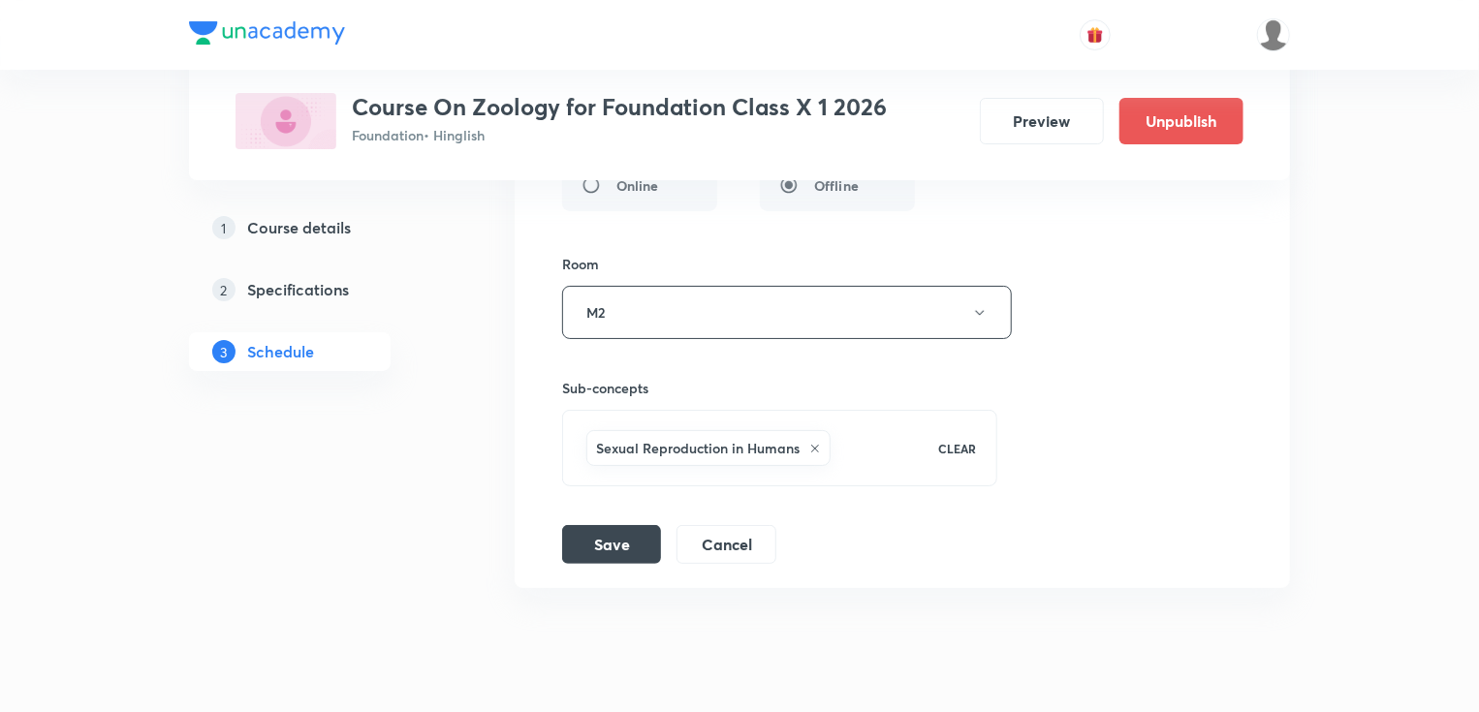
scroll to position [3644, 0]
click at [725, 536] on button "Cancel" at bounding box center [726, 540] width 100 height 39
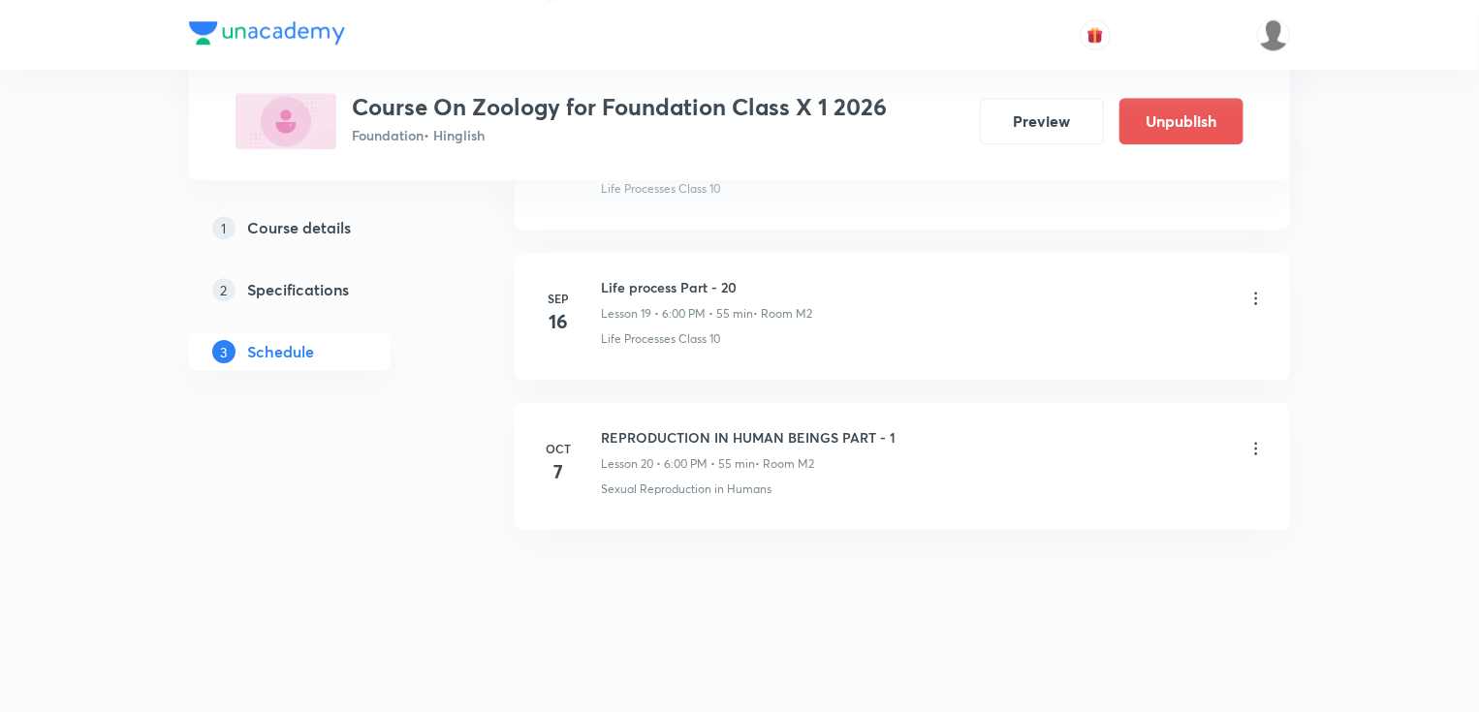
scroll to position [2946, 0]
click at [1259, 448] on icon at bounding box center [1255, 457] width 19 height 19
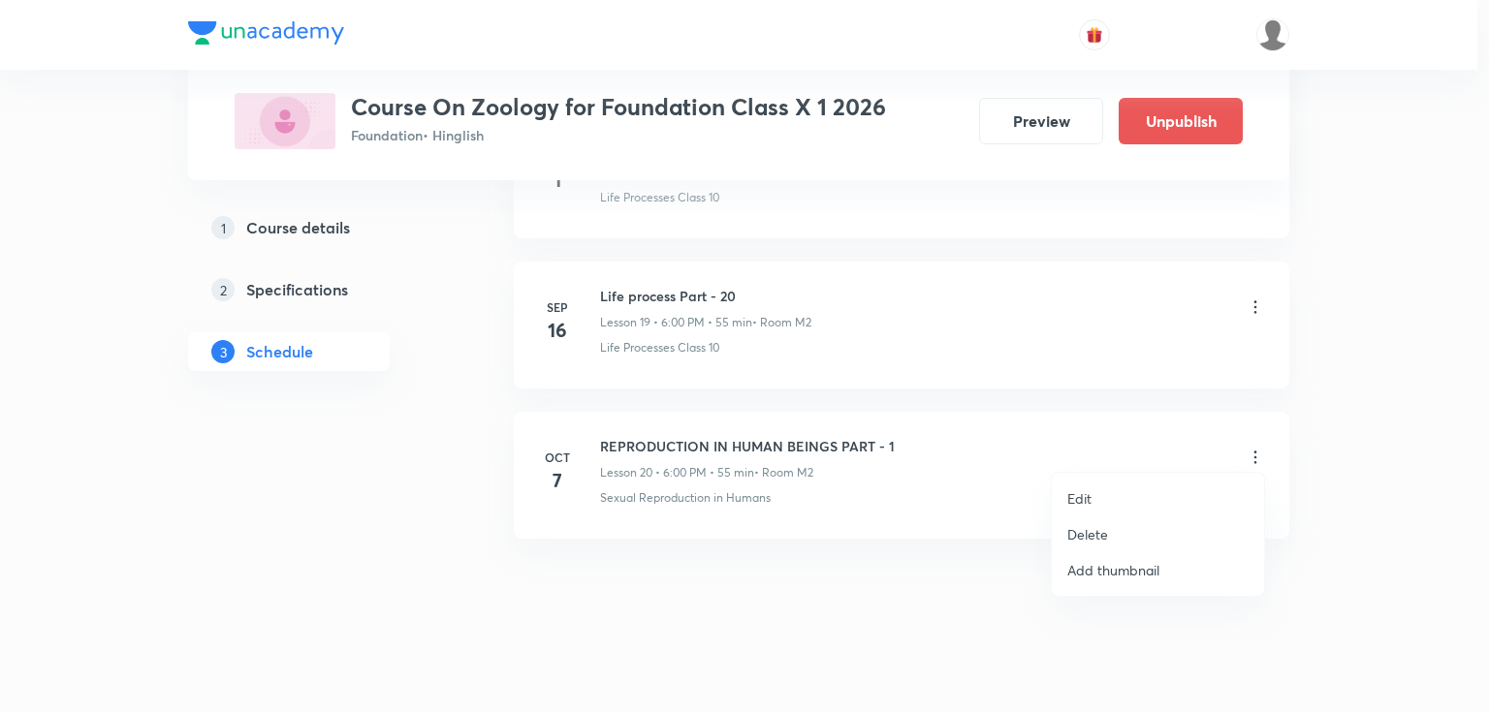
click at [1101, 528] on p "Delete" at bounding box center [1087, 534] width 41 height 20
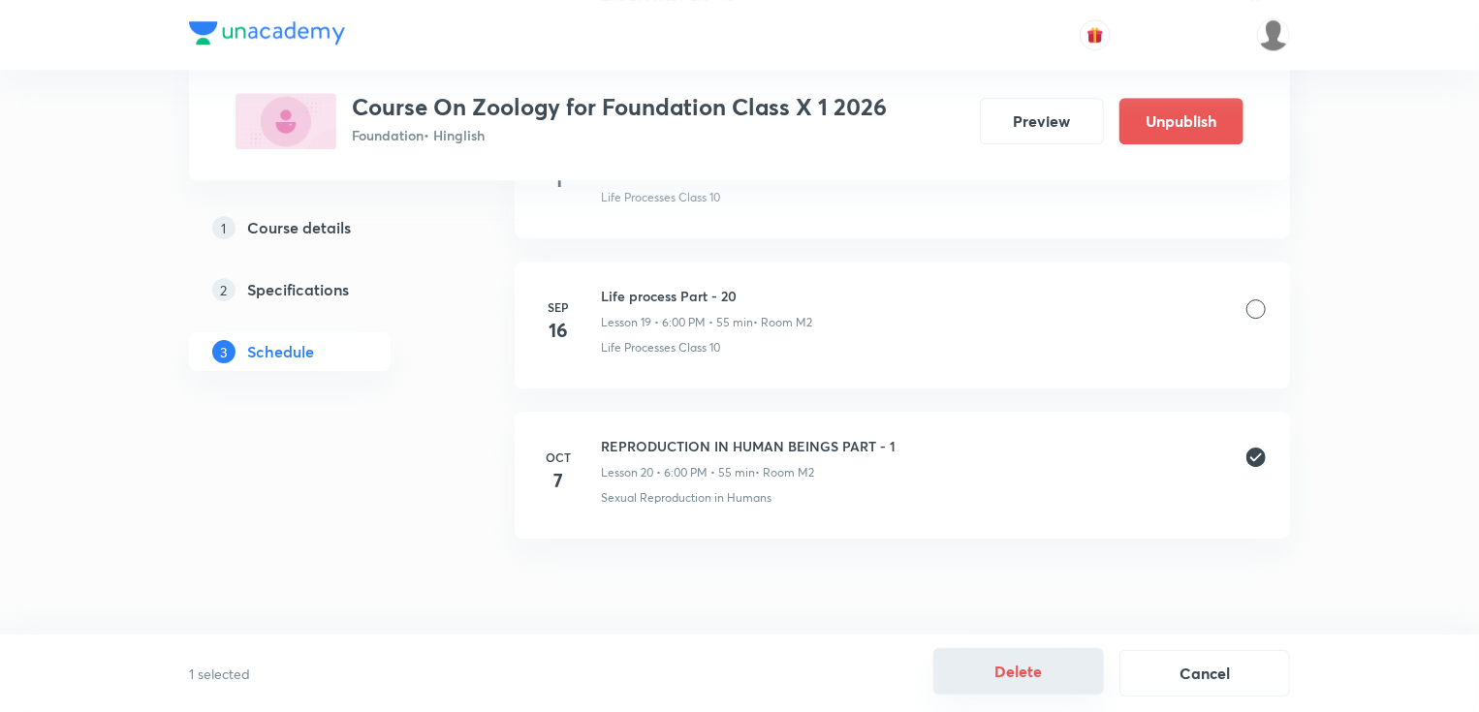
click at [1007, 669] on button "Delete" at bounding box center [1018, 671] width 171 height 47
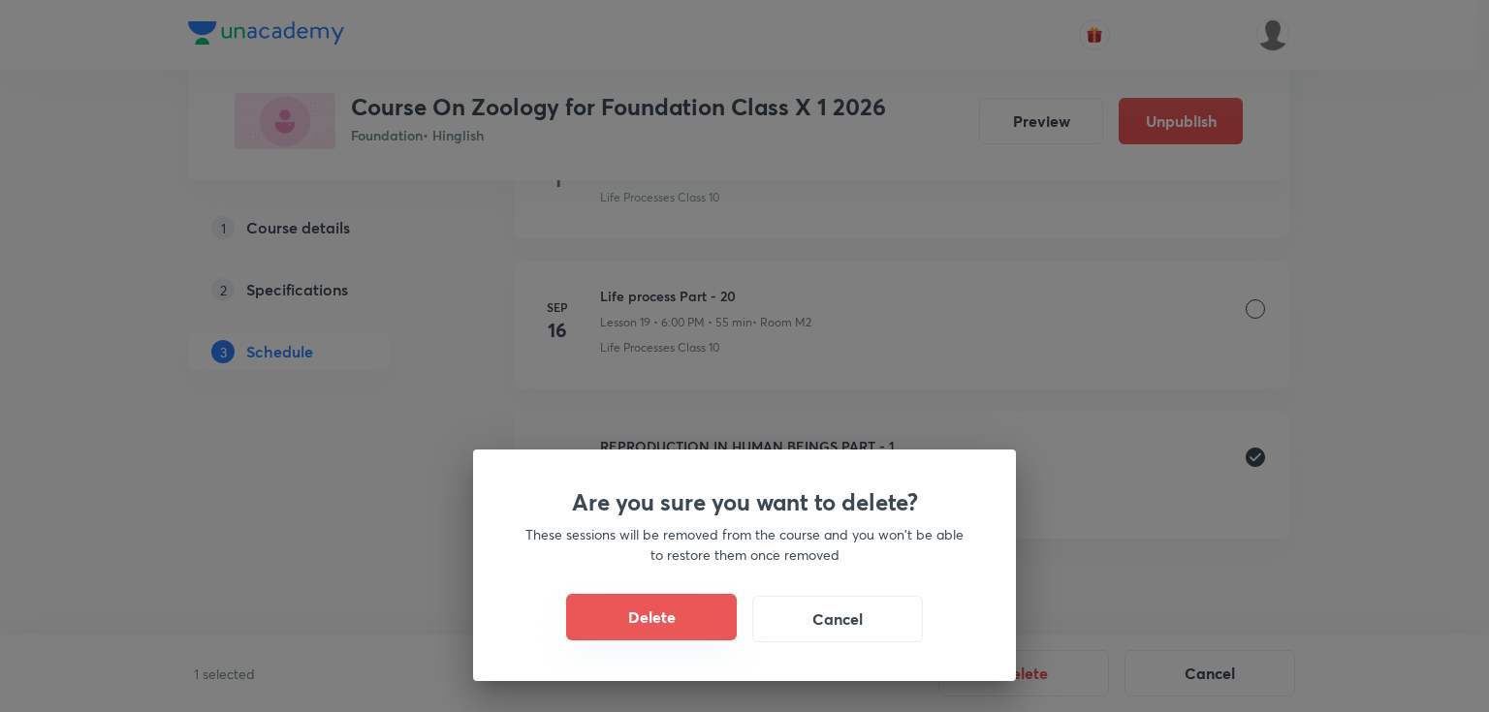
click at [691, 620] on button "Delete" at bounding box center [651, 617] width 171 height 47
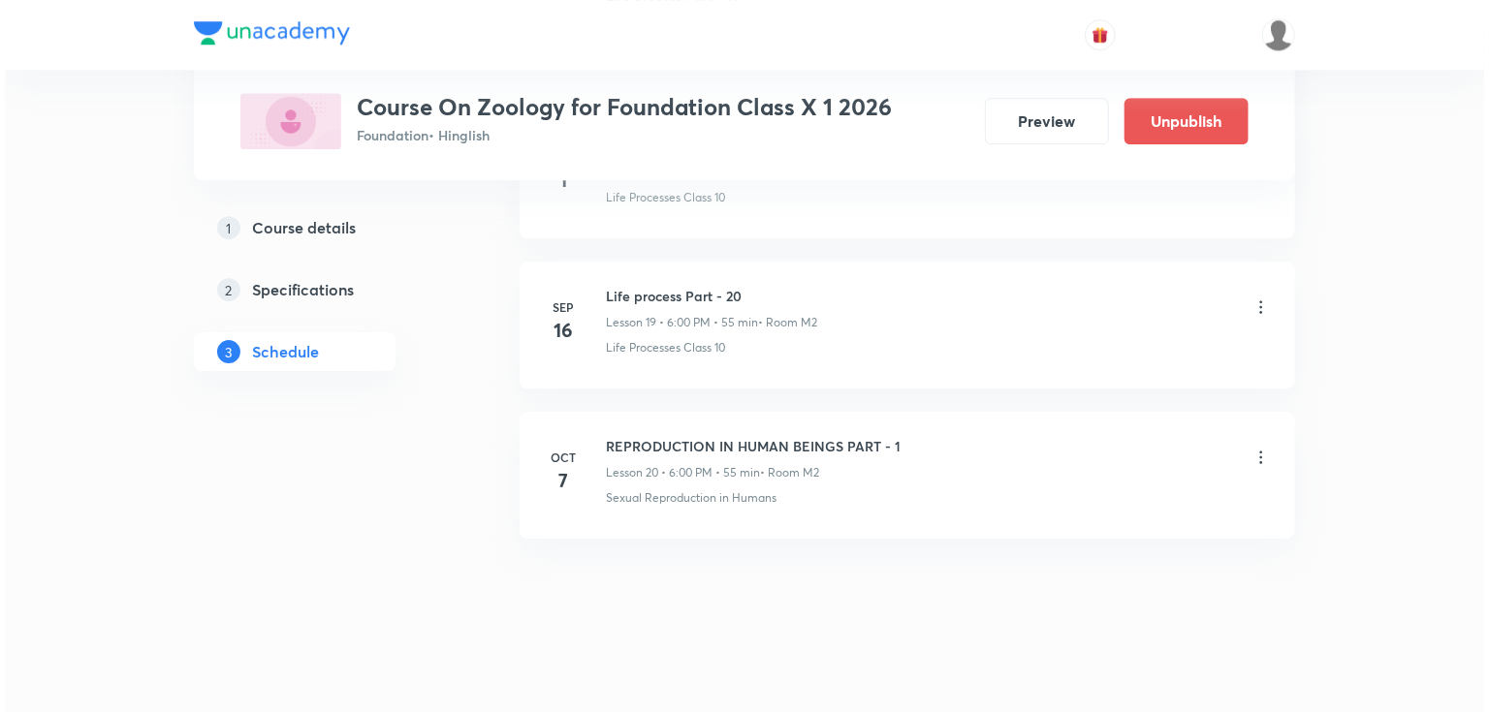
scroll to position [2797, 0]
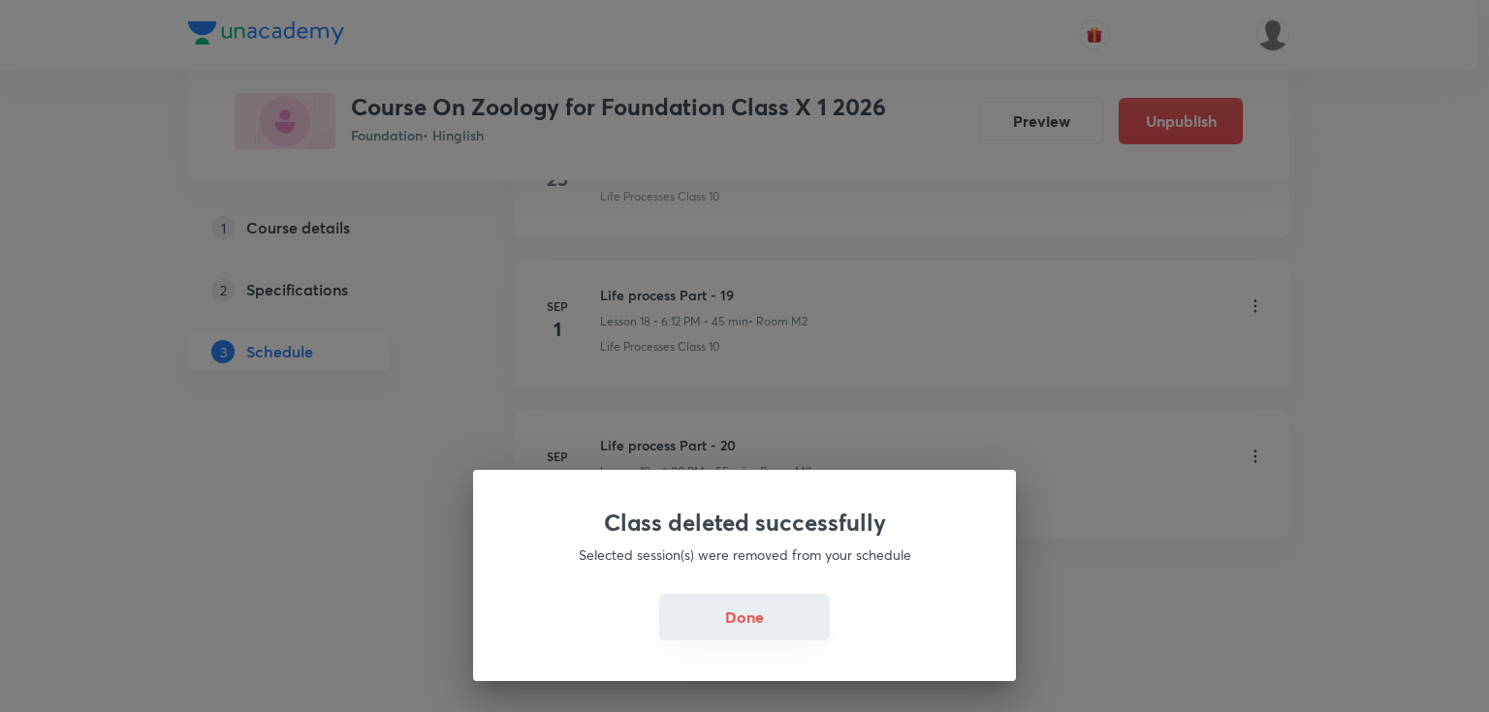
click at [742, 614] on button "Done" at bounding box center [744, 617] width 171 height 47
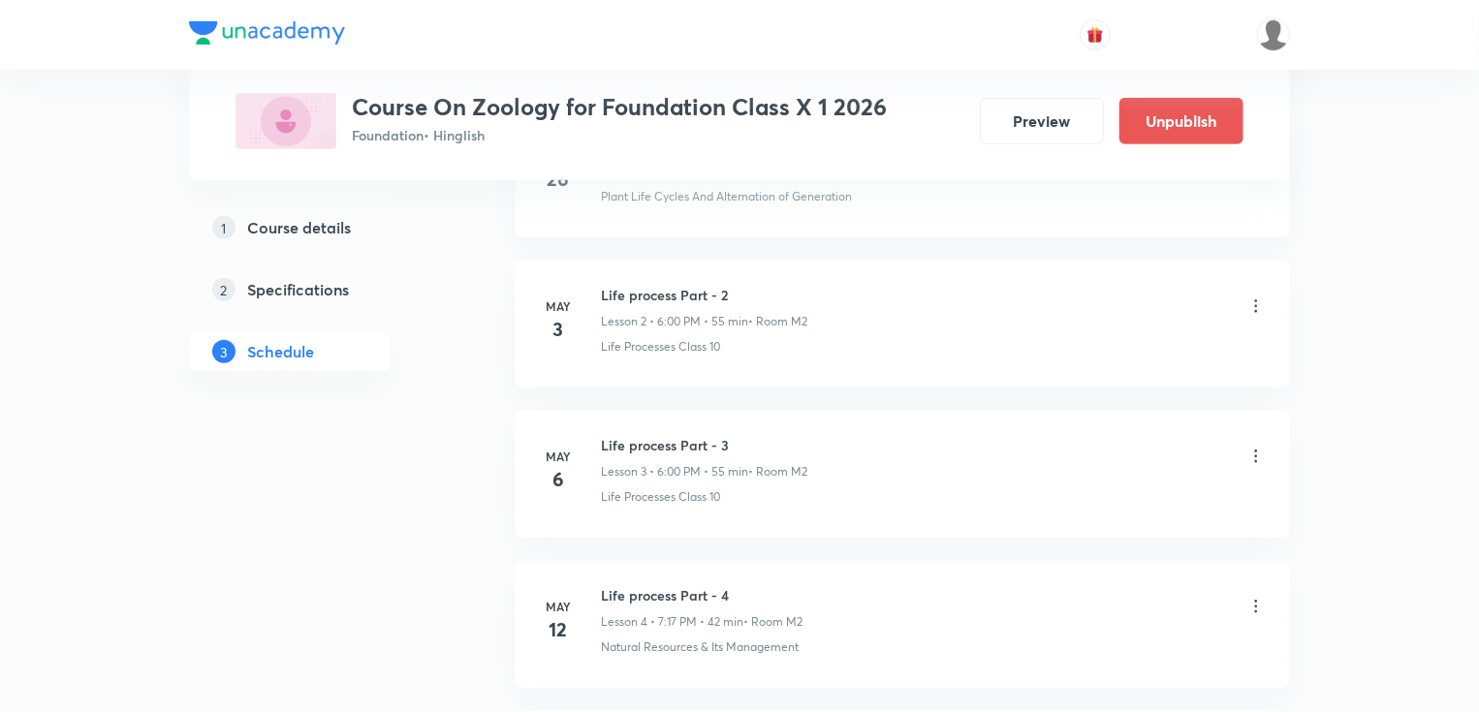
scroll to position [0, 0]
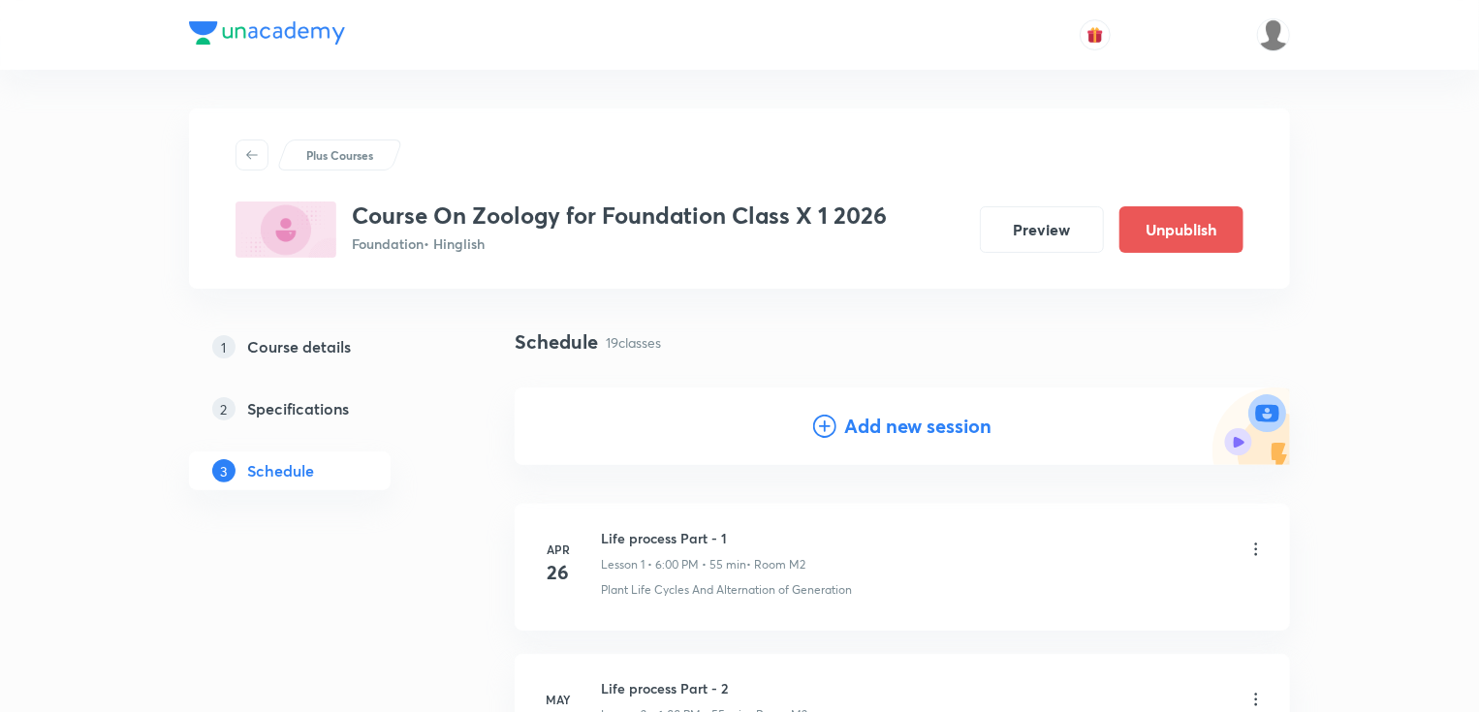
click at [822, 428] on icon at bounding box center [824, 426] width 23 height 23
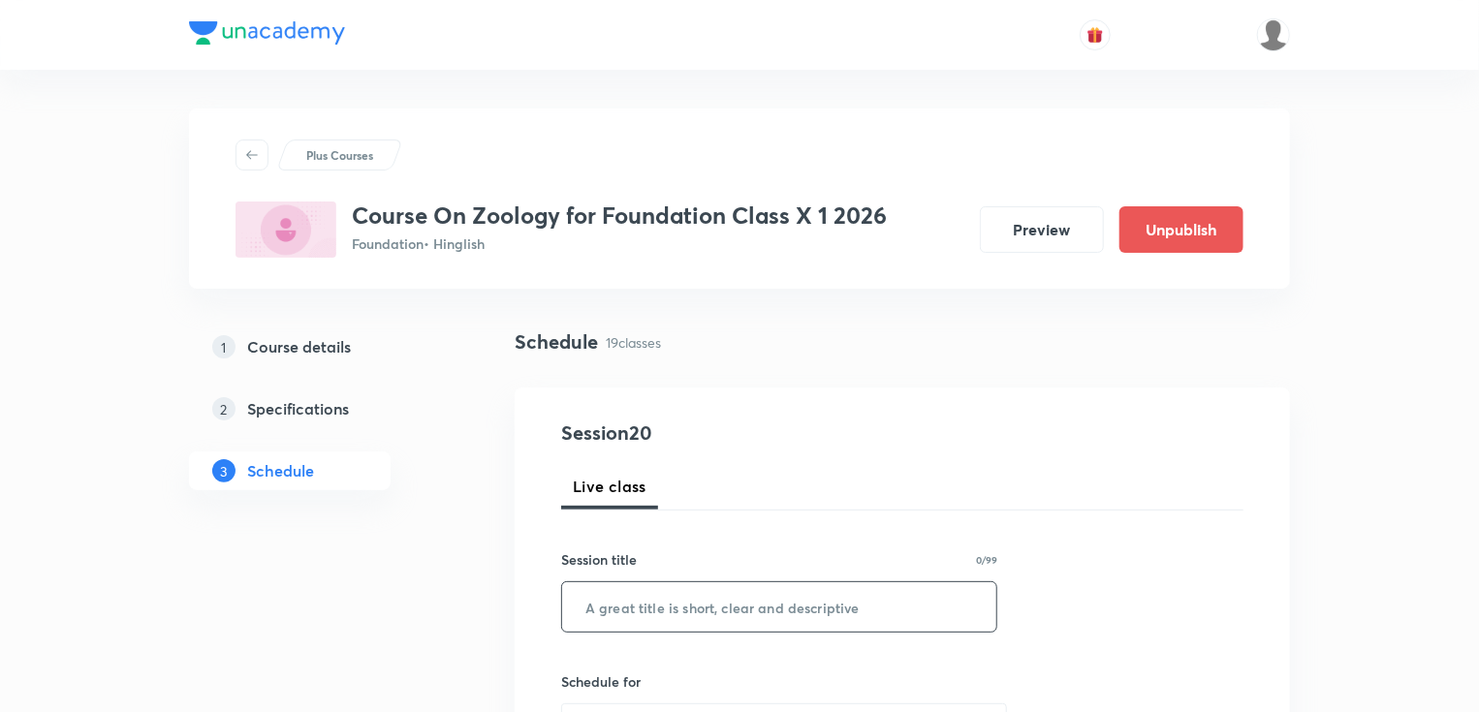
click at [681, 600] on input "text" at bounding box center [779, 606] width 434 height 49
paste input "REPRODUCTION IN HUMAN BEINGS PART - 1"
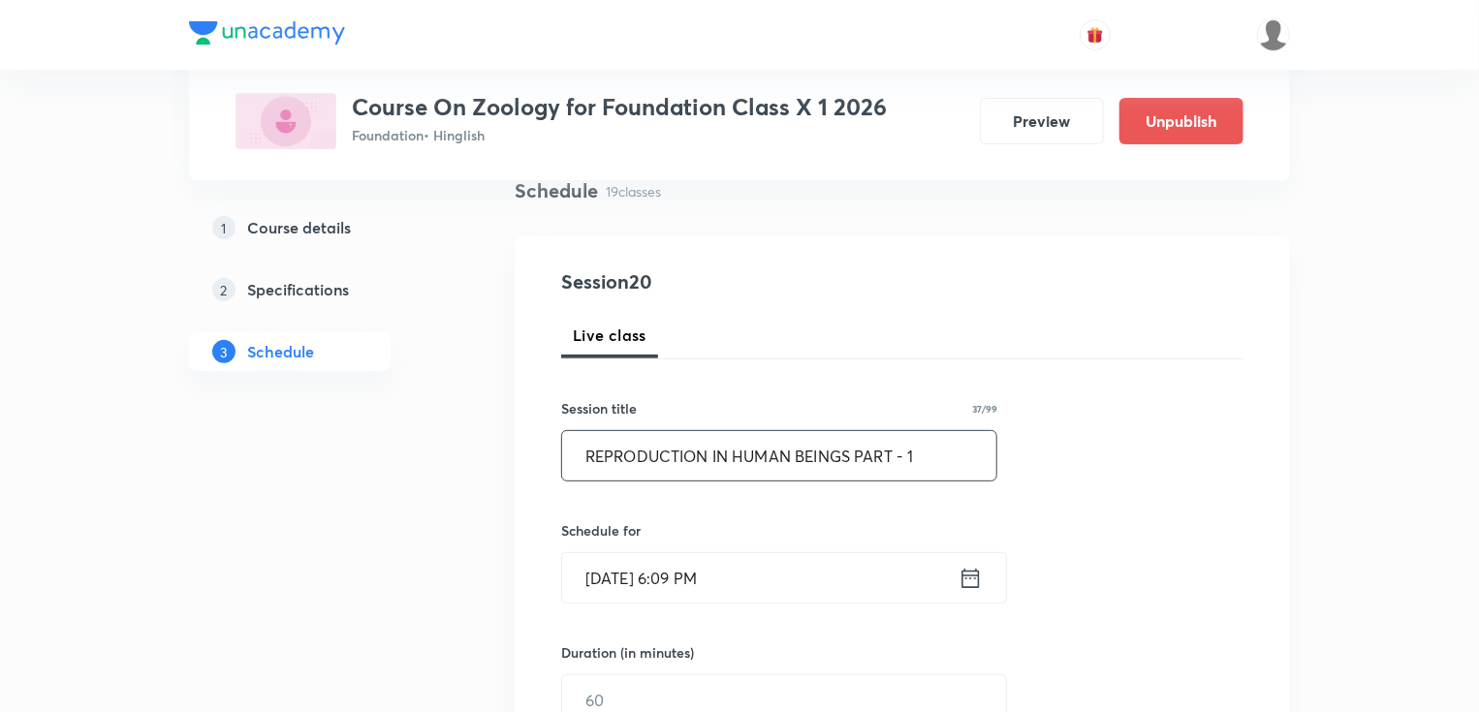
scroll to position [310, 0]
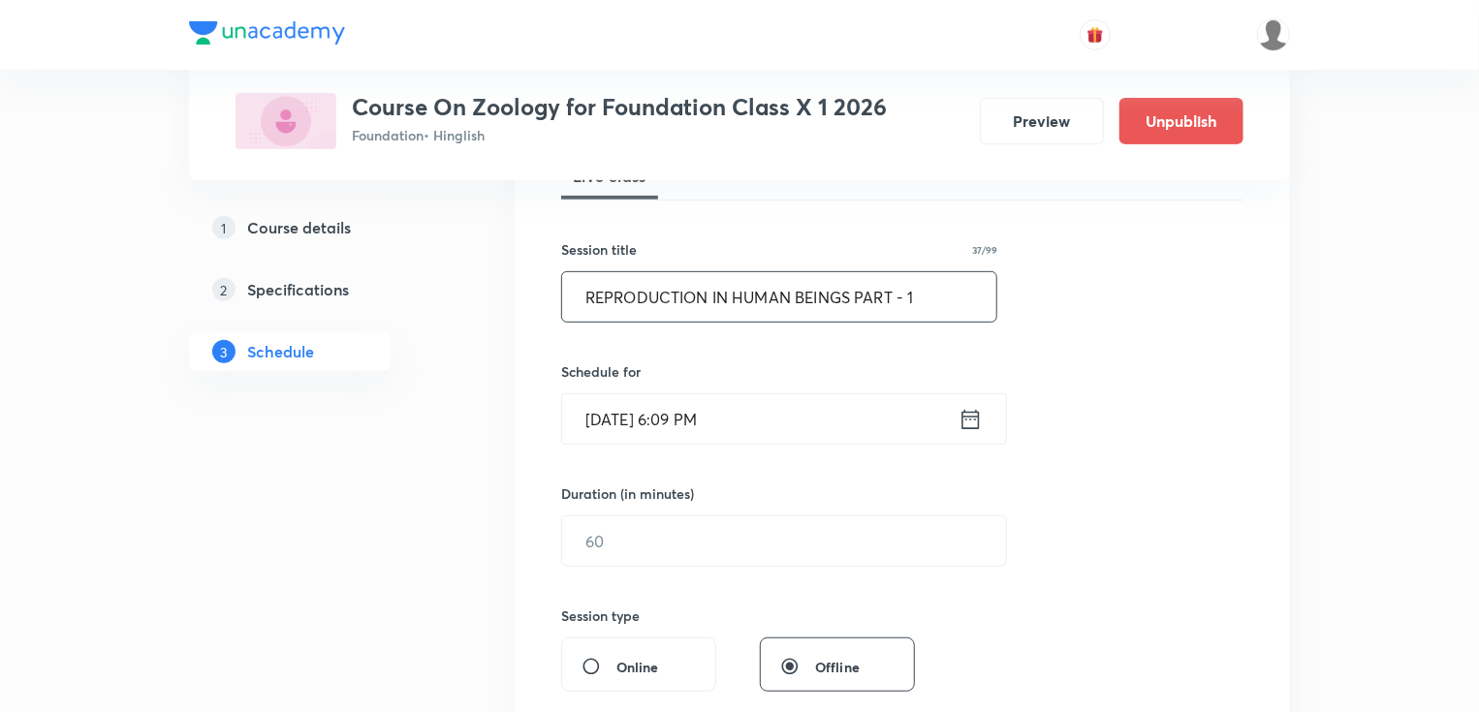
type input "REPRODUCTION IN HUMAN BEINGS PART - 1"
click at [965, 416] on icon at bounding box center [970, 418] width 17 height 19
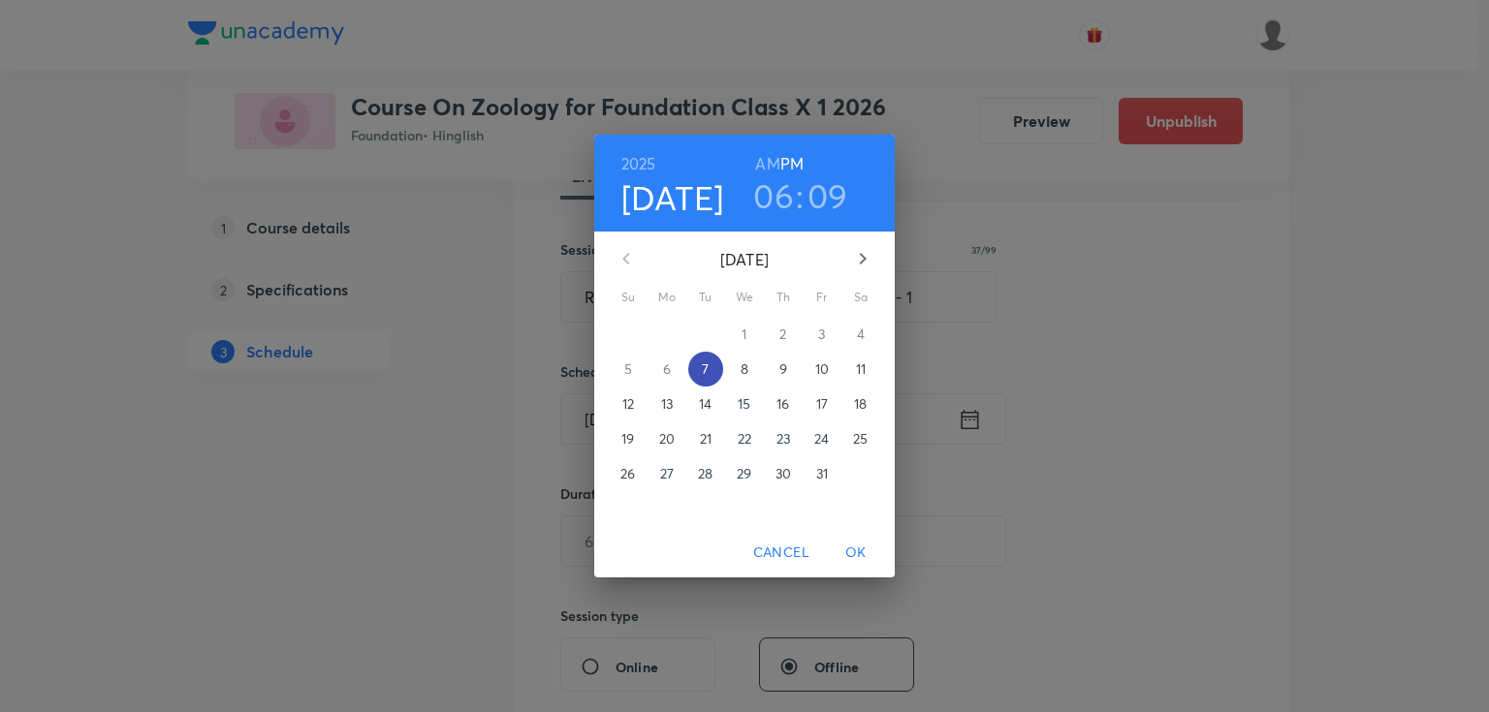
click at [705, 372] on p "7" at bounding box center [705, 369] width 7 height 19
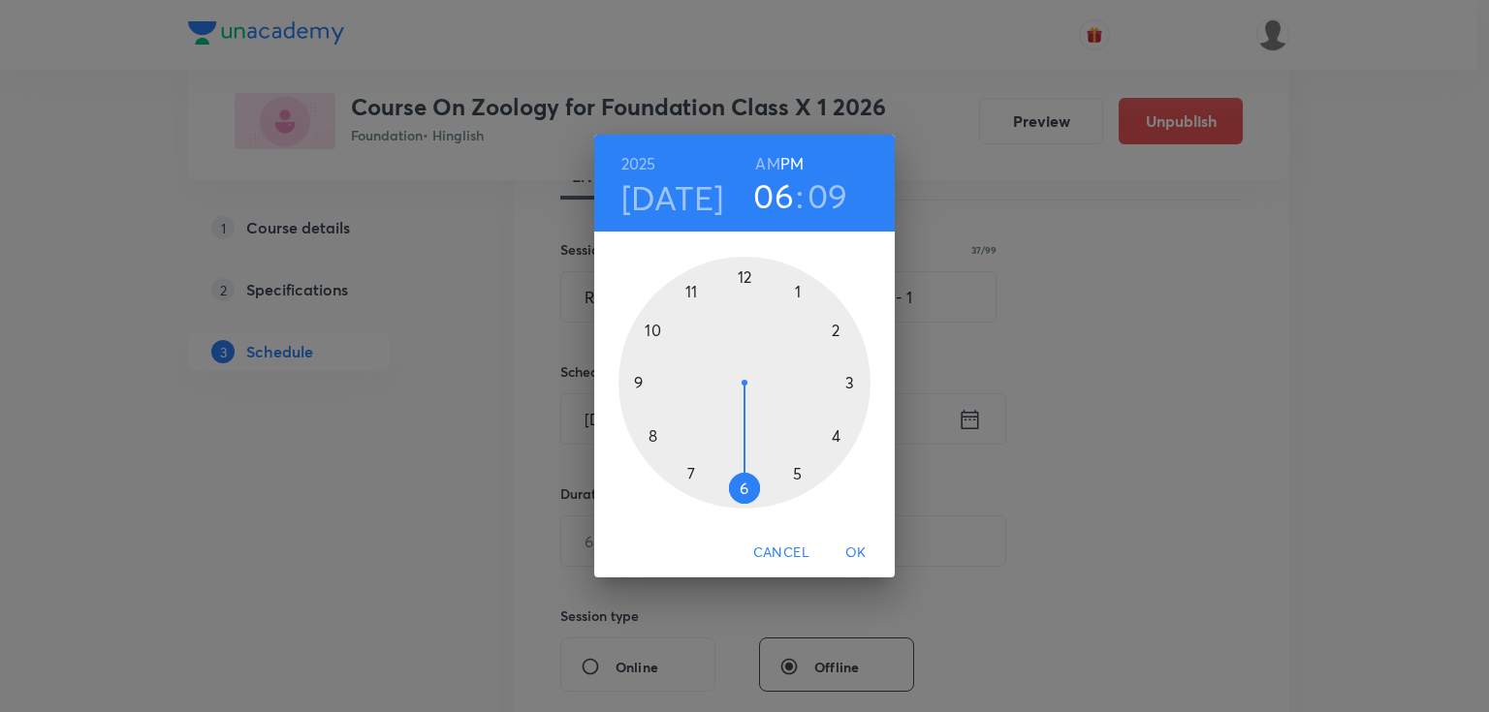
click at [741, 486] on div at bounding box center [744, 383] width 252 height 252
click at [837, 331] on div at bounding box center [744, 383] width 252 height 252
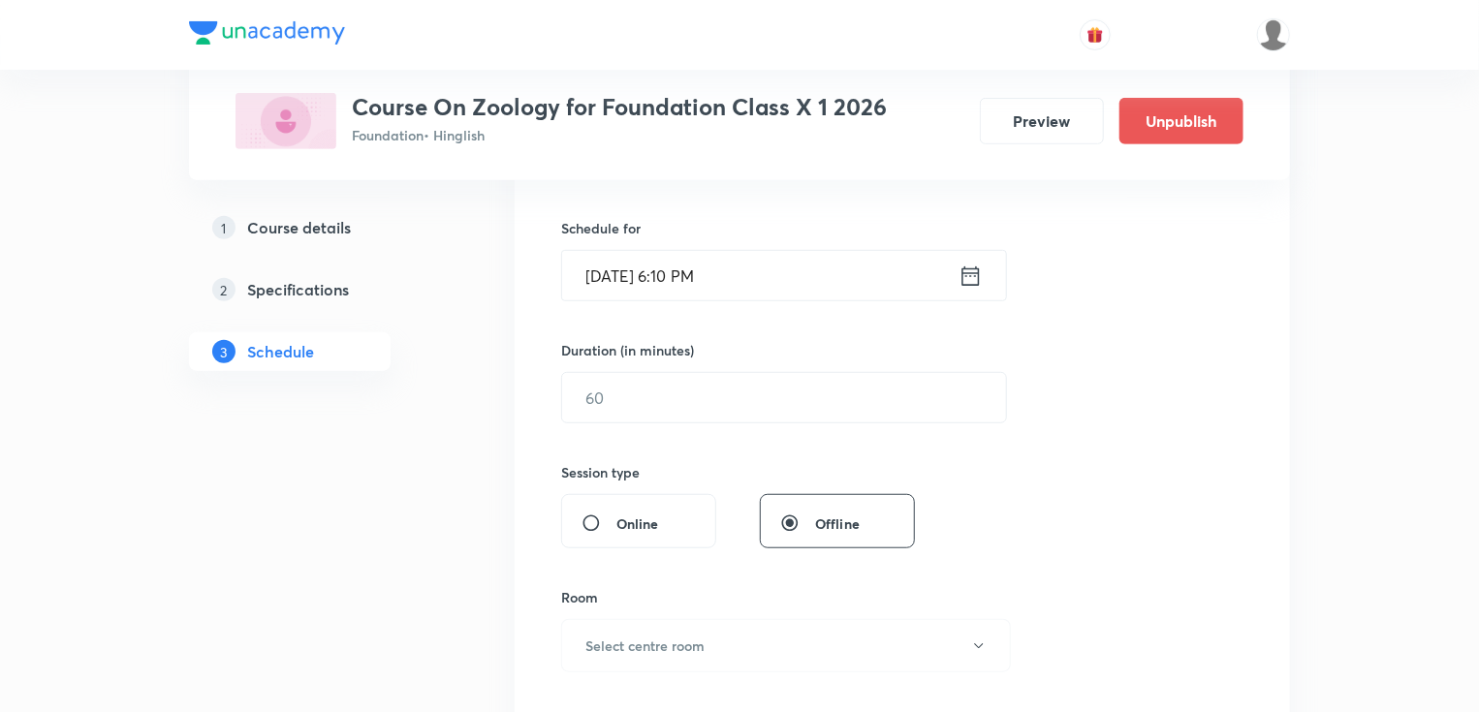
scroll to position [465, 0]
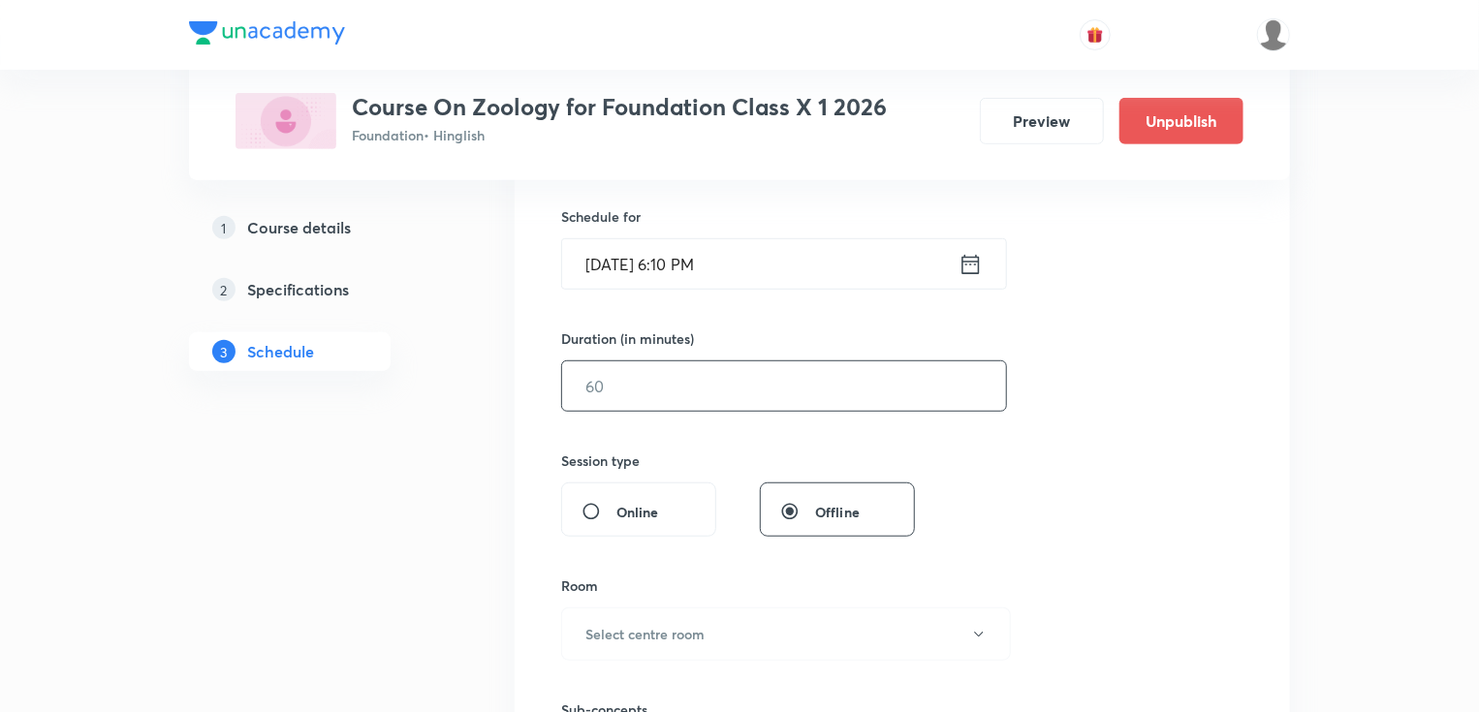
click at [694, 388] on input "text" at bounding box center [784, 385] width 444 height 49
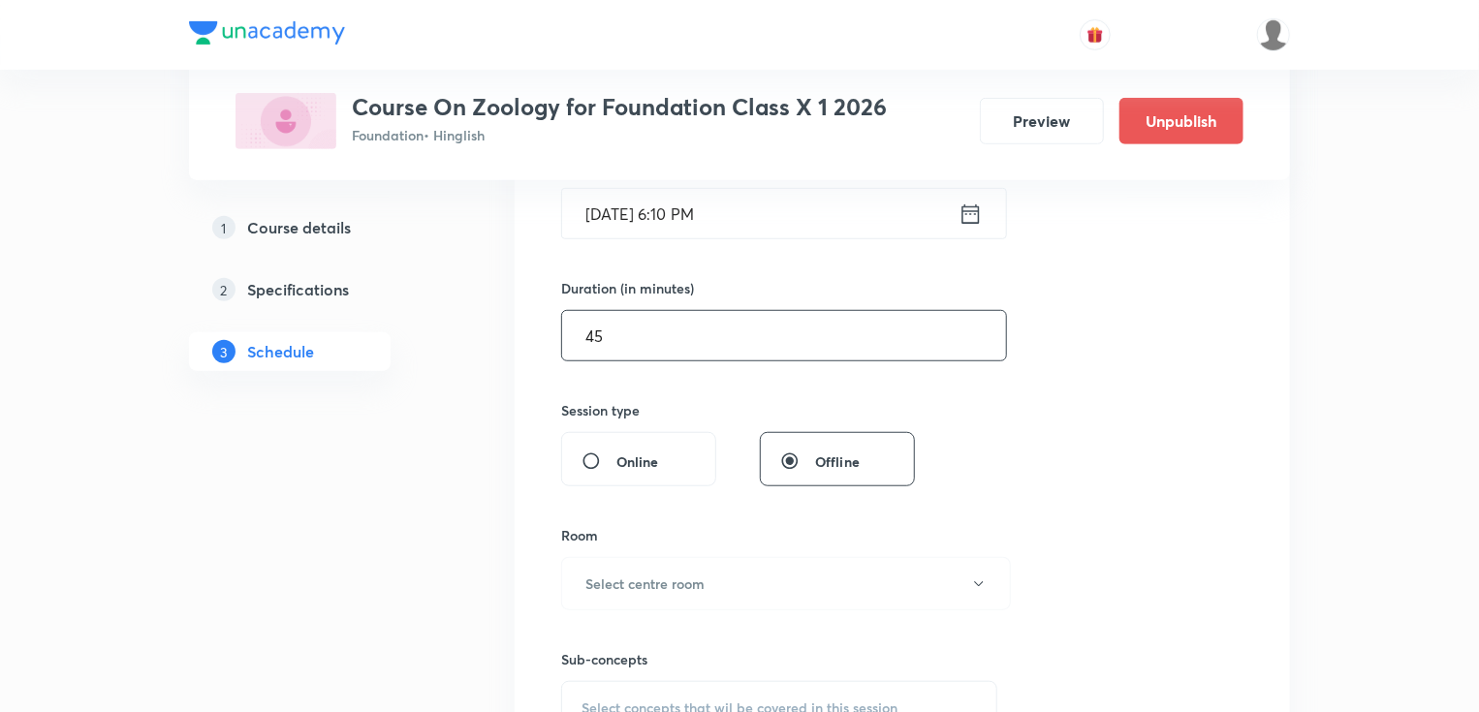
scroll to position [543, 0]
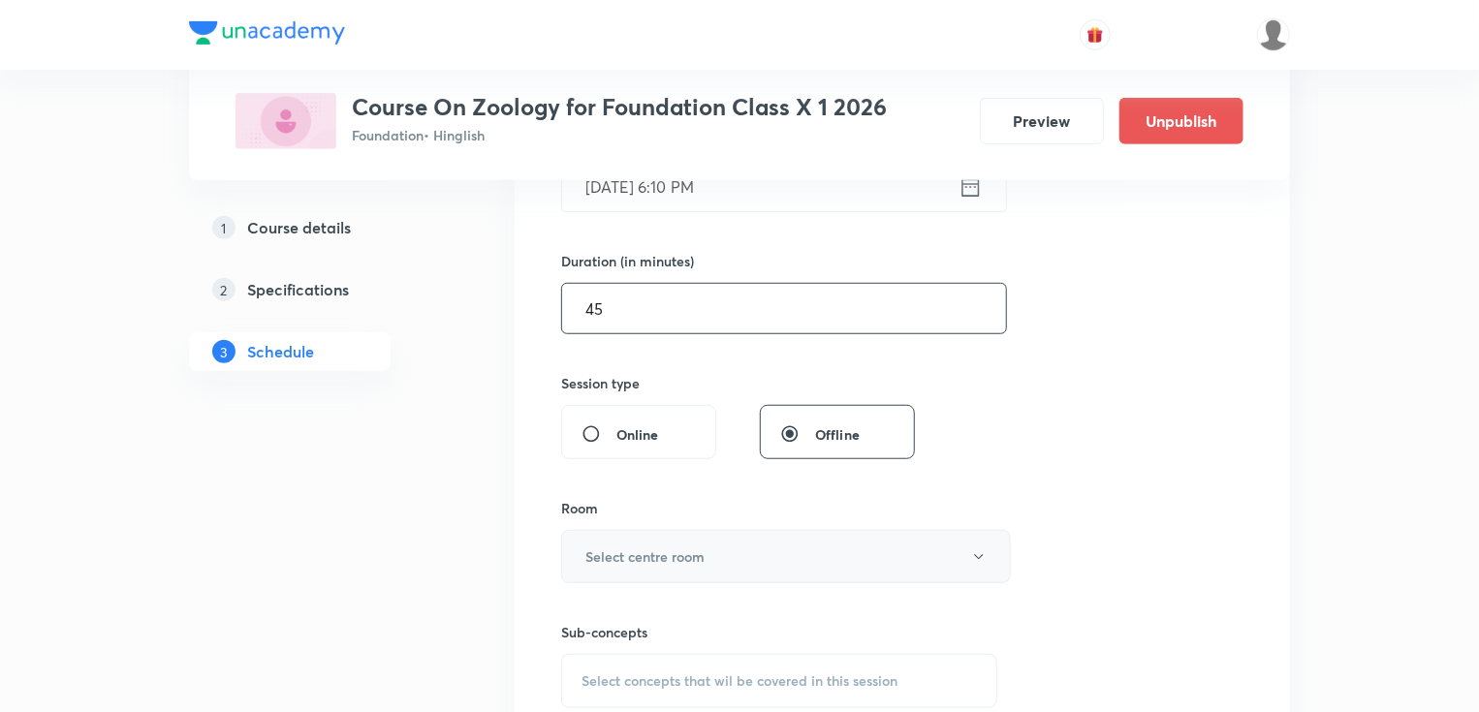
type input "45"
click at [693, 535] on button "Select centre room" at bounding box center [786, 556] width 450 height 53
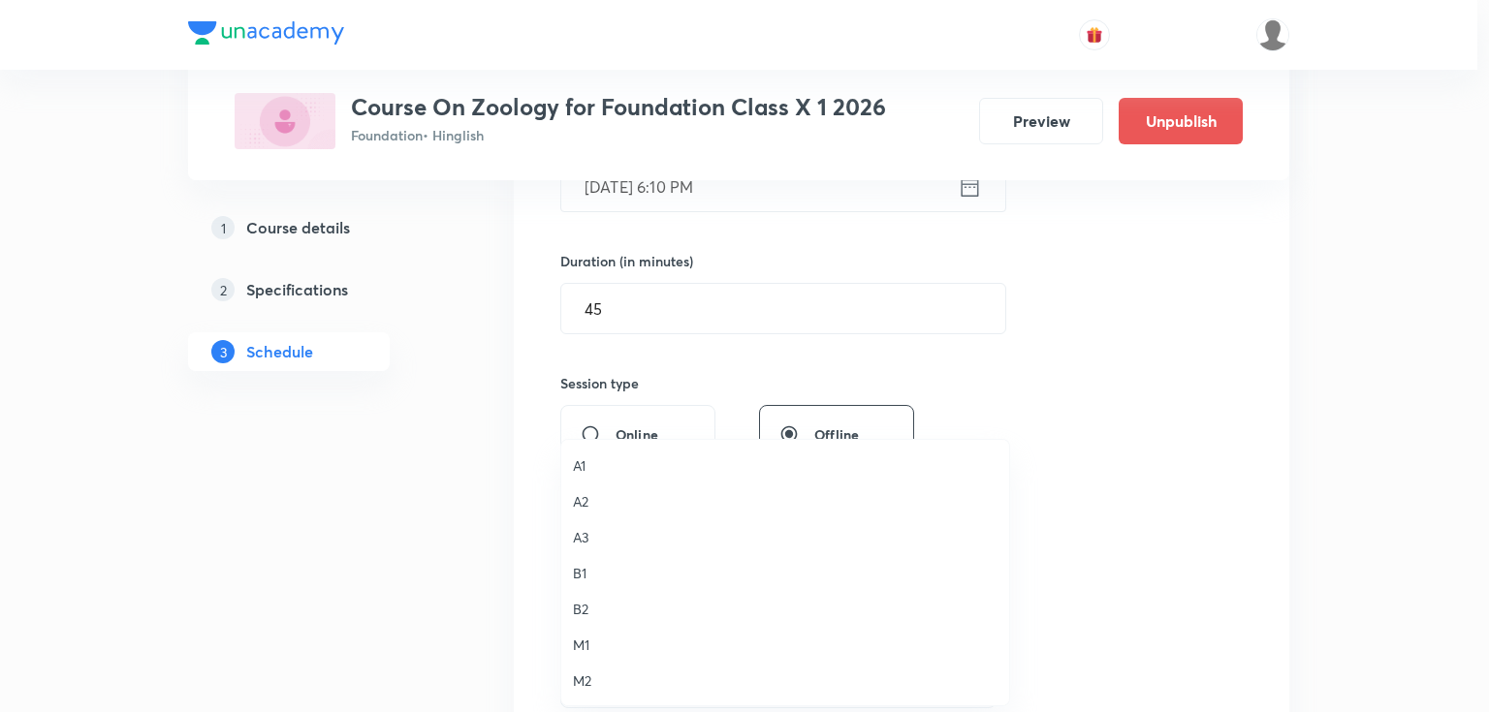
click at [594, 675] on span "M2" at bounding box center [785, 681] width 424 height 20
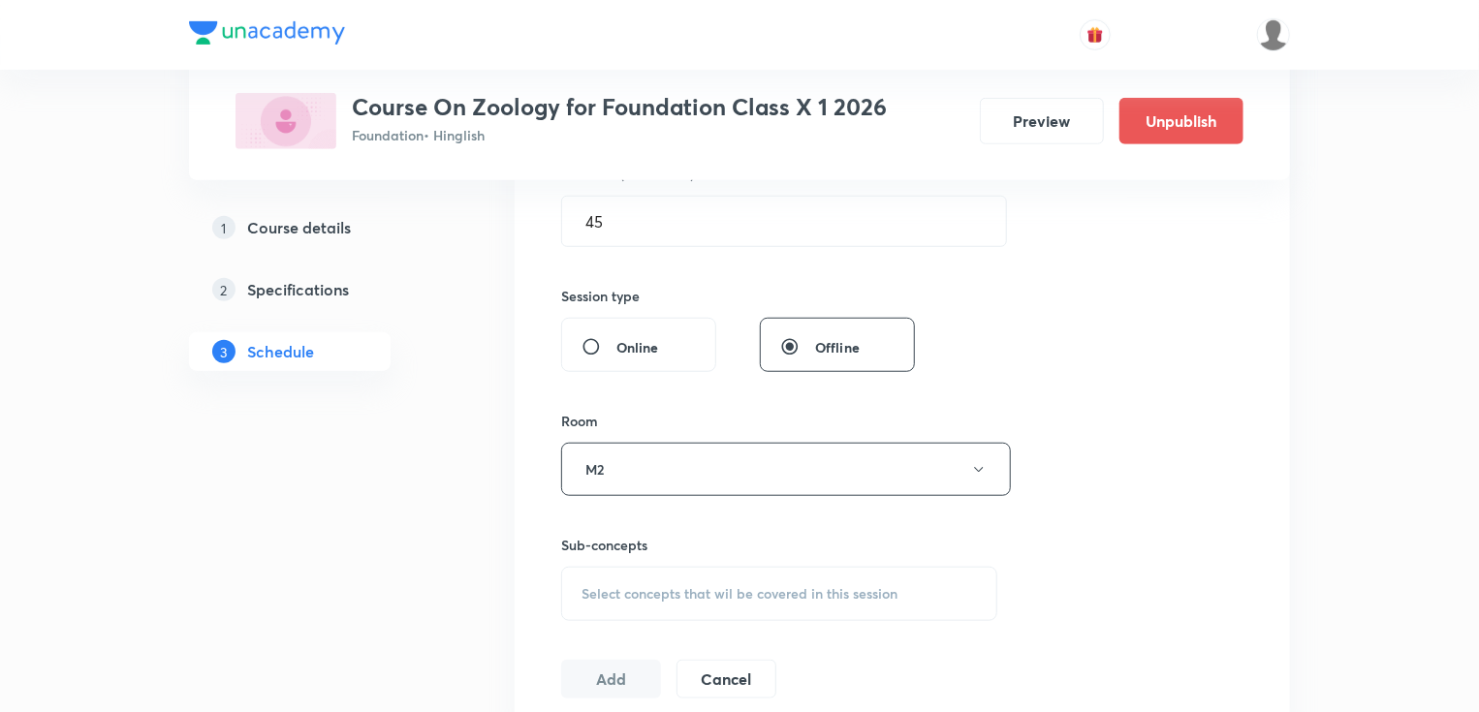
scroll to position [775, 0]
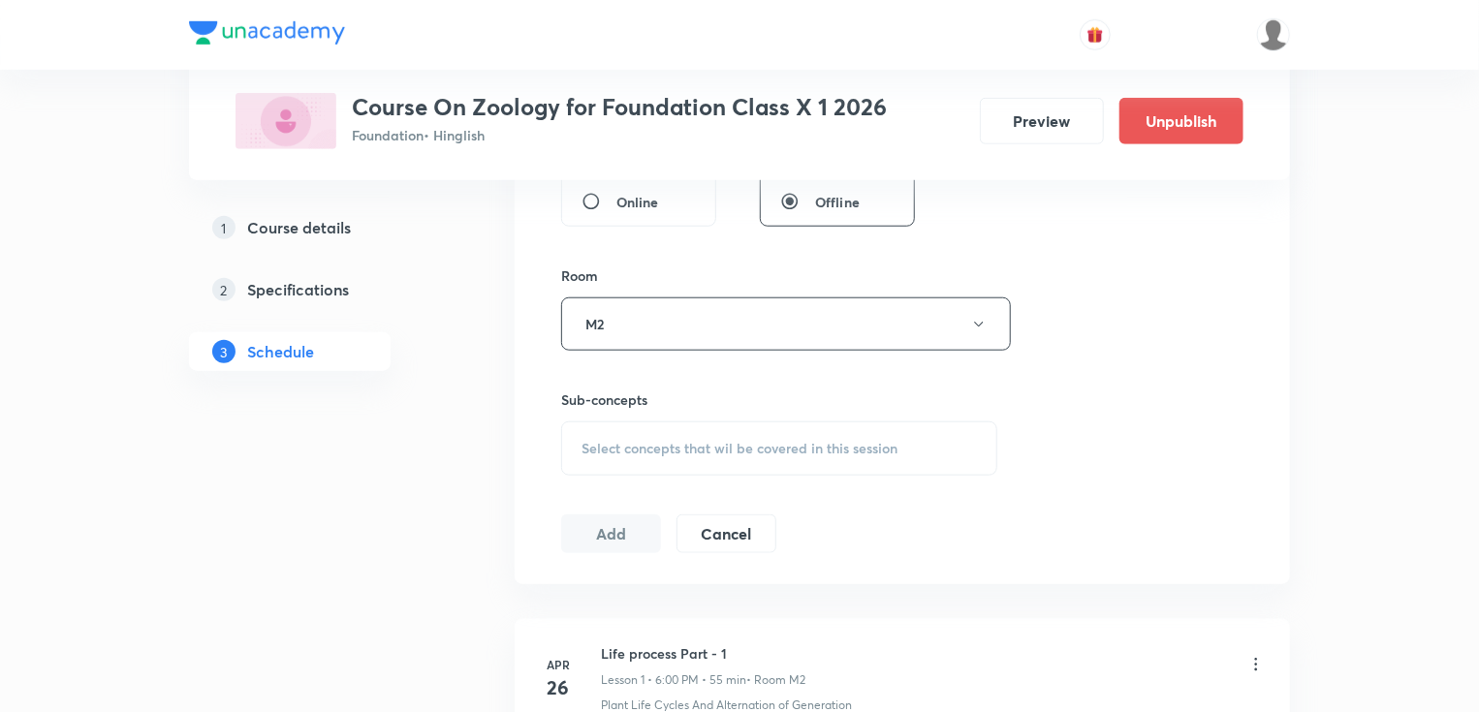
click at [673, 457] on div "Select concepts that wil be covered in this session" at bounding box center [779, 449] width 436 height 54
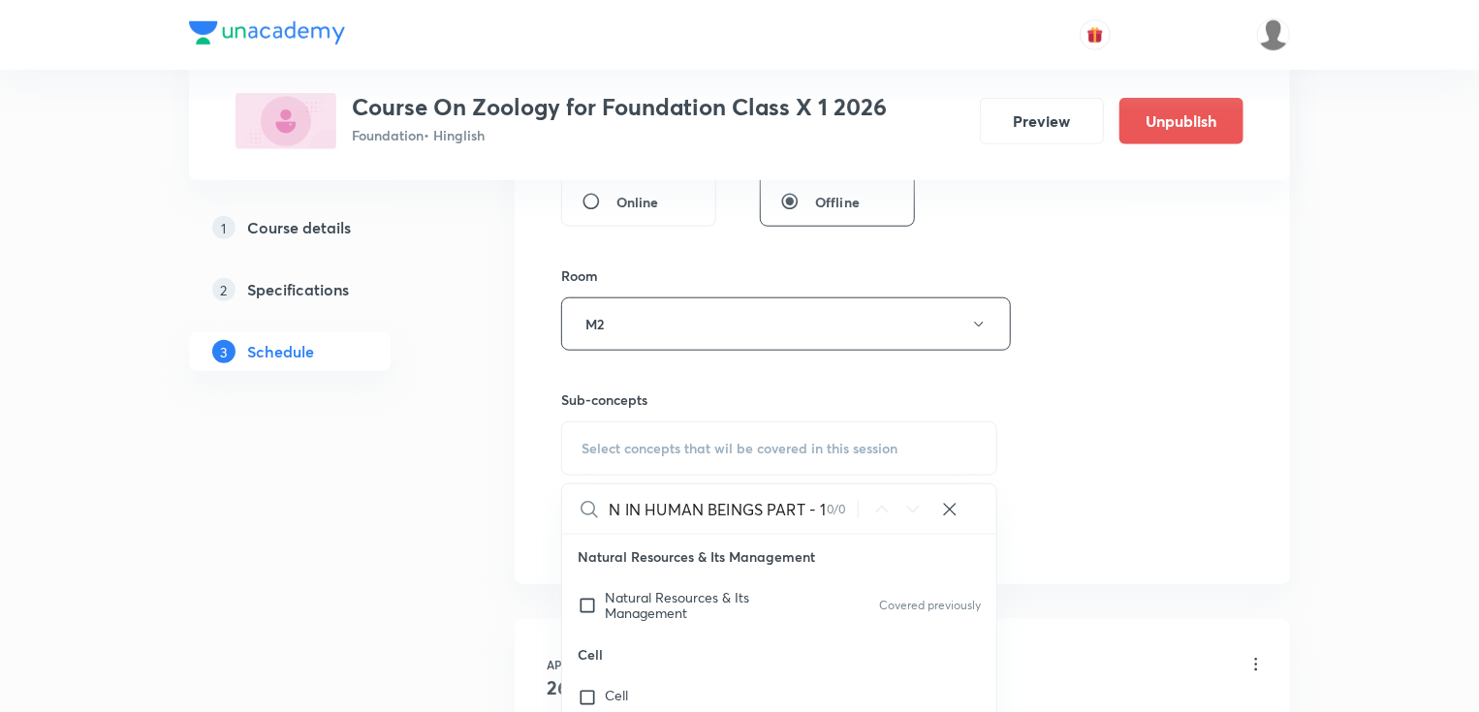
scroll to position [0, 112]
drag, startPoint x: 773, startPoint y: 508, endPoint x: 890, endPoint y: 520, distance: 117.0
click at [891, 522] on div "REPRODUCTION IN HUMAN BEINGS PART - 1 0 / 0 ​" at bounding box center [779, 509] width 434 height 49
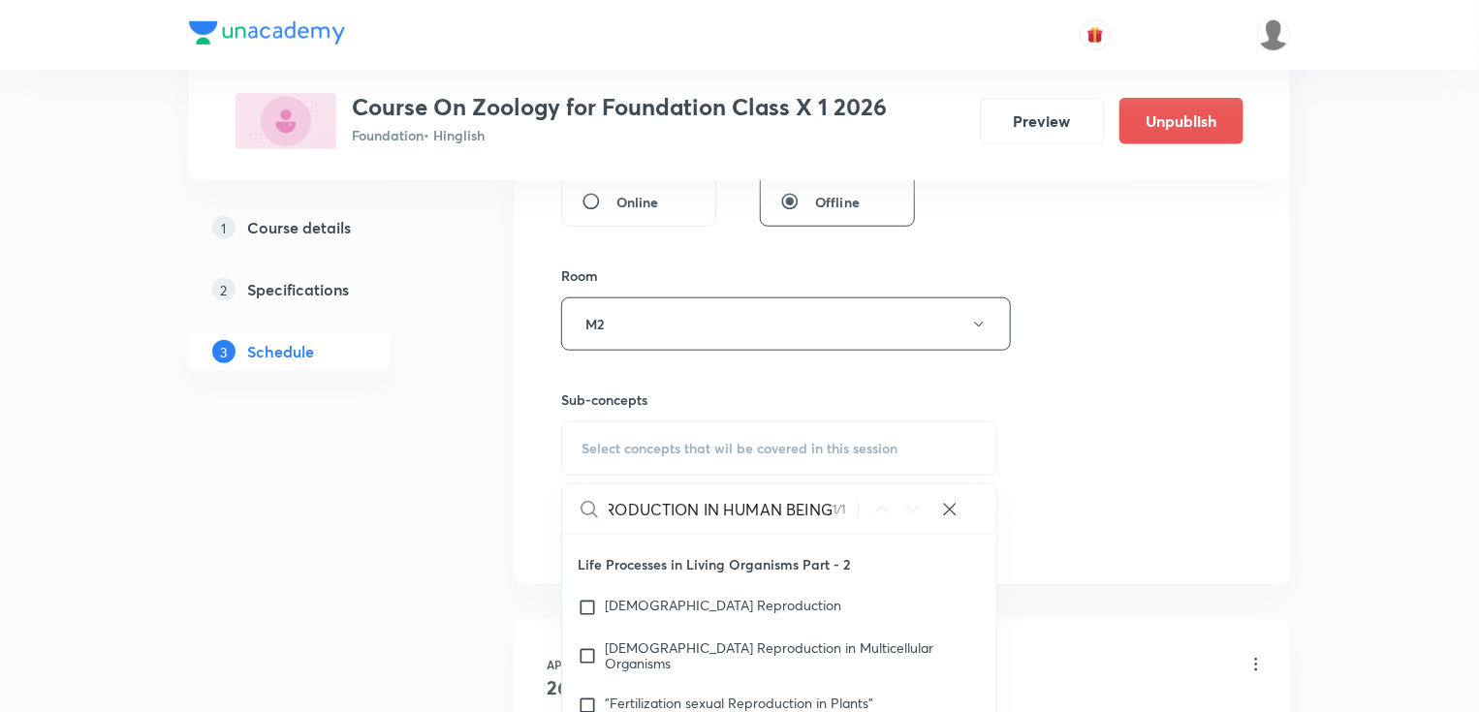
scroll to position [21930, 0]
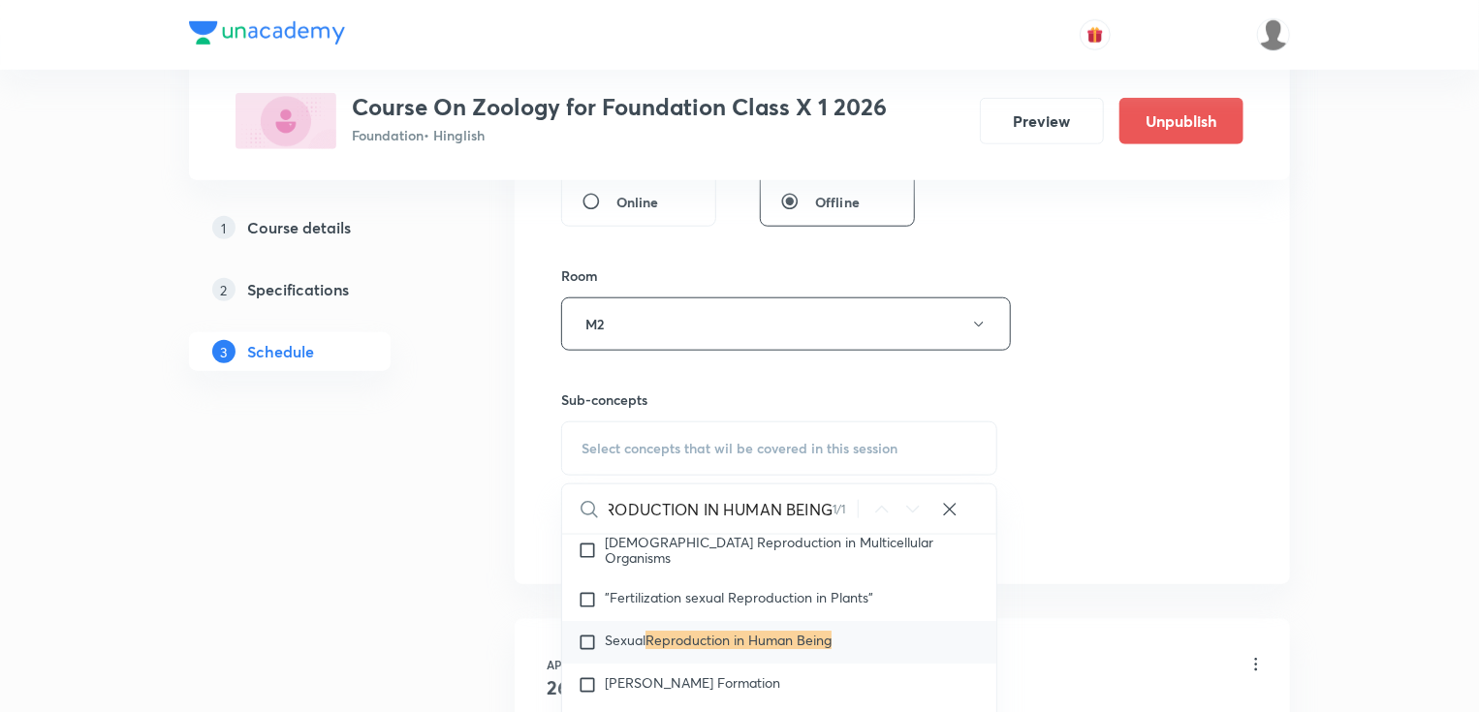
type input "REPRODUCTION IN HUMAN BEING"
click at [718, 631] on mark "Reproduction in Human Being" at bounding box center [738, 640] width 186 height 18
click at [1070, 408] on div "Session 20 Live class Session title 37/99 REPRODUCTION IN HUMAN BEINGS PART - 1…" at bounding box center [902, 98] width 682 height 910
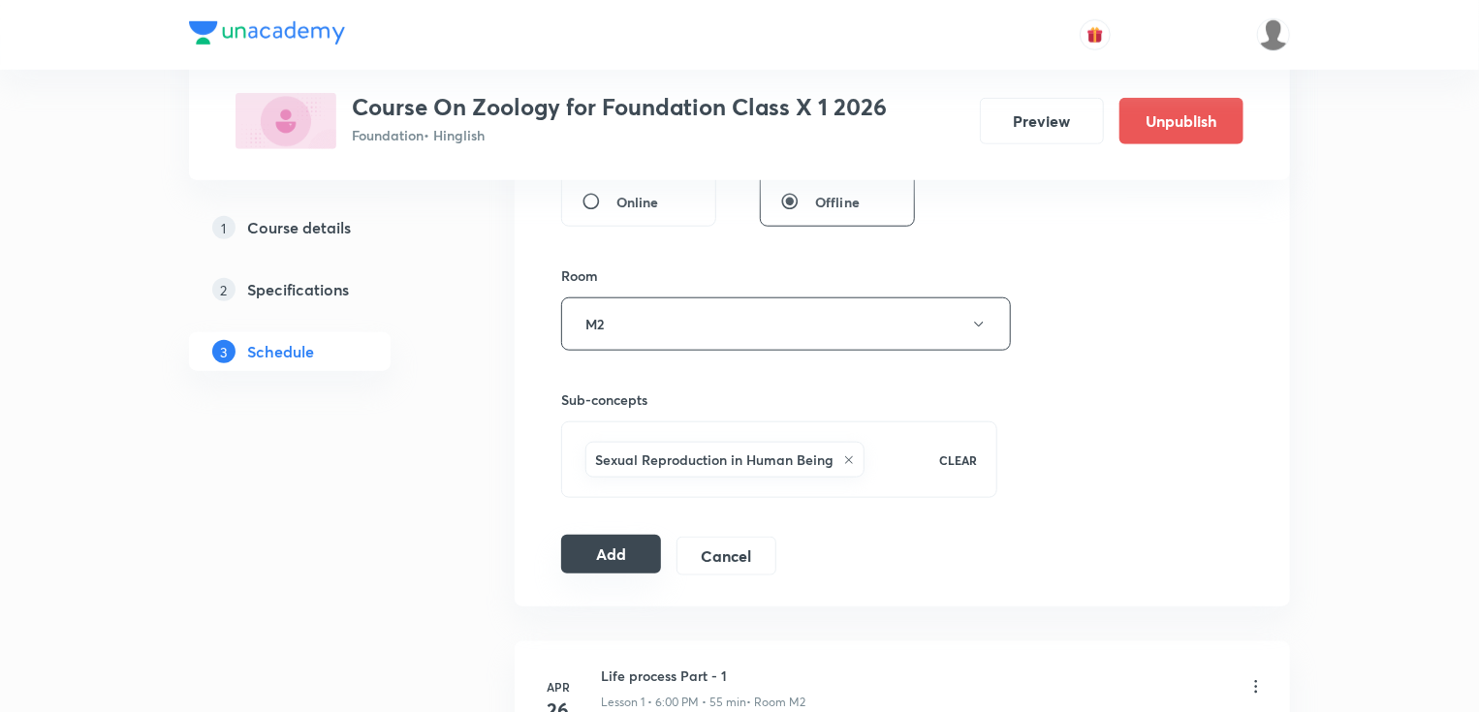
click at [617, 561] on button "Add" at bounding box center [611, 554] width 100 height 39
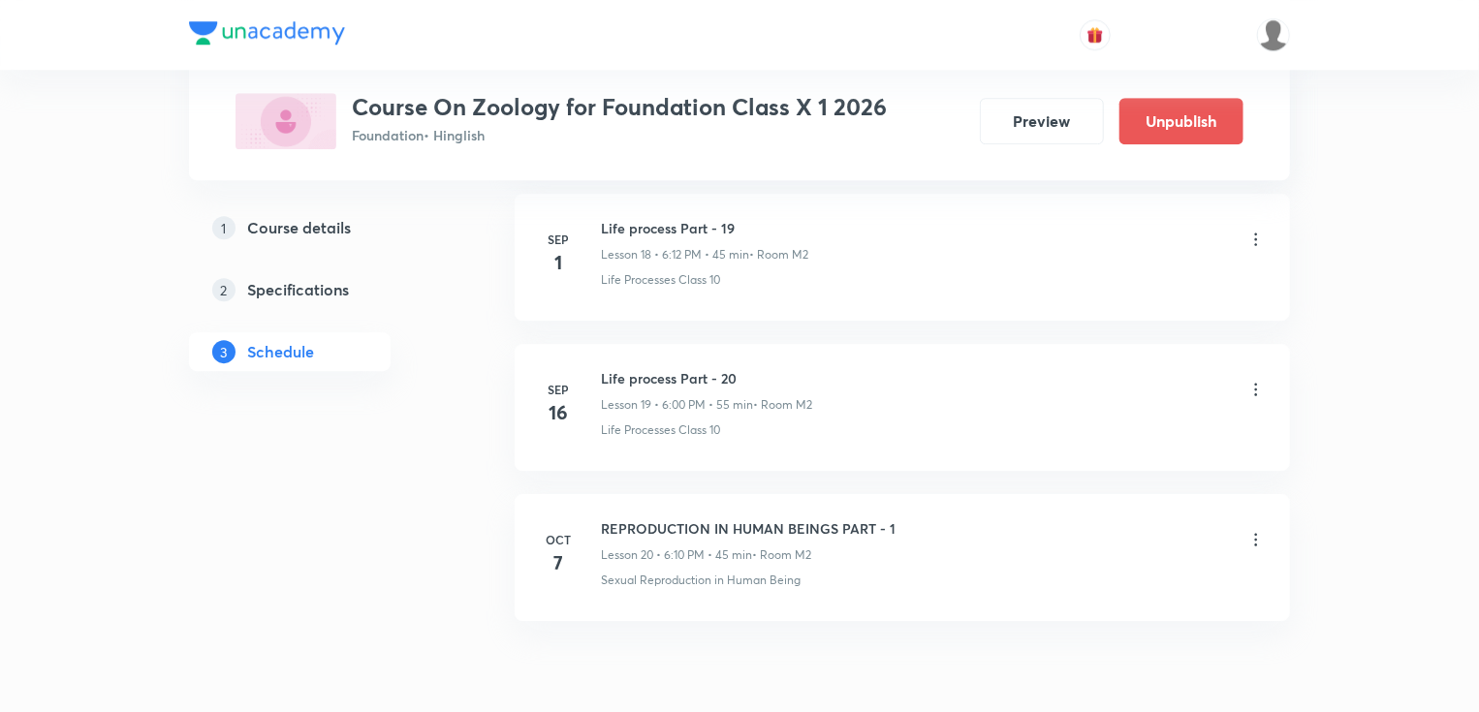
scroll to position [2946, 0]
